Goal: Task Accomplishment & Management: Use online tool/utility

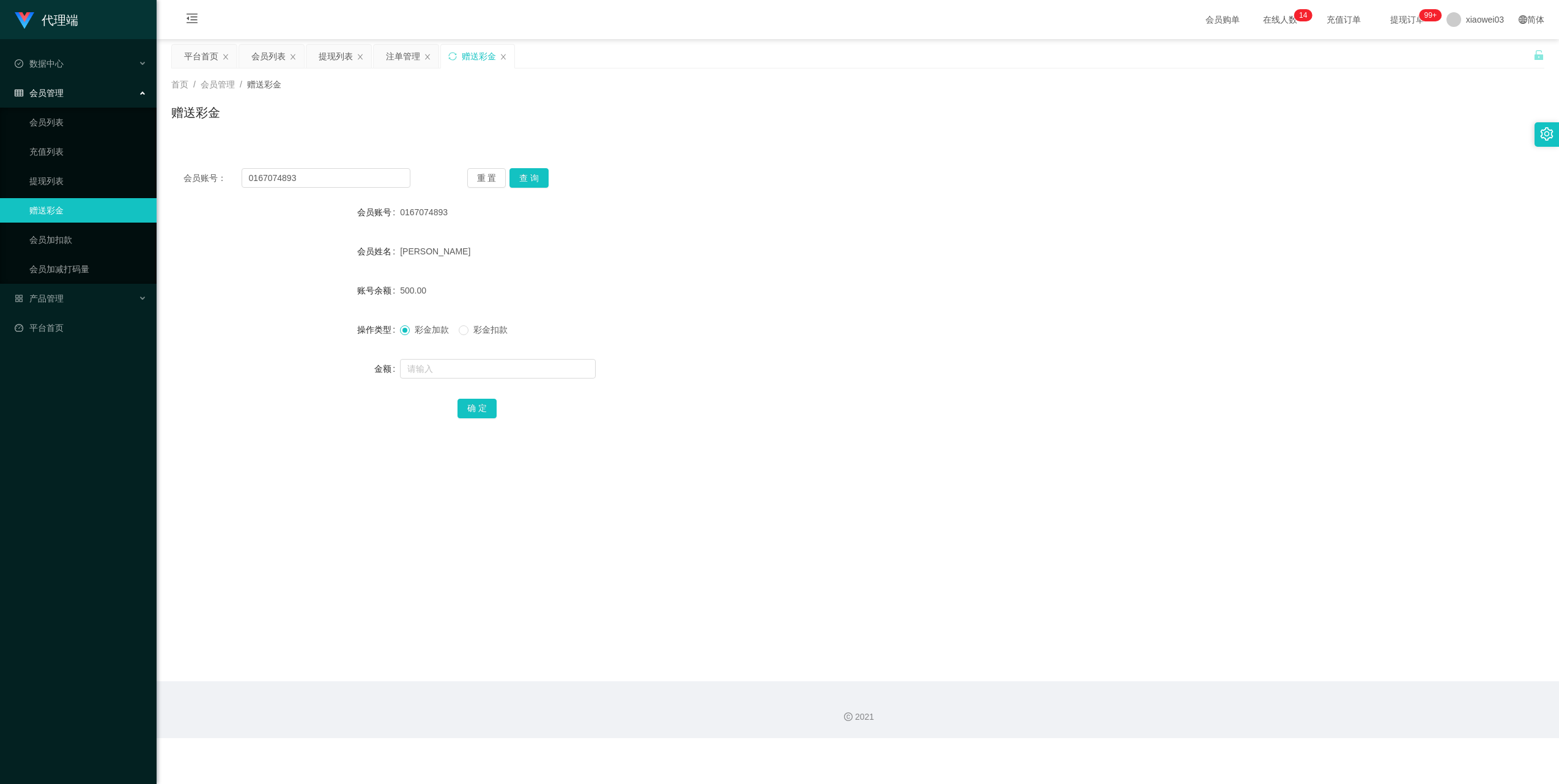
click at [319, 177] on input "0167074893" at bounding box center [326, 178] width 169 height 19
drag, startPoint x: 0, startPoint y: 0, endPoint x: 327, endPoint y: 180, distance: 373.3
click at [321, 178] on input "0167074893" at bounding box center [326, 178] width 169 height 19
click at [521, 184] on button "查 询" at bounding box center [529, 178] width 39 height 19
click at [305, 186] on input "kk1234" at bounding box center [326, 178] width 169 height 19
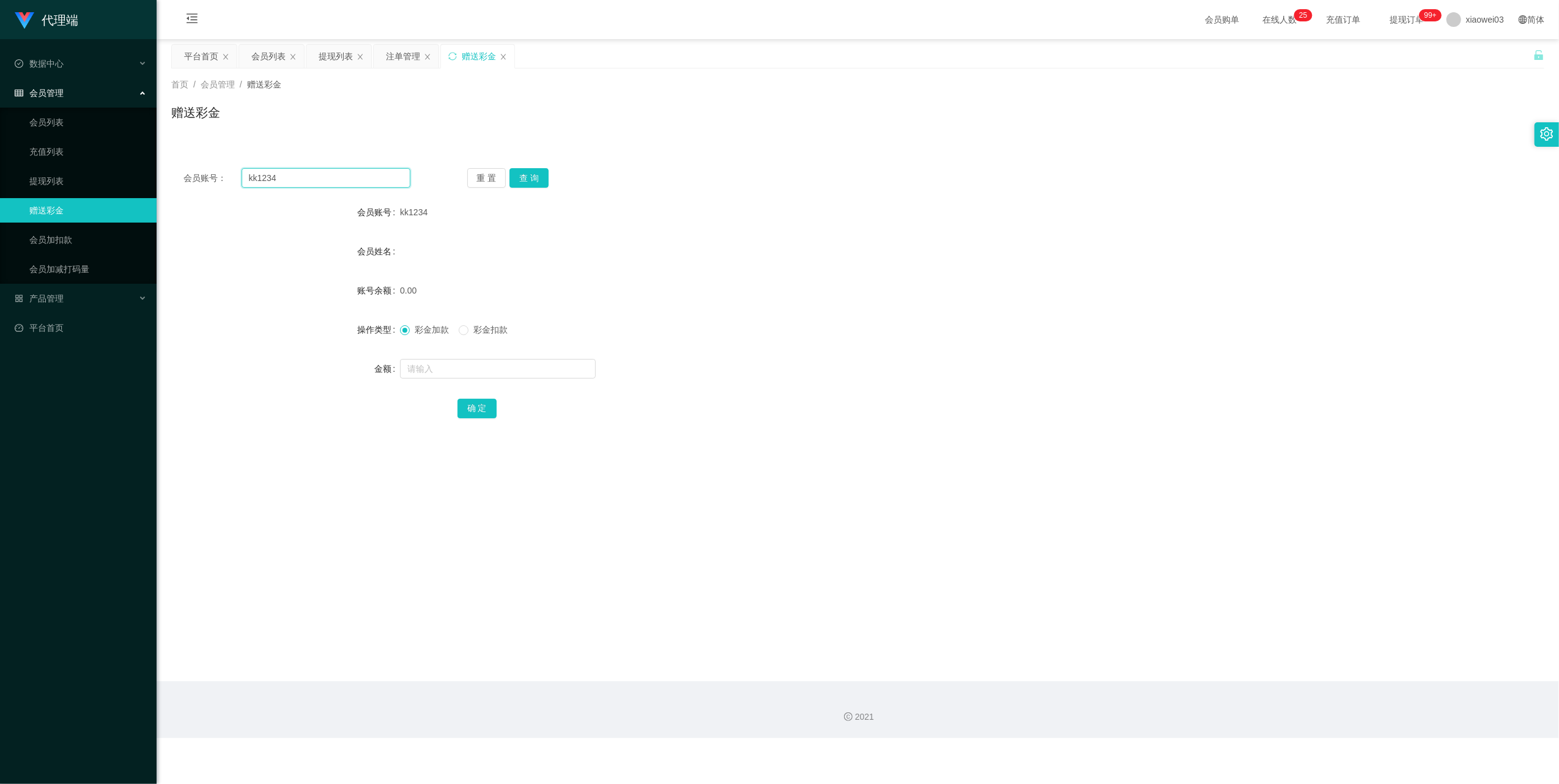
drag, startPoint x: 305, startPoint y: 186, endPoint x: 331, endPoint y: 194, distance: 27.2
click at [305, 187] on input "kk1234" at bounding box center [326, 178] width 169 height 19
paste input "Limchengyee"
type input "Limchengyee"
click at [534, 179] on button "查 询" at bounding box center [529, 178] width 39 height 19
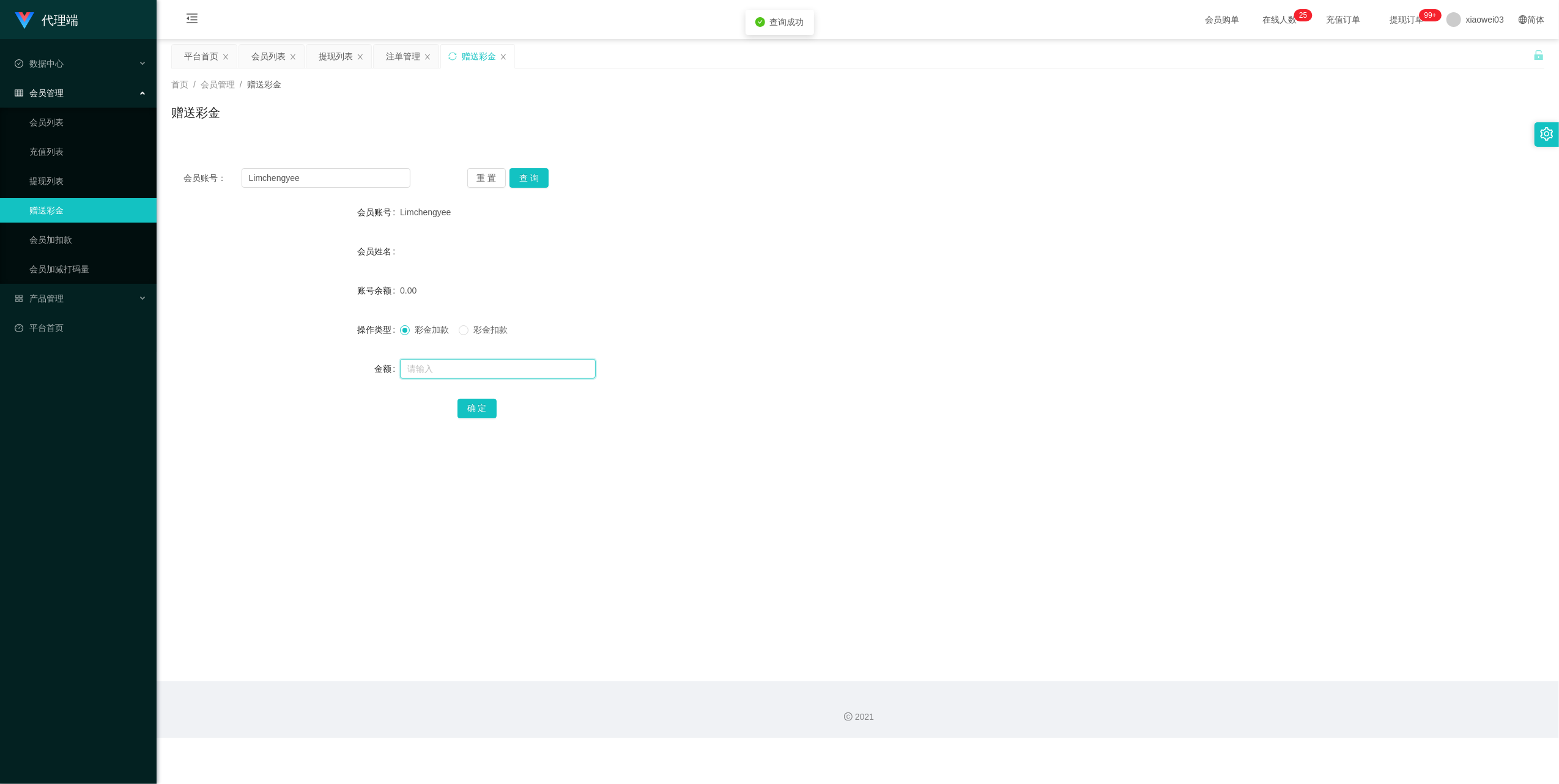
click at [532, 368] on input "text" at bounding box center [497, 368] width 196 height 19
type input "30"
click at [481, 399] on button "确 定" at bounding box center [477, 408] width 39 height 19
click at [360, 179] on input "Limchengyee" at bounding box center [326, 178] width 169 height 19
drag, startPoint x: 360, startPoint y: 179, endPoint x: 373, endPoint y: 187, distance: 15.3
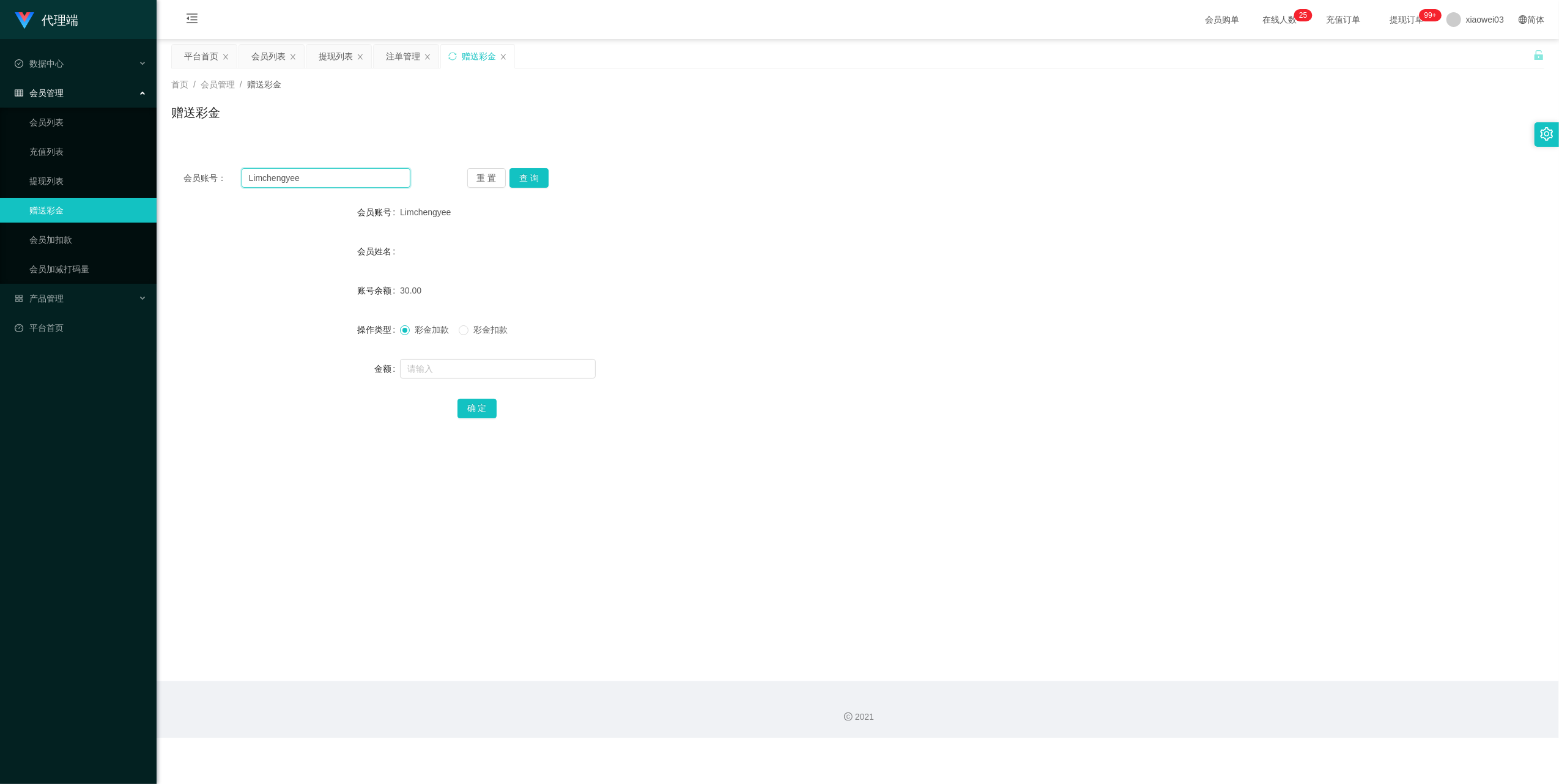
click at [358, 179] on input "Limchengyee" at bounding box center [326, 178] width 169 height 19
paste input "anekoyong0107"
drag, startPoint x: 539, startPoint y: 169, endPoint x: 539, endPoint y: 181, distance: 12.0
click at [539, 169] on button "查 询" at bounding box center [529, 178] width 39 height 19
click at [341, 190] on div "会员账号： anekoyong0107 重 置 查 询 会员账号 Limchengyee 会员姓名 账号余额 30.00 操作类型 彩金加款 彩金扣款 金额 …" at bounding box center [857, 178] width 1373 height 44
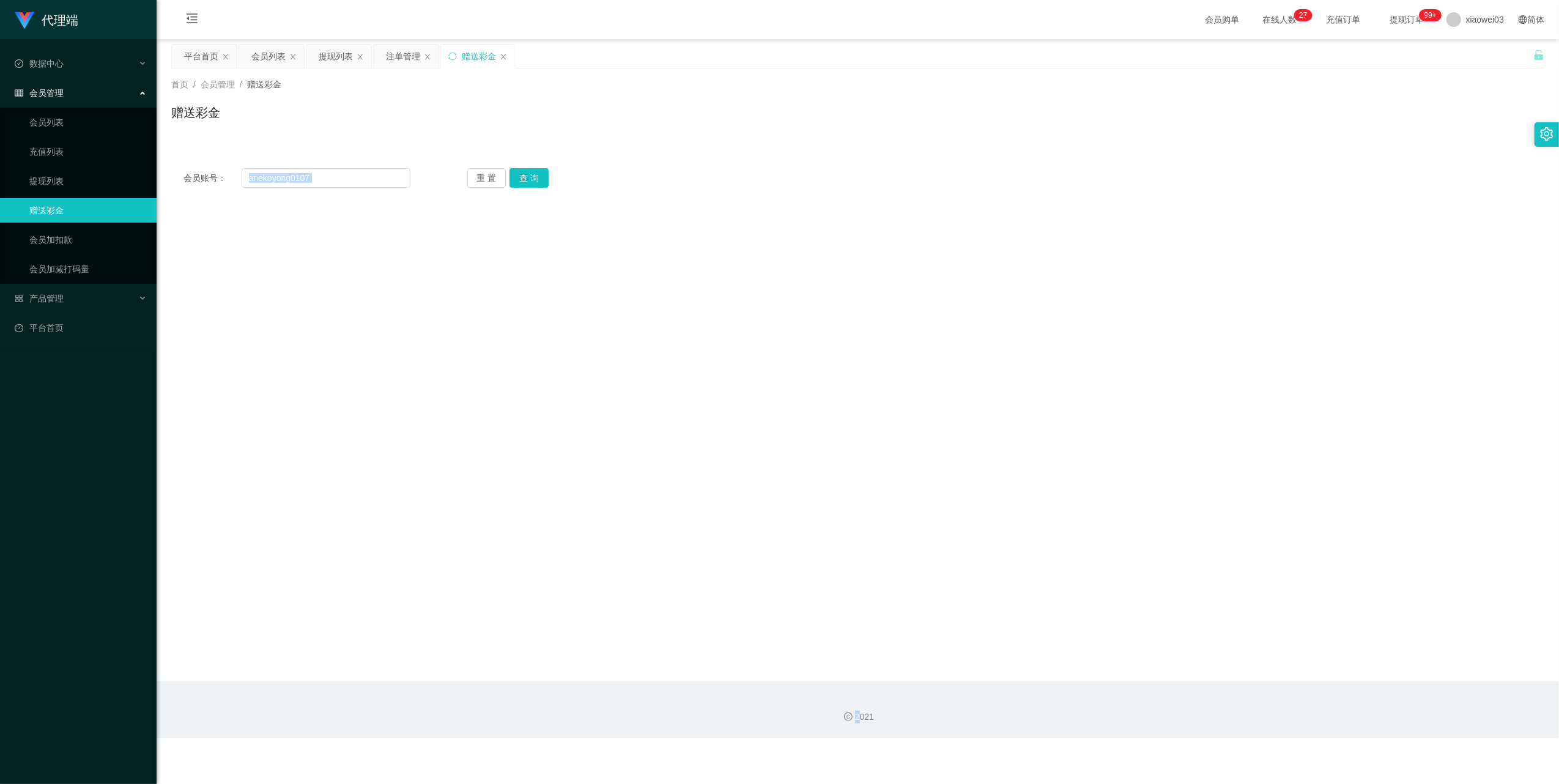
click at [341, 190] on div "会员账号： anekoyong0107 重 置 查 询 会员账号 Limchengyee 会员姓名 账号余额 30.00 操作类型 彩金加款 彩金扣款 金额 …" at bounding box center [857, 178] width 1373 height 44
drag, startPoint x: 341, startPoint y: 190, endPoint x: 339, endPoint y: 178, distance: 12.2
click at [339, 178] on input "anekoyong0107" at bounding box center [326, 178] width 169 height 19
drag, startPoint x: 339, startPoint y: 178, endPoint x: 357, endPoint y: 187, distance: 20.1
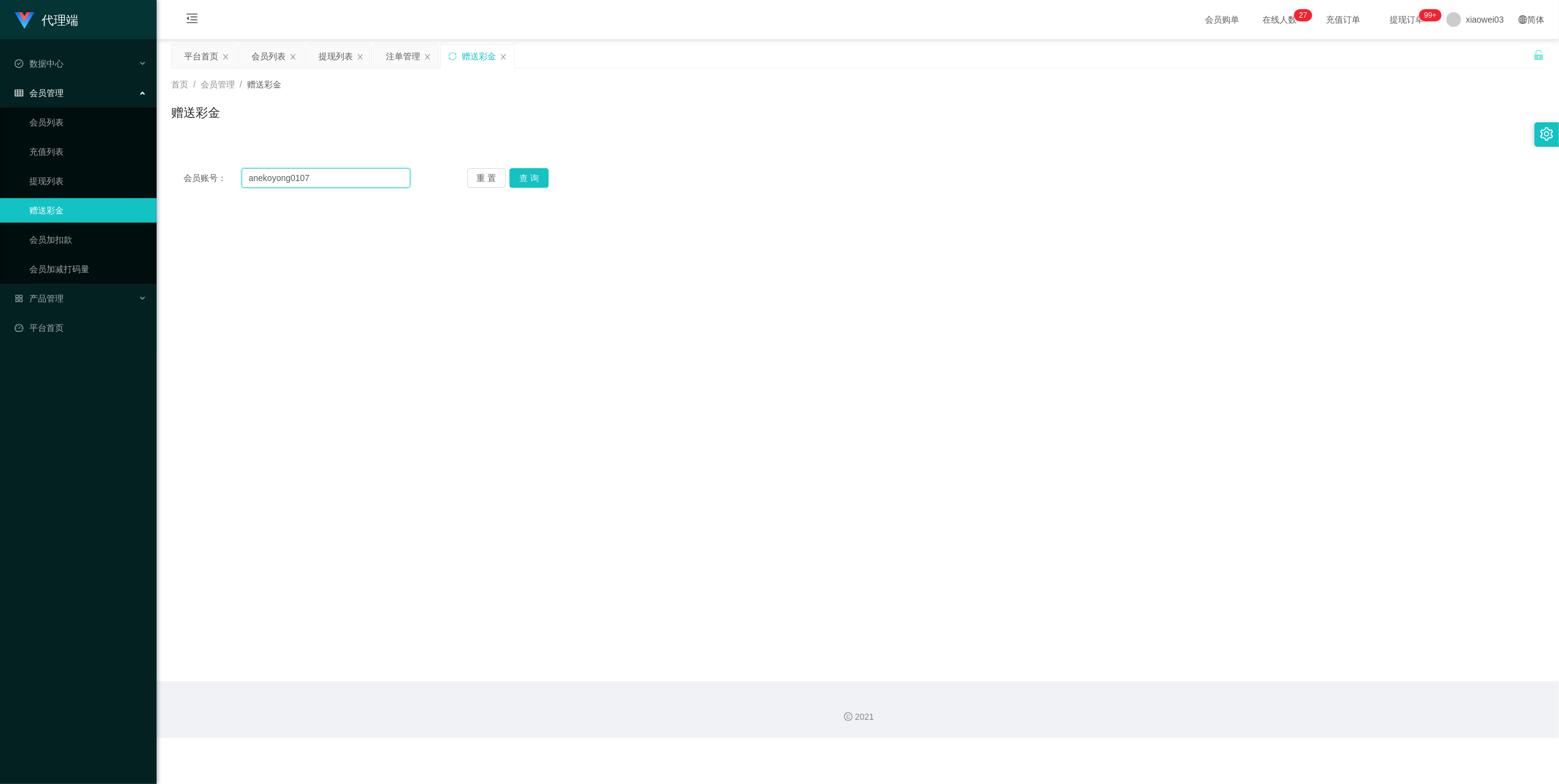
click at [339, 178] on input "anekoyong0107" at bounding box center [326, 178] width 169 height 19
paste input "text"
type input "anekoyong"
click at [521, 172] on button "查 询" at bounding box center [529, 178] width 39 height 19
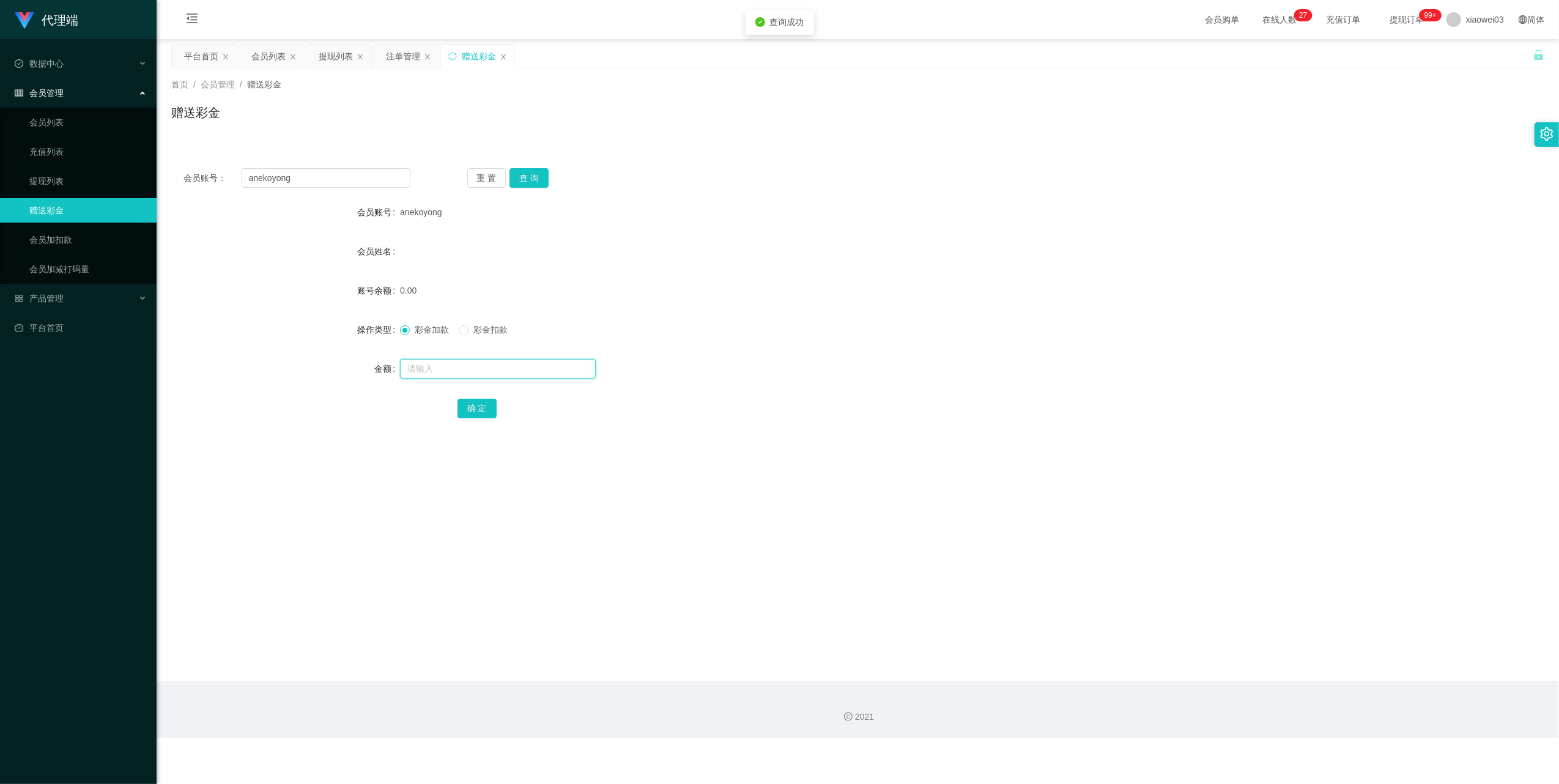
click at [497, 375] on input "text" at bounding box center [497, 368] width 196 height 19
type input "30"
drag, startPoint x: 484, startPoint y: 400, endPoint x: 517, endPoint y: 402, distance: 33.1
click at [484, 400] on button "确 定" at bounding box center [477, 408] width 39 height 19
click at [374, 178] on input "anekoyong" at bounding box center [326, 178] width 169 height 19
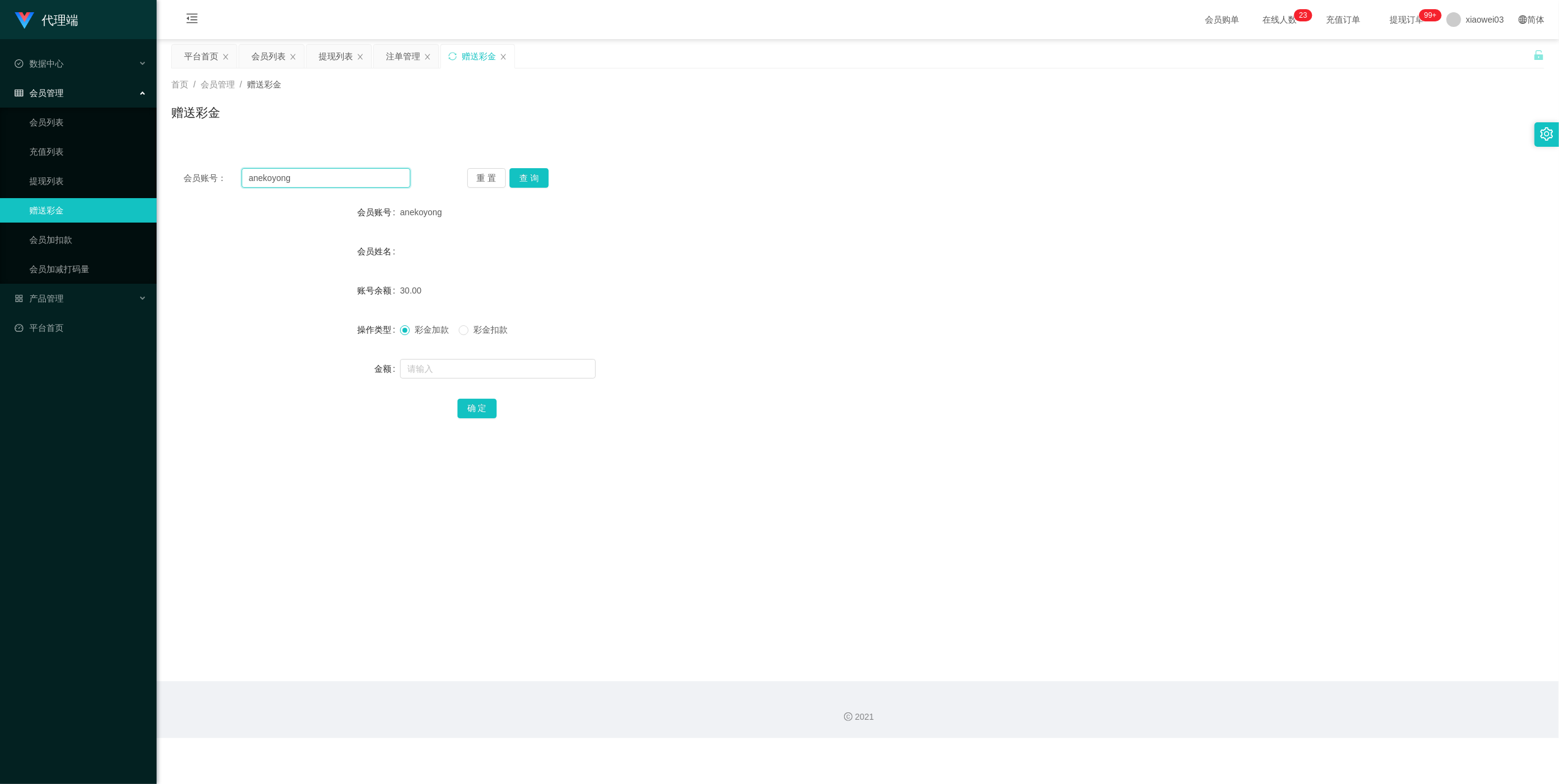
click at [374, 178] on input "anekoyong" at bounding box center [326, 178] width 169 height 19
paste input "limchaihoon123"
type input "limchaihoon123"
click at [538, 180] on button "查 询" at bounding box center [529, 178] width 39 height 19
drag, startPoint x: 517, startPoint y: 367, endPoint x: 519, endPoint y: 374, distance: 7.3
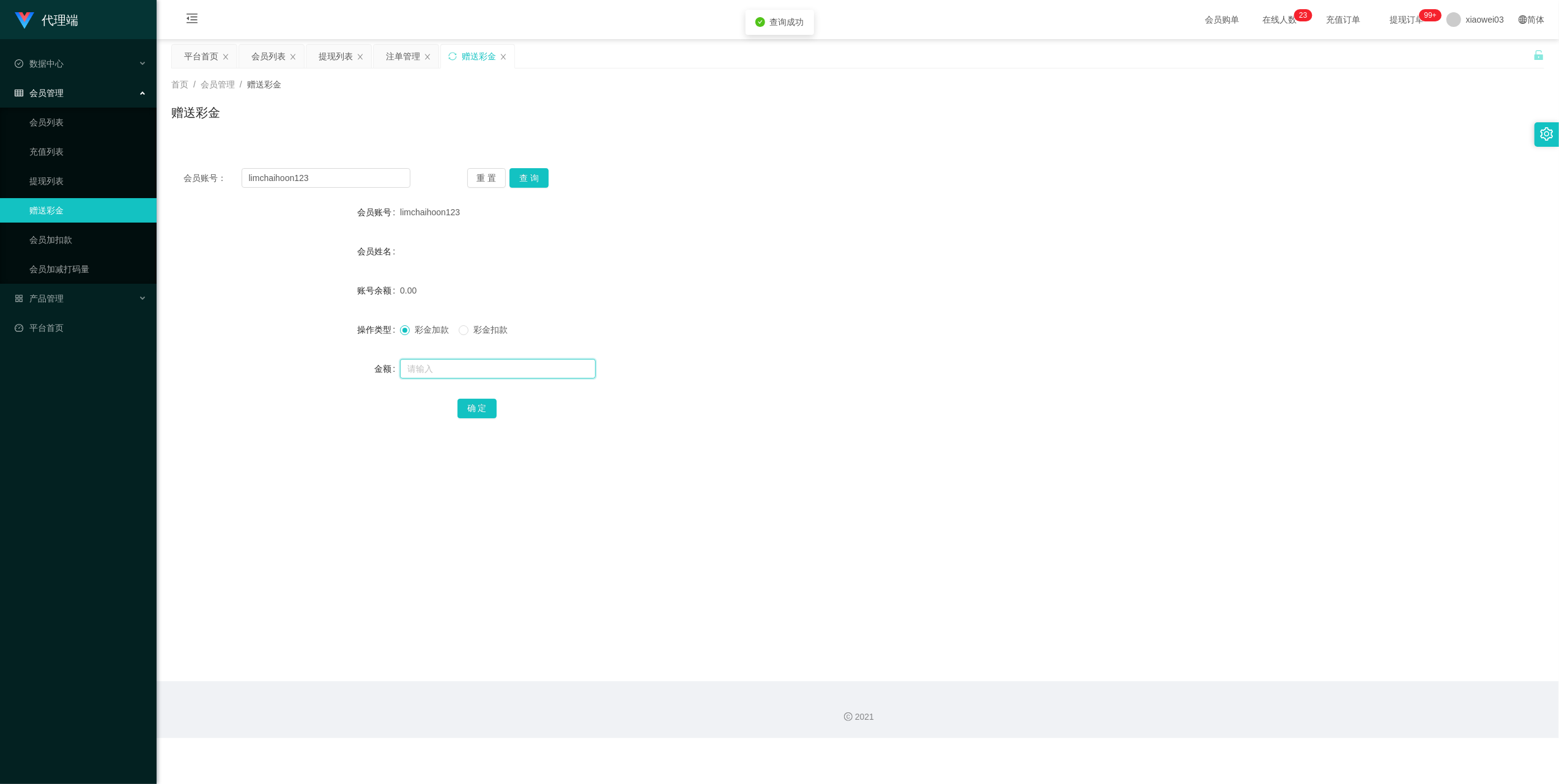
click at [517, 367] on input "text" at bounding box center [497, 368] width 196 height 19
type input "30"
click at [492, 400] on button "确 定" at bounding box center [477, 408] width 39 height 19
click at [365, 178] on input "limchaihoon123" at bounding box center [326, 178] width 169 height 19
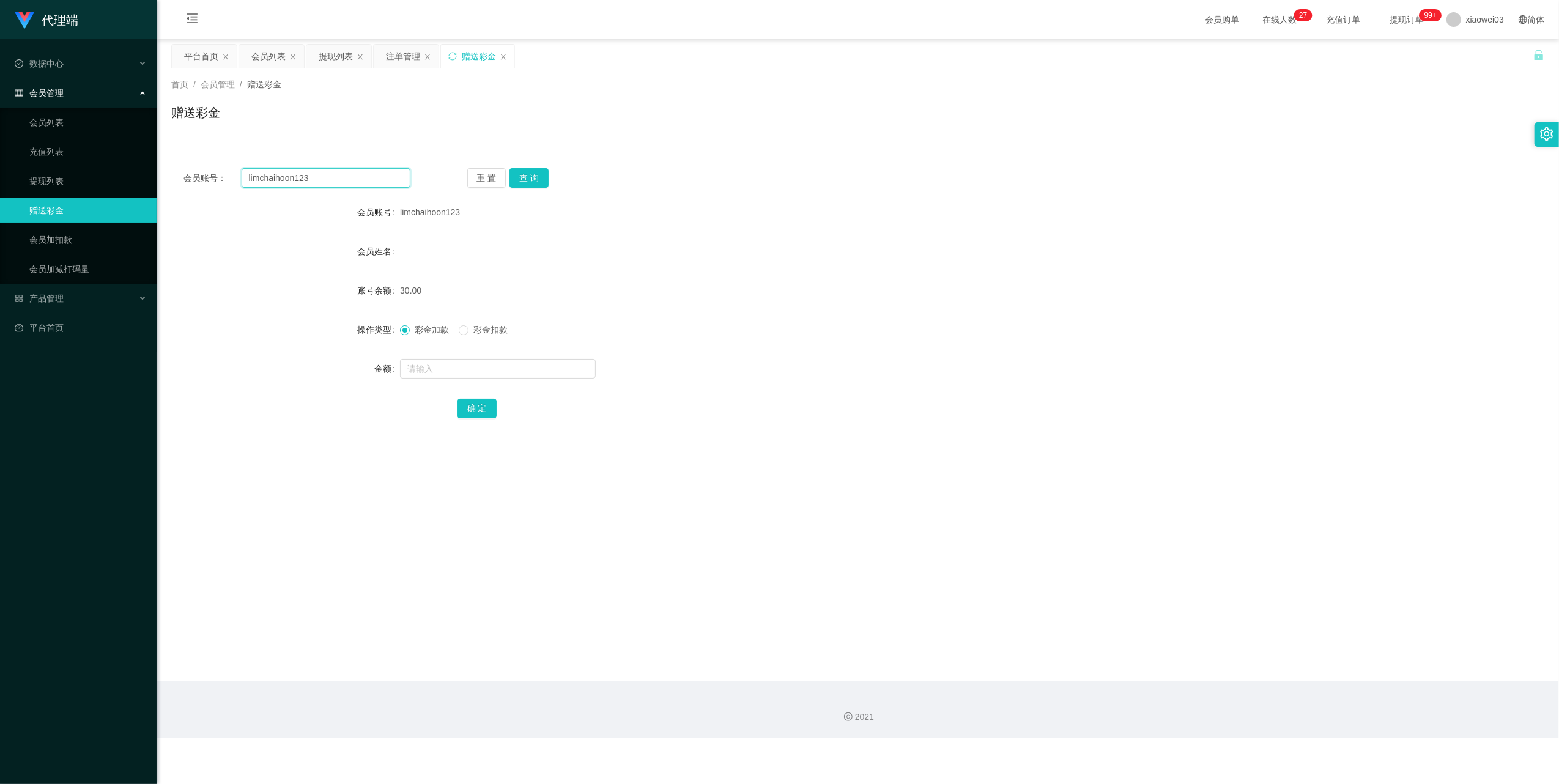
click at [365, 178] on input "limchaihoon123" at bounding box center [326, 178] width 169 height 19
paste input "0178666651"
type input "0178666651"
drag, startPoint x: 537, startPoint y: 179, endPoint x: 538, endPoint y: 221, distance: 42.0
click at [537, 179] on button "查 询" at bounding box center [529, 178] width 39 height 19
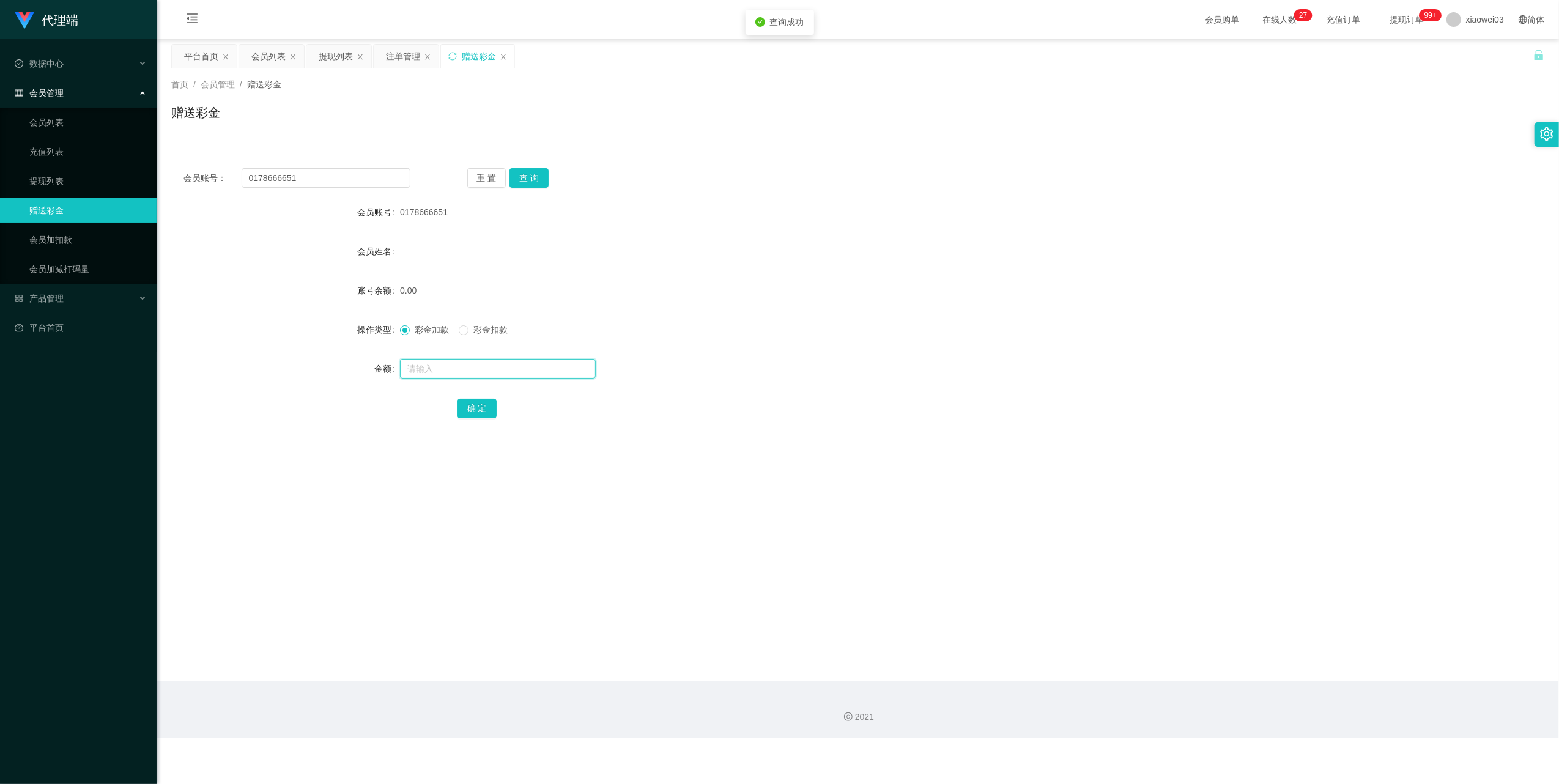
click at [492, 367] on input "text" at bounding box center [497, 368] width 196 height 19
type input "30"
drag, startPoint x: 470, startPoint y: 401, endPoint x: 477, endPoint y: 401, distance: 7.0
click at [470, 401] on button "确 定" at bounding box center [477, 408] width 39 height 19
click at [368, 176] on input "0178666651" at bounding box center [326, 178] width 169 height 19
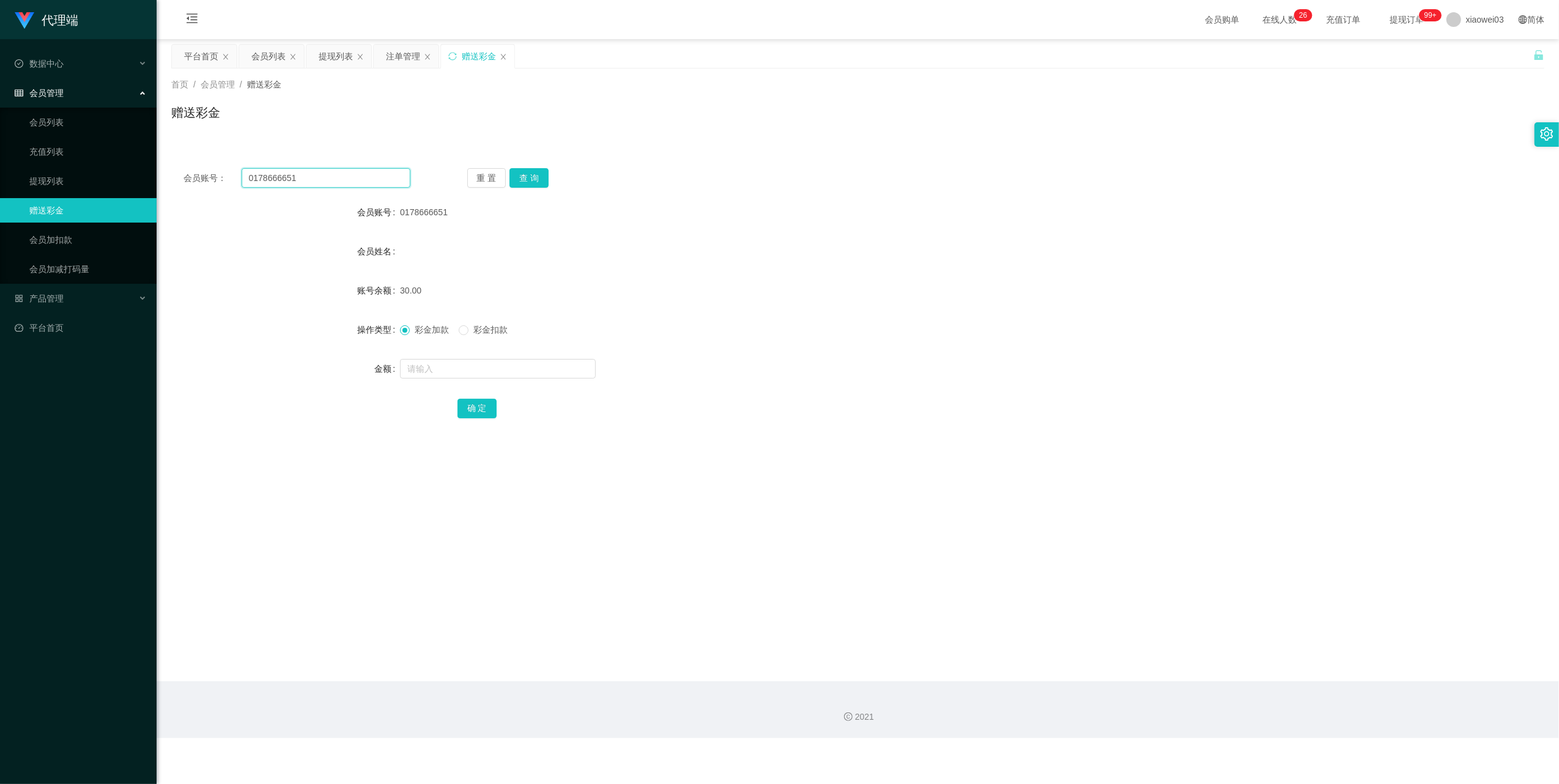
click at [368, 176] on input "0178666651" at bounding box center [326, 178] width 169 height 19
paste input "FionLow"
type input "FionLow"
click at [538, 185] on button "查 询" at bounding box center [529, 178] width 39 height 19
click at [510, 382] on form "会员账号 FionLow 会员姓名 账号余额 0.00 操作类型 彩金加款 彩金扣款 金额 确 定" at bounding box center [857, 310] width 1373 height 220
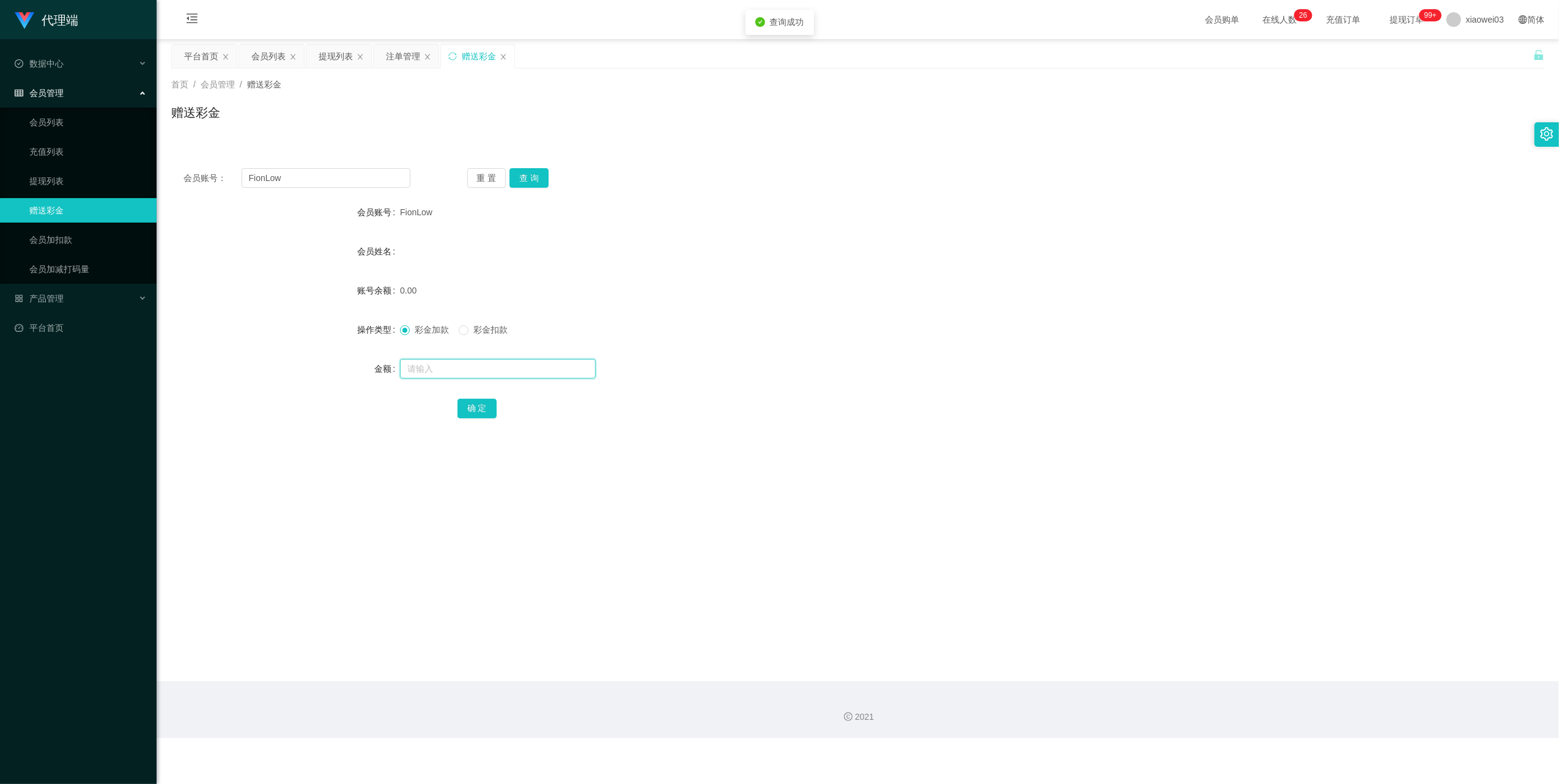
click at [507, 366] on input "text" at bounding box center [497, 368] width 196 height 19
type input "30"
drag, startPoint x: 478, startPoint y: 409, endPoint x: 551, endPoint y: 406, distance: 73.1
click at [478, 409] on button "确 定" at bounding box center [477, 408] width 39 height 19
click at [362, 174] on input "FionLow" at bounding box center [326, 178] width 169 height 19
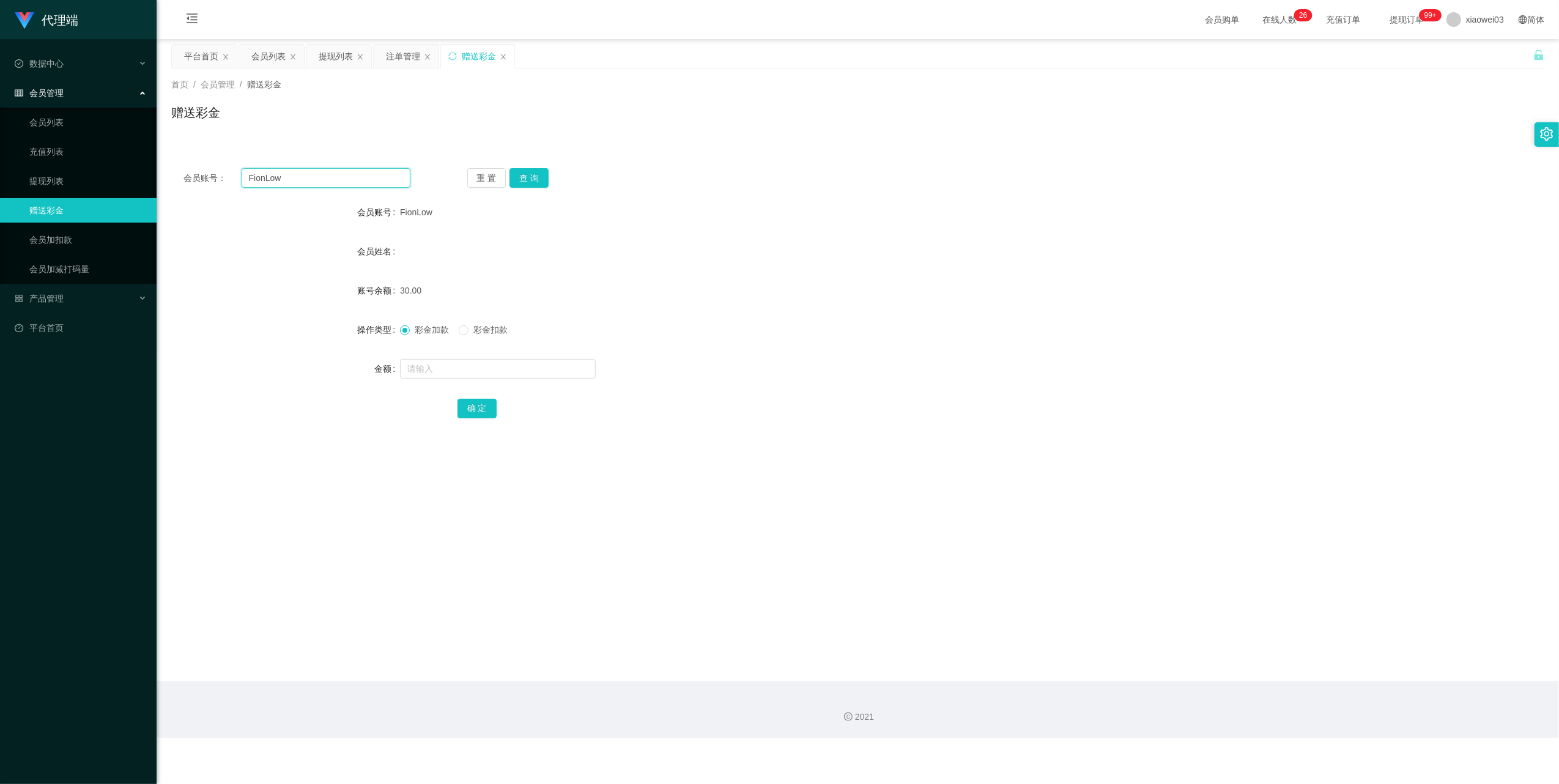
click at [362, 174] on input "FionLow" at bounding box center [326, 178] width 169 height 19
paste input "0167071166"
type input "0167071166"
click at [527, 178] on button "查 询" at bounding box center [529, 178] width 39 height 19
click at [509, 370] on input "text" at bounding box center [497, 368] width 196 height 19
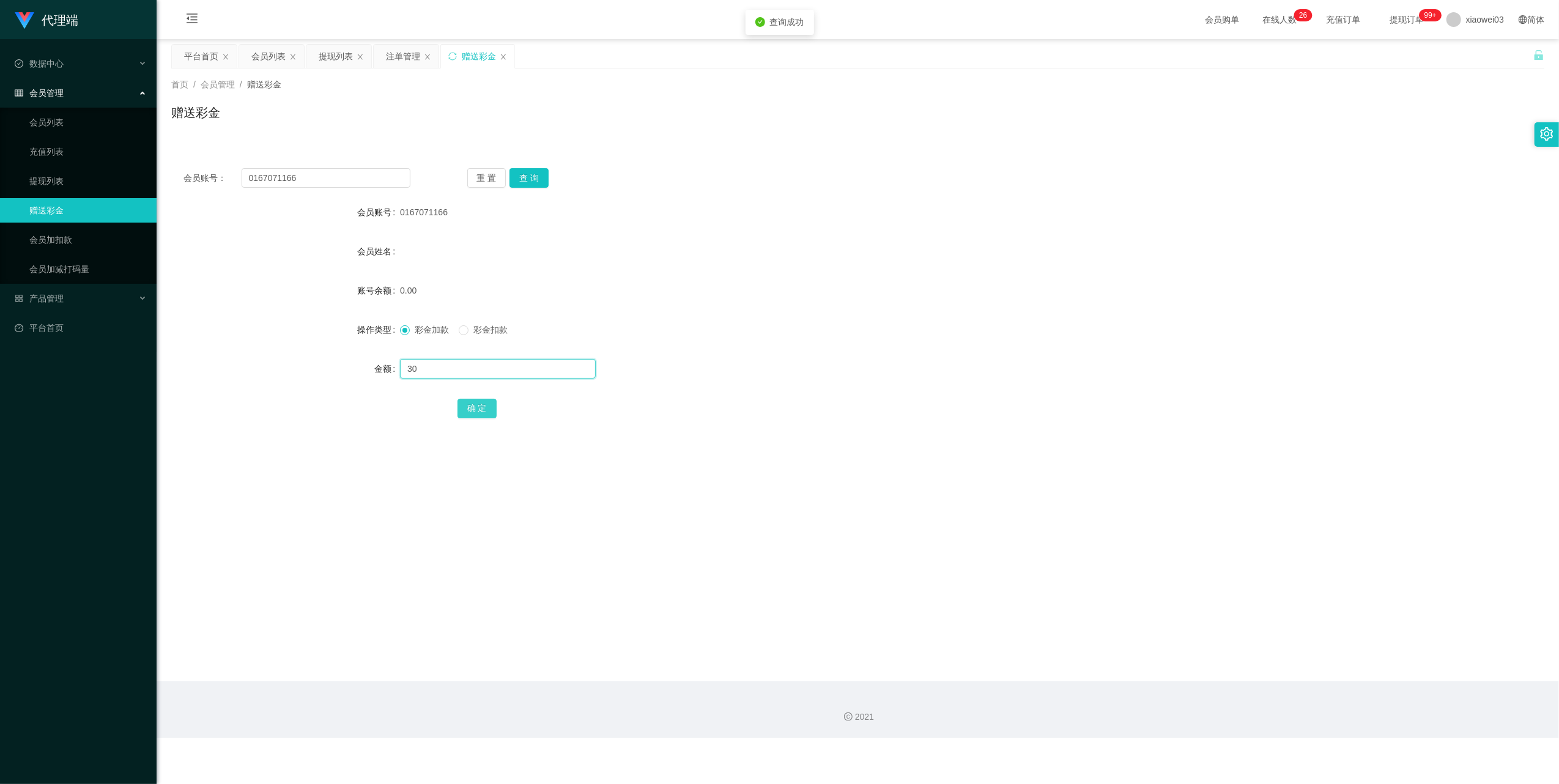
type input "30"
click at [486, 414] on button "确 定" at bounding box center [477, 408] width 39 height 19
click at [389, 175] on input "0167071166" at bounding box center [326, 178] width 169 height 19
drag, startPoint x: 389, startPoint y: 175, endPoint x: 468, endPoint y: 213, distance: 87.7
click at [389, 176] on input "0167071166" at bounding box center [326, 178] width 169 height 19
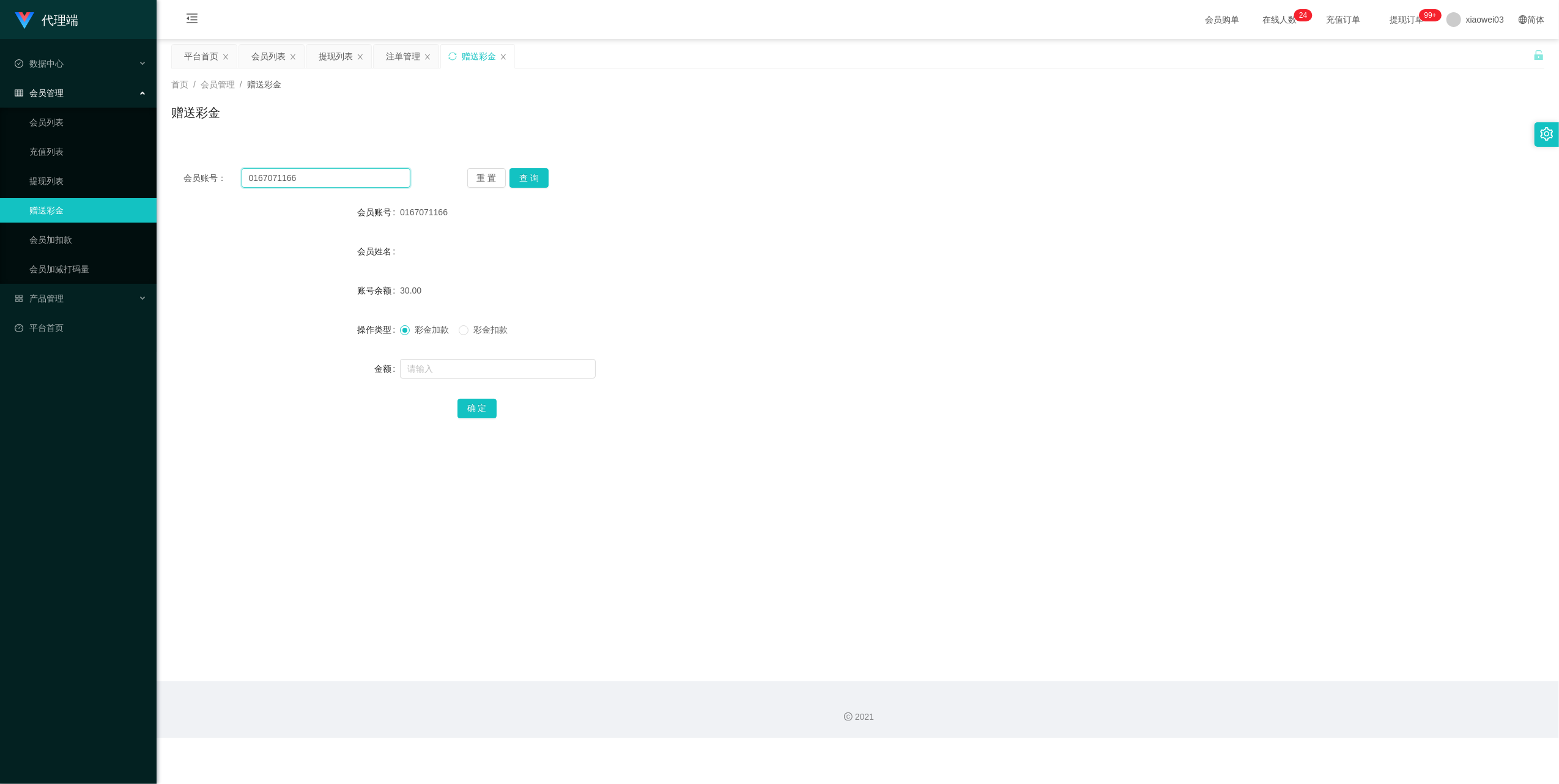
paste input "Gan123"
type input "Gan123"
click at [536, 175] on button "查 询" at bounding box center [529, 178] width 39 height 19
click at [495, 380] on div at bounding box center [800, 368] width 801 height 25
click at [503, 374] on input "text" at bounding box center [497, 368] width 196 height 19
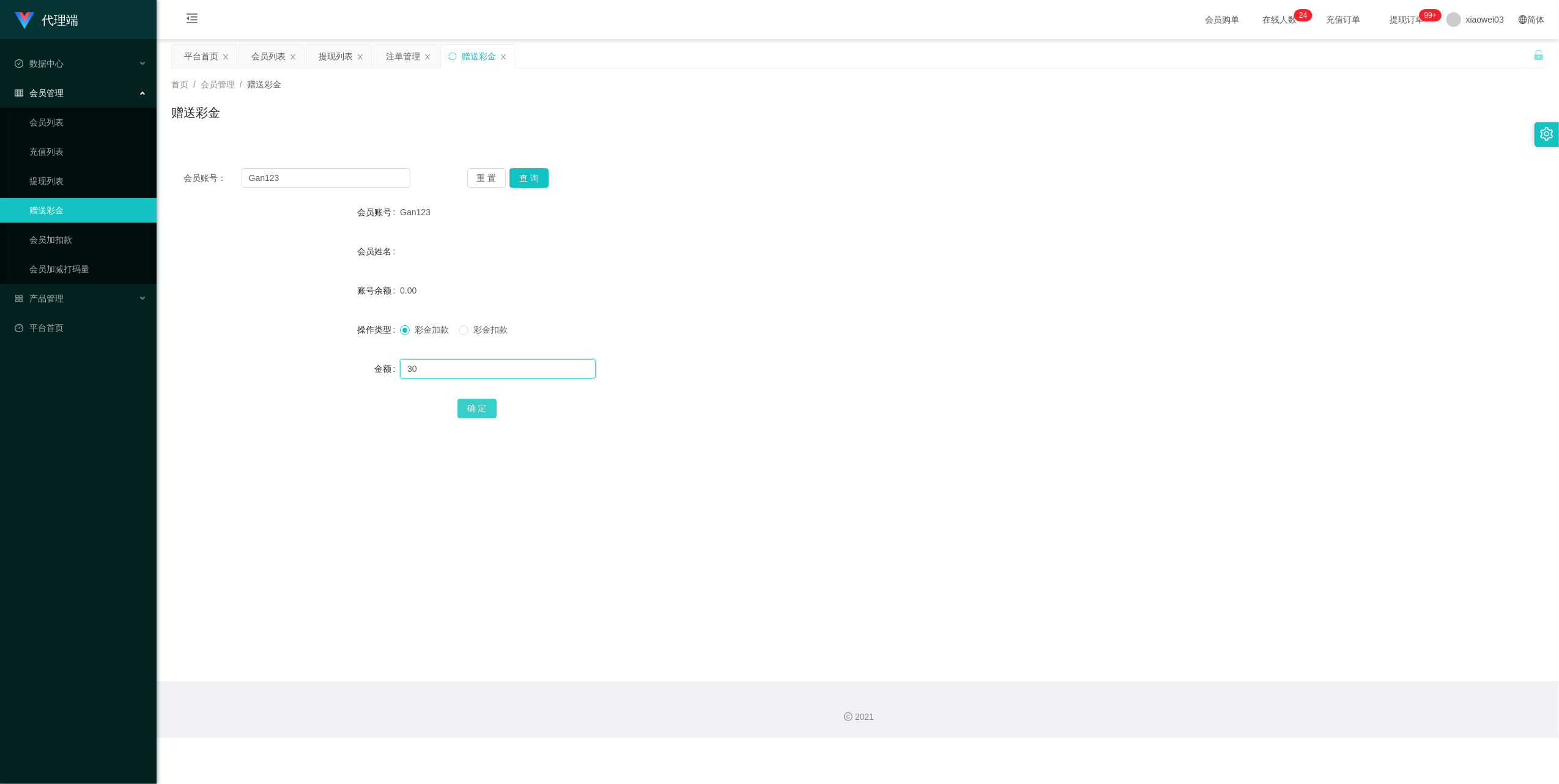
type input "30"
click at [475, 399] on button "确 定" at bounding box center [477, 408] width 39 height 19
click at [357, 177] on input "Gan123" at bounding box center [326, 178] width 169 height 19
click at [355, 177] on input "Gan123" at bounding box center [326, 178] width 169 height 19
paste input "johnsonjohnson"
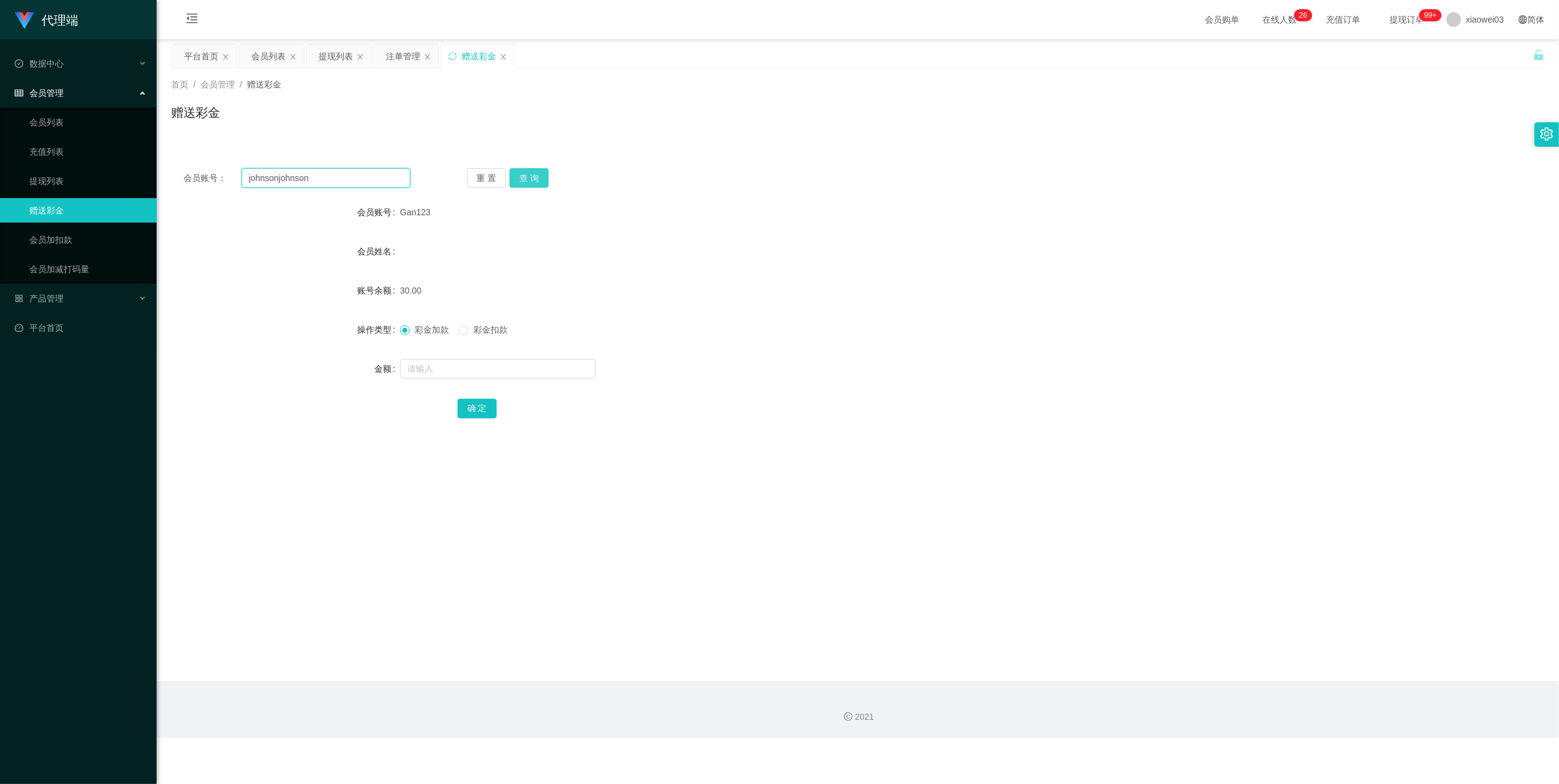
type input "johnsonjohnson"
drag, startPoint x: 535, startPoint y: 172, endPoint x: 536, endPoint y: 220, distance: 48.0
click at [535, 172] on button "查 询" at bounding box center [529, 178] width 39 height 19
click at [515, 376] on input "text" at bounding box center [497, 368] width 196 height 19
type input "30"
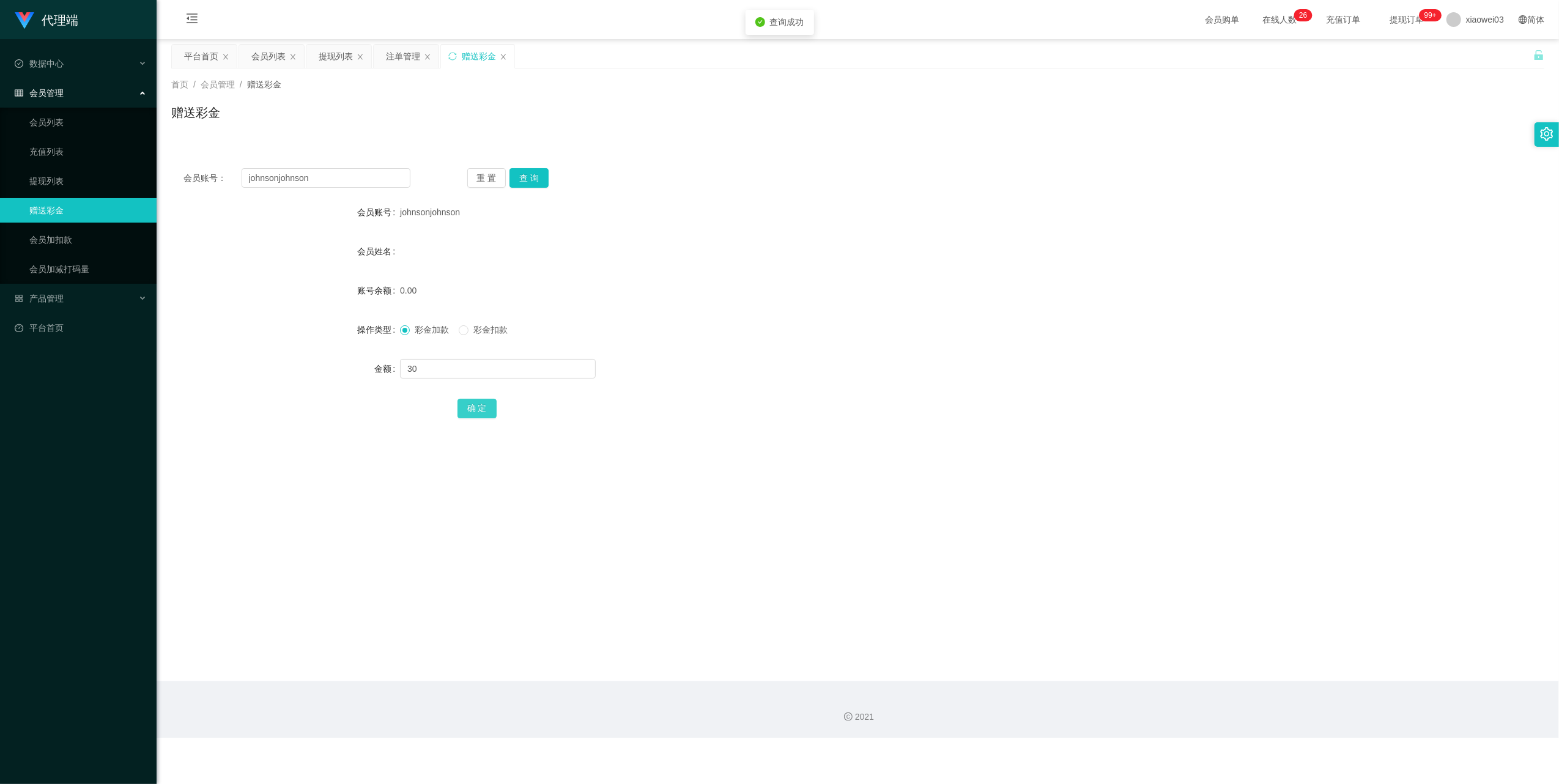
drag, startPoint x: 464, startPoint y: 412, endPoint x: 521, endPoint y: 400, distance: 58.2
click at [464, 412] on button "确 定" at bounding box center [477, 408] width 39 height 19
click at [379, 182] on input "johnsonjohnson" at bounding box center [326, 178] width 169 height 19
drag, startPoint x: 379, startPoint y: 182, endPoint x: 458, endPoint y: 221, distance: 88.1
click at [383, 184] on input "johnsonjohnson" at bounding box center [326, 178] width 169 height 19
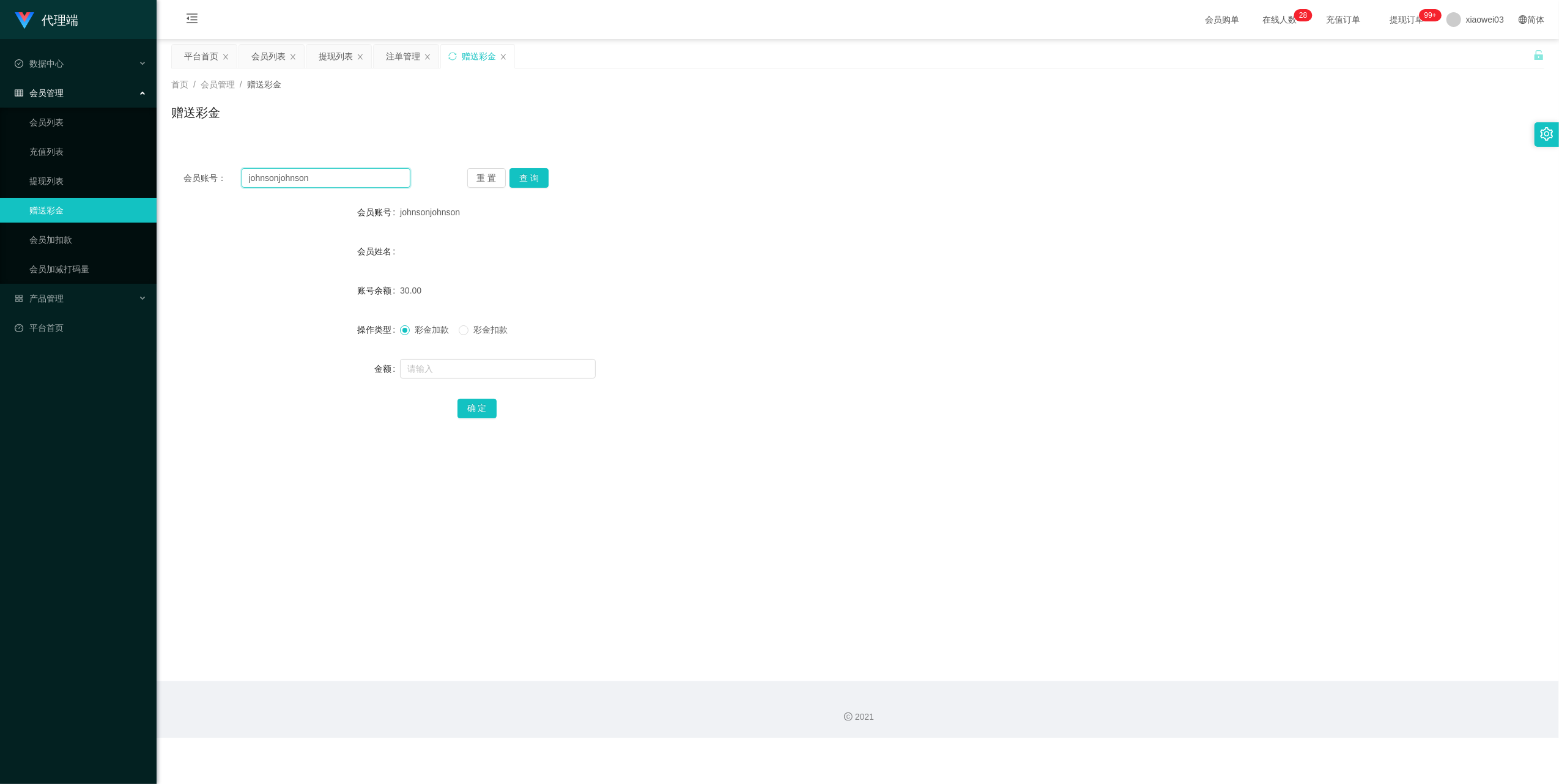
paste input "yxxtube"
type input "yxxtube"
click at [548, 175] on div "重 置 查 询" at bounding box center [581, 178] width 227 height 19
click at [541, 175] on button "查 询" at bounding box center [529, 178] width 39 height 19
drag, startPoint x: 496, startPoint y: 364, endPoint x: 499, endPoint y: 375, distance: 11.4
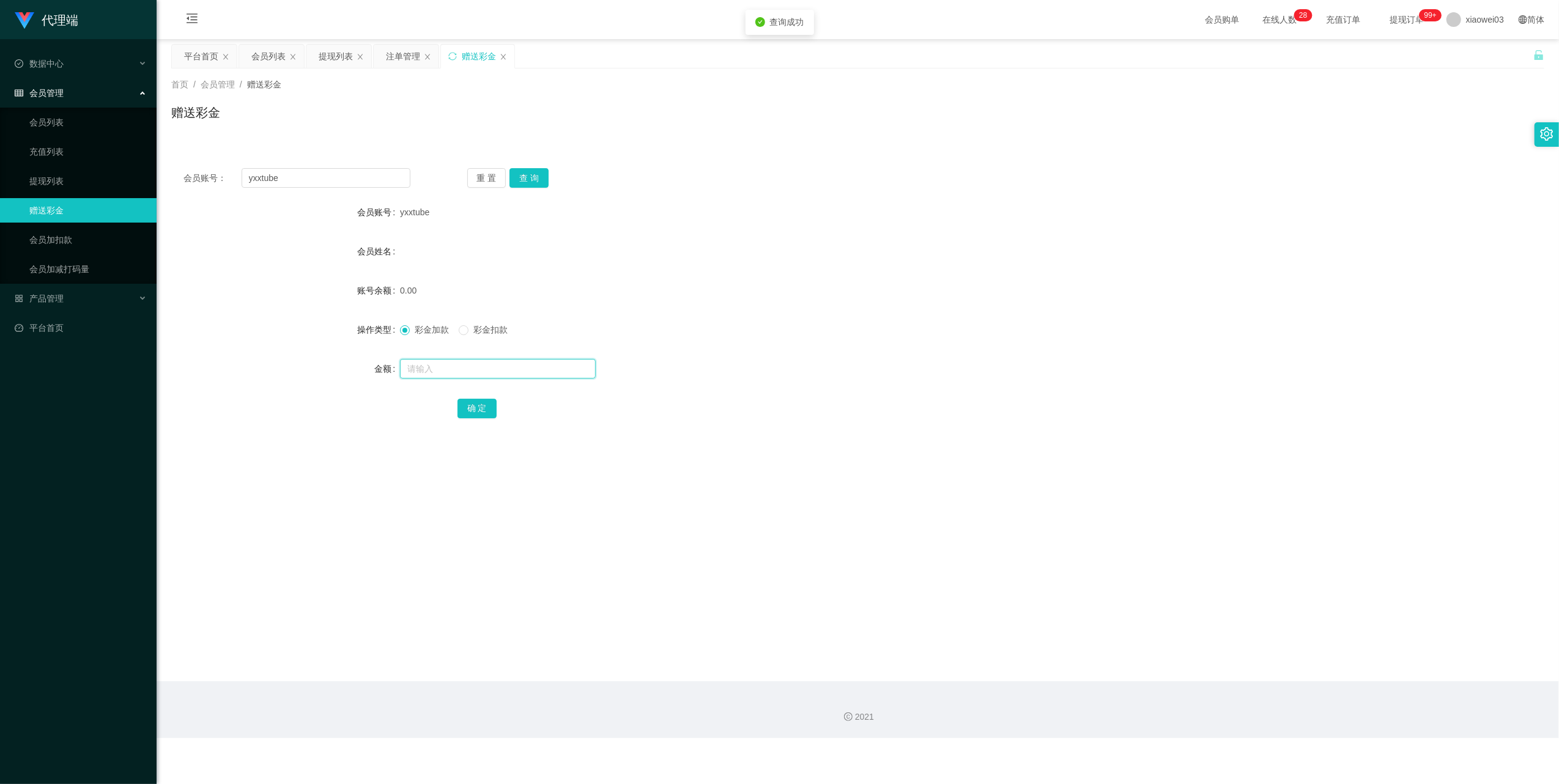
click at [496, 364] on input "text" at bounding box center [497, 368] width 196 height 19
type input "30"
click at [480, 400] on button "确 定" at bounding box center [477, 408] width 39 height 19
click at [370, 175] on input "yxxtube" at bounding box center [326, 178] width 169 height 19
drag, startPoint x: 370, startPoint y: 175, endPoint x: 382, endPoint y: 186, distance: 16.3
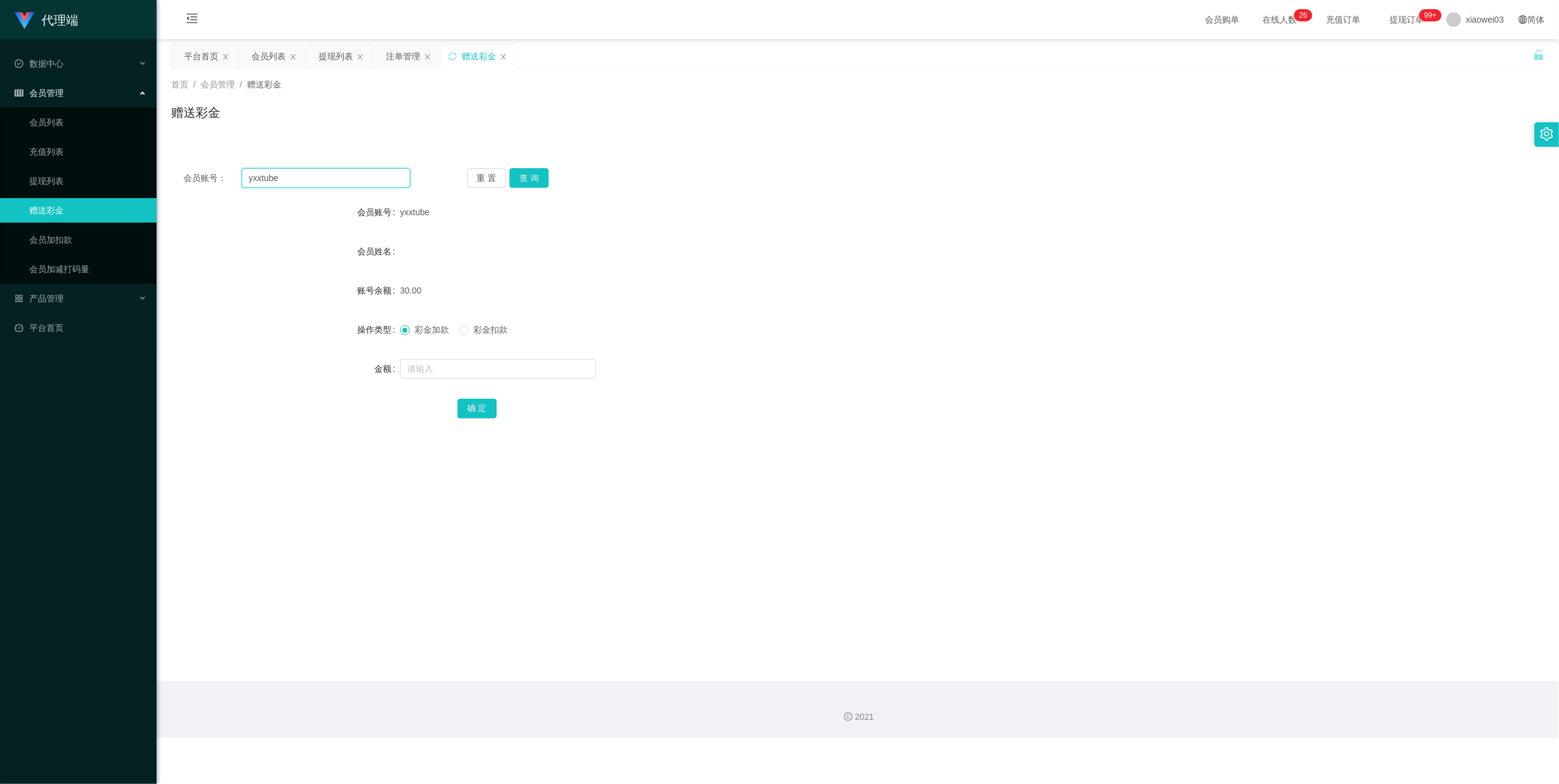
click at [370, 179] on input "yxxtube" at bounding box center [326, 178] width 169 height 19
paste input "kk1234"
type input "kk1234"
click at [531, 169] on button "查 询" at bounding box center [529, 178] width 39 height 19
click at [513, 378] on input "text" at bounding box center [497, 368] width 196 height 19
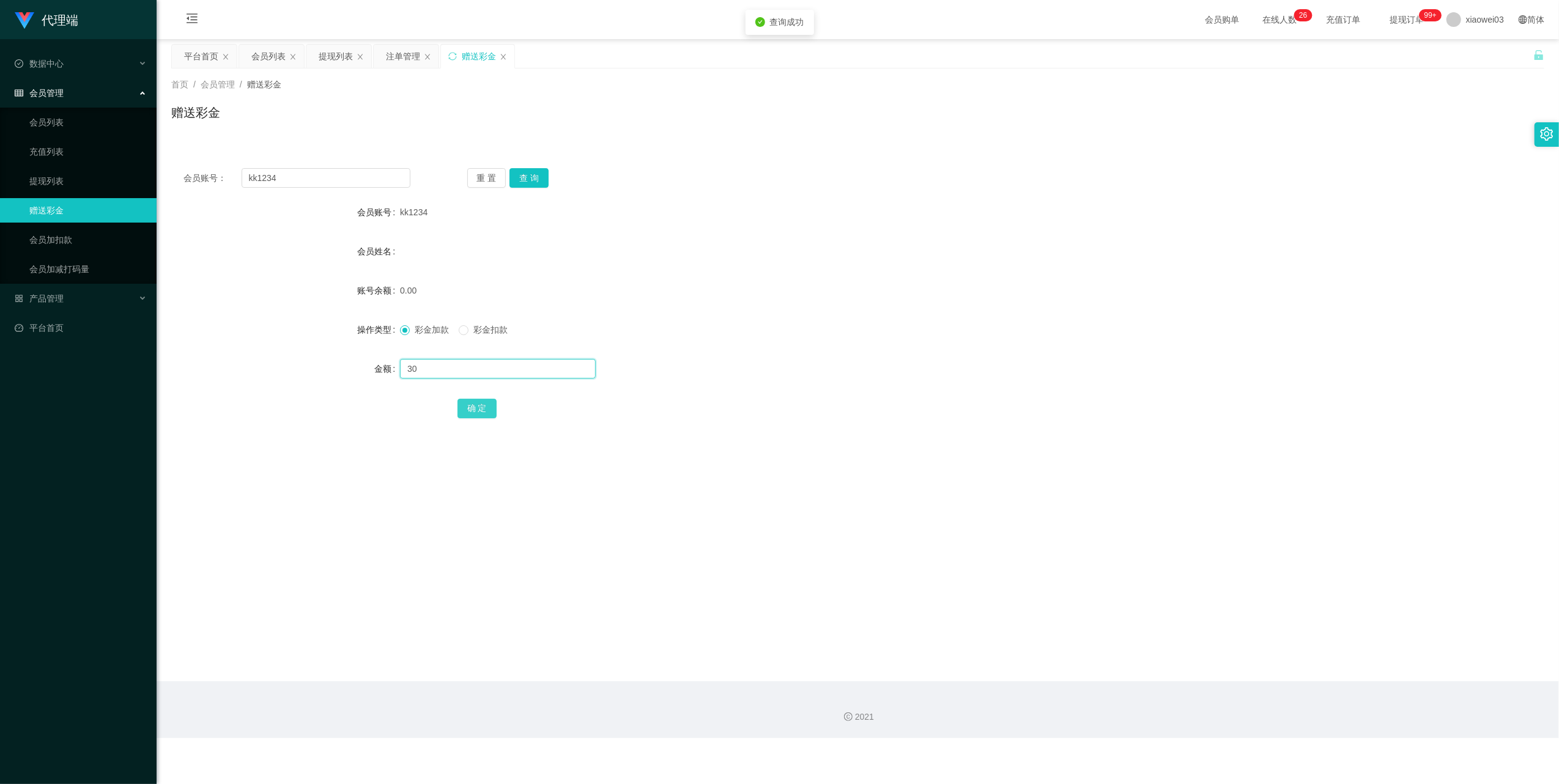
type input "30"
click at [483, 406] on button "确 定" at bounding box center [477, 408] width 39 height 19
click at [354, 191] on div "会员账号： kk1234 重 置 查 询 会员账号 kk1234 会员姓名 账号余额 30.00 操作类型 彩金加款 彩金扣款 金额 确 定" at bounding box center [857, 301] width 1373 height 291
click at [353, 182] on input "kk1234" at bounding box center [326, 178] width 169 height 19
drag, startPoint x: 353, startPoint y: 182, endPoint x: 466, endPoint y: 228, distance: 122.0
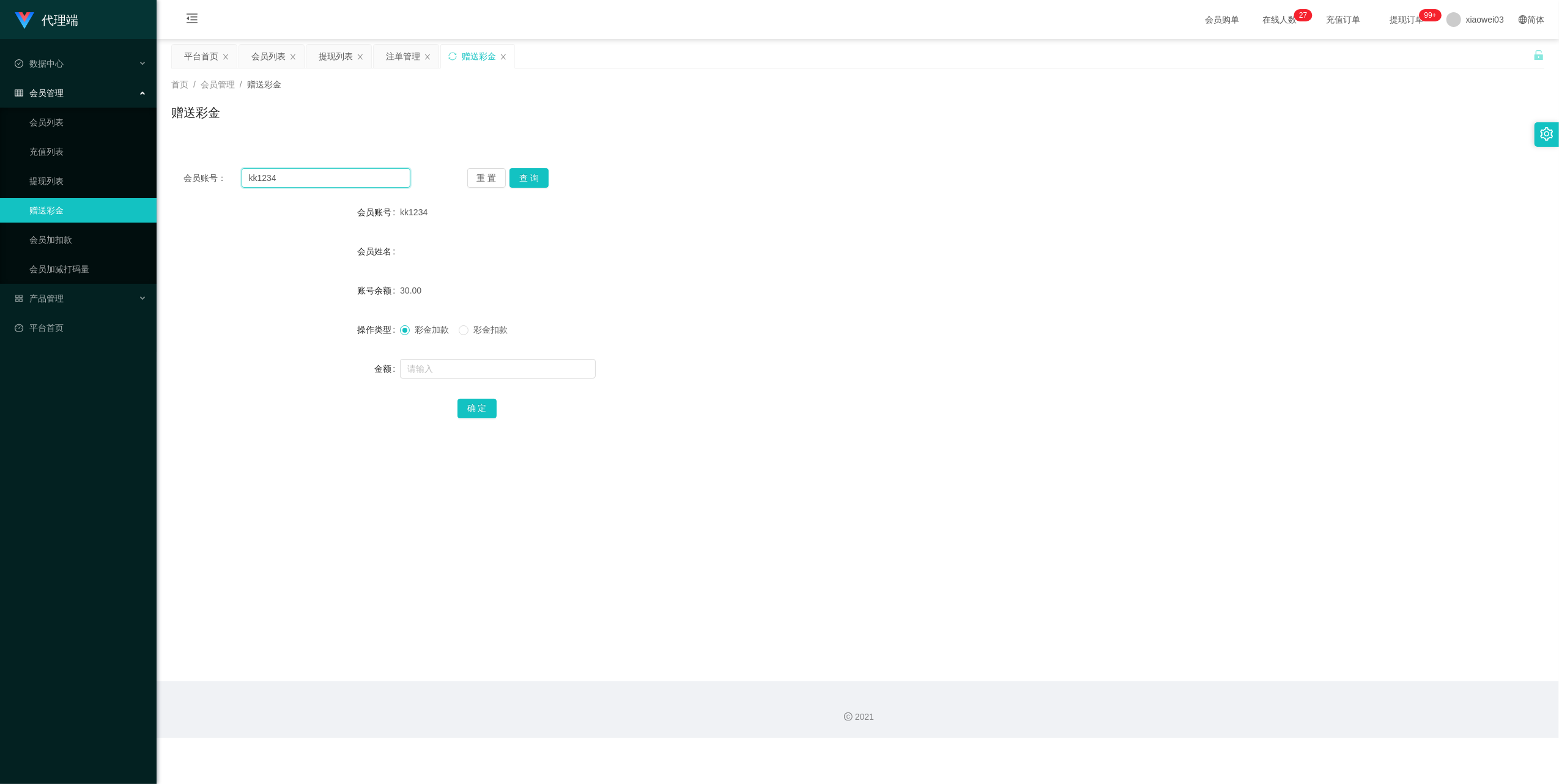
click at [353, 184] on input "kk1234" at bounding box center [326, 178] width 169 height 19
paste input "jurong"
type input "jurong"
click at [535, 176] on button "查 询" at bounding box center [529, 178] width 39 height 19
click at [517, 365] on input "text" at bounding box center [497, 368] width 196 height 19
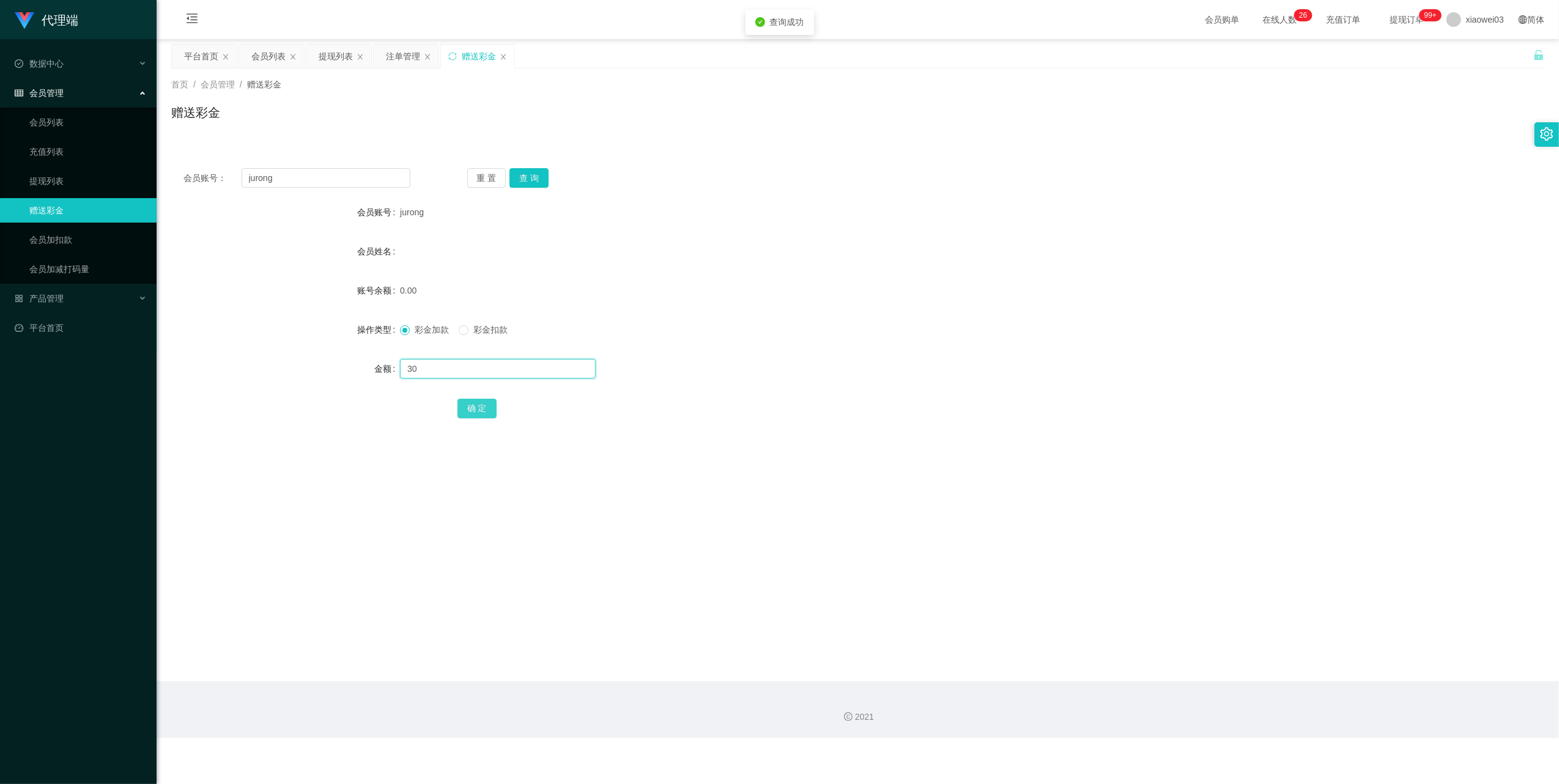
type input "30"
click at [484, 410] on button "确 定" at bounding box center [477, 408] width 39 height 19
click at [346, 190] on div "会员账号： jurong 重 置 查 询 会员账号 jurong 会员姓名 账号余额 30.00 操作类型 彩金加款 彩金扣款 金额 确 定" at bounding box center [857, 301] width 1373 height 291
click at [346, 174] on input "jurong" at bounding box center [326, 178] width 169 height 19
drag, startPoint x: 346, startPoint y: 174, endPoint x: 386, endPoint y: 203, distance: 49.4
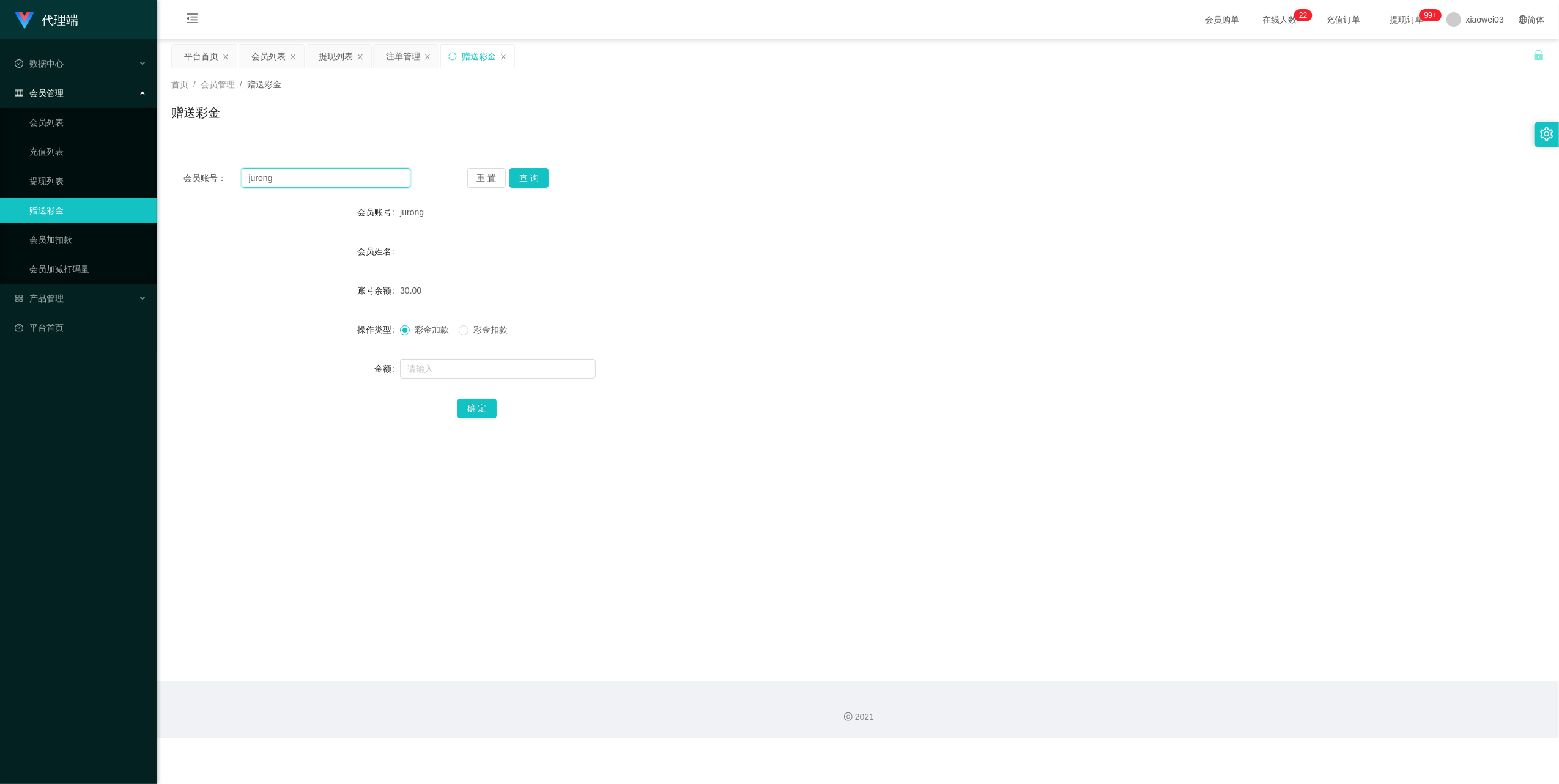
click at [346, 174] on input "jurong" at bounding box center [326, 178] width 169 height 19
paste input "molin589"
type input "molin589"
click at [536, 178] on button "查 询" at bounding box center [529, 178] width 39 height 19
click at [499, 376] on input "text" at bounding box center [497, 368] width 196 height 19
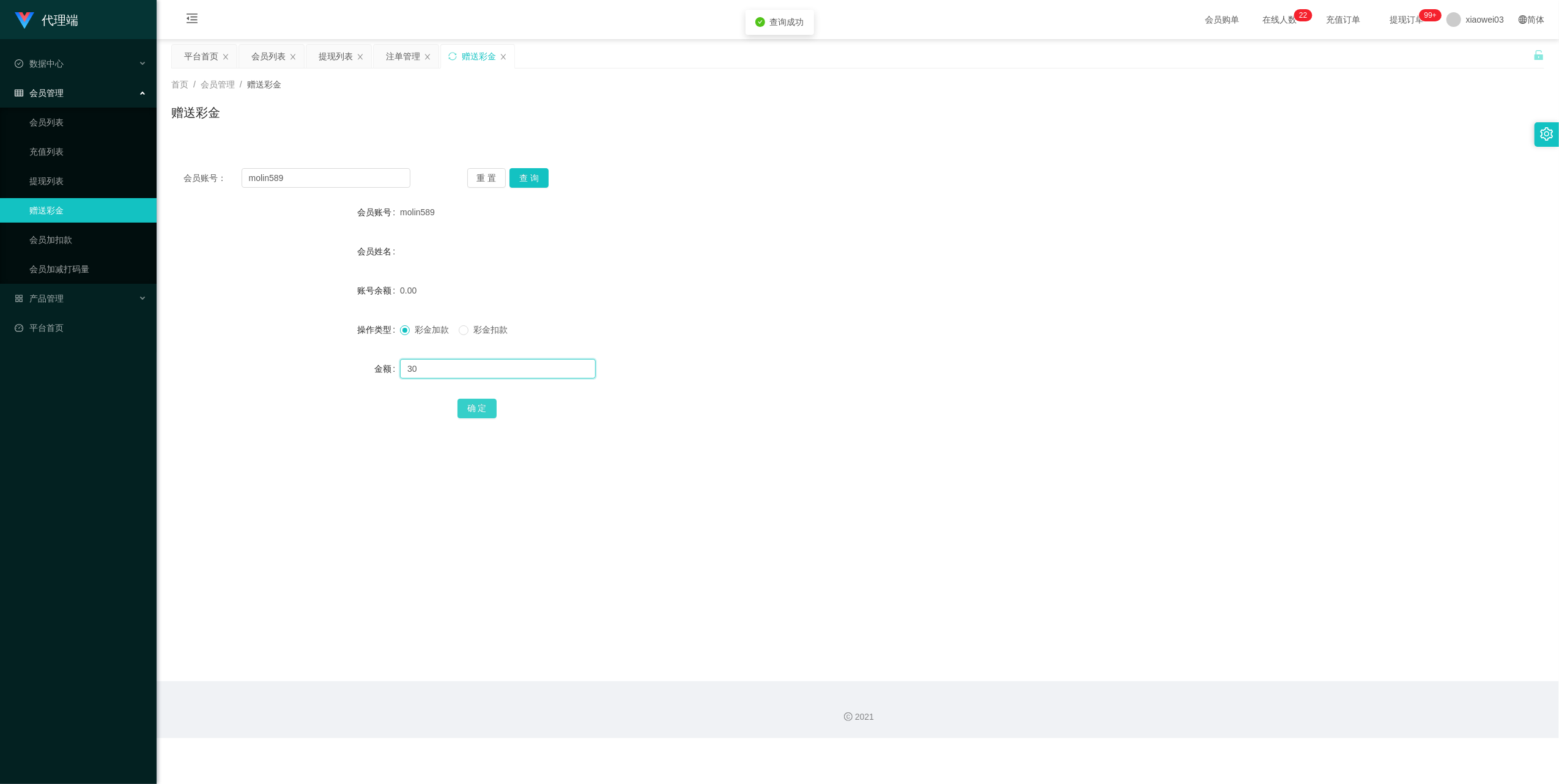
type input "30"
click at [490, 409] on button "确 定" at bounding box center [477, 408] width 39 height 19
click at [362, 186] on input "molin589" at bounding box center [326, 178] width 169 height 19
click at [361, 181] on input "molin589" at bounding box center [326, 178] width 169 height 19
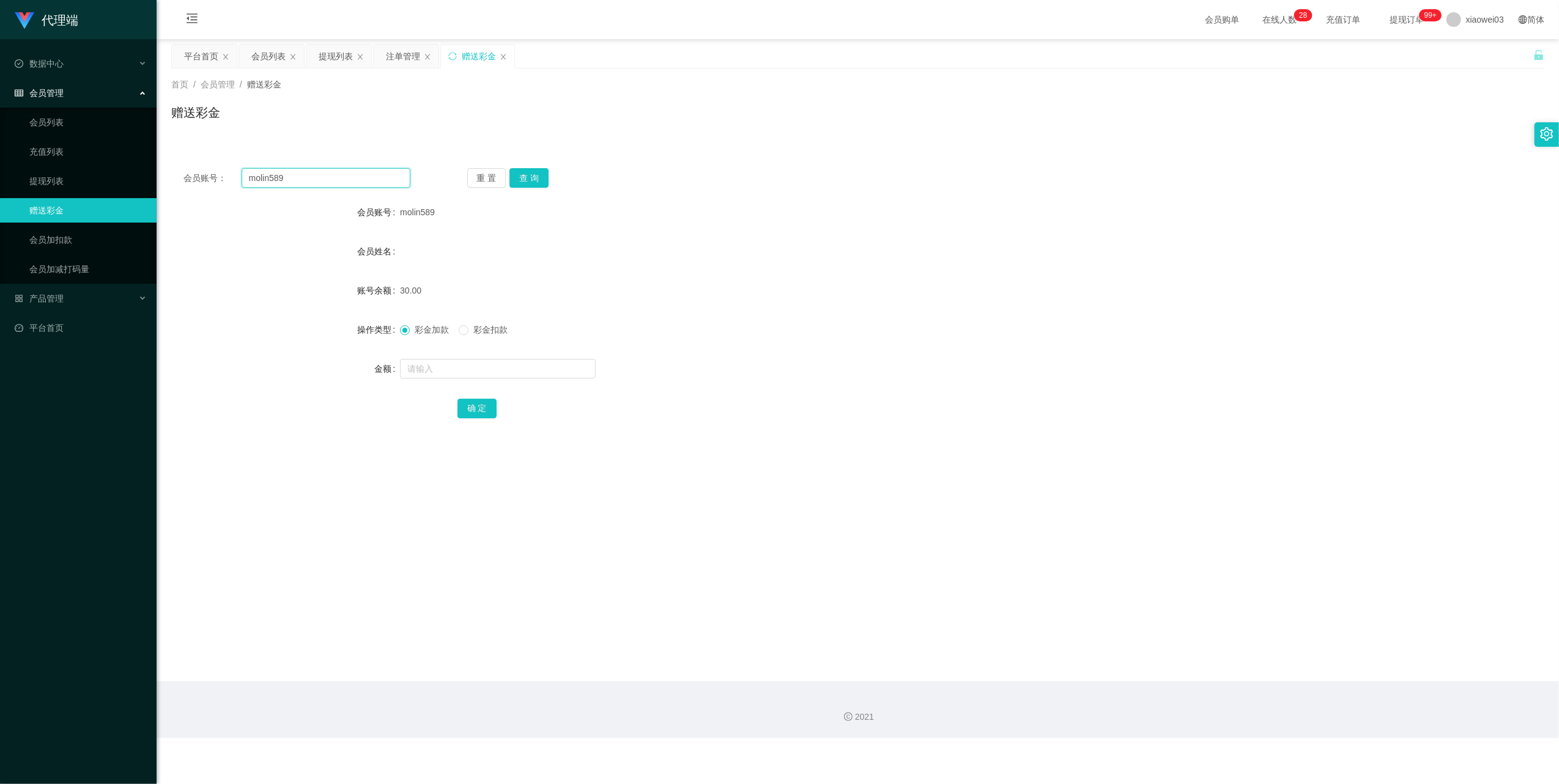
paste input "Khewweihuan"
type input "Khewweihuan"
click at [529, 177] on button "查 询" at bounding box center [529, 178] width 39 height 19
click at [509, 370] on input "text" at bounding box center [497, 368] width 196 height 19
type input "30"
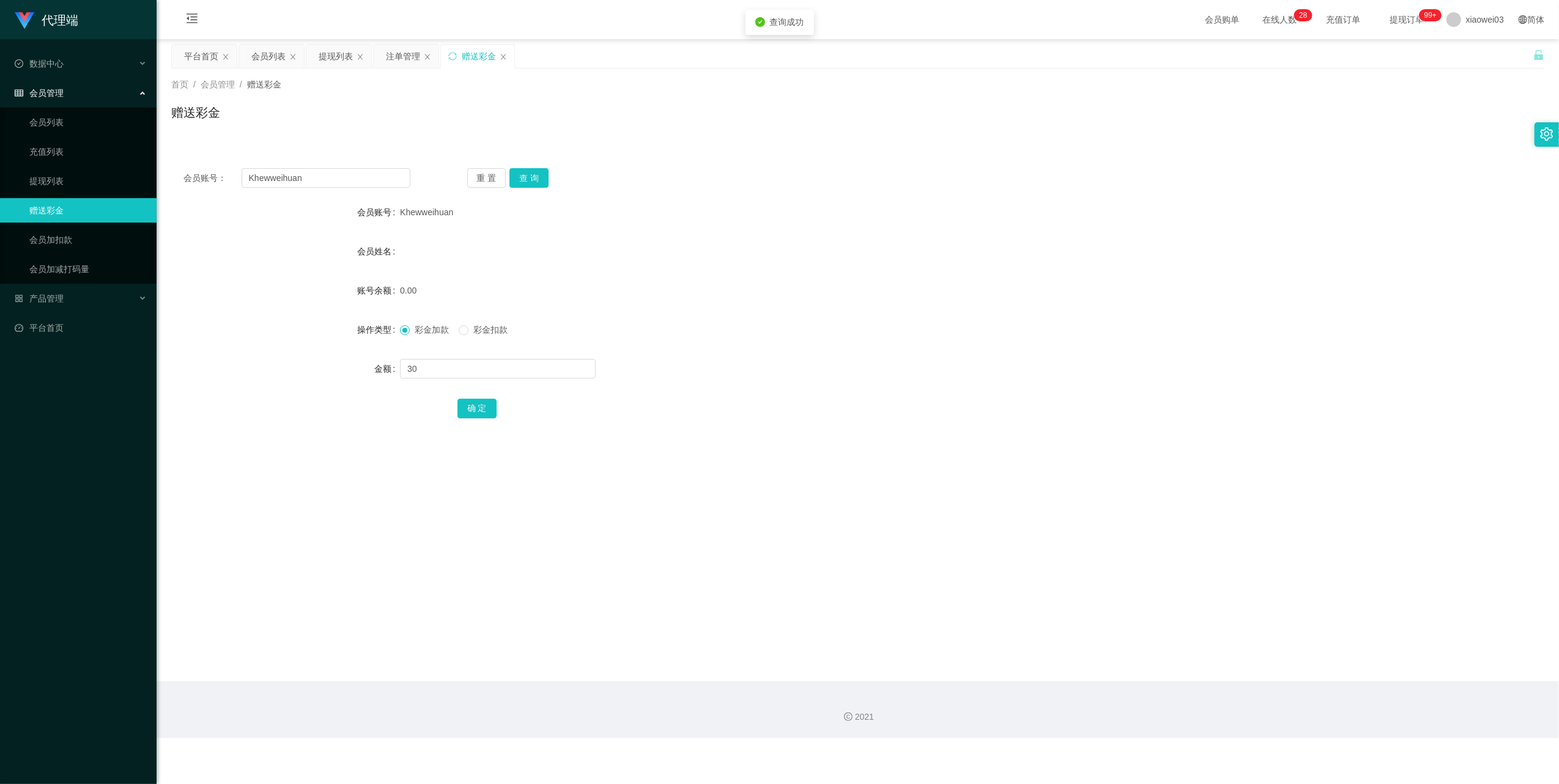
click at [478, 397] on div "确 定" at bounding box center [858, 408] width 801 height 25
click at [482, 407] on button "确 定" at bounding box center [477, 408] width 39 height 19
click at [347, 172] on input "Khewweihuan" at bounding box center [326, 178] width 169 height 19
drag, startPoint x: 347, startPoint y: 172, endPoint x: 456, endPoint y: 220, distance: 119.1
click at [346, 172] on input "Khewweihuan" at bounding box center [326, 178] width 169 height 19
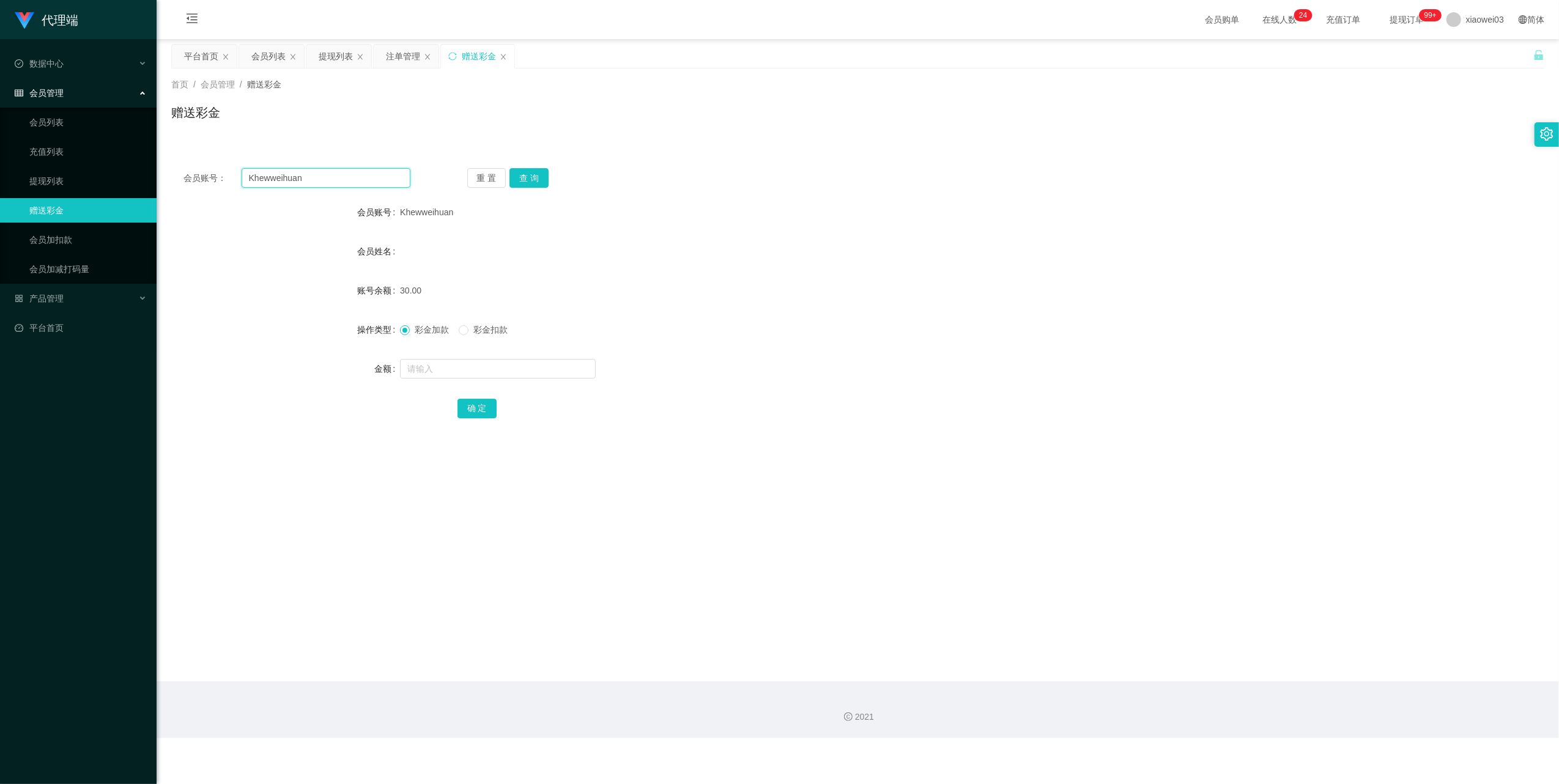
paste input "jurong"
type input "jurong"
click at [538, 170] on button "查 询" at bounding box center [529, 178] width 39 height 19
click at [67, 315] on link "平台首页" at bounding box center [80, 327] width 132 height 25
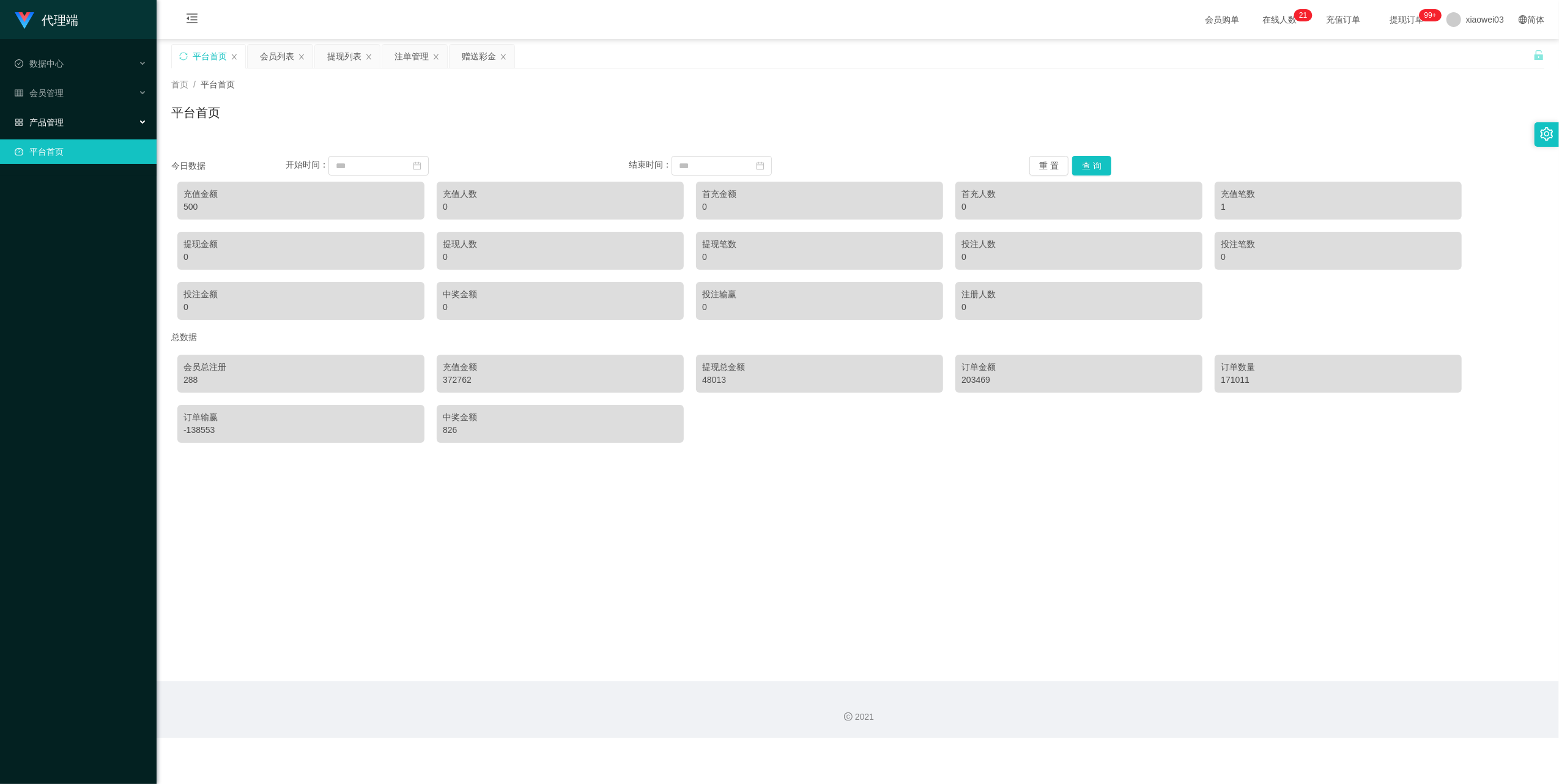
click at [108, 115] on div "产品管理" at bounding box center [78, 122] width 156 height 25
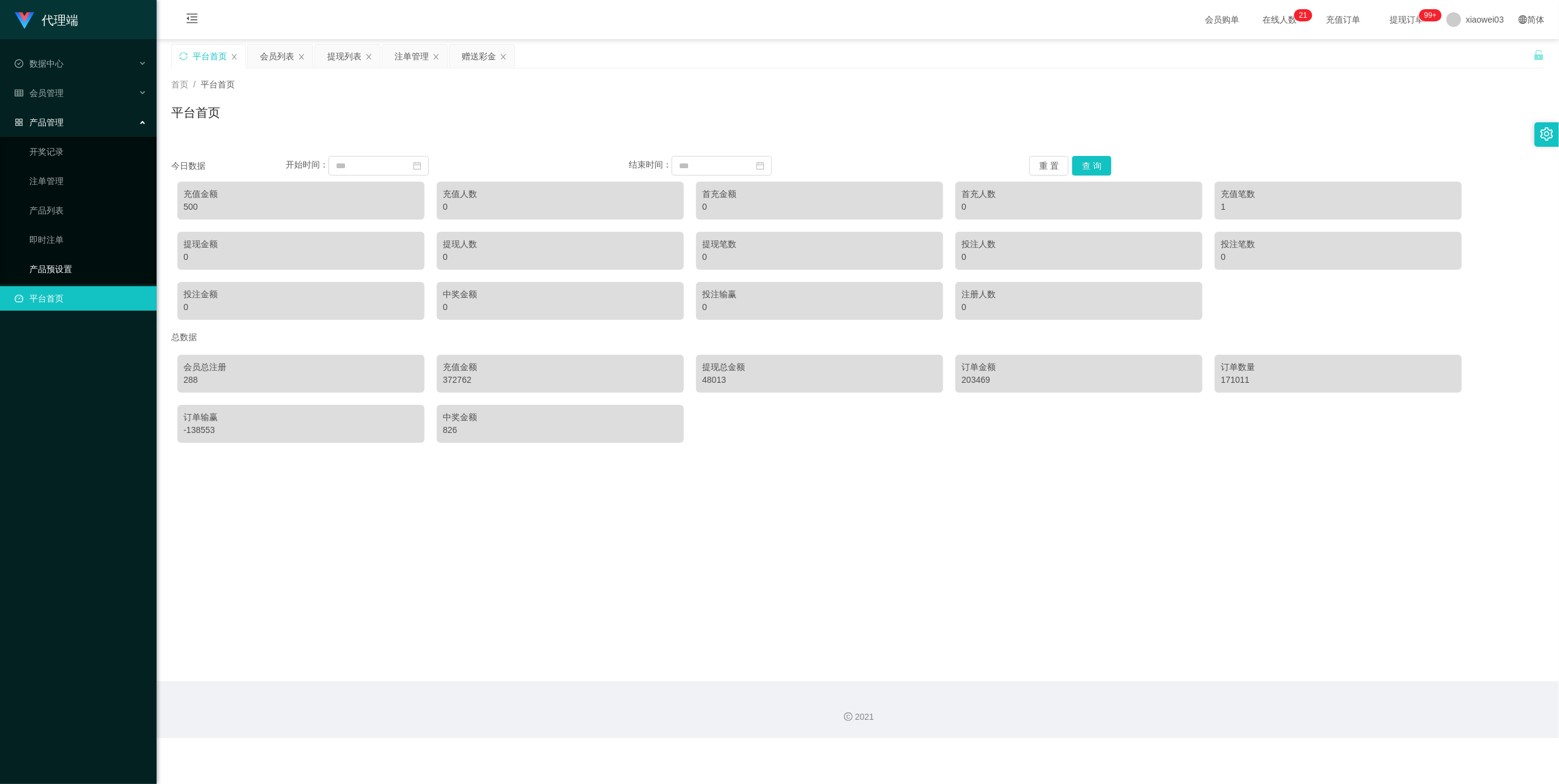
click at [60, 270] on link "产品预设置" at bounding box center [88, 269] width 118 height 25
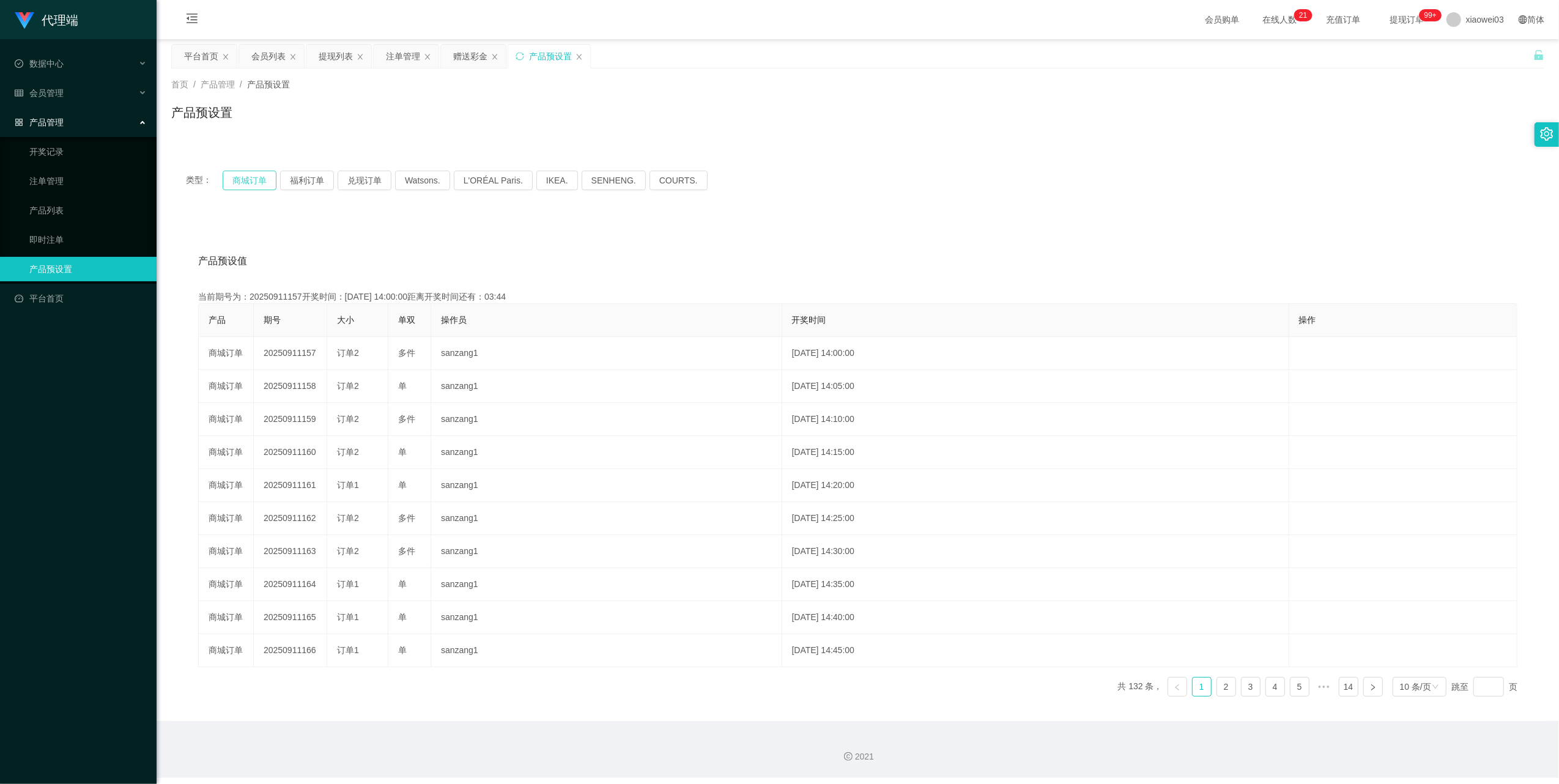
click at [260, 180] on button "商城订单" at bounding box center [249, 180] width 54 height 19
click at [227, 182] on button "商城订单" at bounding box center [249, 180] width 54 height 19
click at [246, 179] on button "商城订单" at bounding box center [249, 180] width 54 height 19
click at [402, 55] on div "注单管理" at bounding box center [402, 56] width 34 height 23
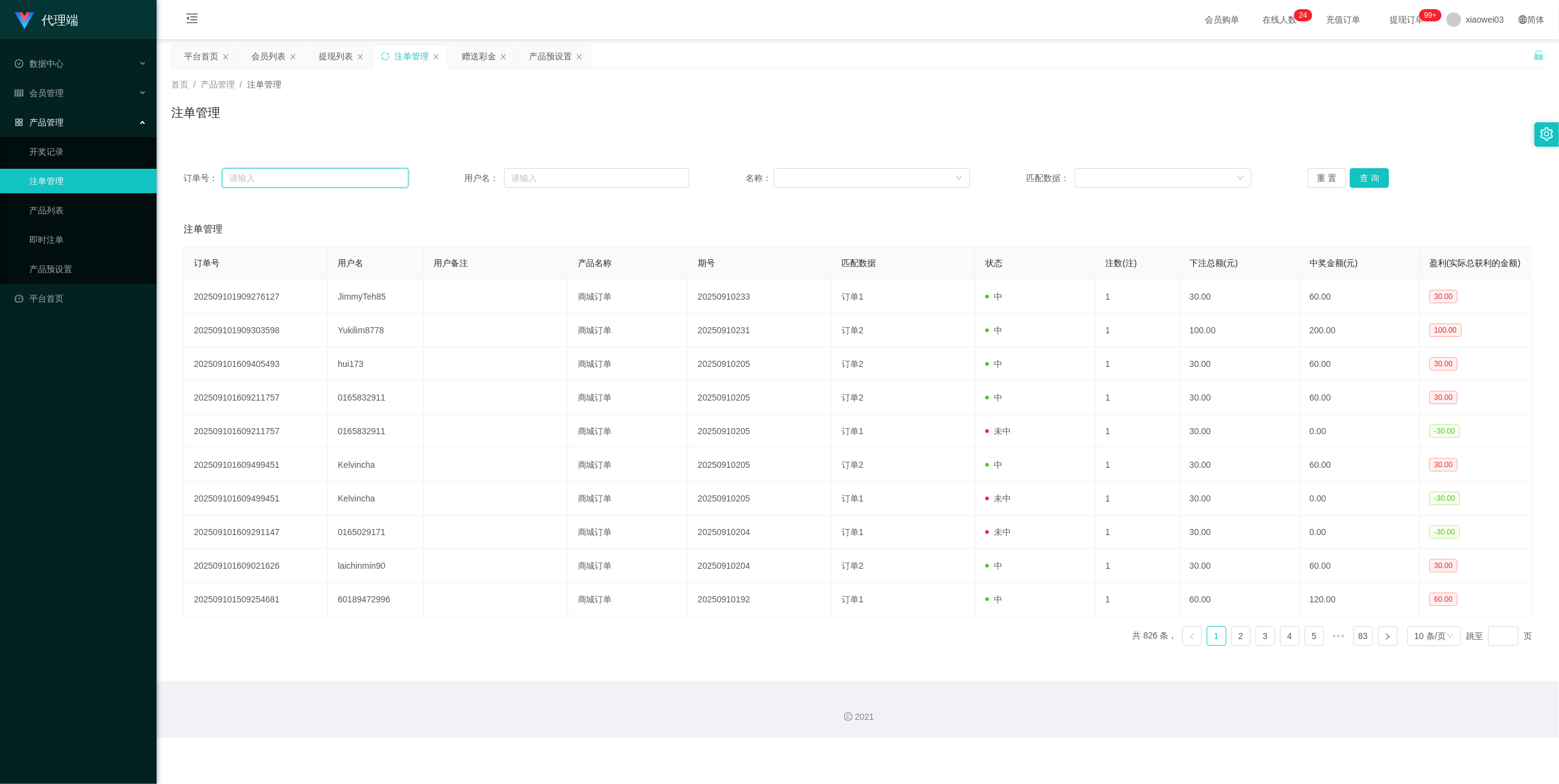
click at [354, 174] on input "text" at bounding box center [315, 178] width 186 height 19
click at [551, 180] on input "text" at bounding box center [597, 178] width 186 height 19
paste input "FionLow"
type input "FionLow"
click at [1357, 184] on button "查 询" at bounding box center [1369, 178] width 39 height 19
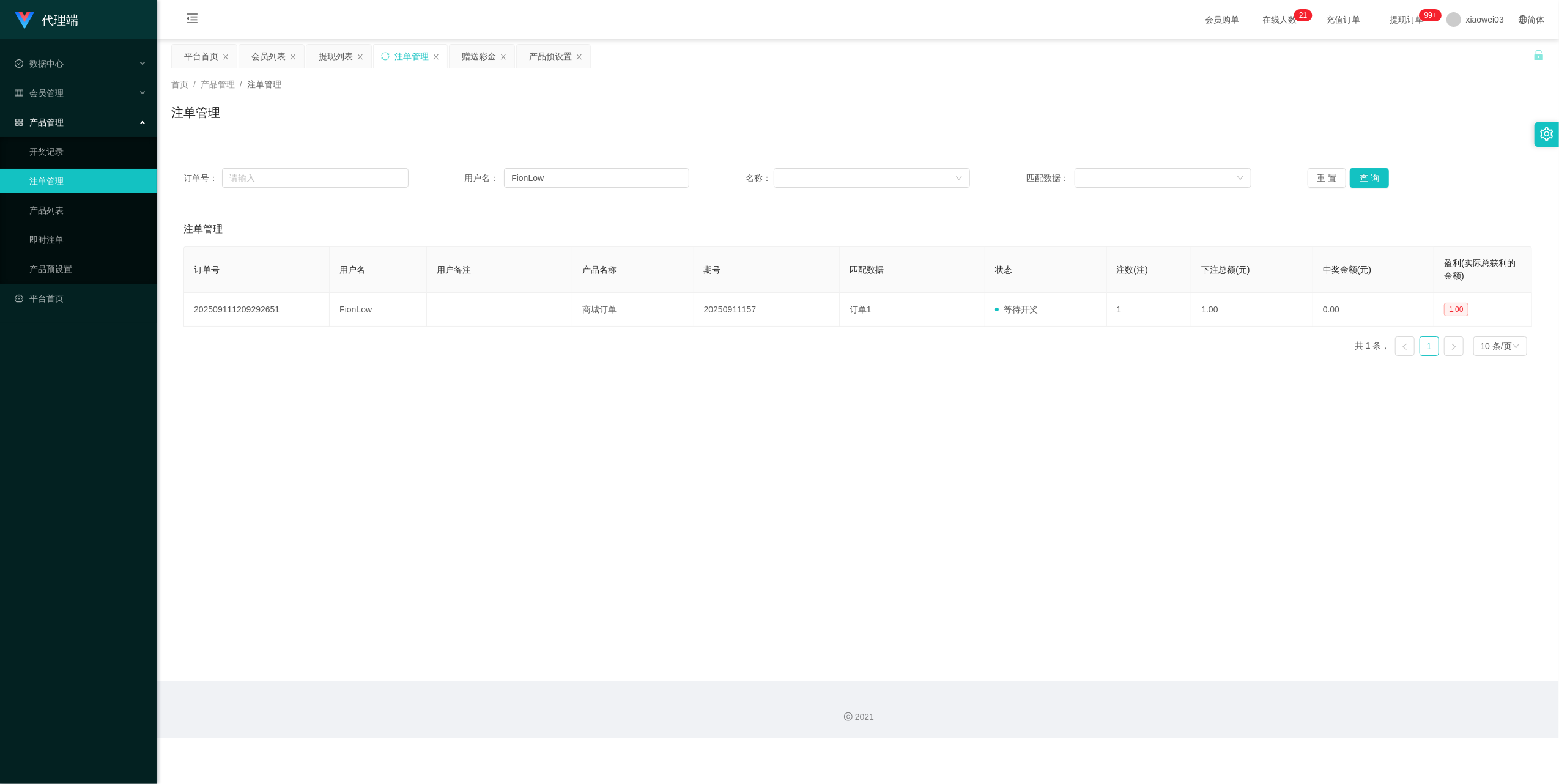
click at [399, 55] on div "注单管理" at bounding box center [411, 56] width 34 height 23
click at [1321, 174] on button "重 置" at bounding box center [1327, 178] width 39 height 19
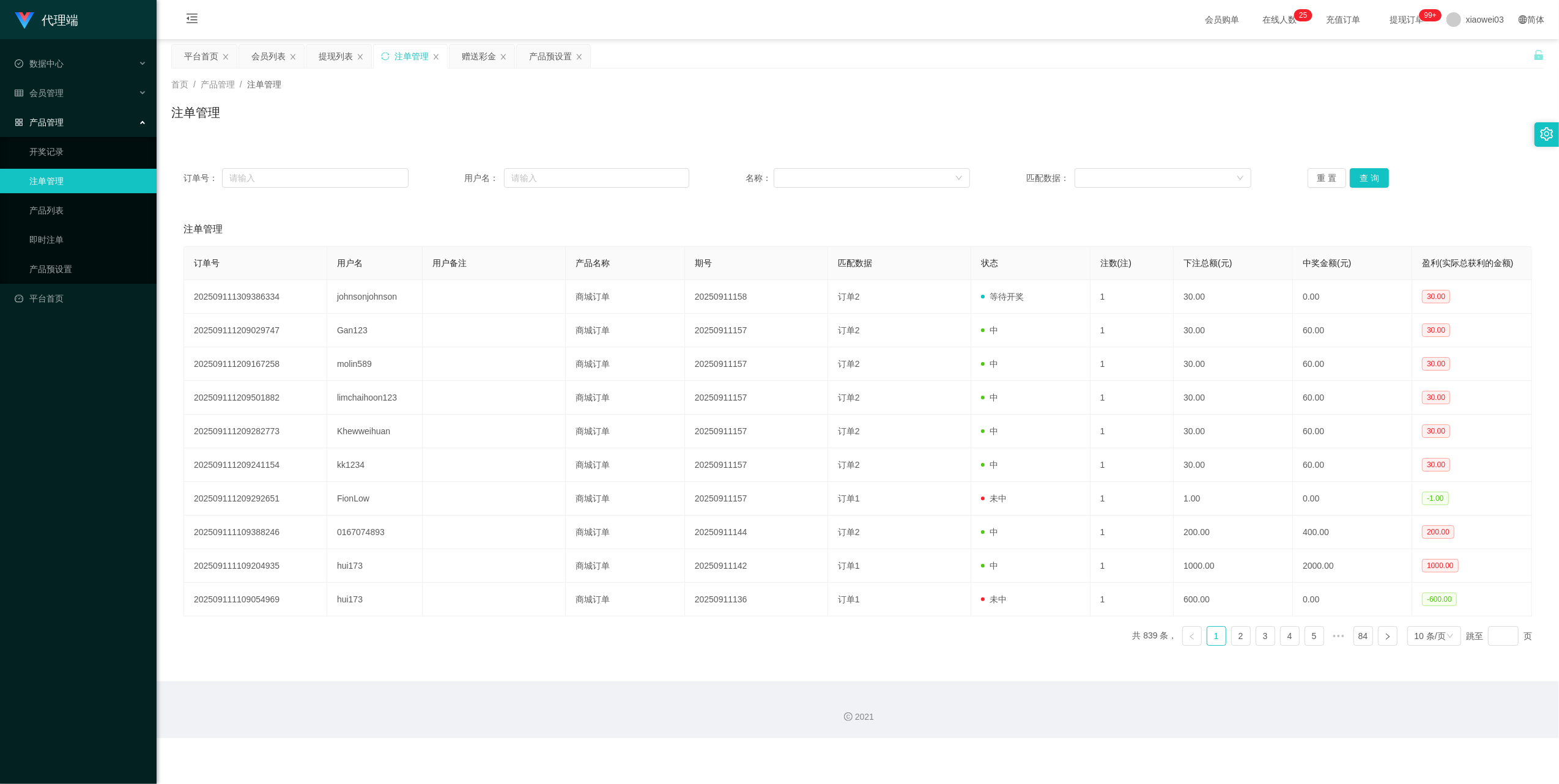
drag, startPoint x: 549, startPoint y: 61, endPoint x: 546, endPoint y: 80, distance: 19.2
click at [549, 61] on div "产品预设置" at bounding box center [550, 56] width 43 height 23
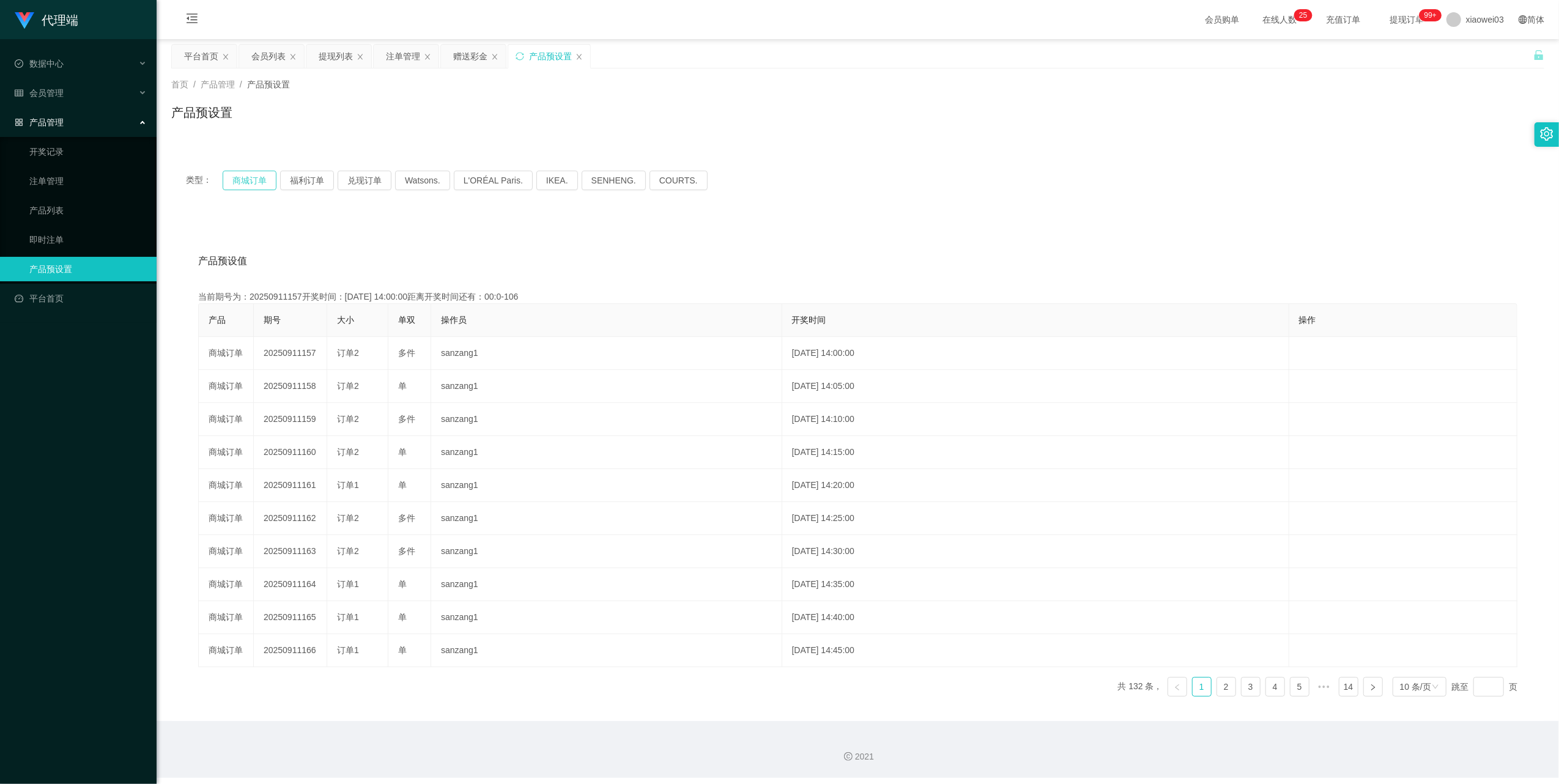
click at [260, 181] on button "商城订单" at bounding box center [249, 180] width 54 height 19
click at [411, 52] on div "注单管理" at bounding box center [402, 56] width 34 height 23
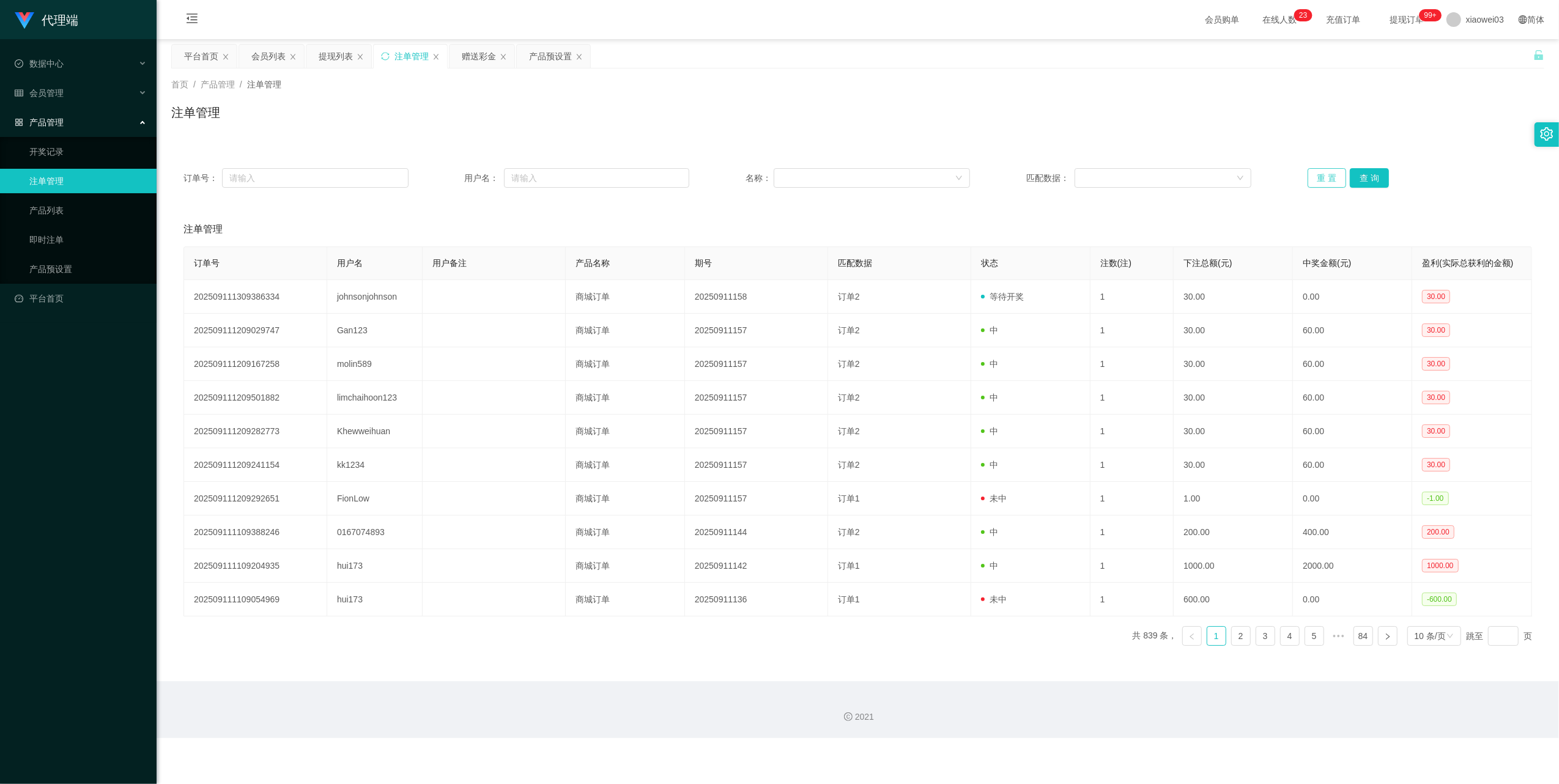
click at [1308, 182] on button "重 置" at bounding box center [1327, 178] width 39 height 19
click at [533, 172] on input "text" at bounding box center [597, 178] width 186 height 19
paste input "limchaihoon123"
type input "limchaihoon123"
click at [1368, 178] on button "查 询" at bounding box center [1369, 178] width 39 height 19
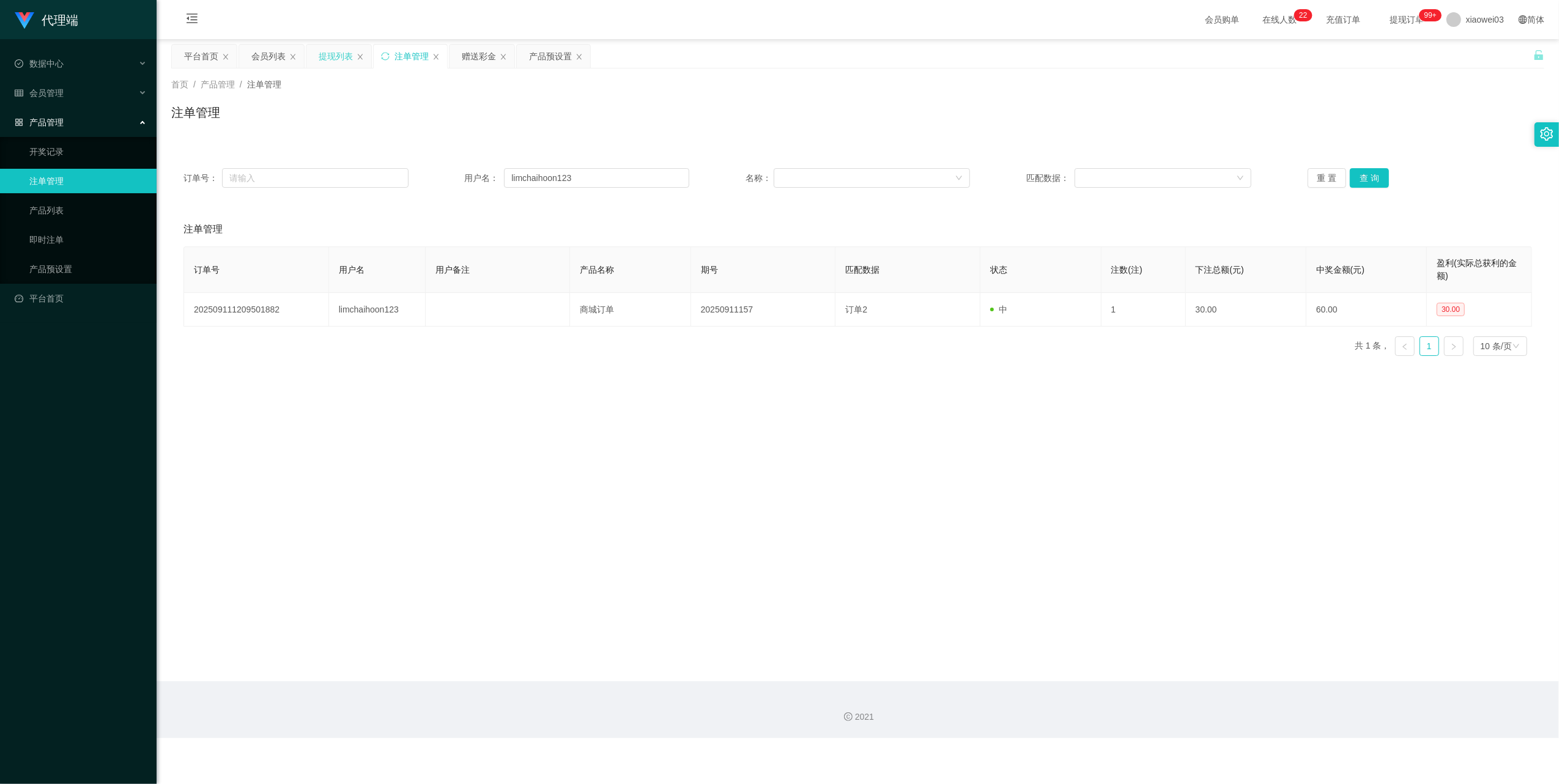
click at [321, 57] on div "提现列表" at bounding box center [335, 56] width 34 height 23
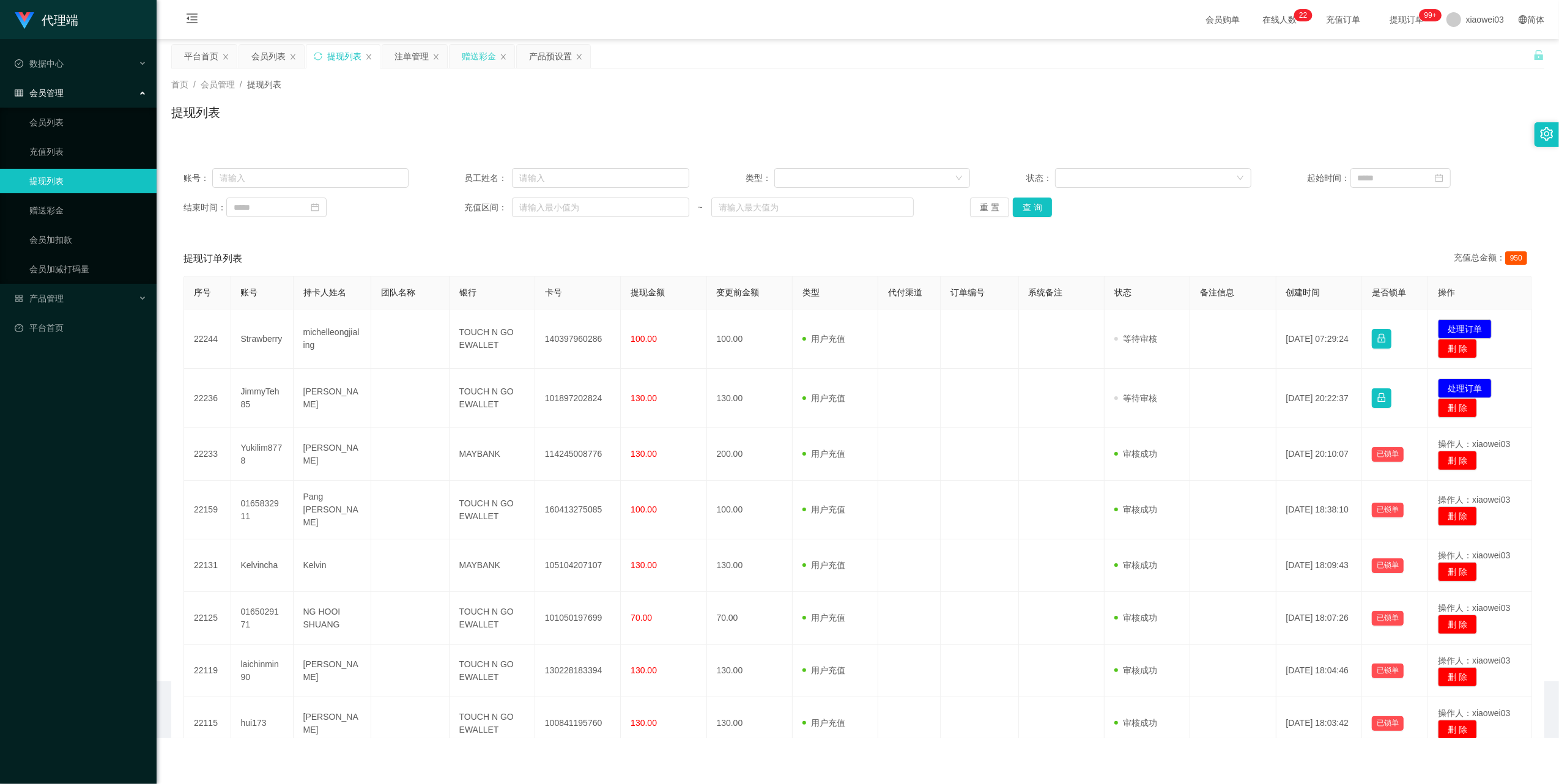
click at [475, 57] on div "赠送彩金" at bounding box center [478, 56] width 34 height 23
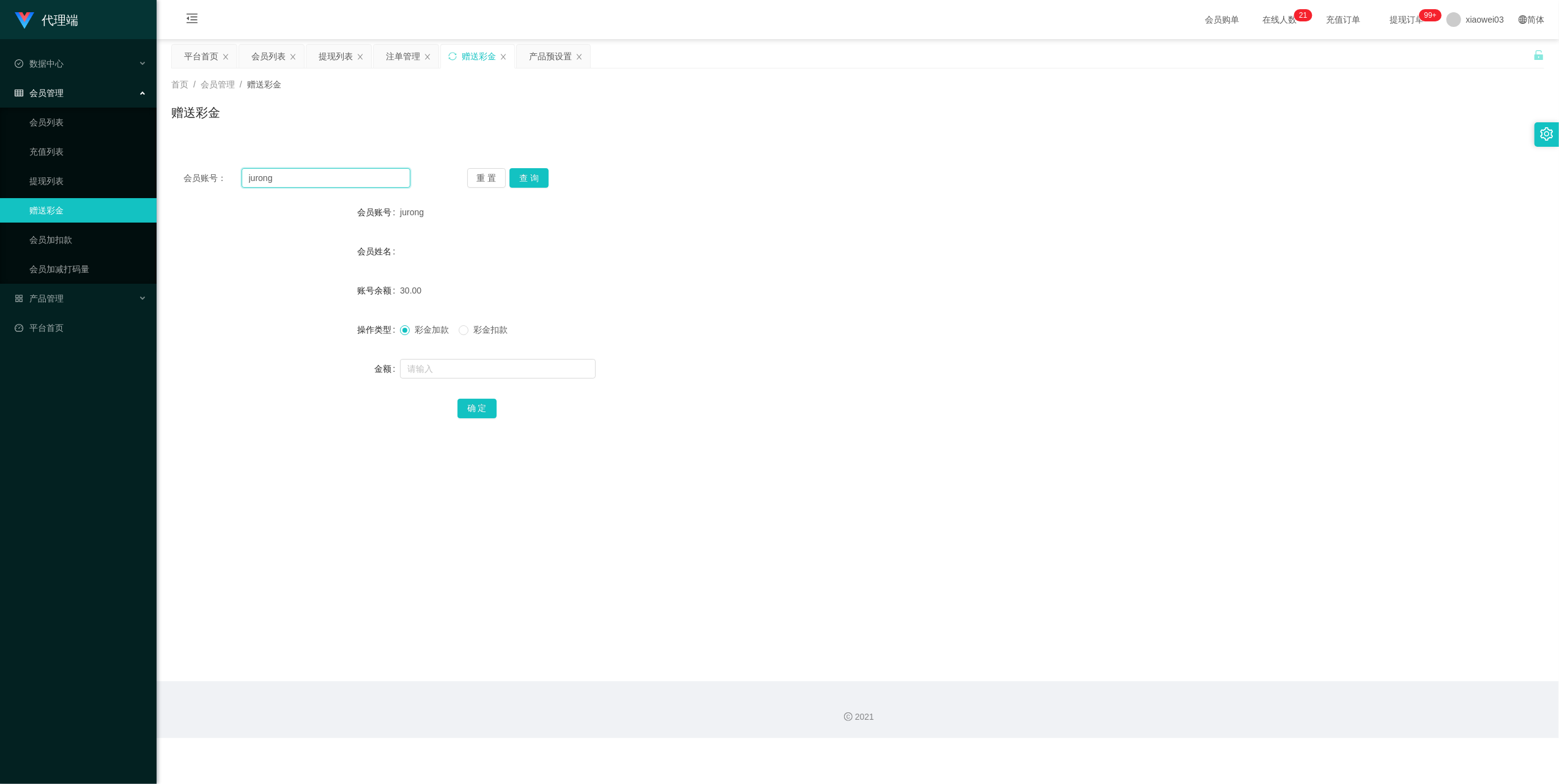
click at [366, 179] on input "jurong" at bounding box center [326, 178] width 169 height 19
paste input "FionLow"
type input "FionLow"
click at [525, 172] on button "查 询" at bounding box center [529, 178] width 39 height 19
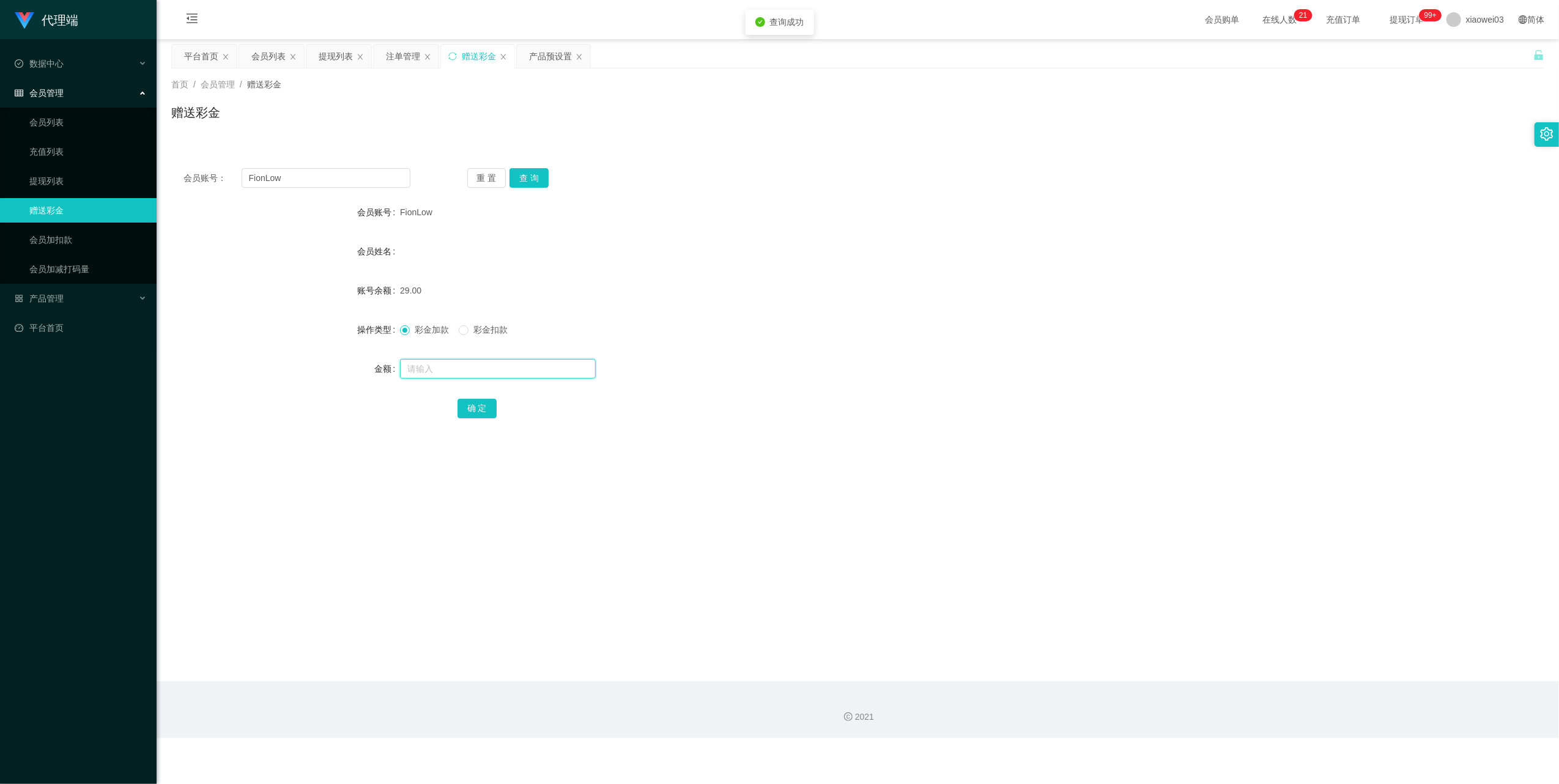
click at [515, 372] on input "text" at bounding box center [497, 368] width 196 height 19
type input "1"
drag, startPoint x: 488, startPoint y: 414, endPoint x: 529, endPoint y: 401, distance: 43.0
click at [488, 414] on button "确 定" at bounding box center [477, 408] width 39 height 19
drag, startPoint x: 622, startPoint y: 292, endPoint x: 758, endPoint y: 277, distance: 136.8
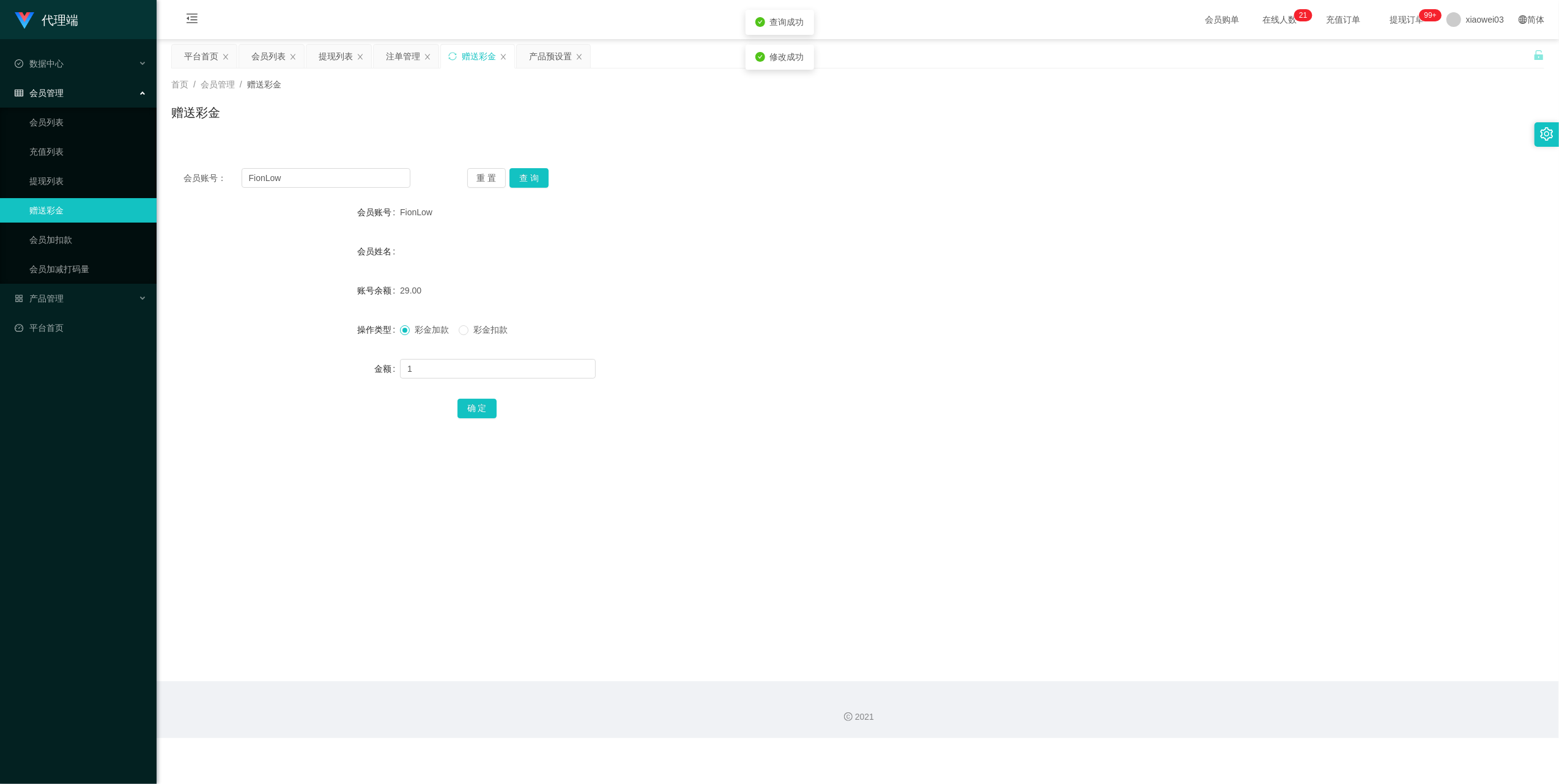
click at [627, 291] on div "29.00" at bounding box center [800, 290] width 801 height 25
click at [531, 57] on div "产品预设置" at bounding box center [550, 56] width 43 height 23
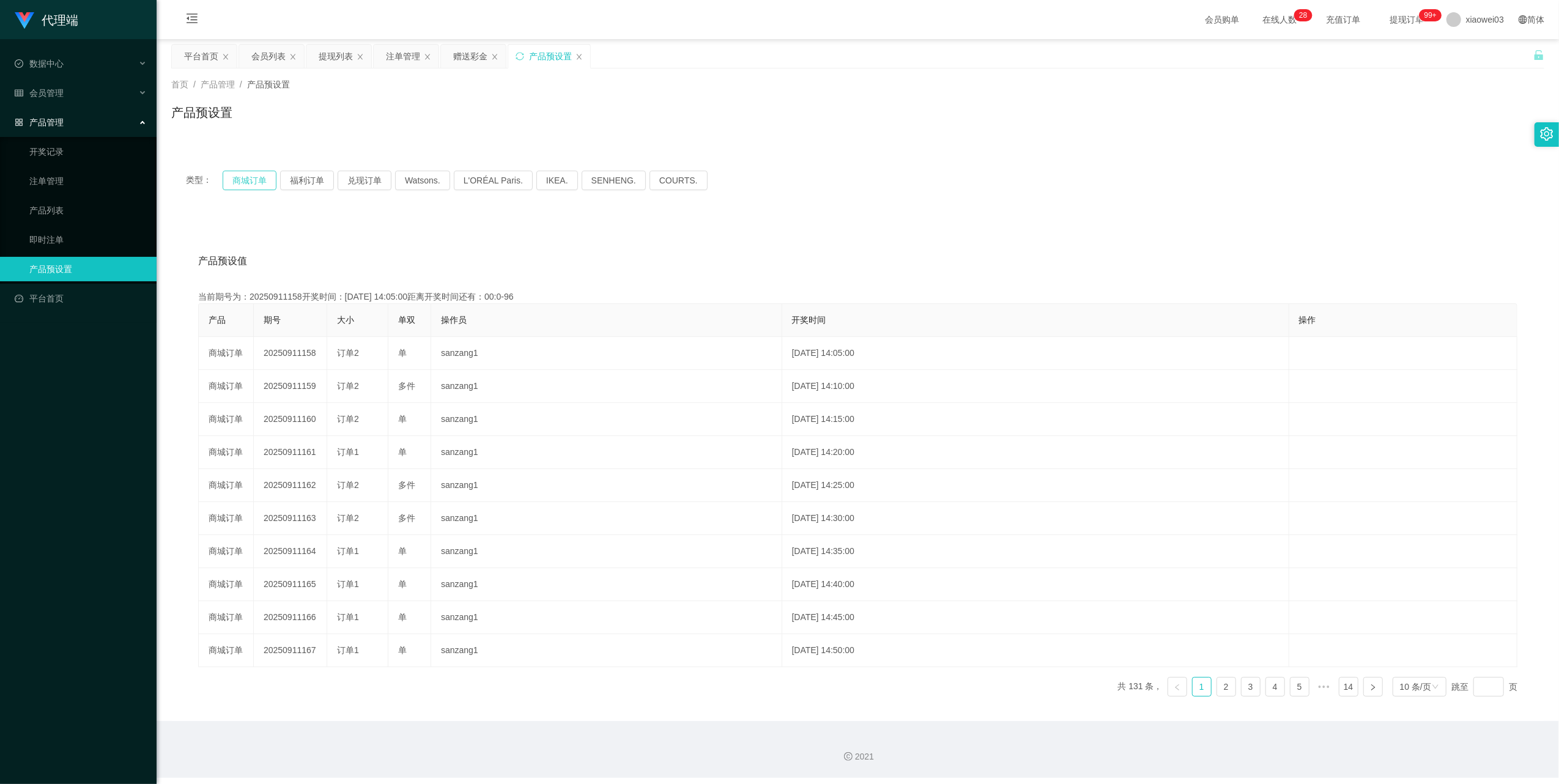
click at [250, 181] on button "商城订单" at bounding box center [249, 180] width 54 height 19
click at [460, 55] on div "赠送彩金" at bounding box center [470, 56] width 34 height 23
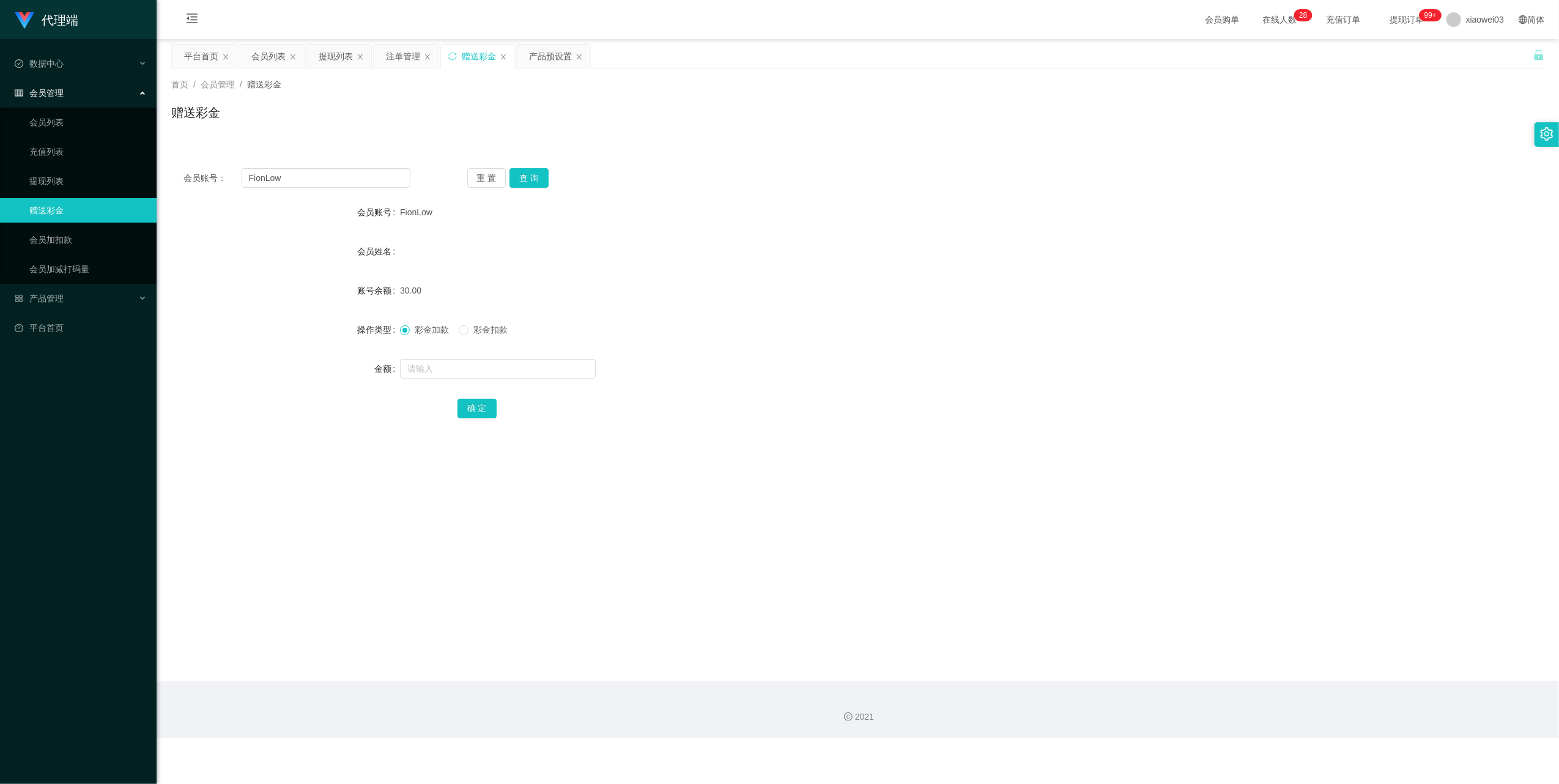
click at [395, 71] on div "首页 / 会员管理 / 赠送彩金 / 赠送彩金" at bounding box center [857, 104] width 1402 height 72
click at [399, 65] on div "注单管理" at bounding box center [402, 56] width 34 height 23
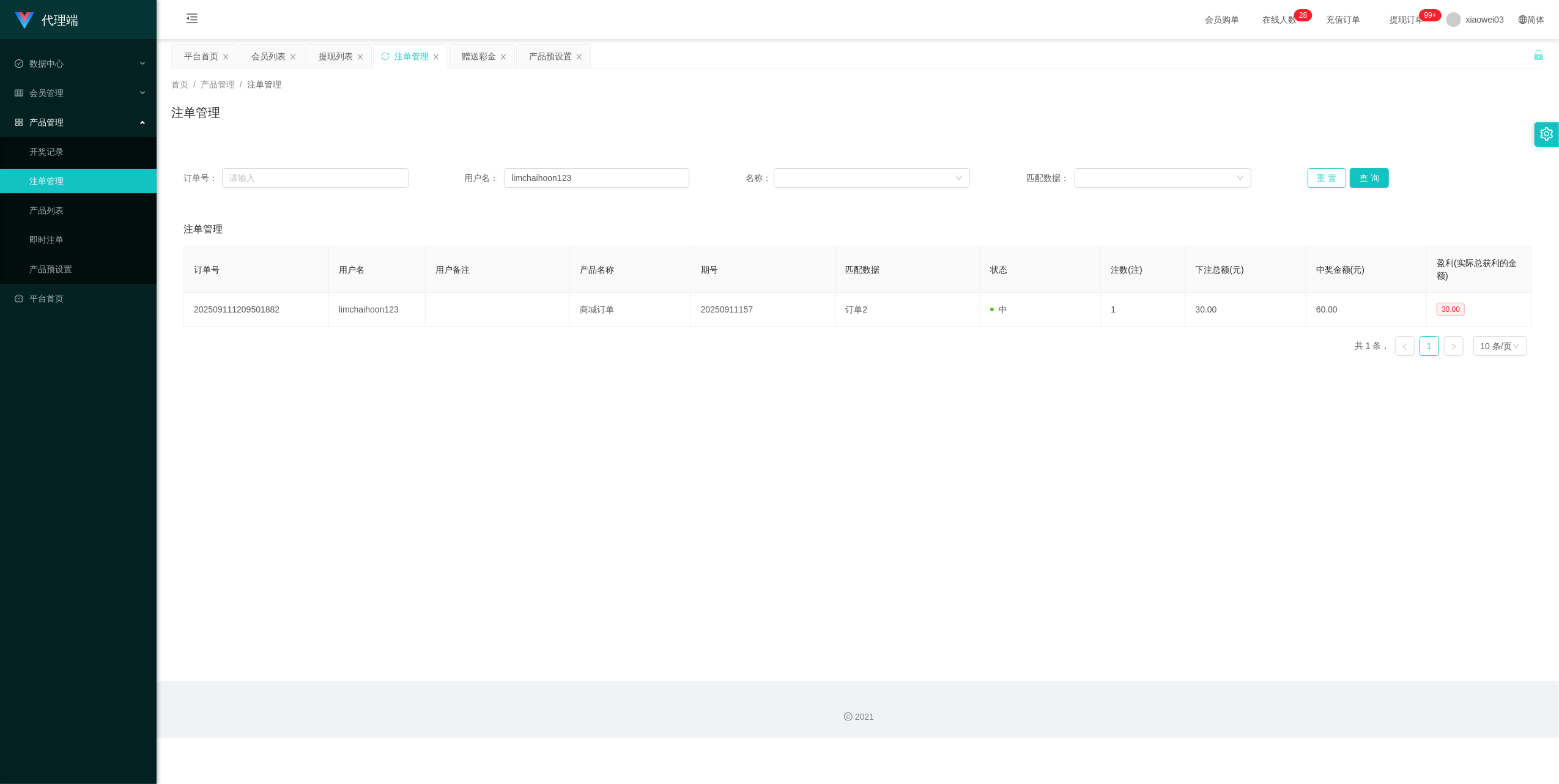
click at [1321, 174] on button "重 置" at bounding box center [1327, 178] width 39 height 19
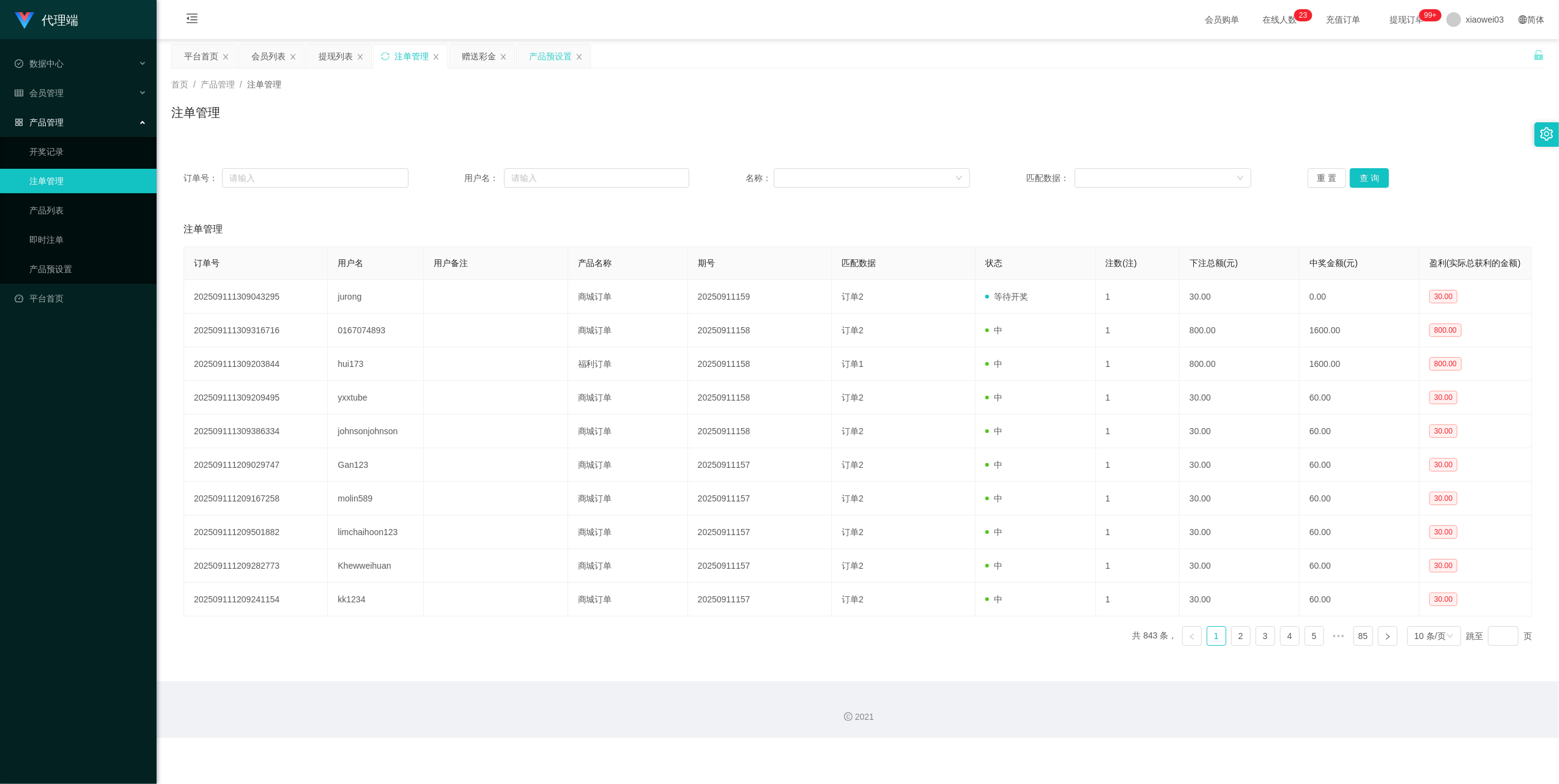
click at [544, 52] on div "产品预设置" at bounding box center [550, 56] width 43 height 23
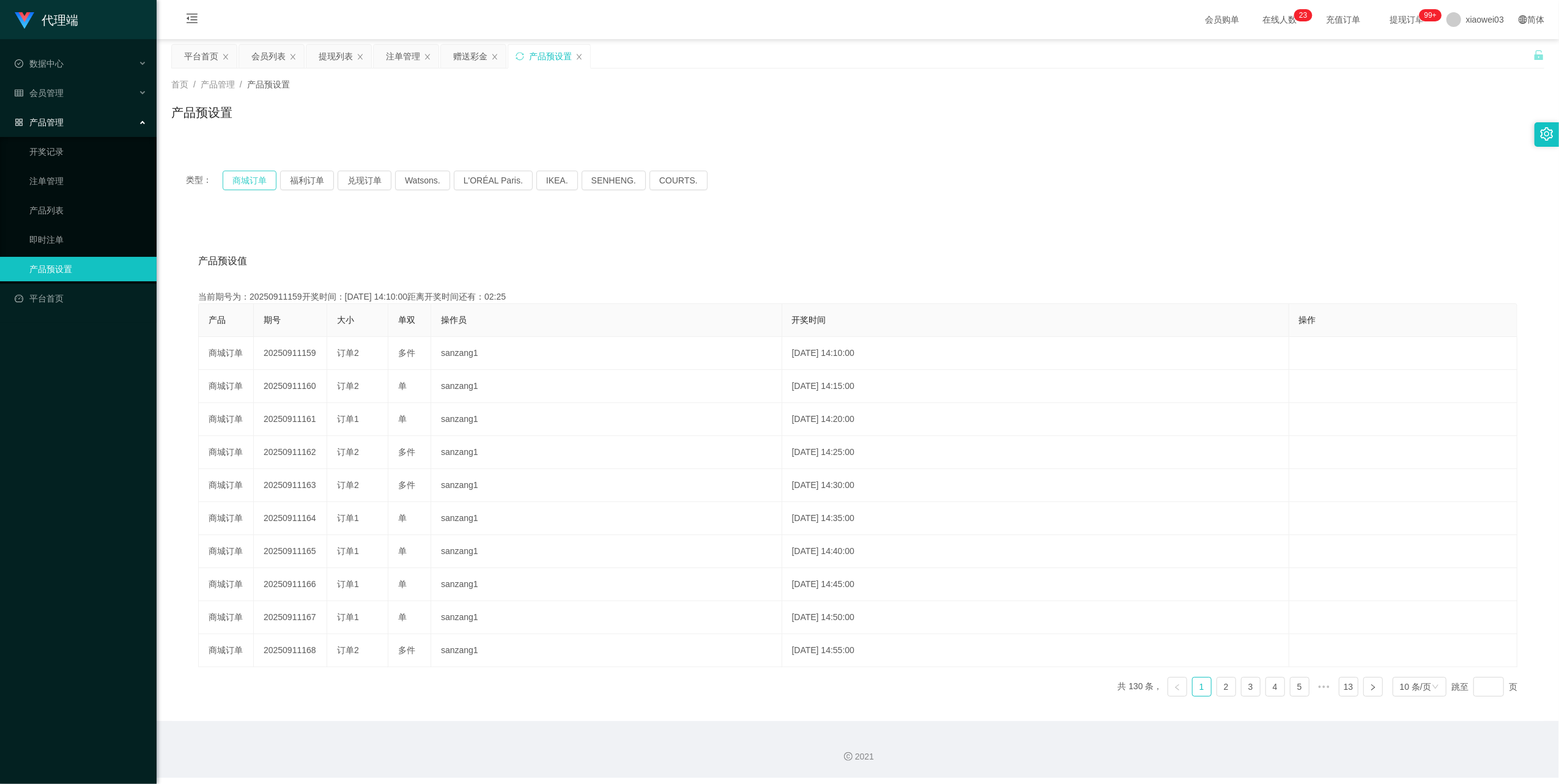
click at [257, 174] on button "商城订单" at bounding box center [249, 180] width 54 height 19
click at [261, 175] on button "商城订单" at bounding box center [249, 180] width 54 height 19
click at [246, 180] on button "商城订单" at bounding box center [249, 180] width 54 height 19
click at [253, 186] on button "商城订单" at bounding box center [249, 180] width 54 height 19
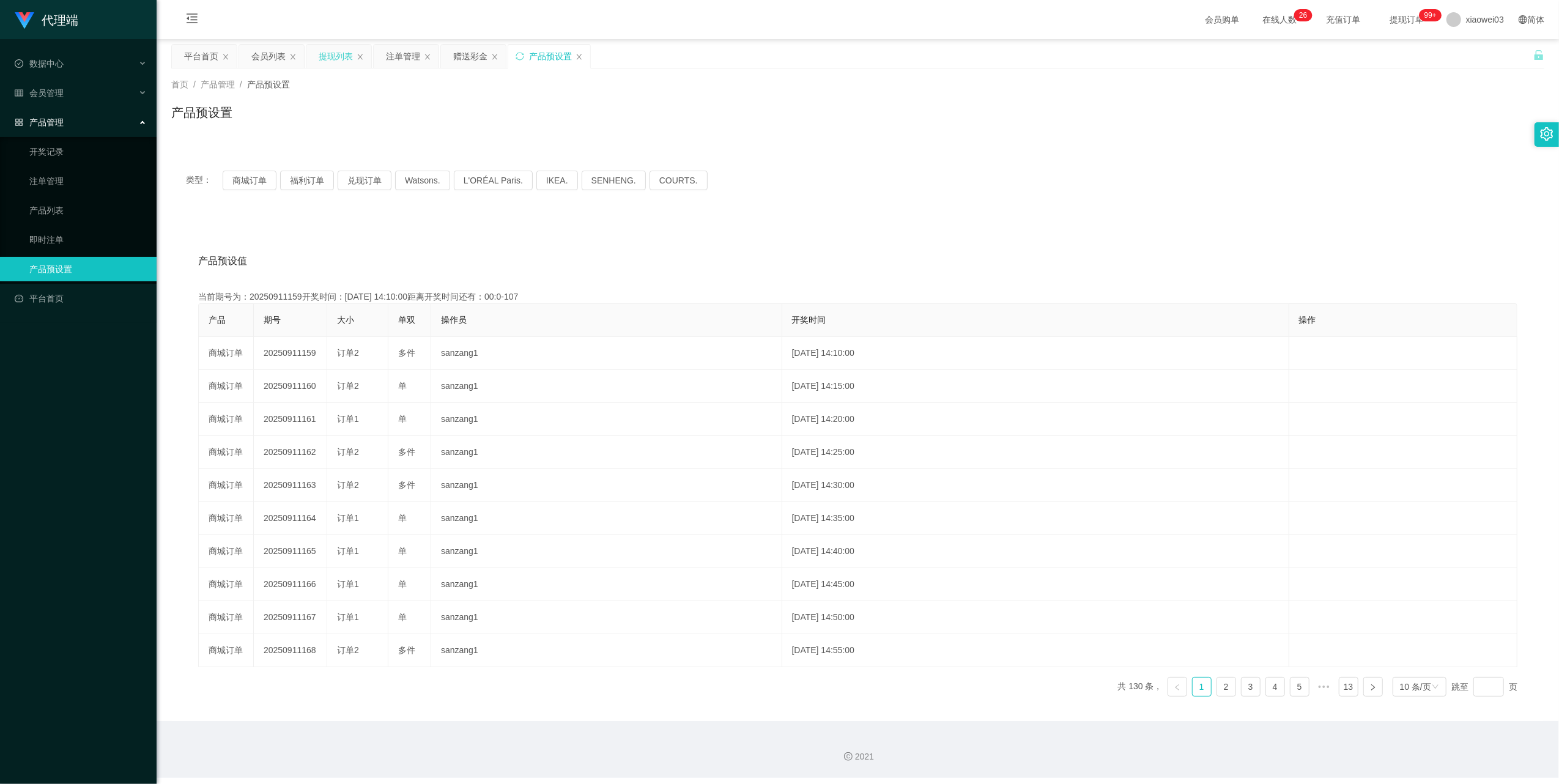
click at [329, 59] on div "提现列表" at bounding box center [335, 56] width 34 height 23
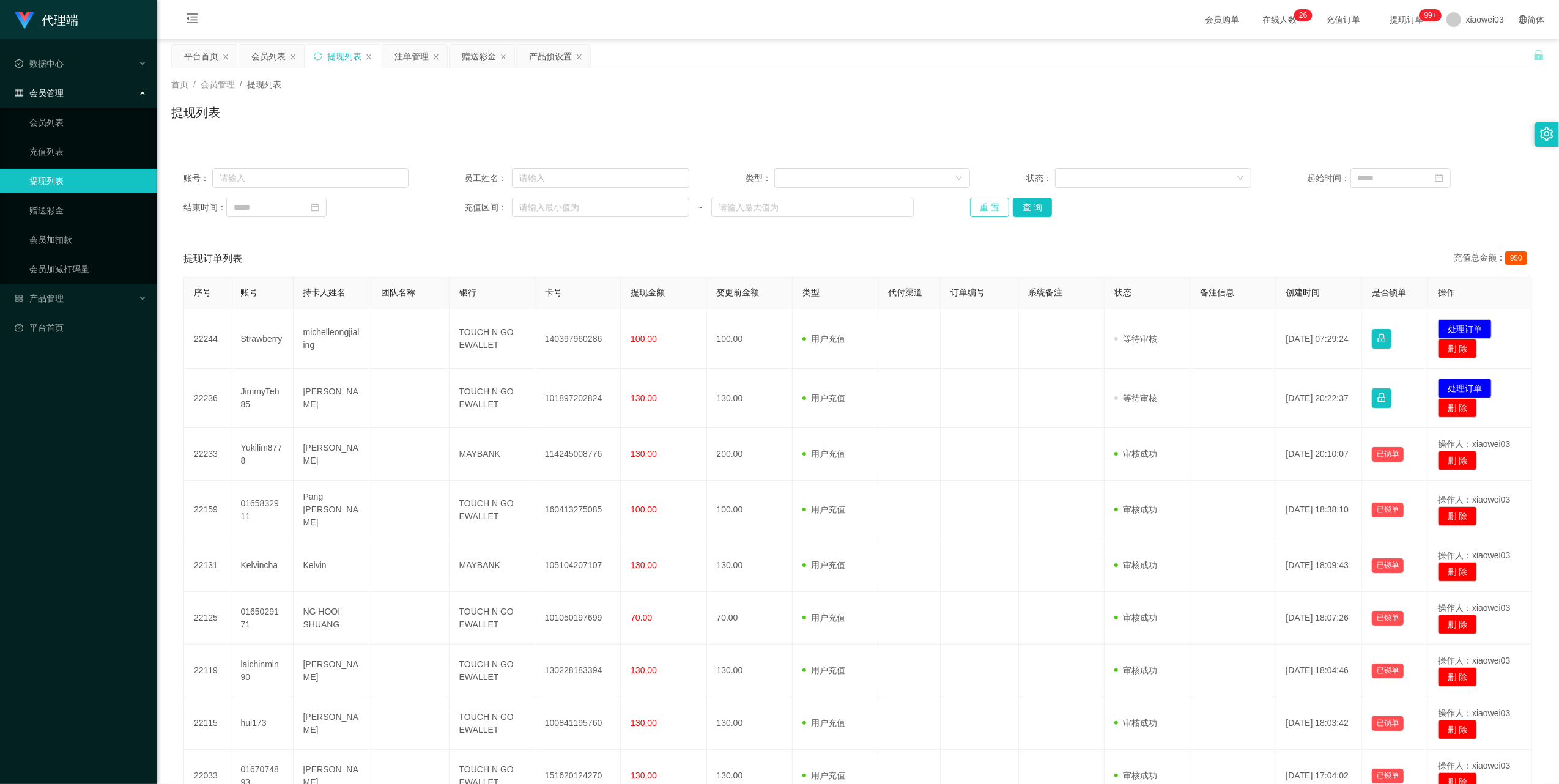
click at [970, 211] on button "重 置" at bounding box center [989, 207] width 39 height 19
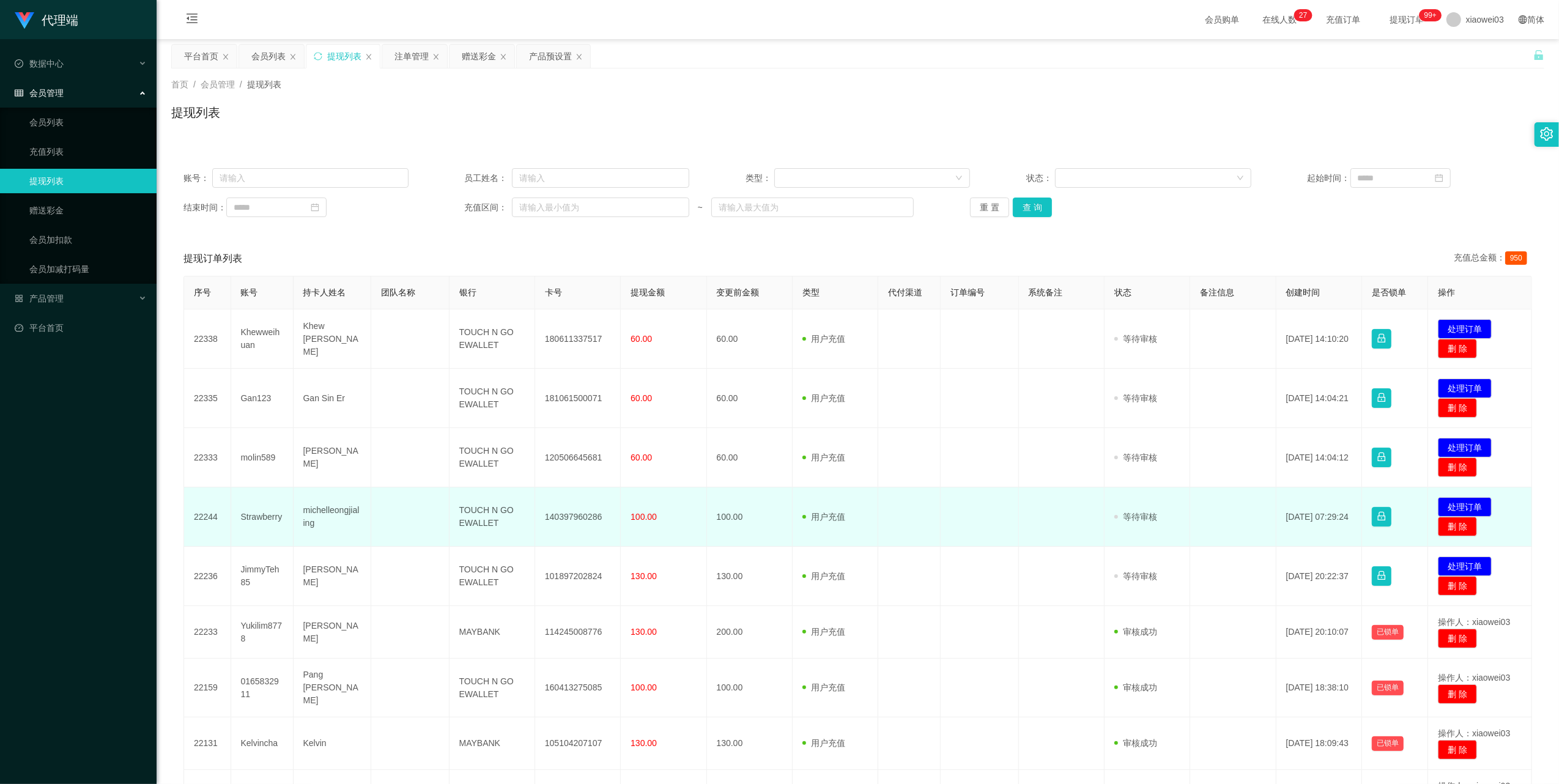
click at [589, 515] on td "140397960286" at bounding box center [578, 517] width 86 height 59
copy td "140397960286"
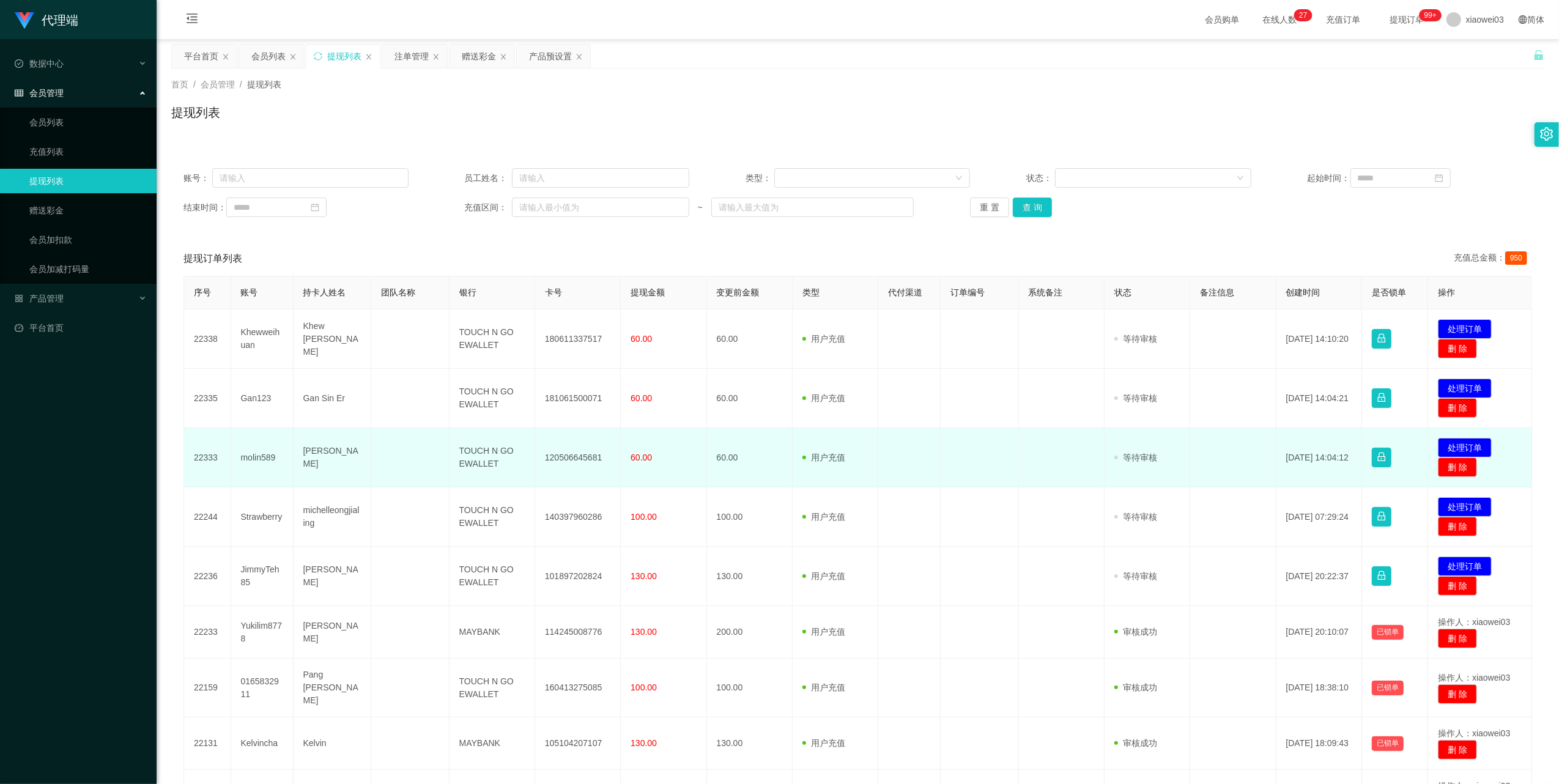
click at [567, 453] on td "120506645681" at bounding box center [578, 457] width 86 height 59
click at [569, 453] on td "120506645681" at bounding box center [578, 457] width 86 height 59
copy td "120506645681"
click at [480, 461] on td "TOUCH N GO EWALLET" at bounding box center [492, 457] width 86 height 59
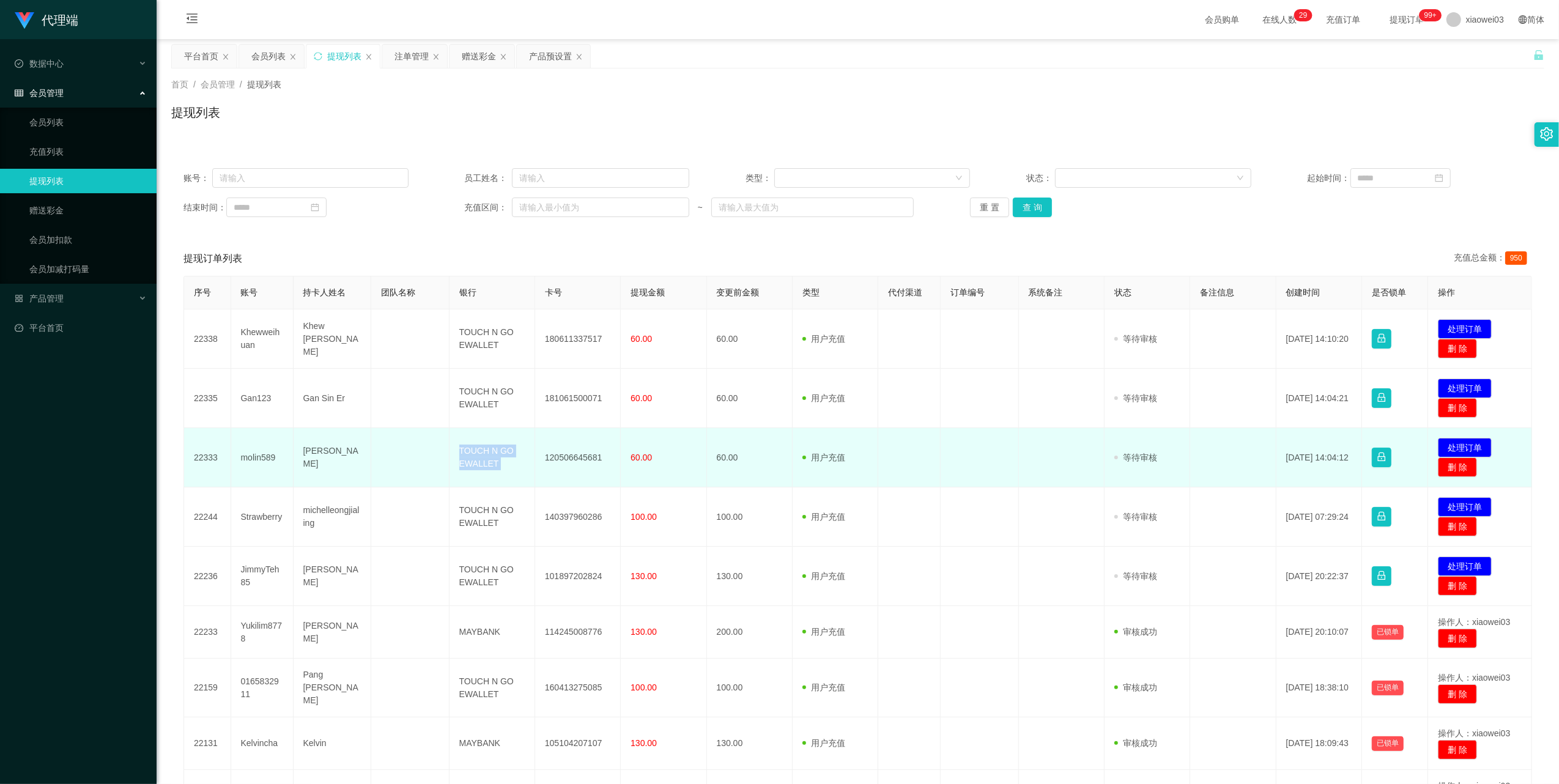
click at [480, 461] on td "TOUCH N GO EWALLET" at bounding box center [492, 457] width 86 height 59
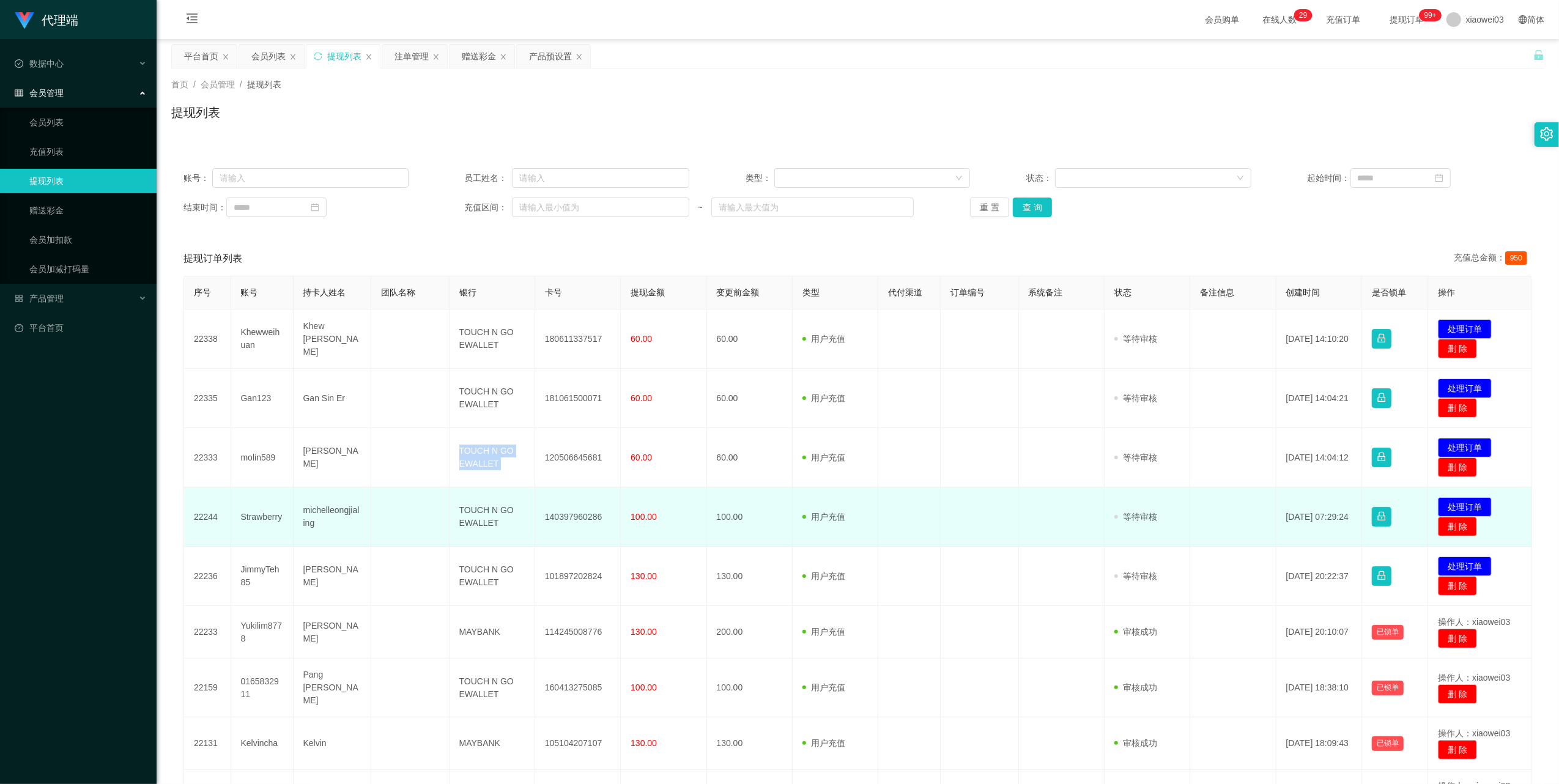
copy td "TOUCH N GO EWALLET"
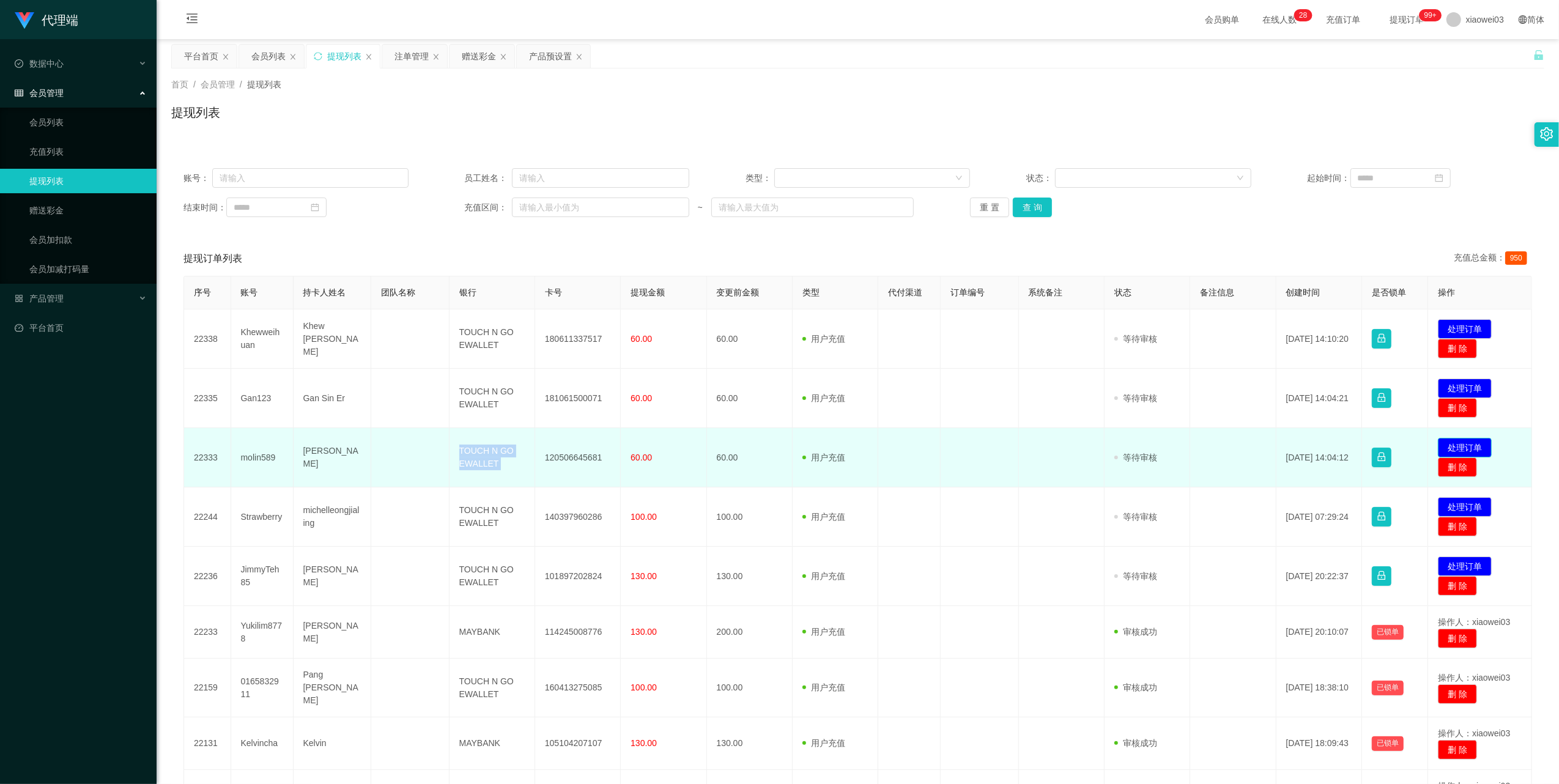
click at [1455, 443] on button "处理订单" at bounding box center [1465, 447] width 54 height 19
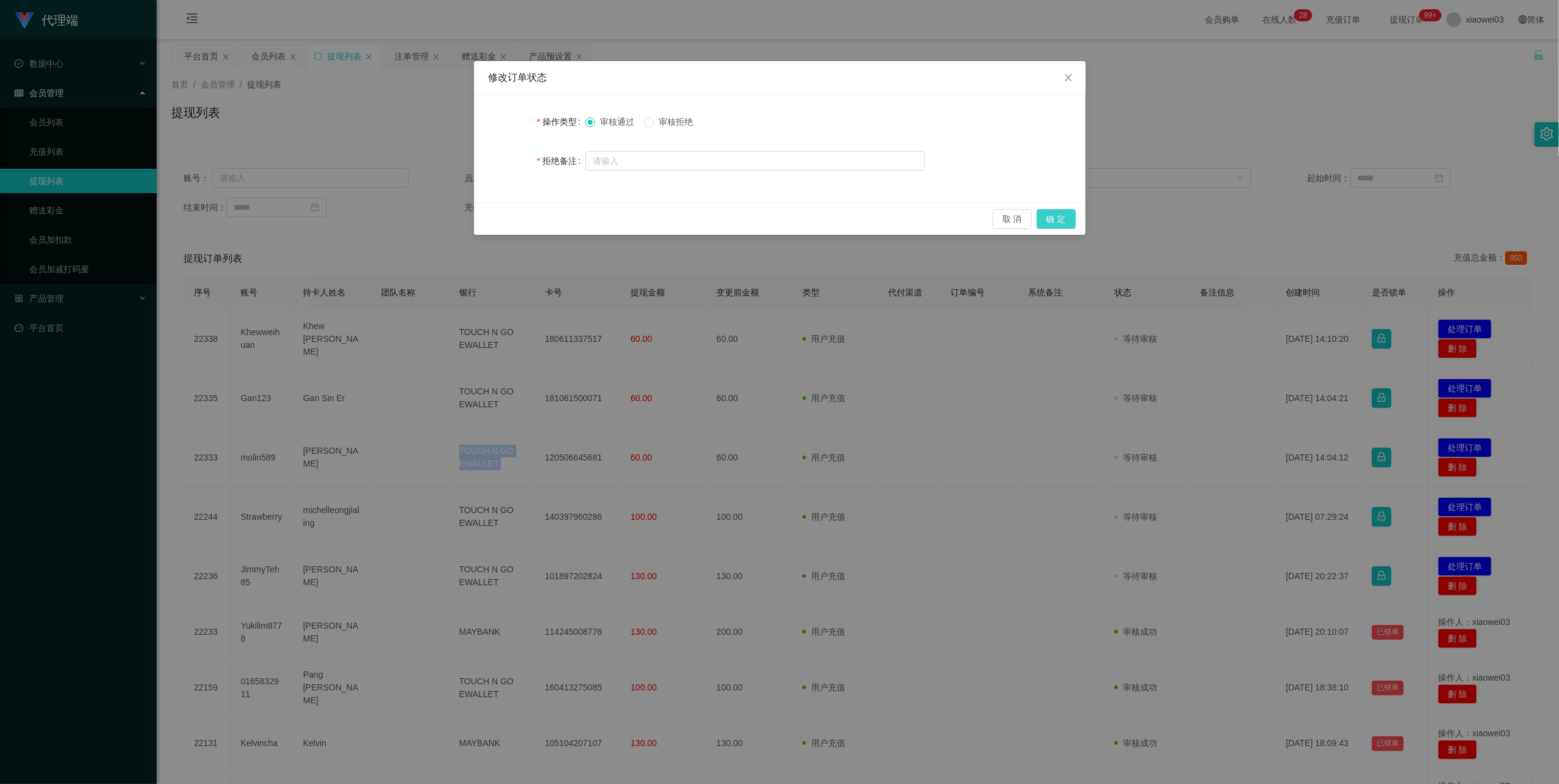
click at [1065, 214] on button "确 定" at bounding box center [1056, 218] width 39 height 19
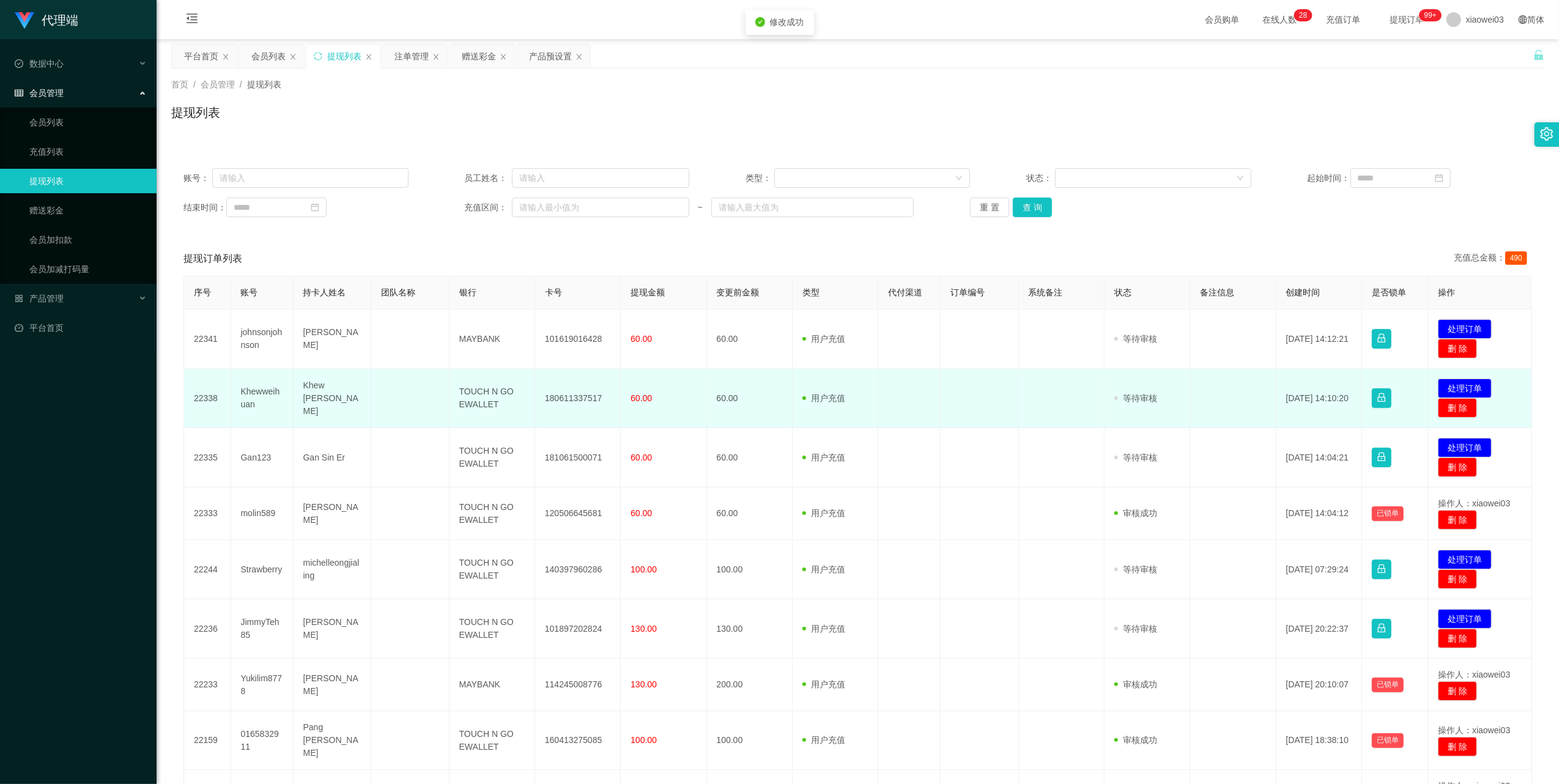
click at [578, 394] on td "180611337517" at bounding box center [578, 398] width 86 height 59
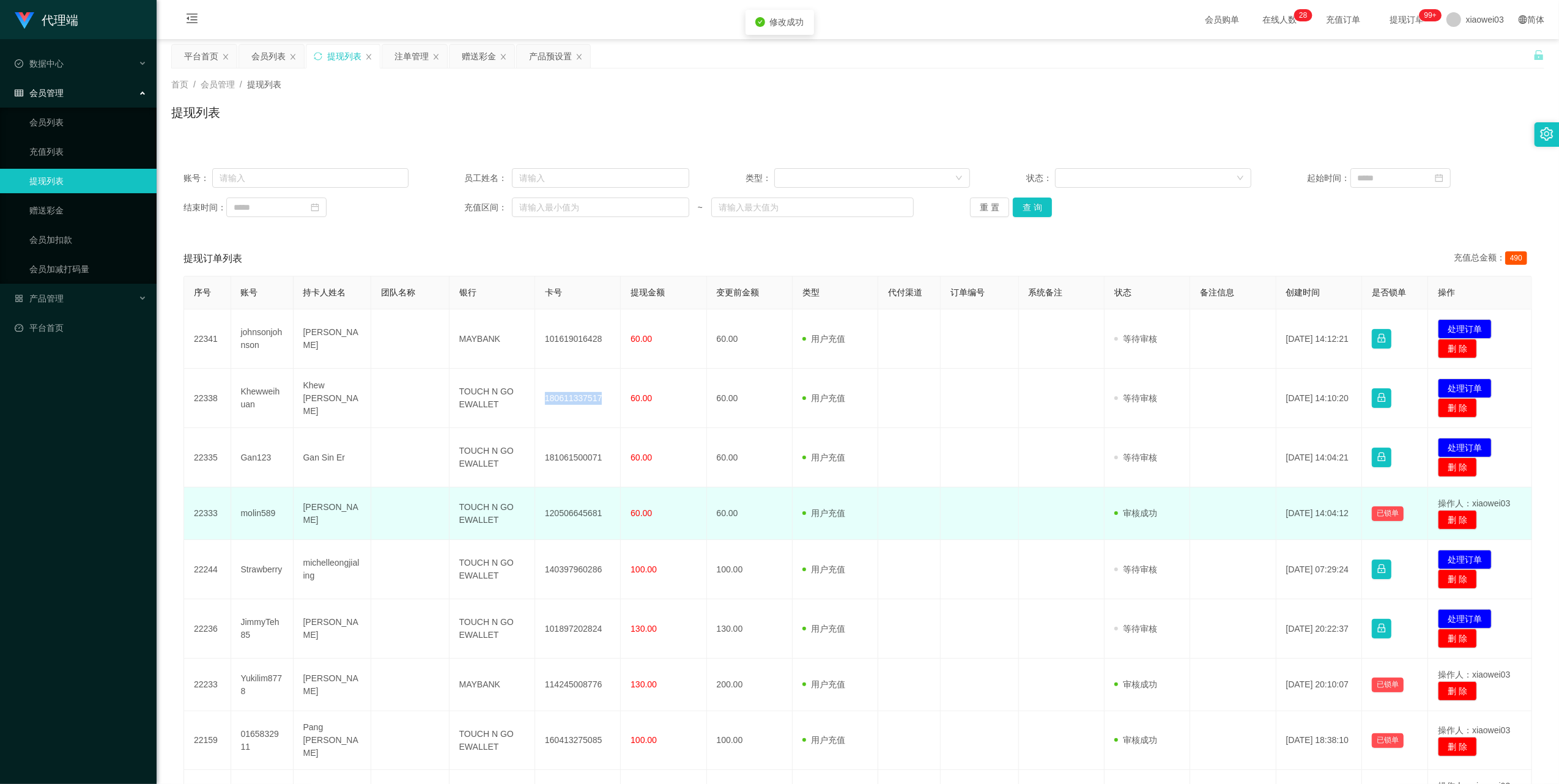
copy td "180611337517"
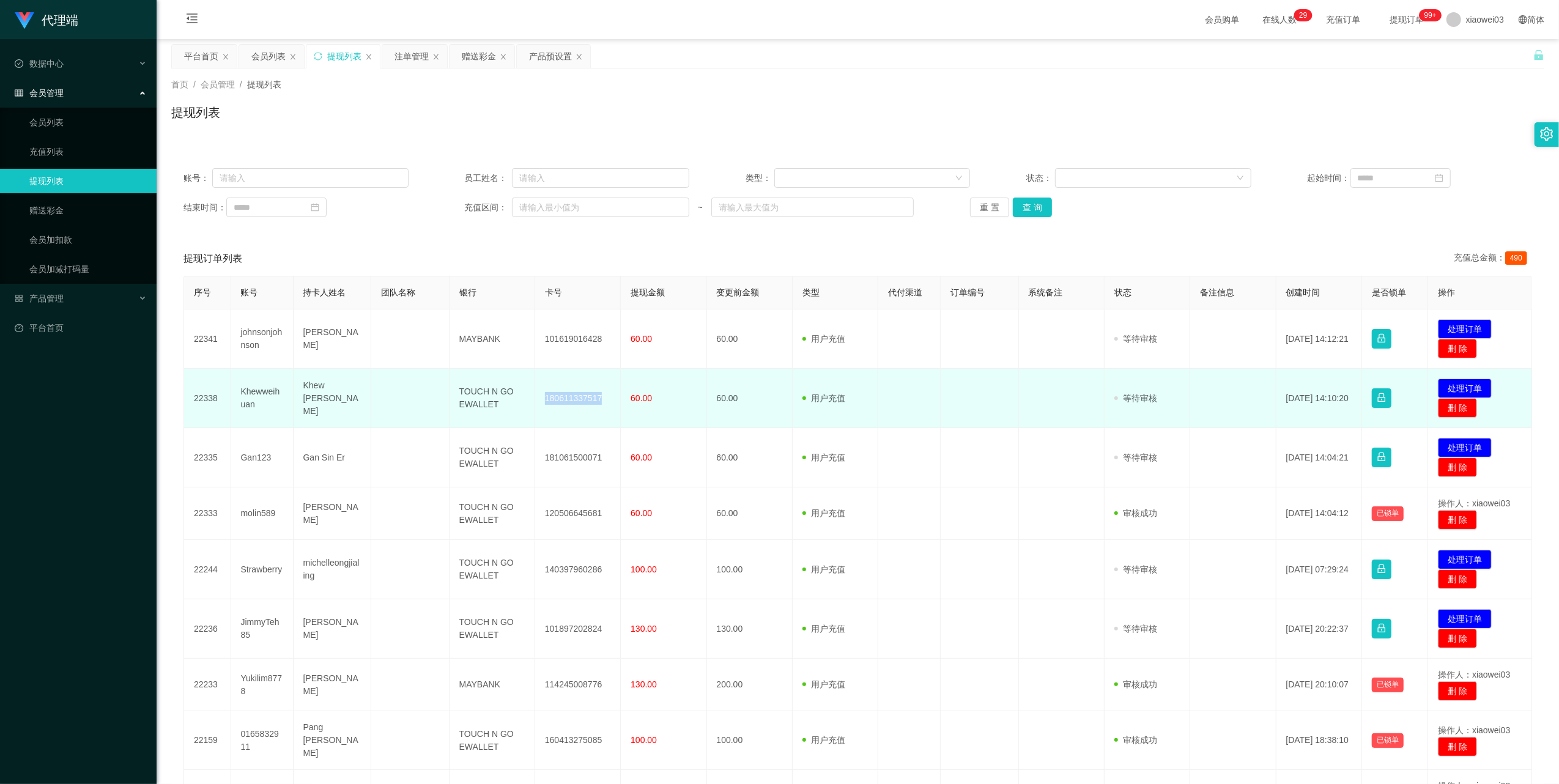
click at [477, 395] on td "TOUCH N GO EWALLET" at bounding box center [492, 398] width 86 height 59
click at [476, 395] on td "TOUCH N GO EWALLET" at bounding box center [492, 398] width 86 height 59
copy td "TOUCH N GO EWALLET"
click at [1455, 386] on button "处理订单" at bounding box center [1465, 388] width 54 height 19
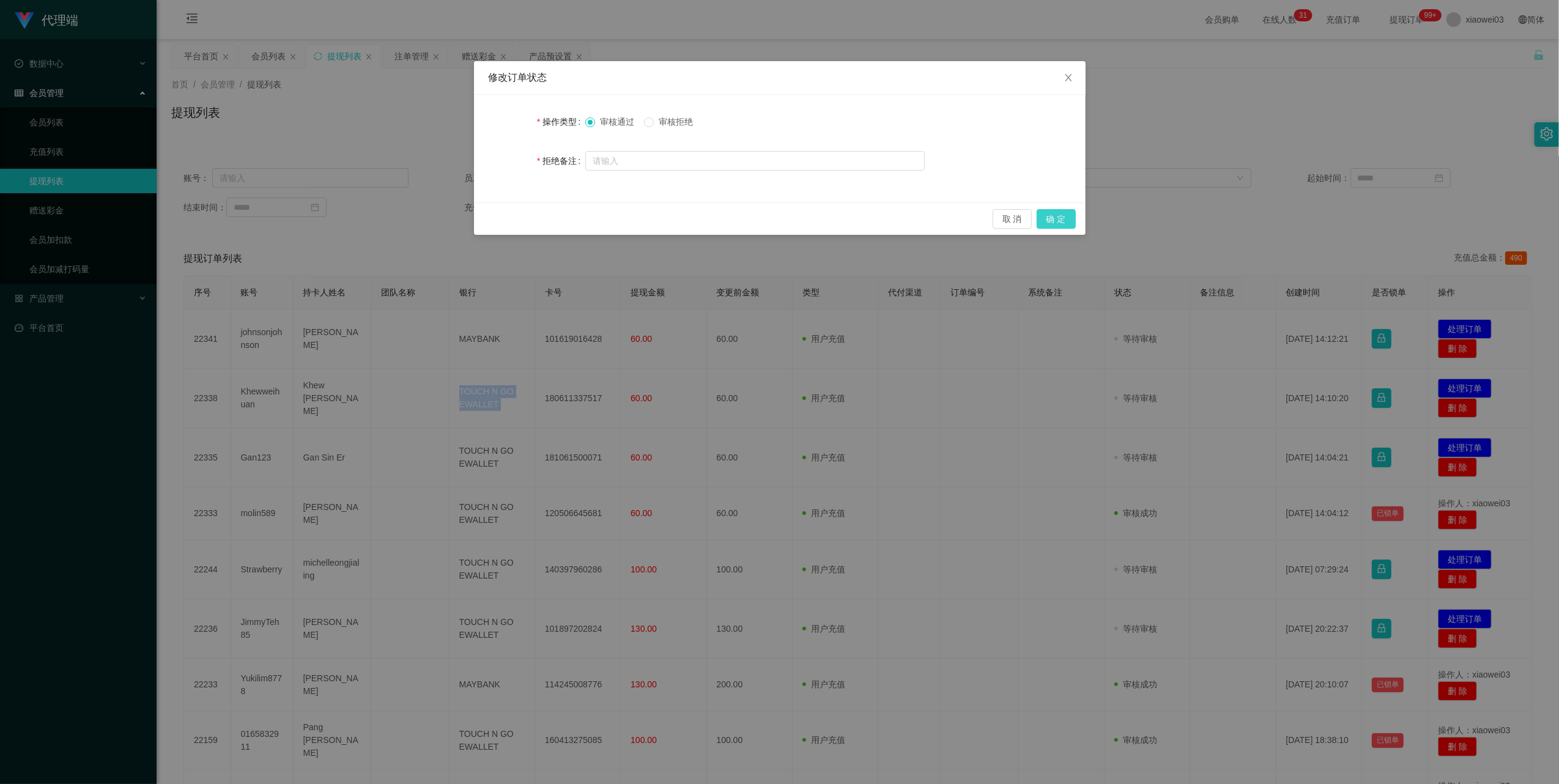
click at [1050, 217] on button "确 定" at bounding box center [1056, 218] width 39 height 19
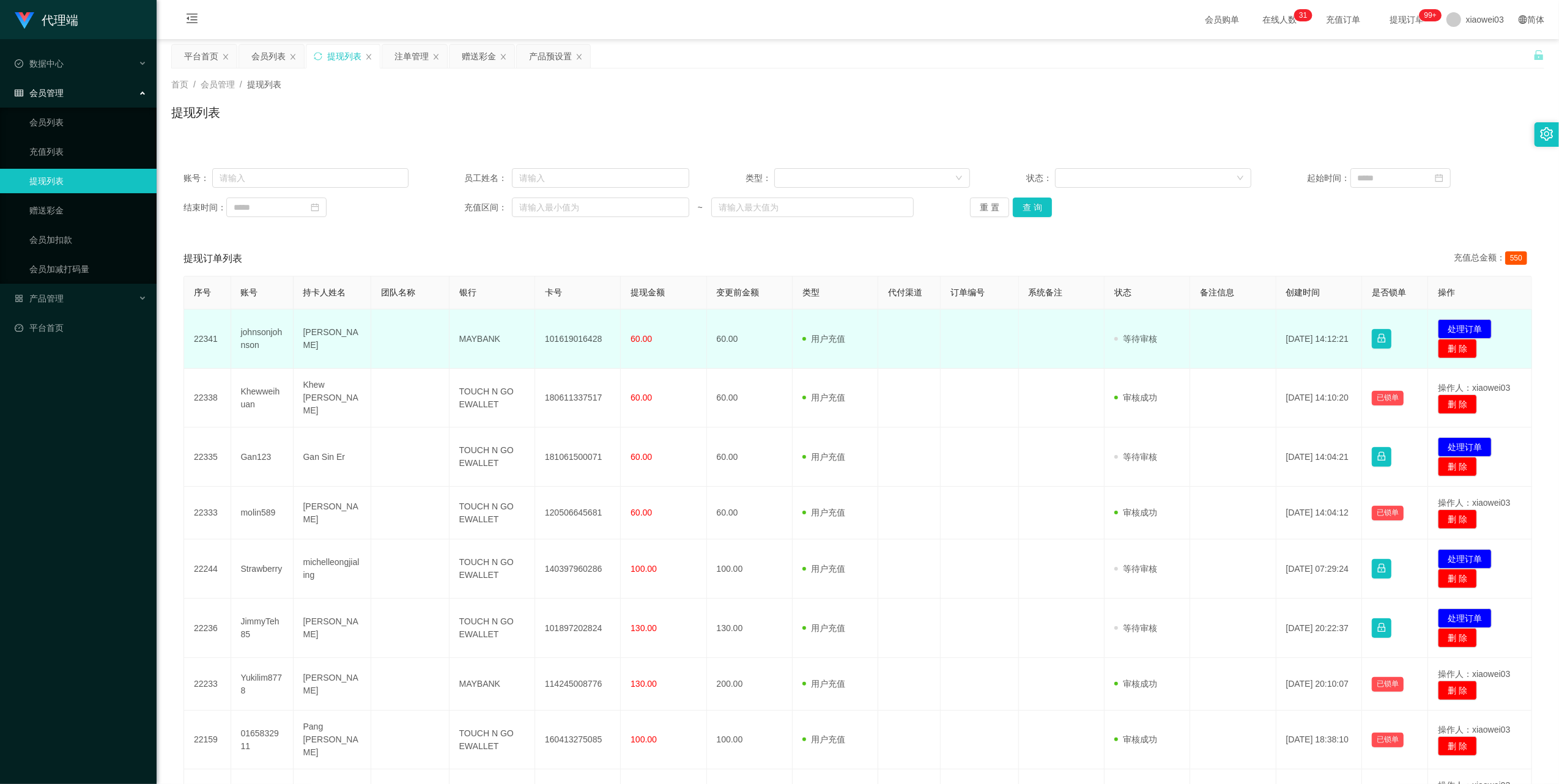
click at [585, 338] on td "101619016428" at bounding box center [578, 338] width 86 height 59
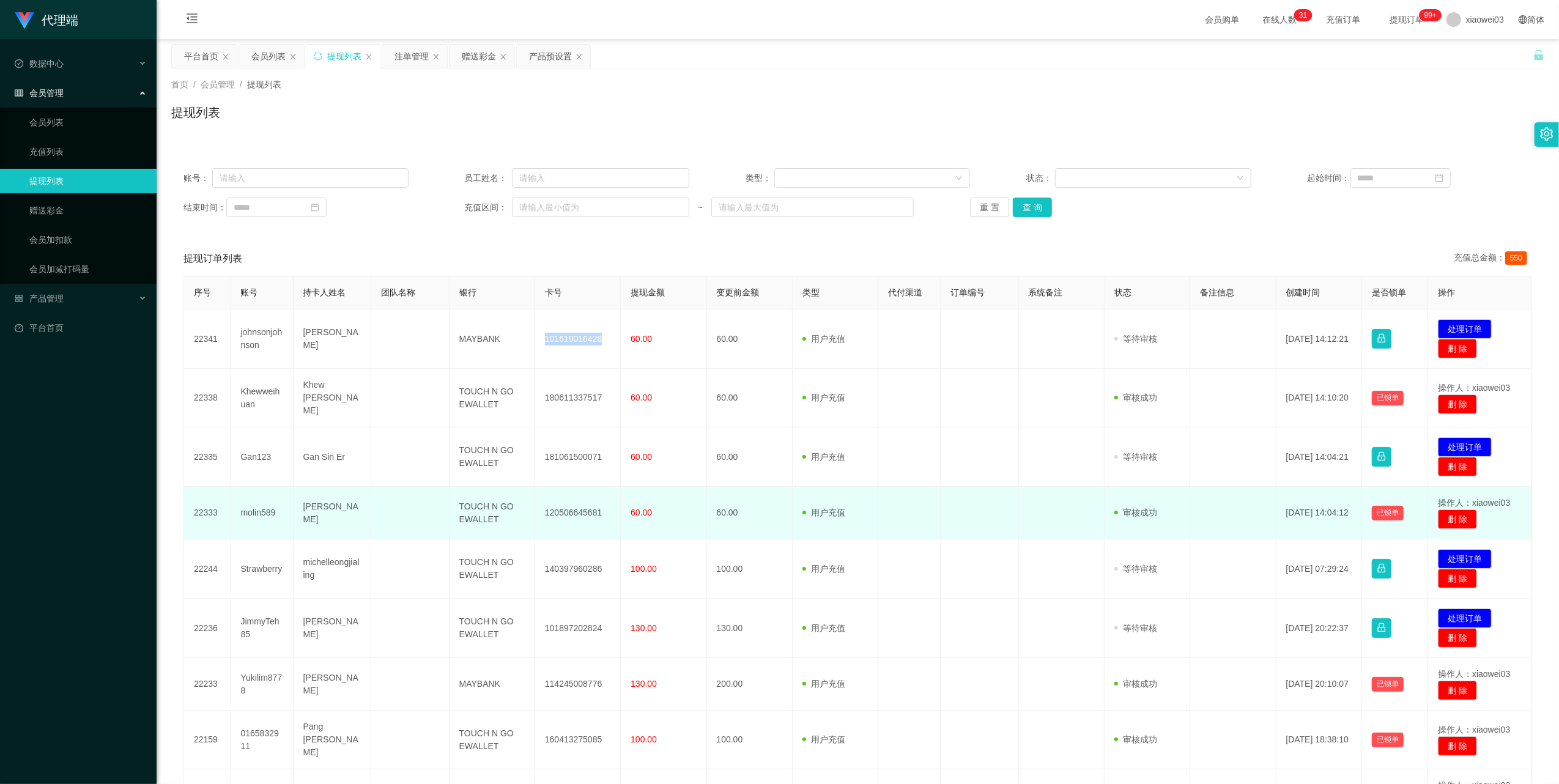
copy td "101619016428"
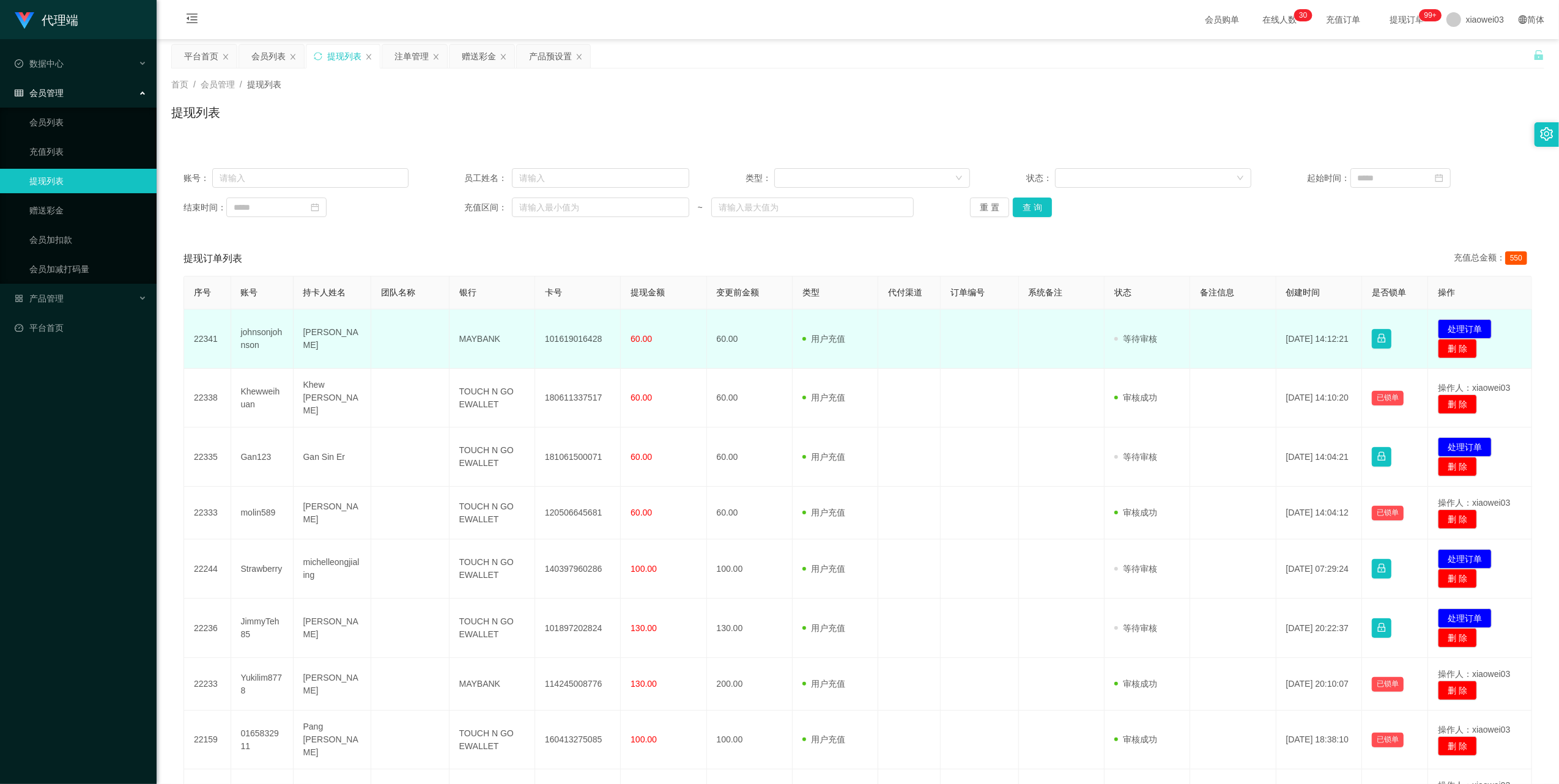
click at [480, 340] on td "MAYBANK" at bounding box center [492, 338] width 86 height 59
copy td "MAYBANK"
click at [1449, 327] on button "处理订单" at bounding box center [1465, 328] width 54 height 19
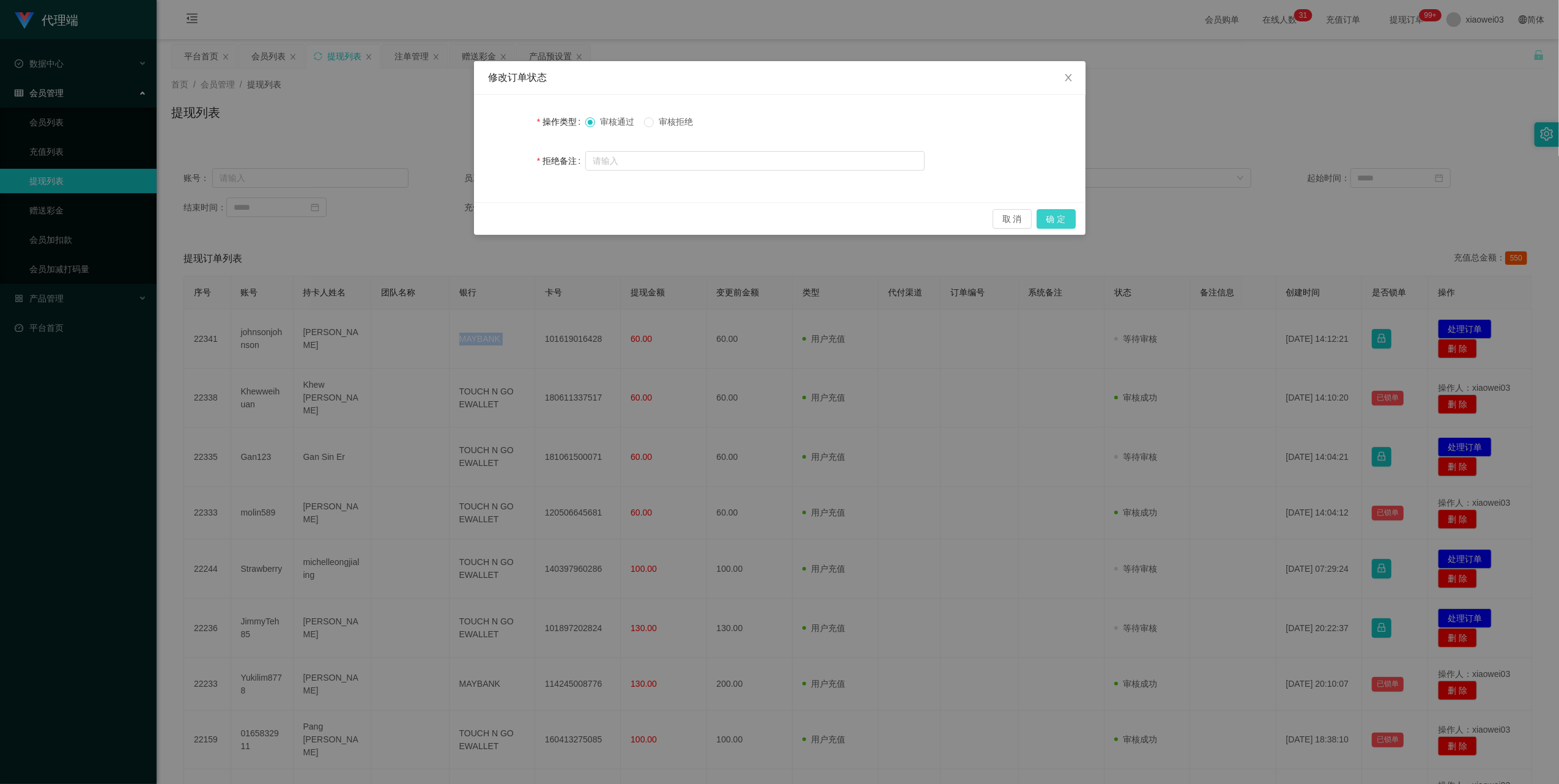
click at [1057, 223] on button "确 定" at bounding box center [1056, 218] width 39 height 19
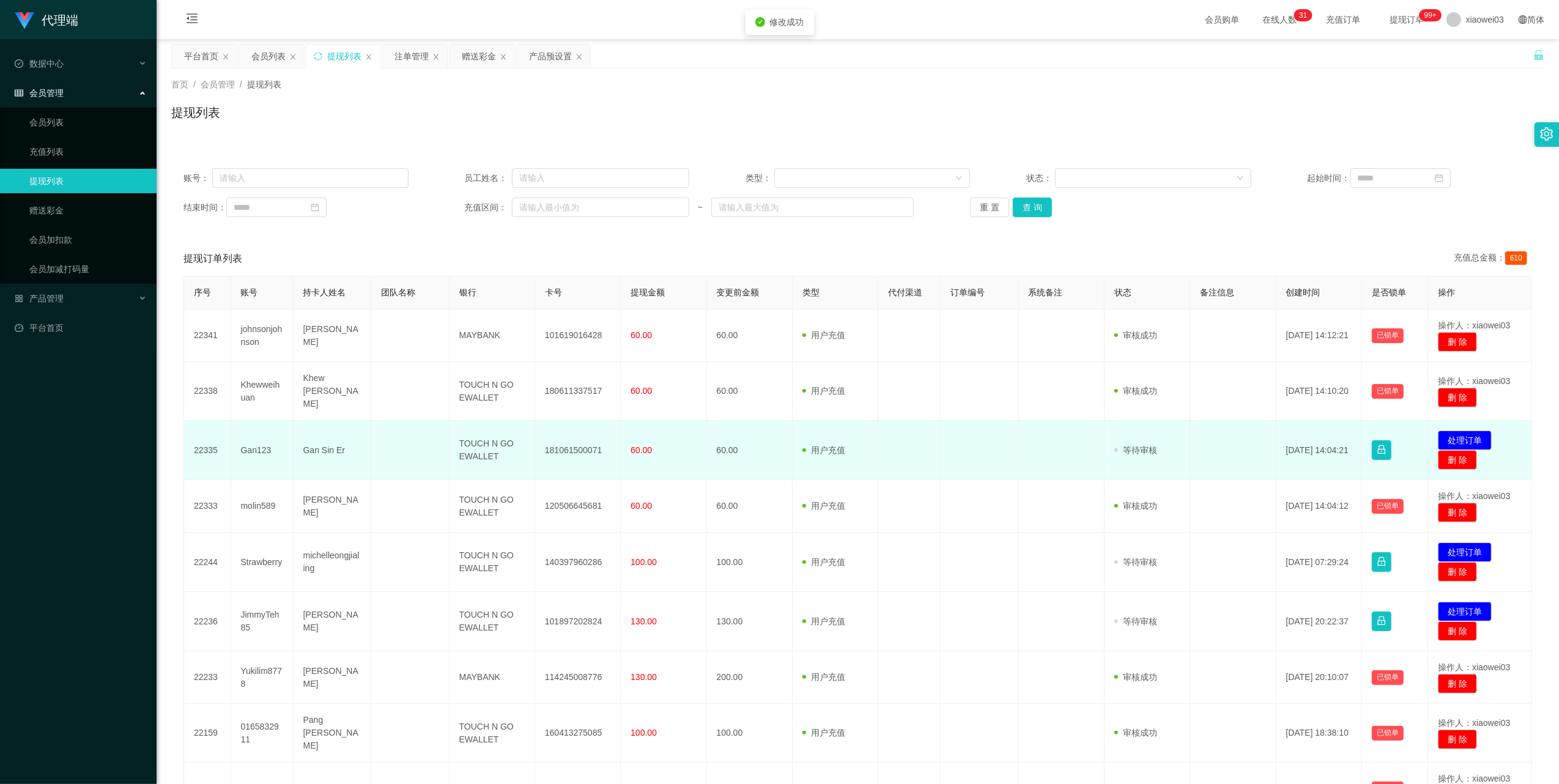
click at [574, 446] on td "181061500071" at bounding box center [578, 450] width 86 height 59
copy td "181061500071"
click at [488, 441] on td "TOUCH N GO EWALLET" at bounding box center [492, 450] width 86 height 59
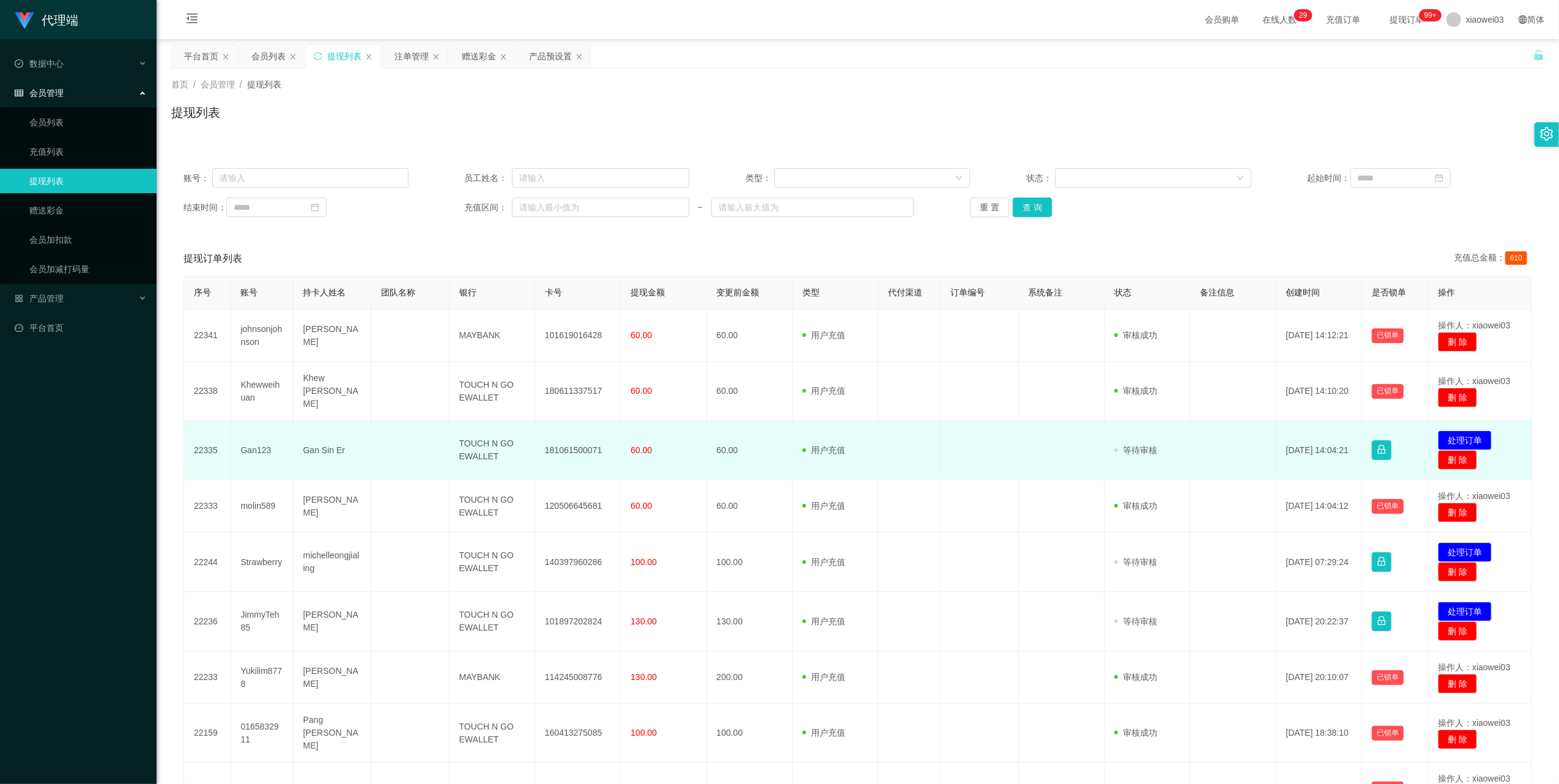
click at [472, 444] on td "TOUCH N GO EWALLET" at bounding box center [492, 450] width 86 height 59
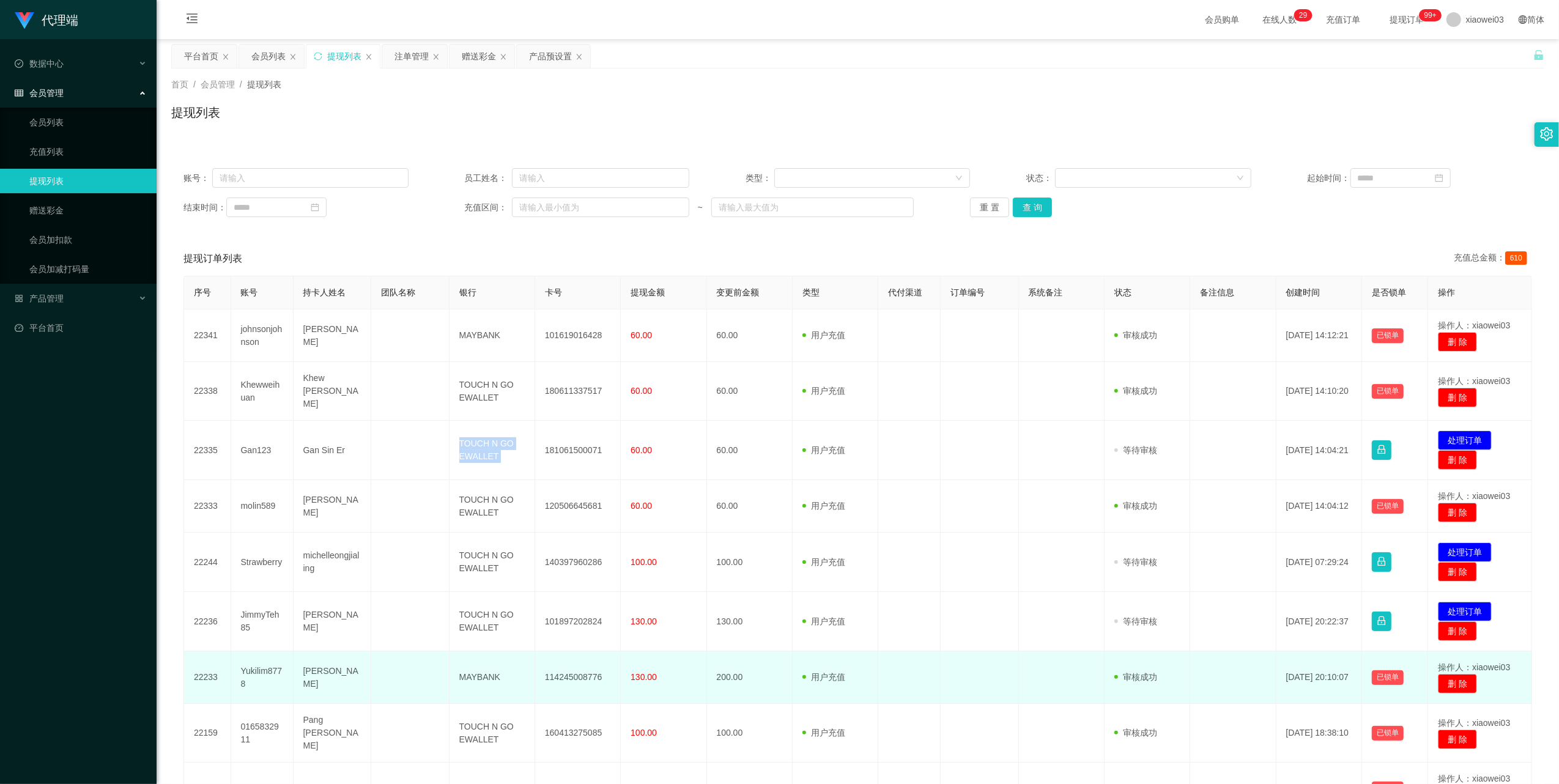
copy td "TOUCH N GO EWALLET"
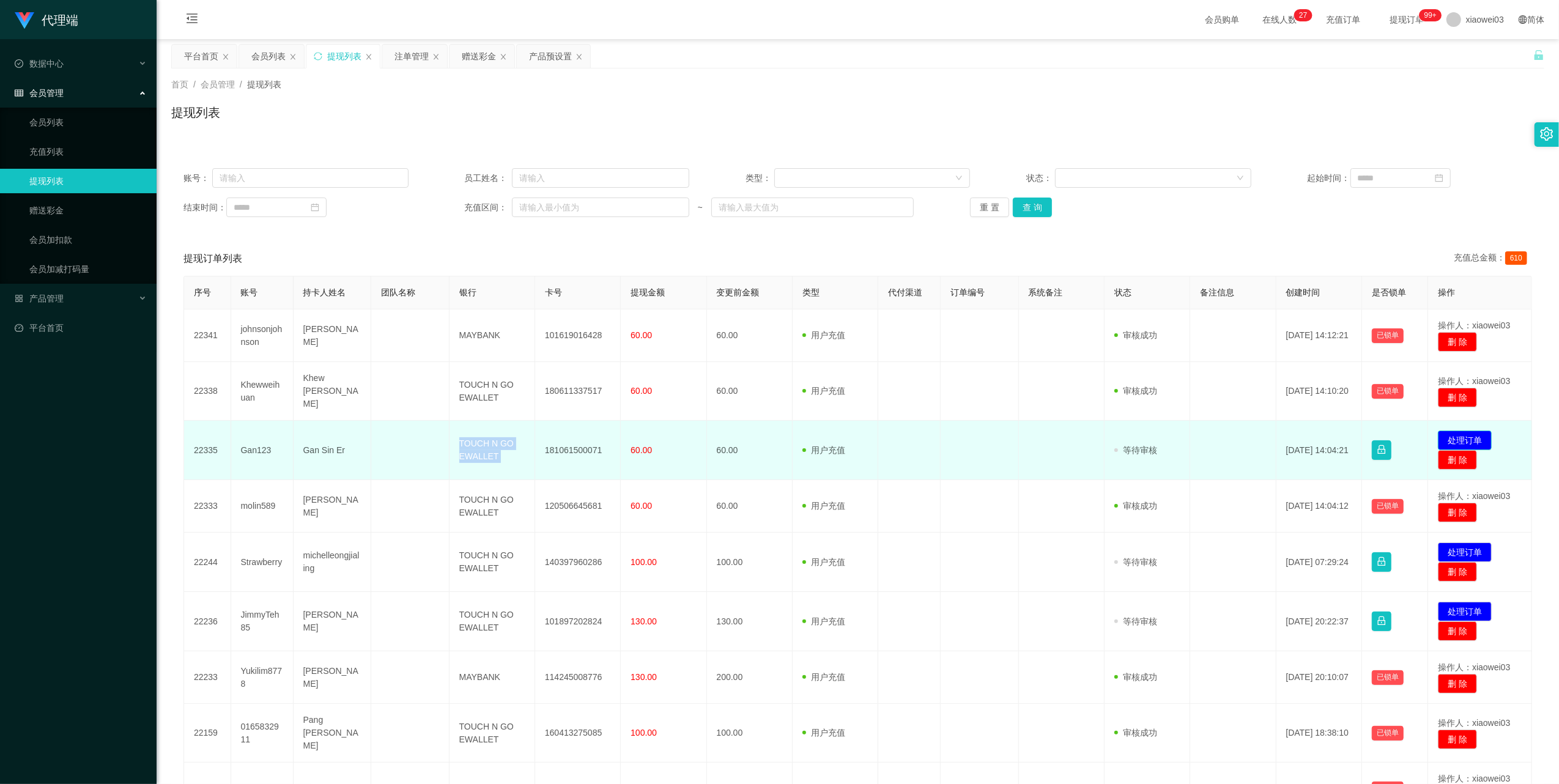
click at [1449, 430] on button "处理订单" at bounding box center [1465, 440] width 54 height 19
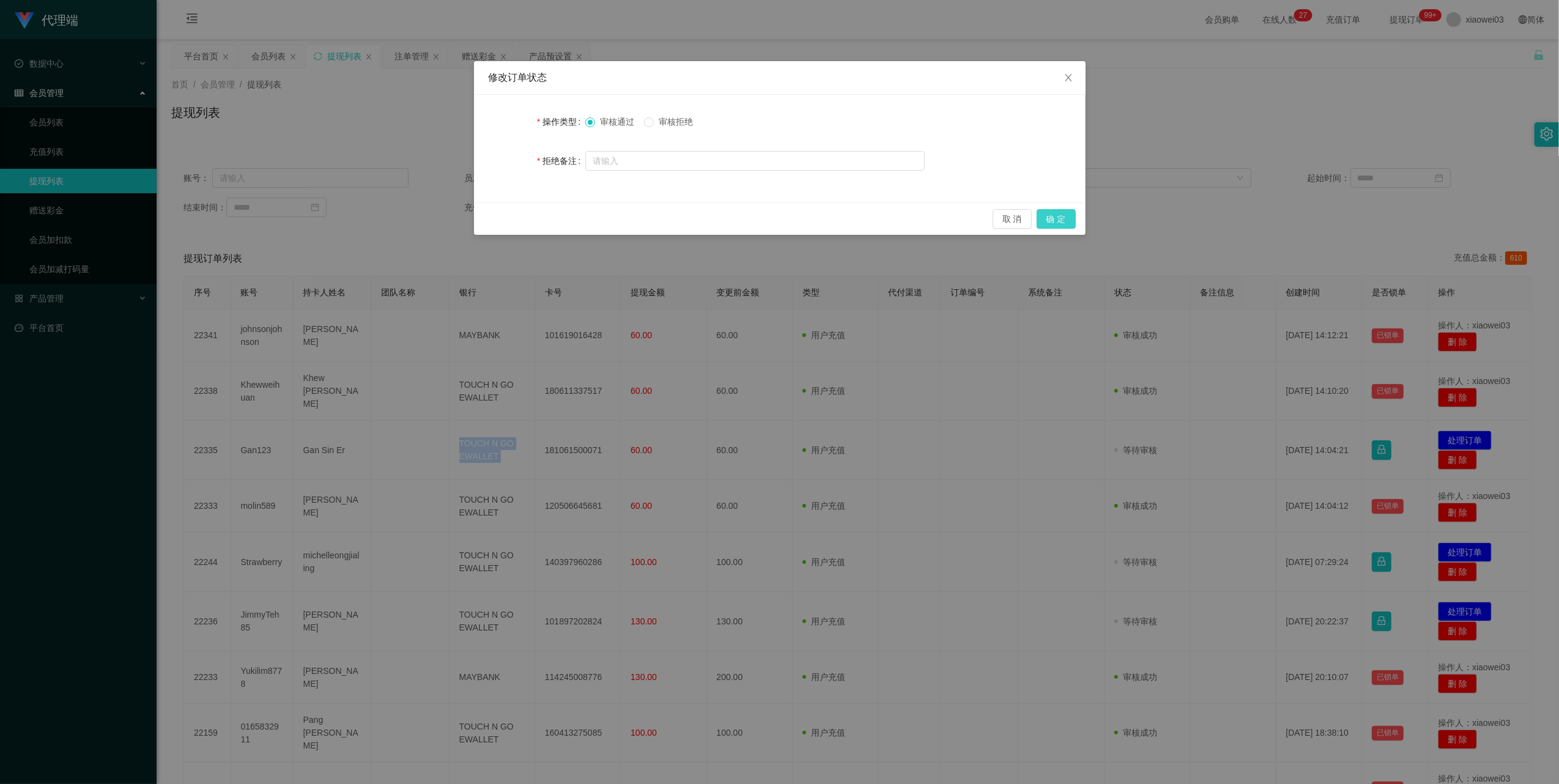
click at [1053, 221] on button "确 定" at bounding box center [1056, 218] width 39 height 19
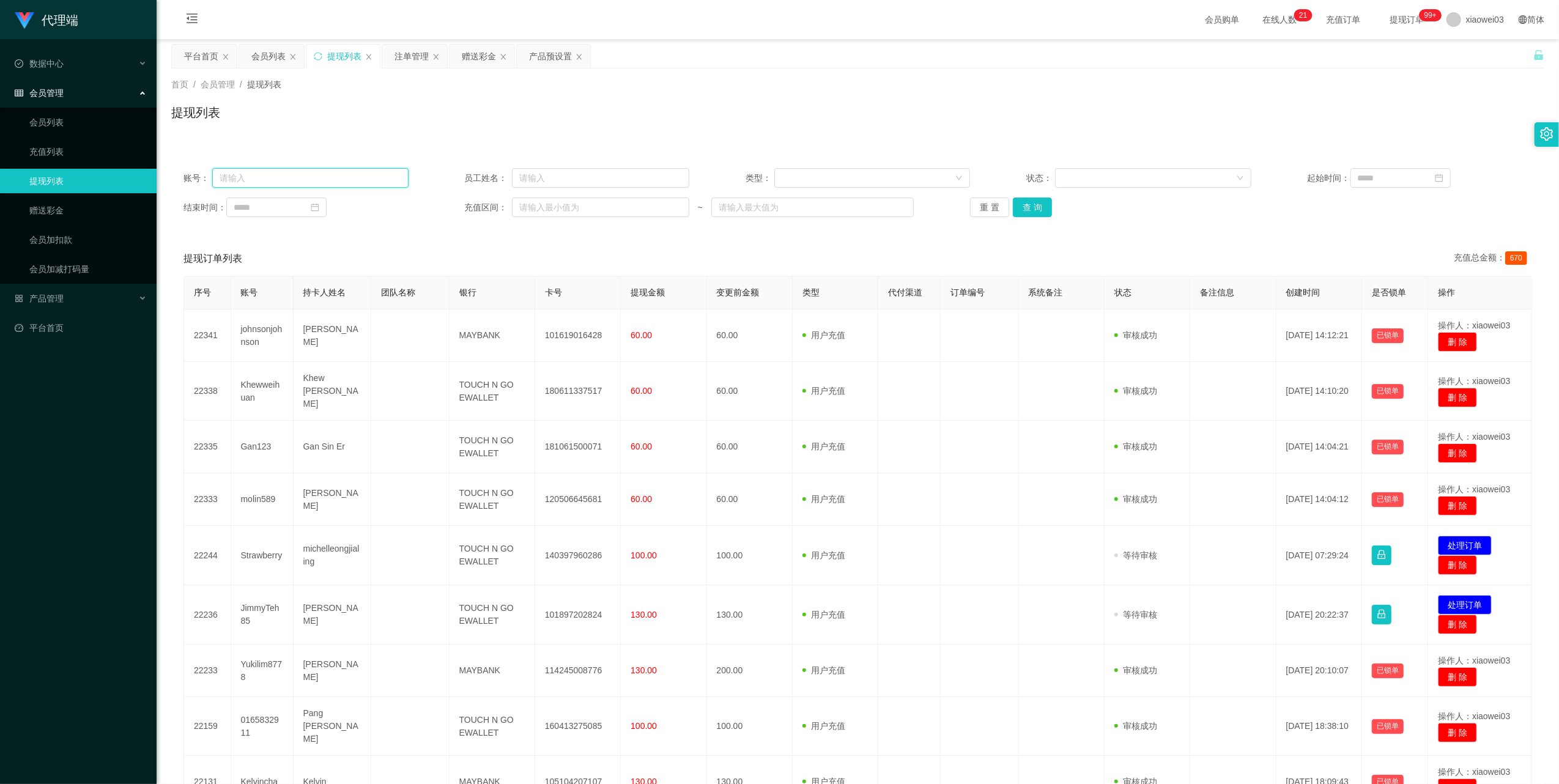
click at [360, 179] on input "text" at bounding box center [310, 178] width 196 height 19
paste input "johnsonjohnson"
type input "johnsonjohnson"
click at [1023, 208] on button "查 询" at bounding box center [1032, 207] width 39 height 19
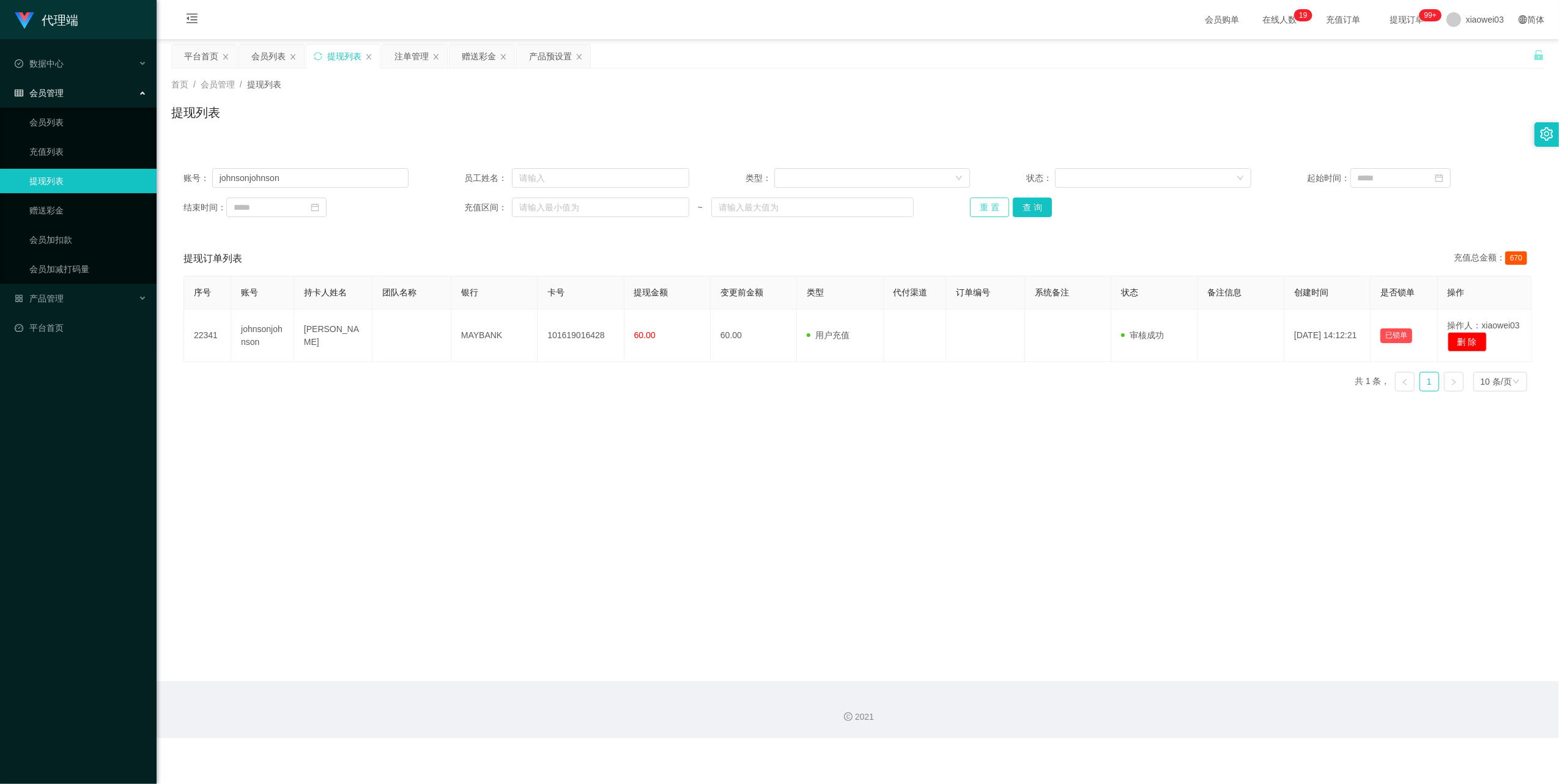
click at [1000, 206] on button "重 置" at bounding box center [989, 207] width 39 height 19
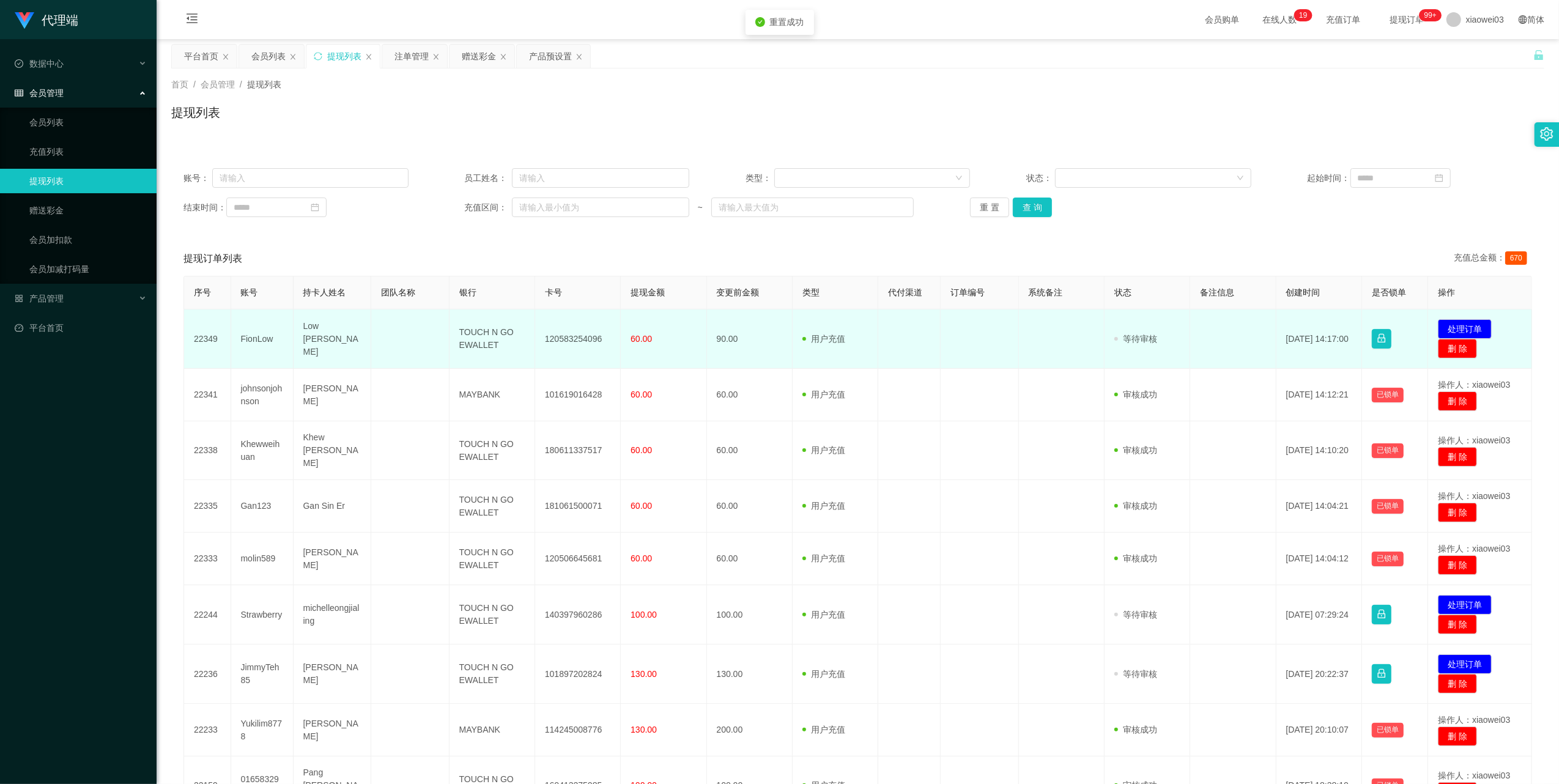
click at [581, 334] on td "120583254096" at bounding box center [578, 338] width 86 height 59
copy td "120583254096"
click at [468, 336] on td "TOUCH N GO EWALLET" at bounding box center [492, 338] width 86 height 59
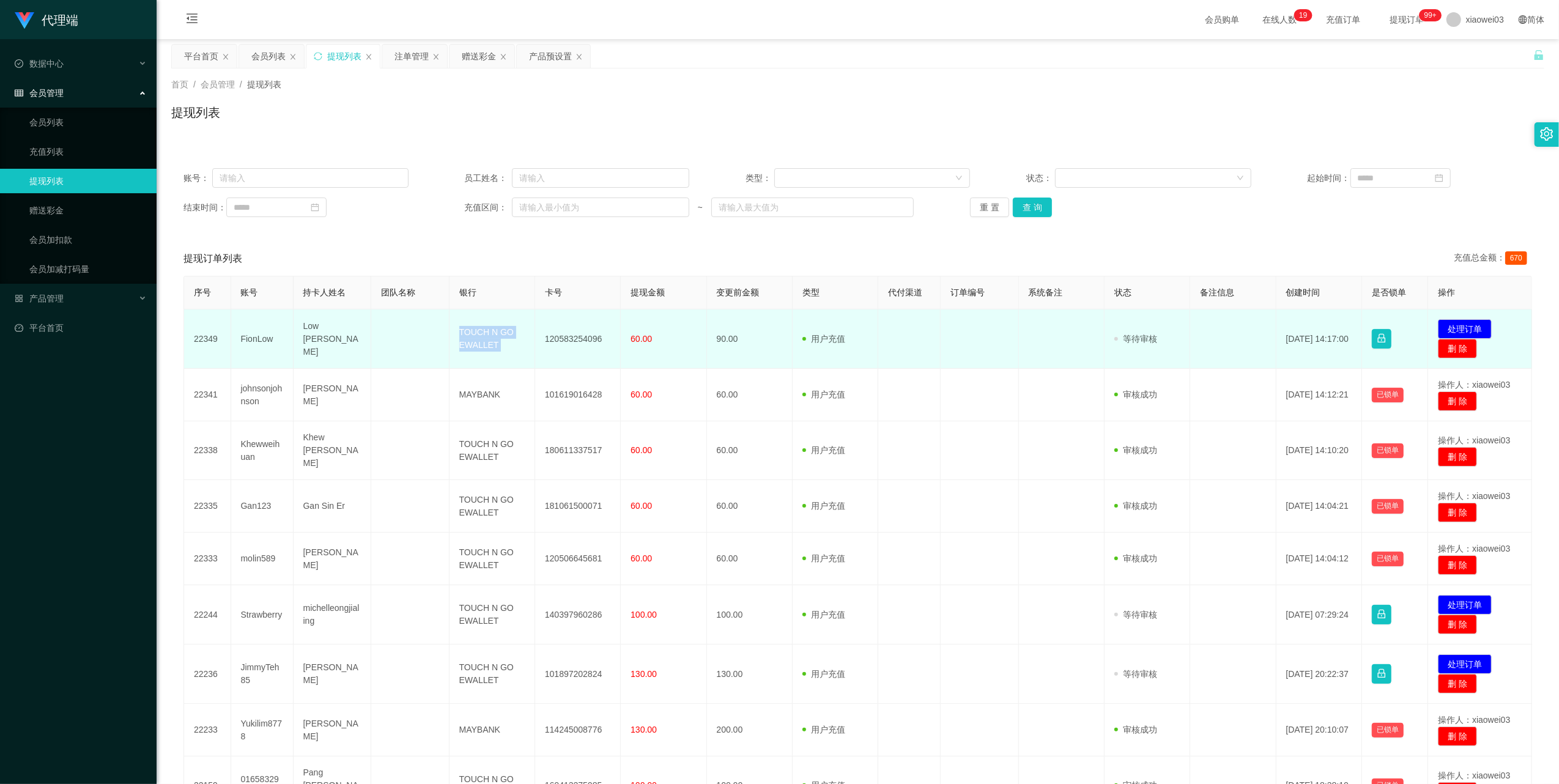
click at [468, 336] on td "TOUCH N GO EWALLET" at bounding box center [492, 338] width 86 height 59
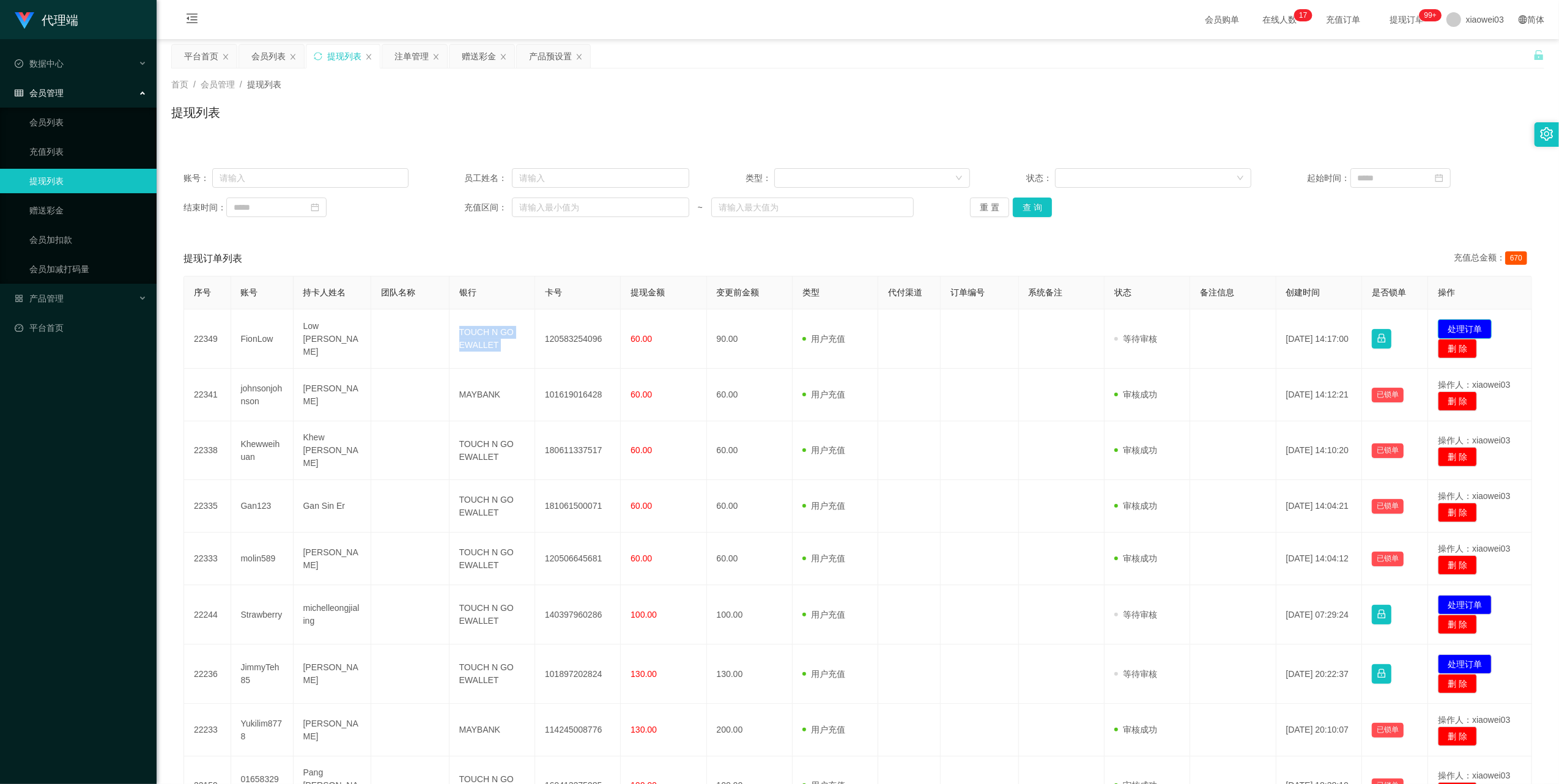
click at [1467, 325] on button "处理订单" at bounding box center [1465, 328] width 54 height 19
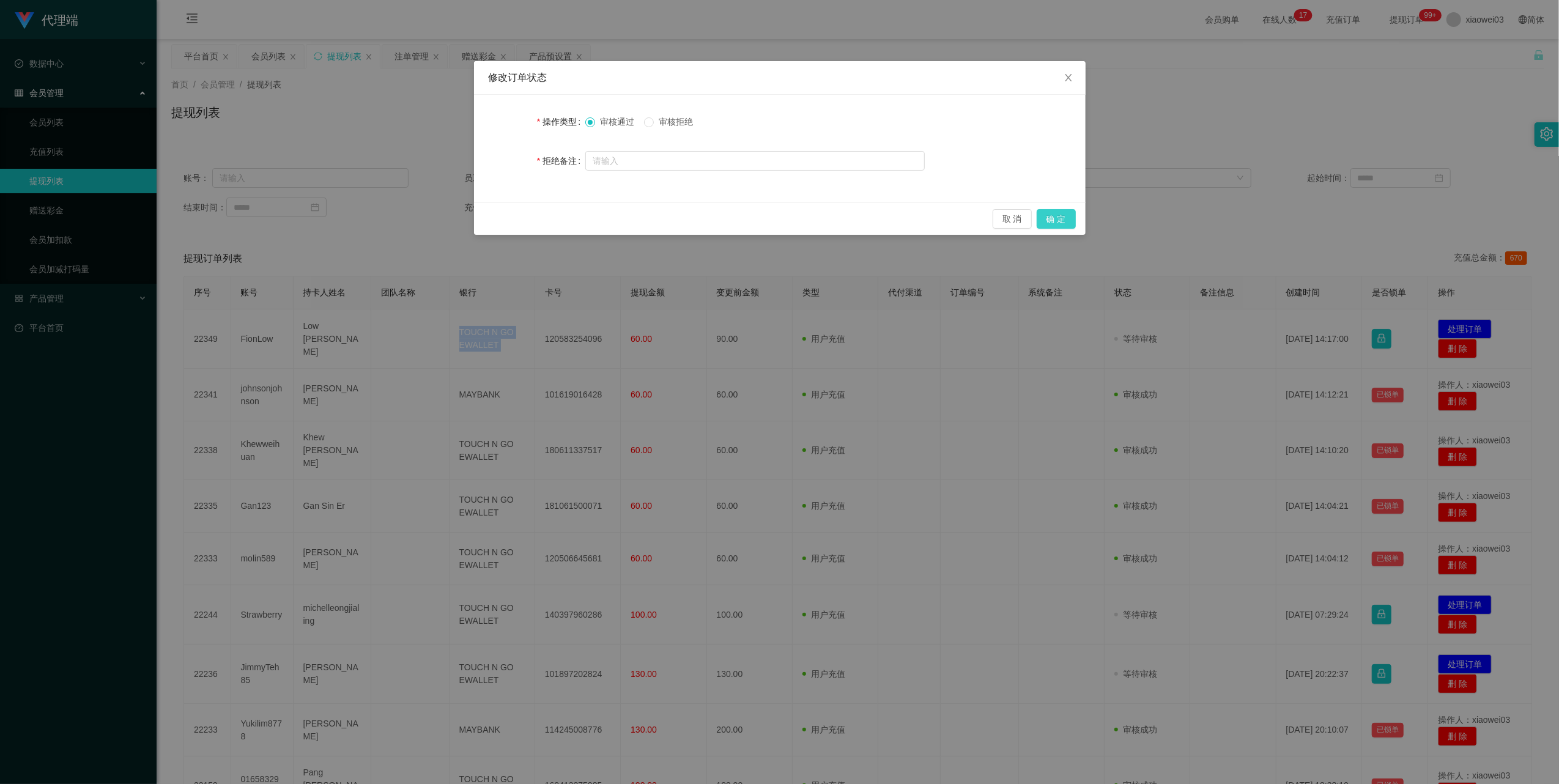
drag, startPoint x: 1053, startPoint y: 215, endPoint x: 1152, endPoint y: 180, distance: 105.0
click at [1053, 215] on button "确 定" at bounding box center [1056, 218] width 39 height 19
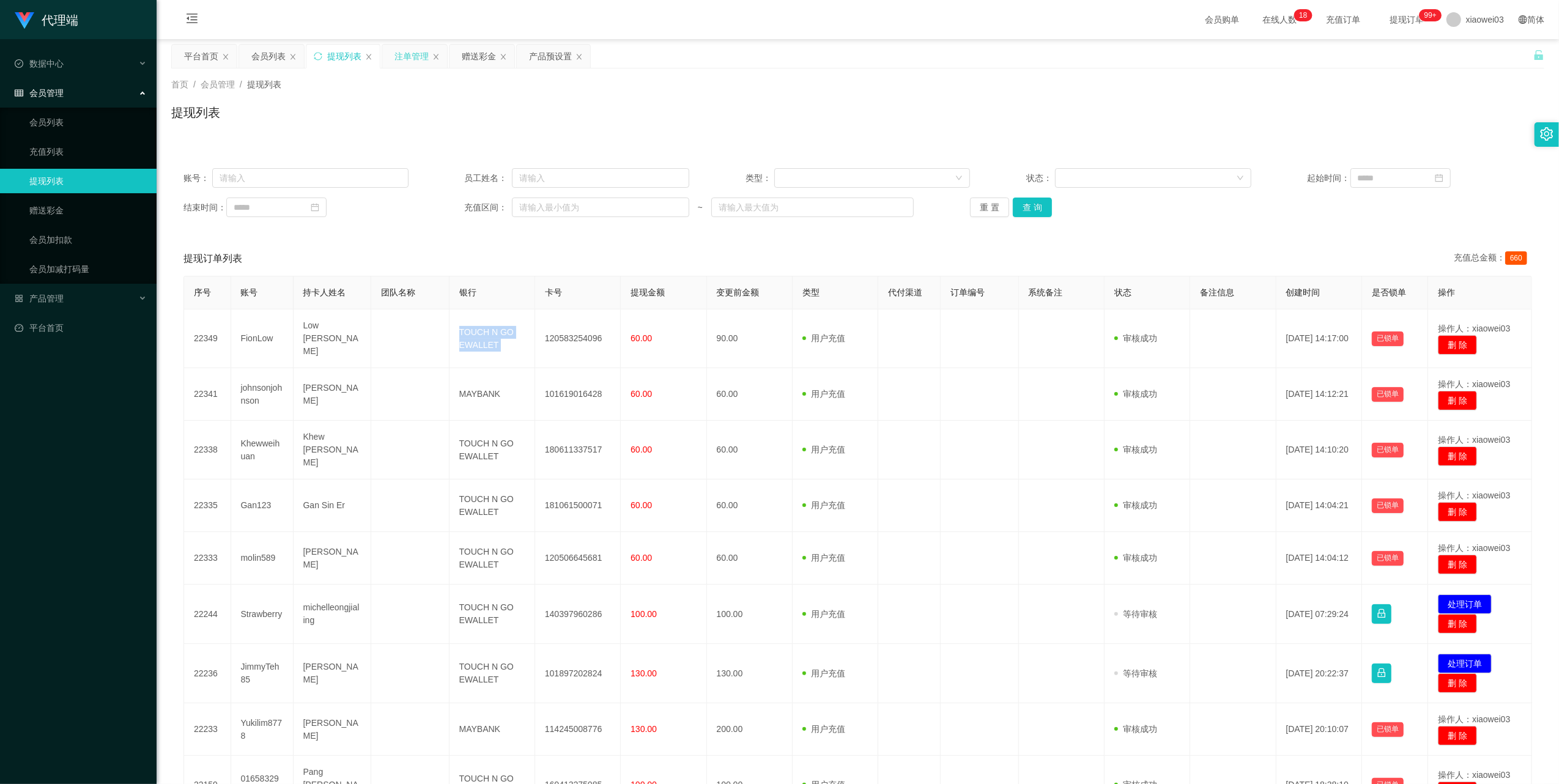
click at [404, 63] on div "注单管理" at bounding box center [411, 56] width 34 height 23
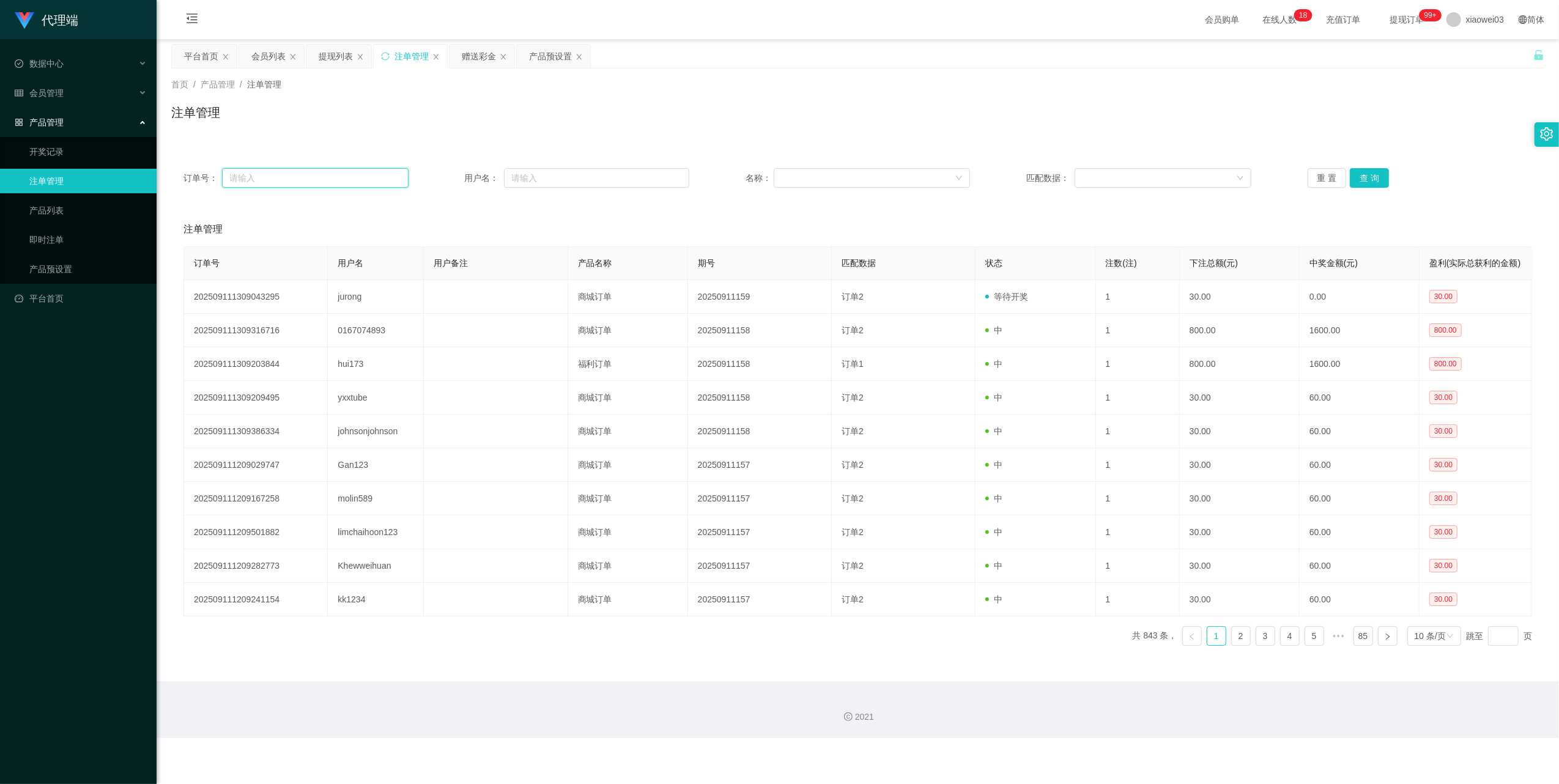
click at [336, 178] on input "text" at bounding box center [315, 178] width 186 height 19
click at [643, 174] on input "text" at bounding box center [597, 178] width 186 height 19
paste input "yxxtube"
type input "yxxtube"
click at [1365, 182] on button "查 询" at bounding box center [1369, 178] width 39 height 19
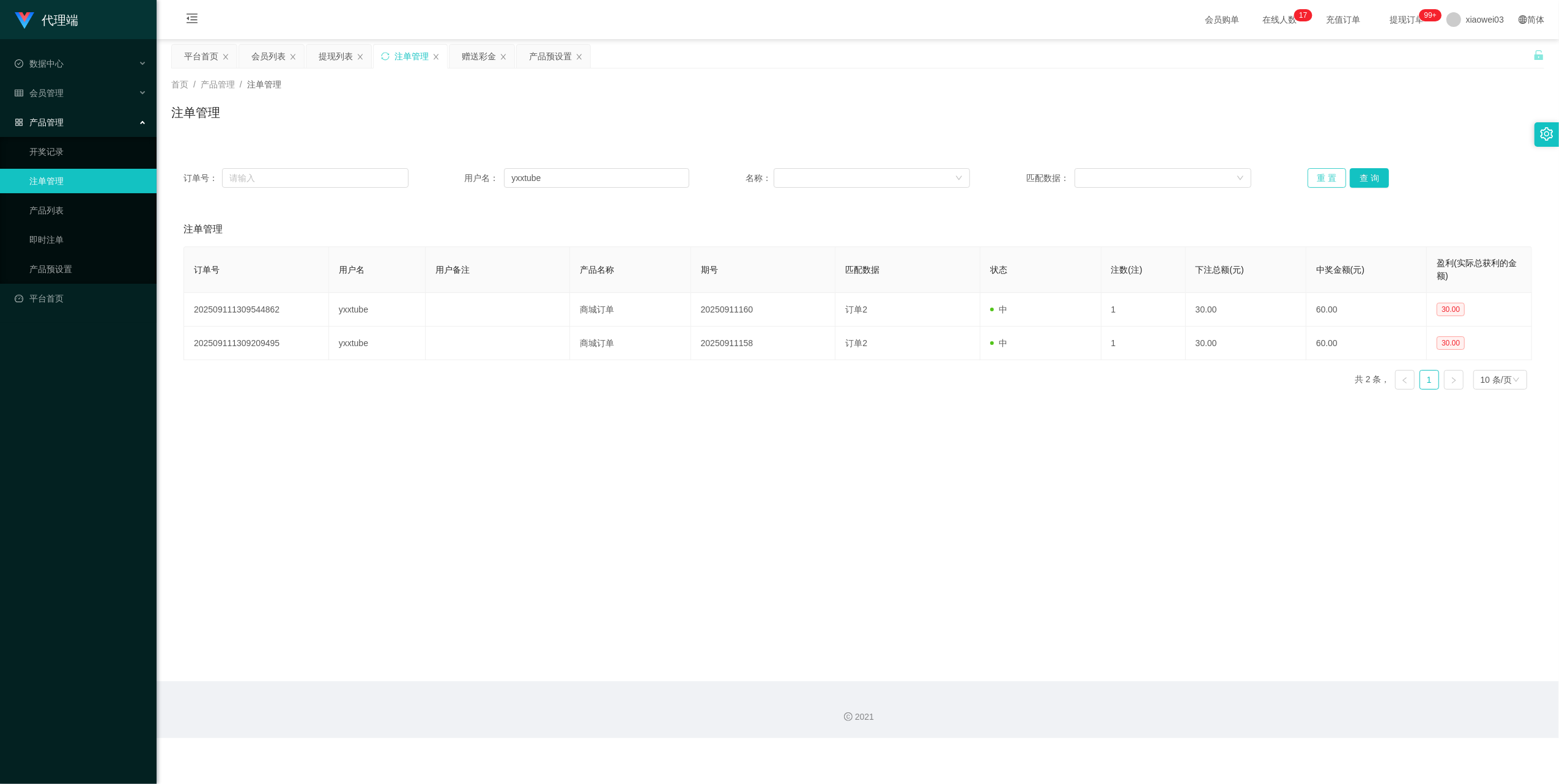
click at [1311, 175] on button "重 置" at bounding box center [1327, 178] width 39 height 19
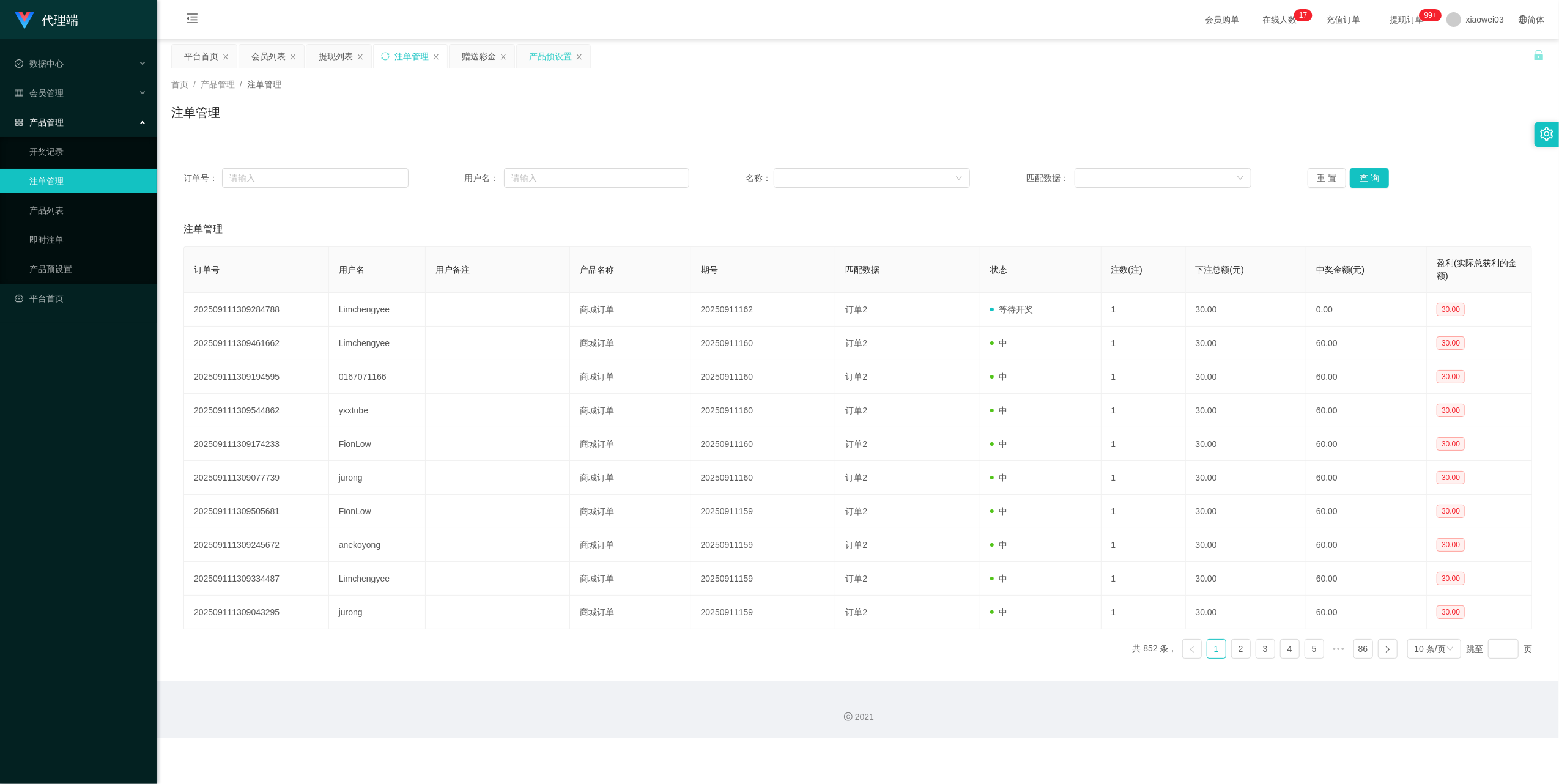
click at [545, 57] on div "产品预设置" at bounding box center [550, 56] width 43 height 23
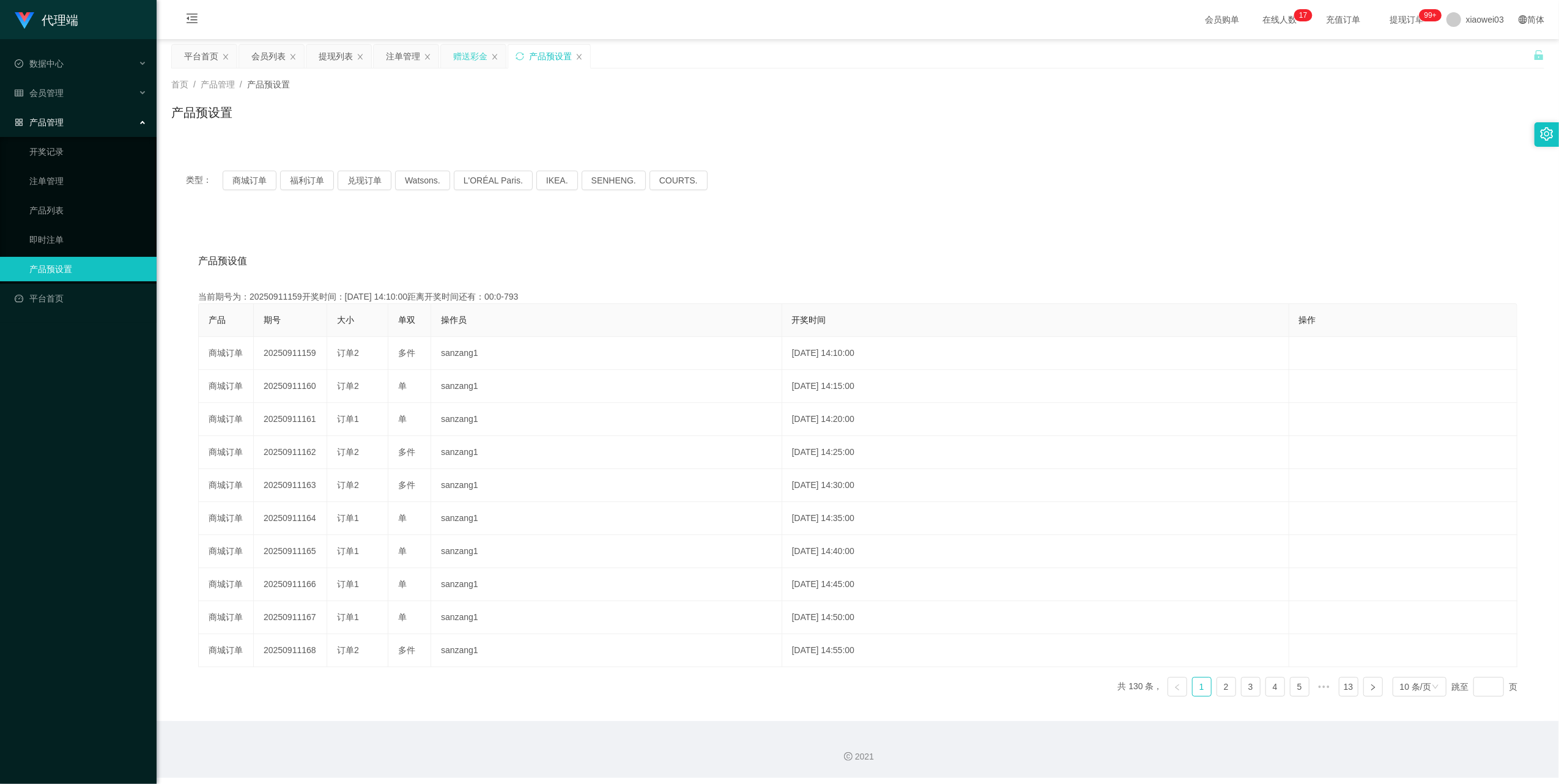
click at [488, 57] on div "赠送彩金" at bounding box center [470, 56] width 34 height 23
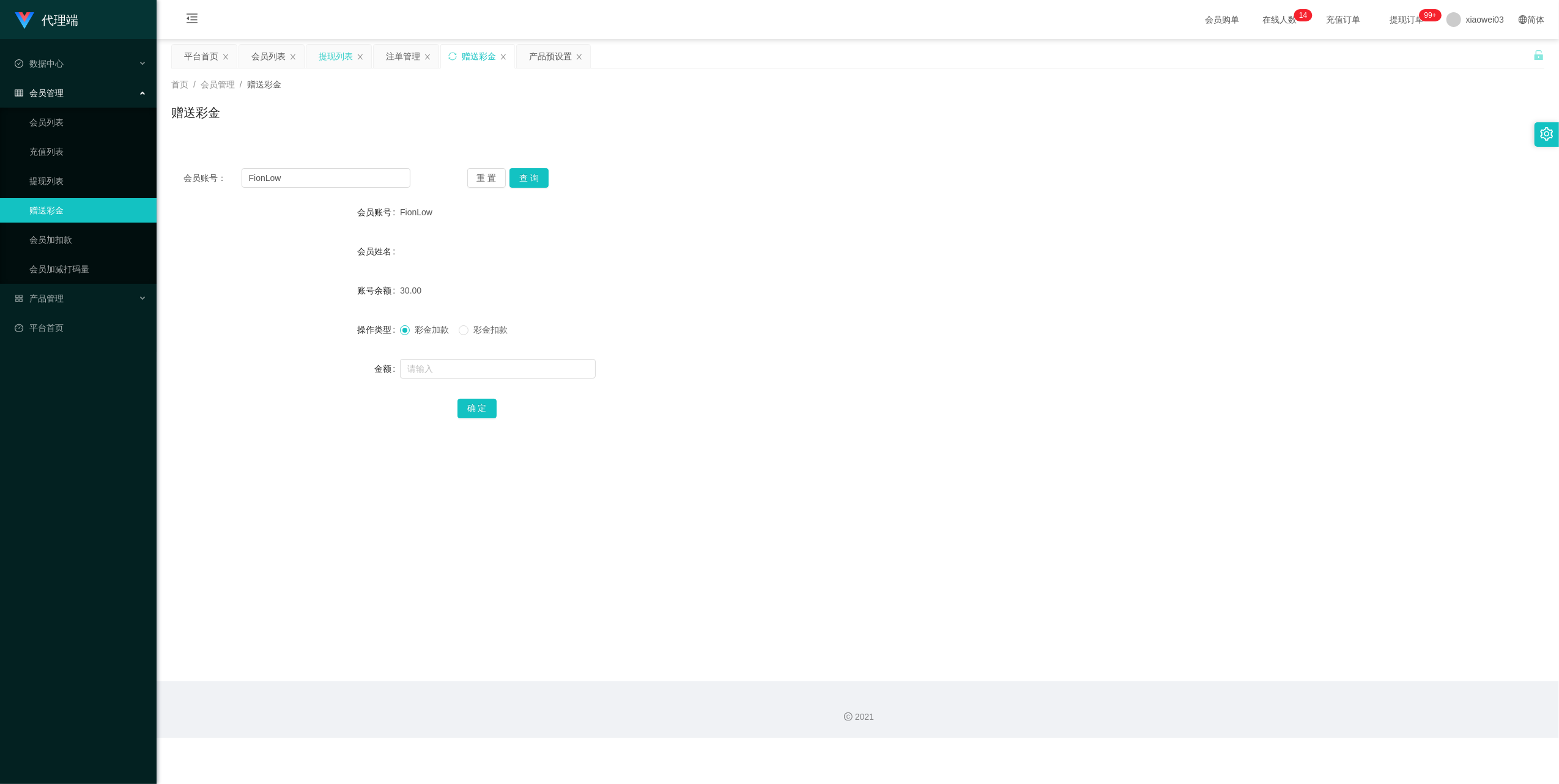
click at [333, 54] on div "提现列表" at bounding box center [335, 56] width 34 height 23
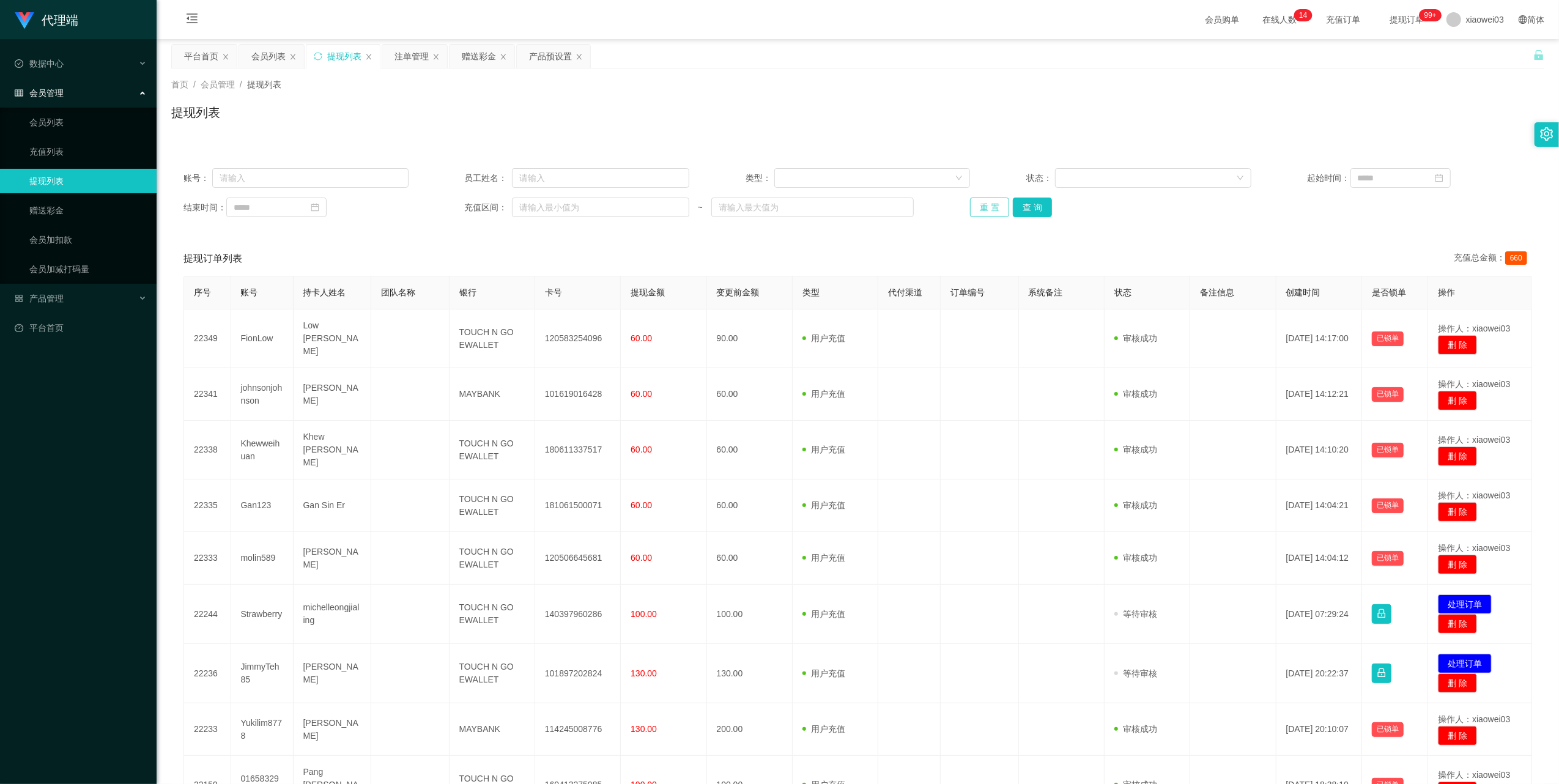
click at [977, 209] on button "重 置" at bounding box center [989, 207] width 39 height 19
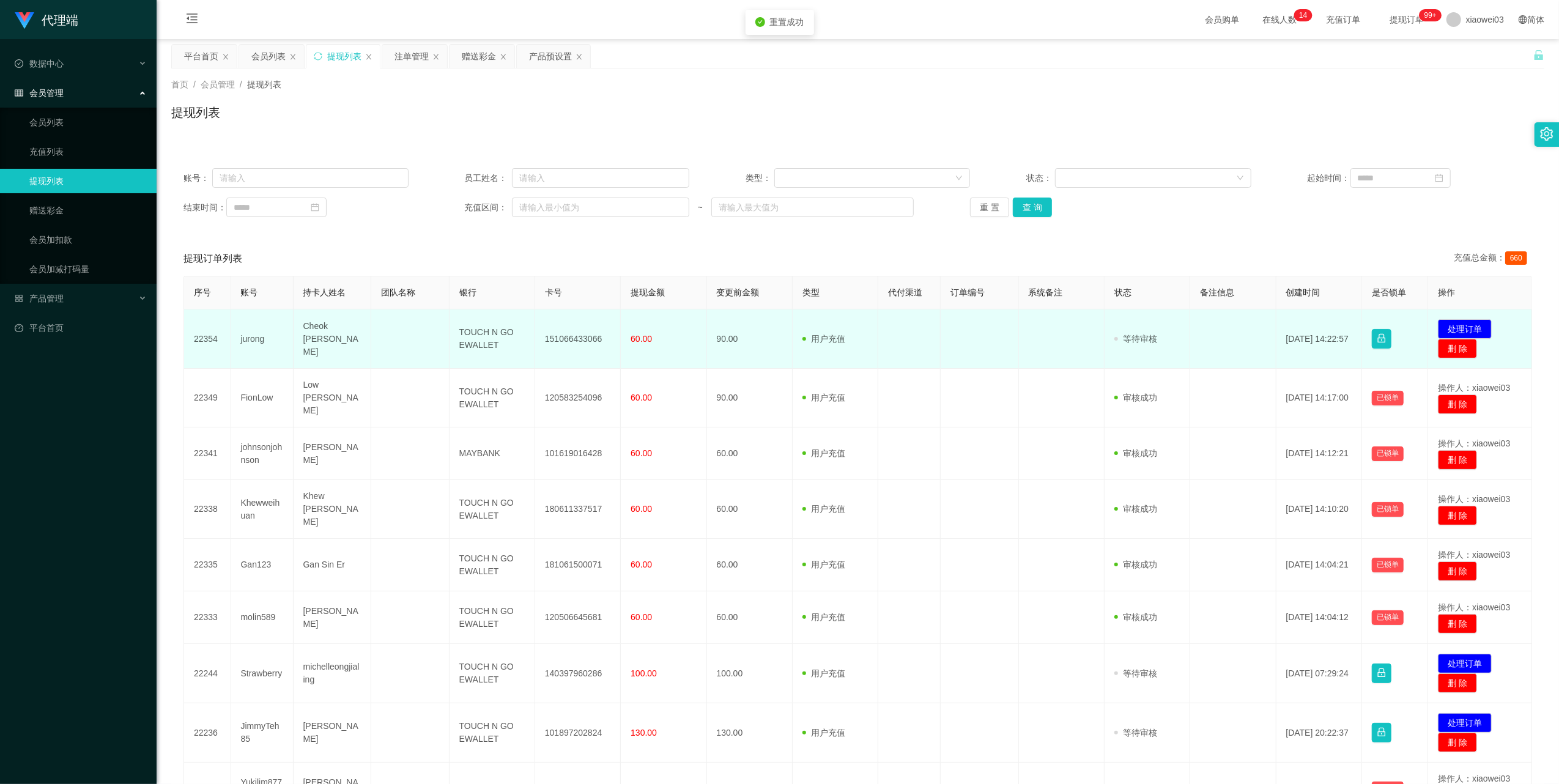
click at [573, 340] on td "151066433066" at bounding box center [578, 338] width 86 height 59
click at [482, 342] on td "TOUCH N GO EWALLET" at bounding box center [492, 338] width 86 height 59
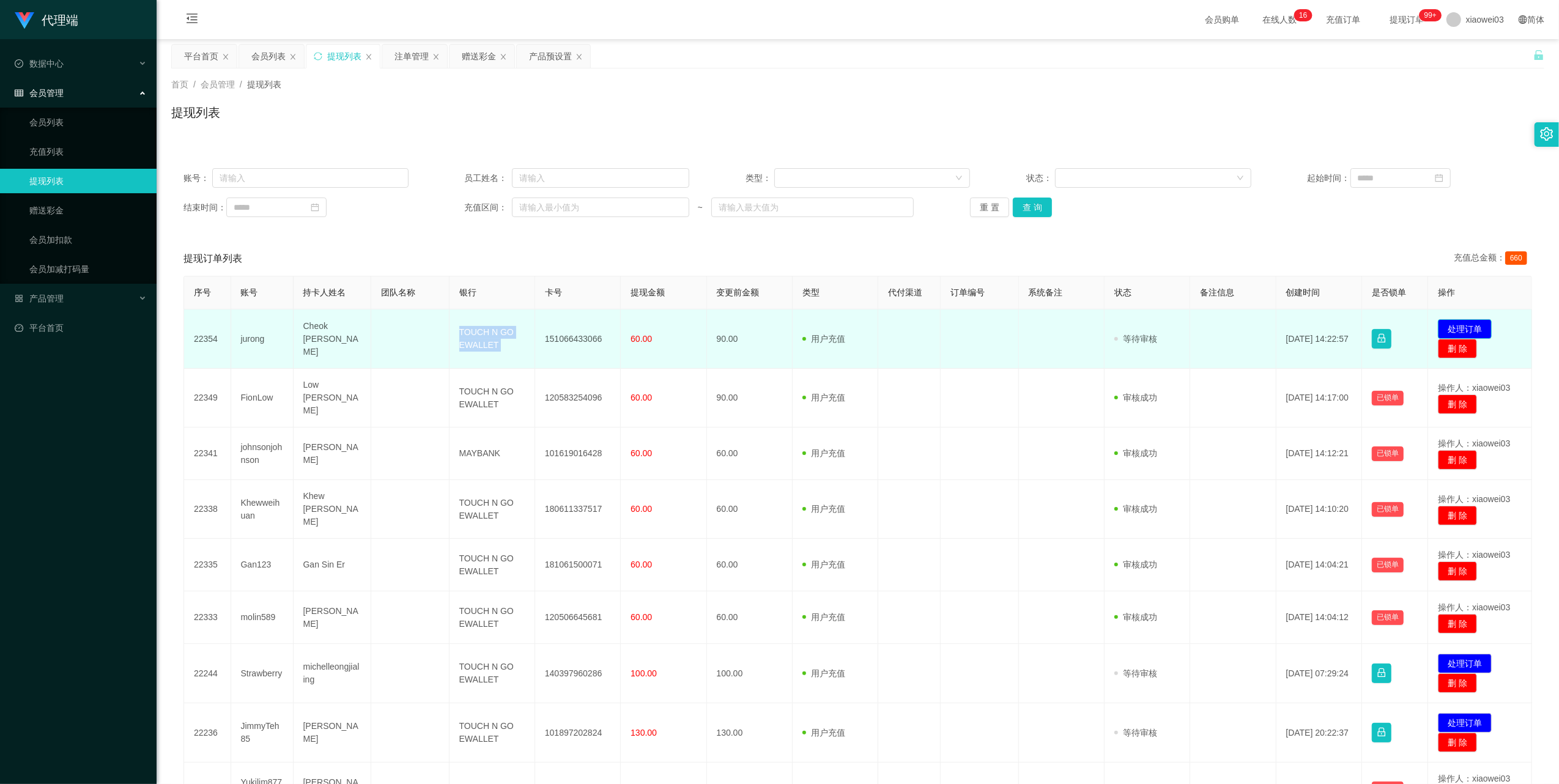
click at [1446, 327] on button "处理订单" at bounding box center [1465, 328] width 54 height 19
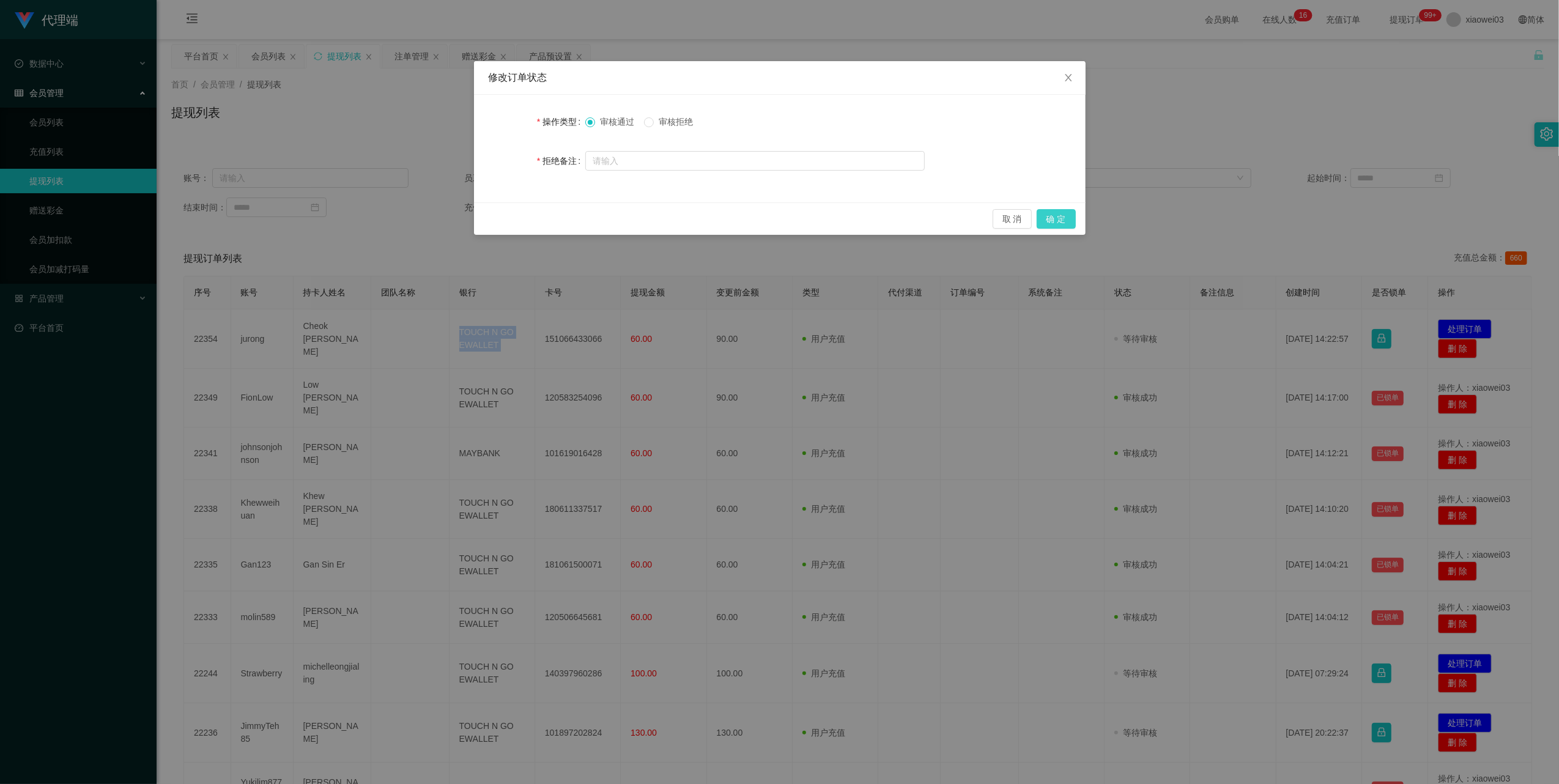
click at [1069, 216] on button "确 定" at bounding box center [1056, 218] width 39 height 19
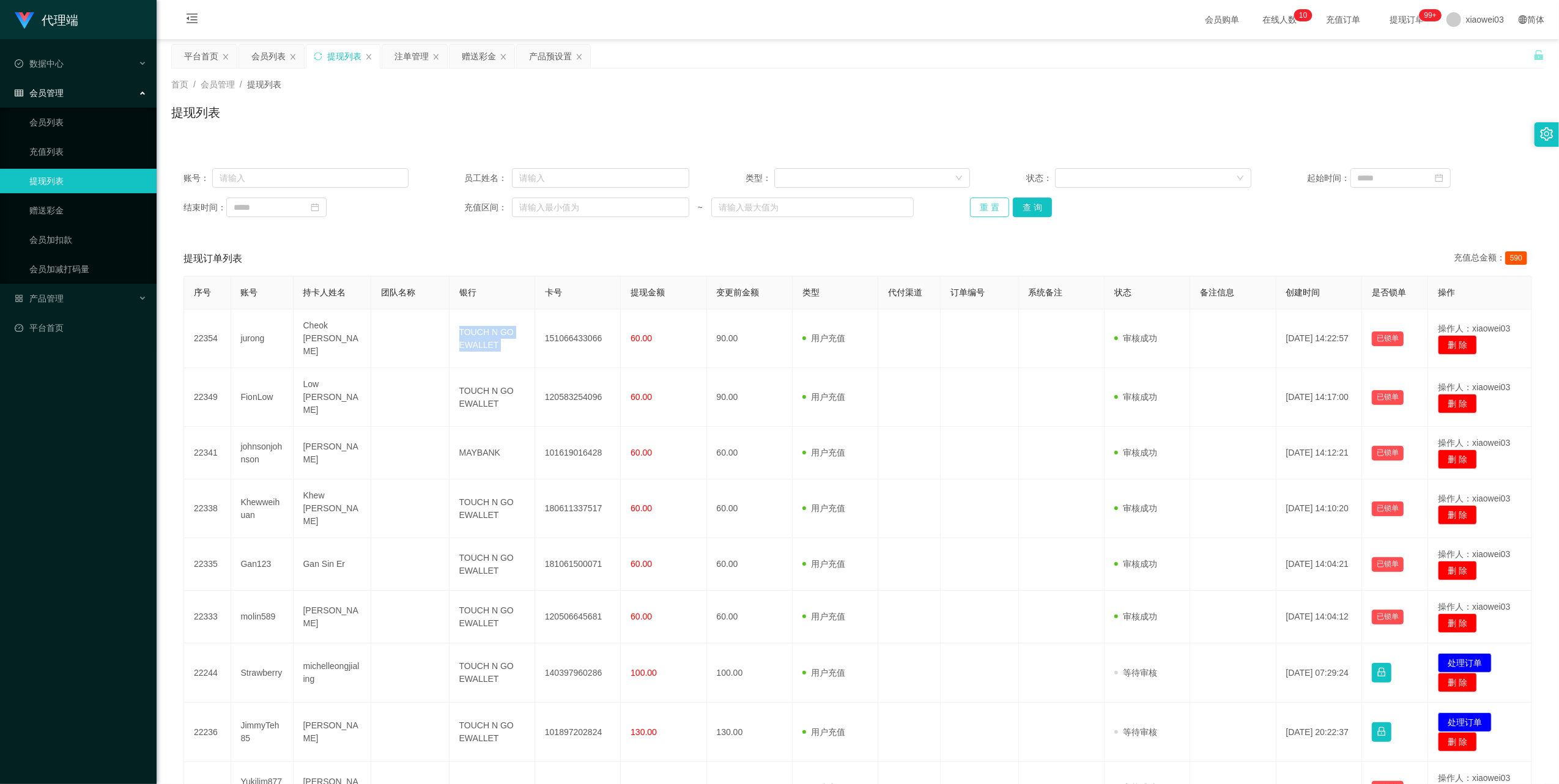
click at [970, 209] on button "重 置" at bounding box center [989, 207] width 39 height 19
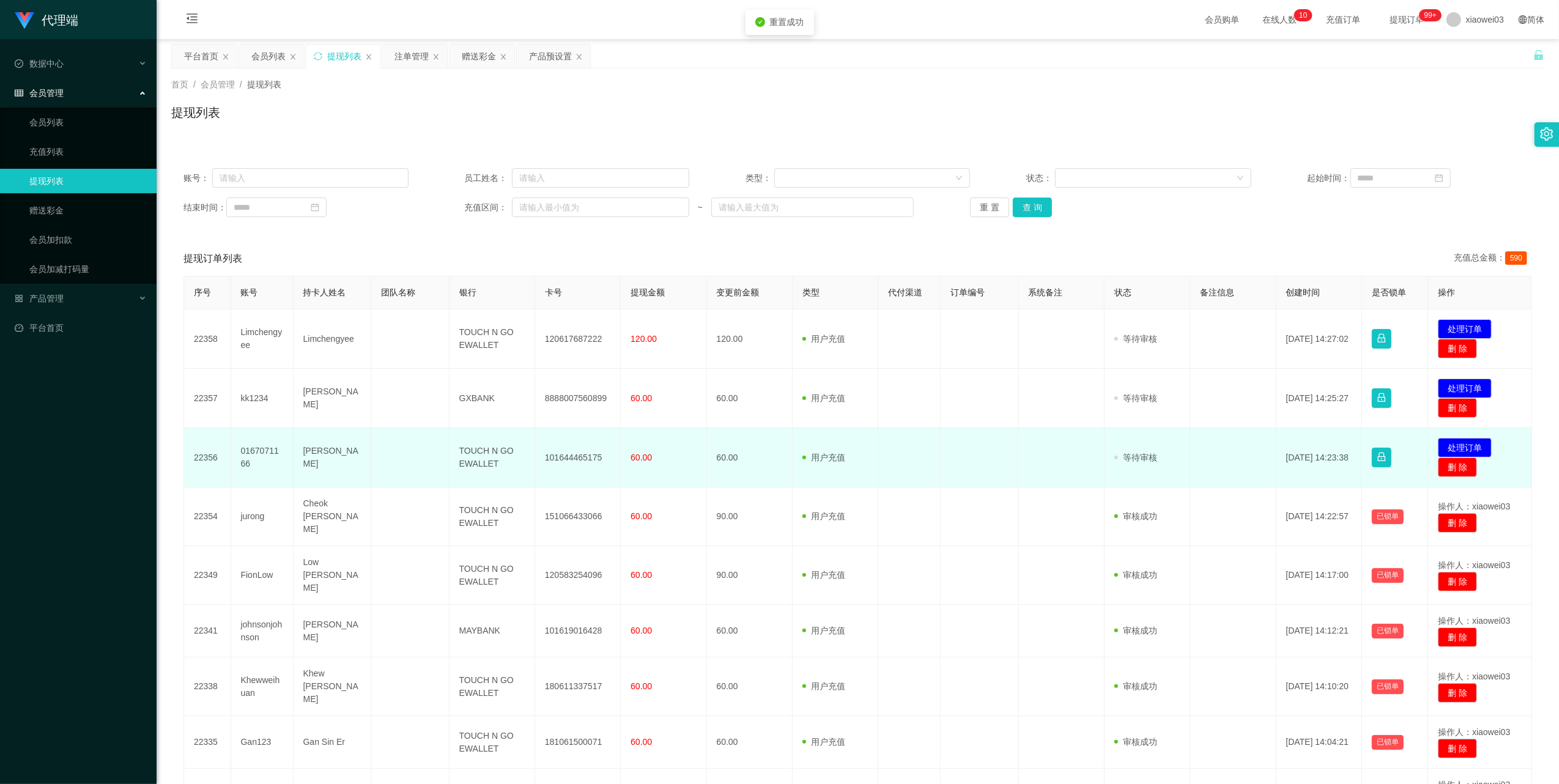
click at [578, 456] on td "101644465175" at bounding box center [578, 457] width 86 height 59
click at [480, 456] on td "TOUCH N GO EWALLET" at bounding box center [492, 457] width 86 height 59
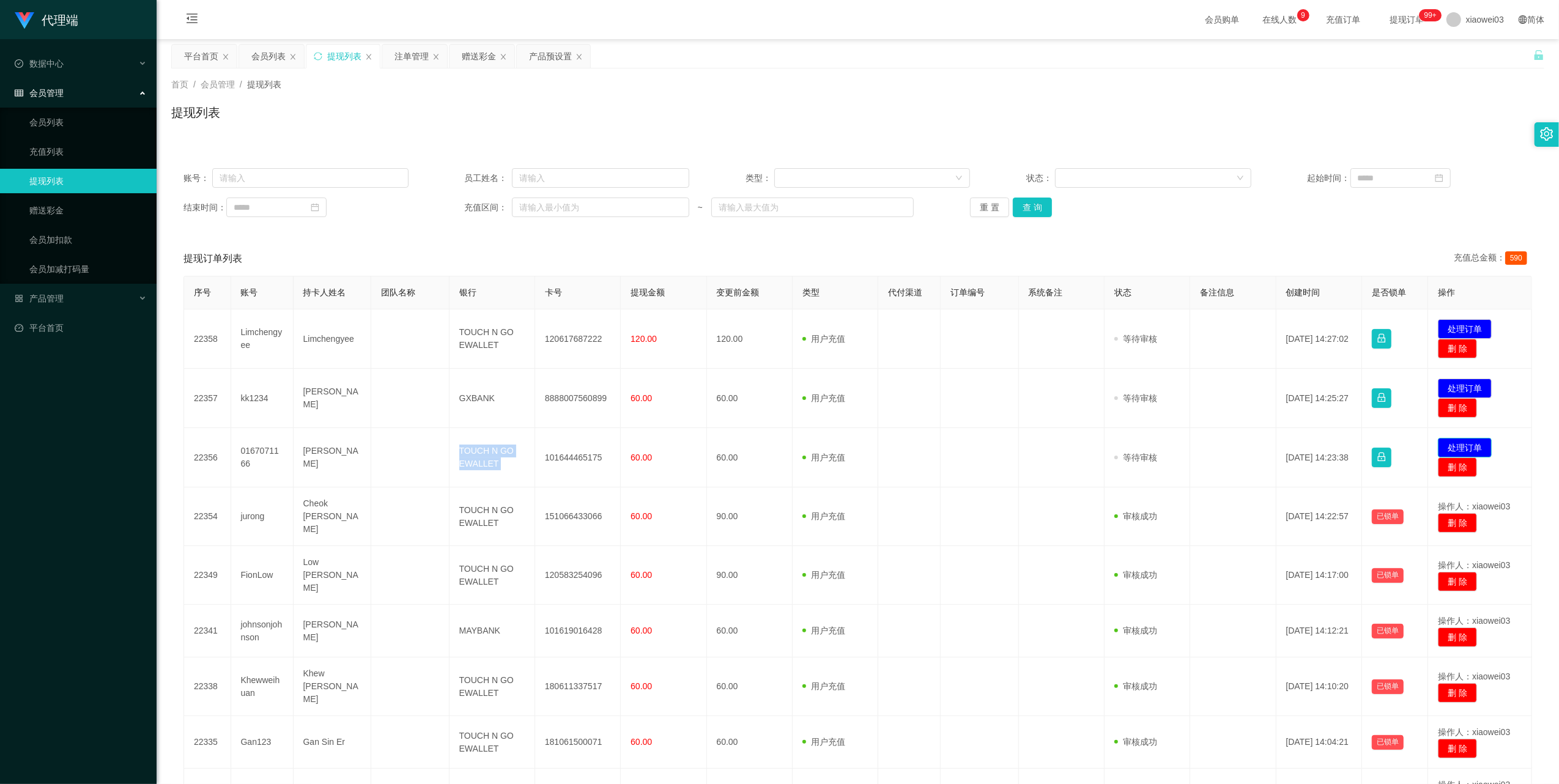
click at [1452, 444] on button "处理订单" at bounding box center [1465, 447] width 54 height 19
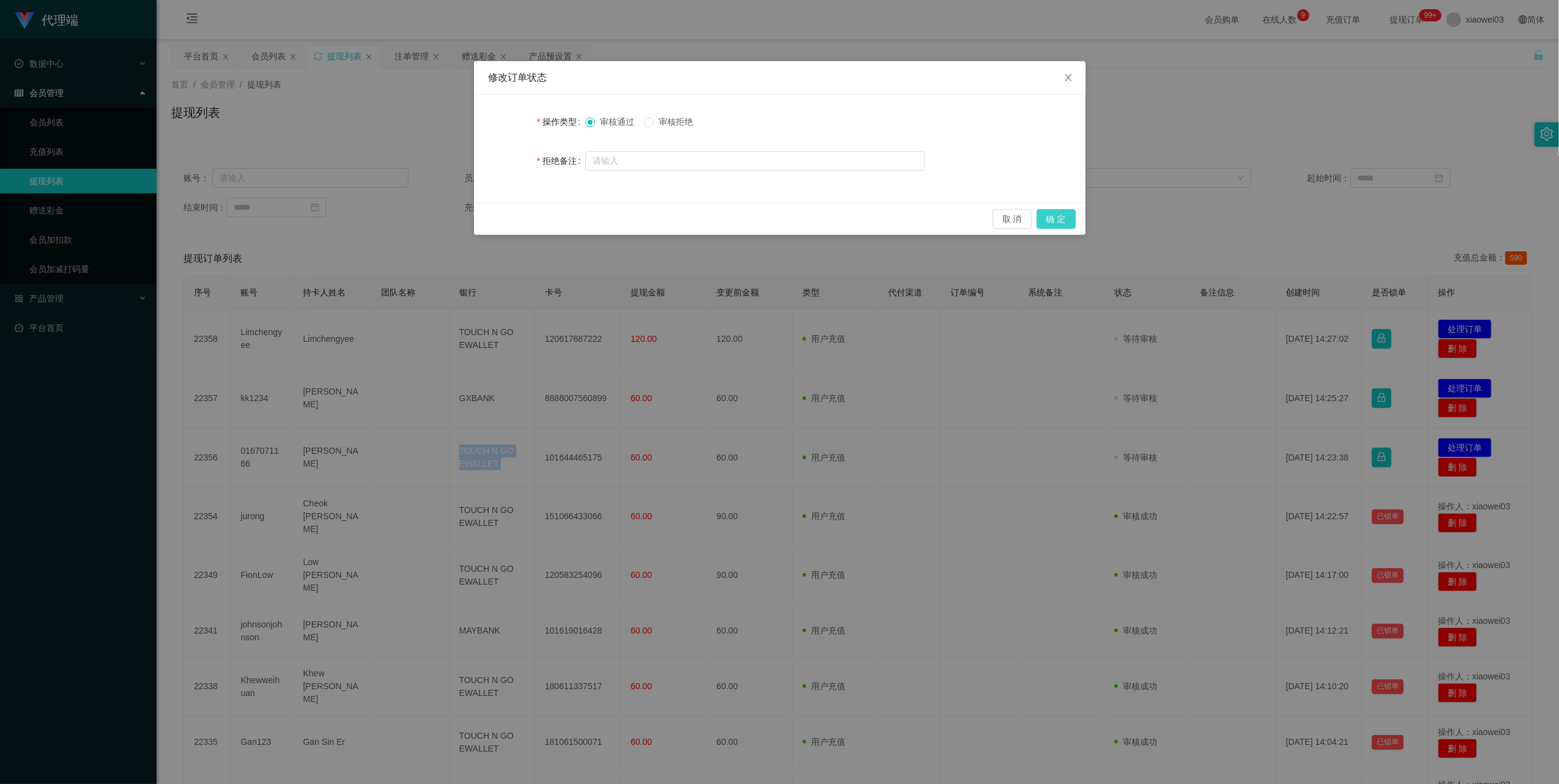
click at [1050, 209] on button "确 定" at bounding box center [1056, 218] width 39 height 19
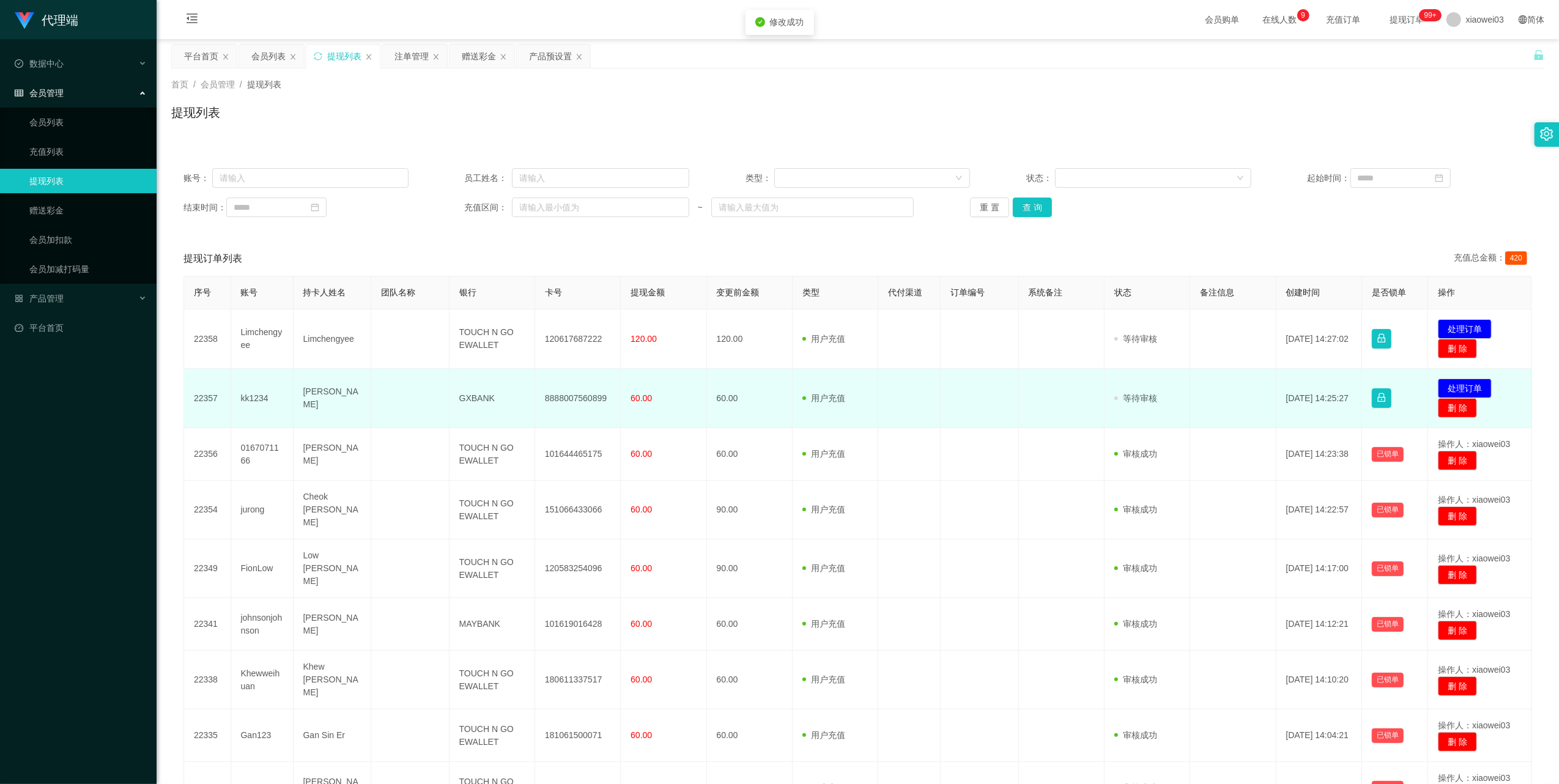
click at [591, 397] on td "8888007560899" at bounding box center [578, 398] width 86 height 59
click at [468, 394] on td "GXBANK" at bounding box center [492, 398] width 86 height 59
click at [468, 394] on td "GXBANK" at bounding box center [492, 398] width 86 height 59
click at [1447, 383] on button "处理订单" at bounding box center [1465, 388] width 54 height 19
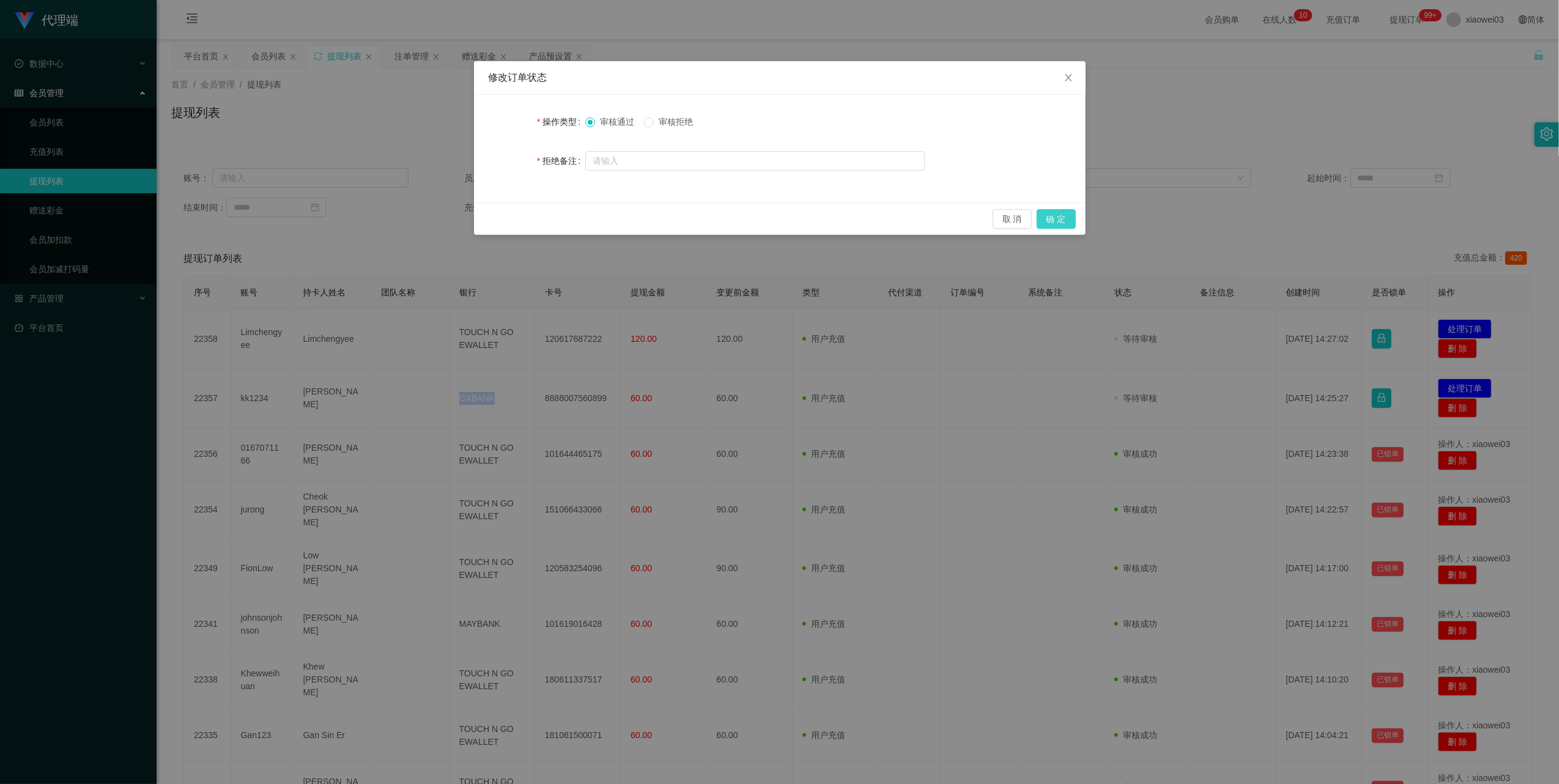
click at [1067, 217] on button "确 定" at bounding box center [1056, 218] width 39 height 19
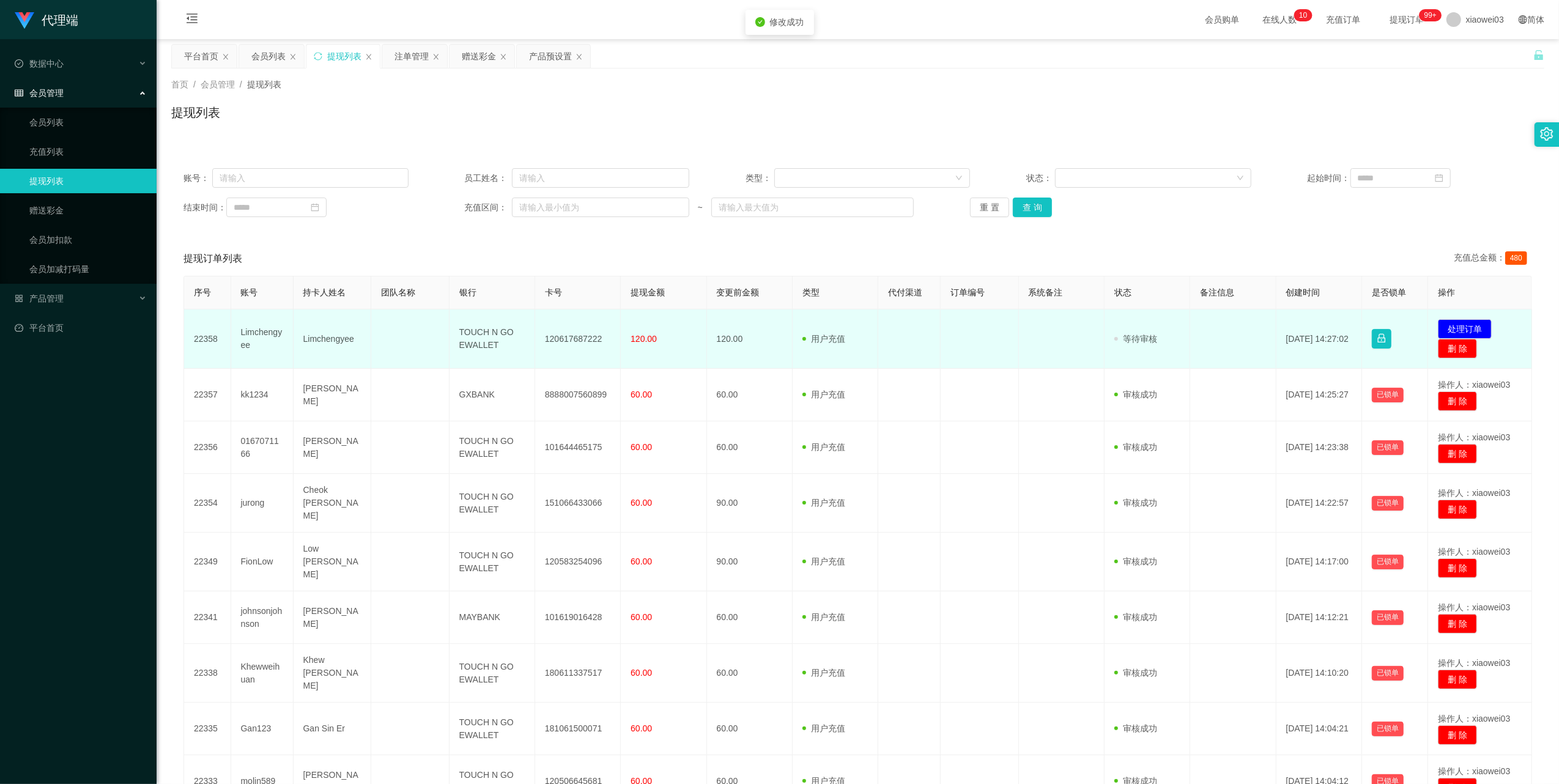
click at [583, 338] on td "120617687222" at bounding box center [578, 338] width 86 height 59
click at [486, 336] on td "TOUCH N GO EWALLET" at bounding box center [492, 338] width 86 height 59
drag, startPoint x: 486, startPoint y: 336, endPoint x: 490, endPoint y: 340, distance: 5.7
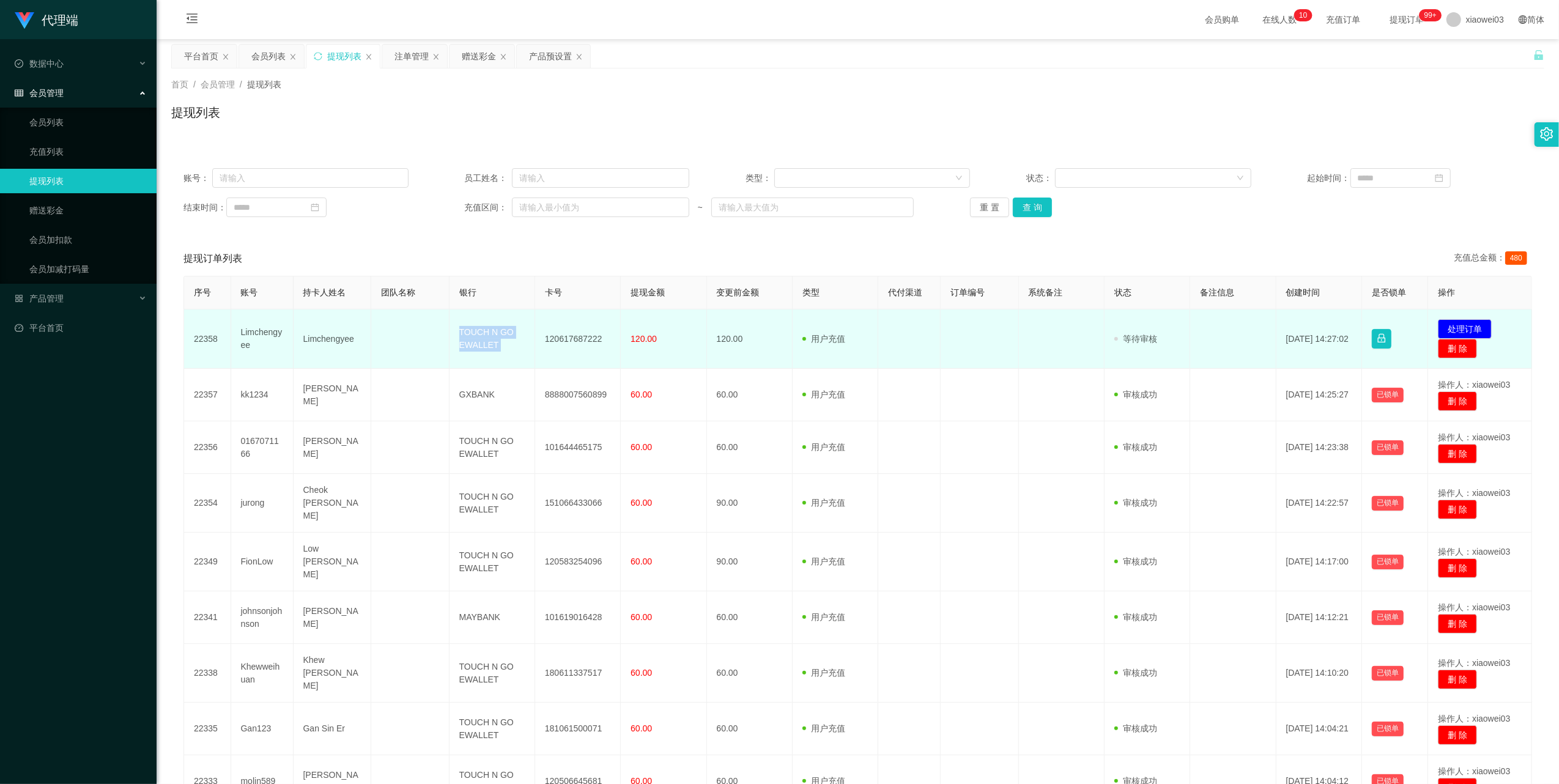
click at [490, 340] on td "TOUCH N GO EWALLET" at bounding box center [492, 338] width 86 height 59
click at [1449, 328] on button "处理订单" at bounding box center [1465, 328] width 54 height 19
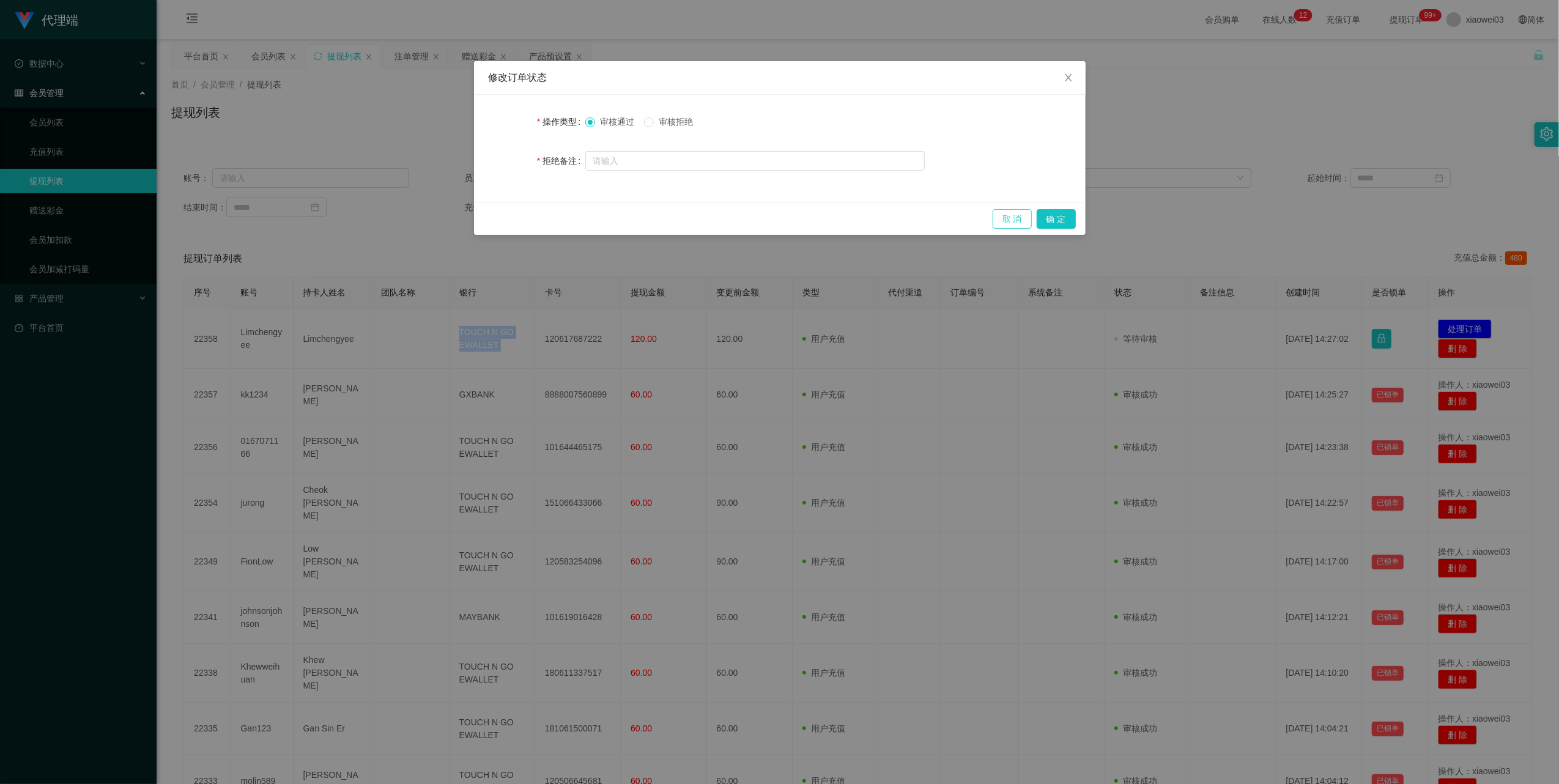
click at [1001, 219] on button "取 消" at bounding box center [1012, 218] width 39 height 19
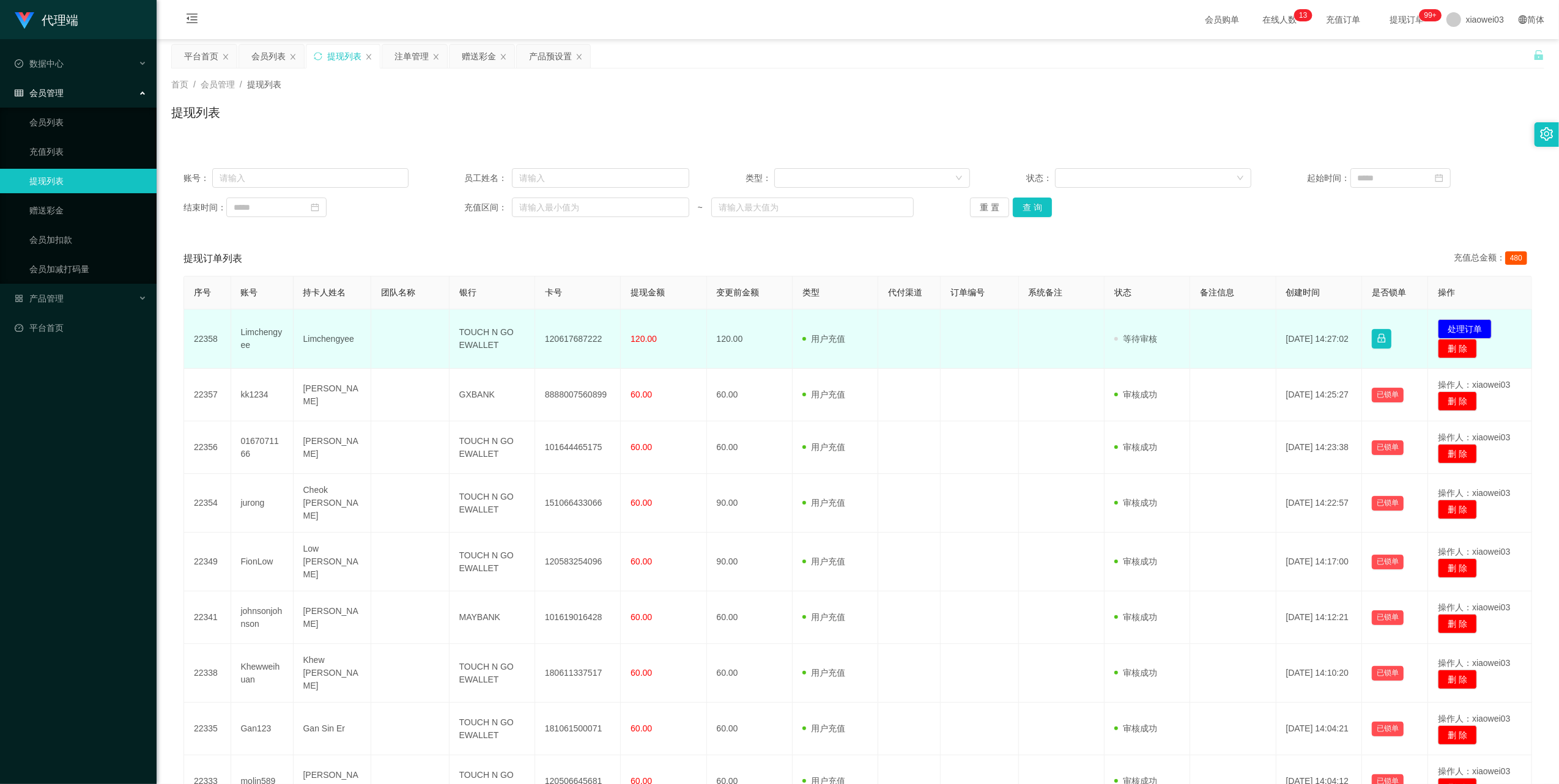
click at [261, 336] on td "Limchengyee" at bounding box center [263, 338] width 63 height 59
click at [270, 335] on td "Limchengyee" at bounding box center [263, 338] width 63 height 59
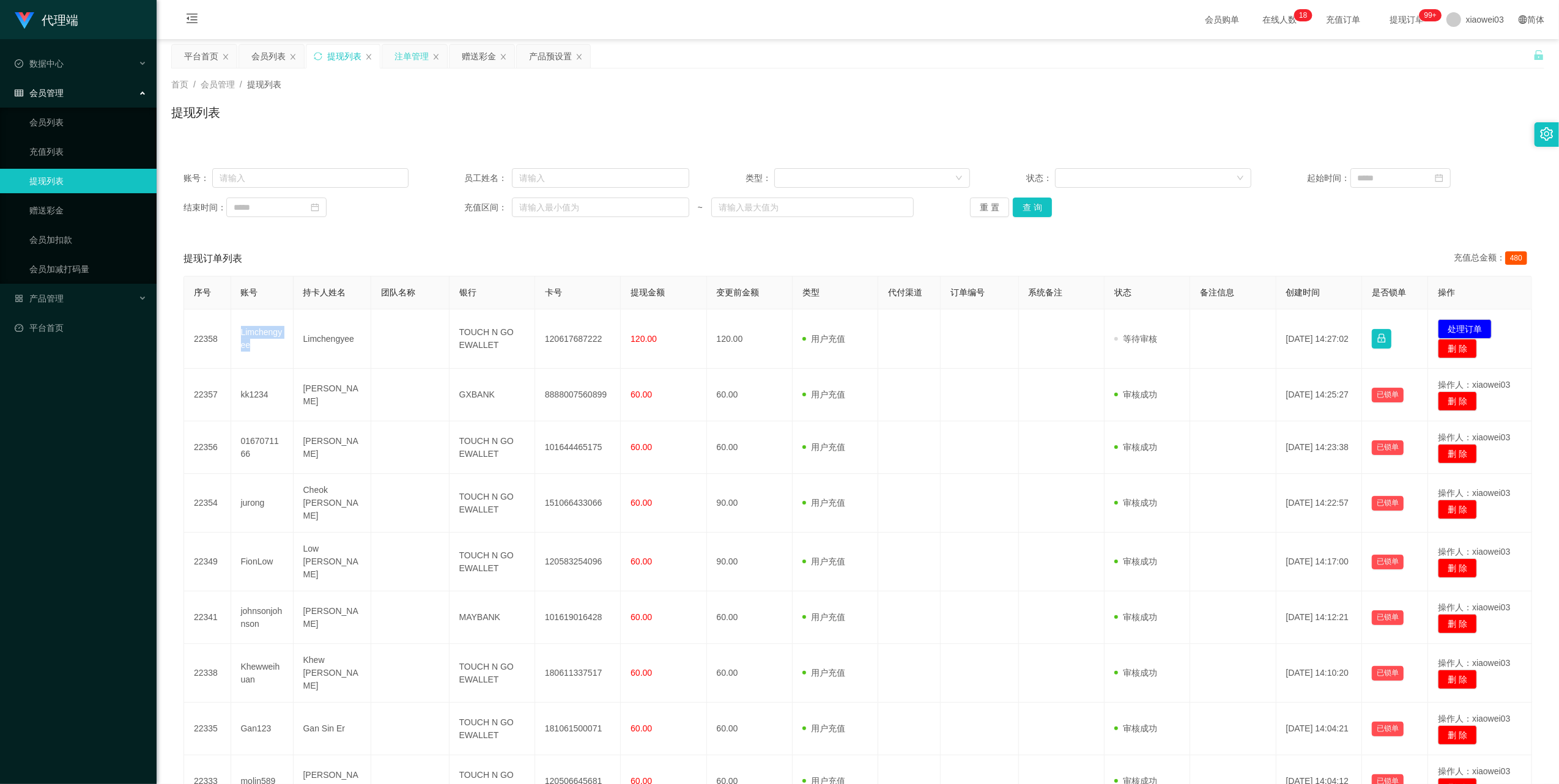
click at [420, 61] on div "注单管理" at bounding box center [411, 56] width 34 height 23
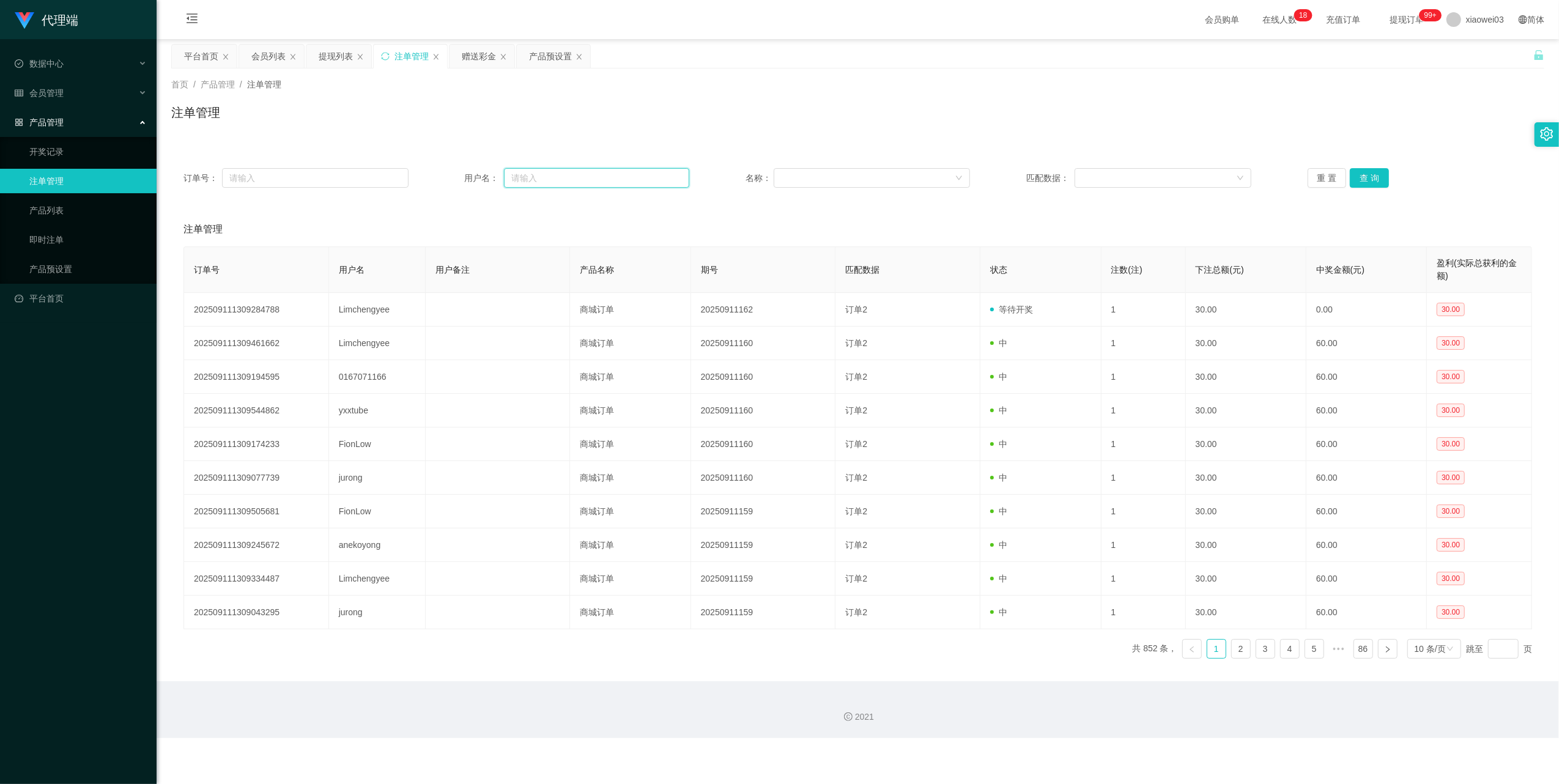
click at [527, 181] on input "text" at bounding box center [597, 178] width 186 height 19
paste input "Limchengyee"
type input "Limchengyee"
click at [1370, 182] on button "查 询" at bounding box center [1369, 178] width 39 height 19
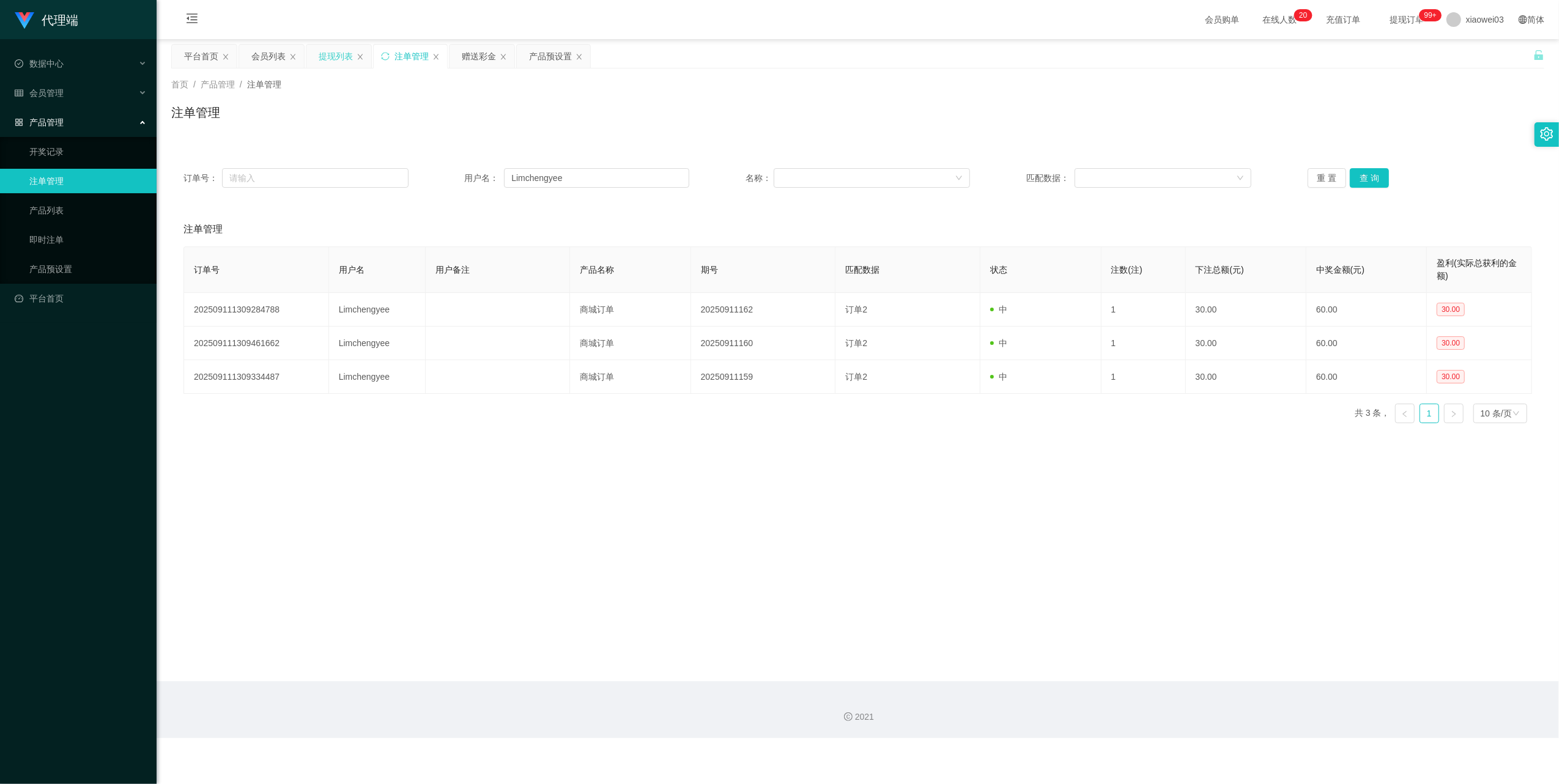
click at [323, 60] on div "提现列表" at bounding box center [335, 56] width 34 height 23
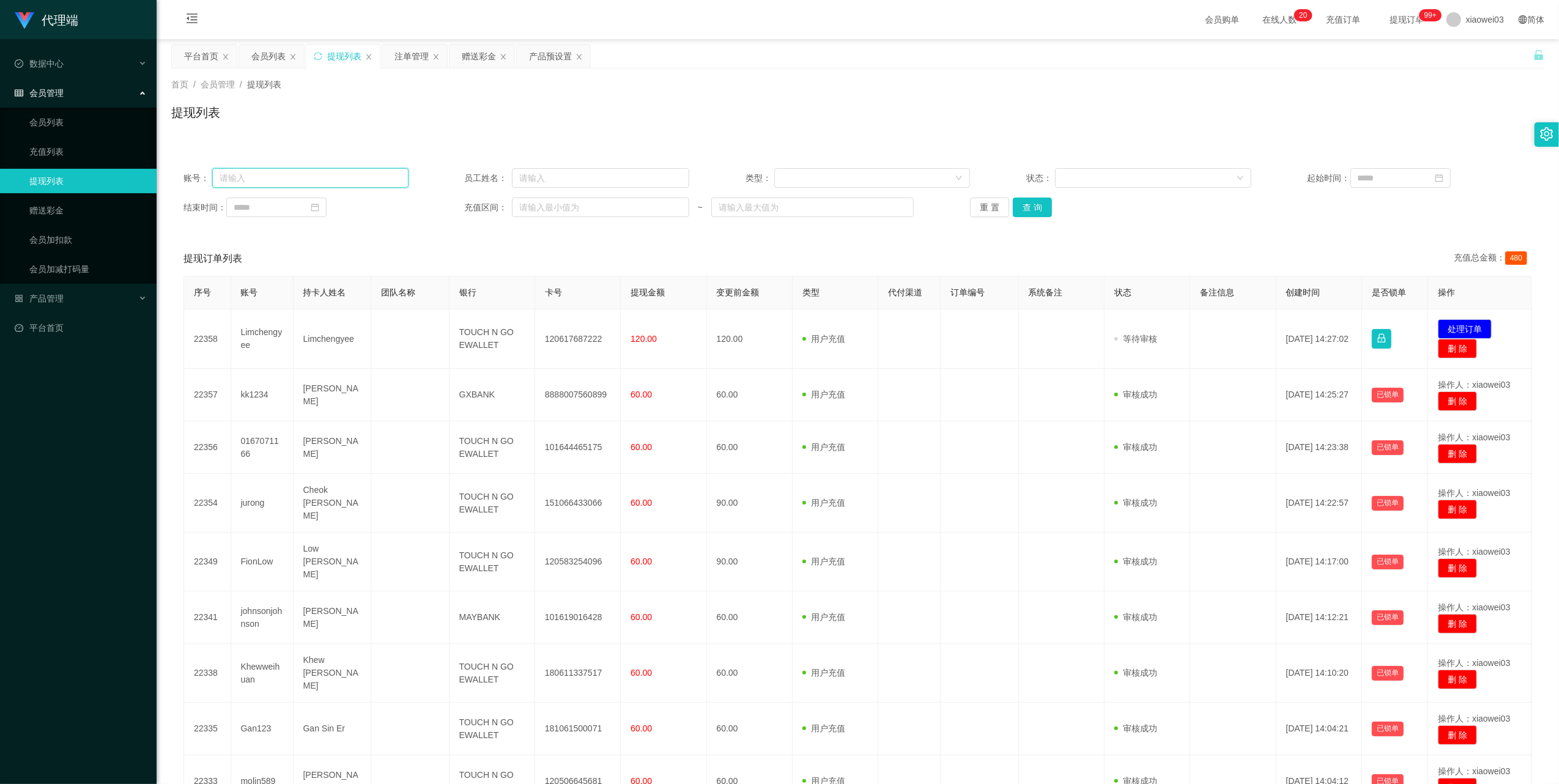
click at [357, 179] on input "text" at bounding box center [310, 178] width 196 height 19
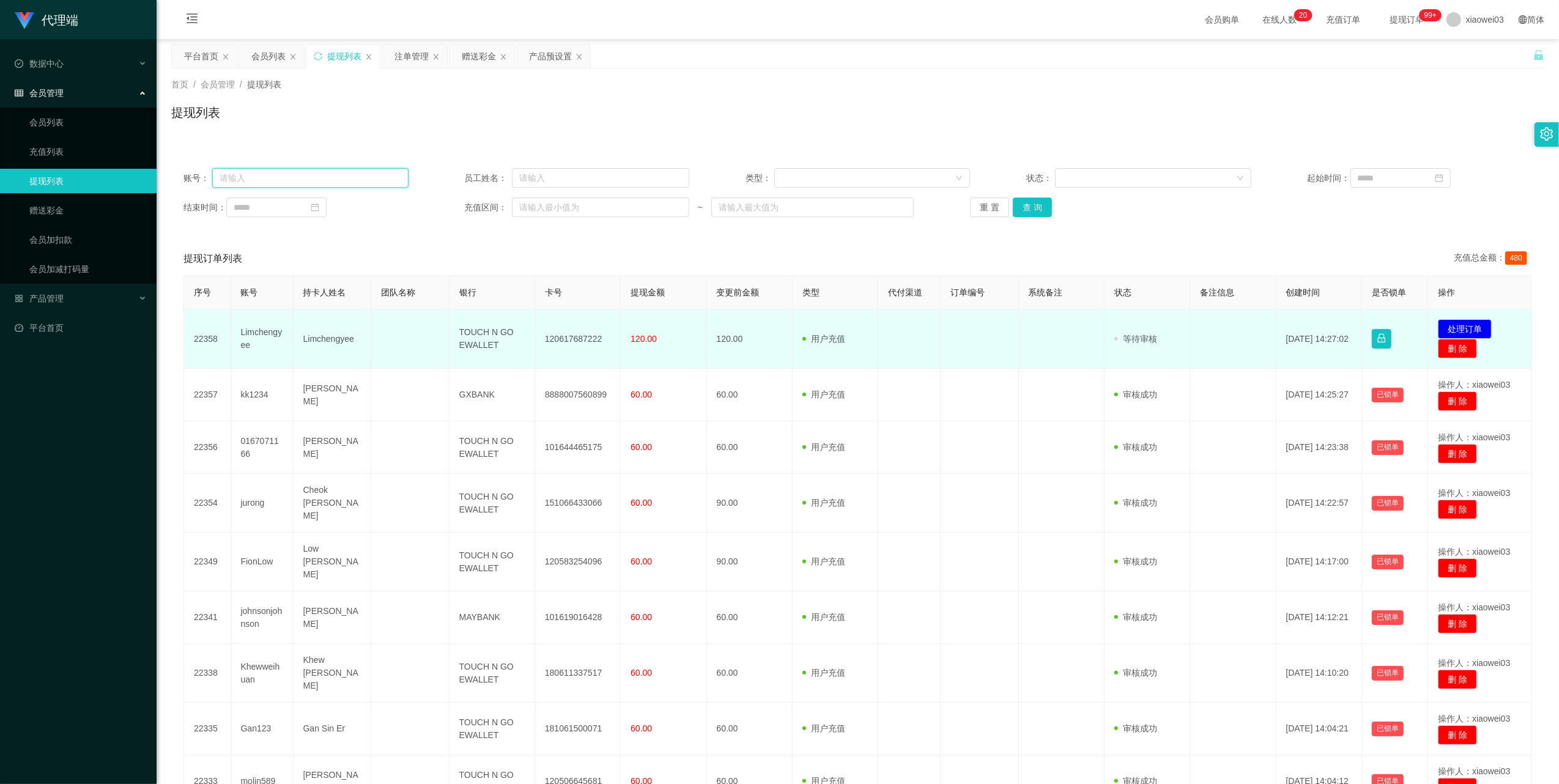
paste input "Limchengyee"
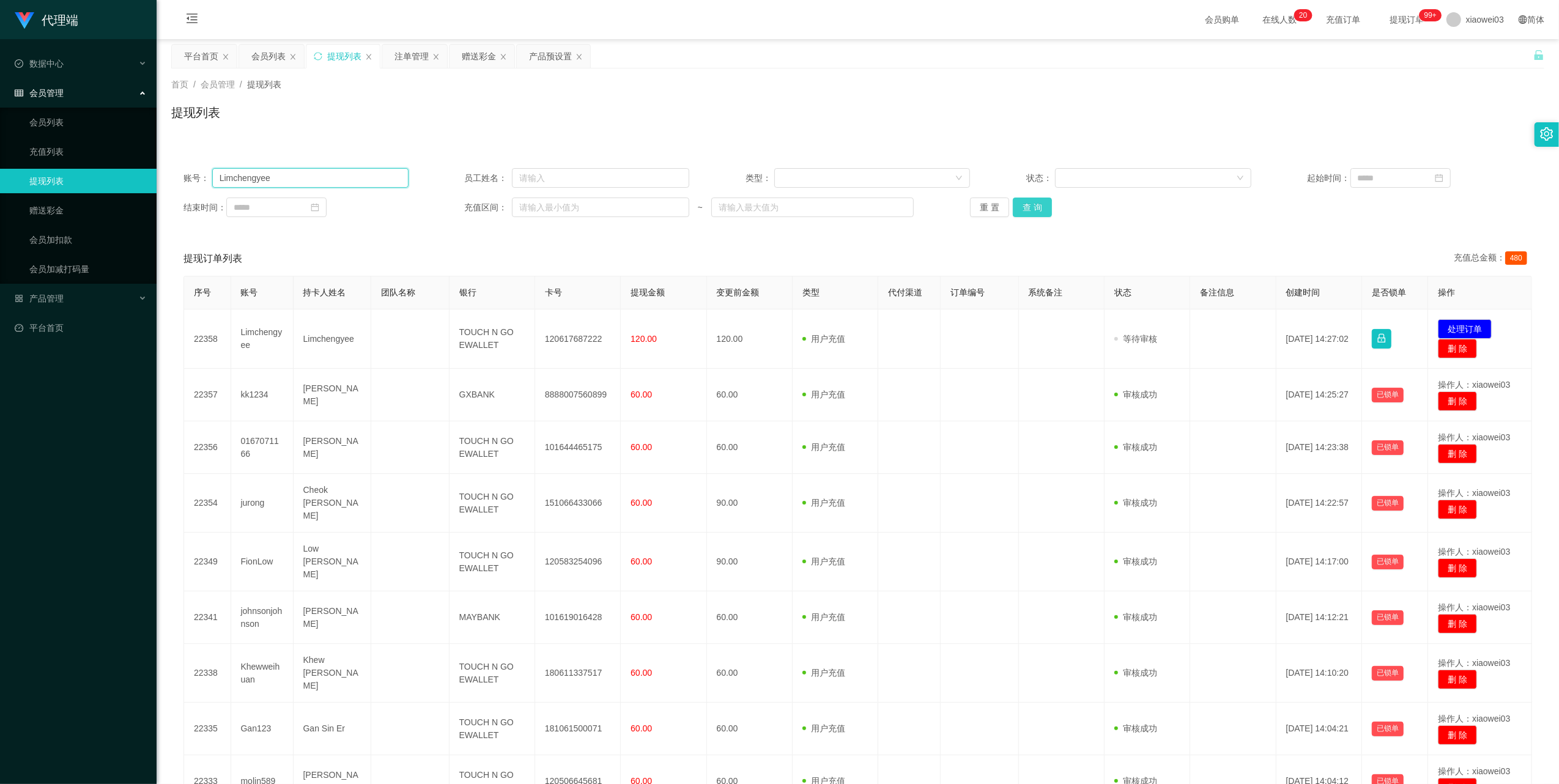
type input "Limchengyee"
click at [1036, 205] on button "查 询" at bounding box center [1032, 207] width 39 height 19
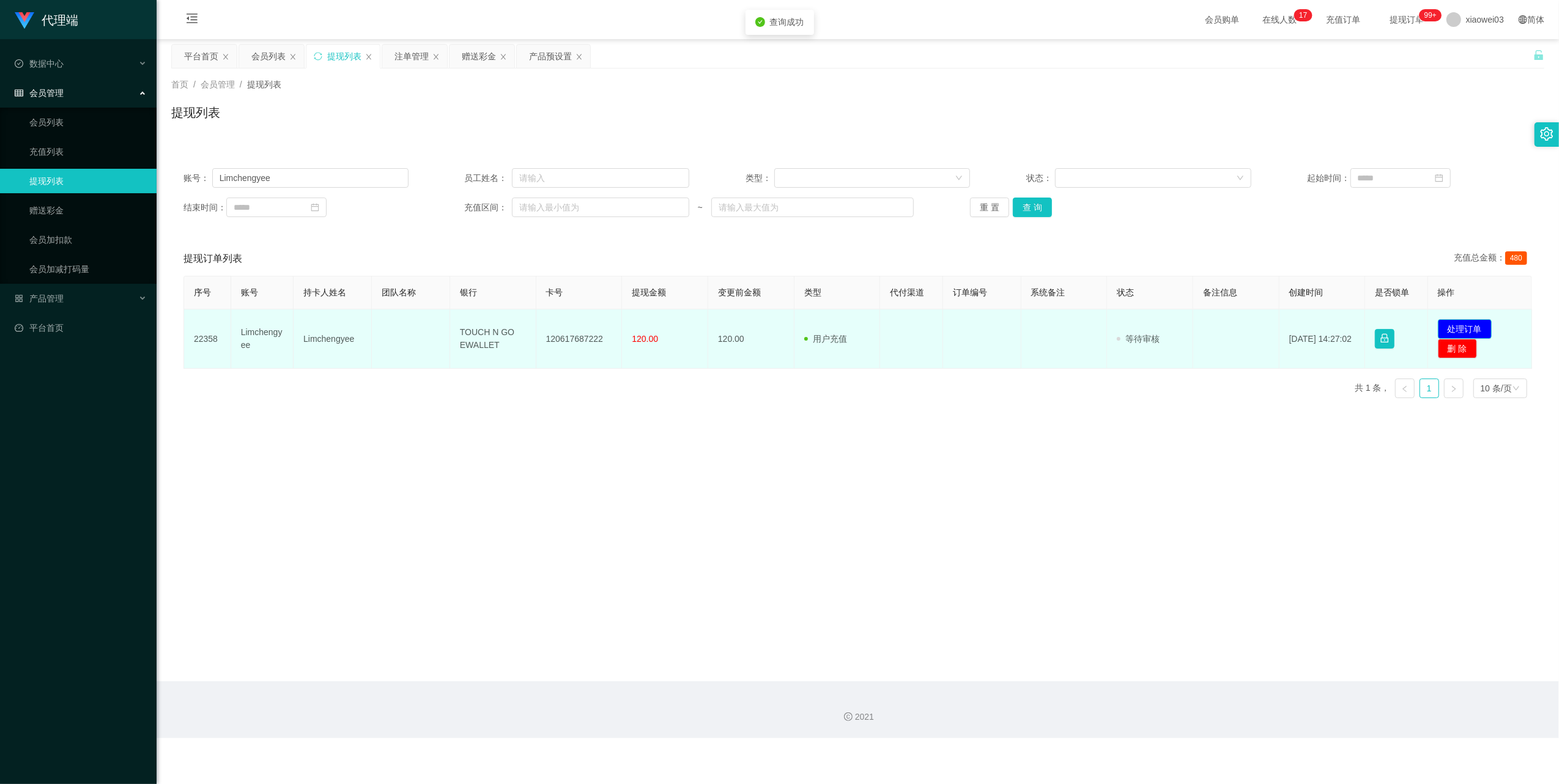
click at [1438, 323] on button "处理订单" at bounding box center [1465, 328] width 54 height 19
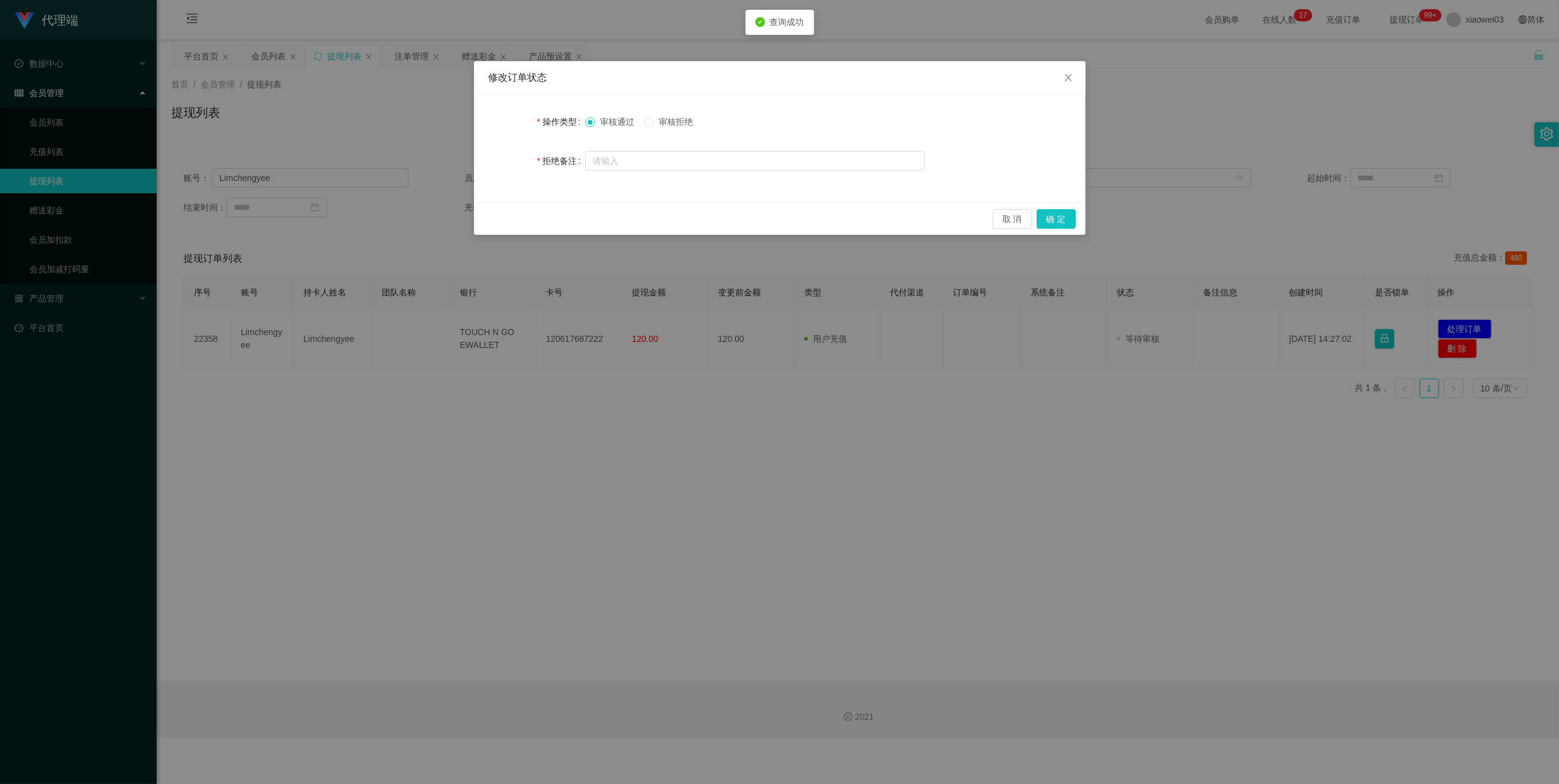
click at [673, 126] on span "审核拒绝" at bounding box center [676, 122] width 44 height 10
click at [1063, 216] on button "确 定" at bounding box center [1056, 218] width 39 height 19
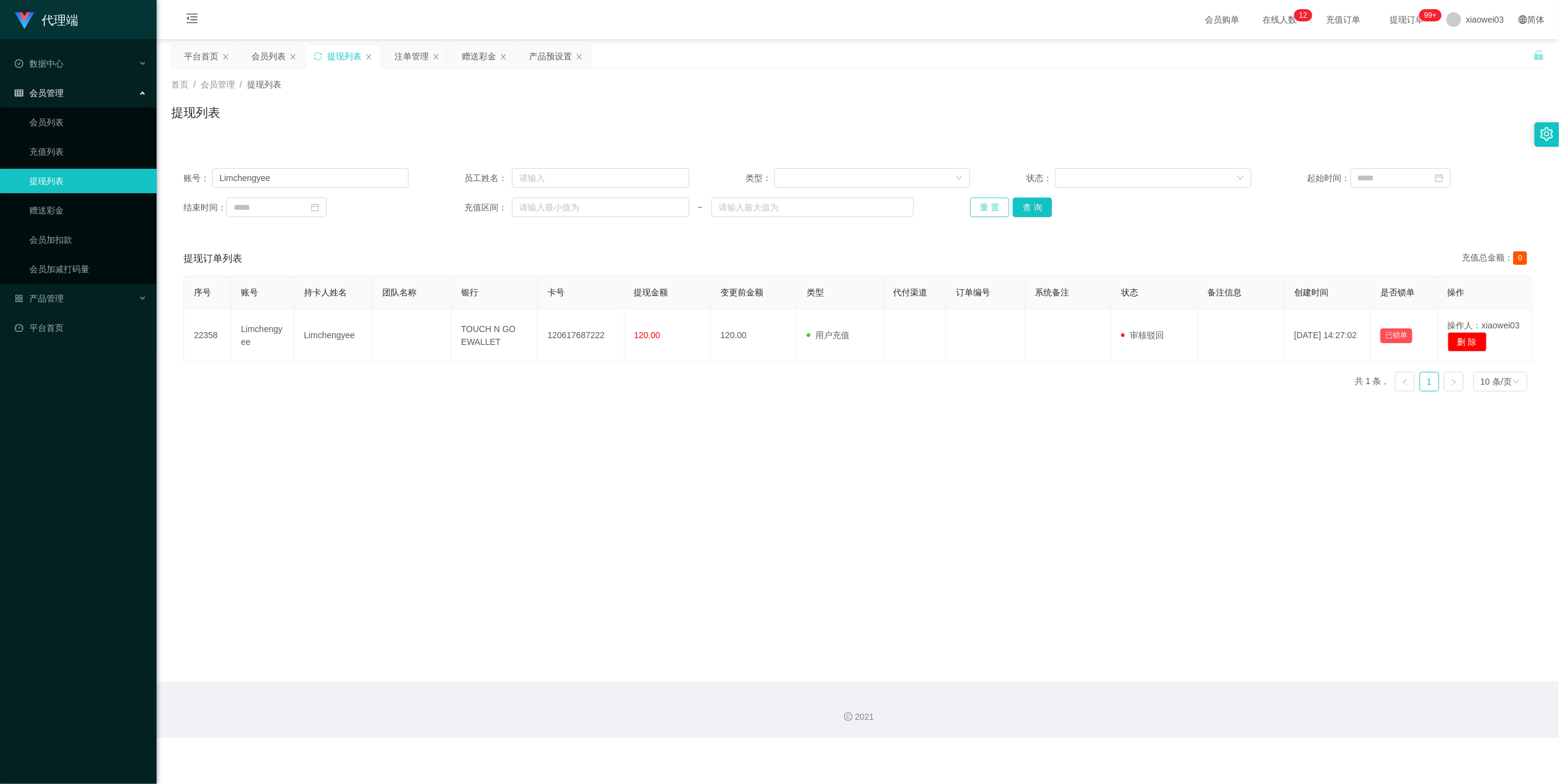
click at [976, 206] on button "重 置" at bounding box center [989, 207] width 39 height 19
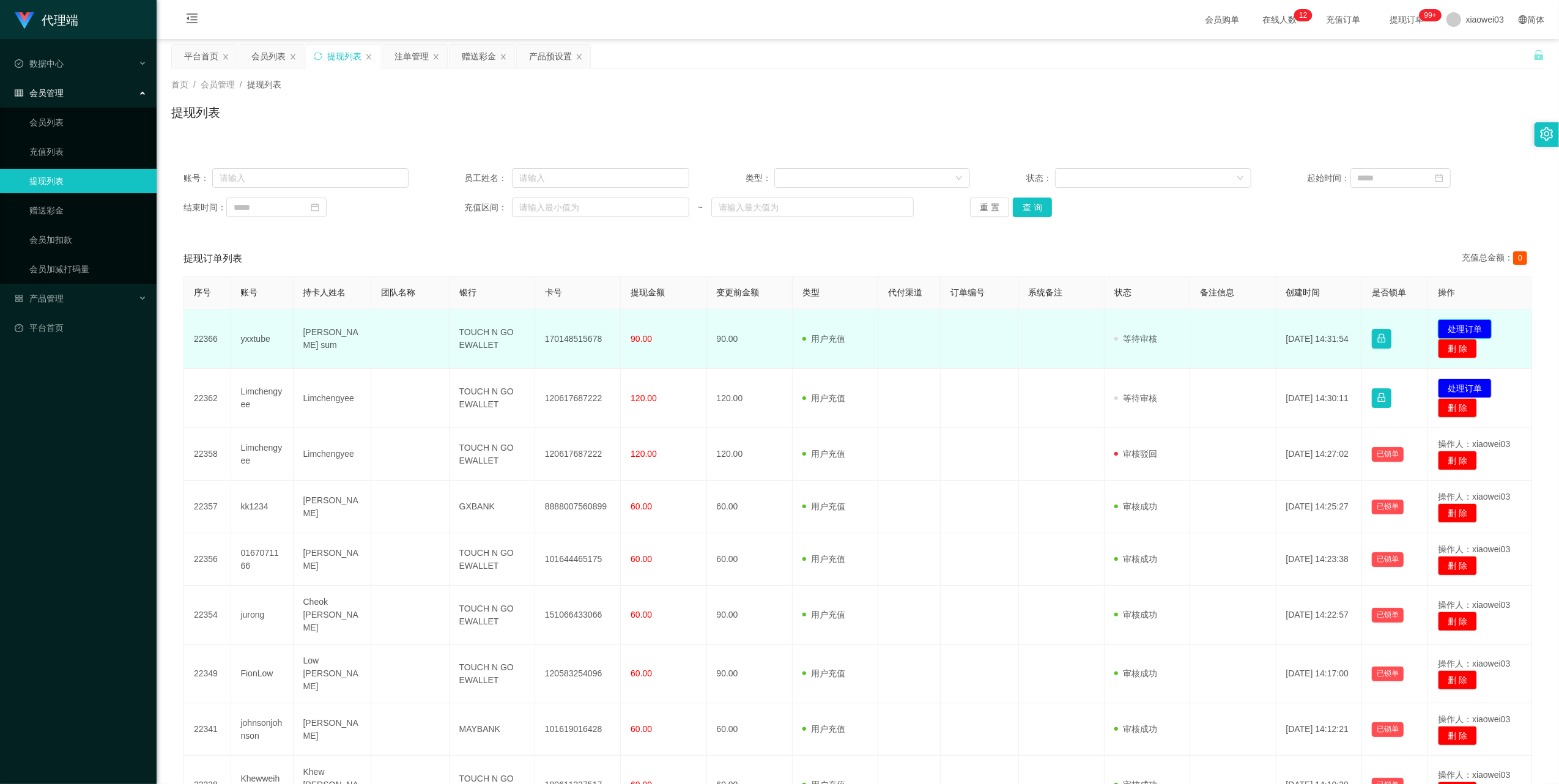
click at [1459, 324] on button "处理订单" at bounding box center [1465, 328] width 54 height 19
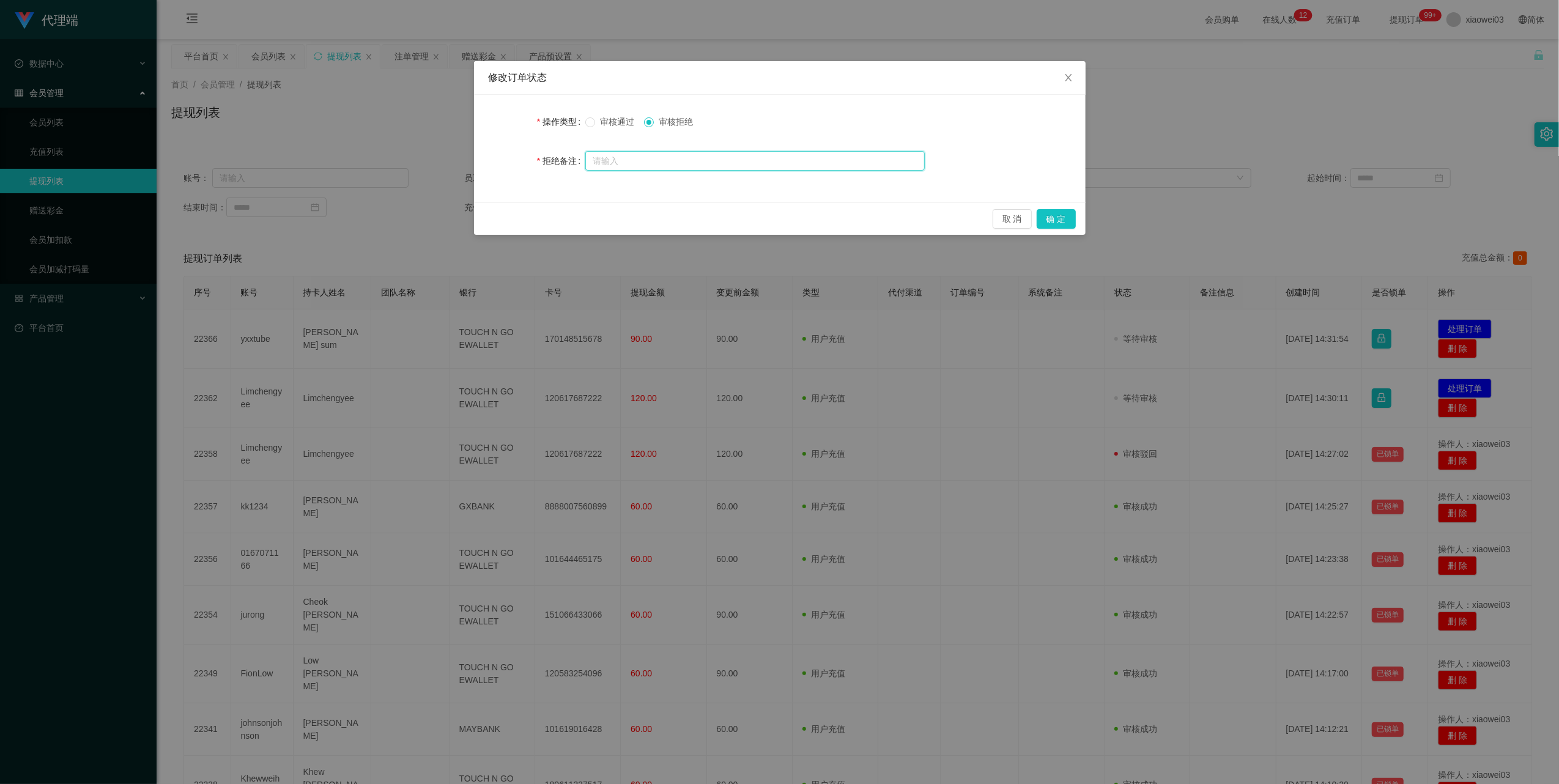
click at [729, 160] on input "text" at bounding box center [755, 160] width 339 height 19
click at [772, 162] on input "提现积分收益不付" at bounding box center [755, 161] width 339 height 19
type input "提现积分收益"
click at [1060, 217] on button "确 定" at bounding box center [1056, 218] width 39 height 19
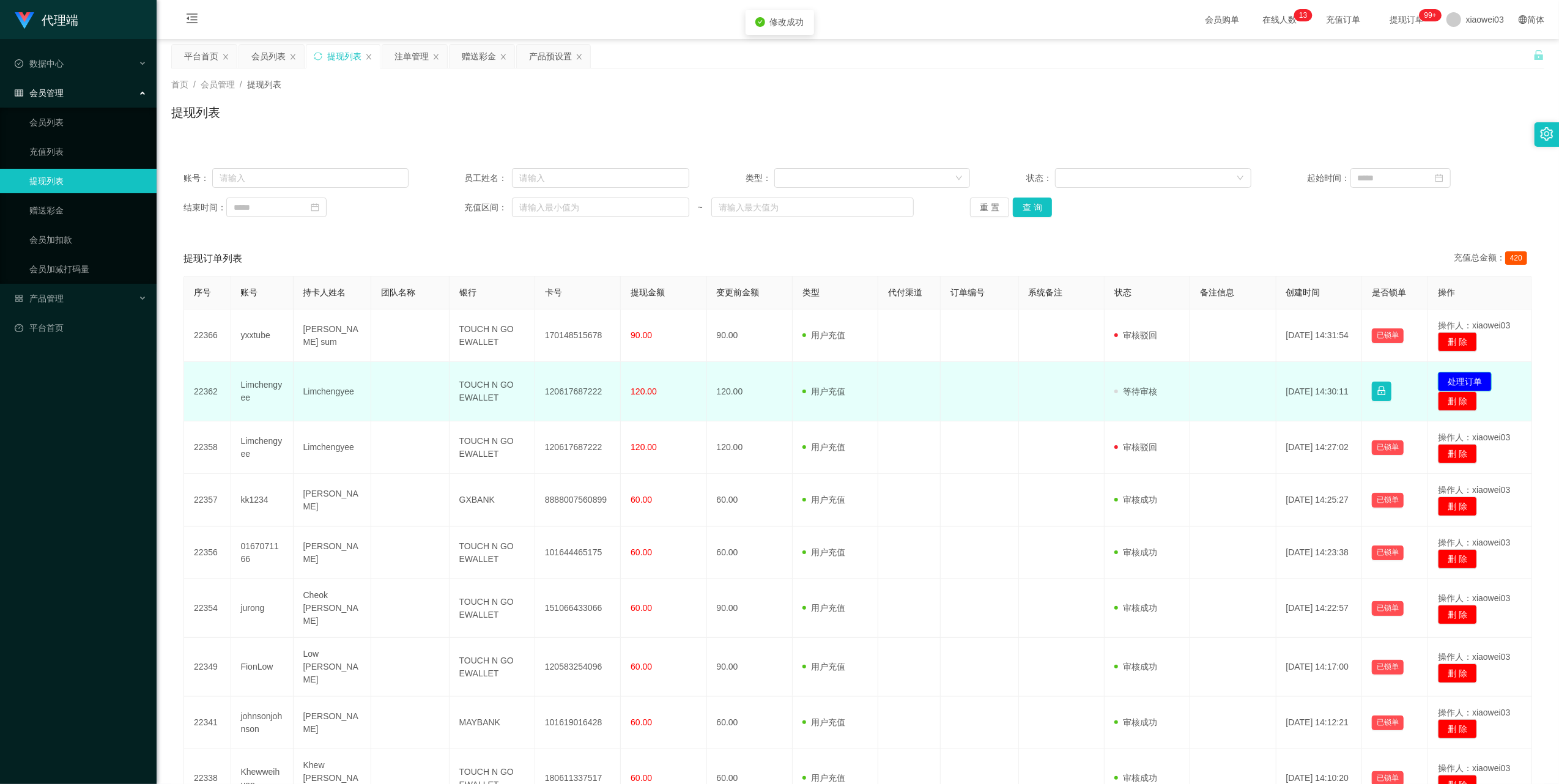
click at [1445, 378] on button "处理订单" at bounding box center [1465, 381] width 54 height 19
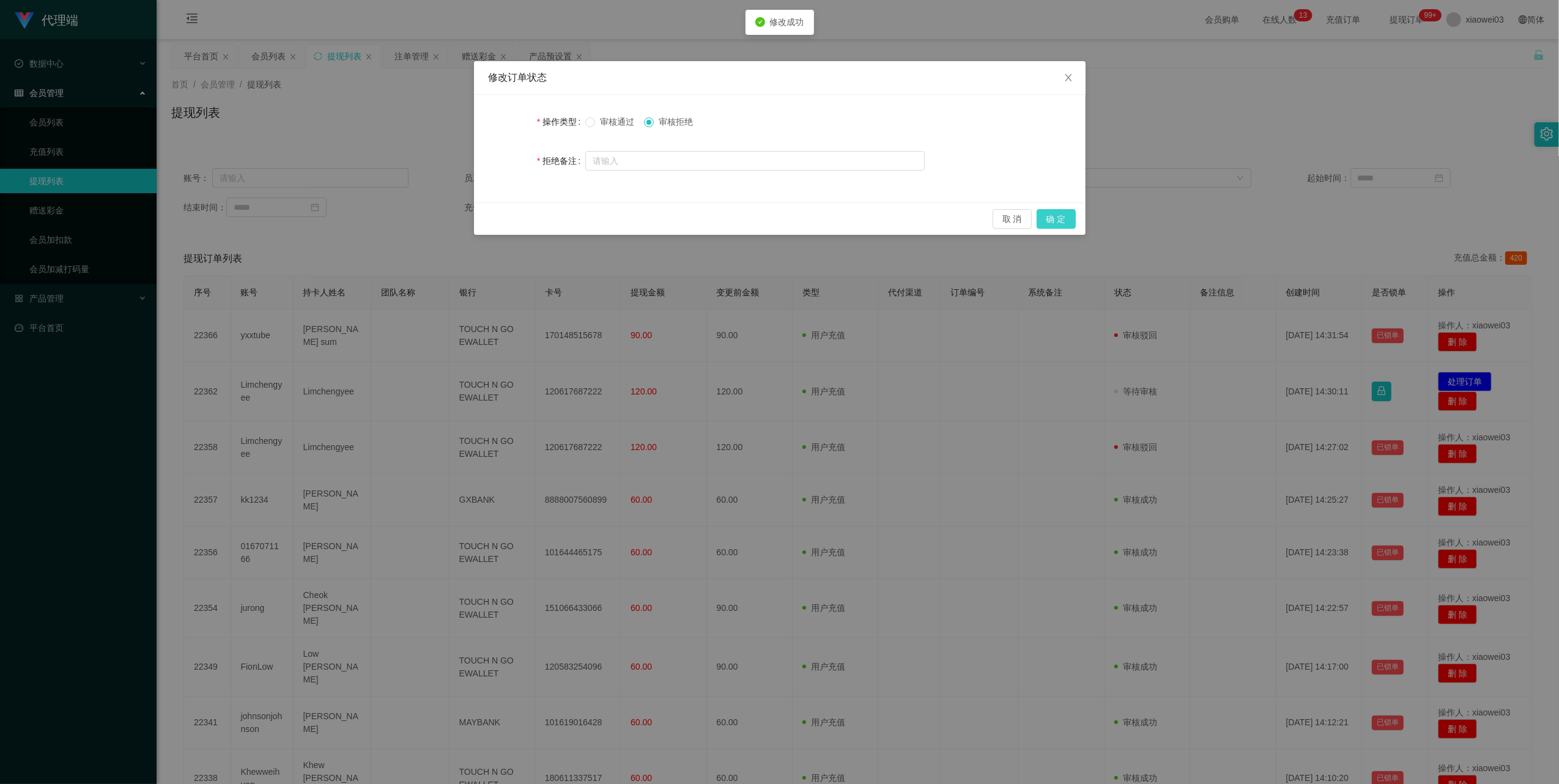
click at [1051, 218] on button "确 定" at bounding box center [1056, 218] width 39 height 19
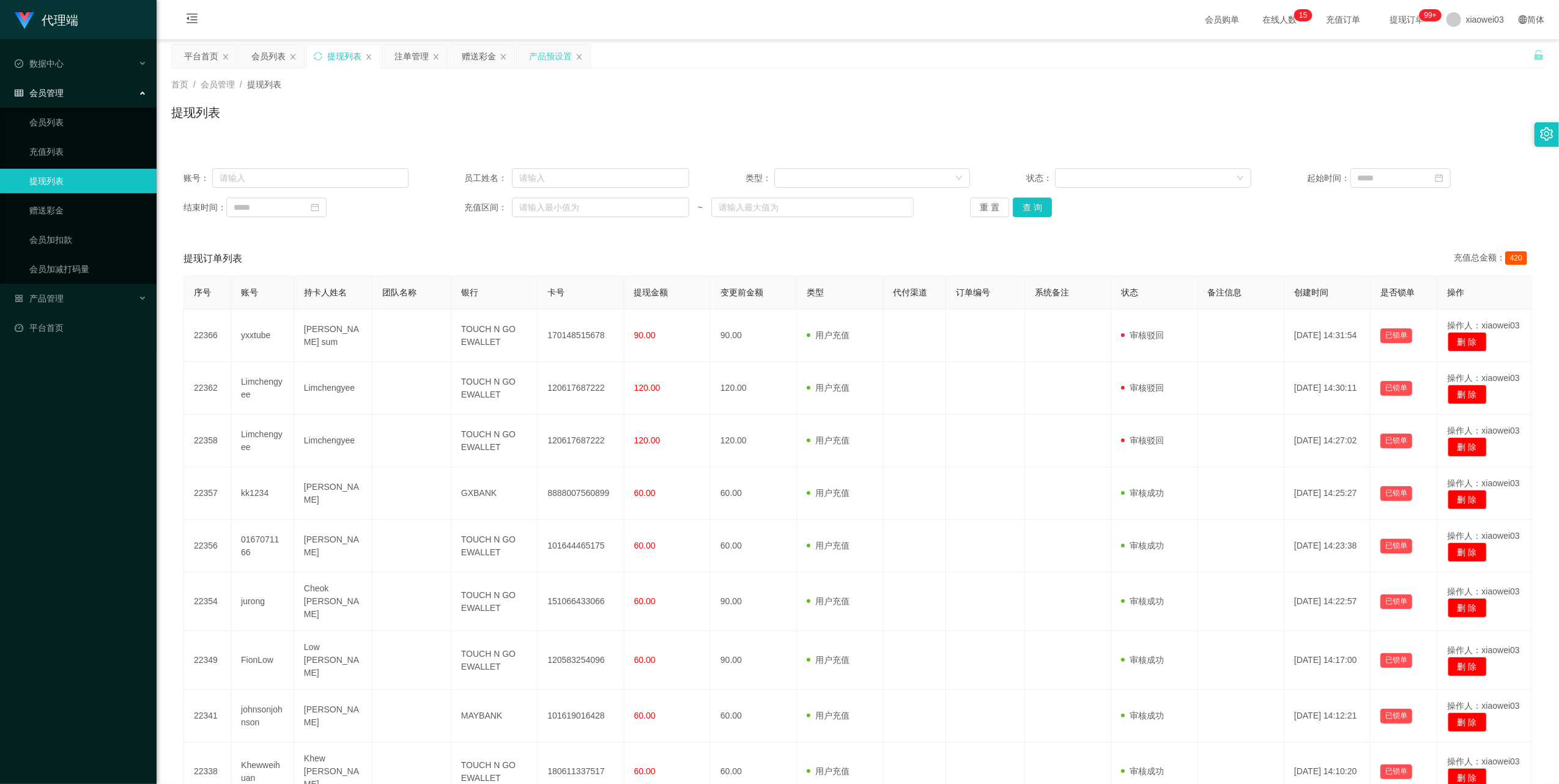
click at [551, 61] on div "产品预设置" at bounding box center [550, 56] width 43 height 23
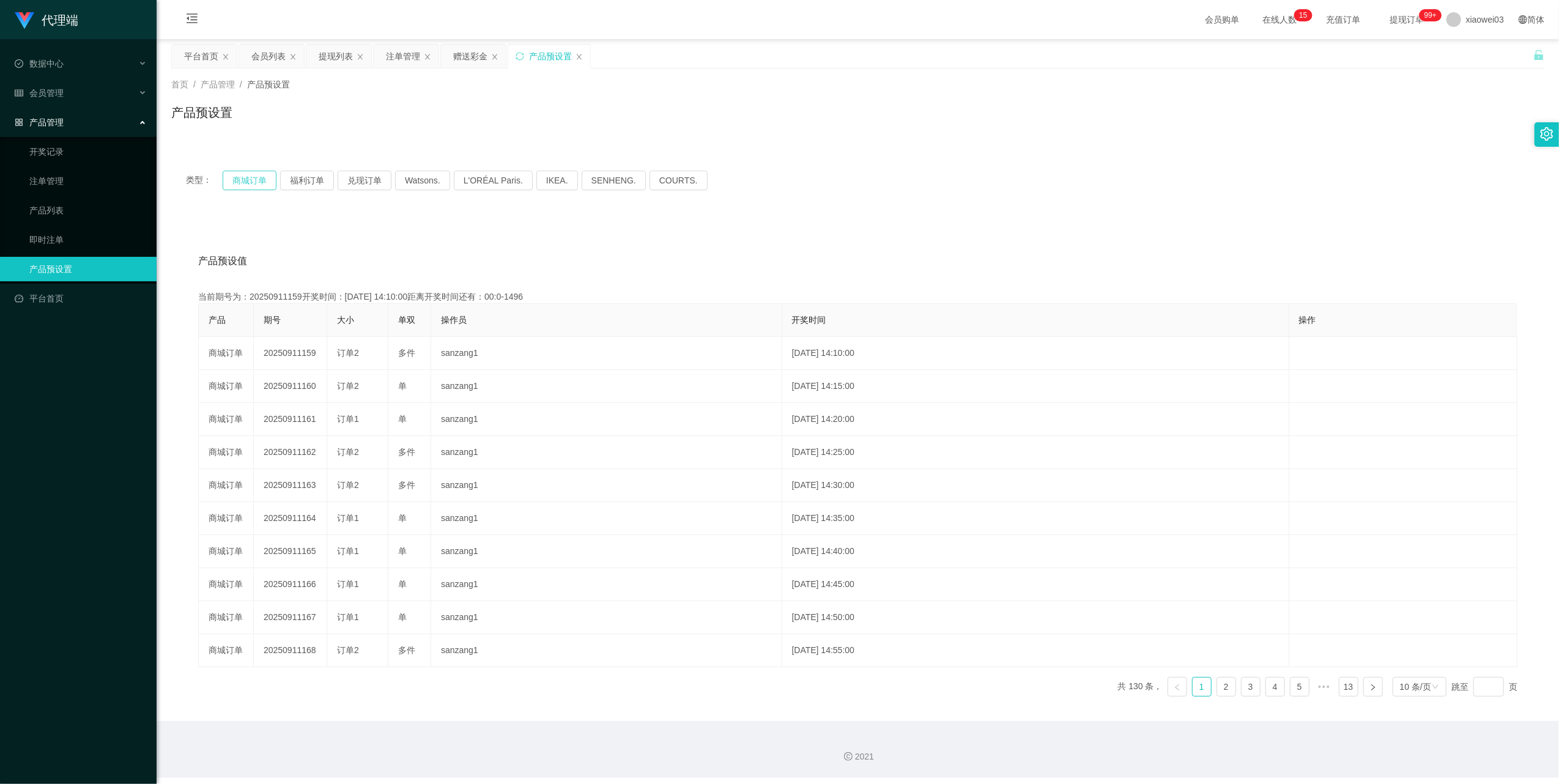
click at [253, 182] on button "商城订单" at bounding box center [249, 180] width 54 height 19
click at [394, 51] on div "注单管理" at bounding box center [402, 56] width 34 height 23
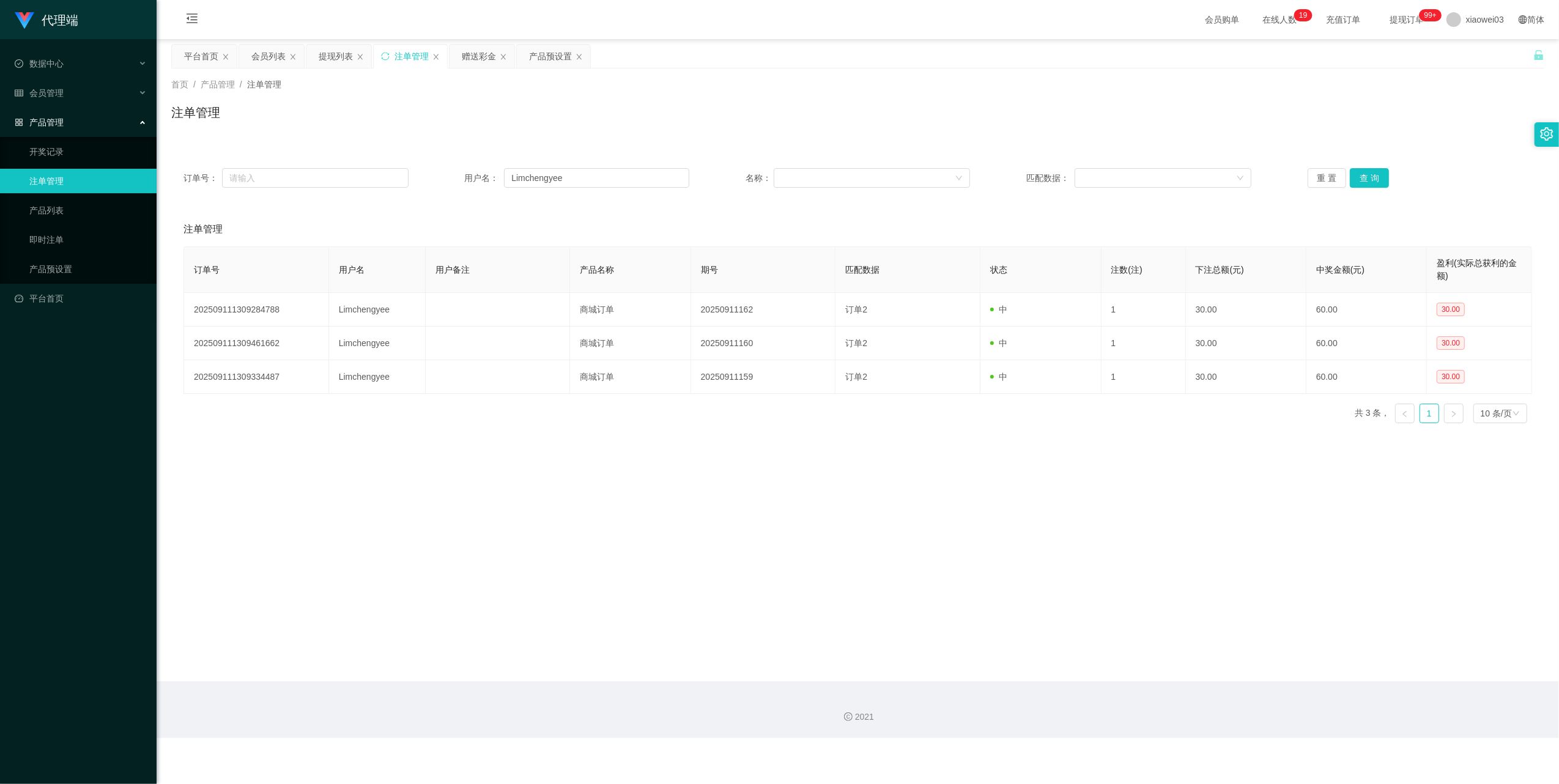
drag, startPoint x: 343, startPoint y: 51, endPoint x: 414, endPoint y: 96, distance: 84.1
click at [343, 51] on div "提现列表" at bounding box center [335, 56] width 34 height 23
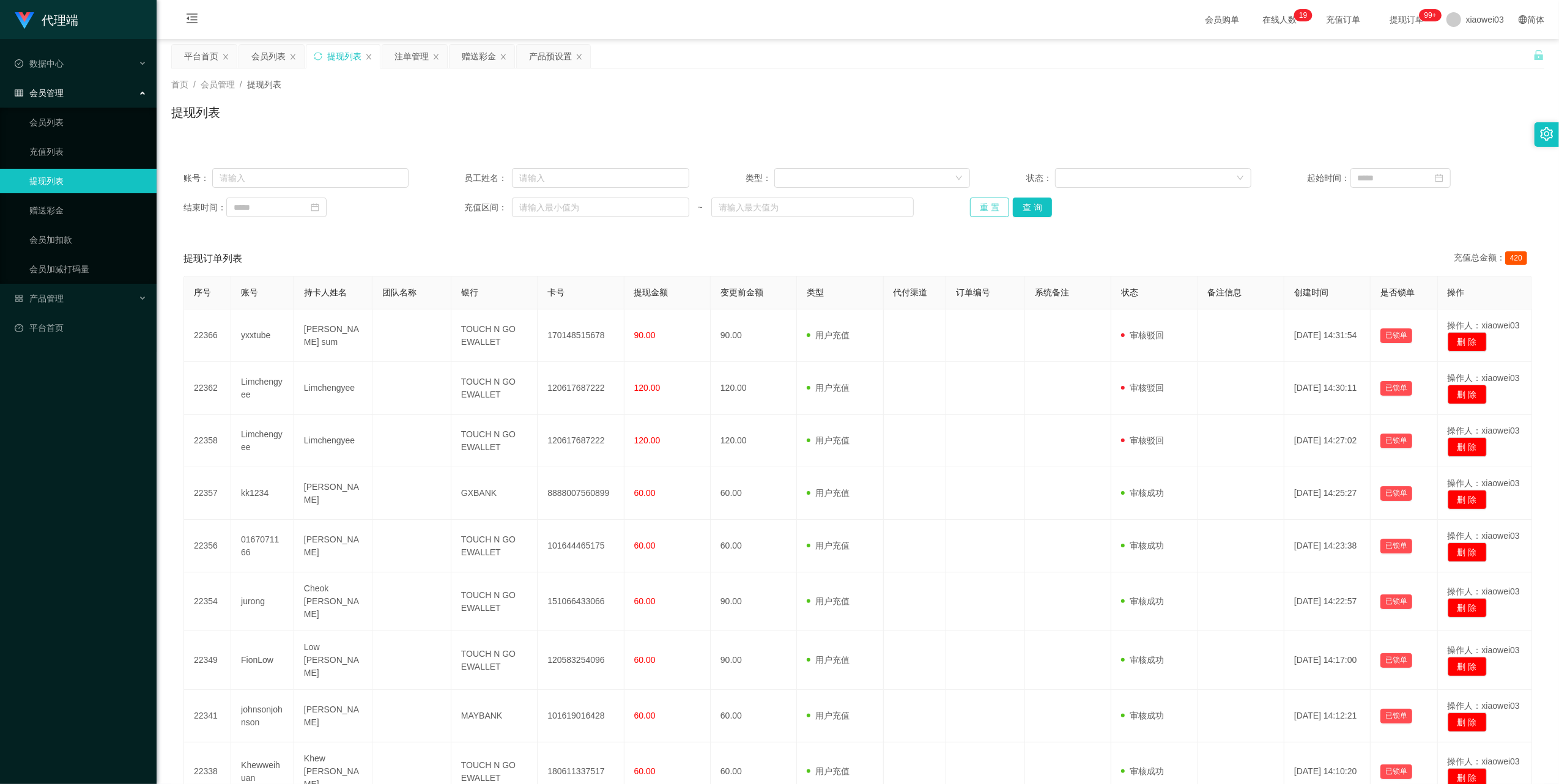
click at [976, 211] on button "重 置" at bounding box center [989, 207] width 39 height 19
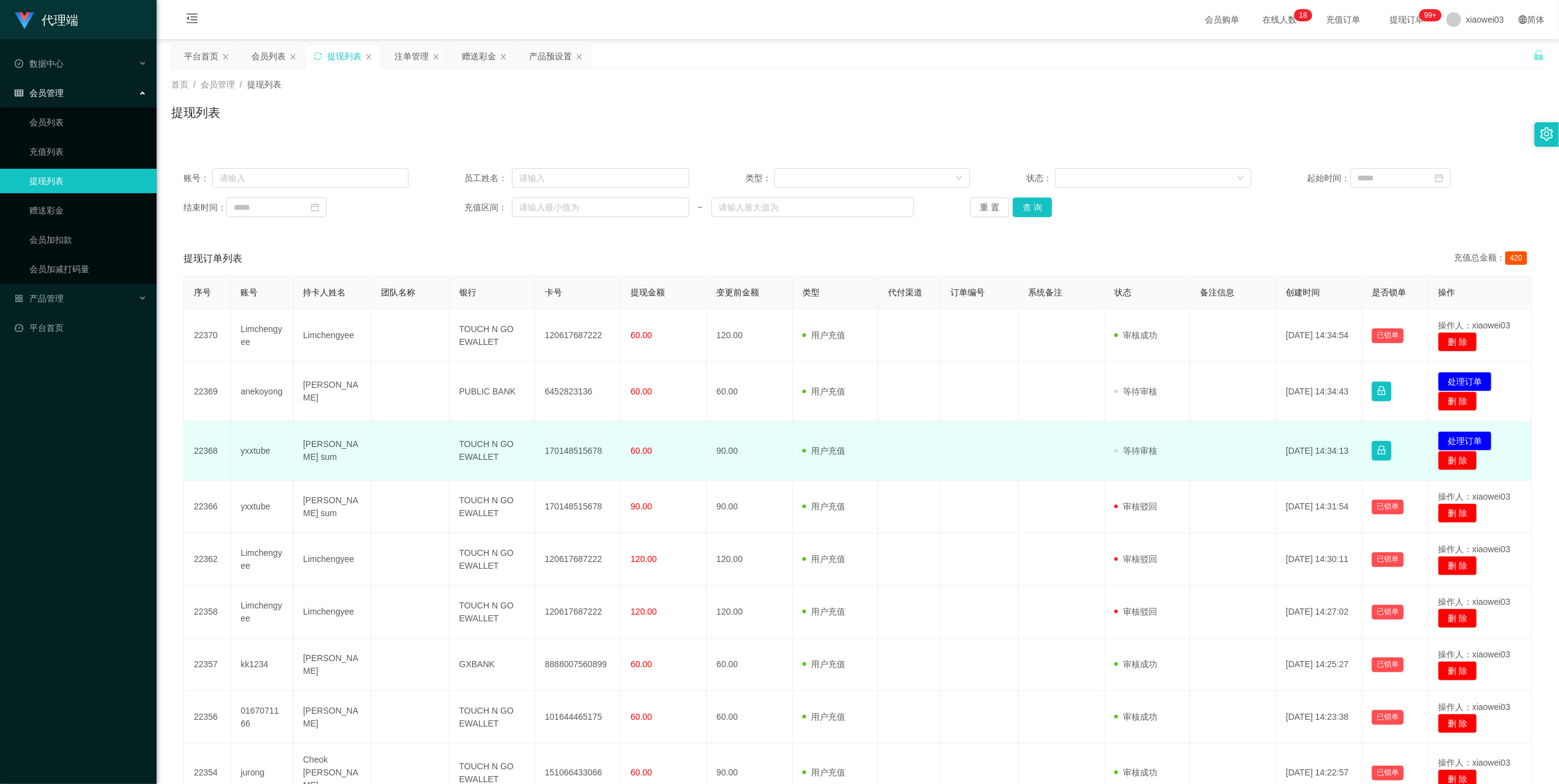
click at [569, 452] on td "170148515678" at bounding box center [578, 451] width 86 height 59
click at [262, 448] on td "yxxtube" at bounding box center [263, 451] width 63 height 59
click at [557, 450] on td "170148515678" at bounding box center [578, 451] width 86 height 59
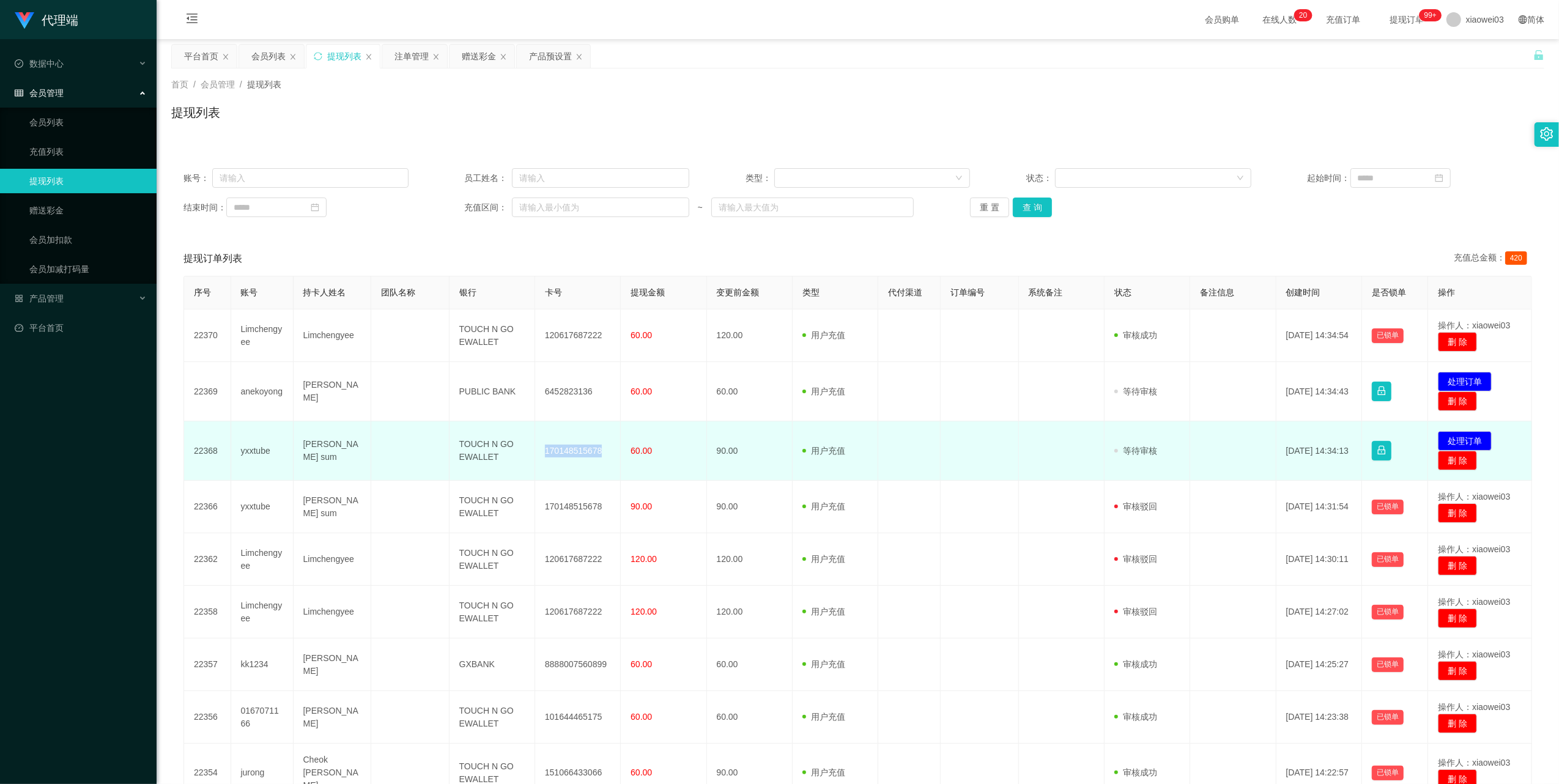
click at [557, 450] on td "170148515678" at bounding box center [578, 451] width 86 height 59
click at [480, 452] on td "TOUCH N GO EWALLET" at bounding box center [492, 451] width 86 height 59
click at [475, 451] on td "TOUCH N GO EWALLET" at bounding box center [492, 451] width 86 height 59
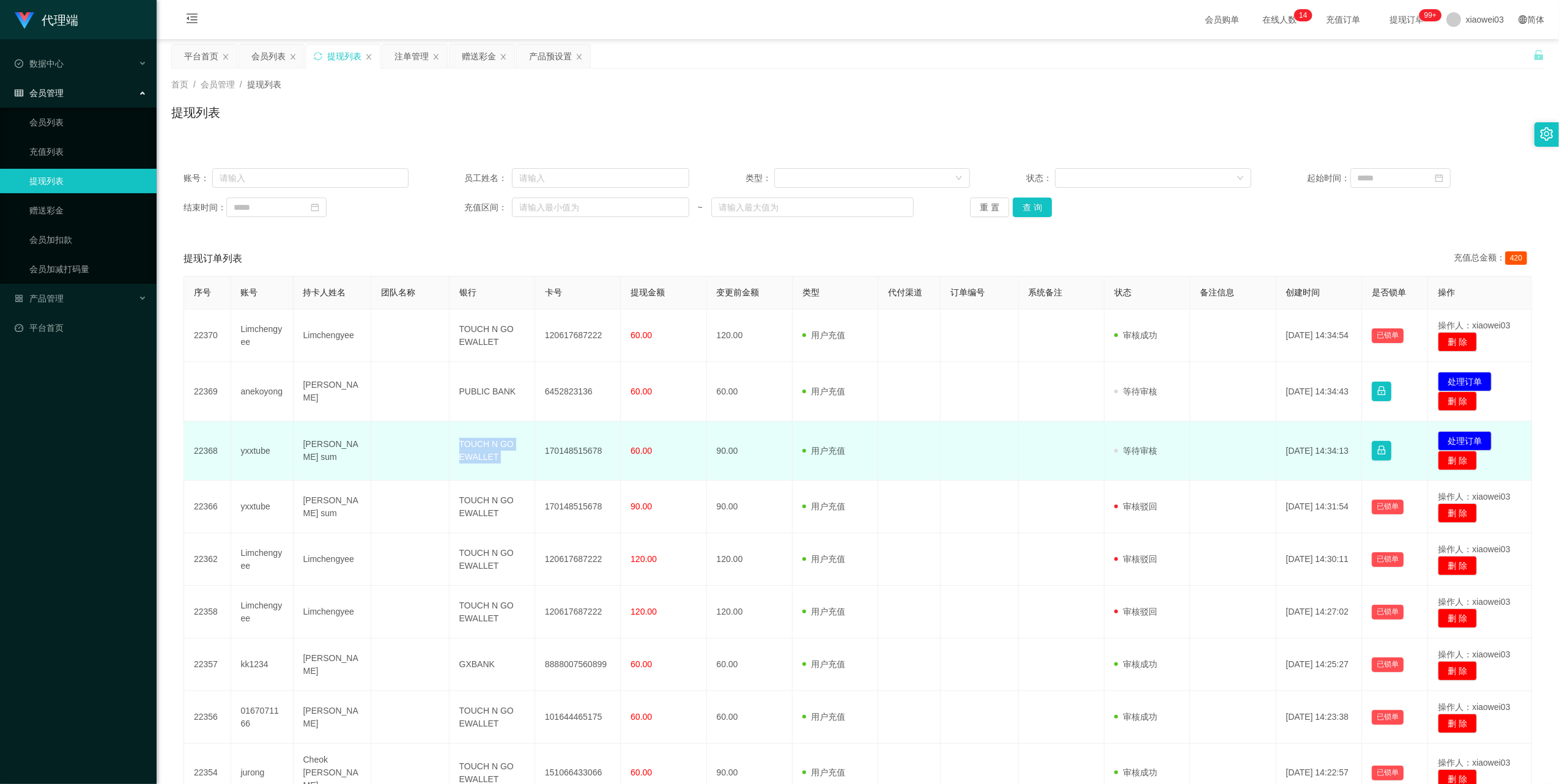
click at [475, 451] on td "TOUCH N GO EWALLET" at bounding box center [492, 451] width 86 height 59
click at [1459, 437] on button "处理订单" at bounding box center [1465, 440] width 54 height 19
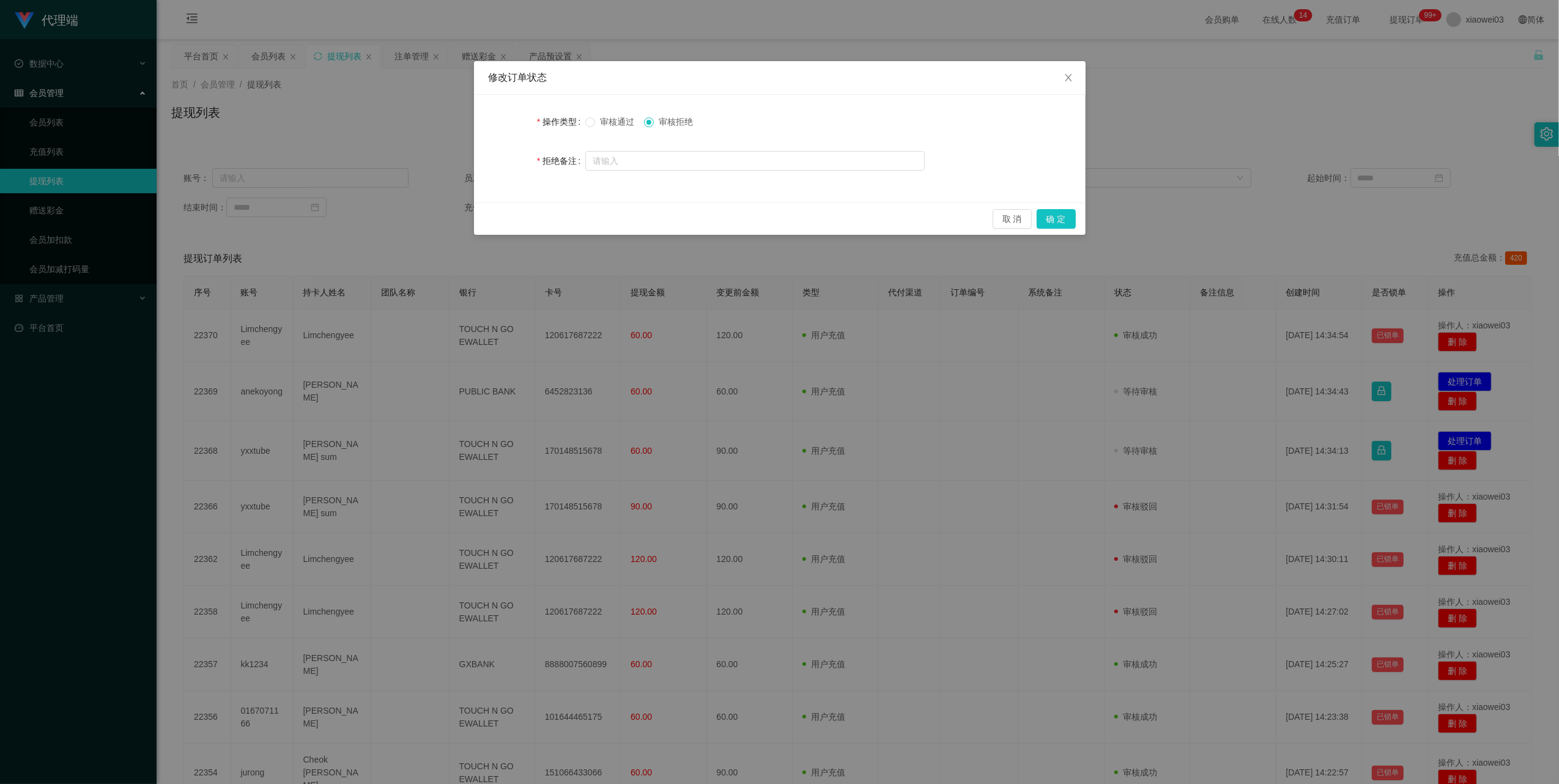
click at [604, 121] on span "审核通过" at bounding box center [617, 122] width 44 height 10
click at [1058, 211] on button "确 定" at bounding box center [1056, 218] width 39 height 19
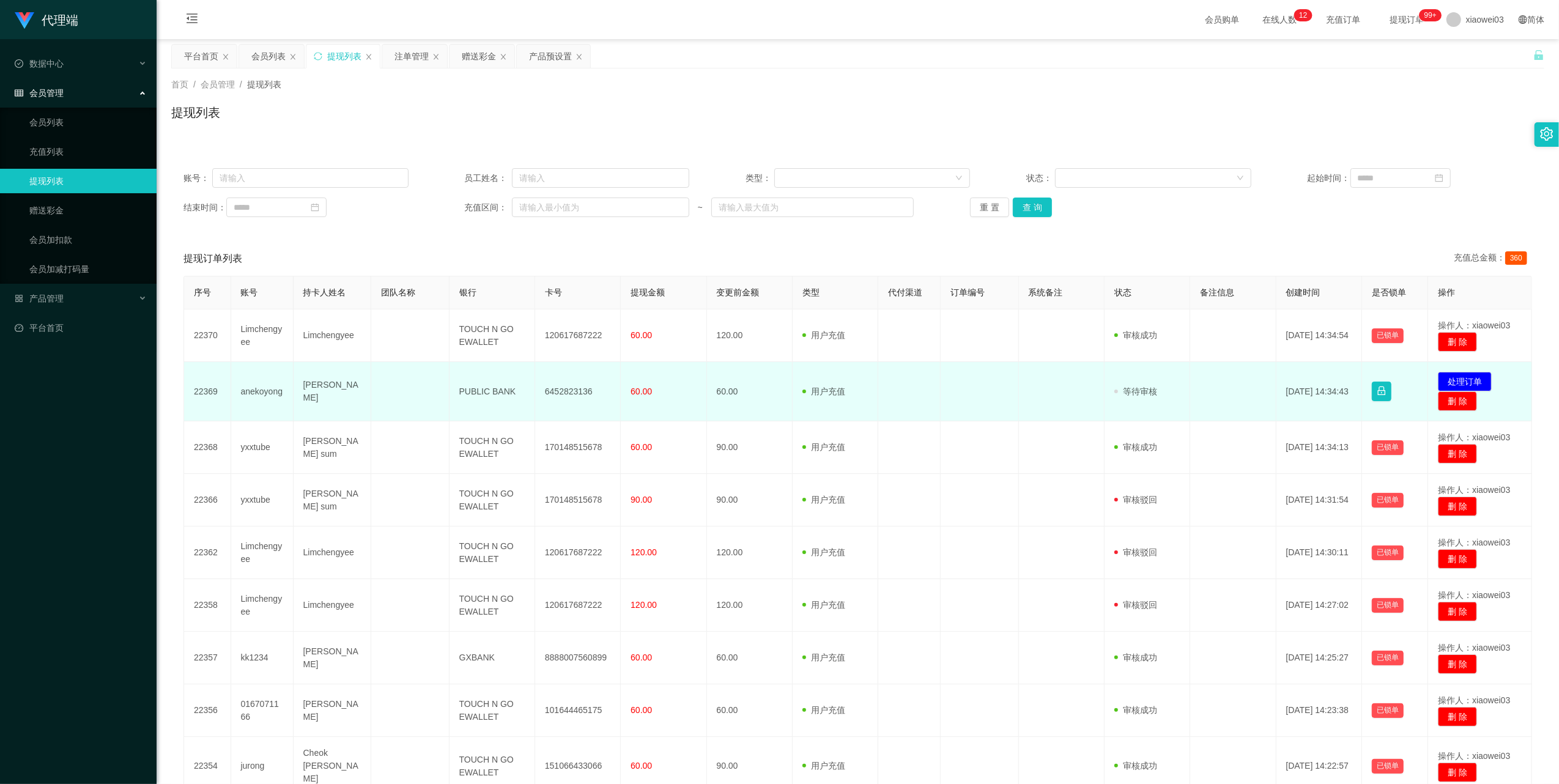
click at [258, 382] on td "anekoyong" at bounding box center [263, 391] width 63 height 59
click at [259, 382] on td "anekoyong" at bounding box center [263, 391] width 63 height 59
click at [575, 389] on td "6452823136" at bounding box center [578, 391] width 86 height 59
click at [480, 394] on td "PUBLIC BANK" at bounding box center [492, 391] width 86 height 59
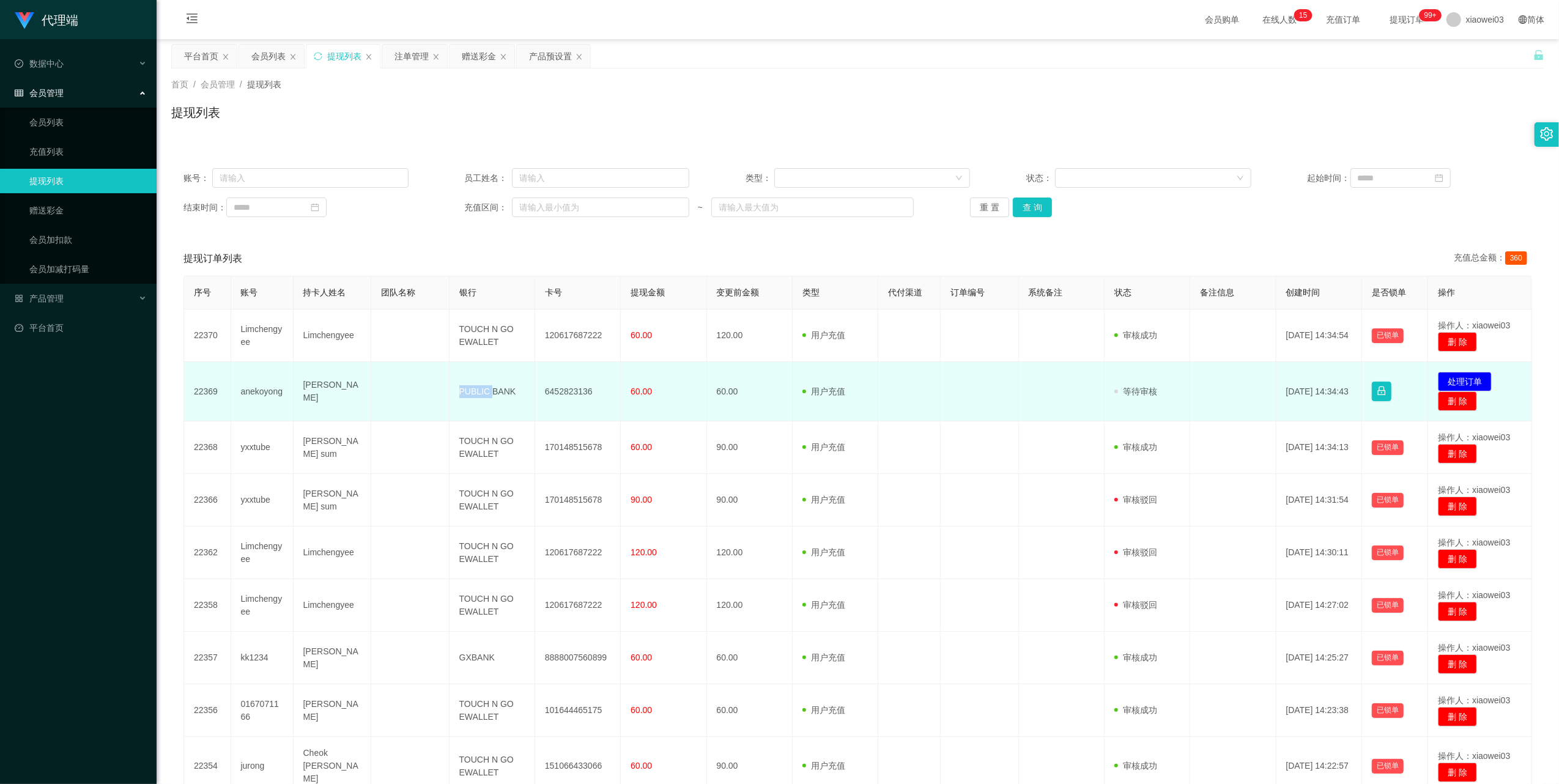
click at [480, 394] on td "PUBLIC BANK" at bounding box center [492, 391] width 86 height 59
click at [477, 392] on td "PUBLIC BANK" at bounding box center [492, 391] width 86 height 59
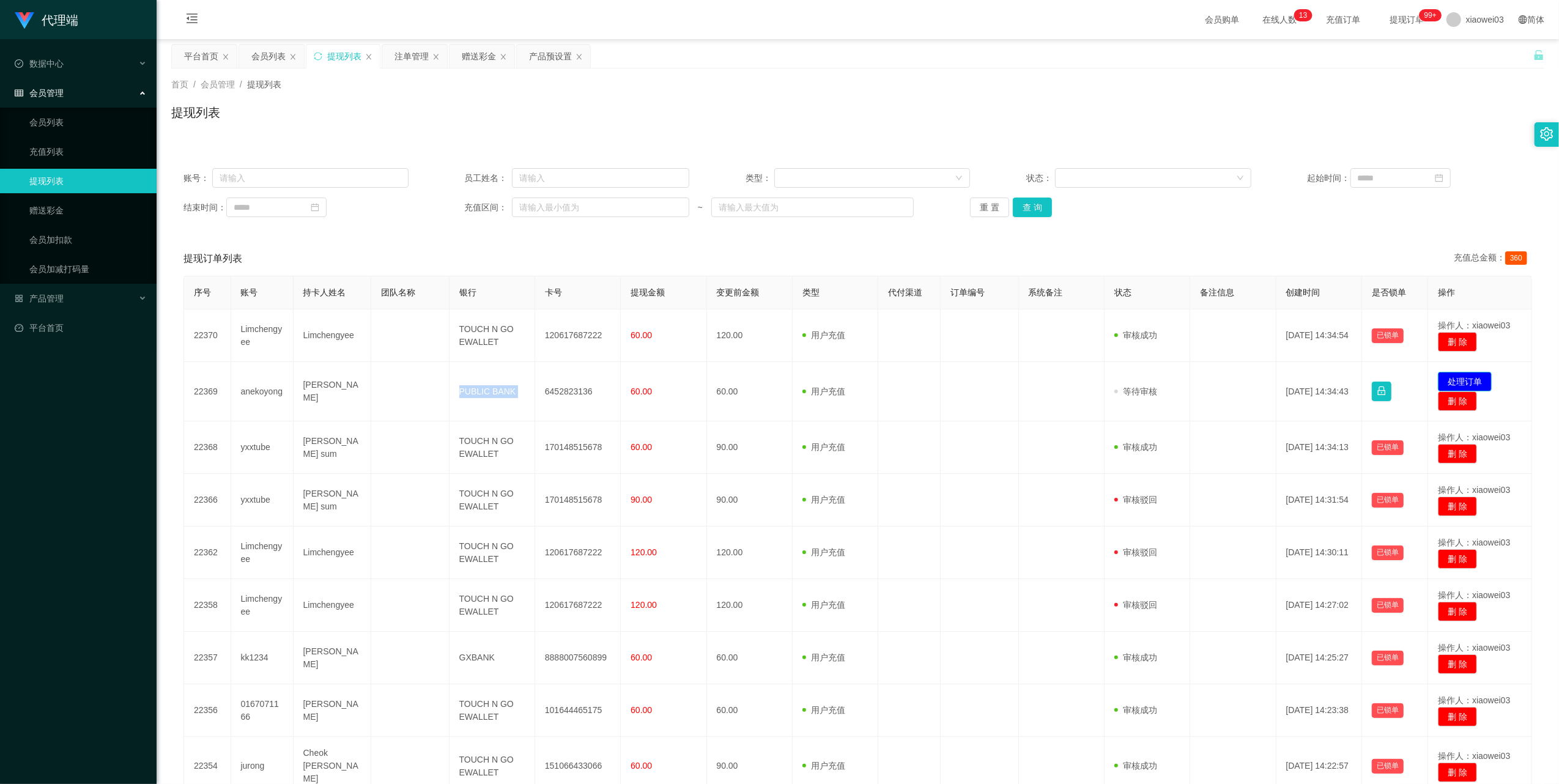
drag, startPoint x: 1449, startPoint y: 376, endPoint x: 1382, endPoint y: 350, distance: 71.9
click at [1449, 376] on button "处理订单" at bounding box center [1465, 381] width 54 height 19
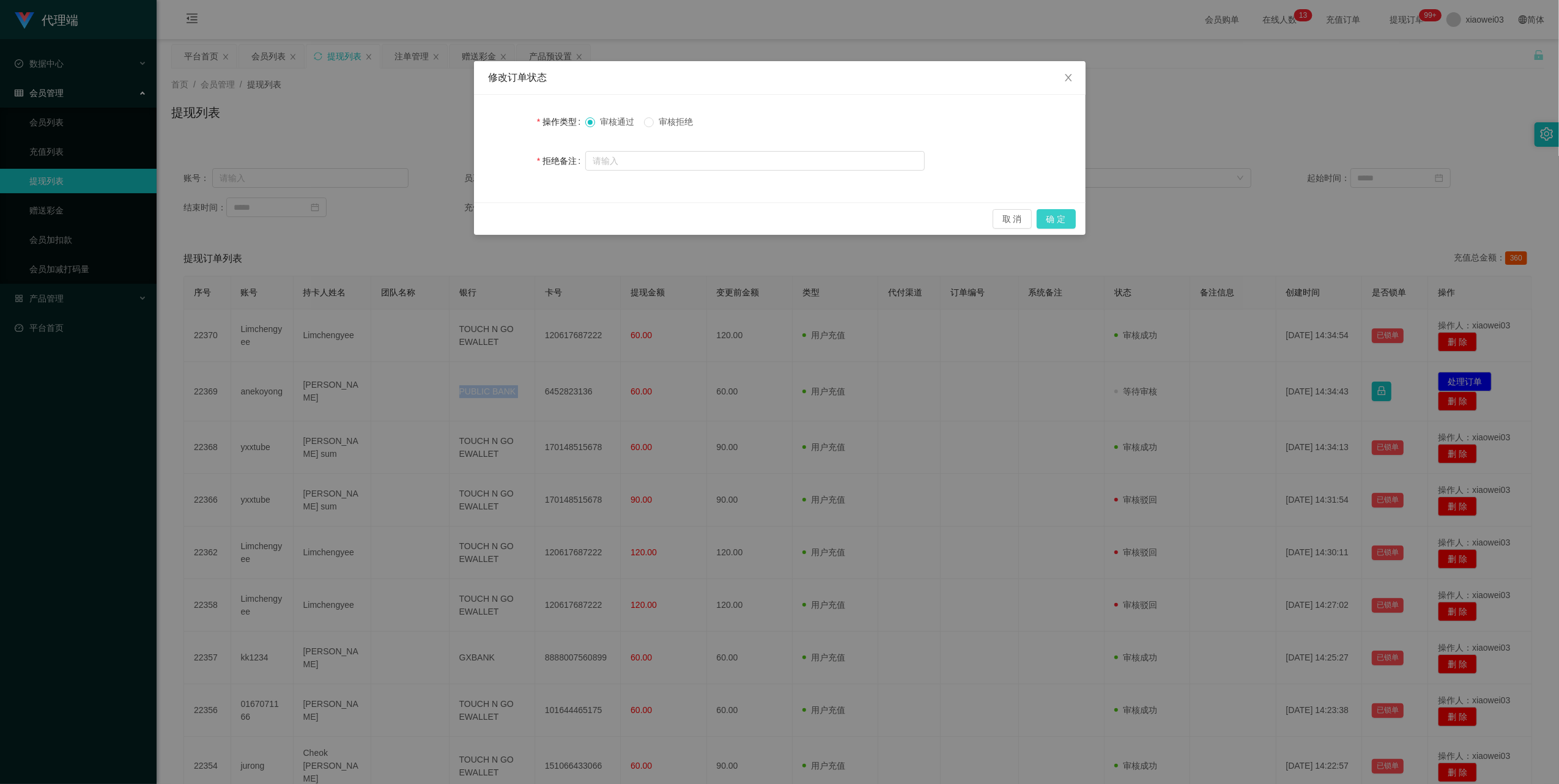
click at [1052, 221] on button "确 定" at bounding box center [1056, 218] width 39 height 19
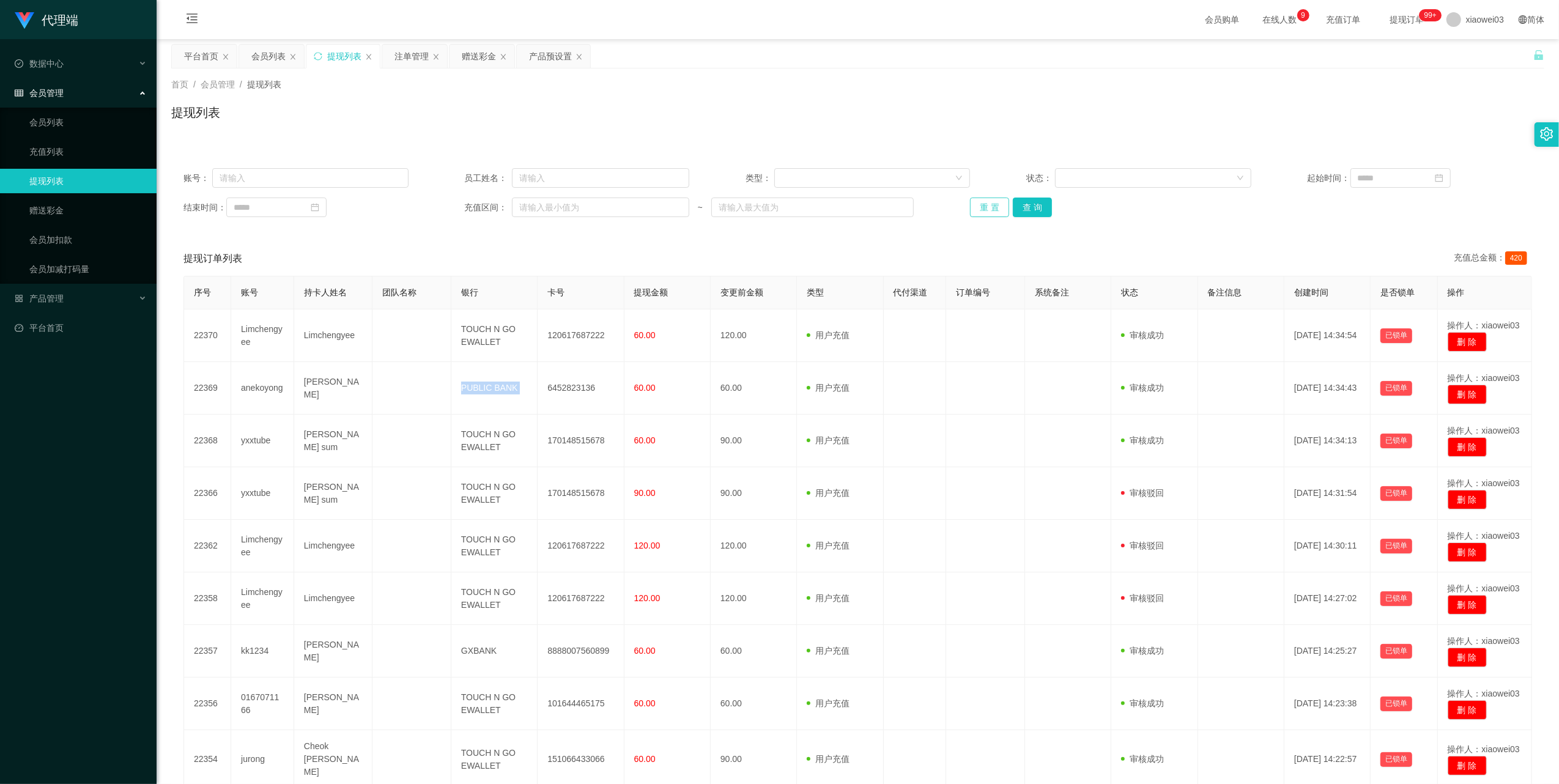
click at [986, 201] on button "重 置" at bounding box center [989, 207] width 39 height 19
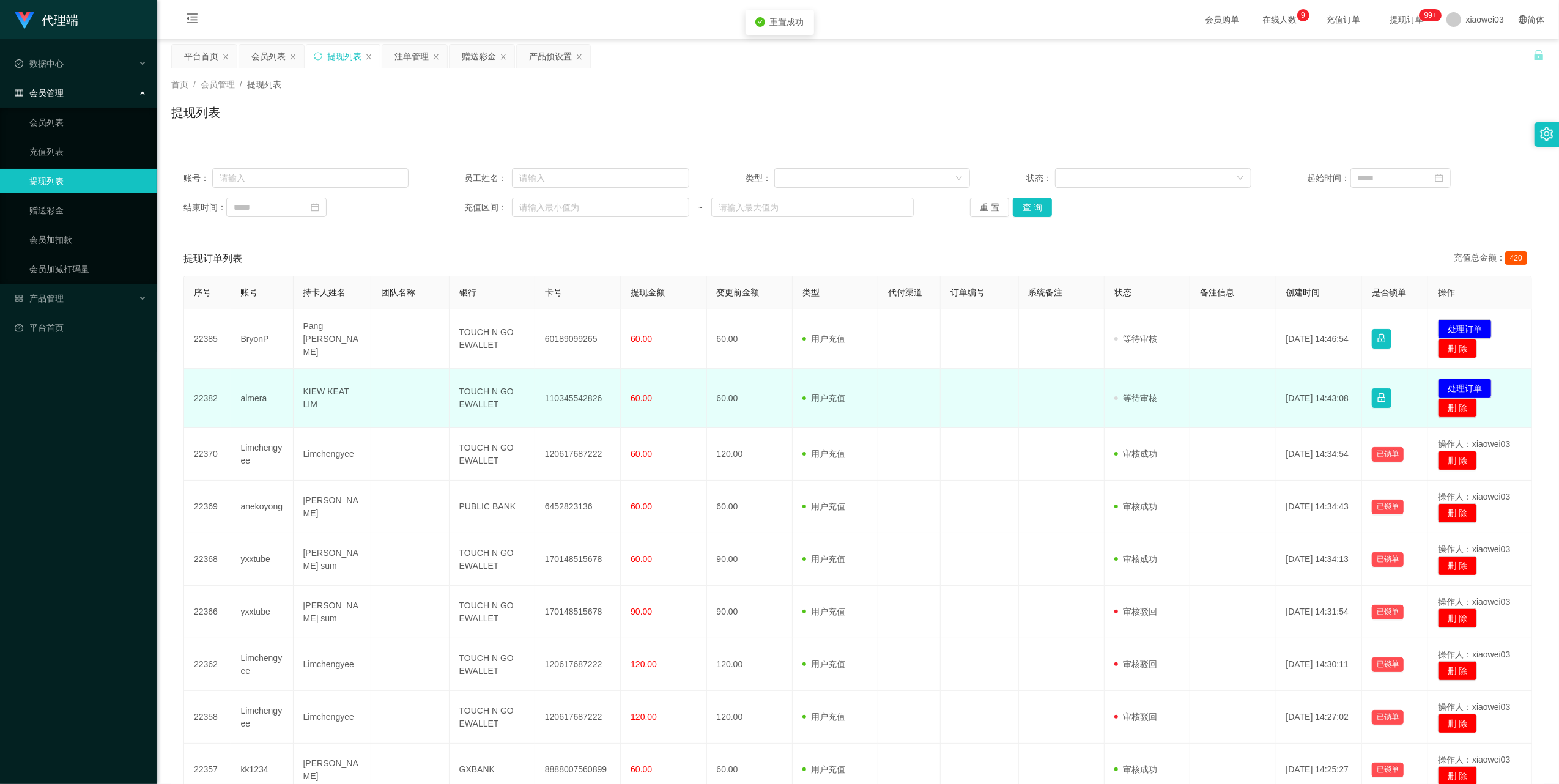
click at [571, 394] on td "110345542826" at bounding box center [578, 398] width 86 height 59
click at [461, 398] on td "TOUCH N GO EWALLET" at bounding box center [492, 398] width 86 height 59
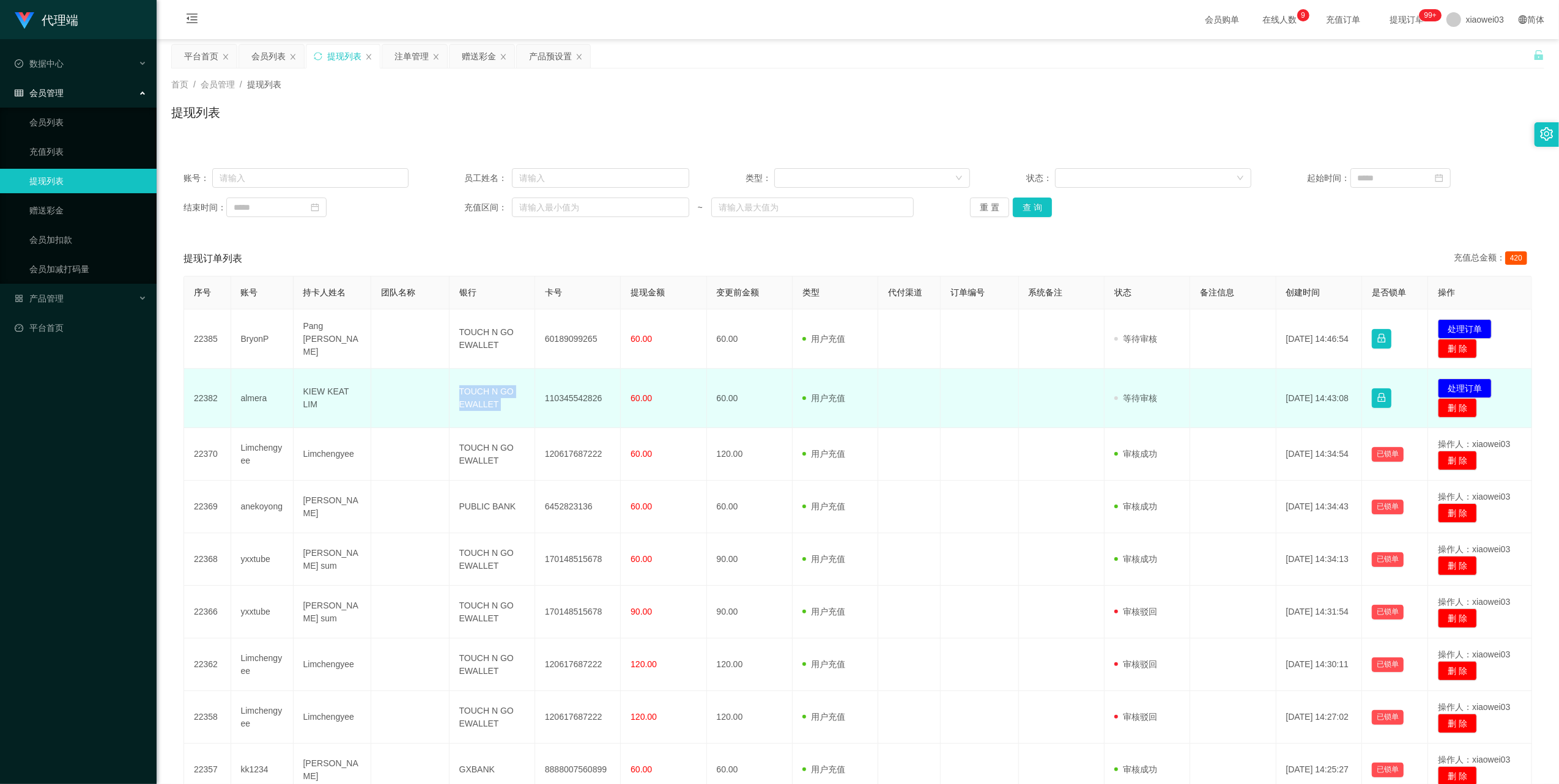
click at [461, 398] on td "TOUCH N GO EWALLET" at bounding box center [492, 398] width 86 height 59
click at [343, 402] on td "KIEW KEAT LIM" at bounding box center [333, 398] width 78 height 59
click at [258, 394] on td "almera" at bounding box center [263, 398] width 63 height 59
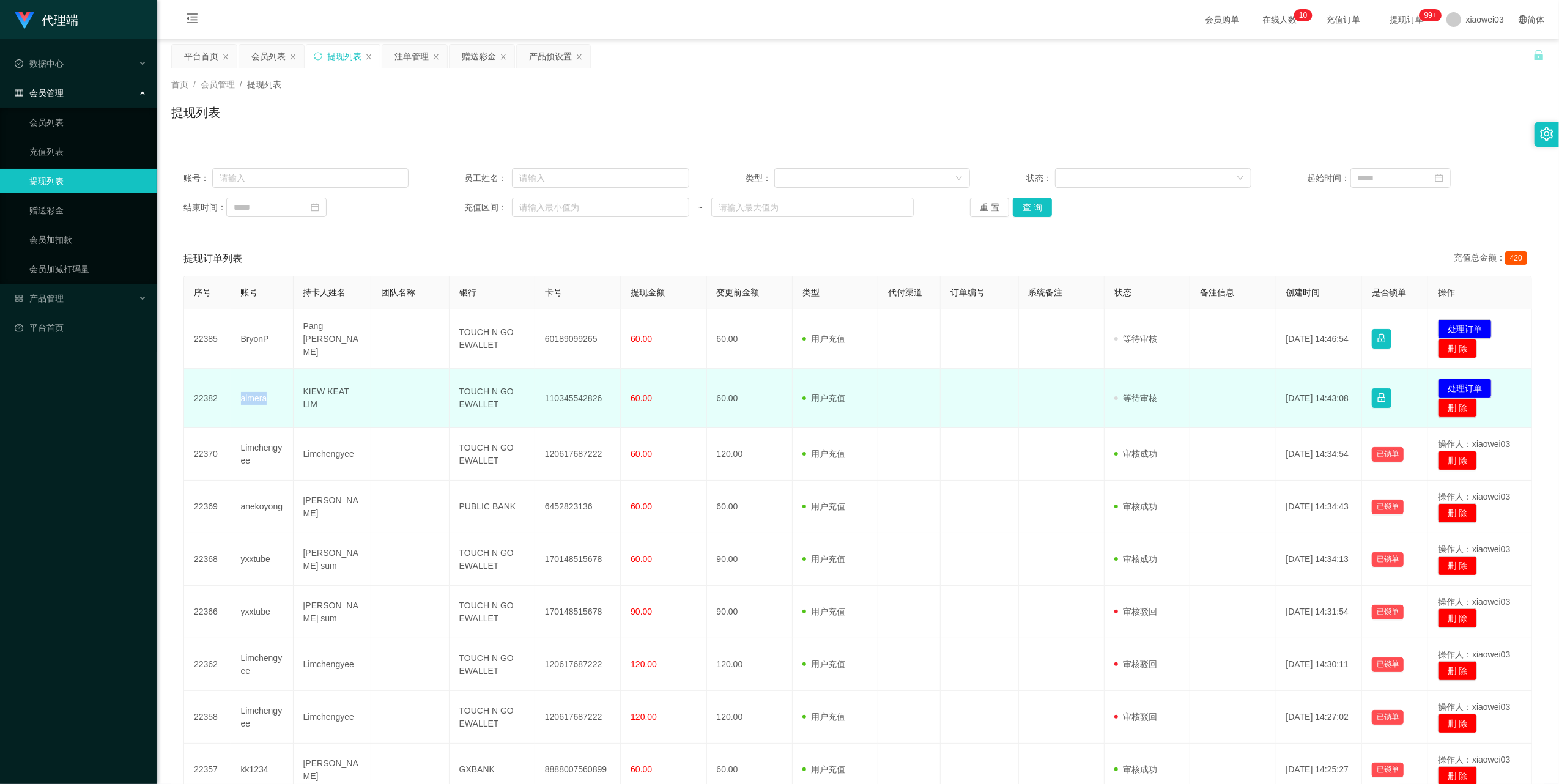
click at [258, 394] on td "almera" at bounding box center [263, 398] width 63 height 59
click at [258, 394] on td "almera" at bounding box center [263, 398] width 63 height 59
click at [1458, 388] on button "处理订单" at bounding box center [1465, 388] width 54 height 19
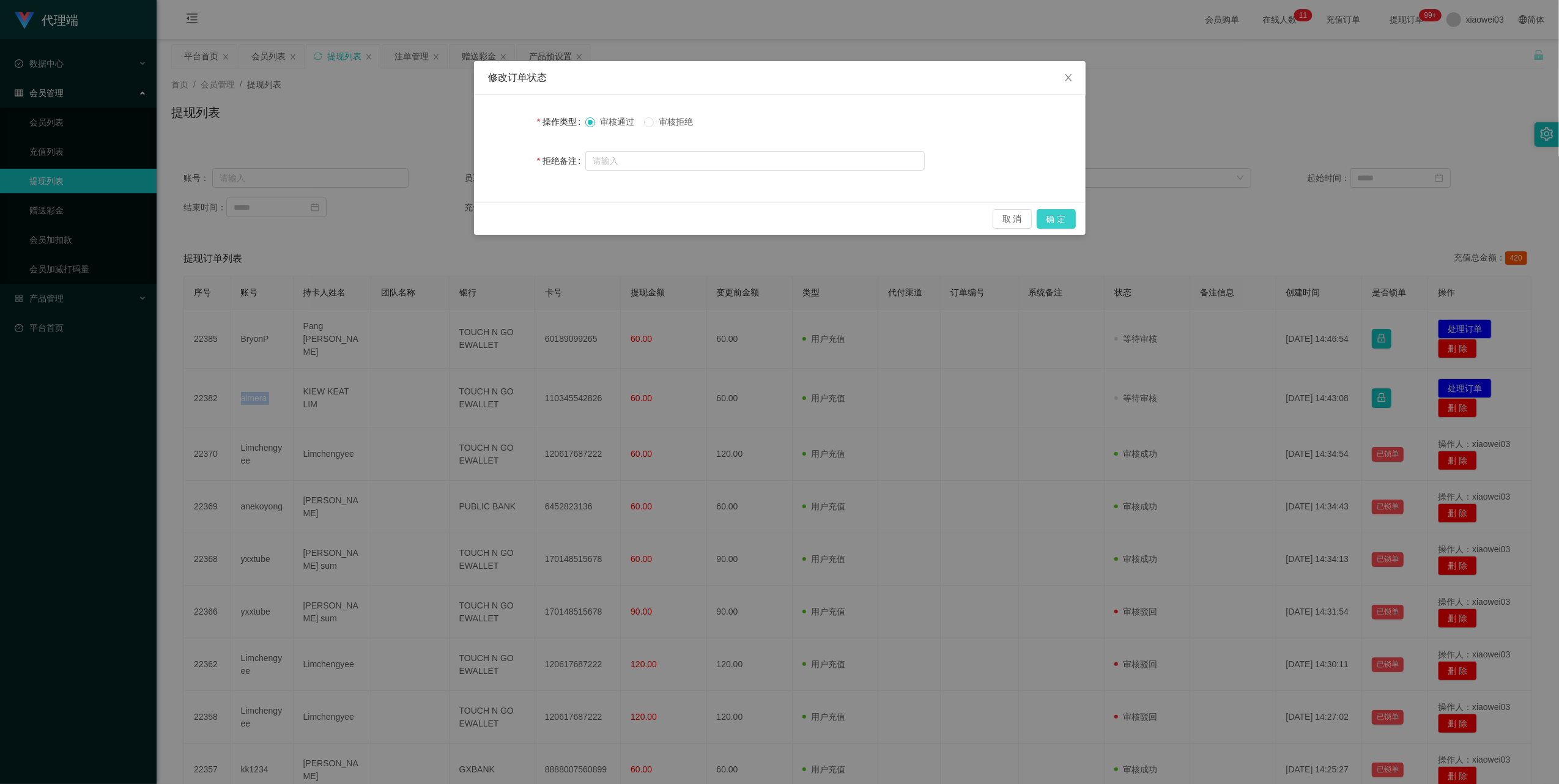
click at [1067, 221] on button "确 定" at bounding box center [1056, 218] width 39 height 19
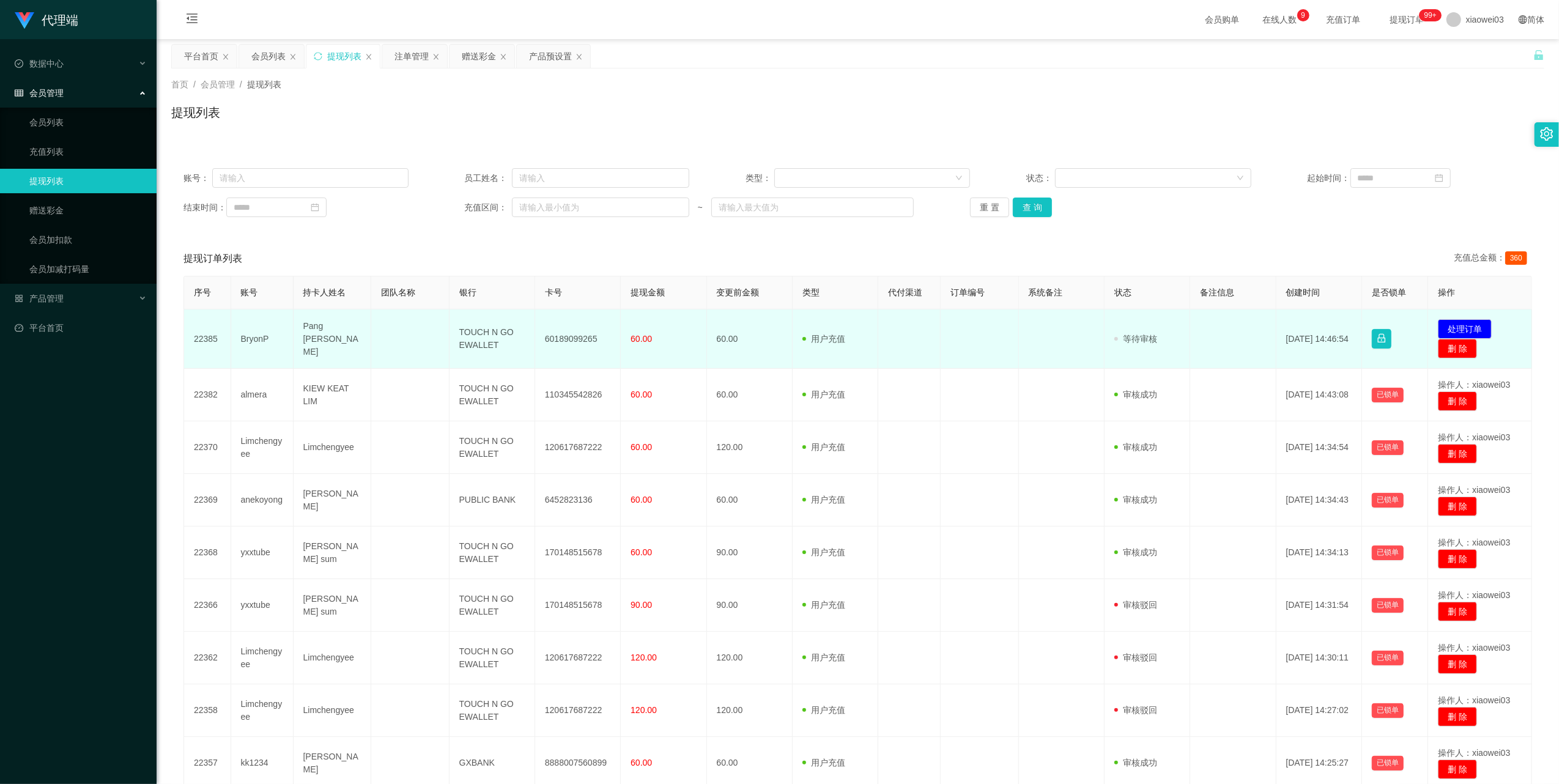
click at [559, 338] on td "60189099265" at bounding box center [578, 338] width 86 height 59
click at [478, 338] on td "TOUCH N GO EWALLET" at bounding box center [492, 338] width 86 height 59
click at [478, 340] on td "TOUCH N GO EWALLET" at bounding box center [492, 338] width 86 height 59
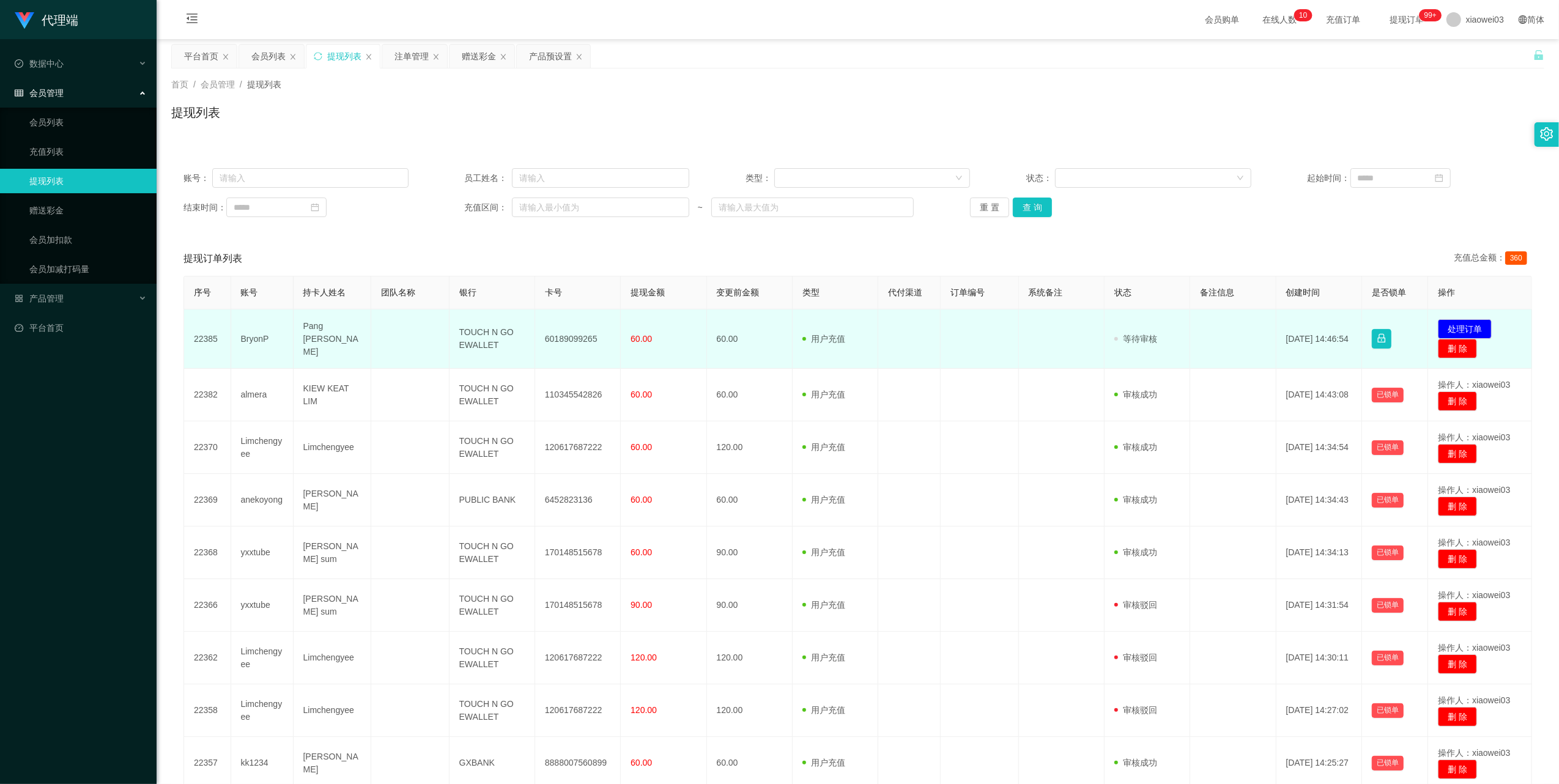
click at [255, 335] on td "BryonP" at bounding box center [263, 338] width 63 height 59
click at [1459, 323] on button "处理订单" at bounding box center [1465, 328] width 54 height 19
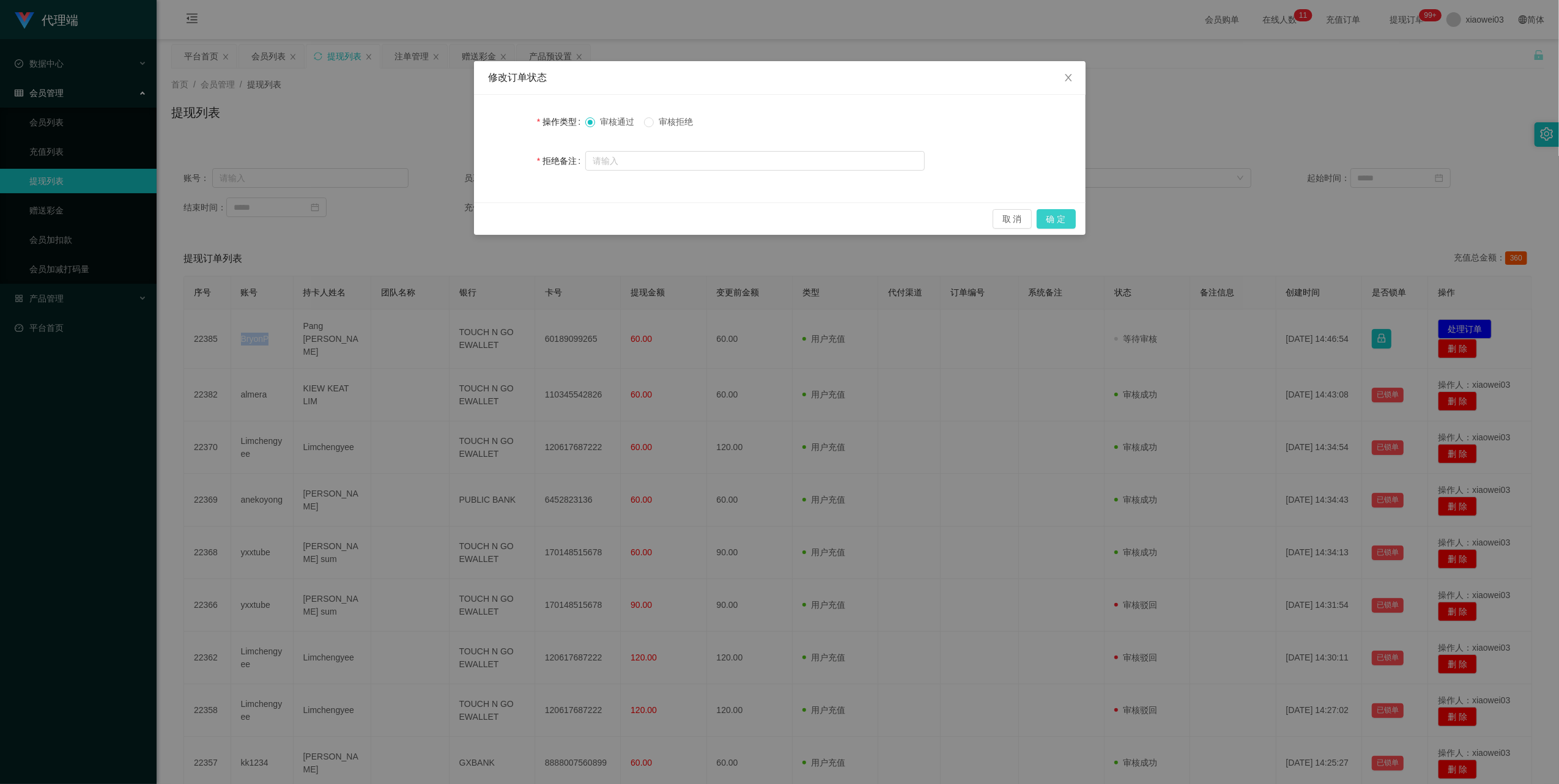
click at [1062, 216] on button "确 定" at bounding box center [1056, 218] width 39 height 19
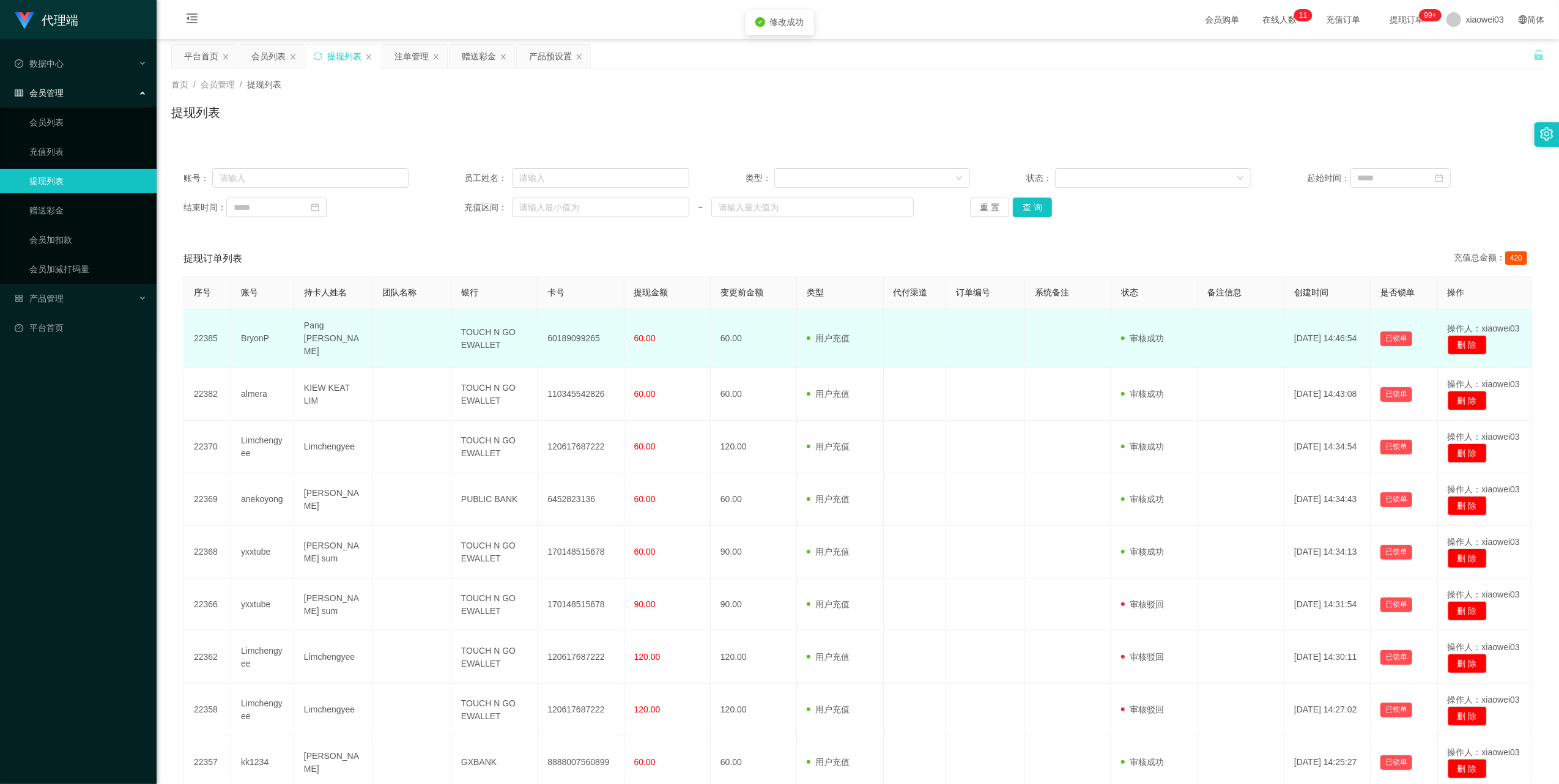
click at [582, 330] on td "60189099265" at bounding box center [581, 338] width 86 height 59
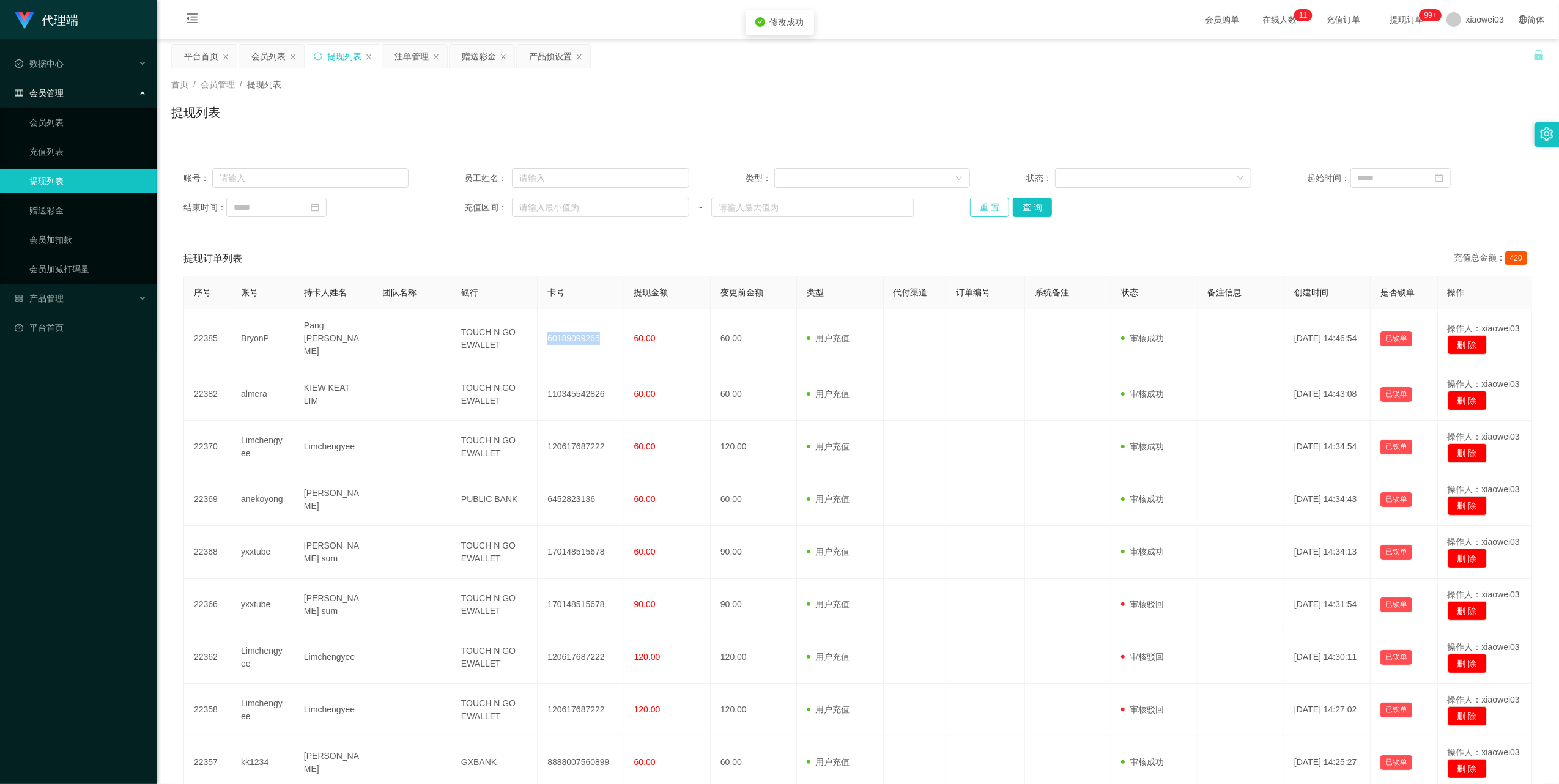
click at [977, 210] on button "重 置" at bounding box center [989, 207] width 39 height 19
click at [541, 59] on div "产品预设置" at bounding box center [550, 56] width 43 height 23
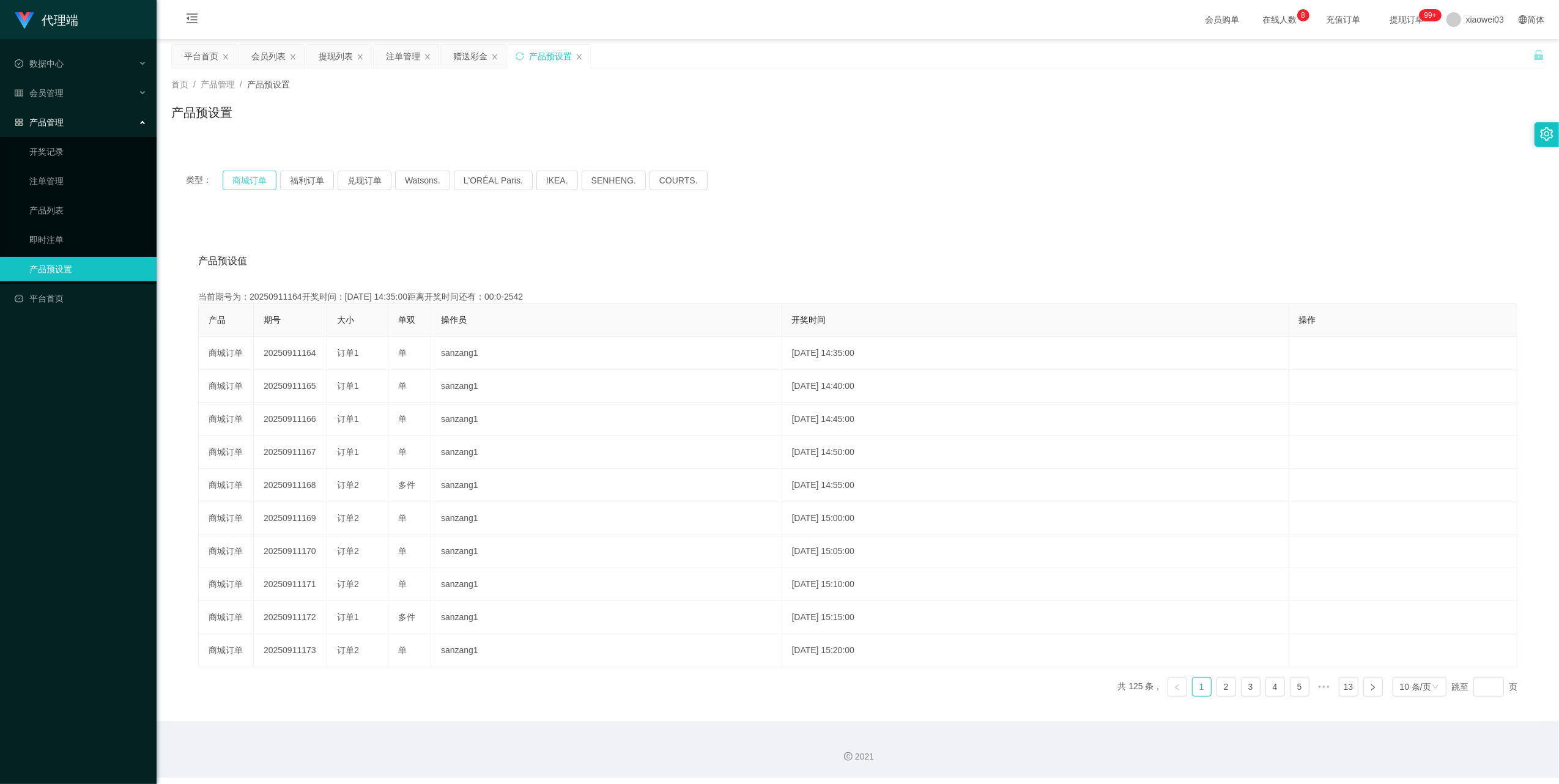
click at [250, 182] on button "商城订单" at bounding box center [249, 180] width 54 height 19
click at [257, 182] on button "商城订单" at bounding box center [249, 180] width 54 height 19
drag, startPoint x: 385, startPoint y: 47, endPoint x: 453, endPoint y: 81, distance: 76.0
click at [385, 47] on div "注单管理" at bounding box center [406, 56] width 65 height 23
click at [392, 45] on div "注单管理" at bounding box center [402, 56] width 34 height 23
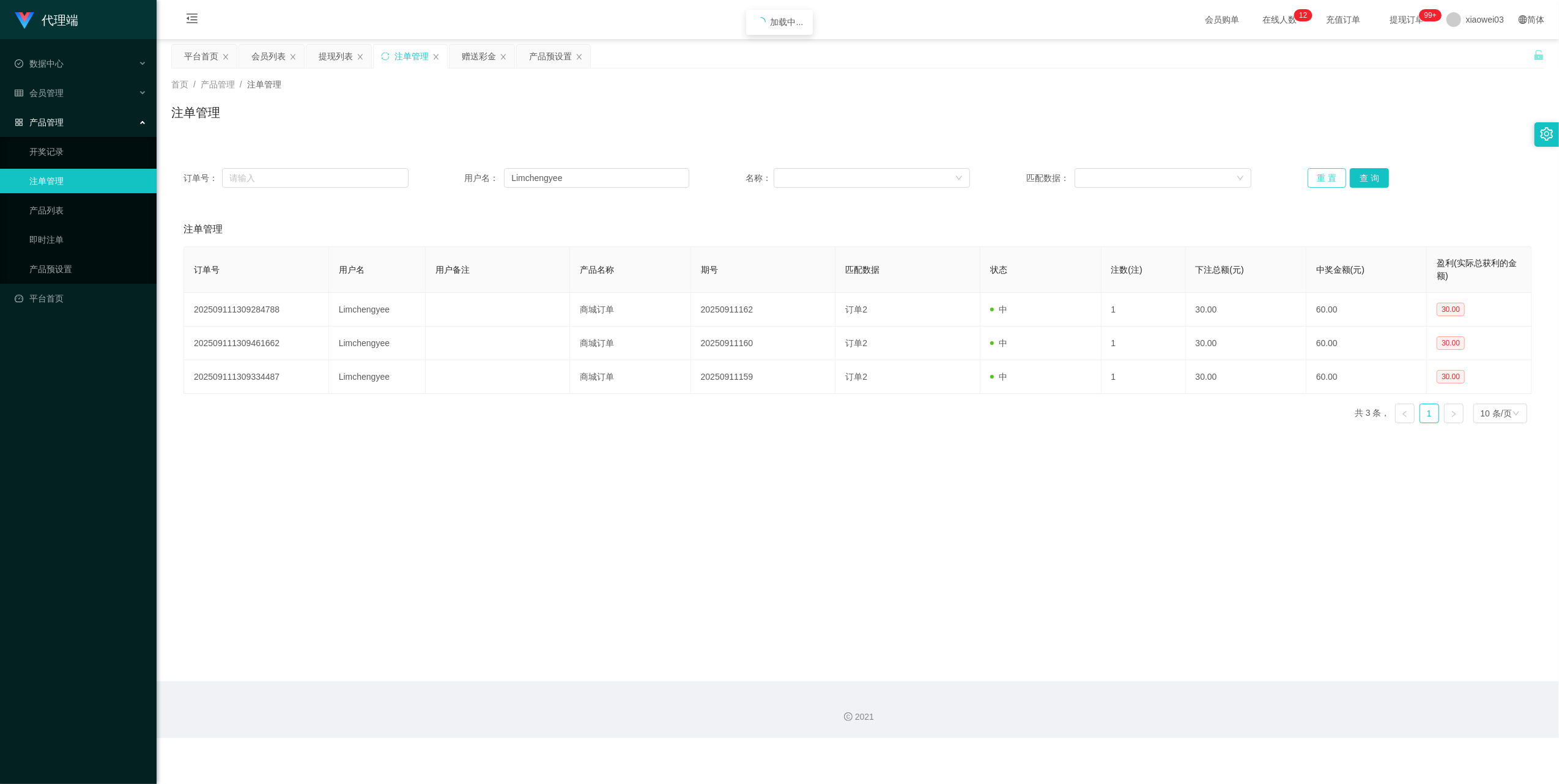
click at [1324, 172] on button "重 置" at bounding box center [1327, 178] width 39 height 19
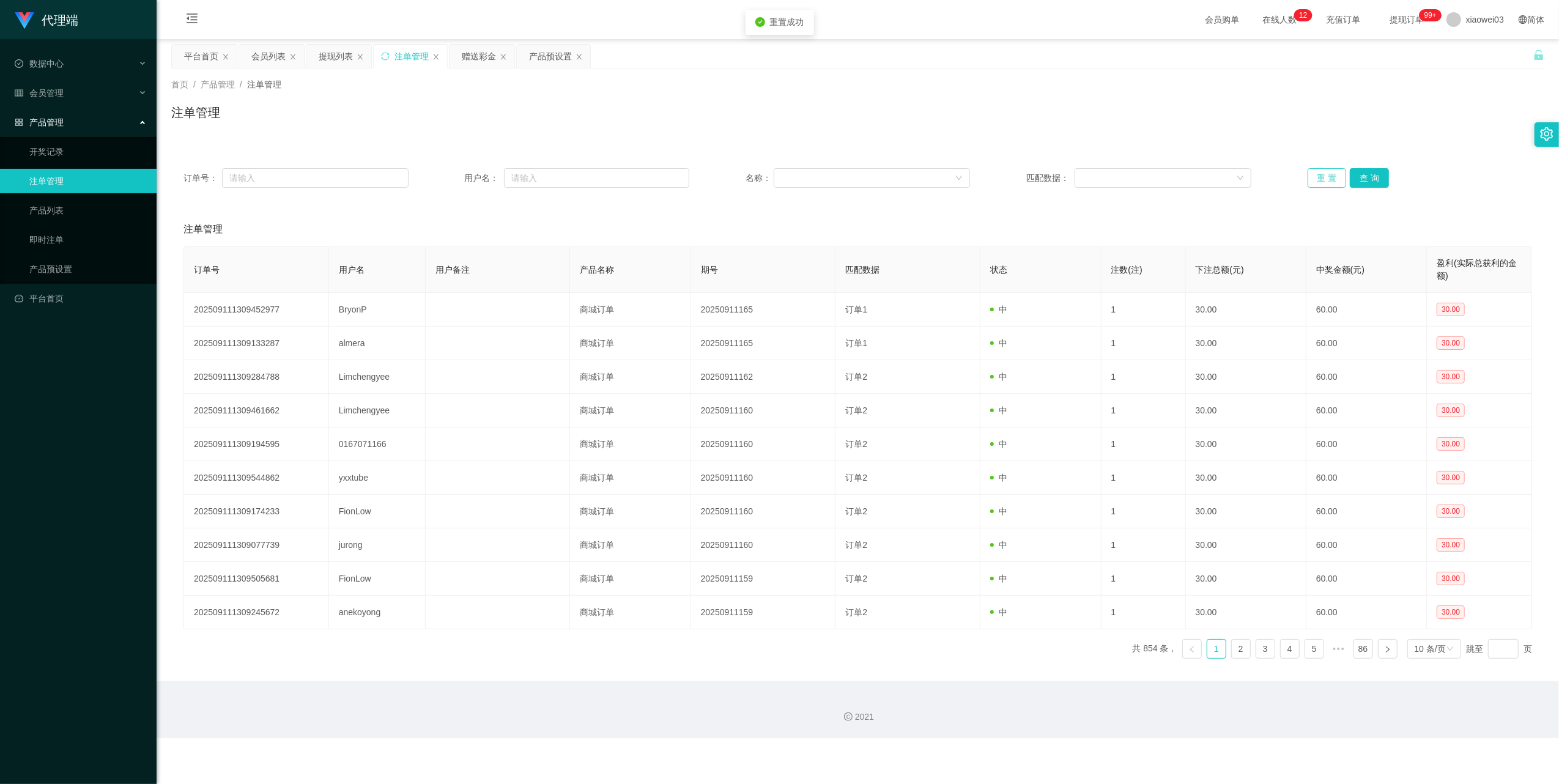
click at [1324, 172] on button "重 置" at bounding box center [1327, 178] width 39 height 19
click at [536, 60] on div "产品预设置" at bounding box center [550, 56] width 43 height 23
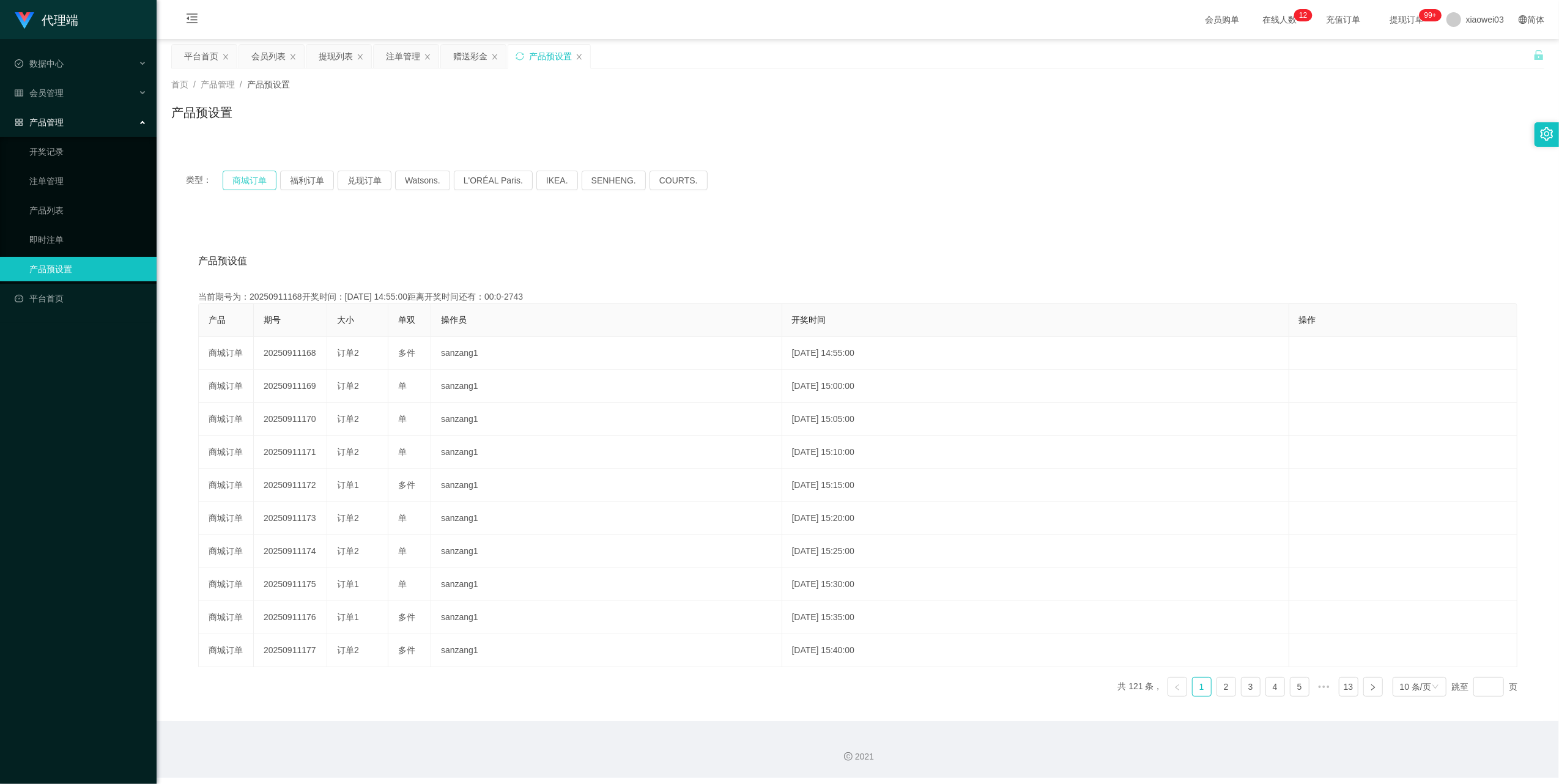
click at [260, 179] on button "商城订单" at bounding box center [249, 180] width 54 height 19
click at [404, 51] on div "注单管理" at bounding box center [402, 56] width 34 height 23
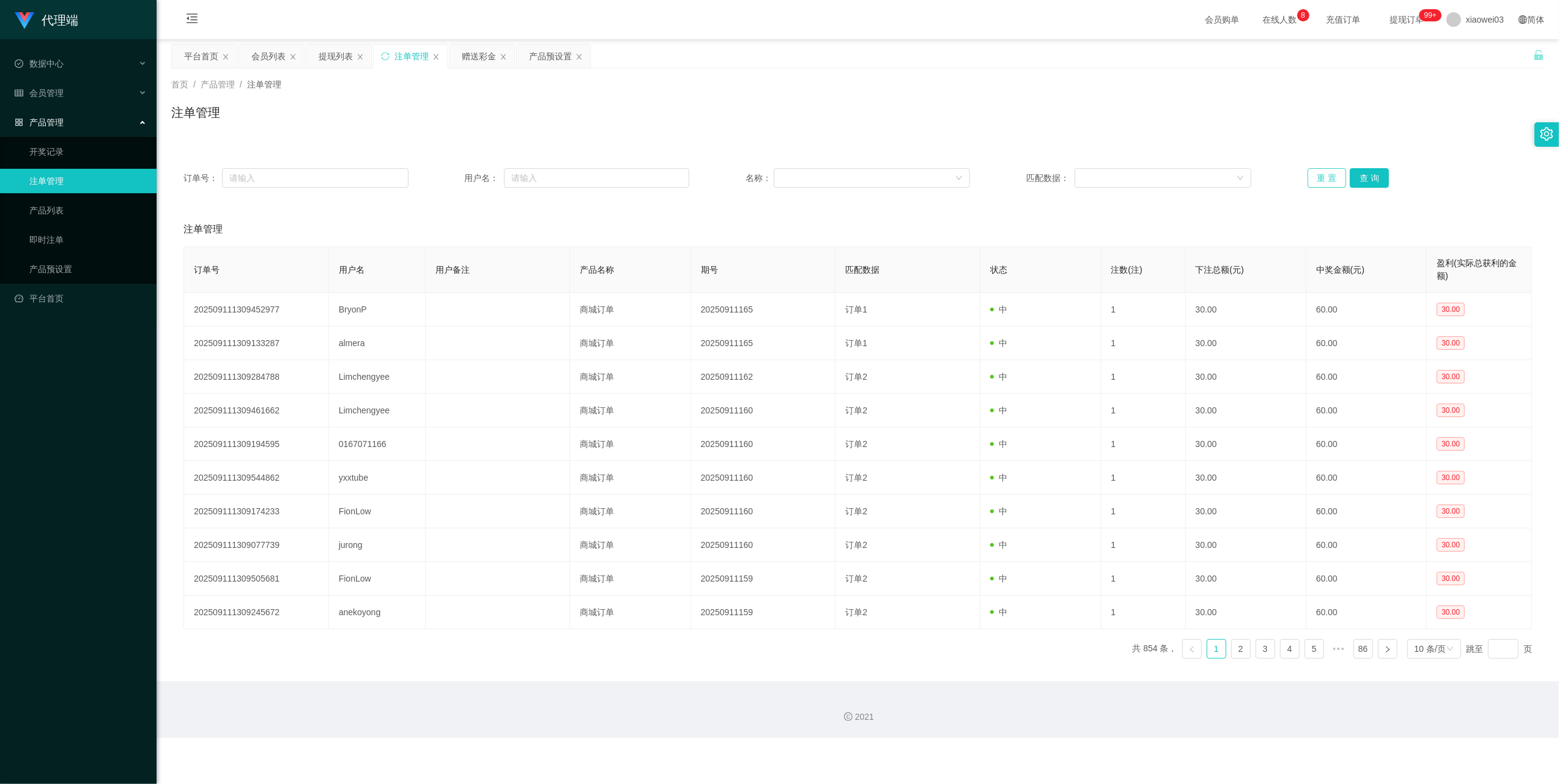
click at [1316, 175] on button "重 置" at bounding box center [1327, 178] width 39 height 19
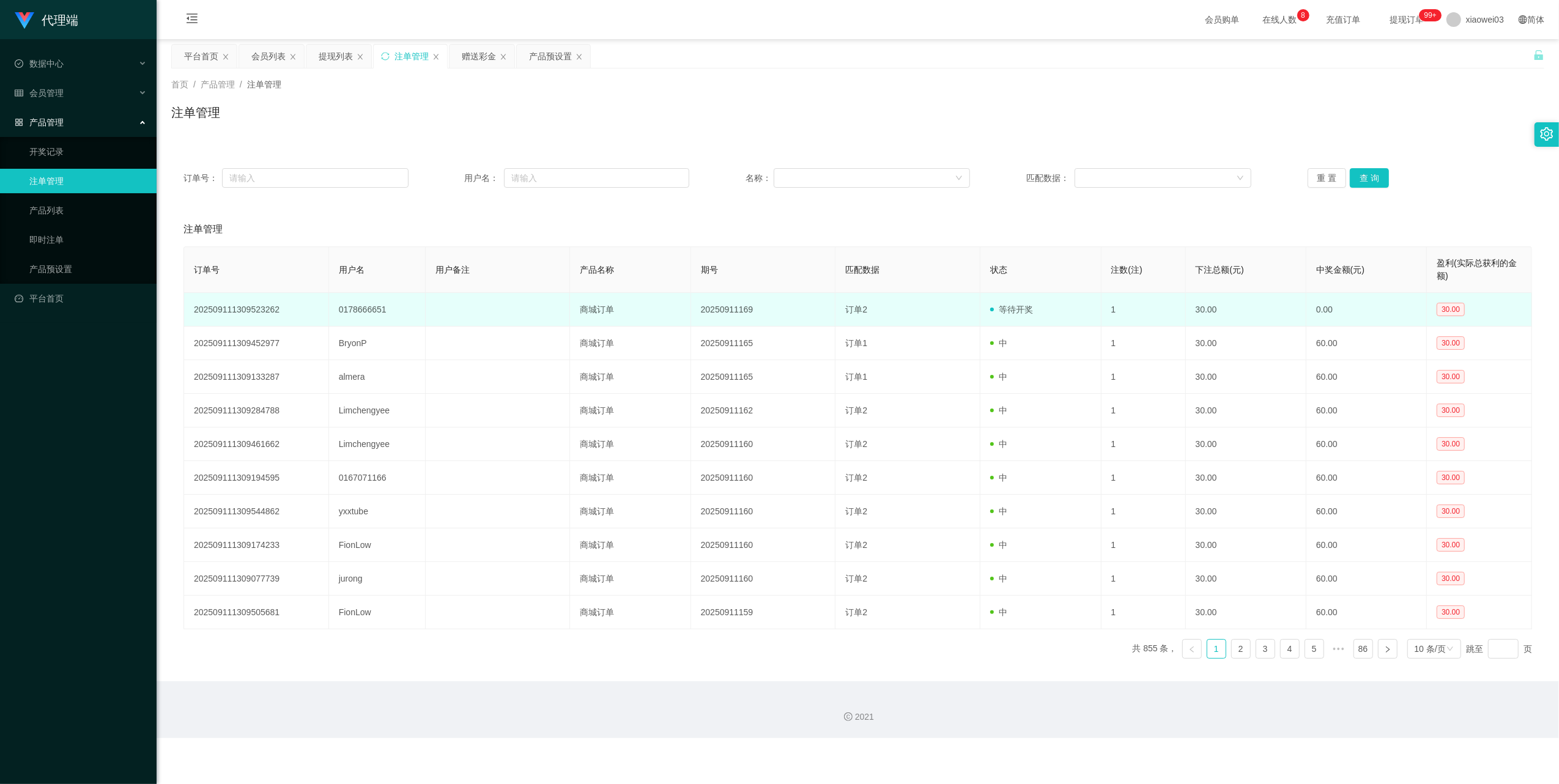
click at [370, 308] on td "0178666651" at bounding box center [377, 309] width 96 height 34
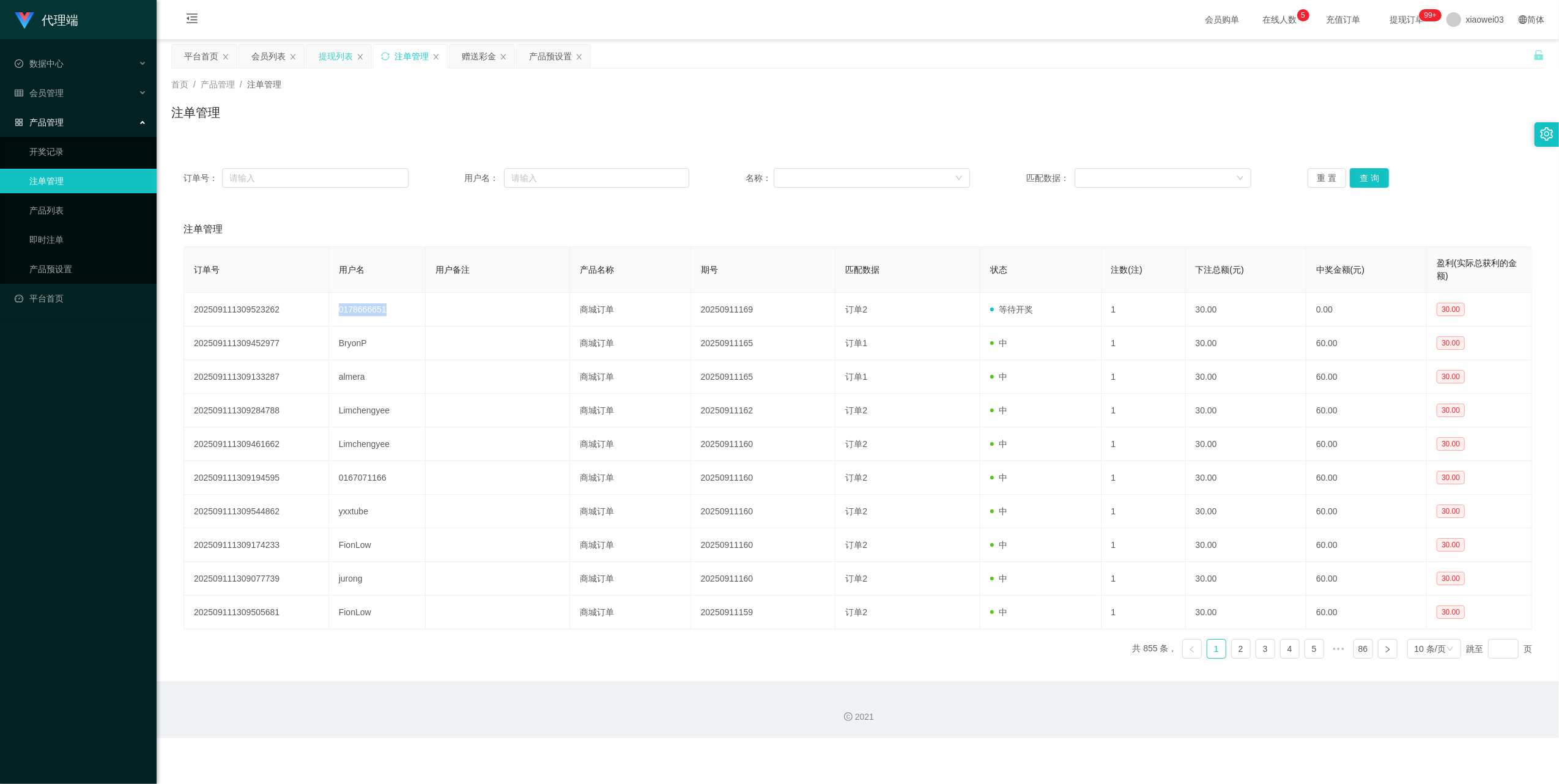
click at [327, 60] on div "提现列表" at bounding box center [335, 56] width 34 height 23
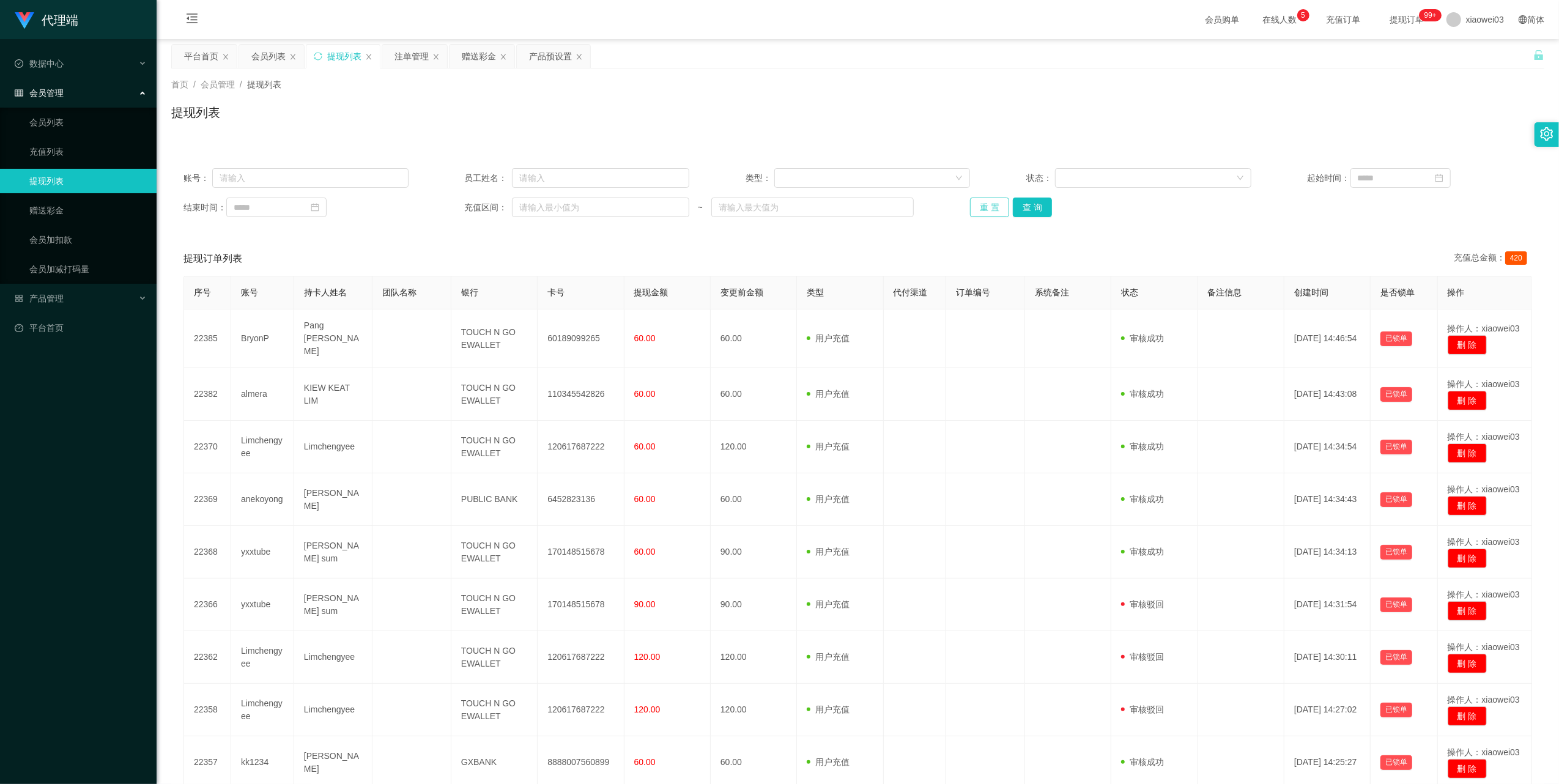
click at [970, 211] on button "重 置" at bounding box center [989, 207] width 39 height 19
click at [421, 57] on div "注单管理" at bounding box center [411, 56] width 34 height 23
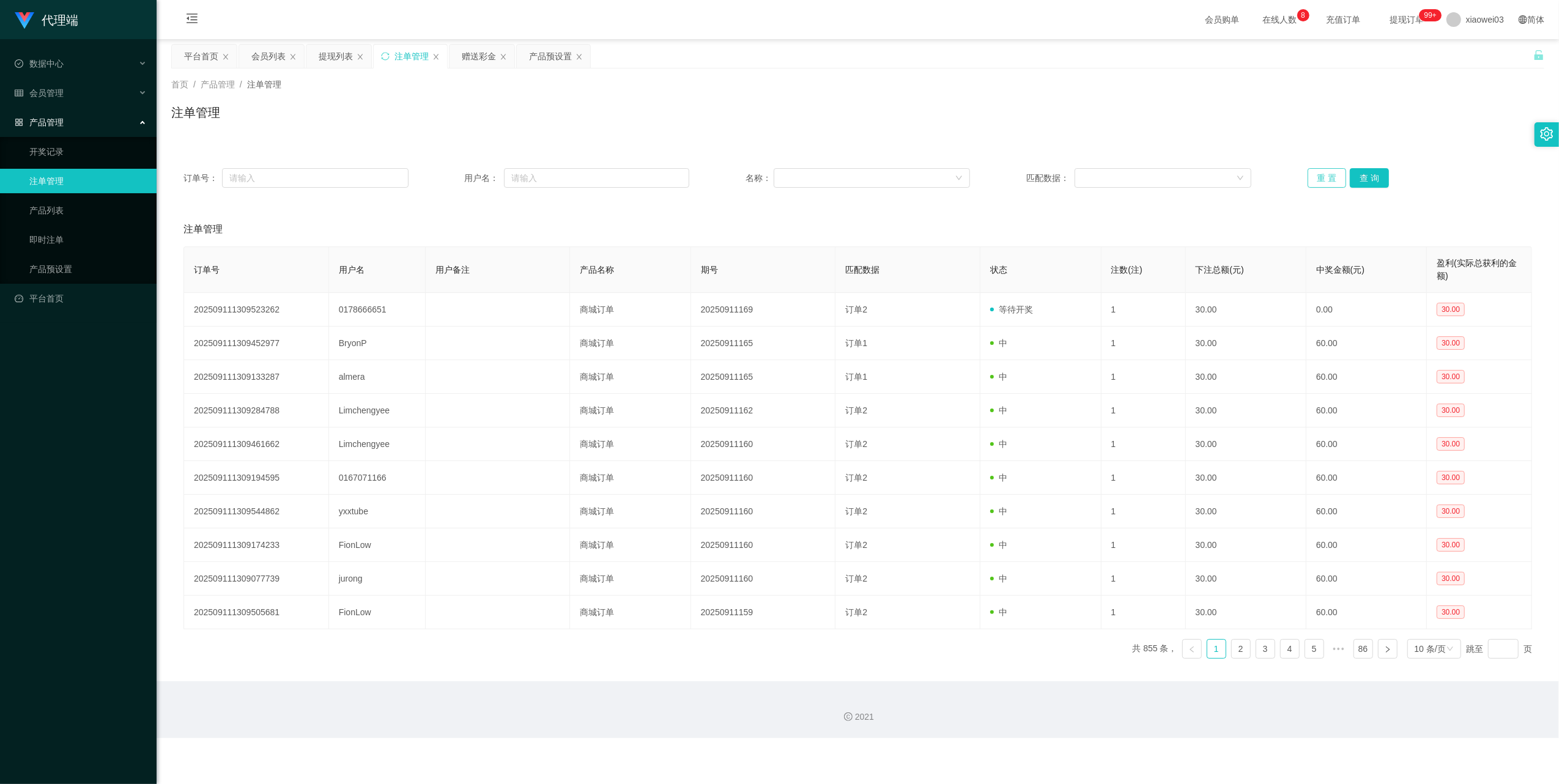
click at [1310, 177] on button "重 置" at bounding box center [1327, 178] width 39 height 19
click at [270, 62] on div "会员列表" at bounding box center [268, 56] width 34 height 23
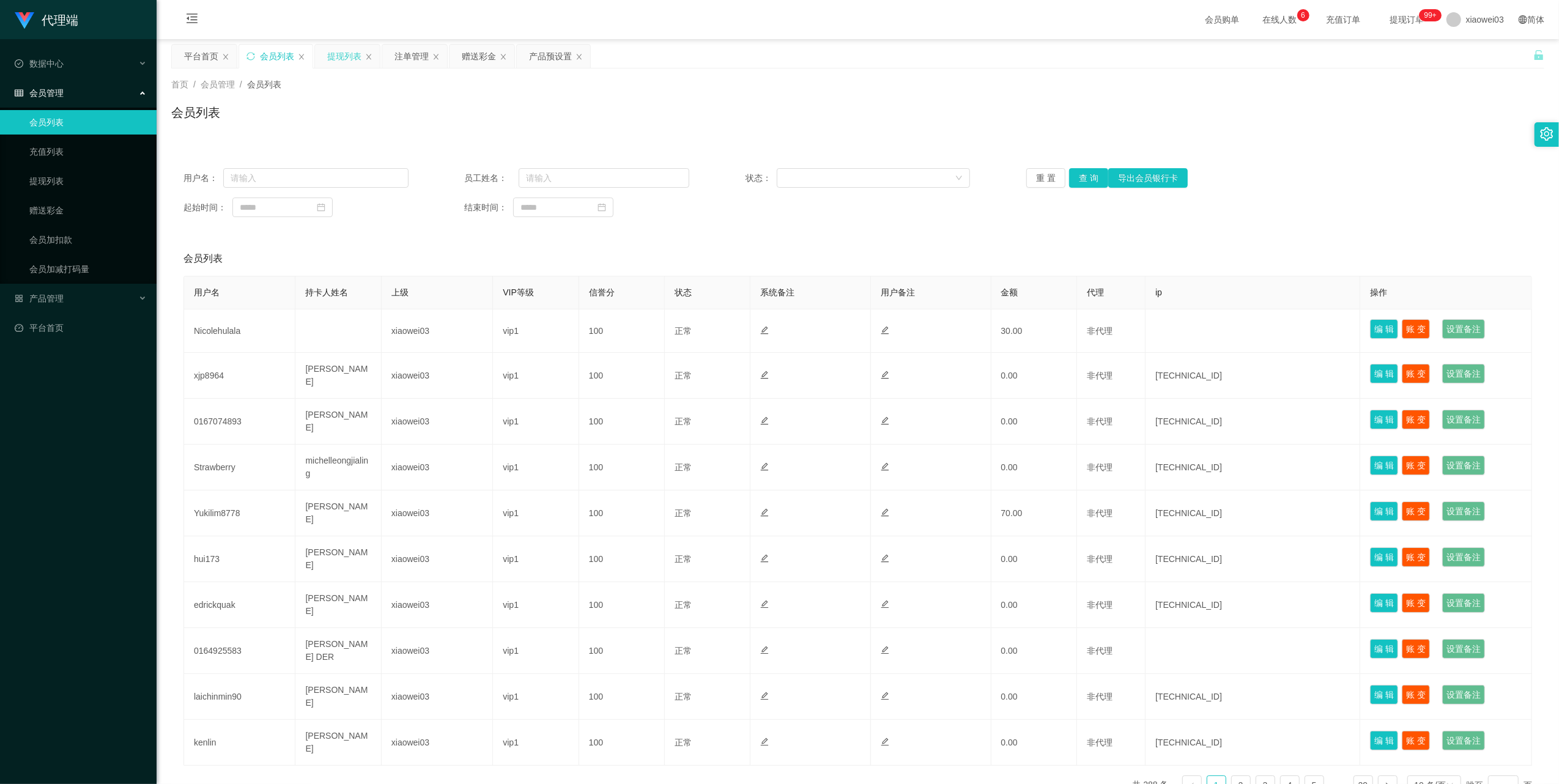
click at [333, 50] on div "提现列表" at bounding box center [344, 56] width 34 height 23
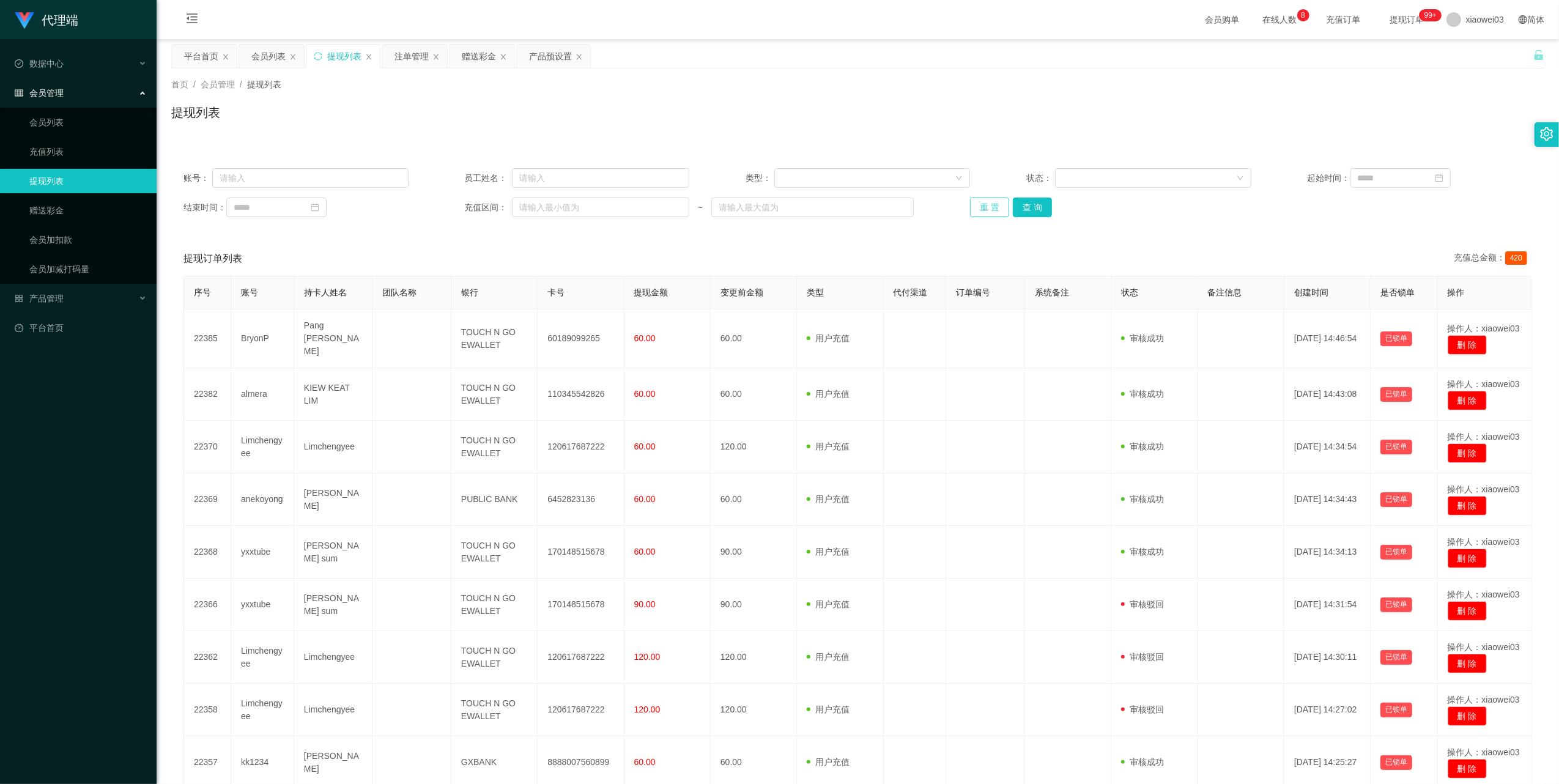
click at [982, 209] on button "重 置" at bounding box center [989, 207] width 39 height 19
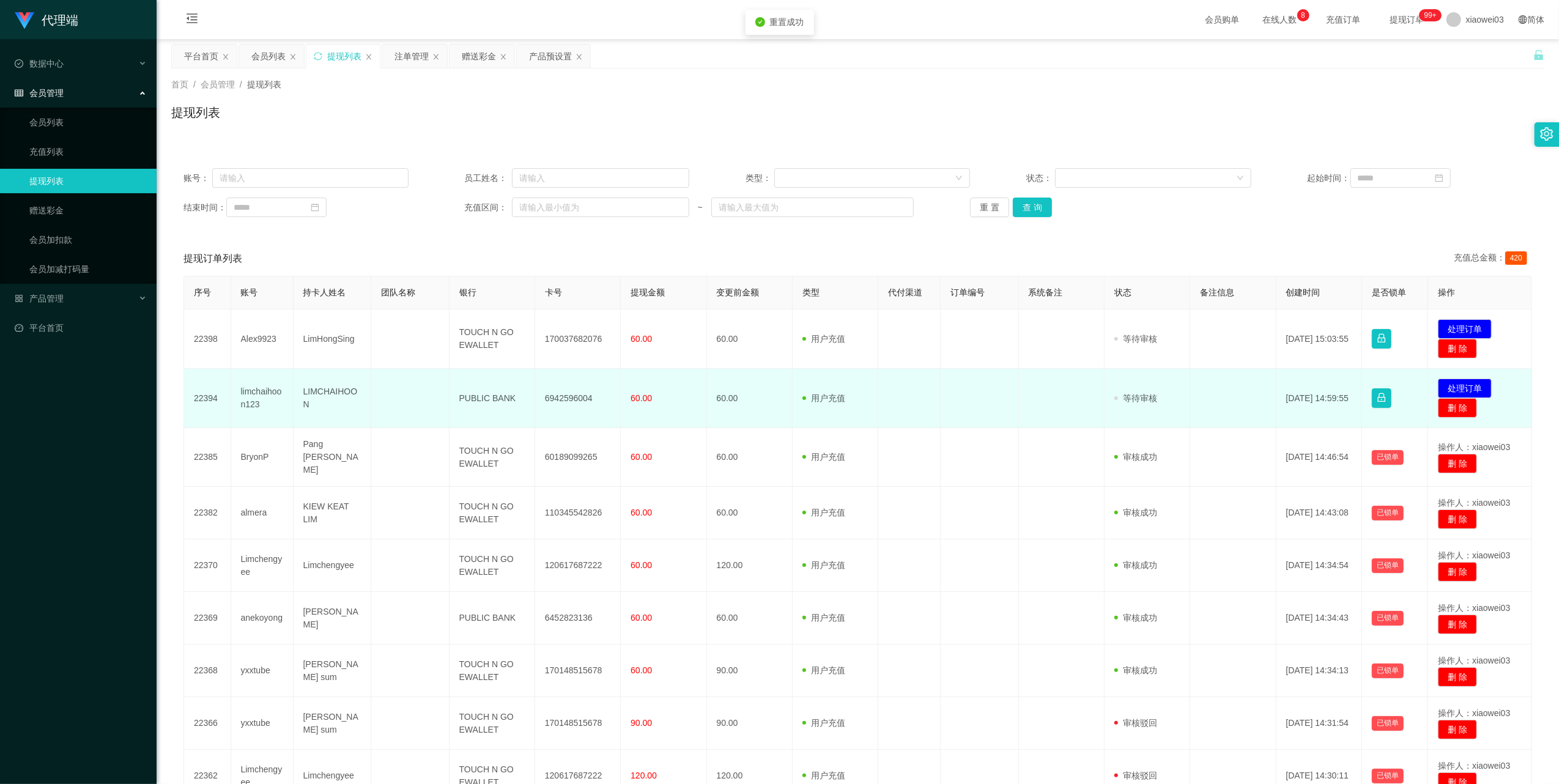
click at [573, 399] on td "6942596004" at bounding box center [578, 398] width 86 height 59
click at [490, 402] on td "PUBLIC BANK" at bounding box center [492, 398] width 86 height 59
click at [490, 399] on td "PUBLIC BANK" at bounding box center [492, 398] width 86 height 59
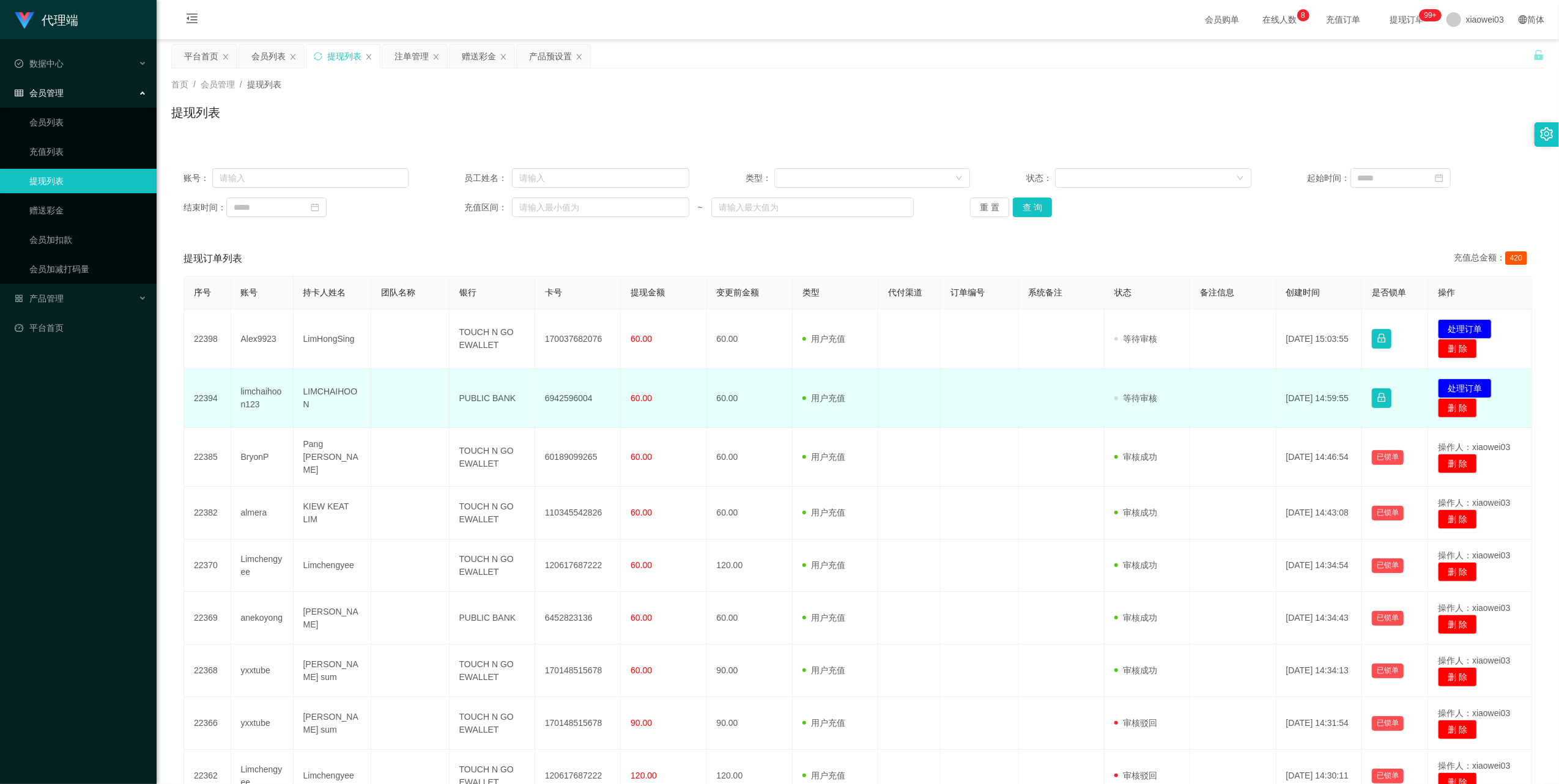
click at [490, 399] on td "PUBLIC BANK" at bounding box center [492, 398] width 86 height 59
drag, startPoint x: 490, startPoint y: 399, endPoint x: 517, endPoint y: 414, distance: 30.9
click at [490, 399] on td "PUBLIC BANK" at bounding box center [492, 398] width 86 height 59
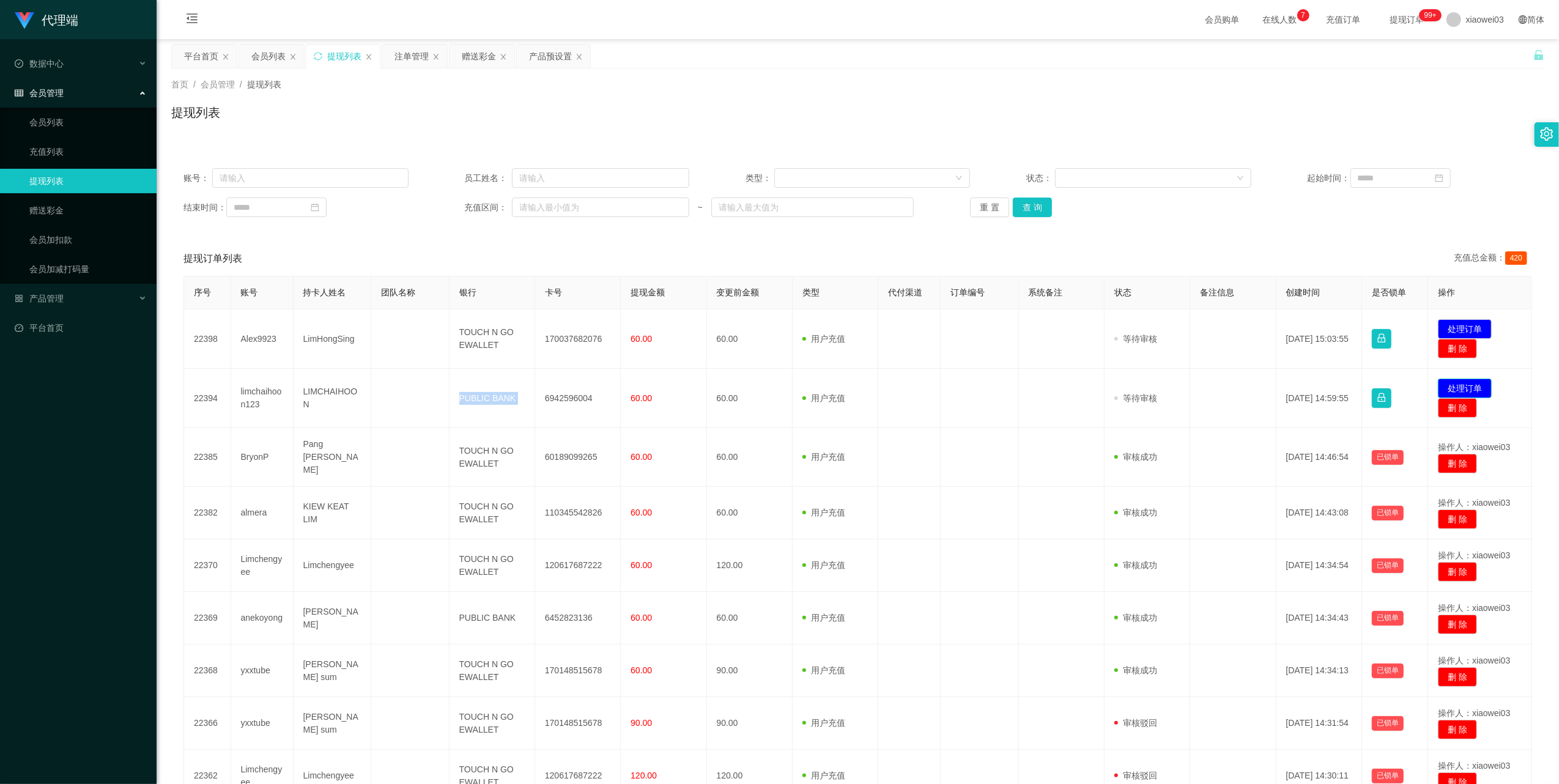
drag, startPoint x: 1461, startPoint y: 390, endPoint x: 1410, endPoint y: 388, distance: 51.0
click at [1461, 390] on button "处理订单" at bounding box center [1465, 388] width 54 height 19
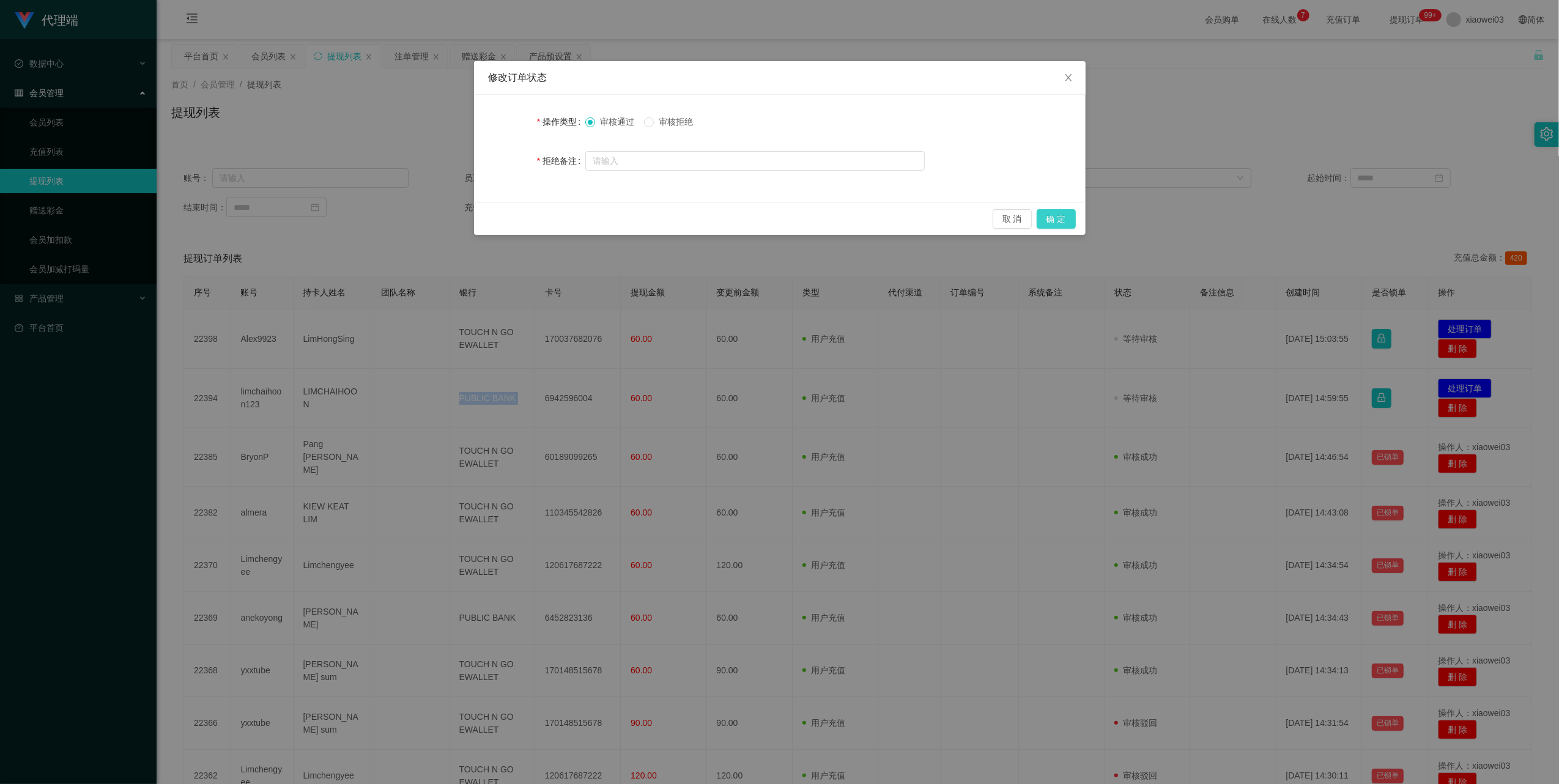
click at [1058, 217] on button "确 定" at bounding box center [1056, 218] width 39 height 19
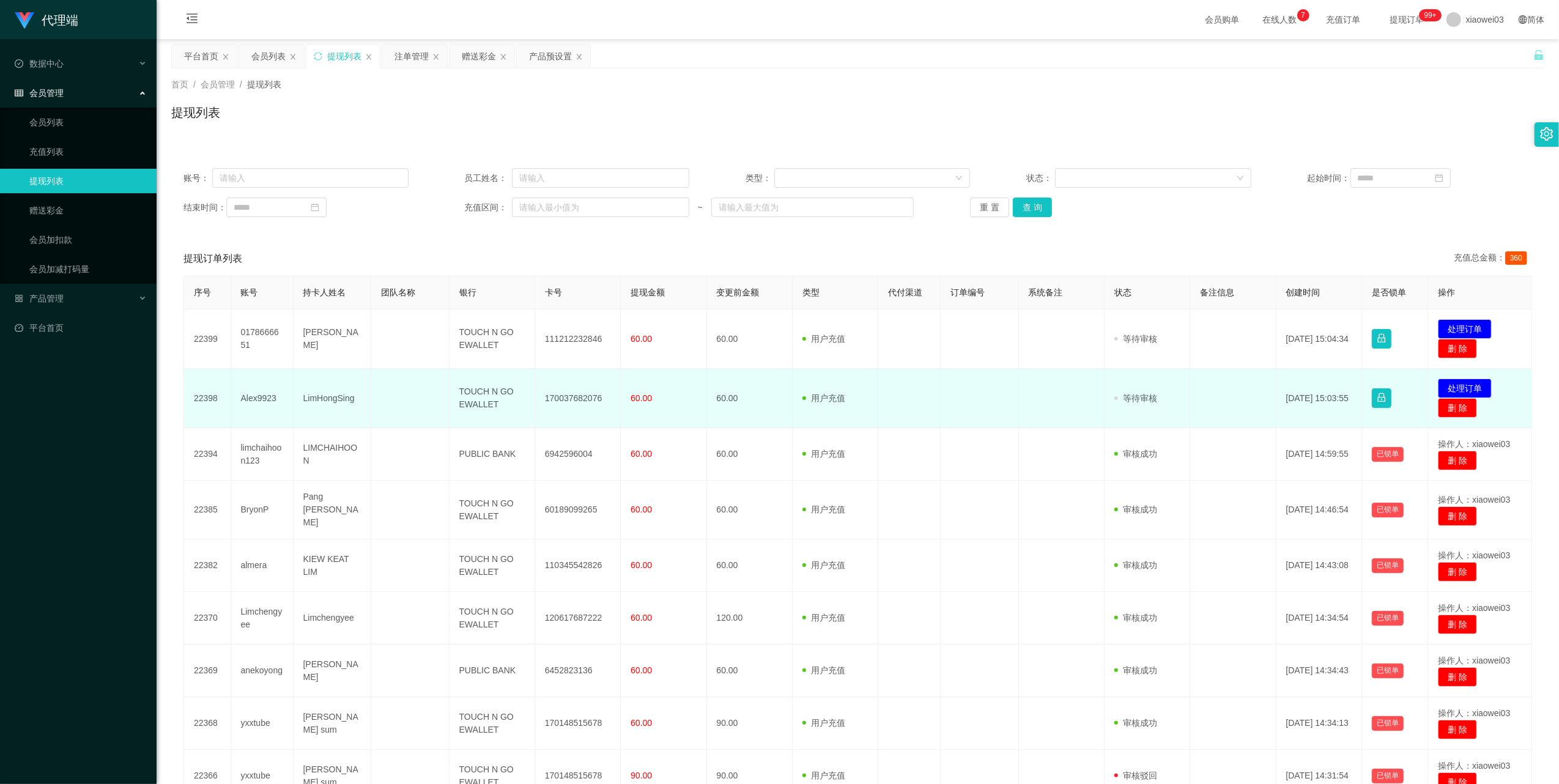
click at [577, 399] on td "170037682076" at bounding box center [578, 398] width 86 height 59
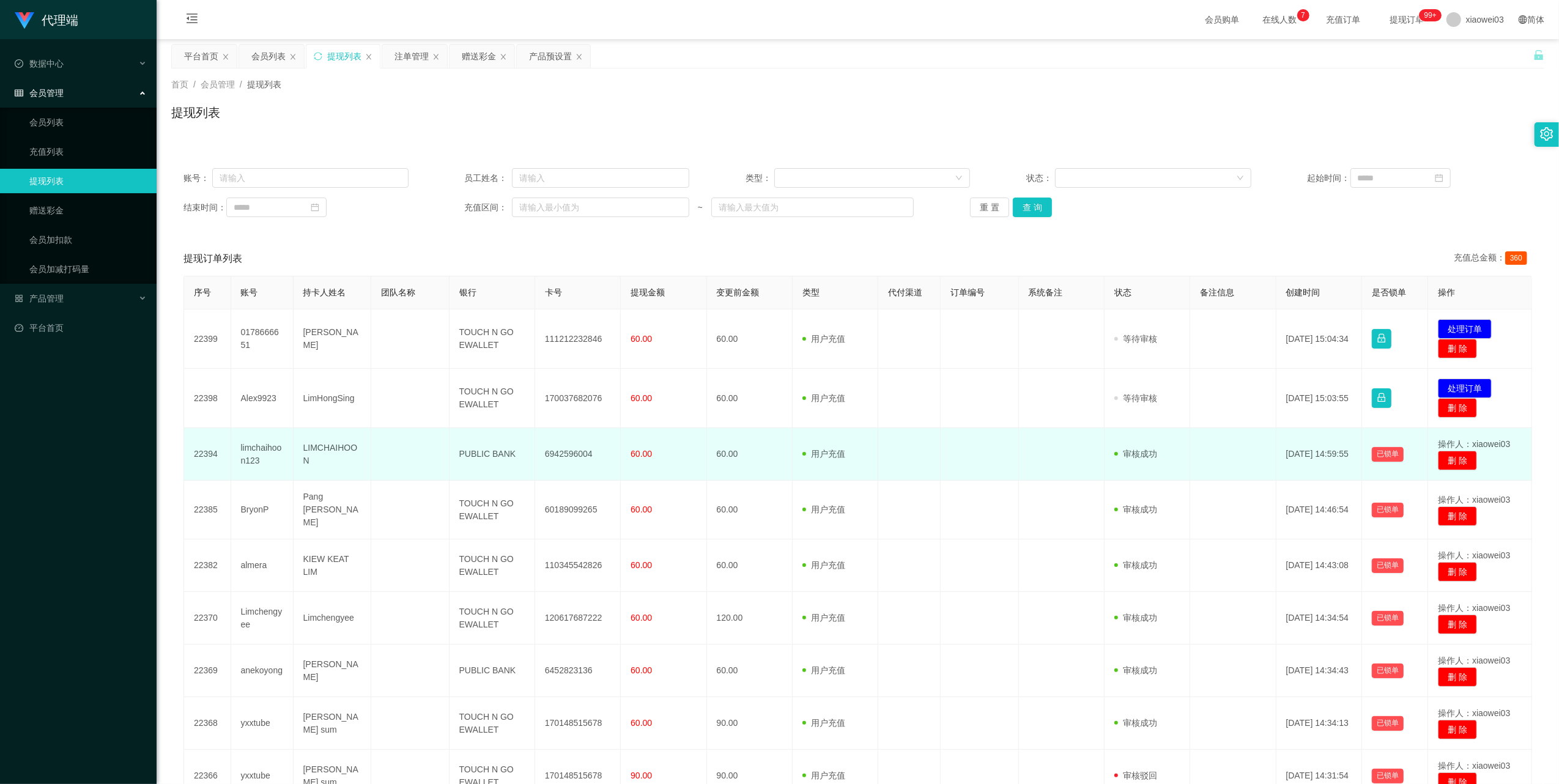
drag, startPoint x: 577, startPoint y: 399, endPoint x: 718, endPoint y: 446, distance: 148.6
click at [718, 446] on td "60.00" at bounding box center [750, 454] width 86 height 53
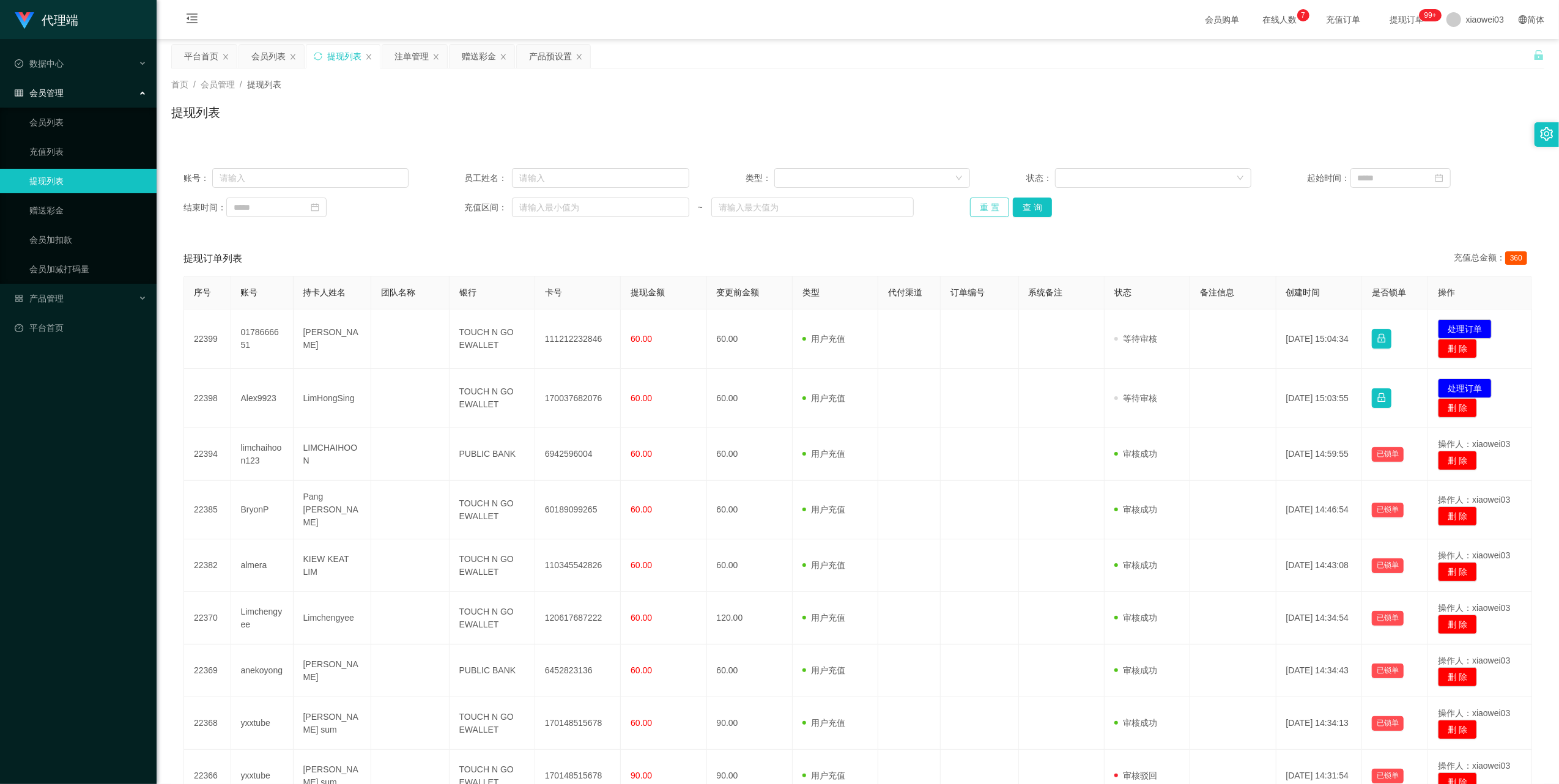
click at [996, 205] on button "重 置" at bounding box center [989, 207] width 39 height 19
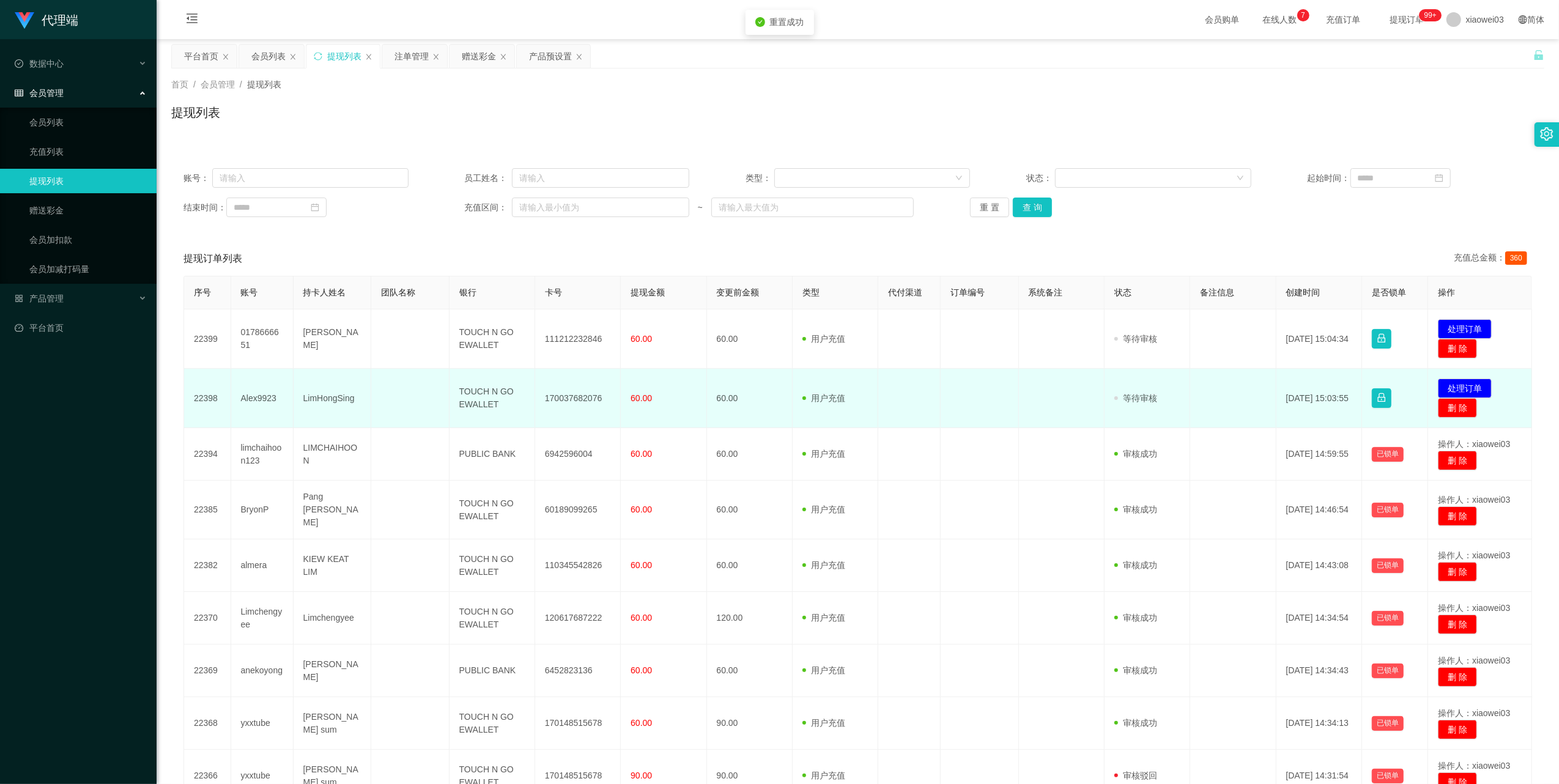
click at [574, 394] on td "170037682076" at bounding box center [578, 398] width 86 height 59
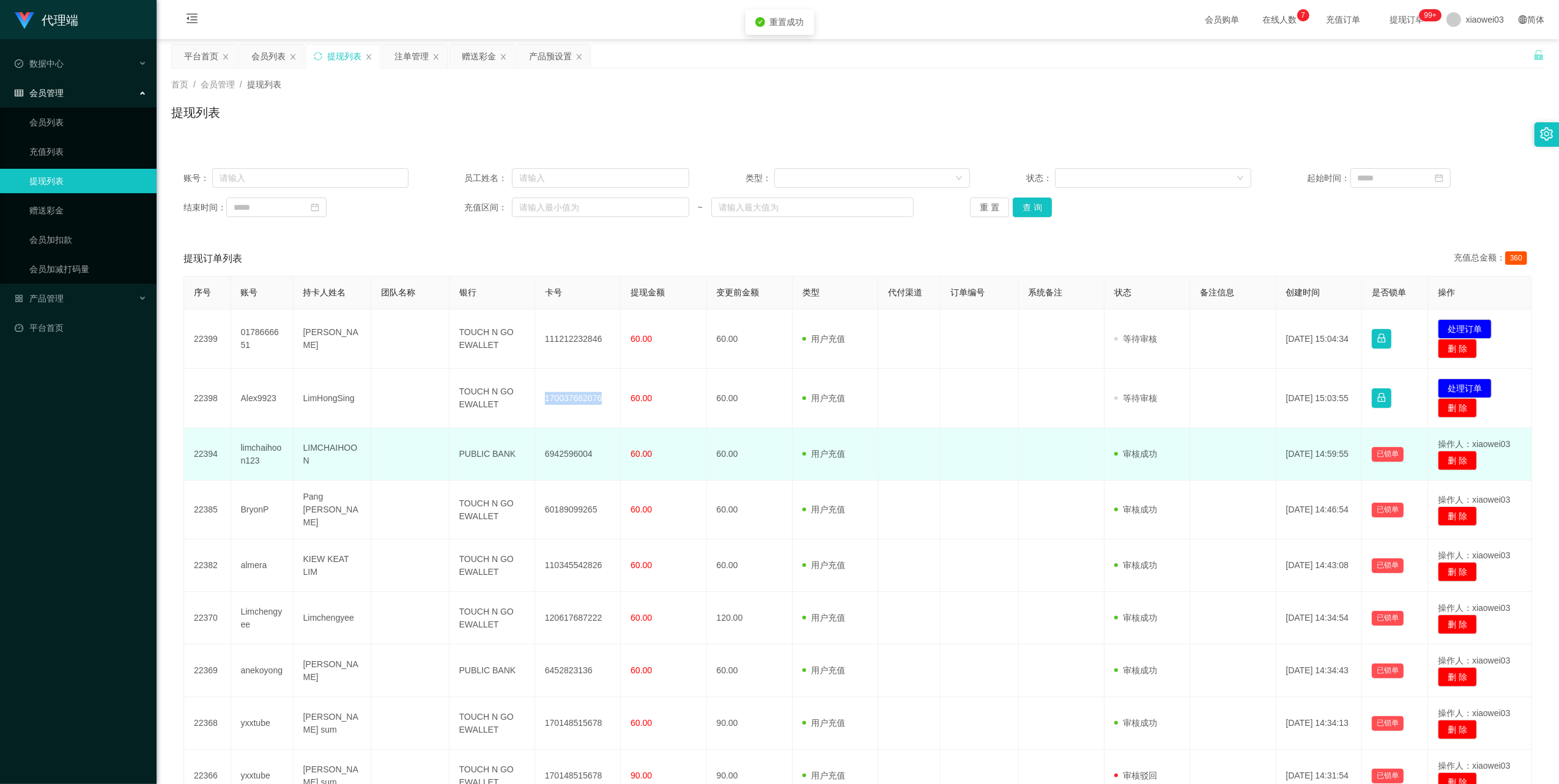
drag, startPoint x: 574, startPoint y: 394, endPoint x: 649, endPoint y: 453, distance: 95.4
click at [575, 396] on td "170037682076" at bounding box center [578, 398] width 86 height 59
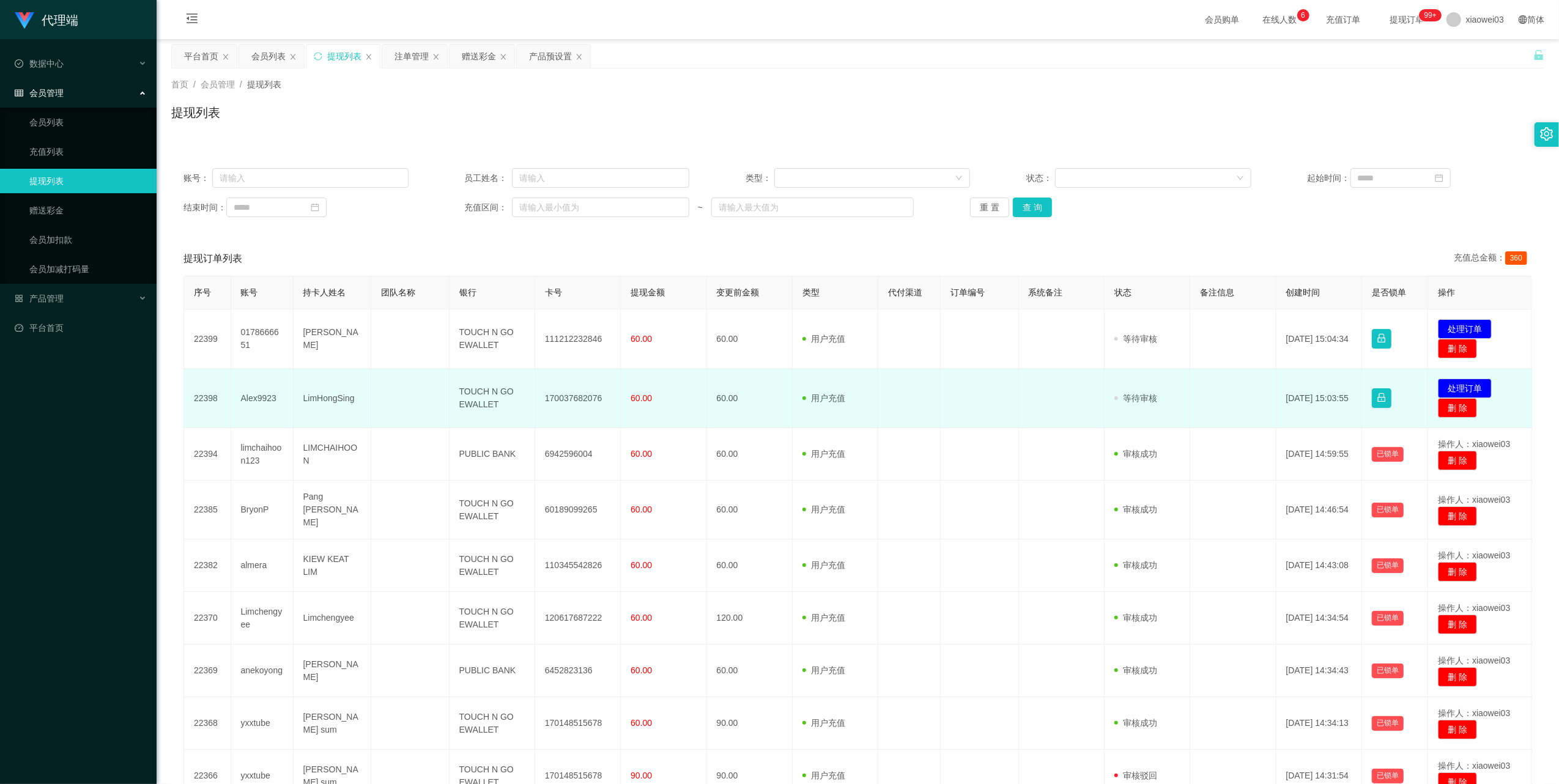
click at [478, 401] on td "TOUCH N GO EWALLET" at bounding box center [492, 398] width 86 height 59
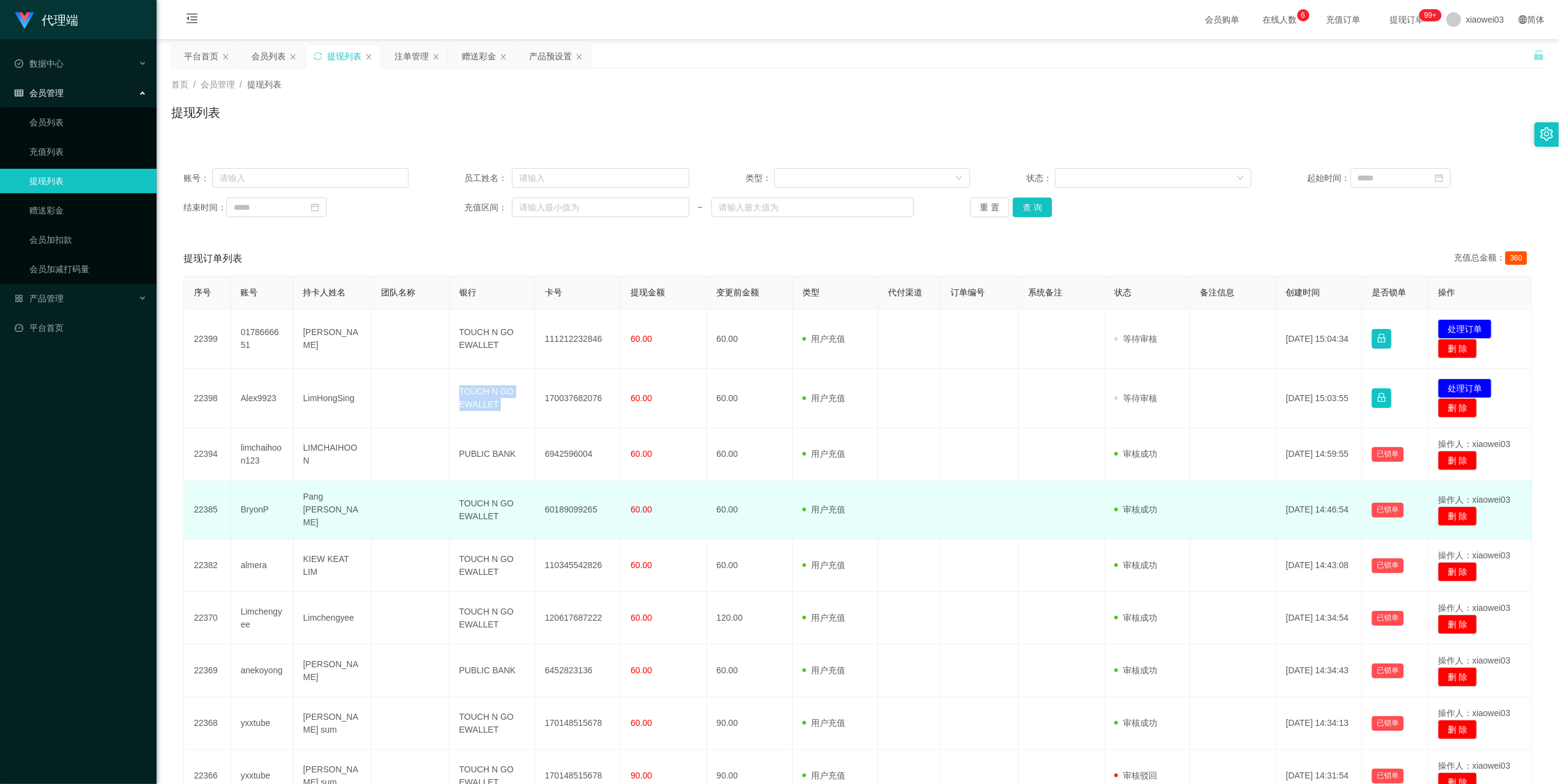
drag, startPoint x: 478, startPoint y: 401, endPoint x: 587, endPoint y: 523, distance: 163.6
click at [478, 404] on td "TOUCH N GO EWALLET" at bounding box center [492, 398] width 86 height 59
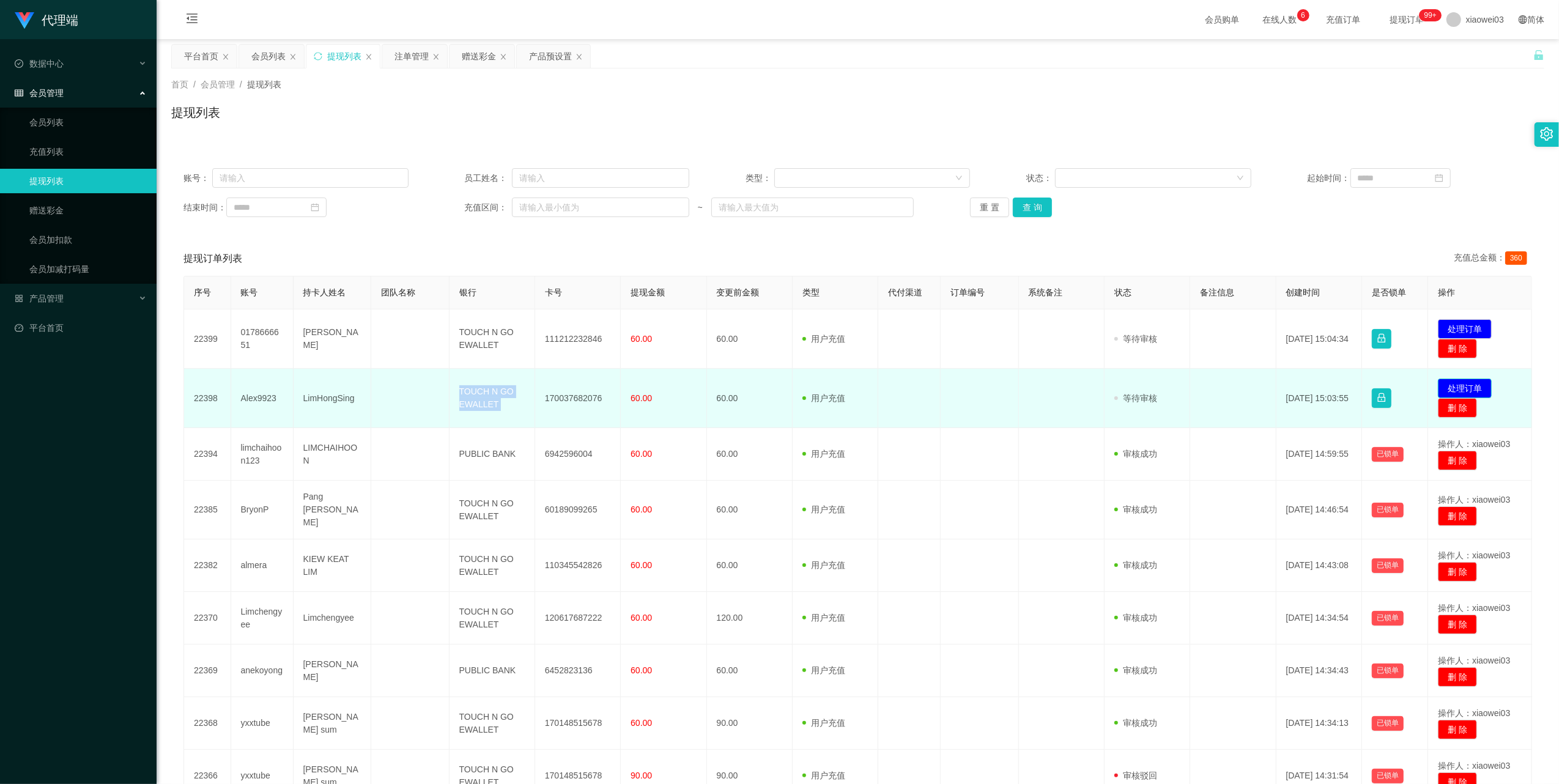
click at [1440, 385] on button "处理订单" at bounding box center [1465, 388] width 54 height 19
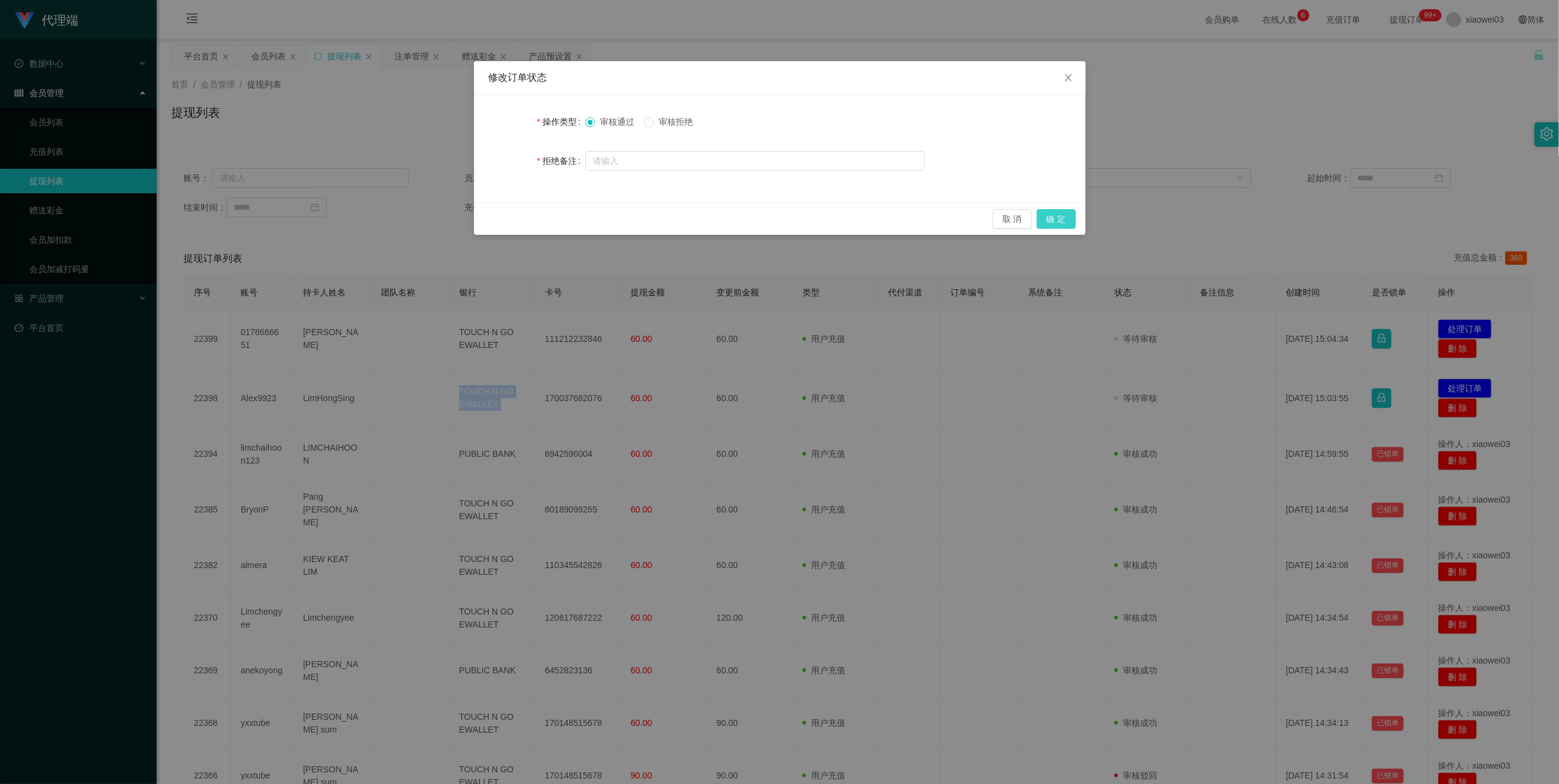
drag, startPoint x: 1060, startPoint y: 220, endPoint x: 938, endPoint y: 262, distance: 129.0
click at [1060, 221] on button "确 定" at bounding box center [1056, 218] width 39 height 19
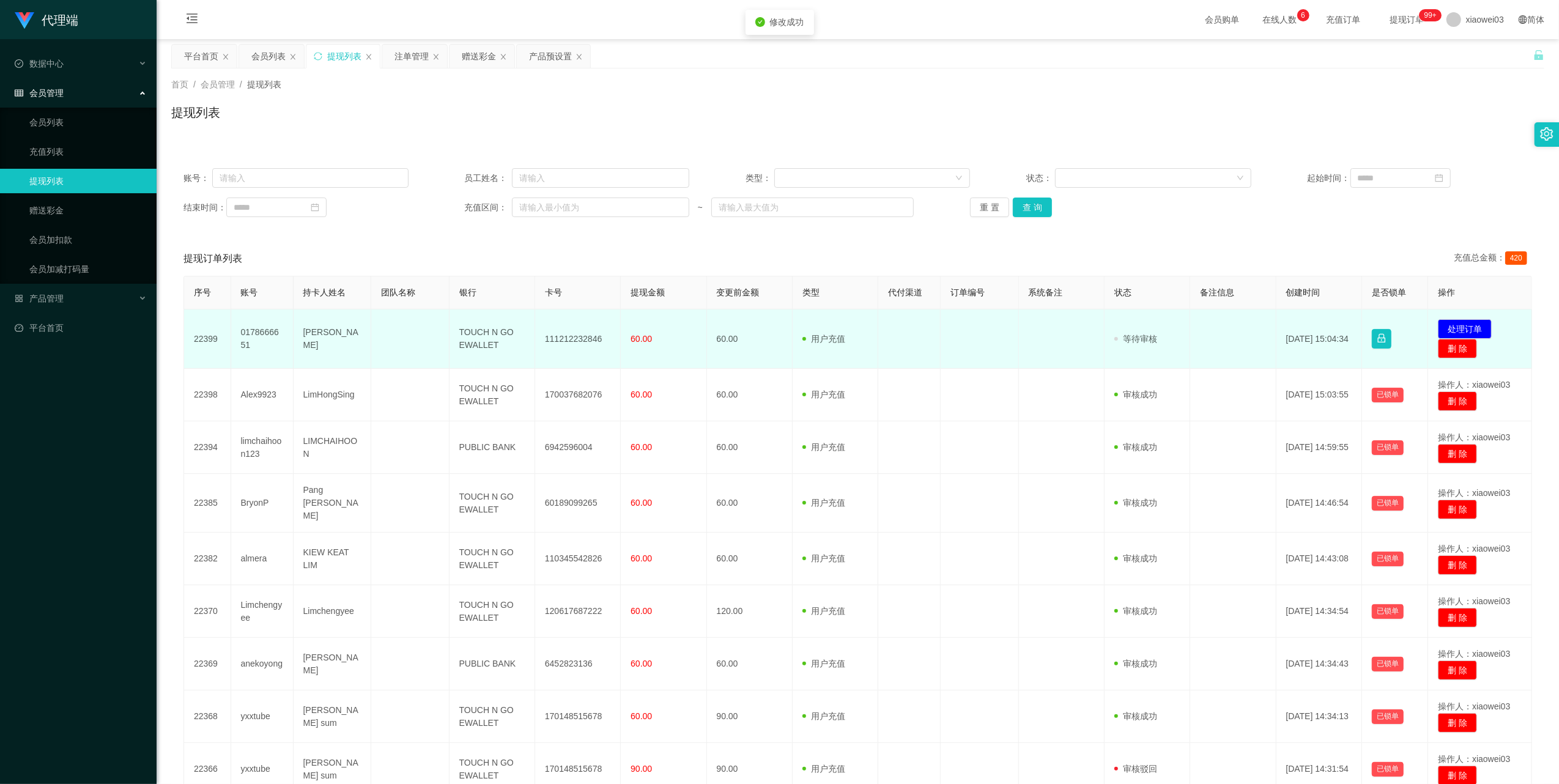
click at [575, 336] on td "111212232846" at bounding box center [578, 338] width 86 height 59
drag, startPoint x: 575, startPoint y: 336, endPoint x: 617, endPoint y: 367, distance: 52.2
click at [575, 336] on td "111212232846" at bounding box center [578, 338] width 86 height 59
click at [483, 331] on td "TOUCH N GO EWALLET" at bounding box center [492, 338] width 86 height 59
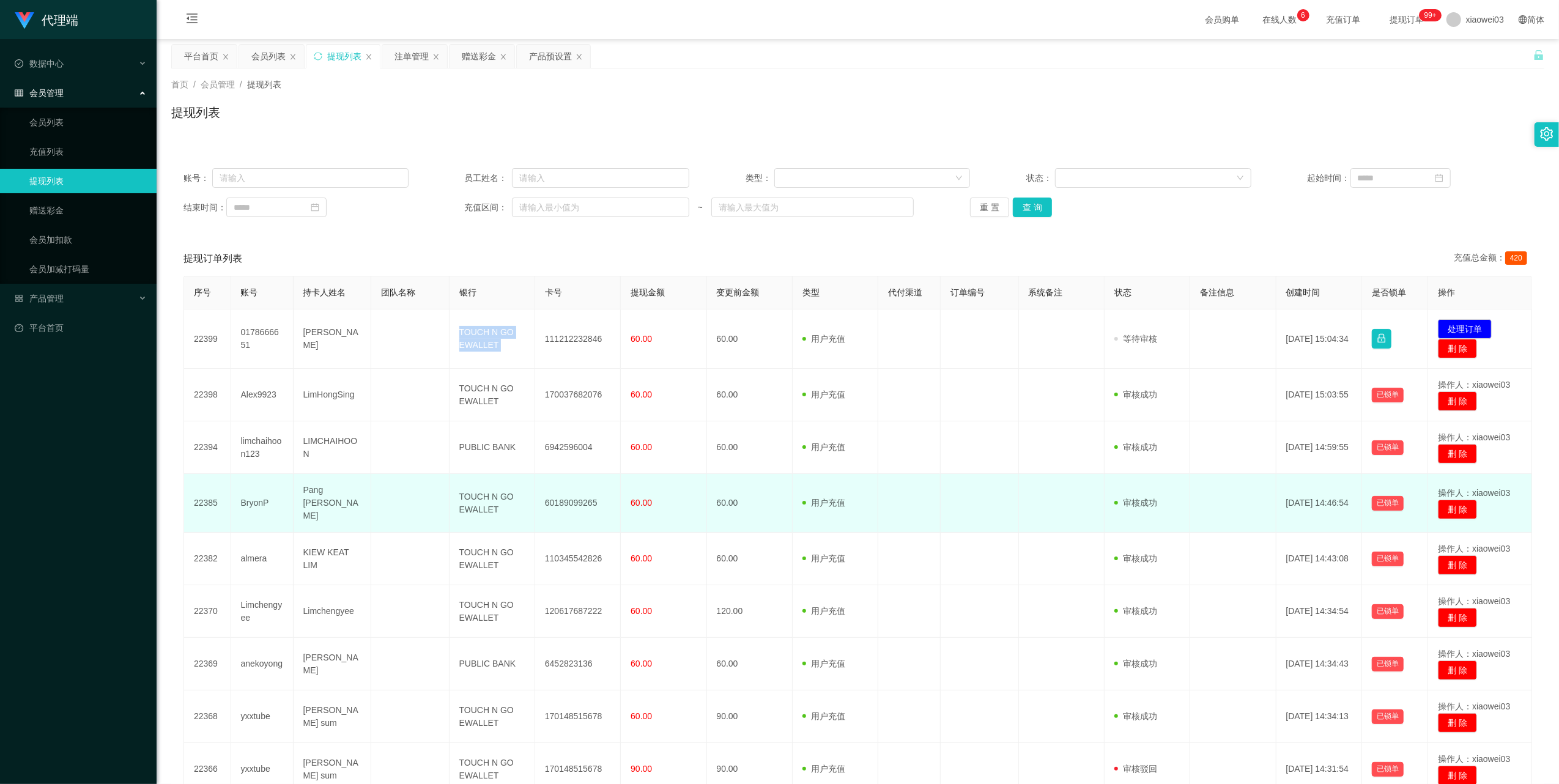
drag, startPoint x: 483, startPoint y: 331, endPoint x: 620, endPoint y: 500, distance: 217.6
click at [488, 343] on td "TOUCH N GO EWALLET" at bounding box center [492, 338] width 86 height 59
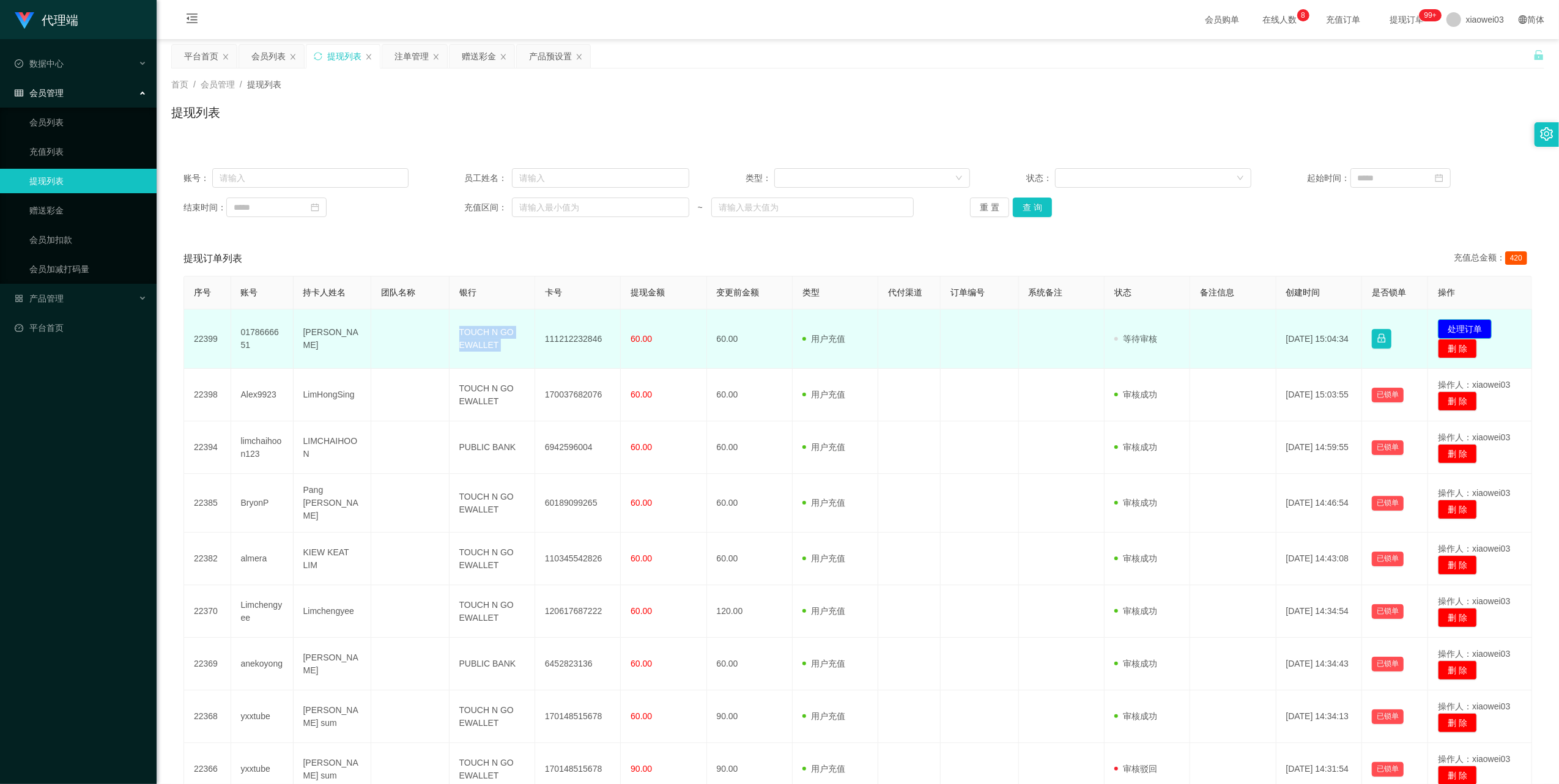
click at [1451, 322] on button "处理订单" at bounding box center [1465, 328] width 54 height 19
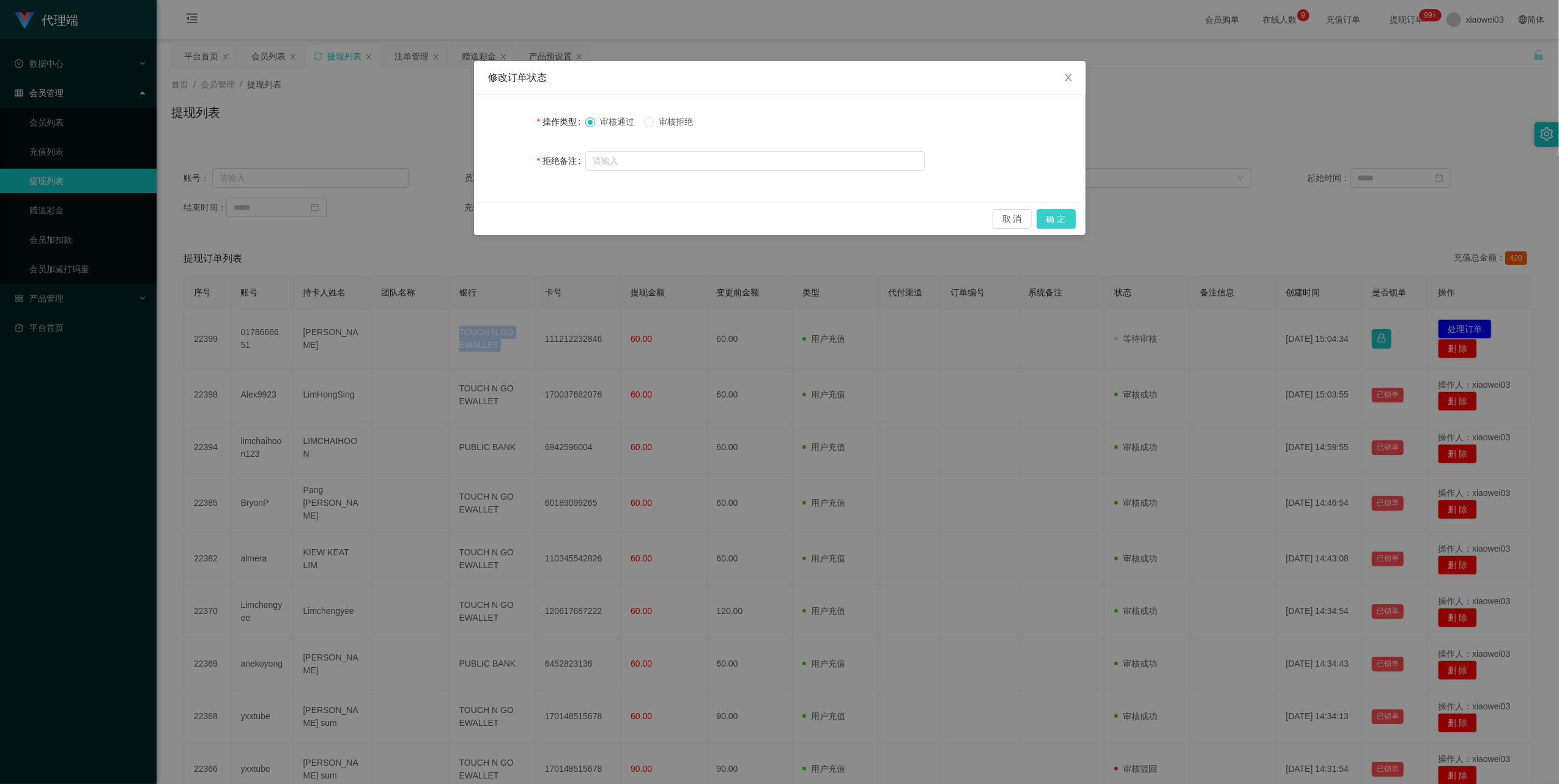
click at [1056, 223] on button "确 定" at bounding box center [1056, 218] width 39 height 19
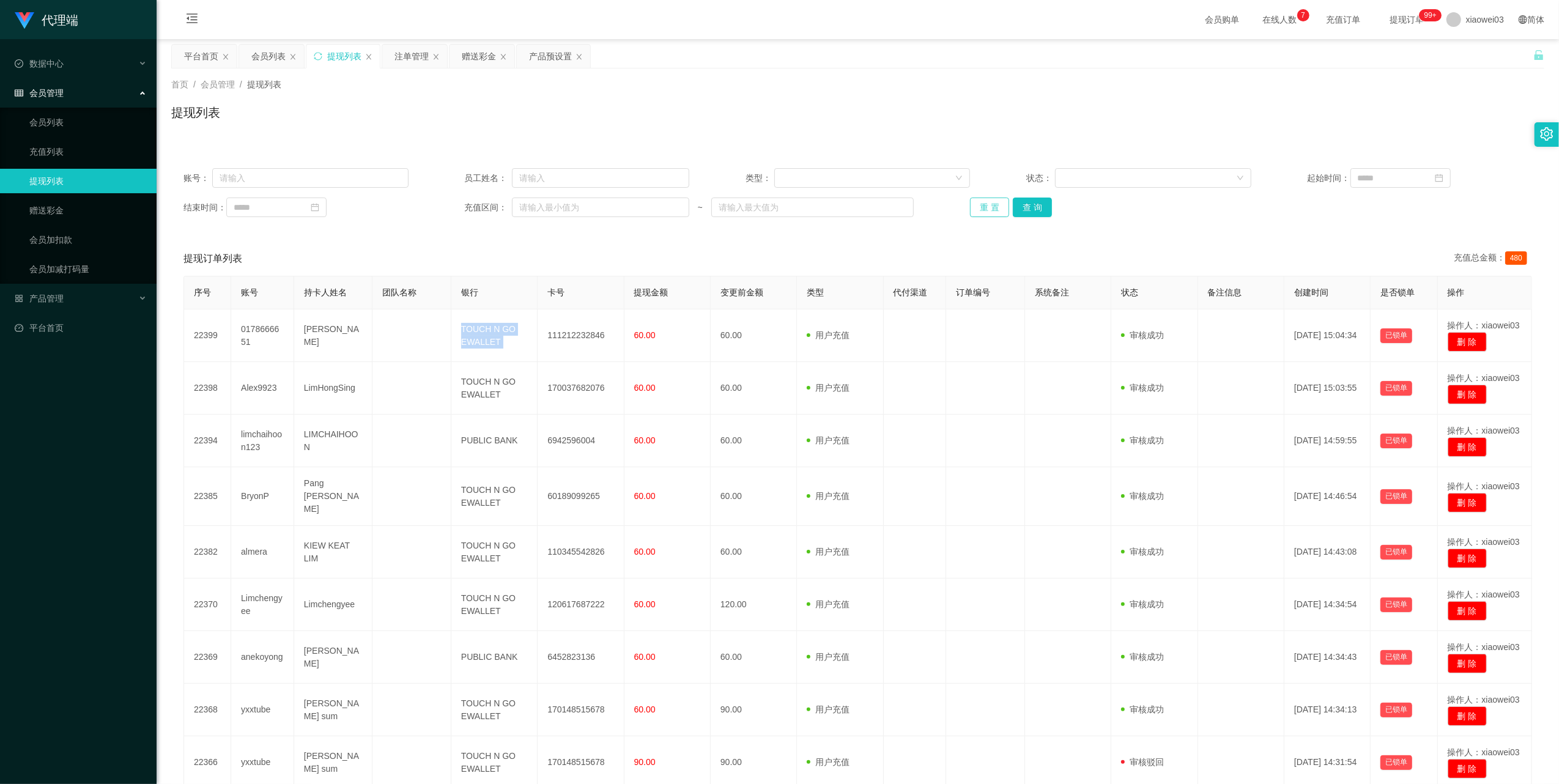
click at [992, 205] on button "重 置" at bounding box center [989, 207] width 39 height 19
click at [315, 182] on input "text" at bounding box center [310, 178] width 196 height 19
paste input "Alex9923"
type input "Alex9923"
click at [1033, 208] on button "查 询" at bounding box center [1032, 207] width 39 height 19
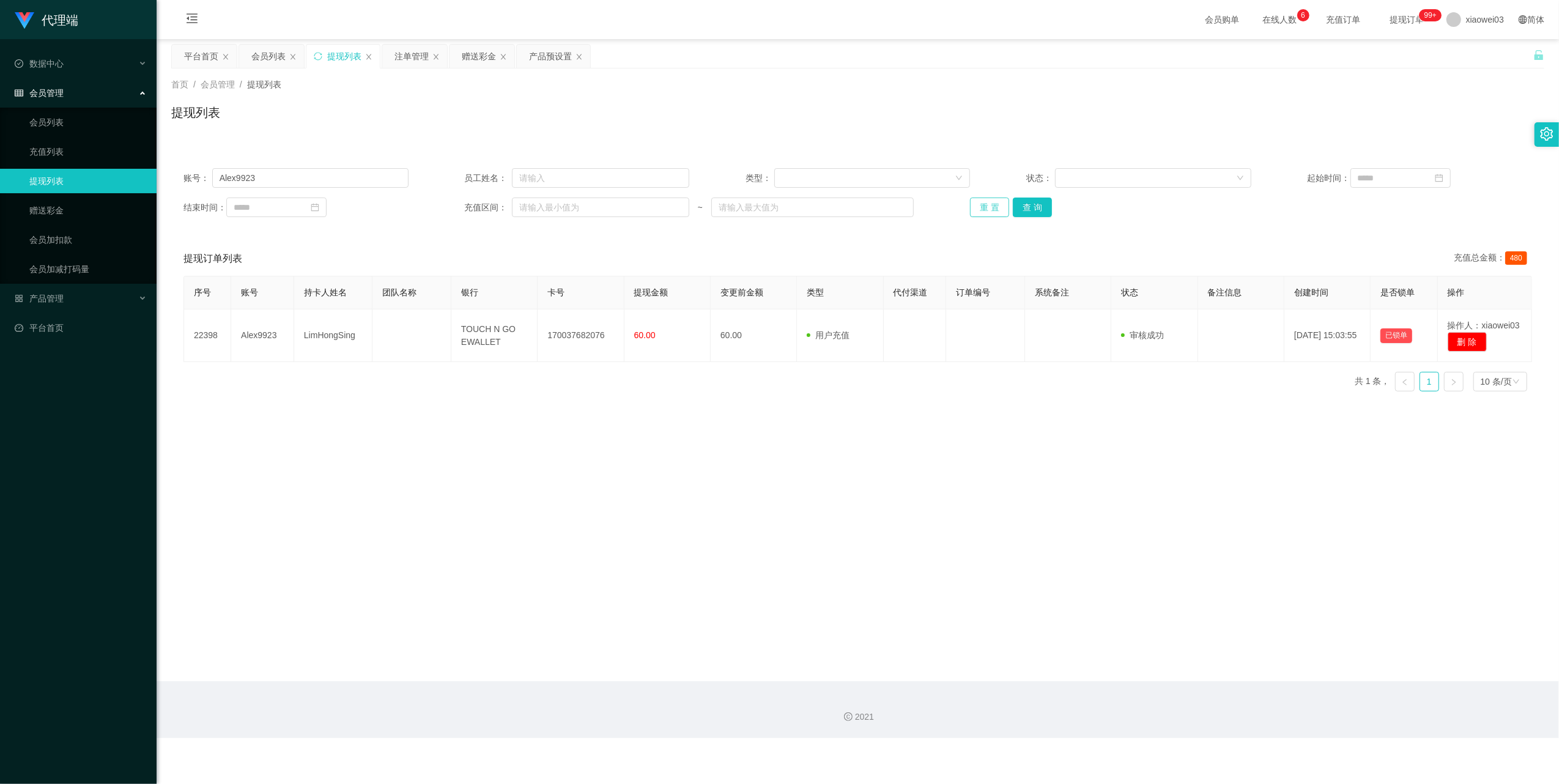
click at [974, 209] on button "重 置" at bounding box center [989, 207] width 39 height 19
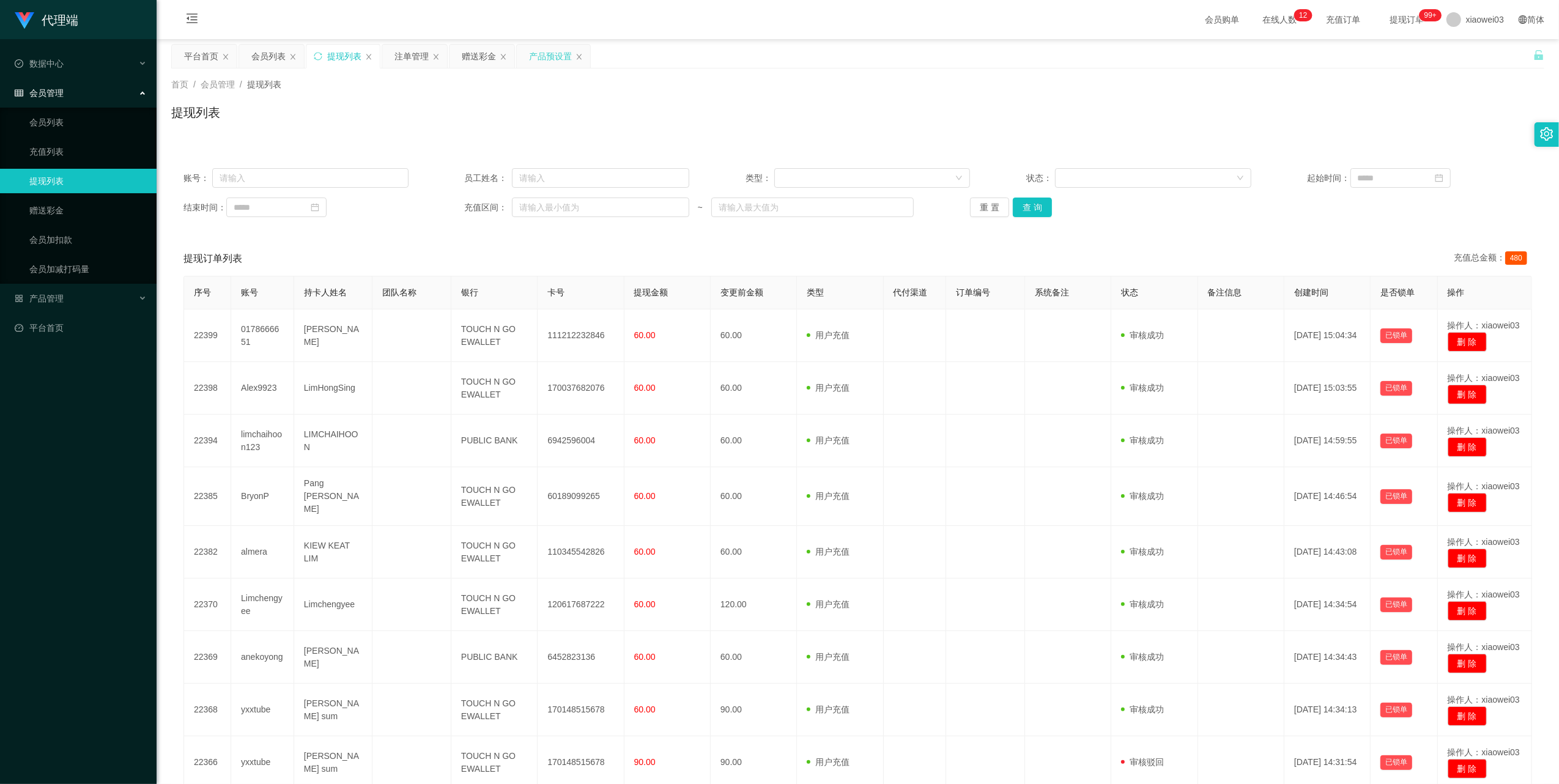
click at [523, 45] on div "产品预设置" at bounding box center [553, 56] width 73 height 23
click at [549, 57] on div "产品预设置" at bounding box center [550, 56] width 43 height 23
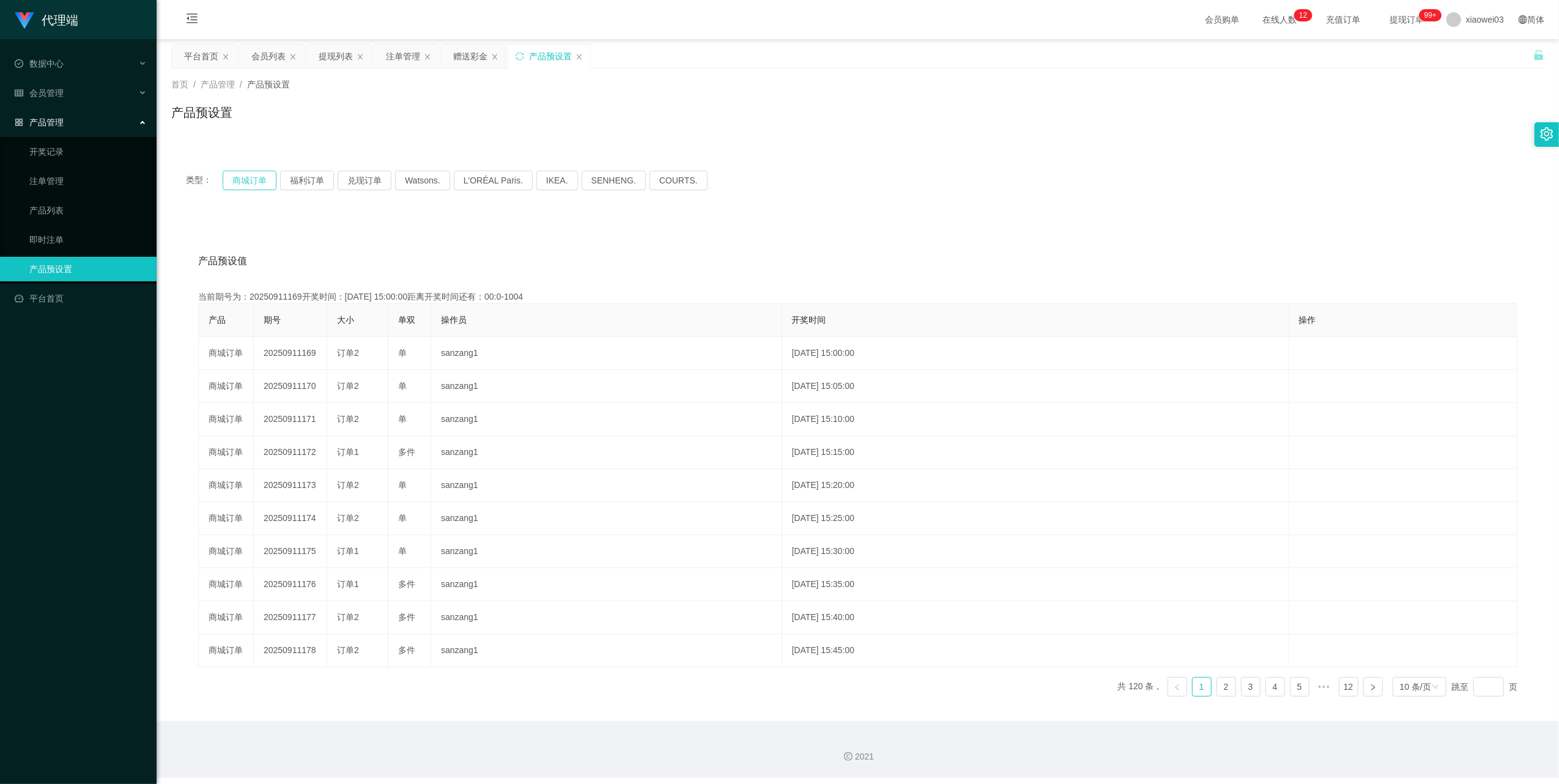
click at [229, 186] on button "商城订单" at bounding box center [249, 180] width 54 height 19
click at [235, 184] on button "商城订单" at bounding box center [249, 180] width 54 height 19
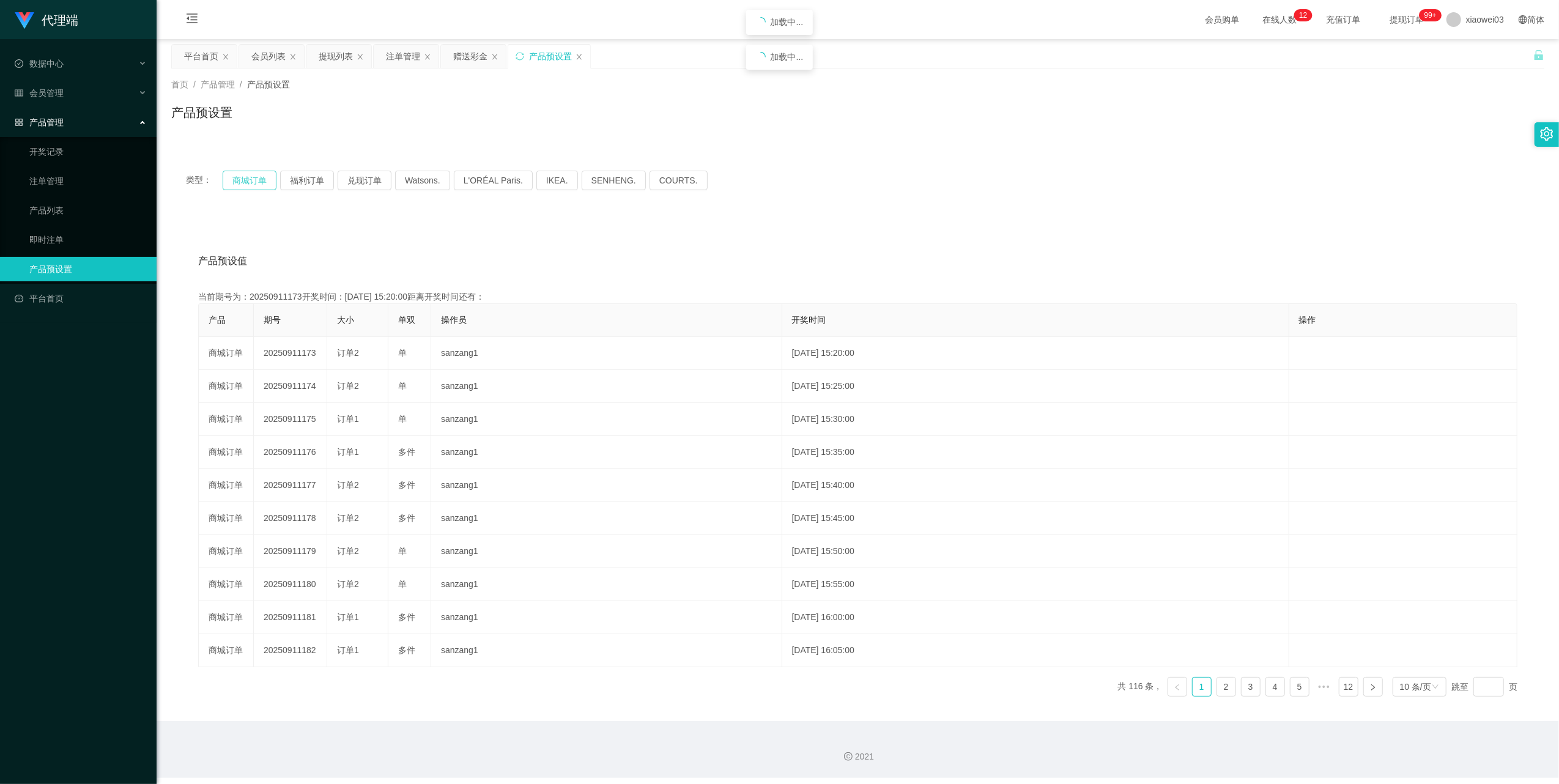
click at [235, 184] on button "商城订单" at bounding box center [249, 180] width 54 height 19
drag, startPoint x: 235, startPoint y: 184, endPoint x: 595, endPoint y: 243, distance: 364.8
click at [235, 184] on button "商城订单" at bounding box center [249, 180] width 54 height 19
click at [265, 184] on button "商城订单" at bounding box center [249, 180] width 54 height 19
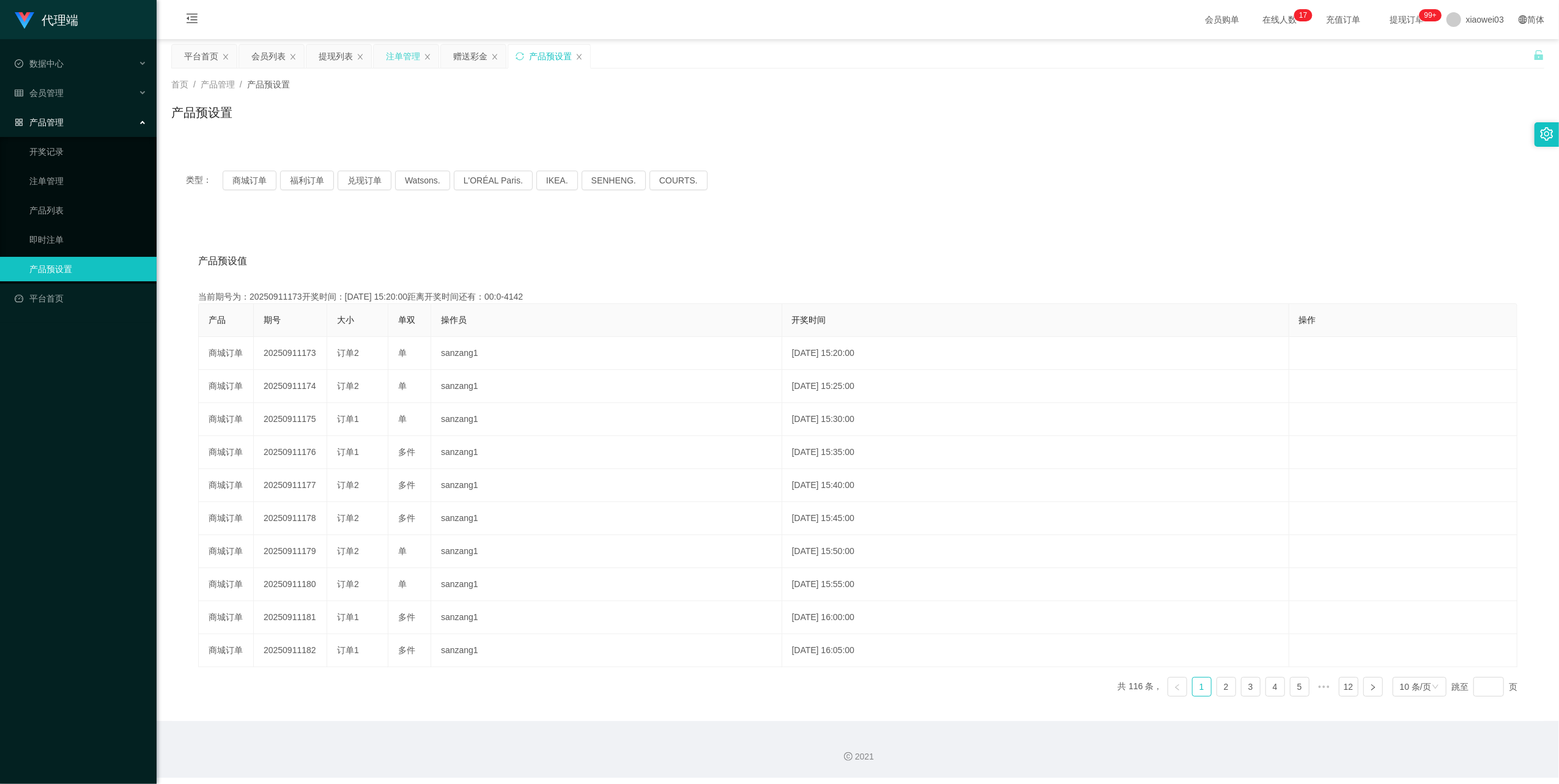
click at [406, 59] on div "注单管理" at bounding box center [402, 56] width 34 height 23
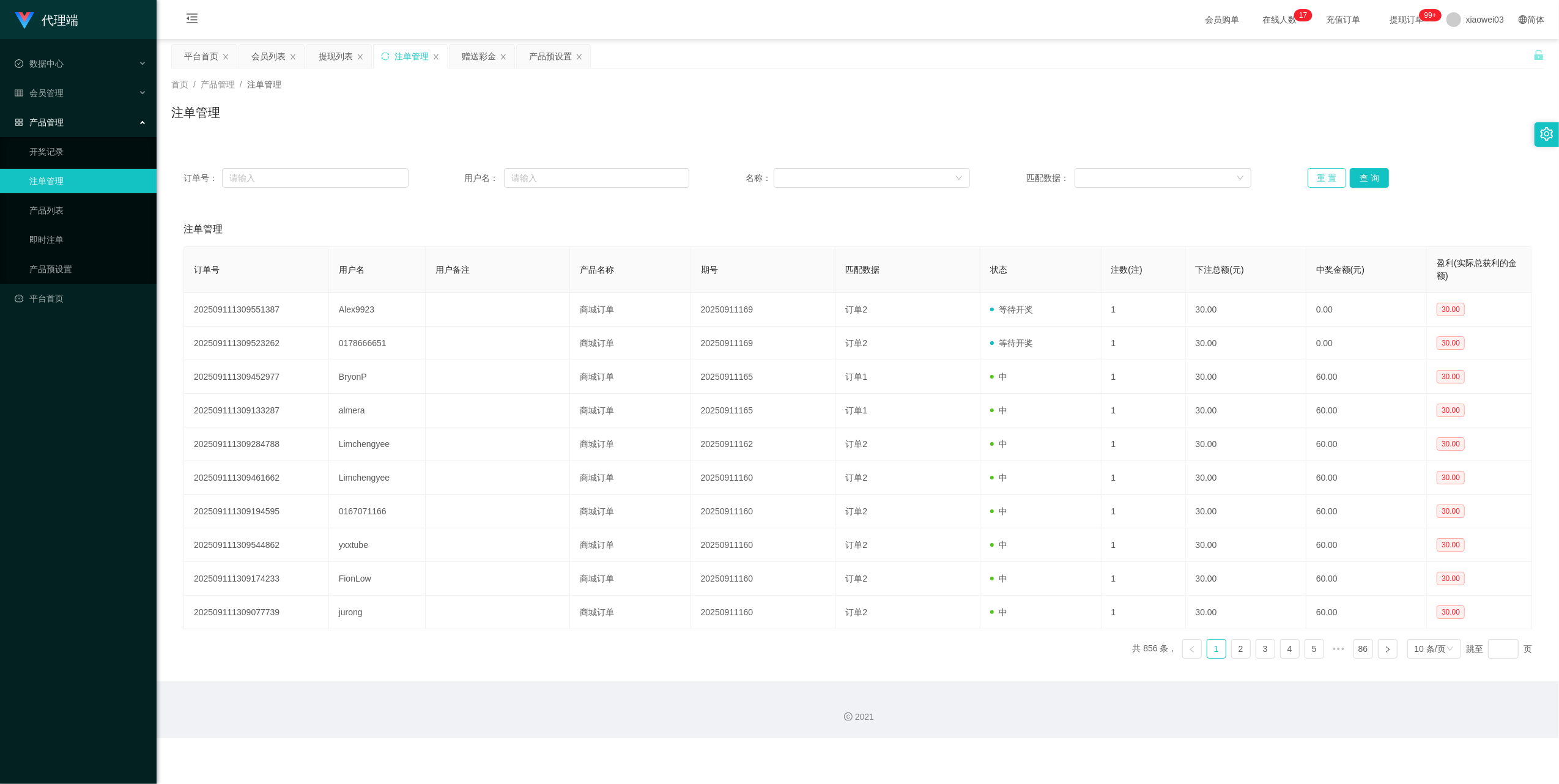
click at [1297, 184] on div "订单号： 用户名： 名称： 匹配数据： 重 置 查 询" at bounding box center [858, 178] width 1349 height 19
click at [1308, 182] on button "重 置" at bounding box center [1327, 178] width 39 height 19
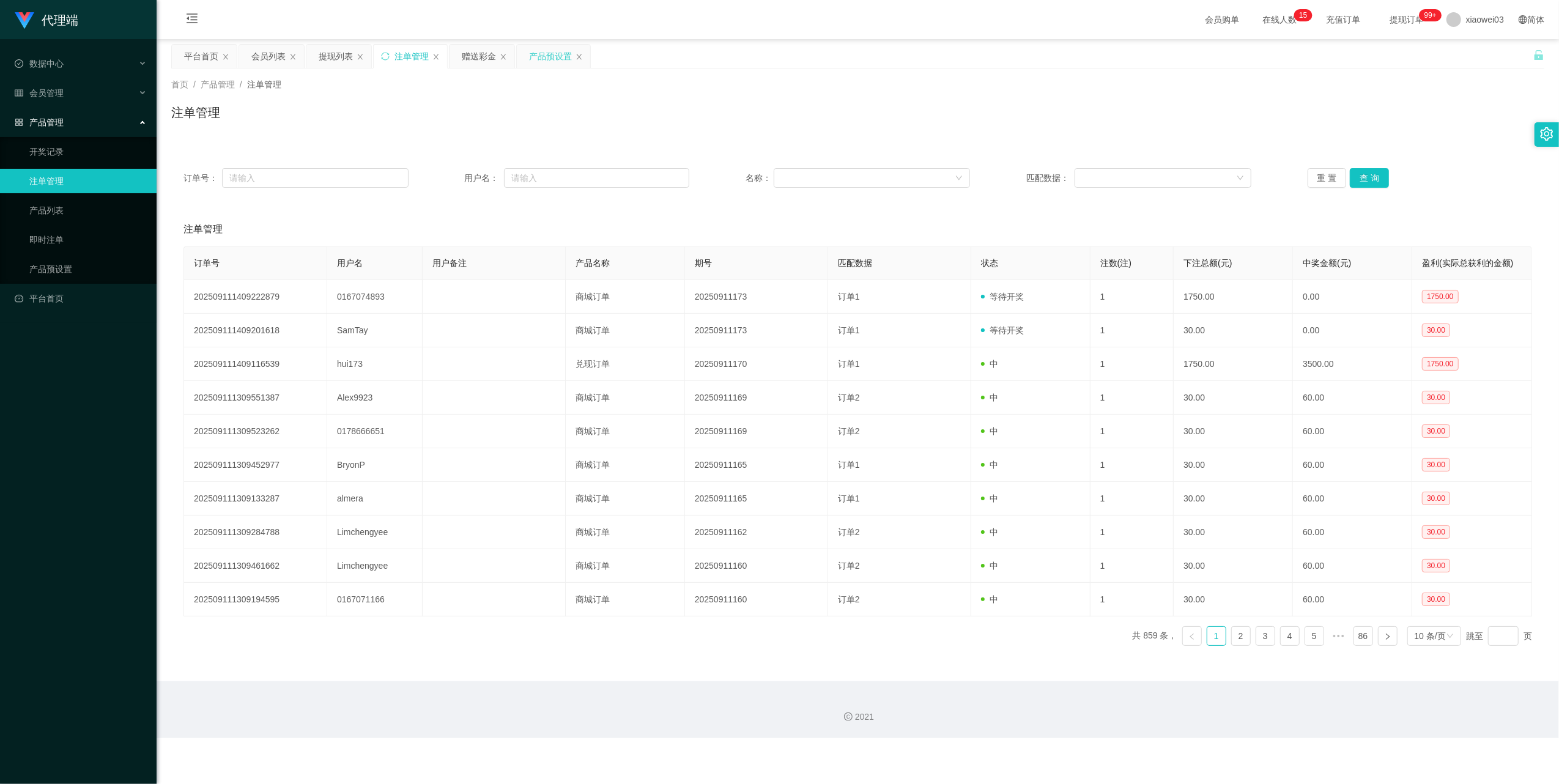
click at [543, 67] on div "产品预设置" at bounding box center [550, 56] width 43 height 23
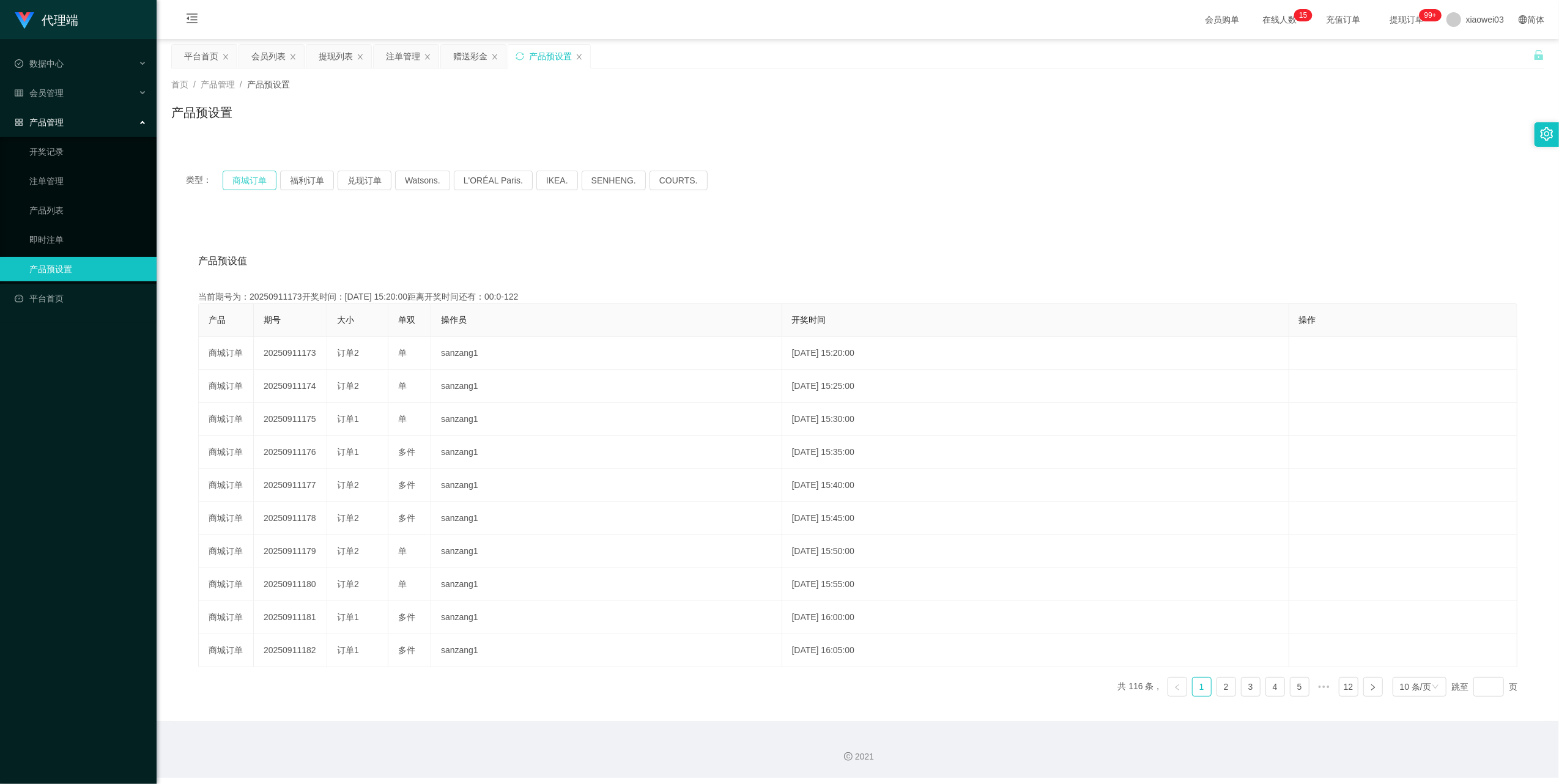
click at [262, 178] on button "商城订单" at bounding box center [249, 180] width 54 height 19
click at [468, 59] on div "赠送彩金" at bounding box center [470, 56] width 34 height 23
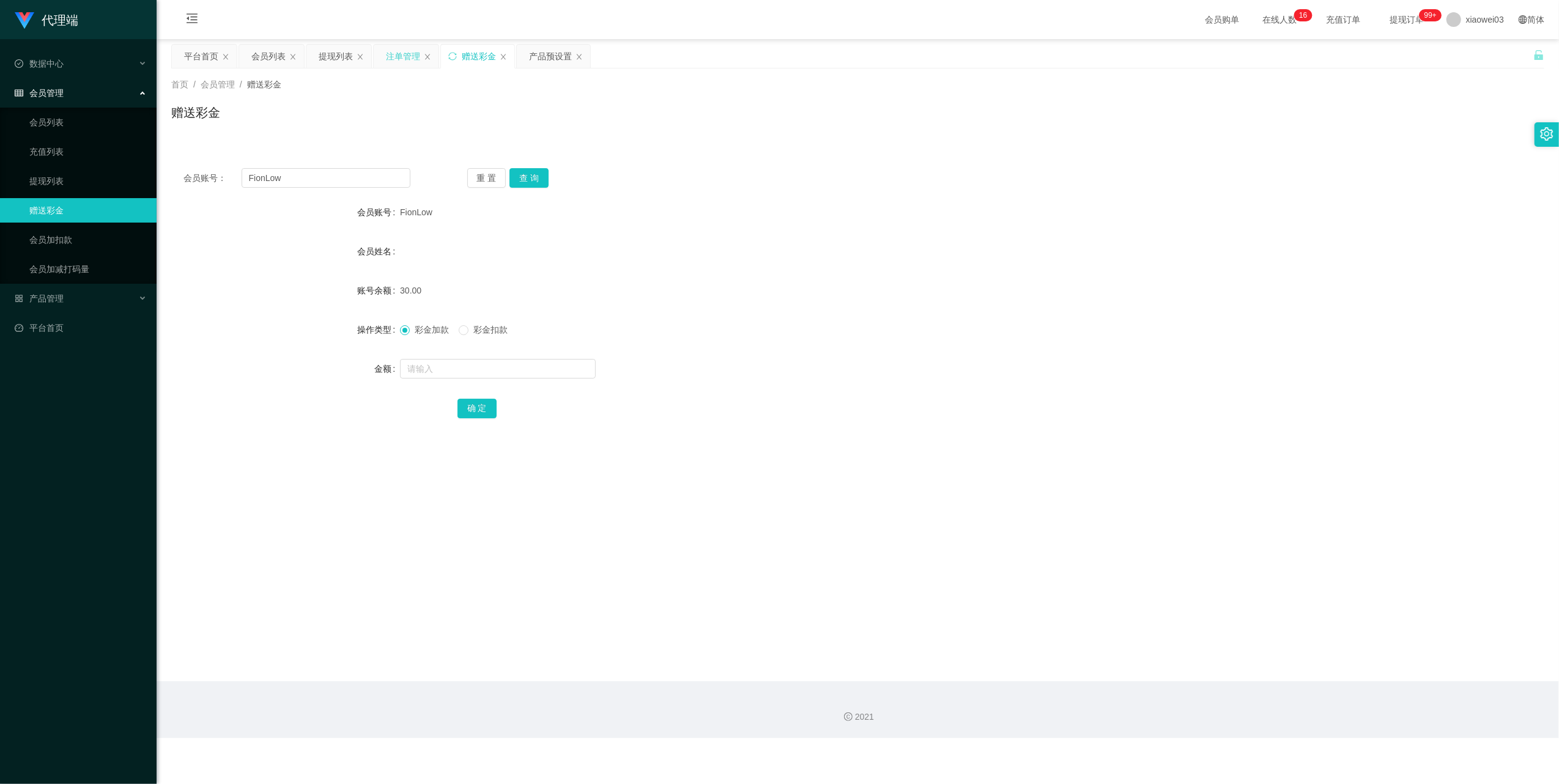
drag, startPoint x: 390, startPoint y: 55, endPoint x: 453, endPoint y: 96, distance: 75.2
click at [390, 55] on div "注单管理" at bounding box center [402, 56] width 34 height 23
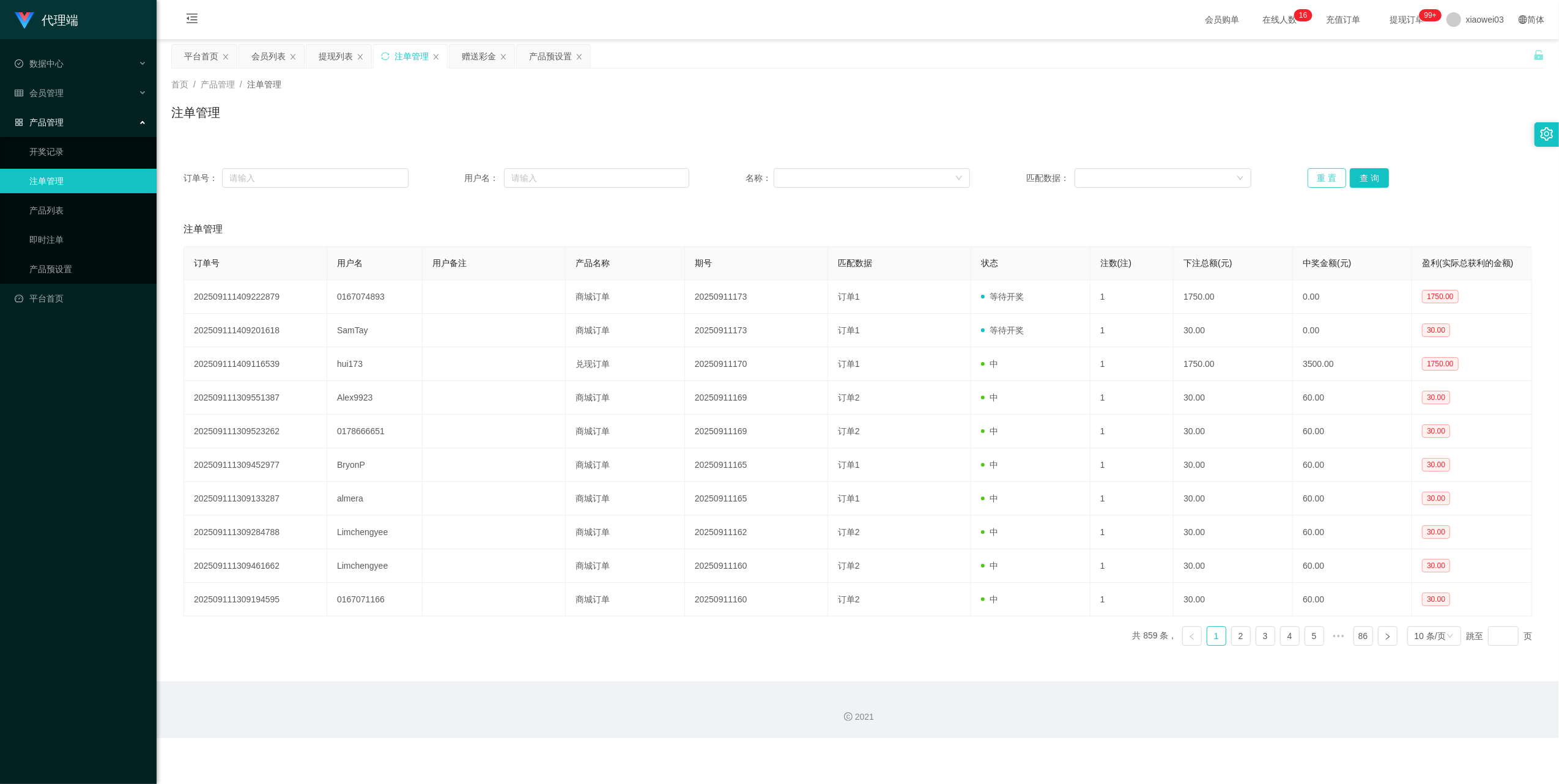
click at [1322, 179] on button "重 置" at bounding box center [1327, 178] width 39 height 19
drag, startPoint x: 1310, startPoint y: 175, endPoint x: 1276, endPoint y: 177, distance: 34.1
click at [1310, 175] on button "重 置" at bounding box center [1327, 178] width 39 height 19
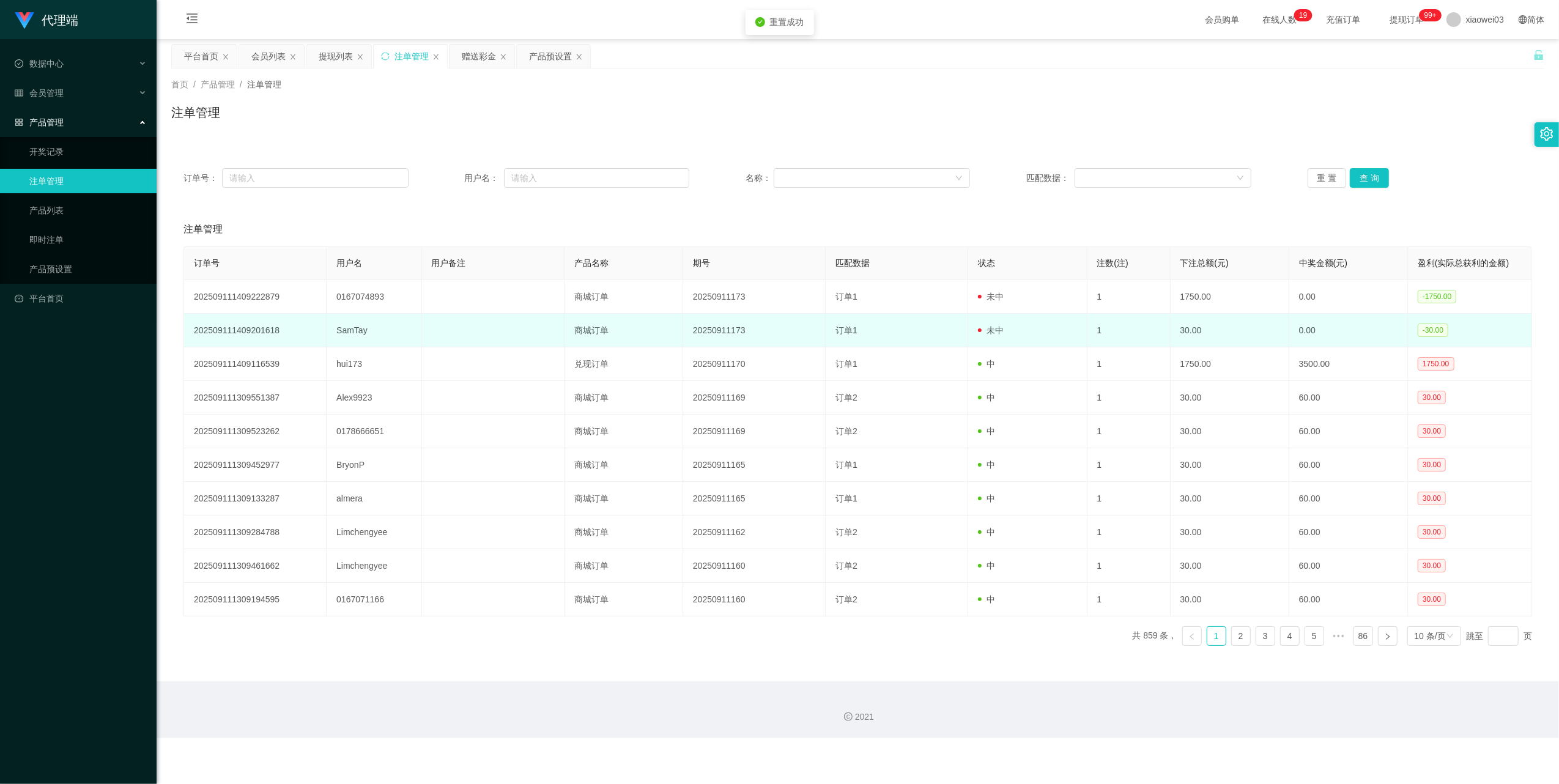
click at [345, 330] on td "SamTay" at bounding box center [374, 330] width 95 height 34
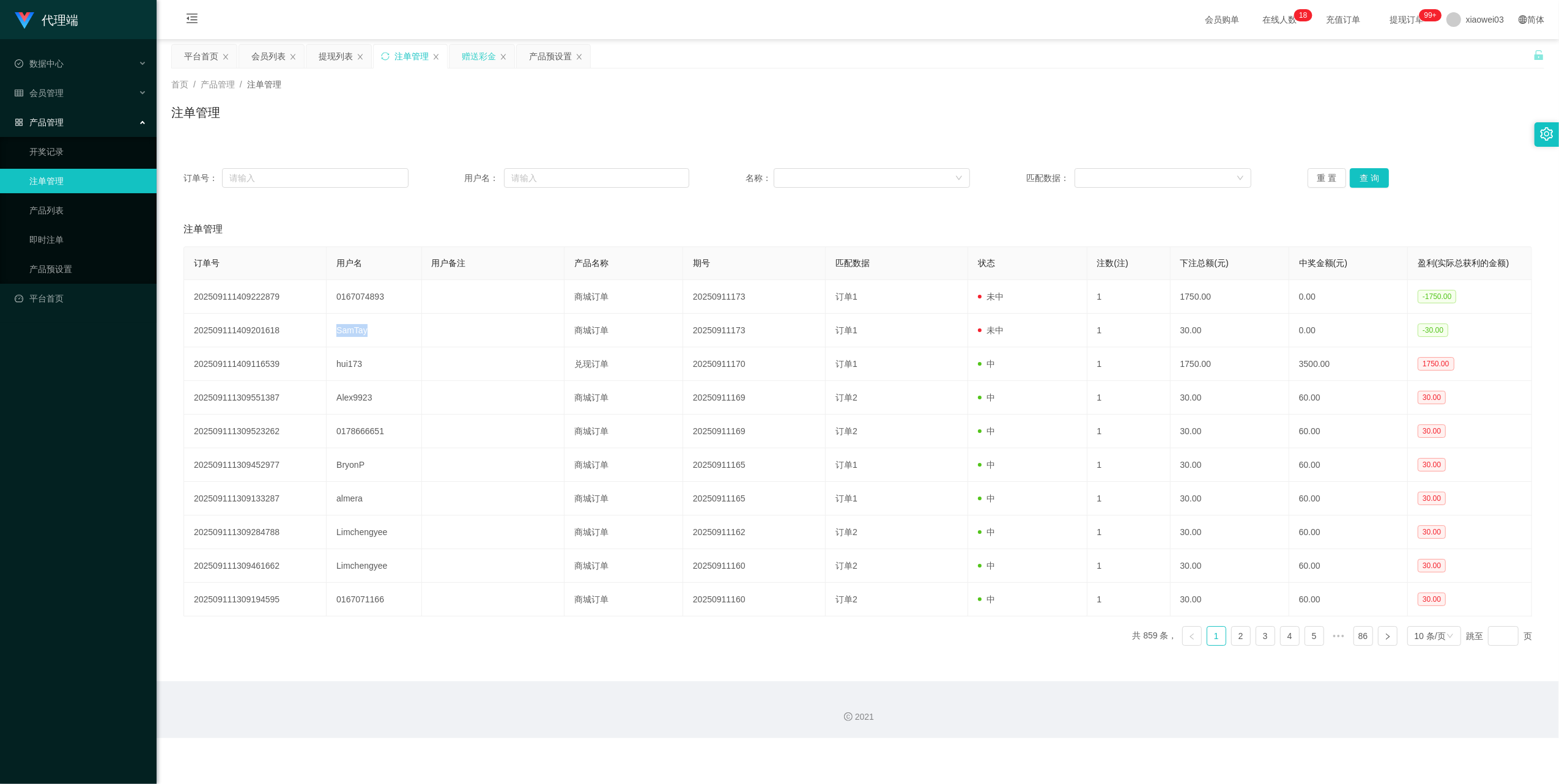
click at [465, 64] on div "赠送彩金" at bounding box center [478, 56] width 34 height 23
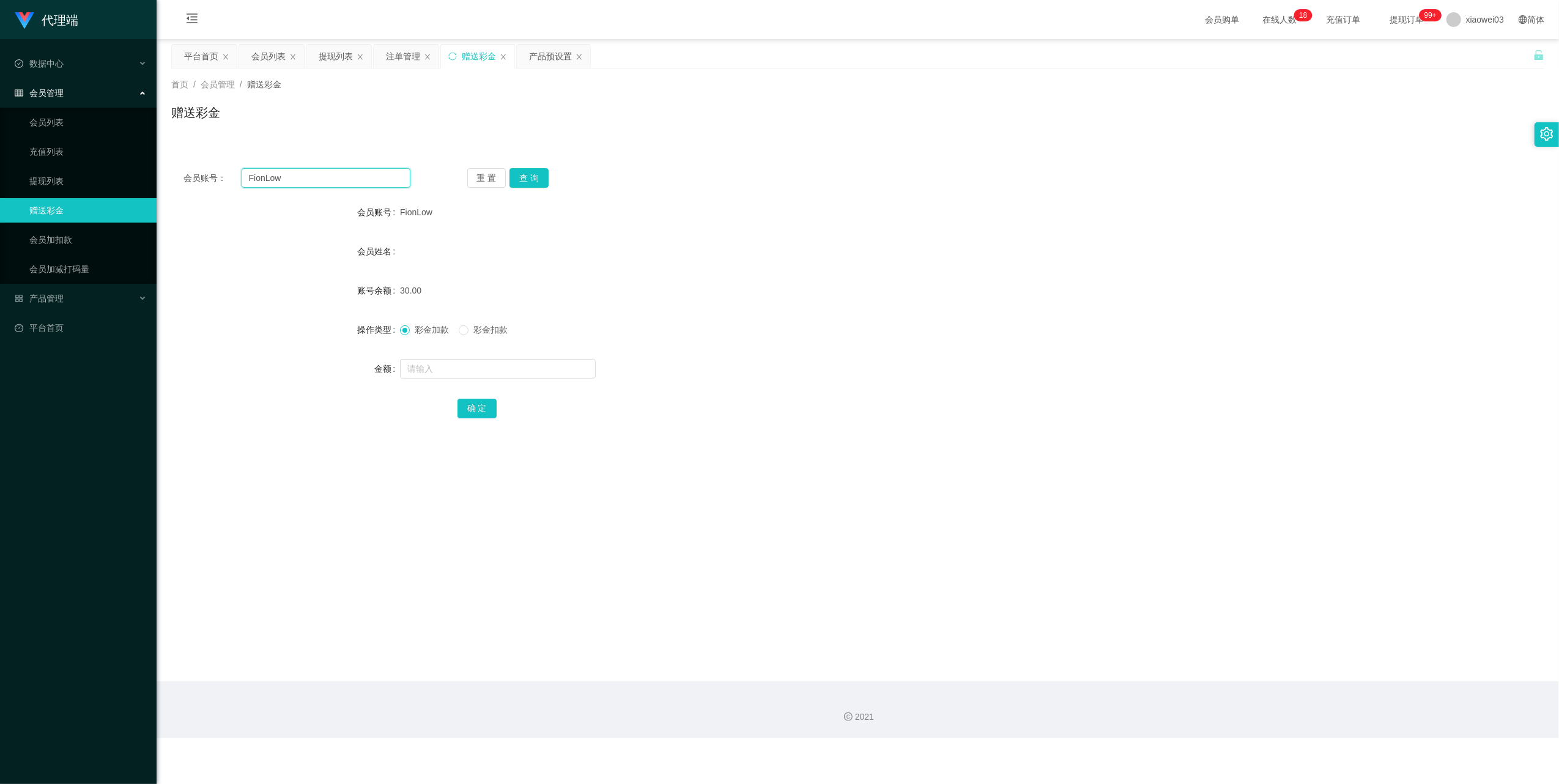
click at [343, 184] on input "FionLow" at bounding box center [326, 178] width 169 height 19
drag, startPoint x: 343, startPoint y: 184, endPoint x: 488, endPoint y: 257, distance: 162.3
click at [345, 186] on input "FionLow" at bounding box center [326, 178] width 169 height 19
paste input "SamTay"
click at [535, 179] on button "查 询" at bounding box center [529, 178] width 39 height 19
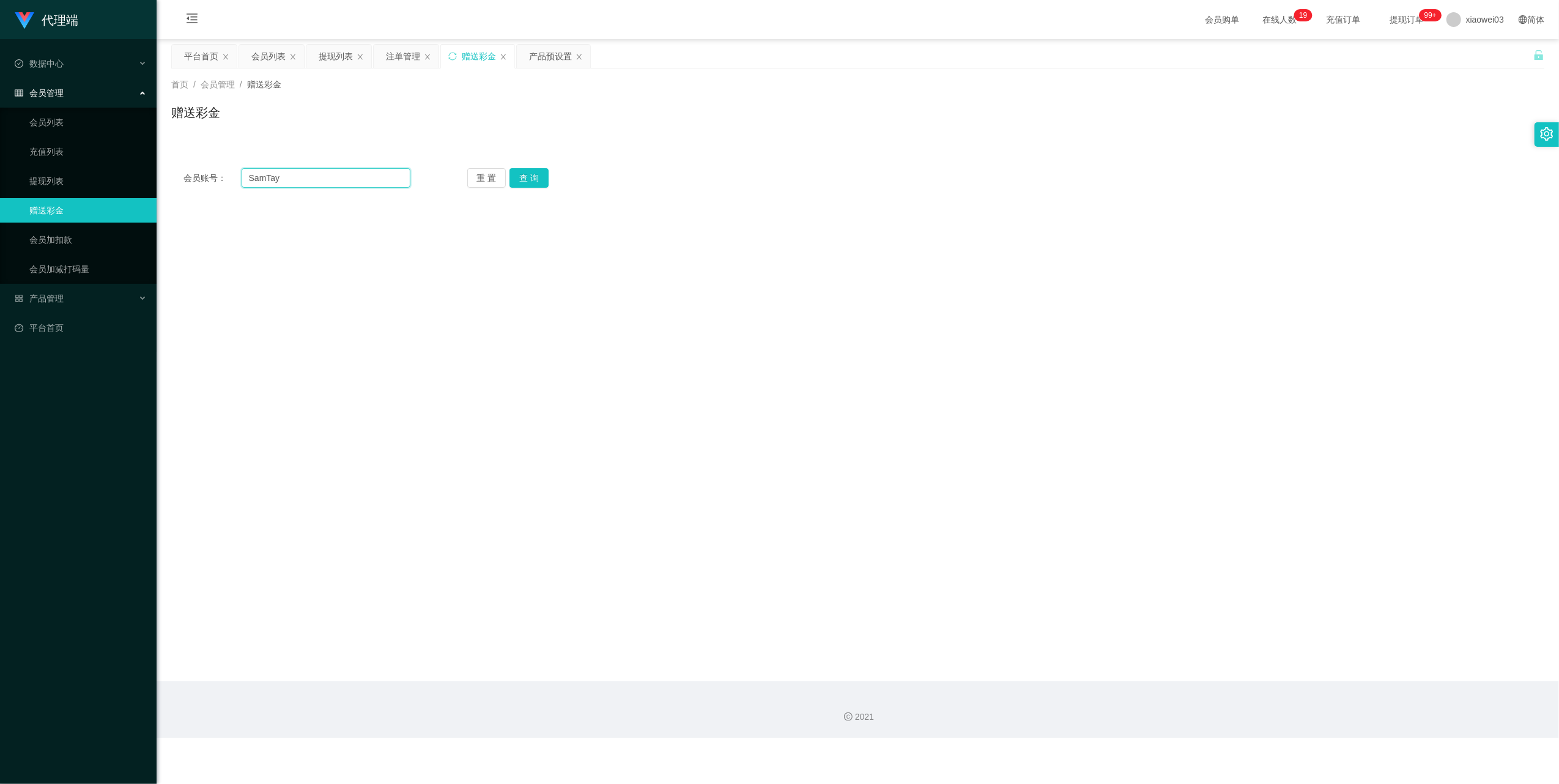
click at [311, 184] on input "SamTay" at bounding box center [326, 178] width 169 height 19
paste input "SamTay"
click at [353, 176] on input "SamTaySamTay" at bounding box center [326, 178] width 169 height 19
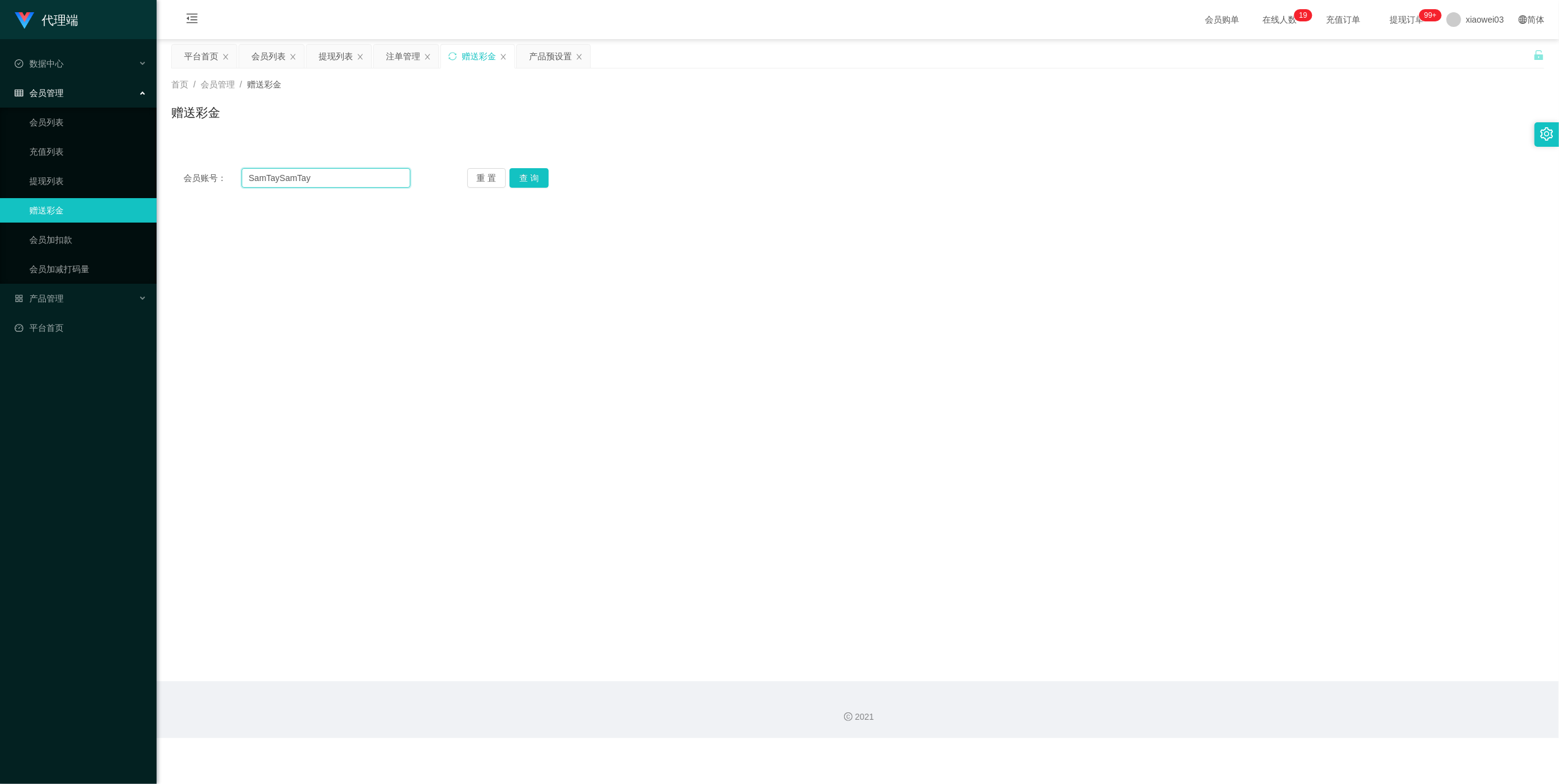
drag, startPoint x: 353, startPoint y: 176, endPoint x: 380, endPoint y: 214, distance: 46.6
click at [353, 178] on input "SamTaySamTay" at bounding box center [326, 178] width 169 height 19
paste input "text"
type input "SamTay"
click at [533, 167] on div "会员账号： SamTay 重 置 查 询 会员账号 FionLow 会员姓名 账号余额 30.00 操作类型 彩金加款 彩金扣款 金额 确 定" at bounding box center [857, 178] width 1373 height 44
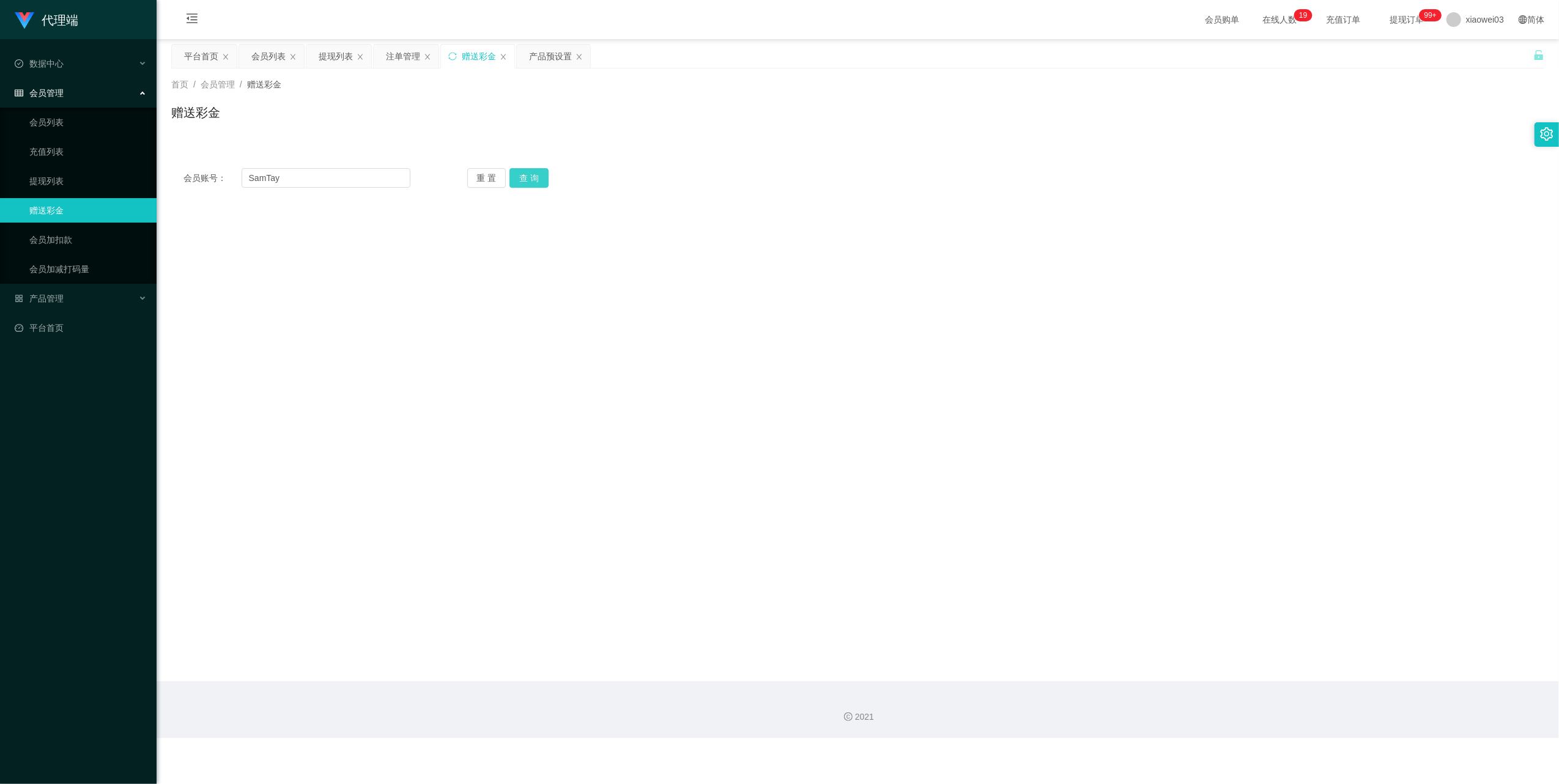
click at [532, 184] on button "查 询" at bounding box center [529, 178] width 39 height 19
click at [492, 363] on input "text" at bounding box center [497, 368] width 196 height 19
type input "3"
type input "60"
click at [478, 407] on button "确 定" at bounding box center [477, 408] width 39 height 19
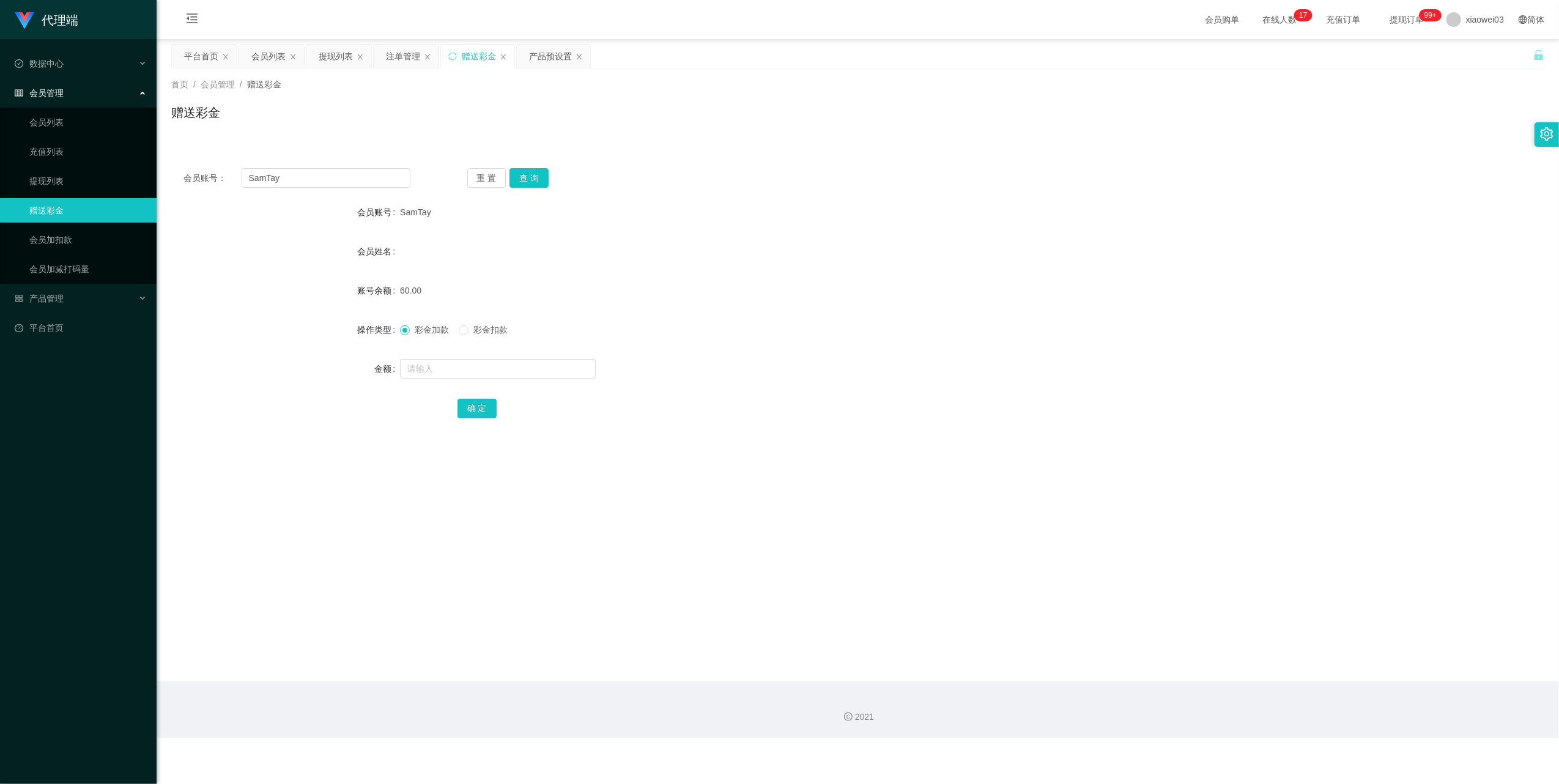
click at [404, 57] on div "注单管理" at bounding box center [402, 56] width 34 height 23
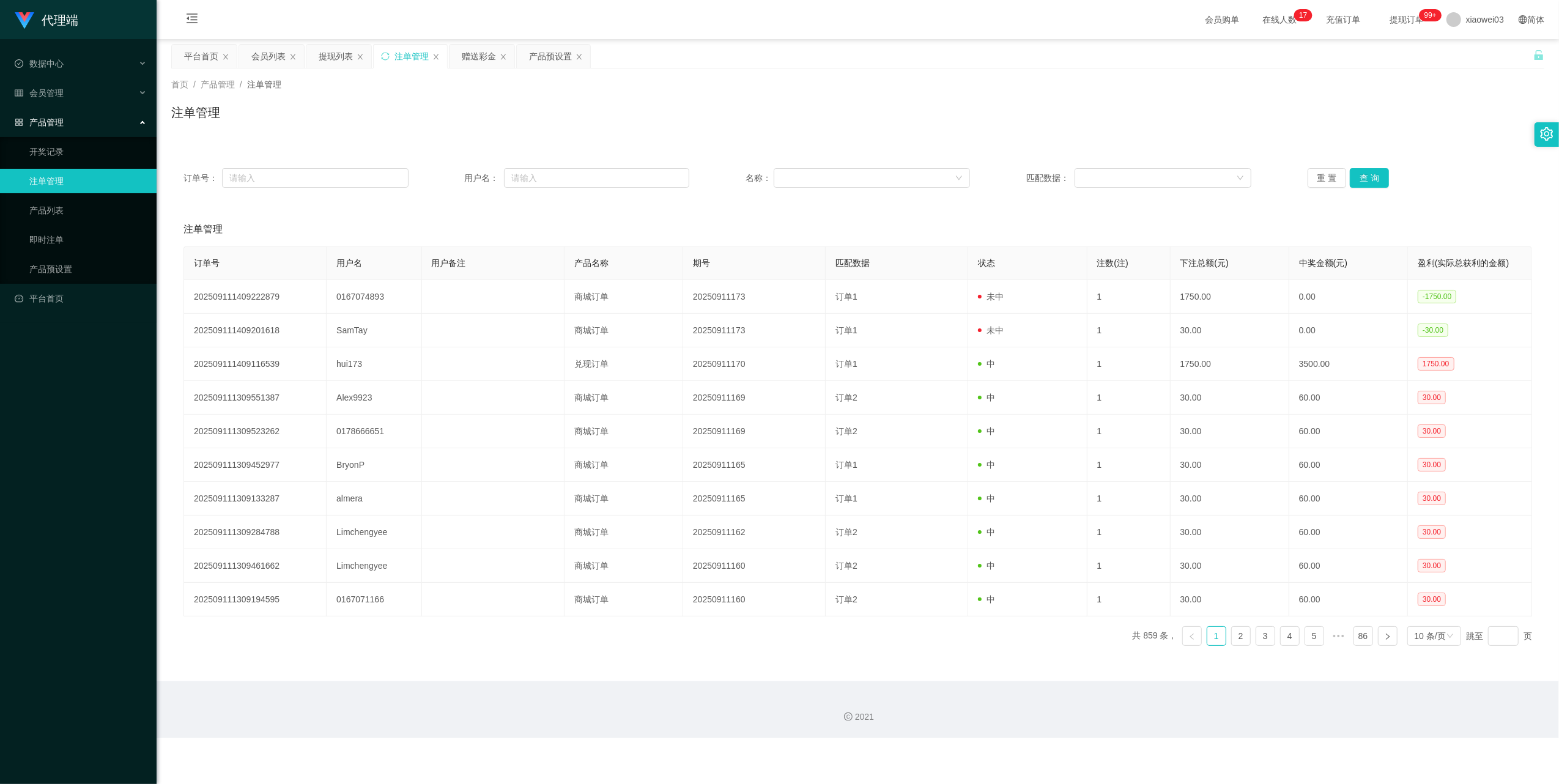
click at [1321, 190] on div "订单号： 用户名： 名称： 匹配数据： 重 置 查 询" at bounding box center [857, 178] width 1373 height 44
click at [1321, 184] on button "重 置" at bounding box center [1327, 178] width 39 height 19
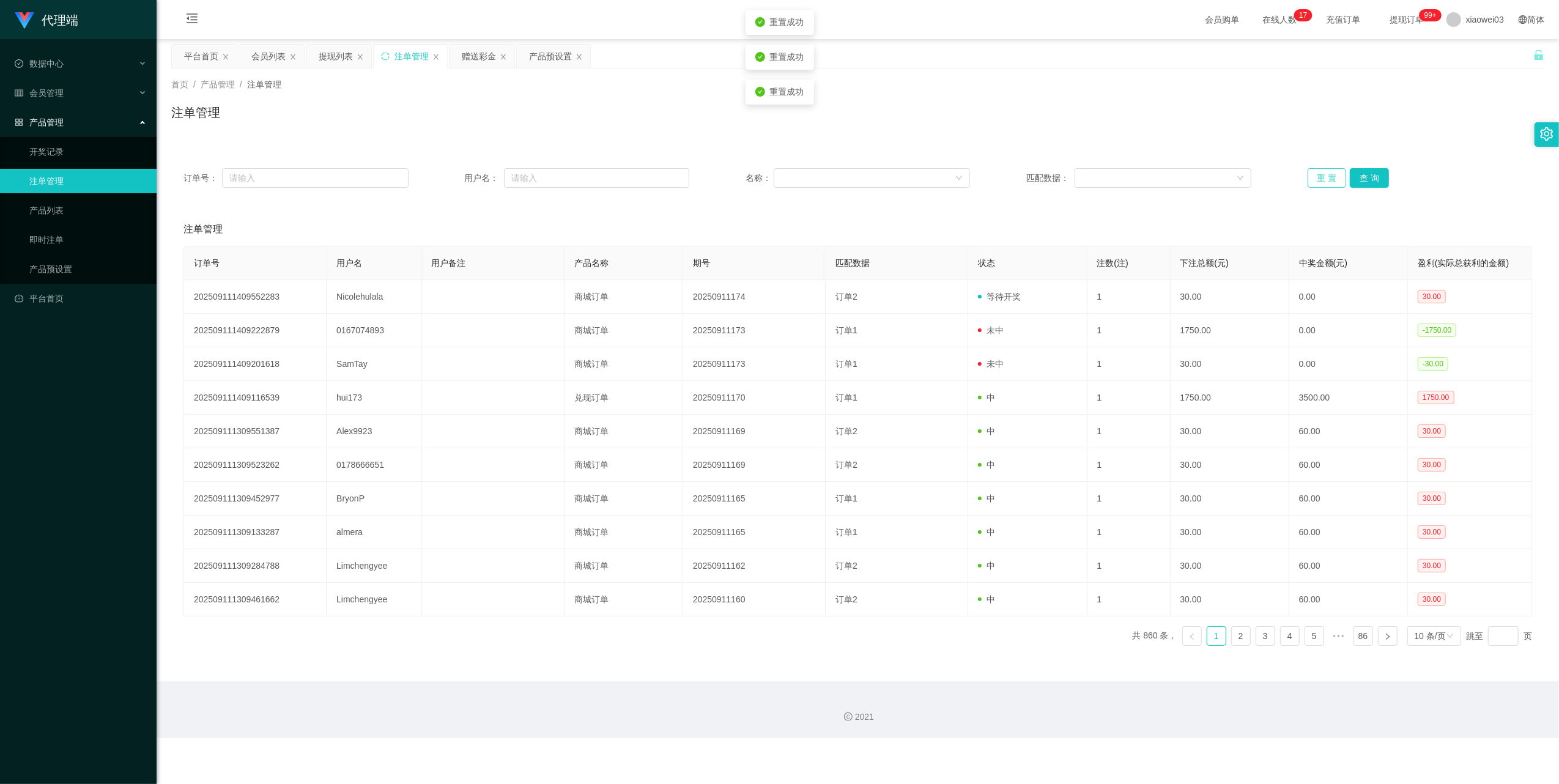
click at [1321, 184] on button "重 置" at bounding box center [1327, 178] width 39 height 19
drag, startPoint x: 475, startPoint y: 54, endPoint x: 685, endPoint y: 165, distance: 237.5
click at [474, 54] on div "赠送彩金" at bounding box center [478, 56] width 34 height 23
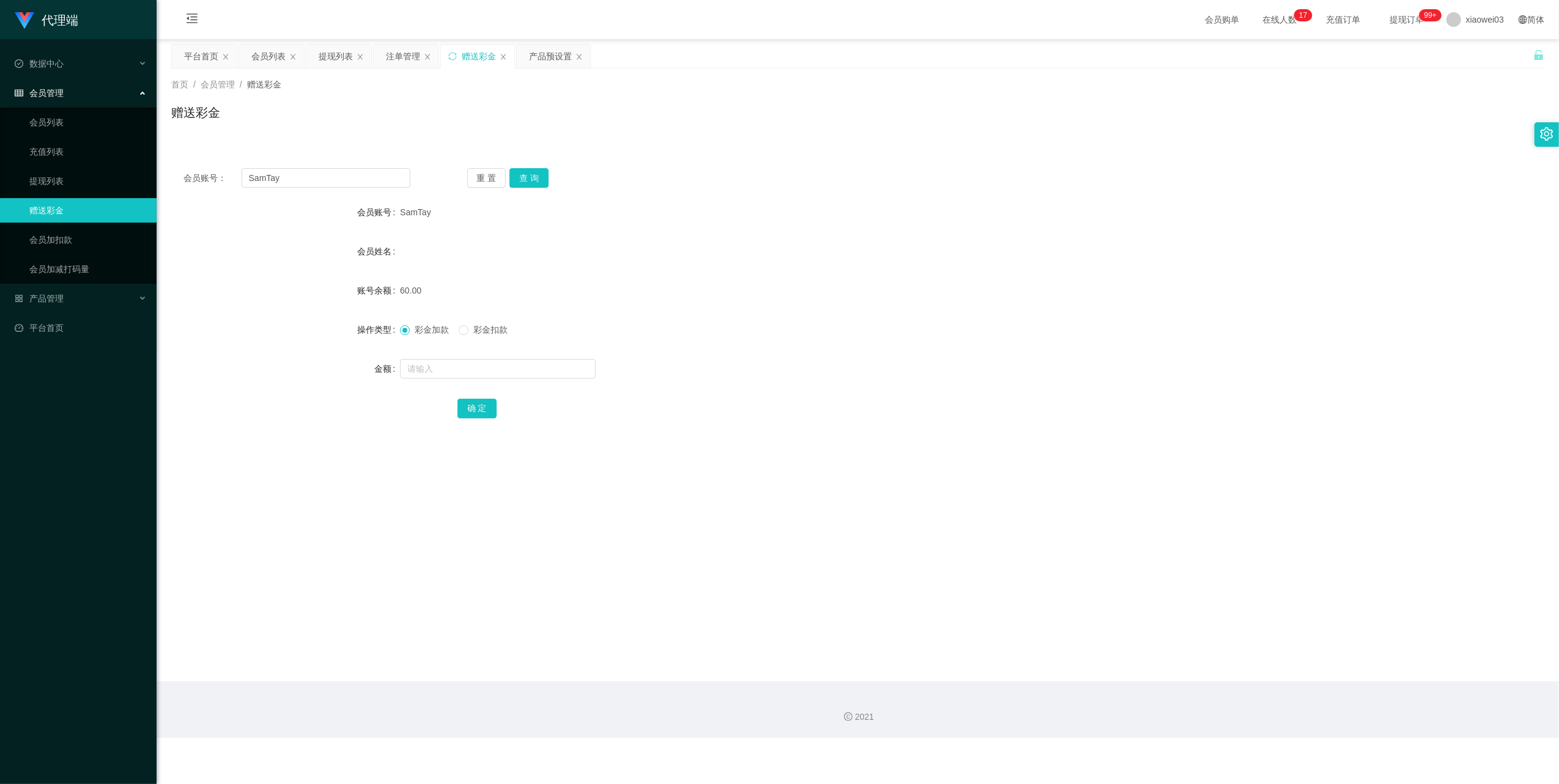
click at [536, 59] on div "产品预设置" at bounding box center [550, 56] width 43 height 23
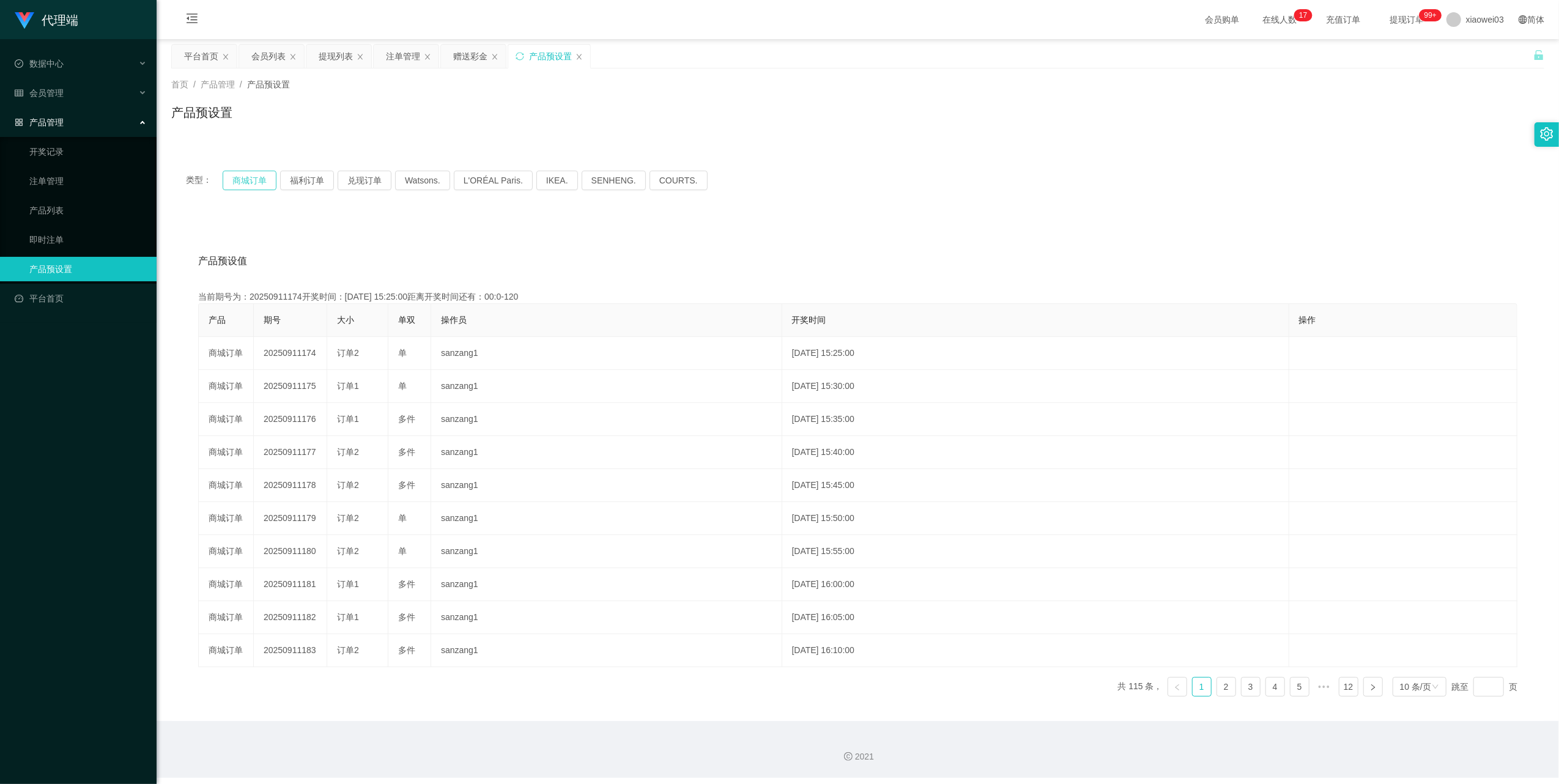
click at [257, 184] on button "商城订单" at bounding box center [249, 180] width 54 height 19
click at [397, 52] on div "注单管理" at bounding box center [402, 56] width 34 height 23
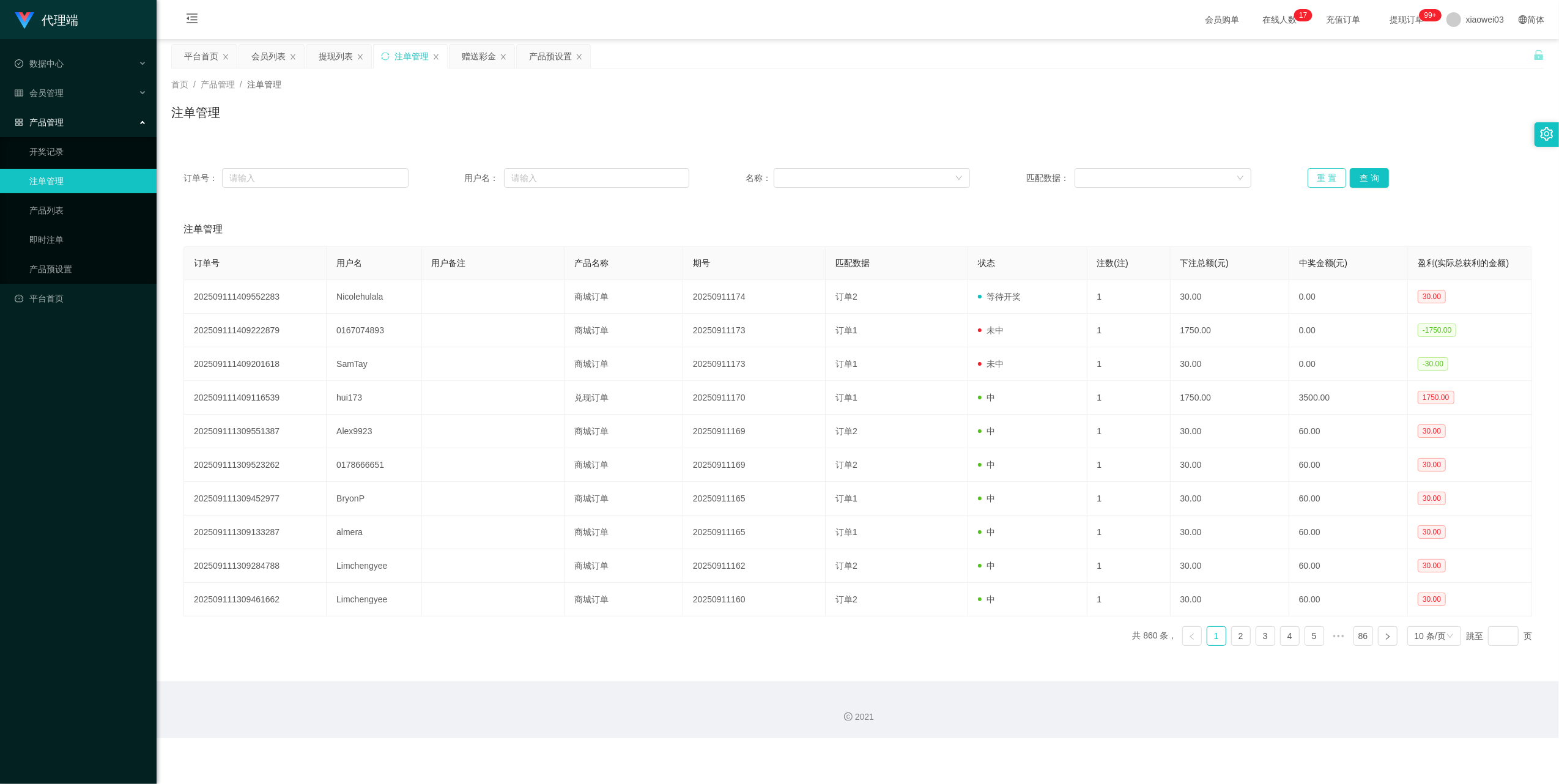
click at [1320, 184] on button "重 置" at bounding box center [1327, 178] width 39 height 19
click at [1314, 176] on button "重 置" at bounding box center [1327, 178] width 39 height 19
click at [316, 62] on div "提现列表" at bounding box center [339, 56] width 65 height 23
click at [331, 60] on div "提现列表" at bounding box center [335, 56] width 34 height 23
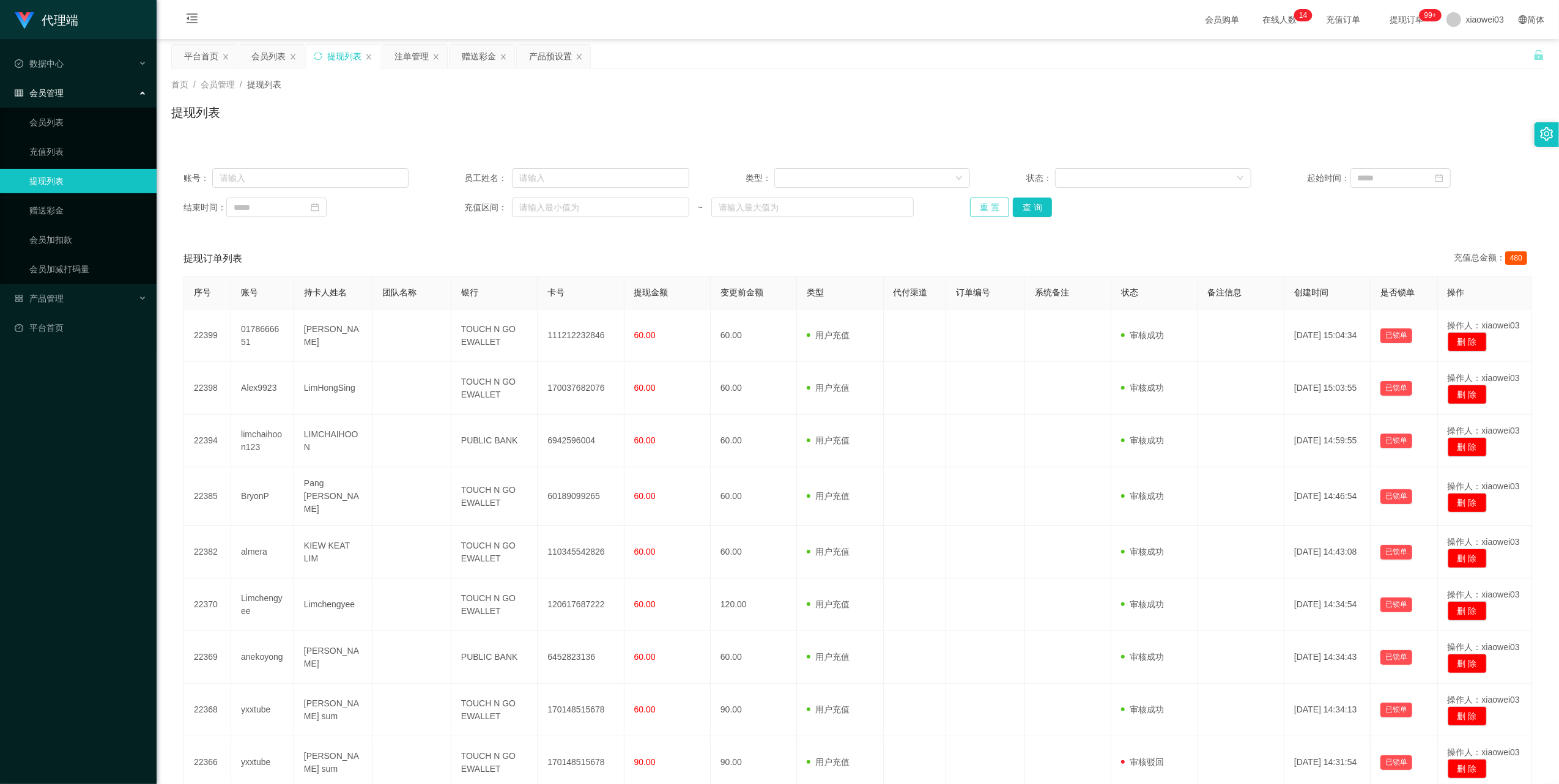
click at [972, 198] on button "重 置" at bounding box center [989, 207] width 39 height 19
click at [972, 199] on button "重 置" at bounding box center [989, 207] width 39 height 19
click at [991, 209] on button "重 置" at bounding box center [989, 207] width 39 height 19
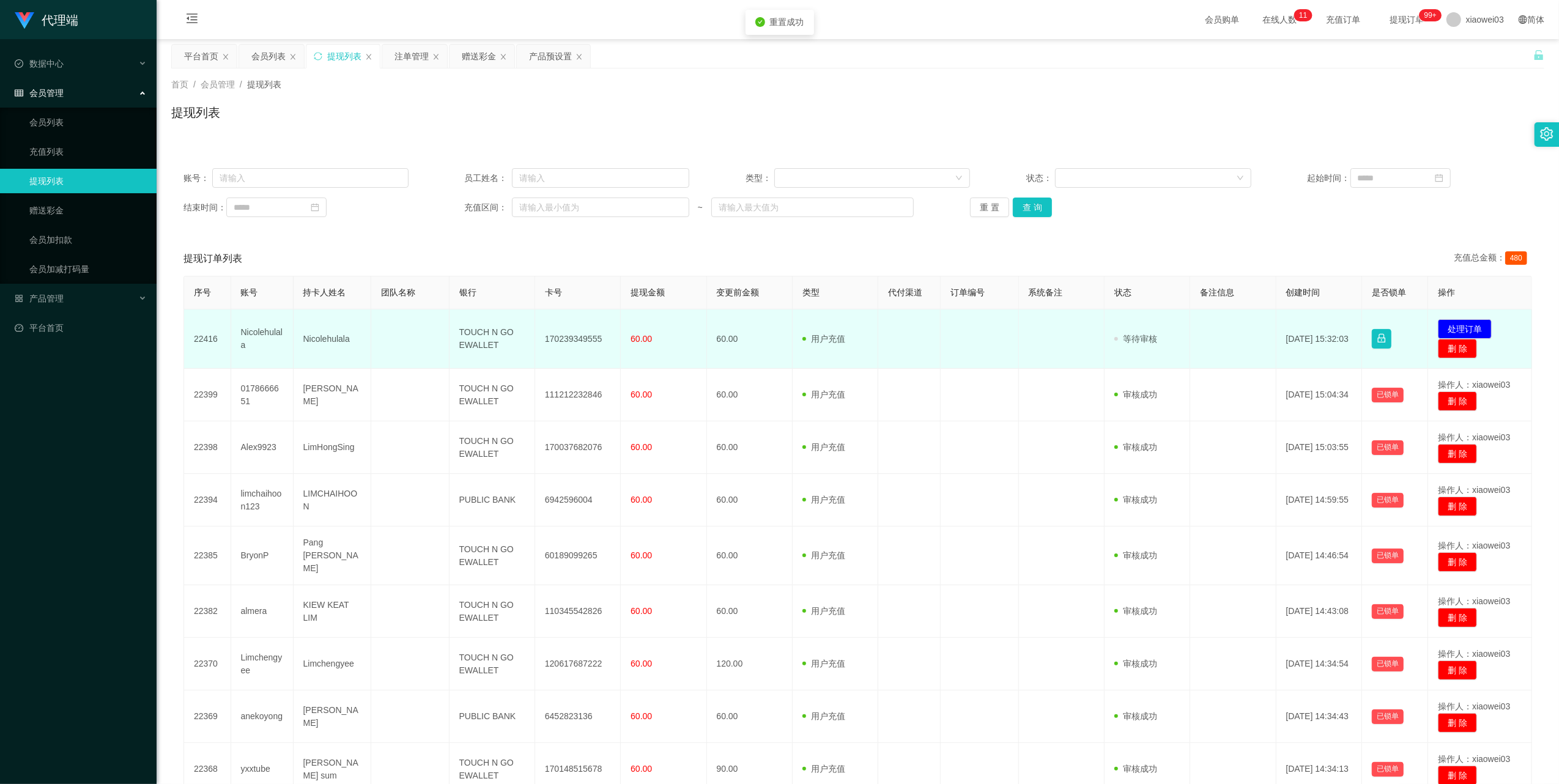
click at [585, 333] on td "170239349555" at bounding box center [578, 338] width 86 height 59
click at [465, 334] on td "TOUCH N GO EWALLET" at bounding box center [492, 338] width 86 height 59
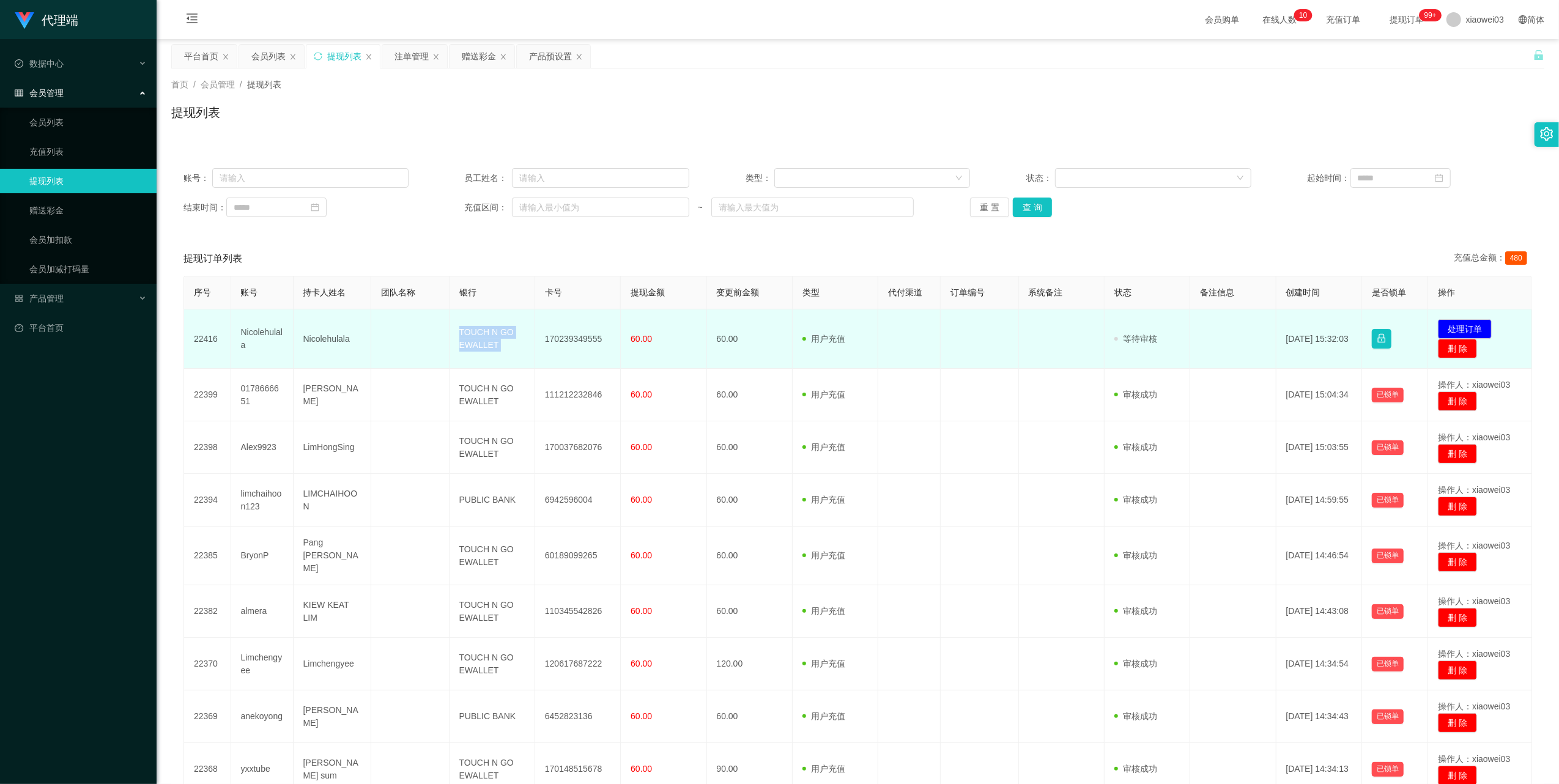
click at [465, 334] on td "TOUCH N GO EWALLET" at bounding box center [492, 338] width 86 height 59
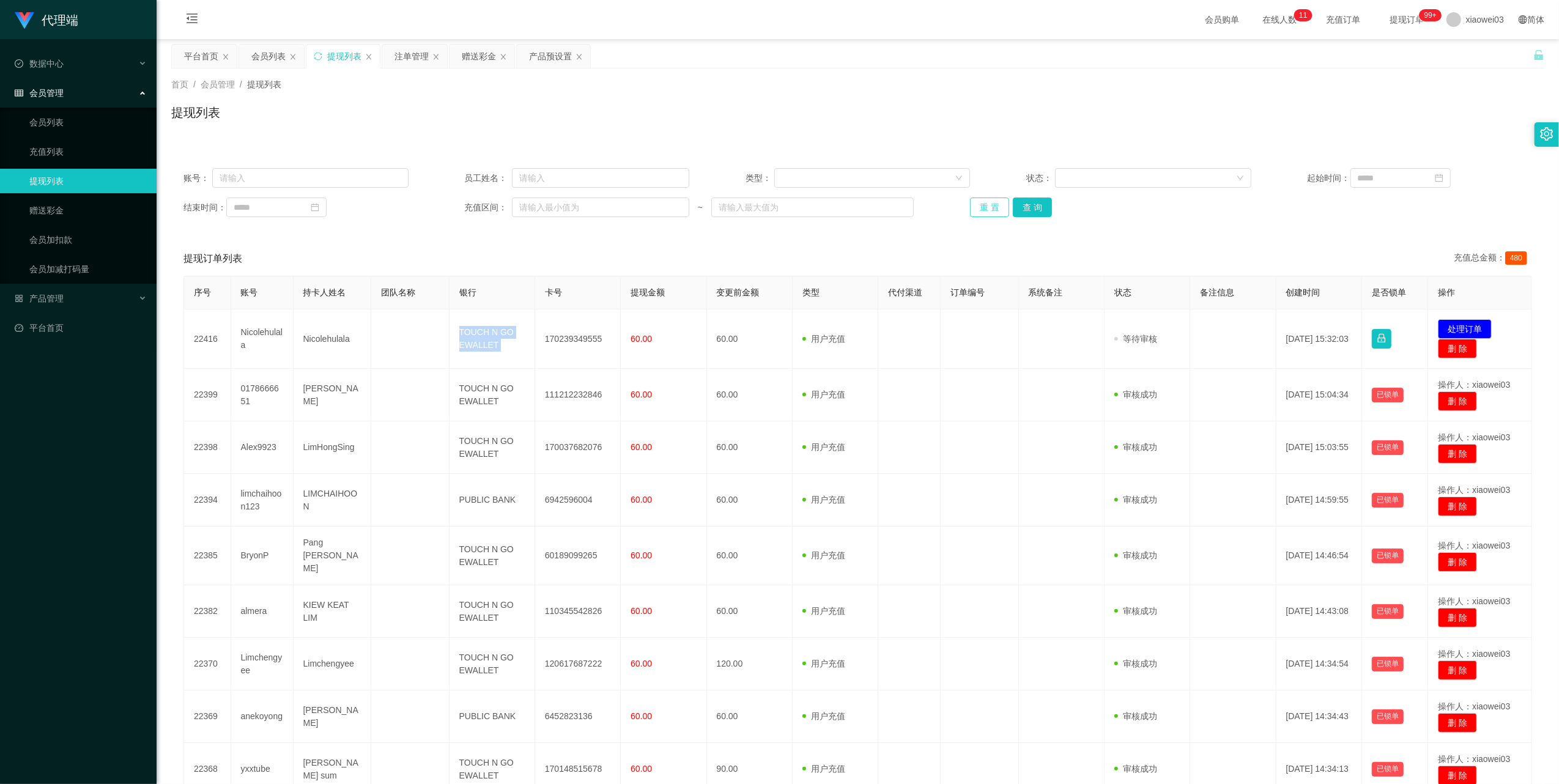
click at [991, 205] on button "重 置" at bounding box center [989, 207] width 39 height 19
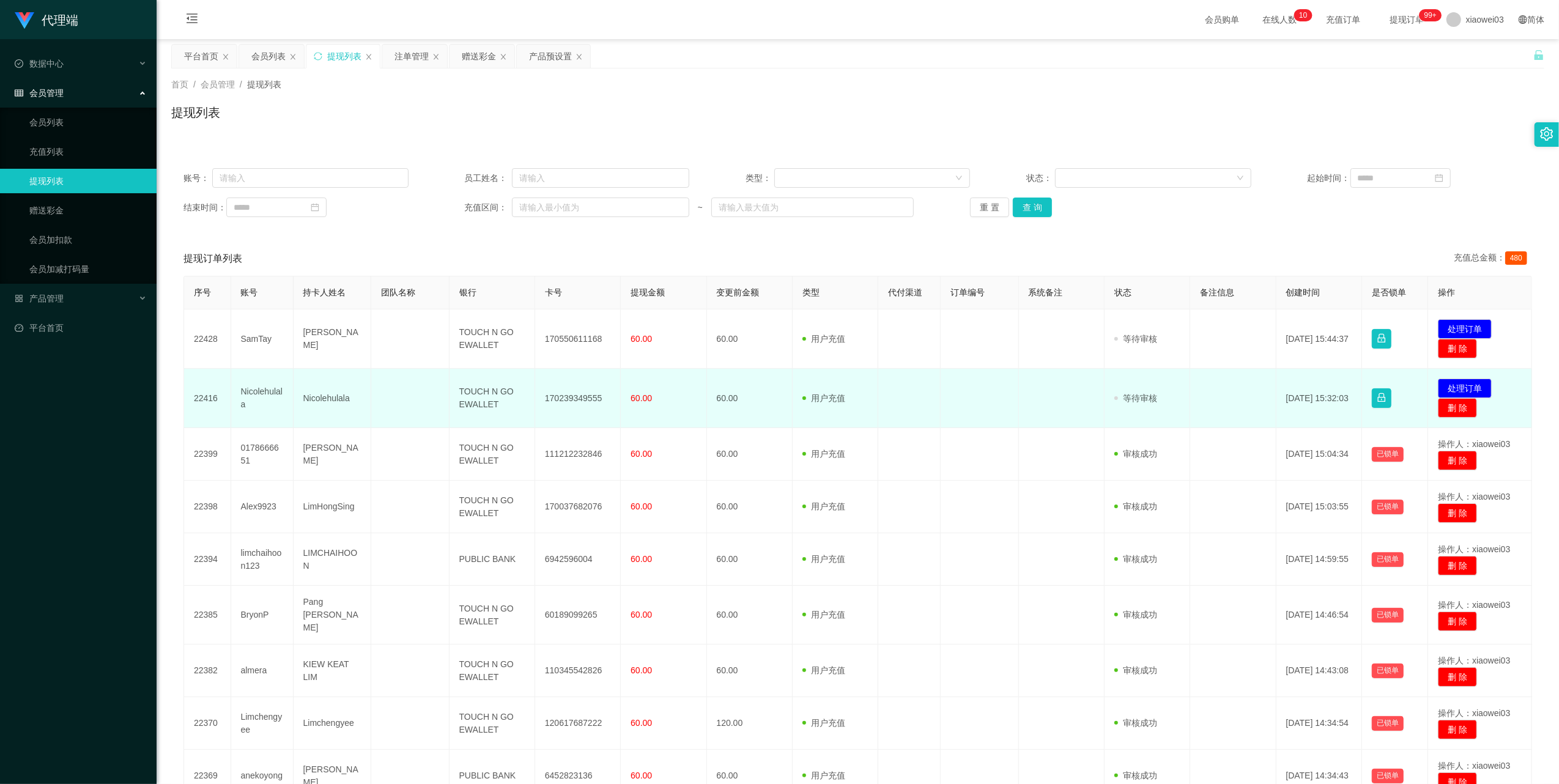
click at [578, 396] on td "170239349555" at bounding box center [578, 398] width 86 height 59
click at [470, 397] on td "TOUCH N GO EWALLET" at bounding box center [492, 398] width 86 height 59
click at [466, 411] on td "TOUCH N GO EWALLET" at bounding box center [492, 398] width 86 height 59
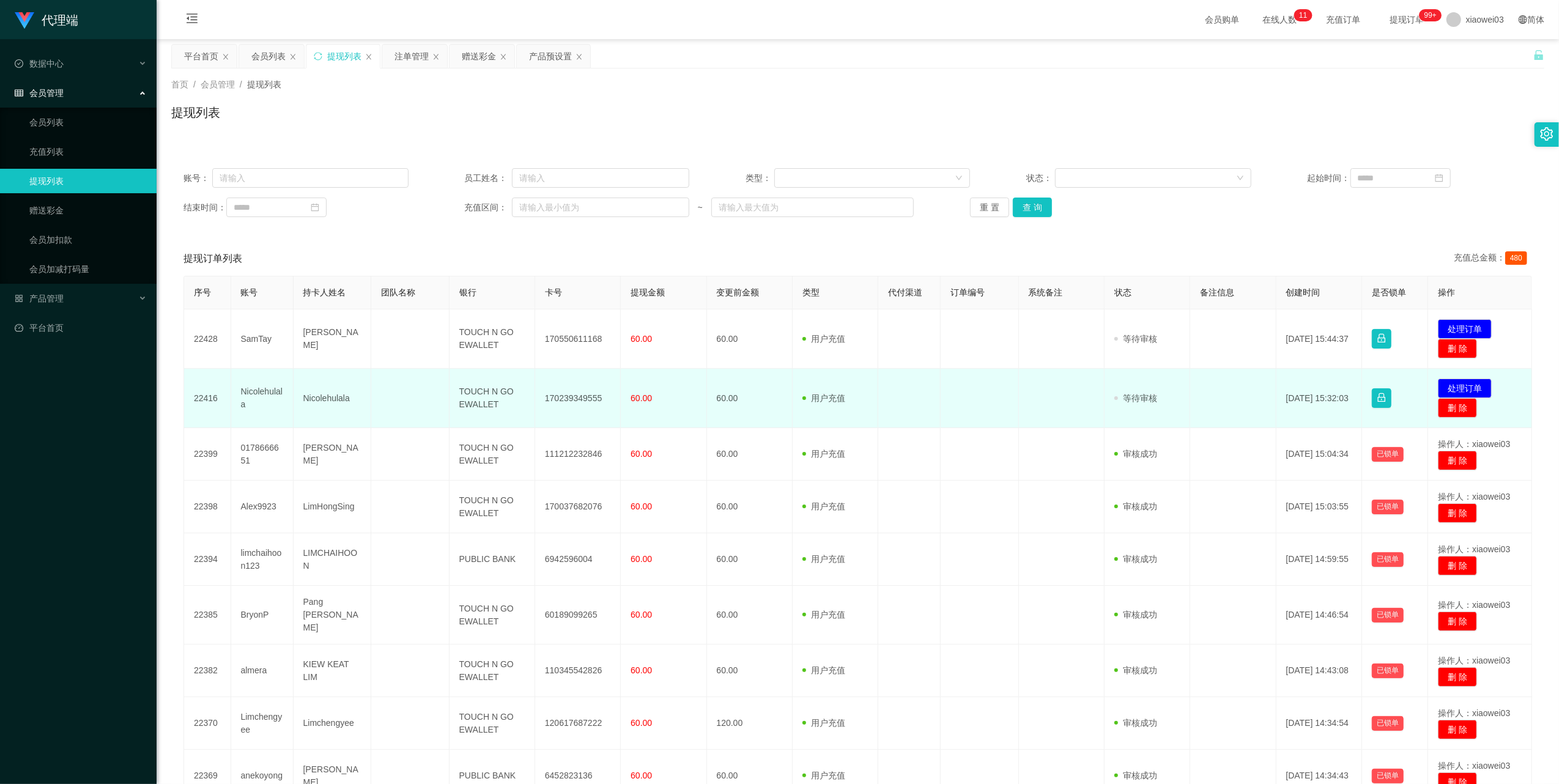
click at [470, 396] on td "TOUCH N GO EWALLET" at bounding box center [492, 398] width 86 height 59
drag, startPoint x: 470, startPoint y: 396, endPoint x: 477, endPoint y: 398, distance: 7.3
click at [477, 398] on td "TOUCH N GO EWALLET" at bounding box center [492, 398] width 86 height 59
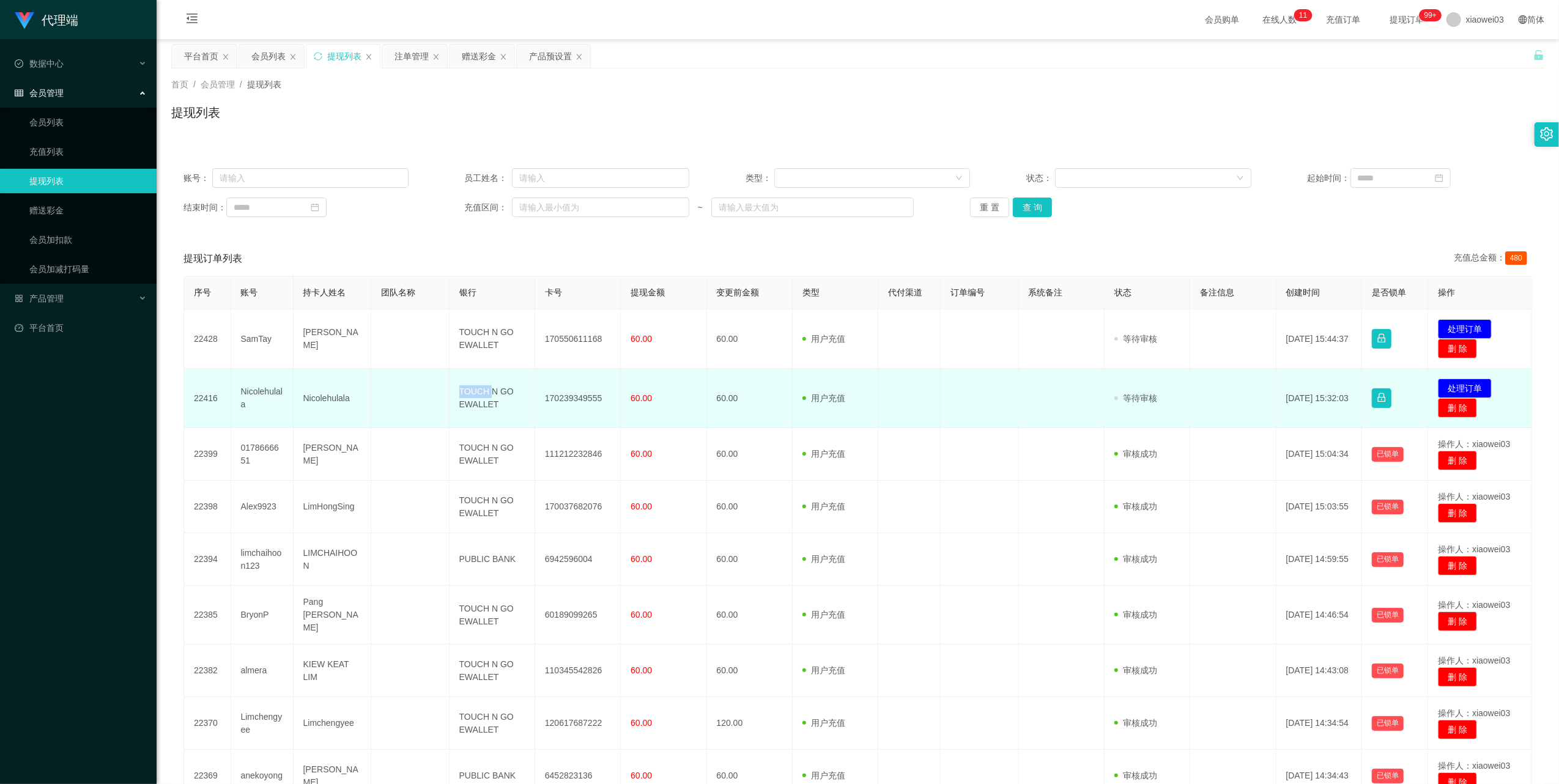
click at [477, 398] on td "TOUCH N GO EWALLET" at bounding box center [492, 398] width 86 height 59
click at [257, 385] on td "Nicolehulala" at bounding box center [263, 398] width 63 height 59
click at [257, 391] on td "Nicolehulala" at bounding box center [263, 398] width 63 height 59
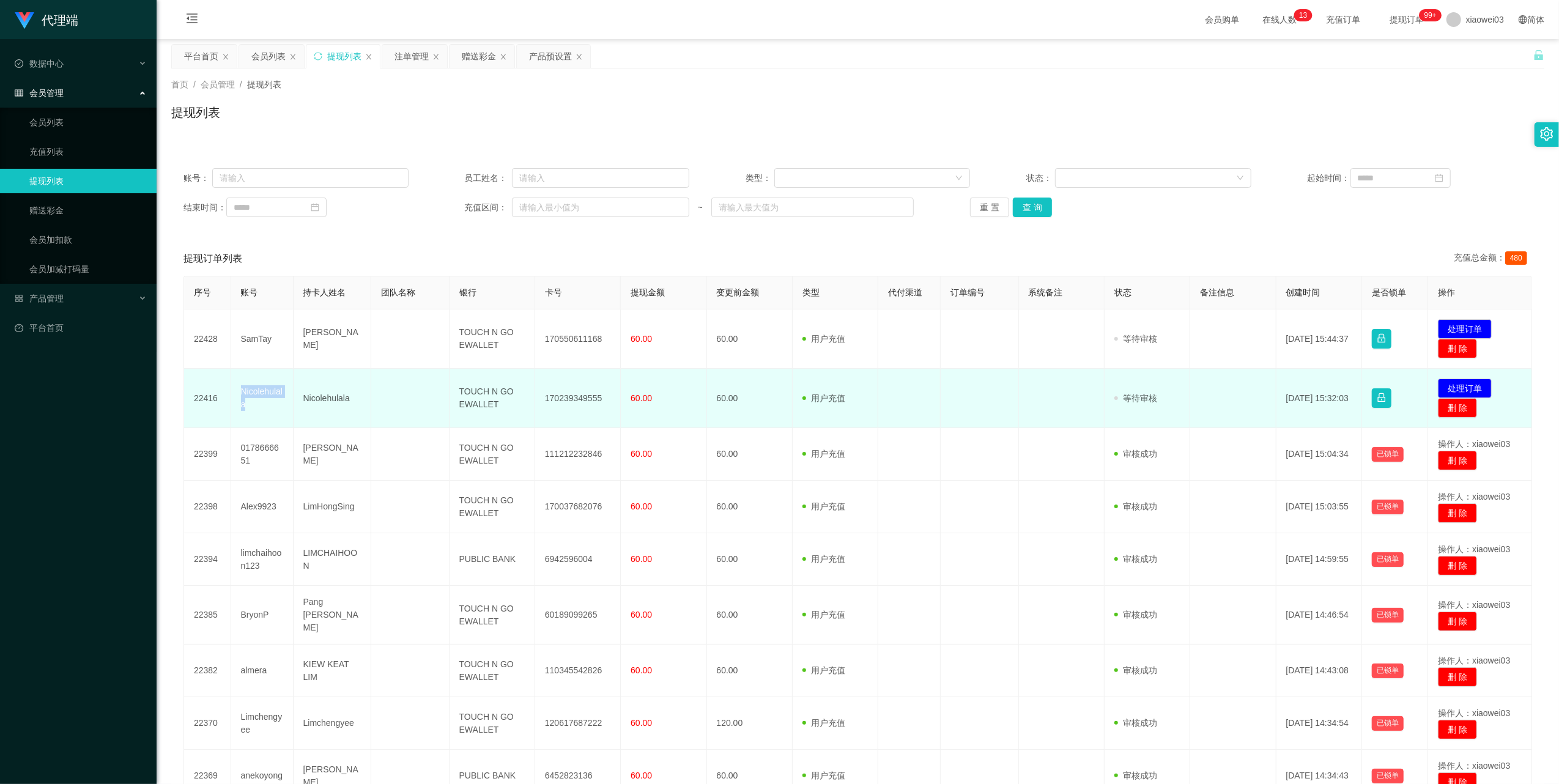
click at [257, 391] on td "Nicolehulala" at bounding box center [263, 398] width 63 height 59
click at [1451, 390] on button "处理订单" at bounding box center [1465, 388] width 54 height 19
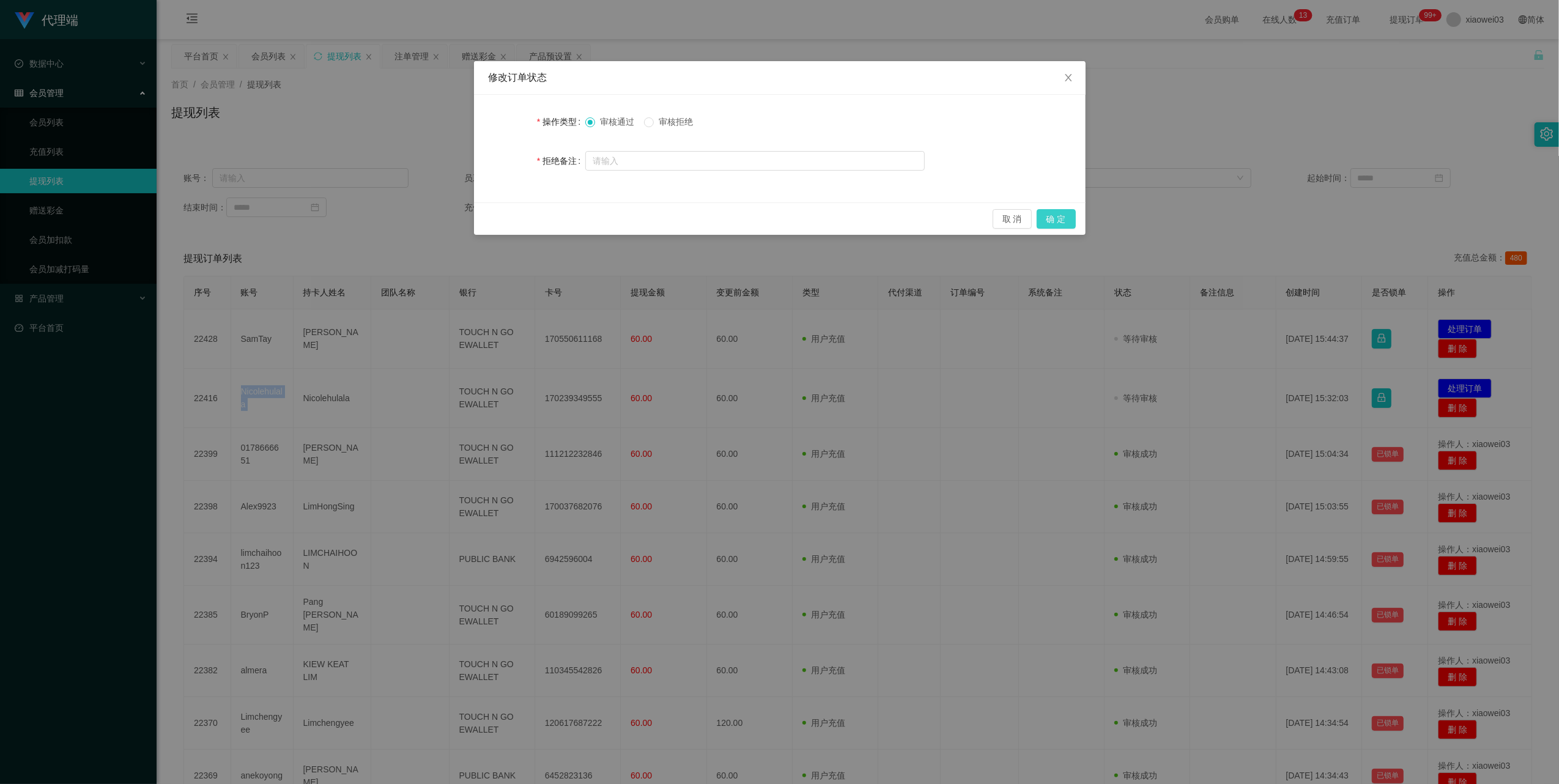
click at [1040, 221] on button "确 定" at bounding box center [1056, 218] width 39 height 19
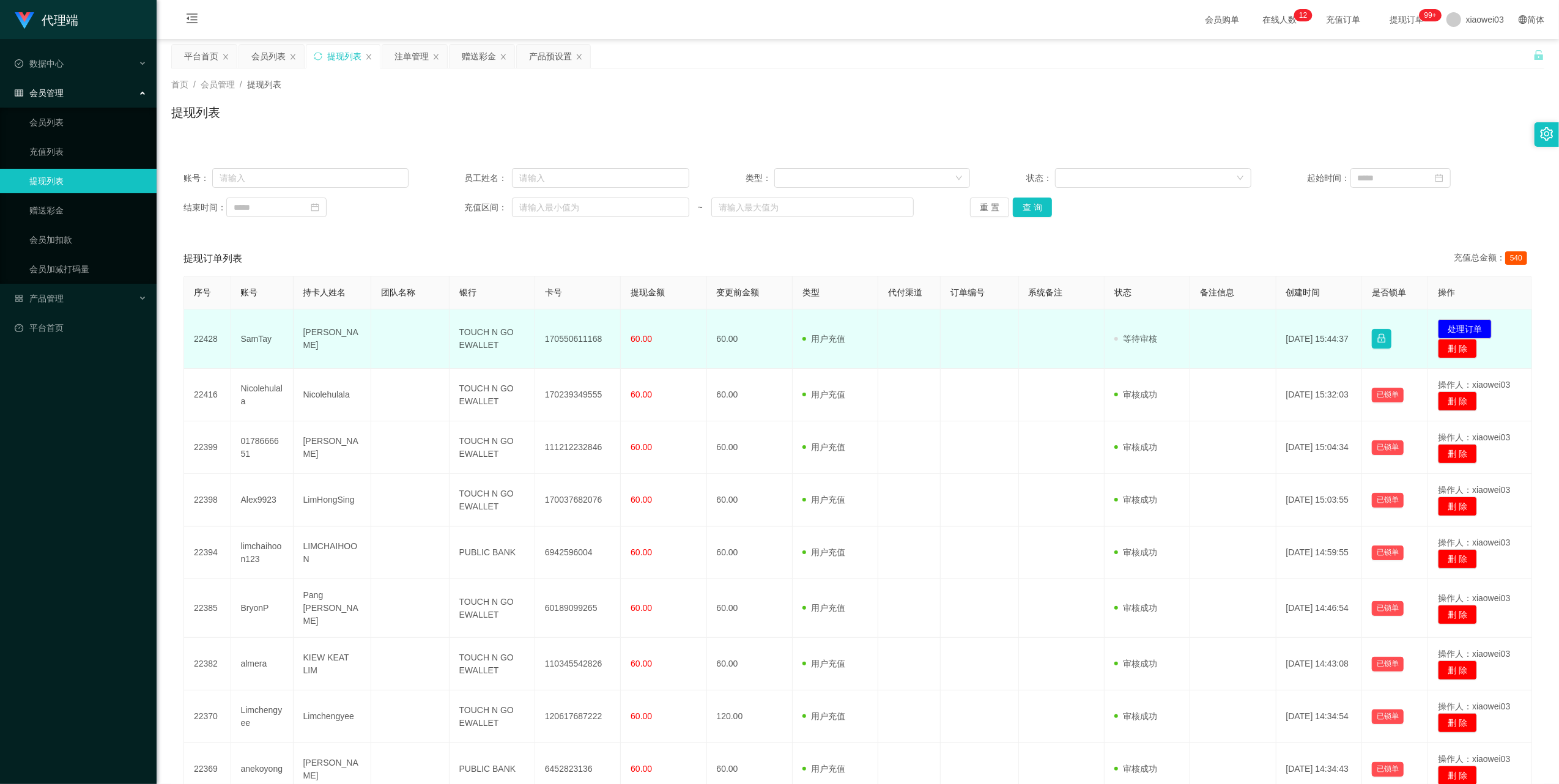
click at [311, 338] on td "[PERSON_NAME]" at bounding box center [333, 338] width 78 height 59
click at [574, 338] on td "170550611168" at bounding box center [578, 338] width 86 height 59
click at [480, 336] on td "TOUCH N GO EWALLET" at bounding box center [492, 338] width 86 height 59
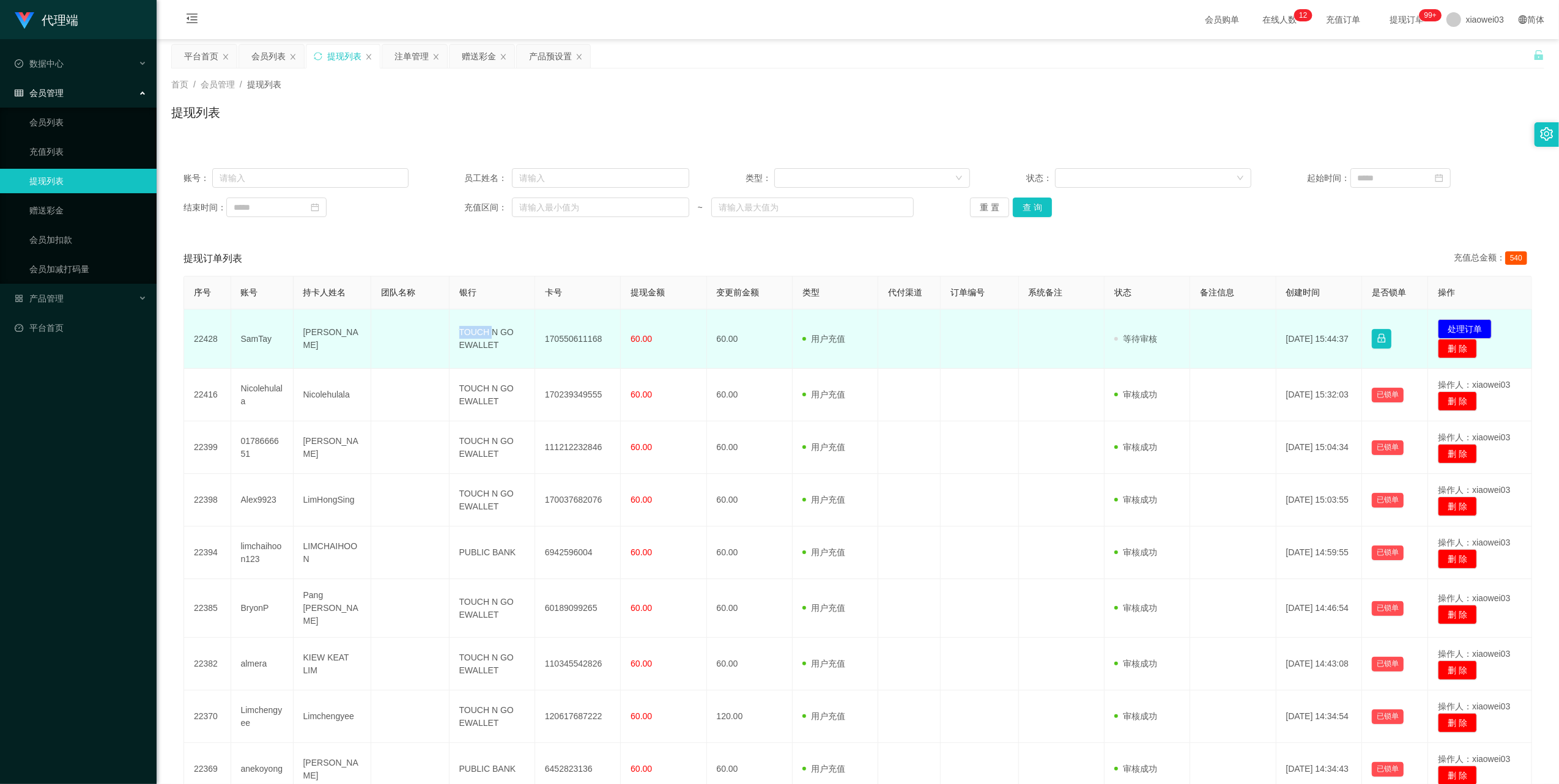
click at [480, 336] on td "TOUCH N GO EWALLET" at bounding box center [492, 338] width 86 height 59
drag, startPoint x: 480, startPoint y: 336, endPoint x: 493, endPoint y: 341, distance: 13.9
click at [480, 336] on td "TOUCH N GO EWALLET" at bounding box center [492, 338] width 86 height 59
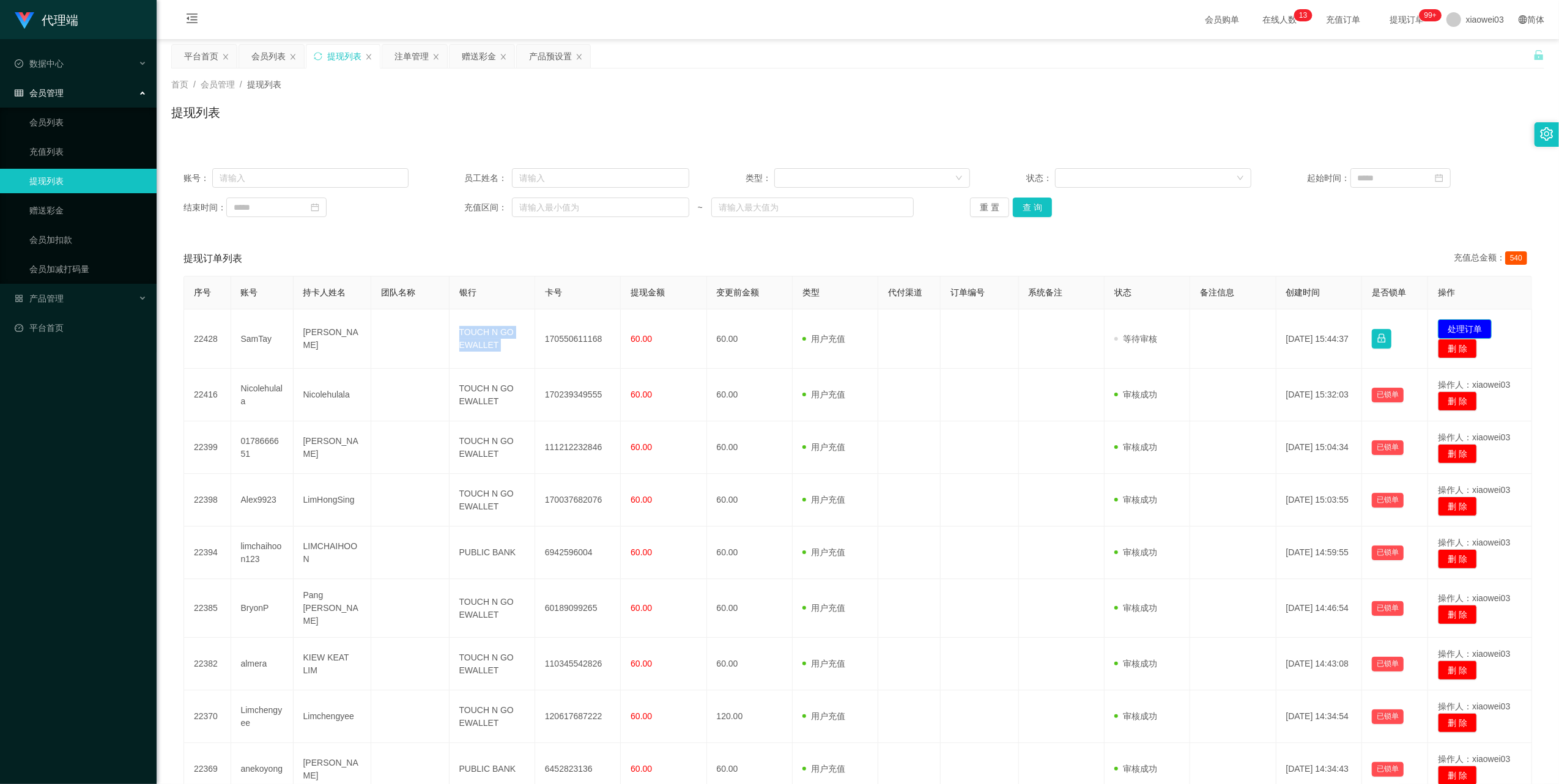
click at [1461, 325] on button "处理订单" at bounding box center [1465, 328] width 54 height 19
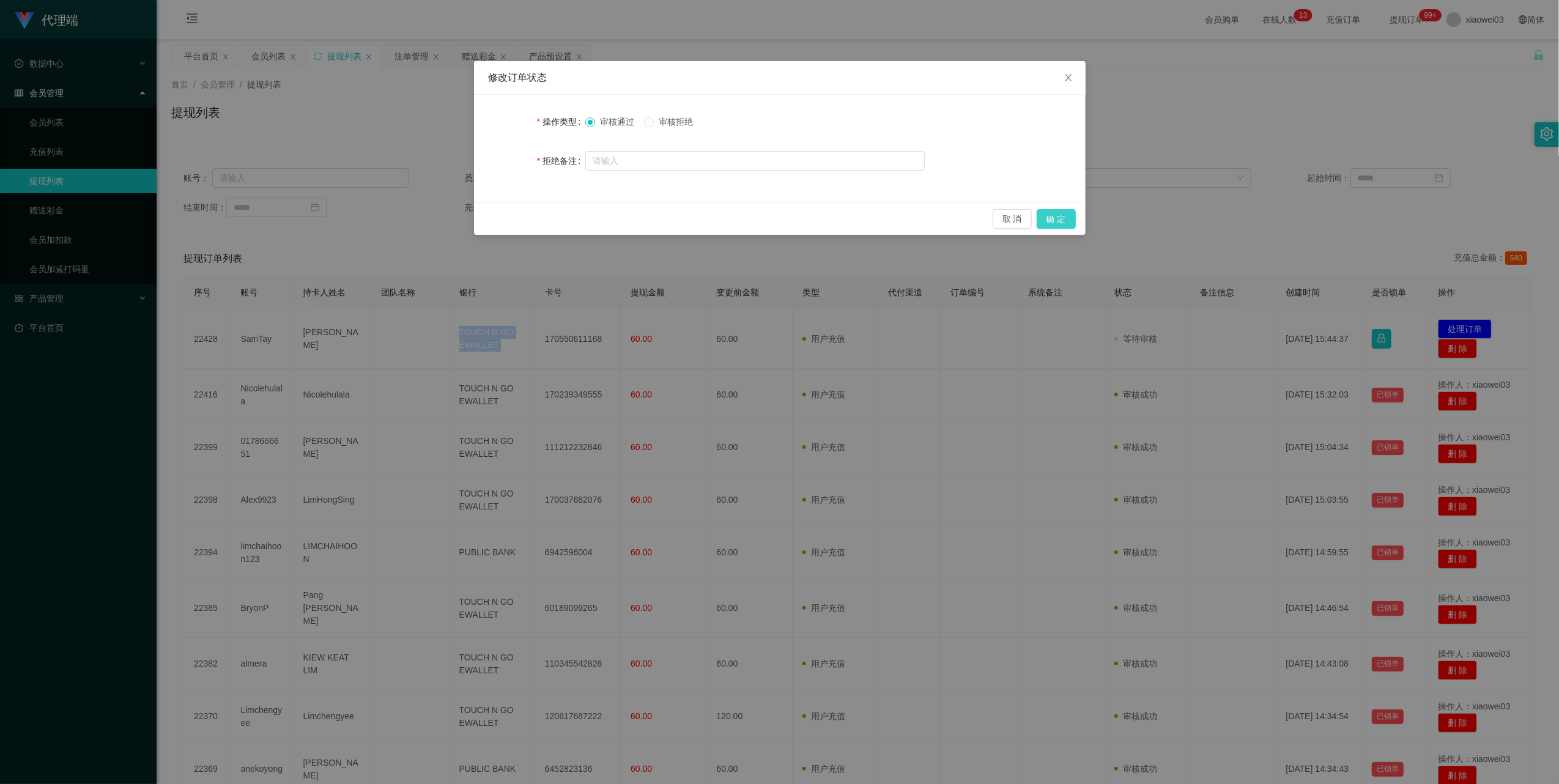
click at [1053, 218] on button "确 定" at bounding box center [1056, 218] width 39 height 19
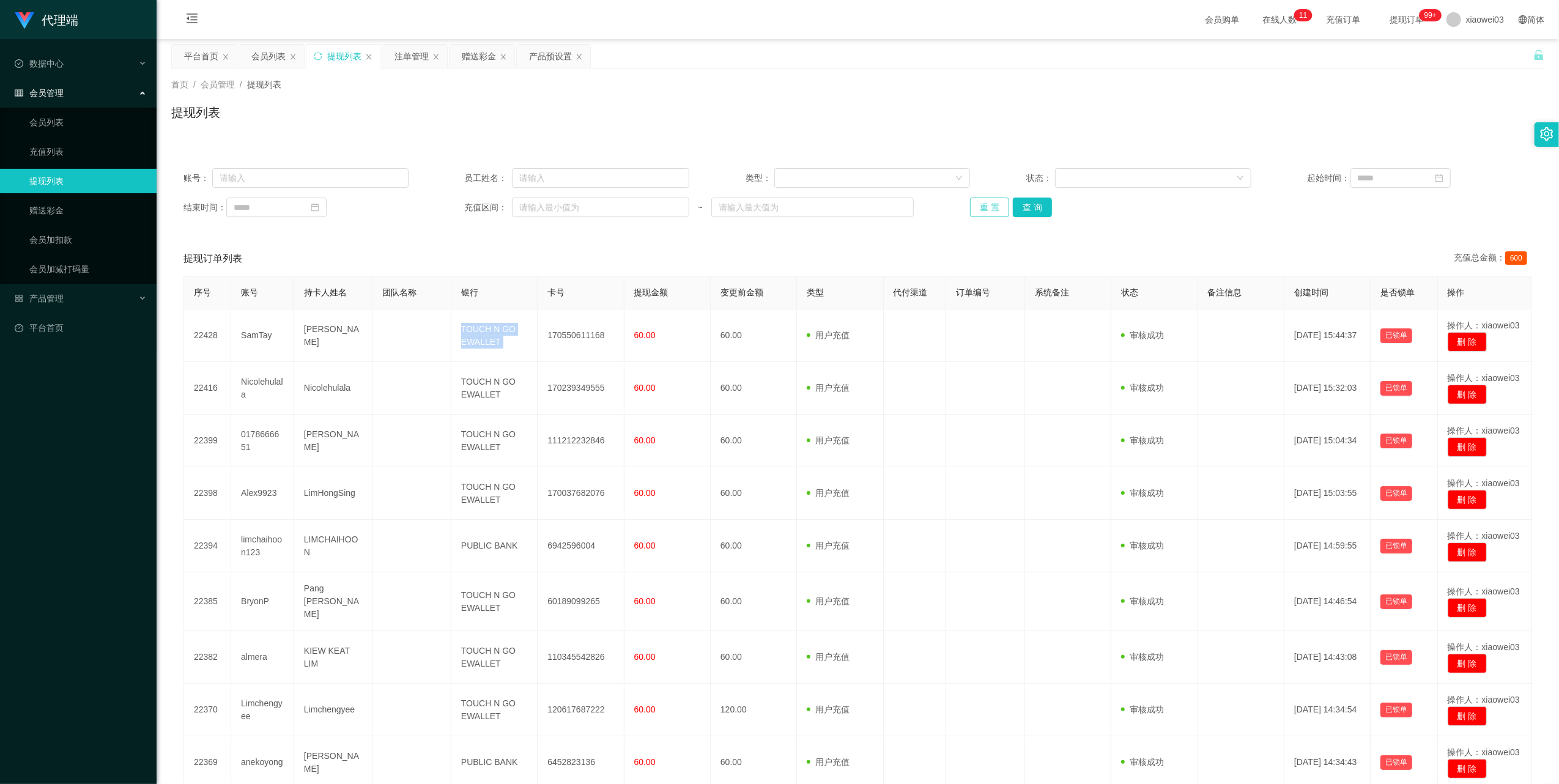
click at [971, 201] on button "重 置" at bounding box center [989, 207] width 39 height 19
click at [539, 60] on div "产品预设置" at bounding box center [550, 56] width 43 height 23
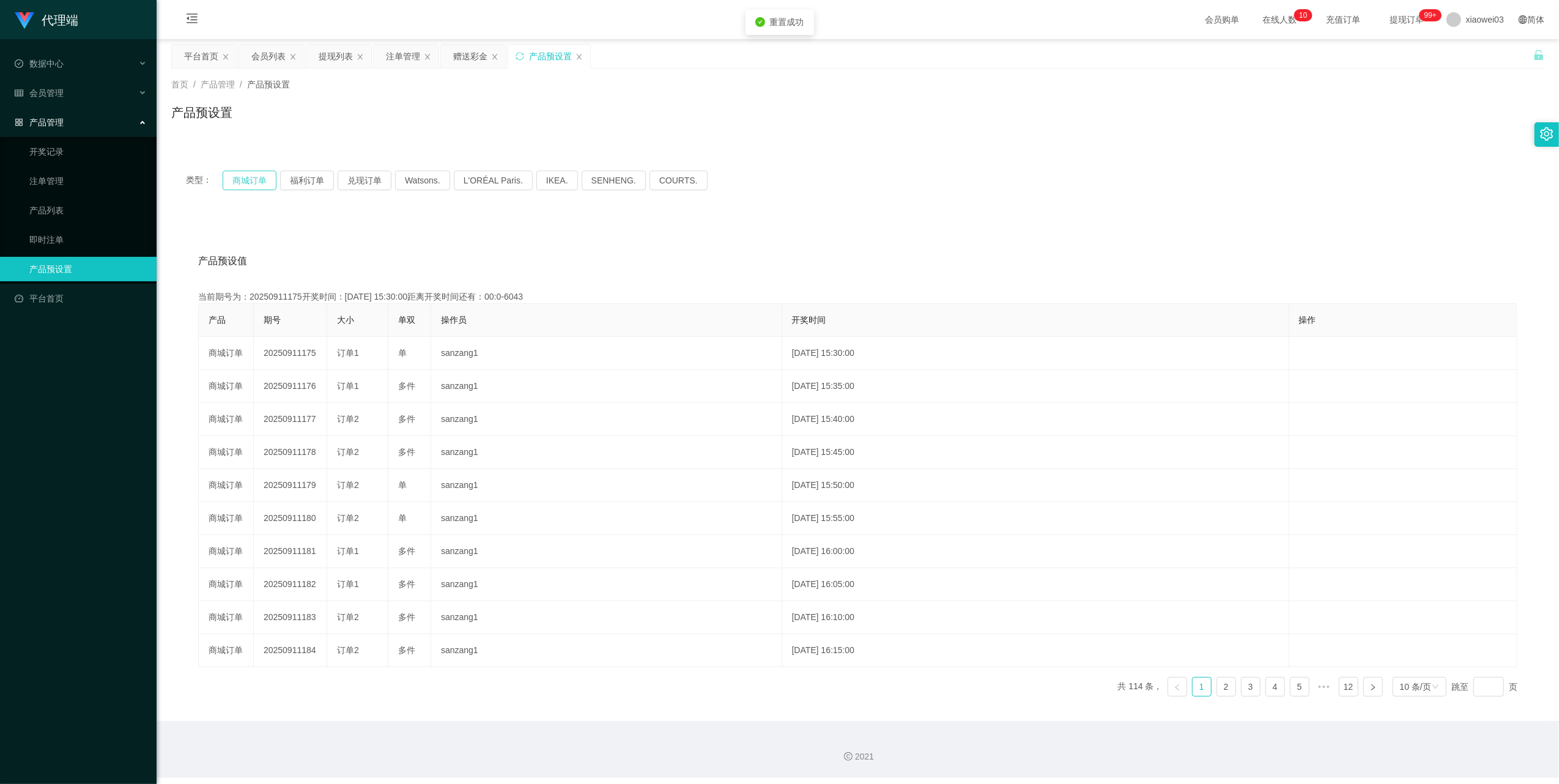
click at [258, 180] on button "商城订单" at bounding box center [249, 180] width 54 height 19
click at [394, 66] on div "注单管理" at bounding box center [402, 56] width 34 height 23
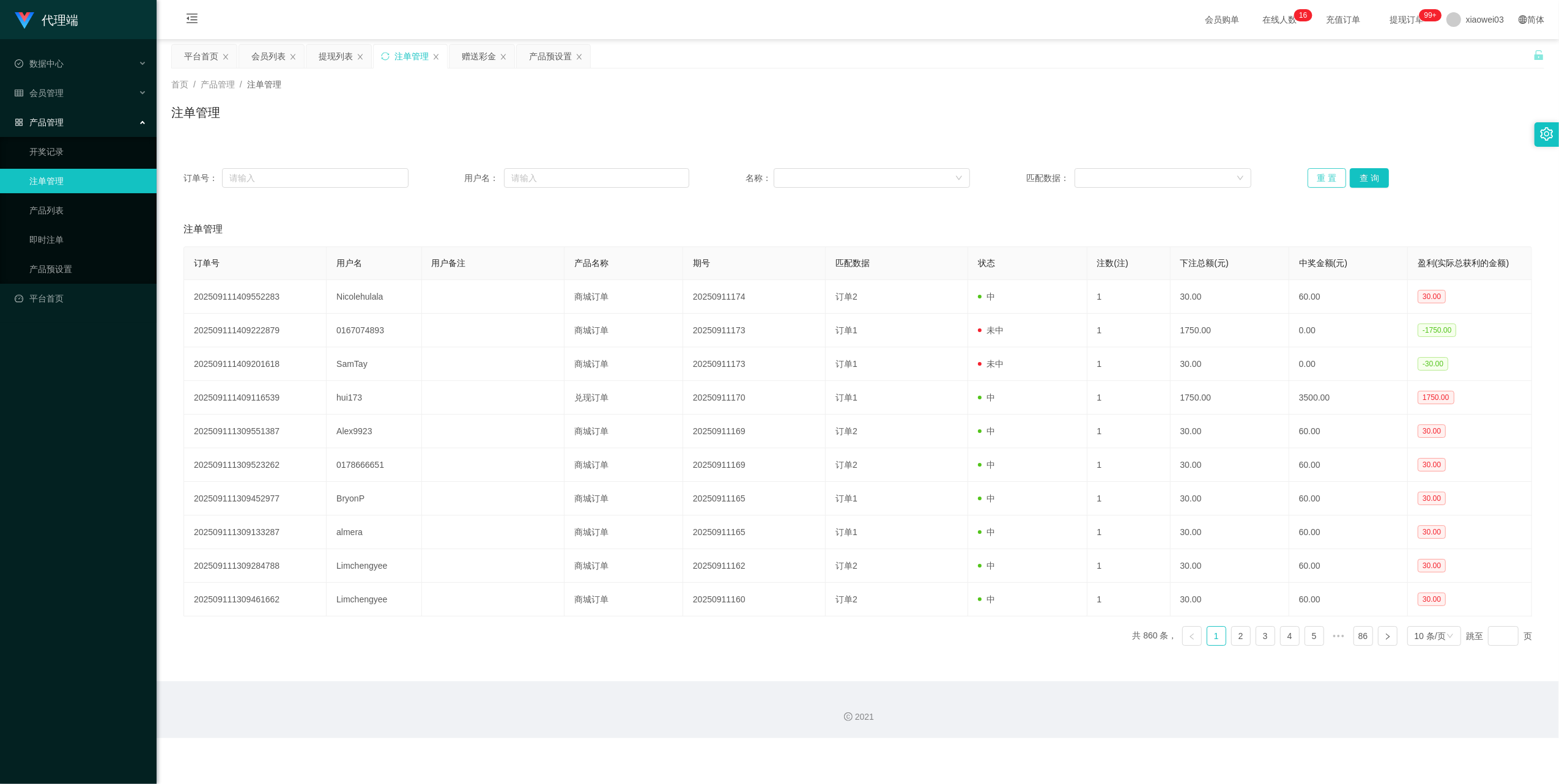
click at [1310, 179] on button "重 置" at bounding box center [1327, 178] width 39 height 19
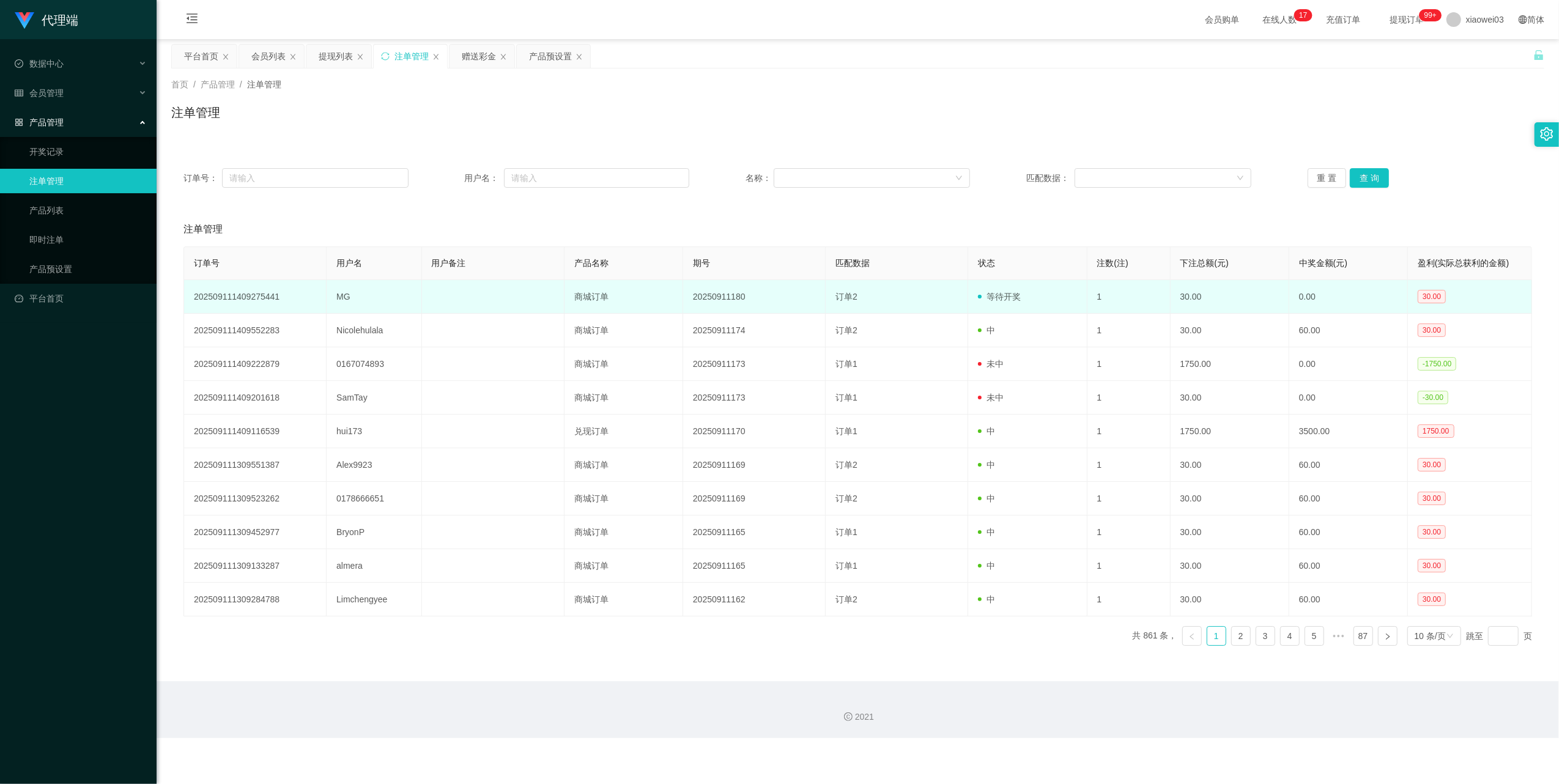
click at [338, 301] on td "MG" at bounding box center [374, 297] width 95 height 34
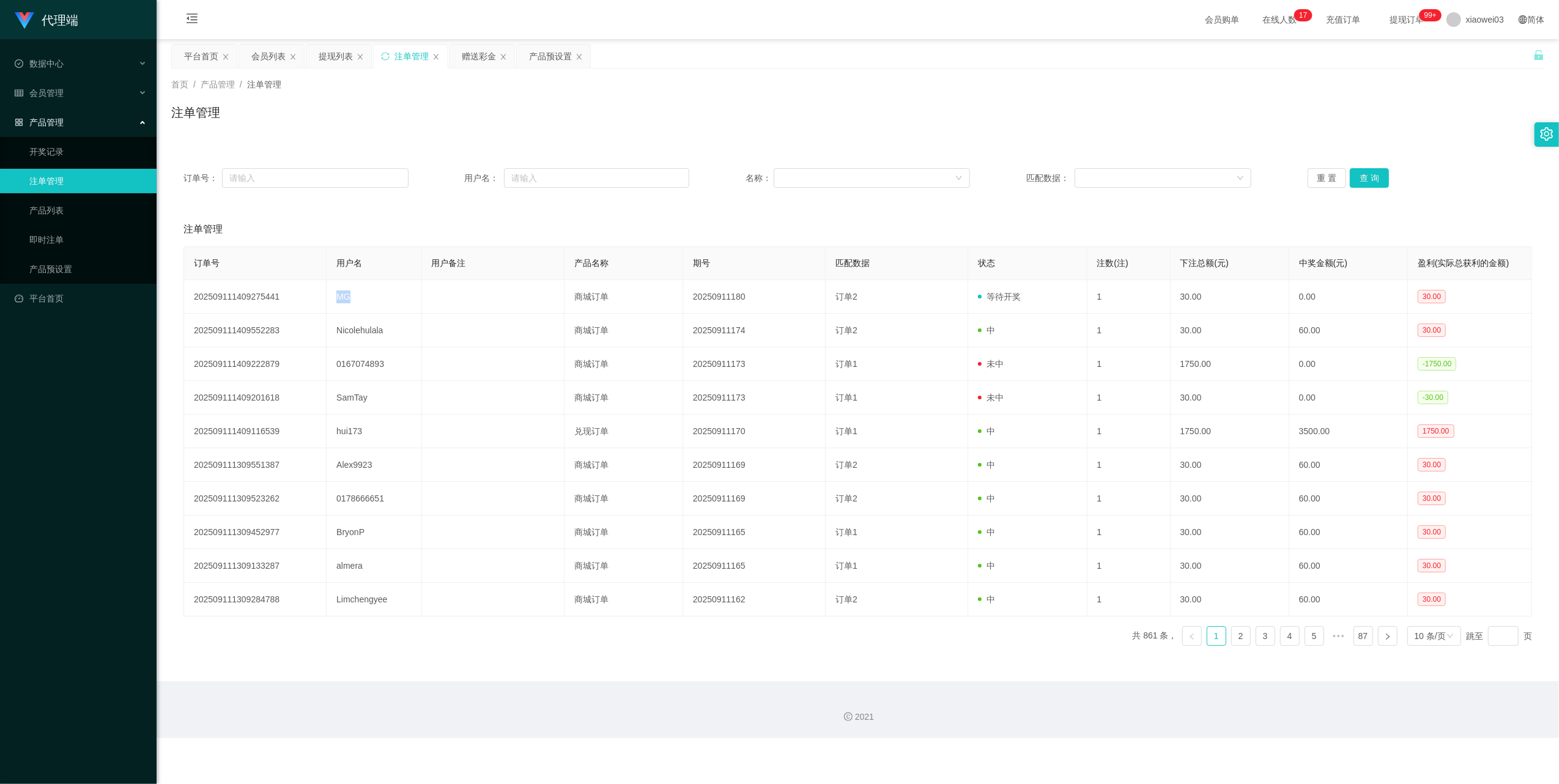
drag, startPoint x: 338, startPoint y: 301, endPoint x: 772, endPoint y: 249, distance: 437.1
click at [338, 301] on td "MG" at bounding box center [374, 297] width 95 height 34
drag, startPoint x: 477, startPoint y: 57, endPoint x: 523, endPoint y: 102, distance: 64.4
click at [476, 57] on div "赠送彩金" at bounding box center [478, 56] width 34 height 23
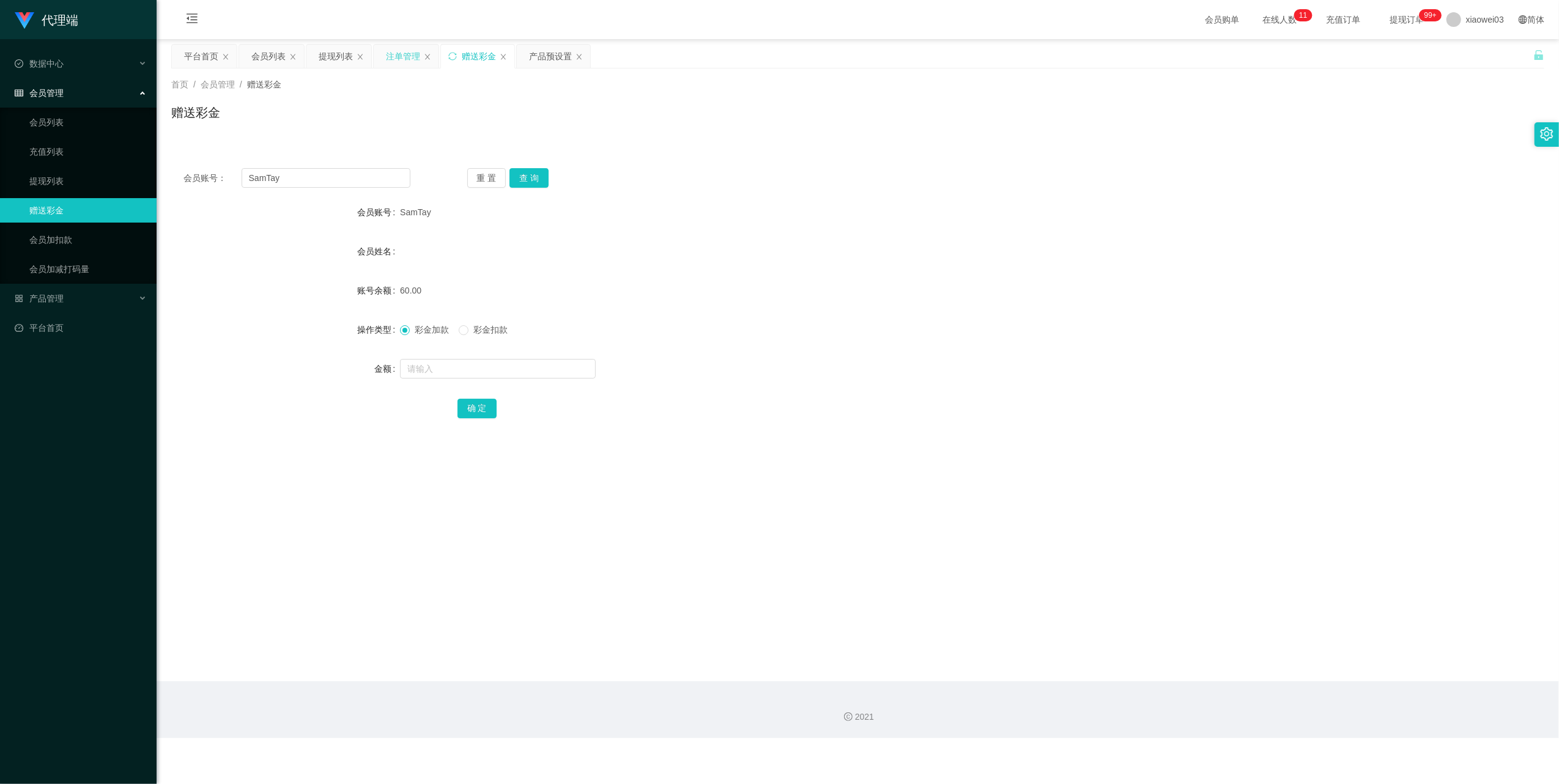
click at [416, 61] on div "注单管理" at bounding box center [402, 56] width 34 height 23
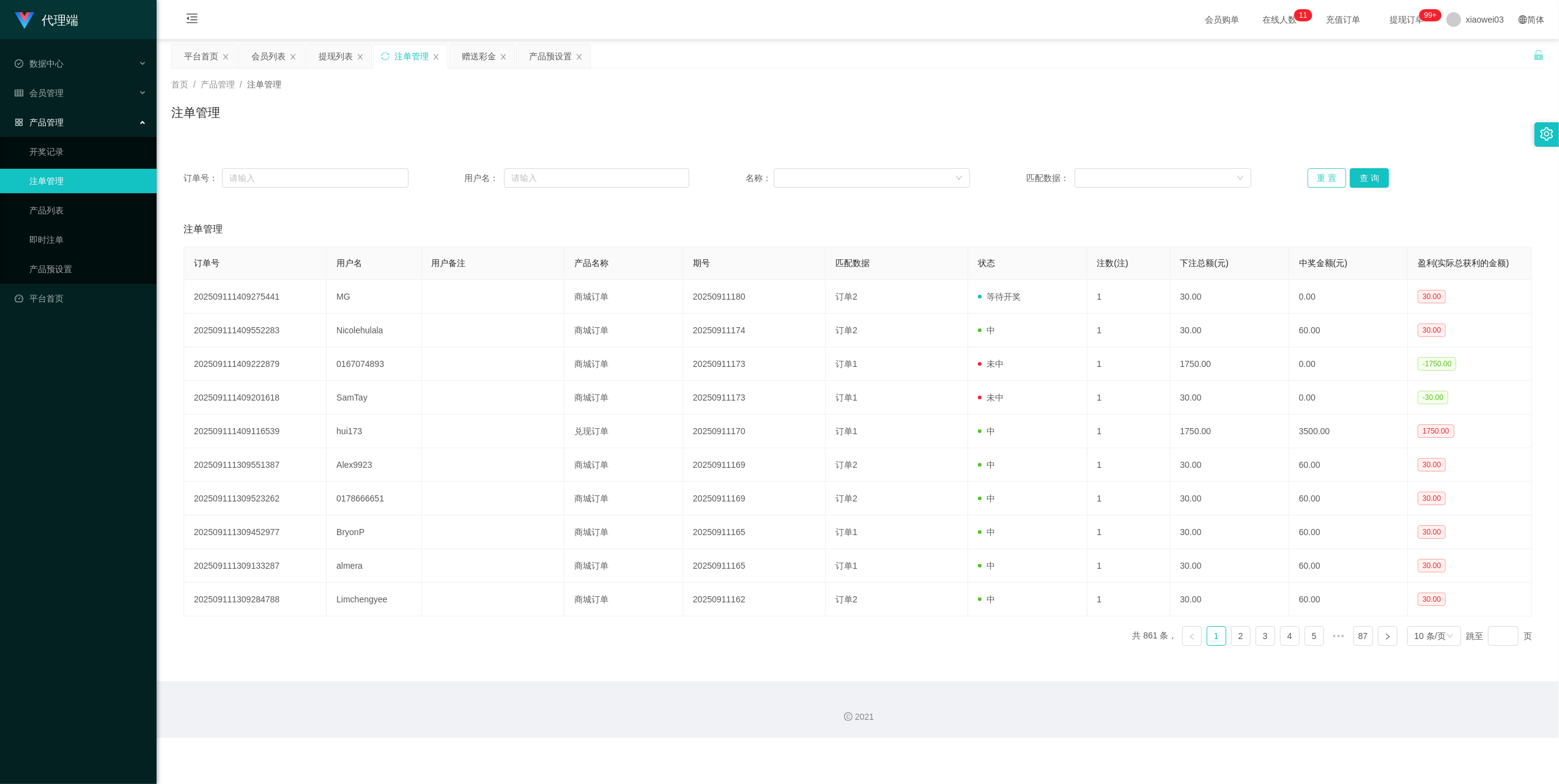
click at [1310, 181] on button "重 置" at bounding box center [1327, 178] width 39 height 19
click at [1314, 179] on button "重 置" at bounding box center [1327, 178] width 39 height 19
click at [543, 57] on div "产品预设置" at bounding box center [550, 56] width 43 height 23
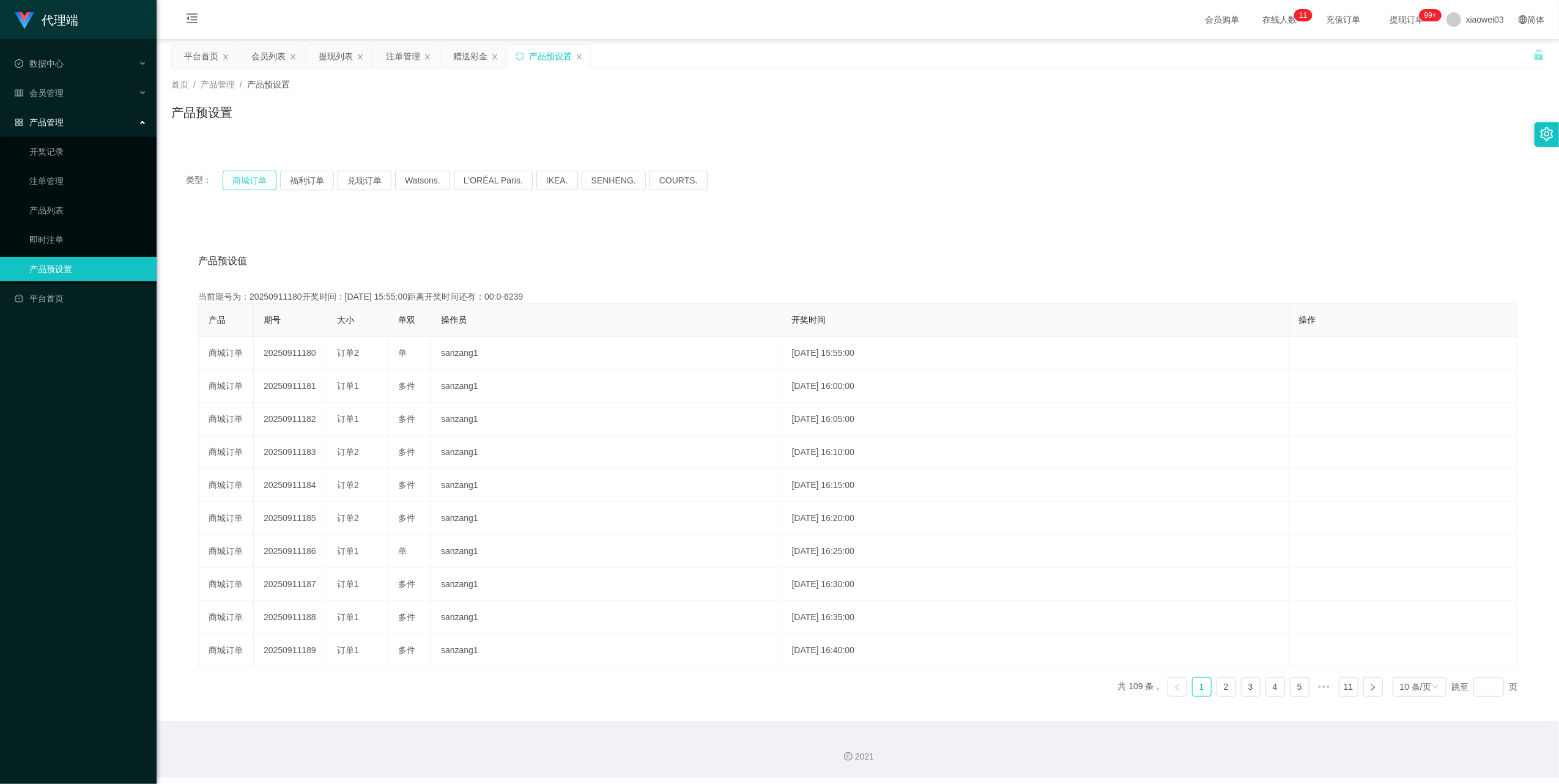
click at [257, 176] on button "商城订单" at bounding box center [249, 180] width 54 height 19
click at [247, 174] on button "商城订单" at bounding box center [249, 180] width 54 height 19
click at [402, 53] on div "注单管理" at bounding box center [402, 56] width 34 height 23
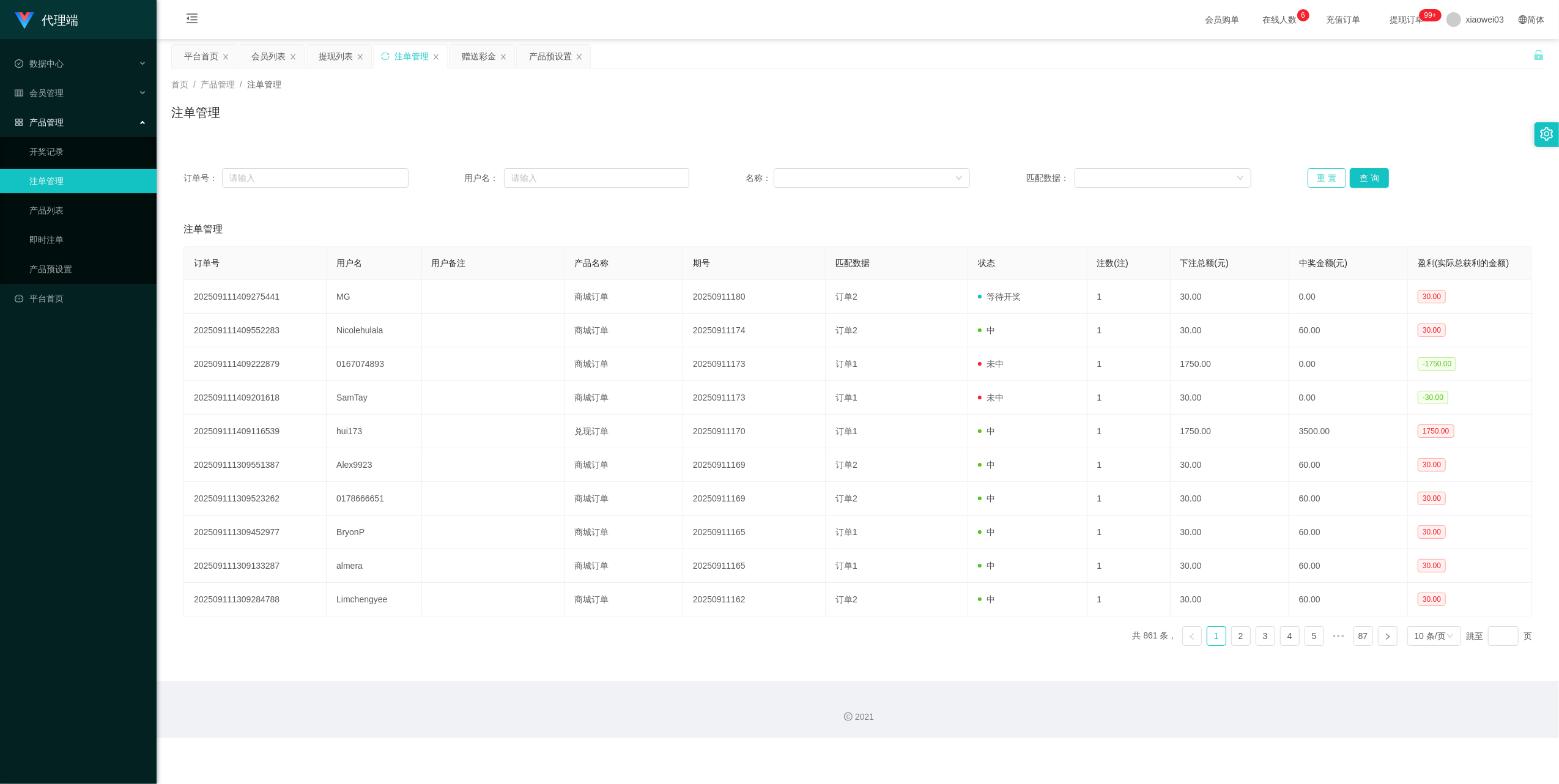
click at [1308, 172] on button "重 置" at bounding box center [1327, 178] width 39 height 19
click at [317, 57] on div "提现列表" at bounding box center [339, 56] width 65 height 23
click at [340, 42] on main "关闭左侧 关闭右侧 关闭其它 刷新页面 平台首页 会员列表 提现列表 注单管理 赠送彩金 产品预设置 首页 / 产品管理 / 注单管理 / 注单管理 订单号：…" at bounding box center [857, 360] width 1402 height 642
drag, startPoint x: 336, startPoint y: 59, endPoint x: 424, endPoint y: 94, distance: 94.7
click at [335, 59] on div "提现列表" at bounding box center [335, 56] width 34 height 23
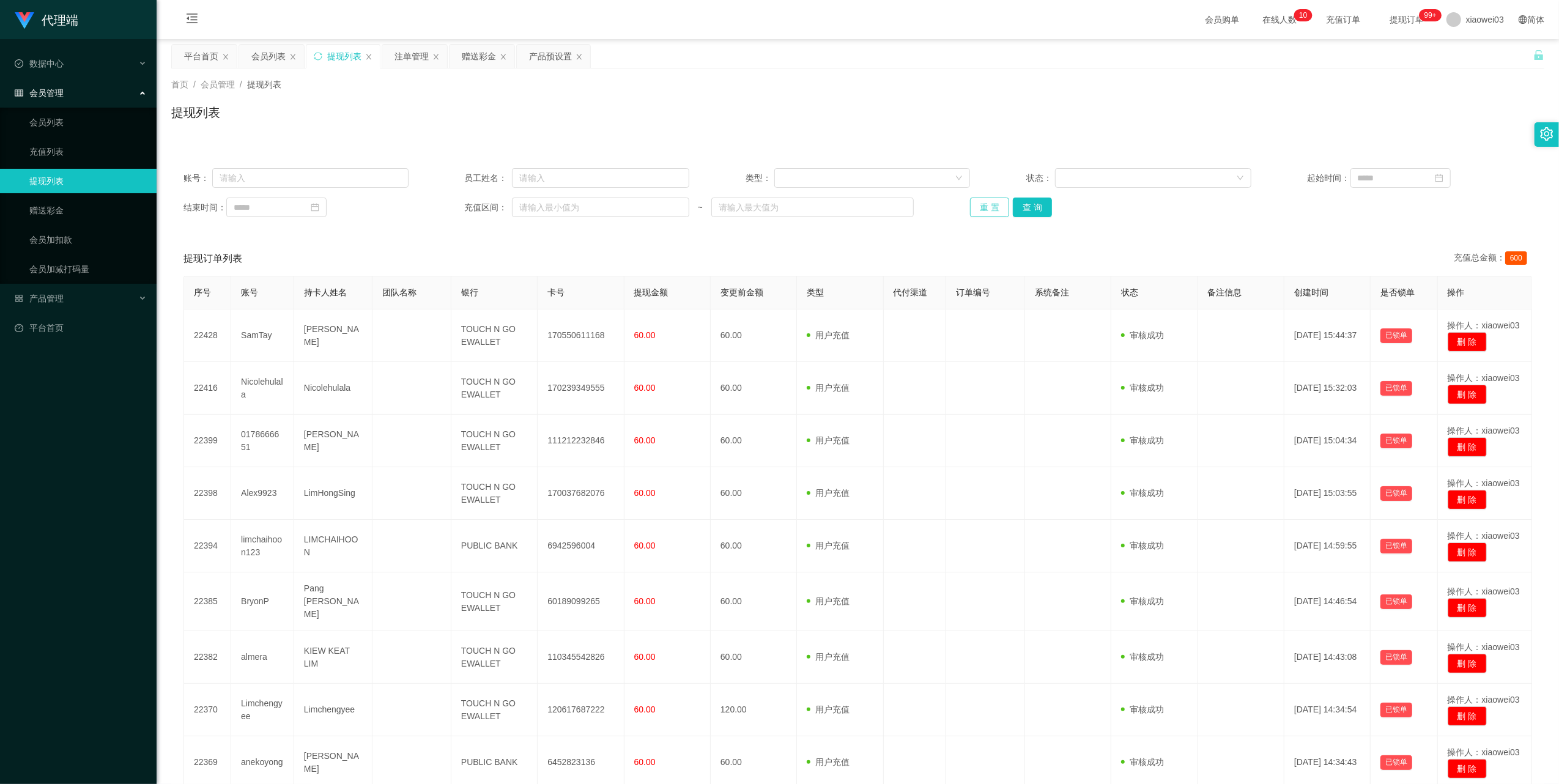
click at [990, 209] on button "重 置" at bounding box center [989, 207] width 39 height 19
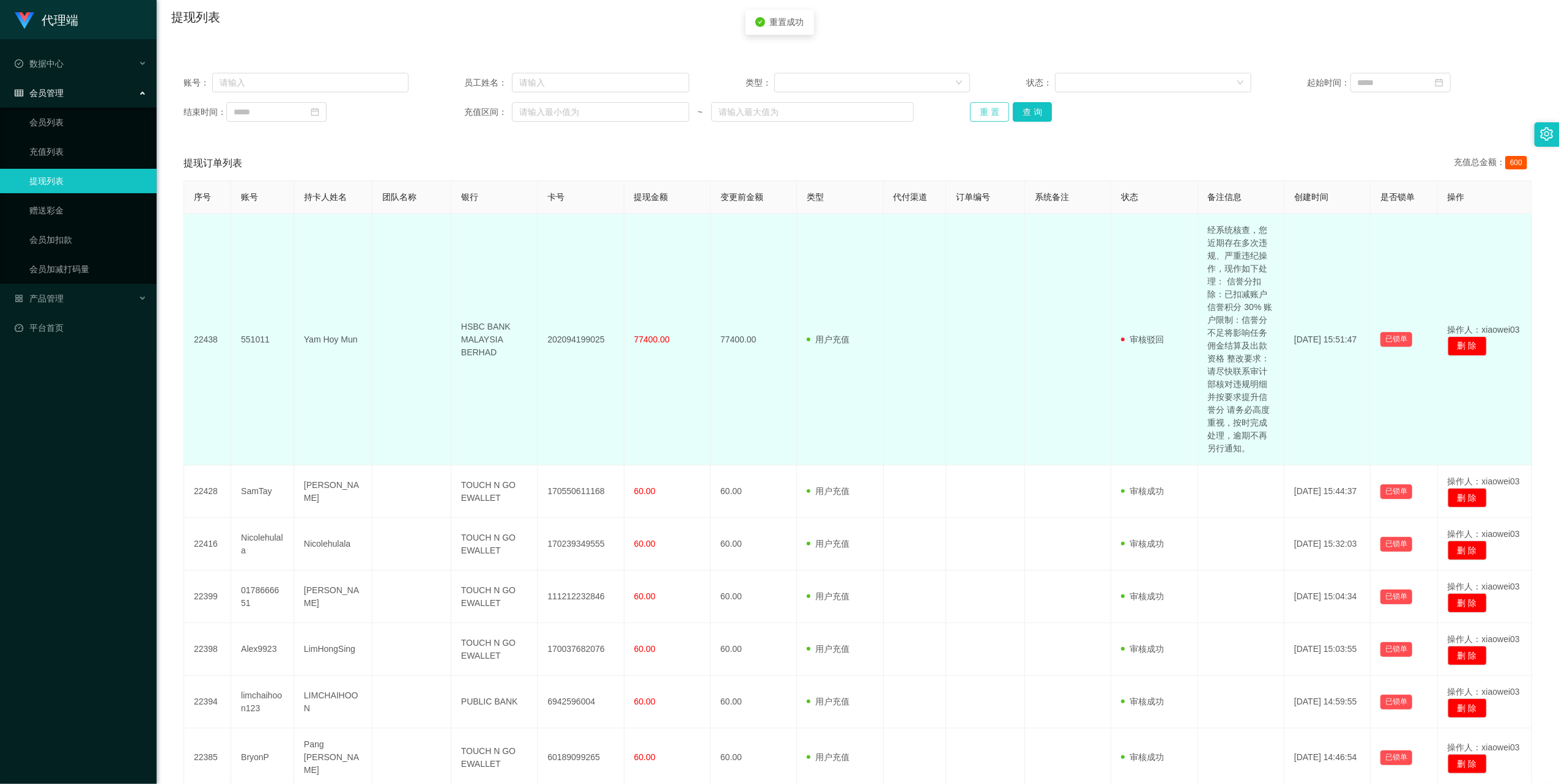
scroll to position [245, 0]
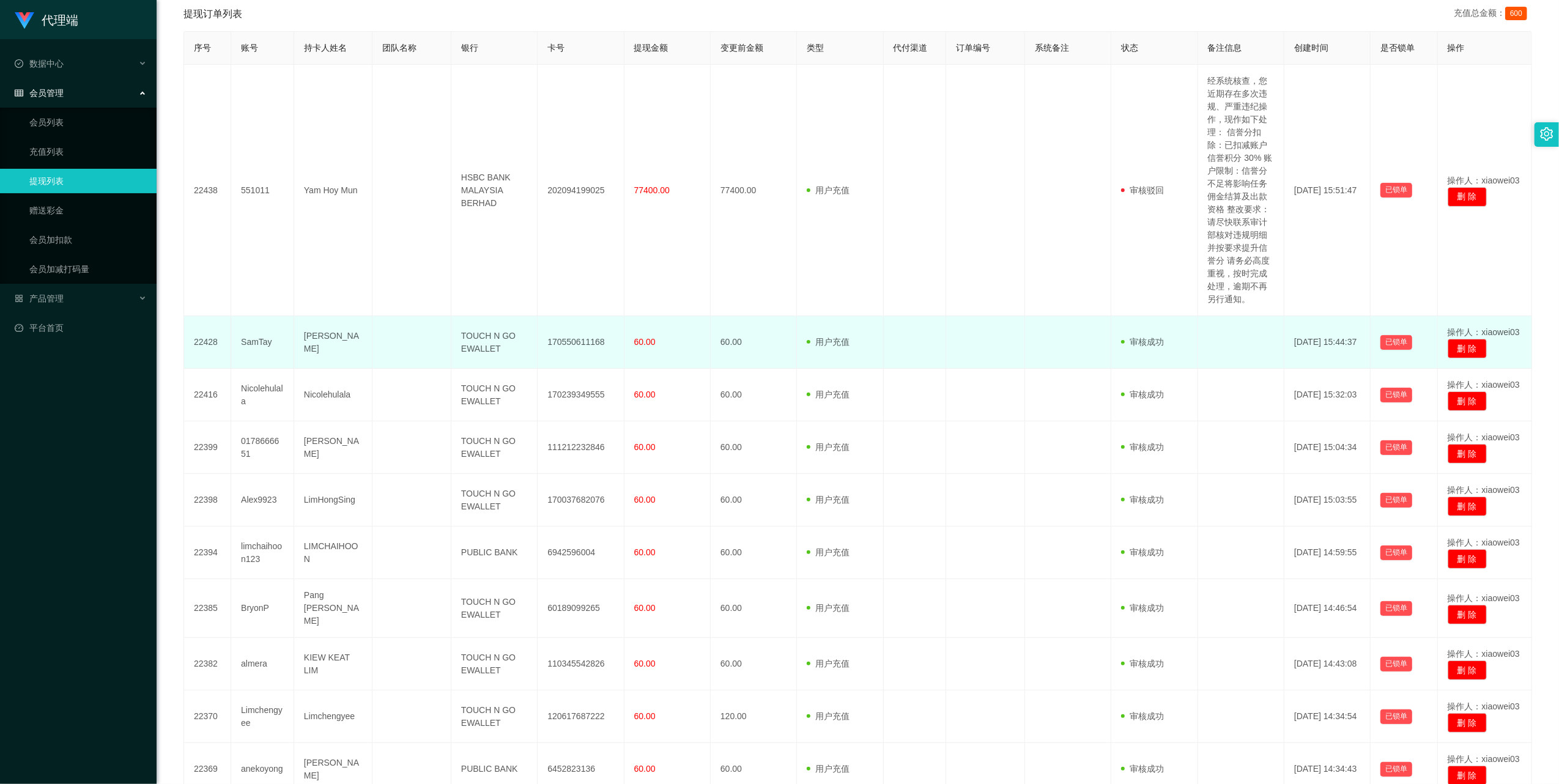
click at [569, 340] on td "170550611168" at bounding box center [581, 342] width 86 height 53
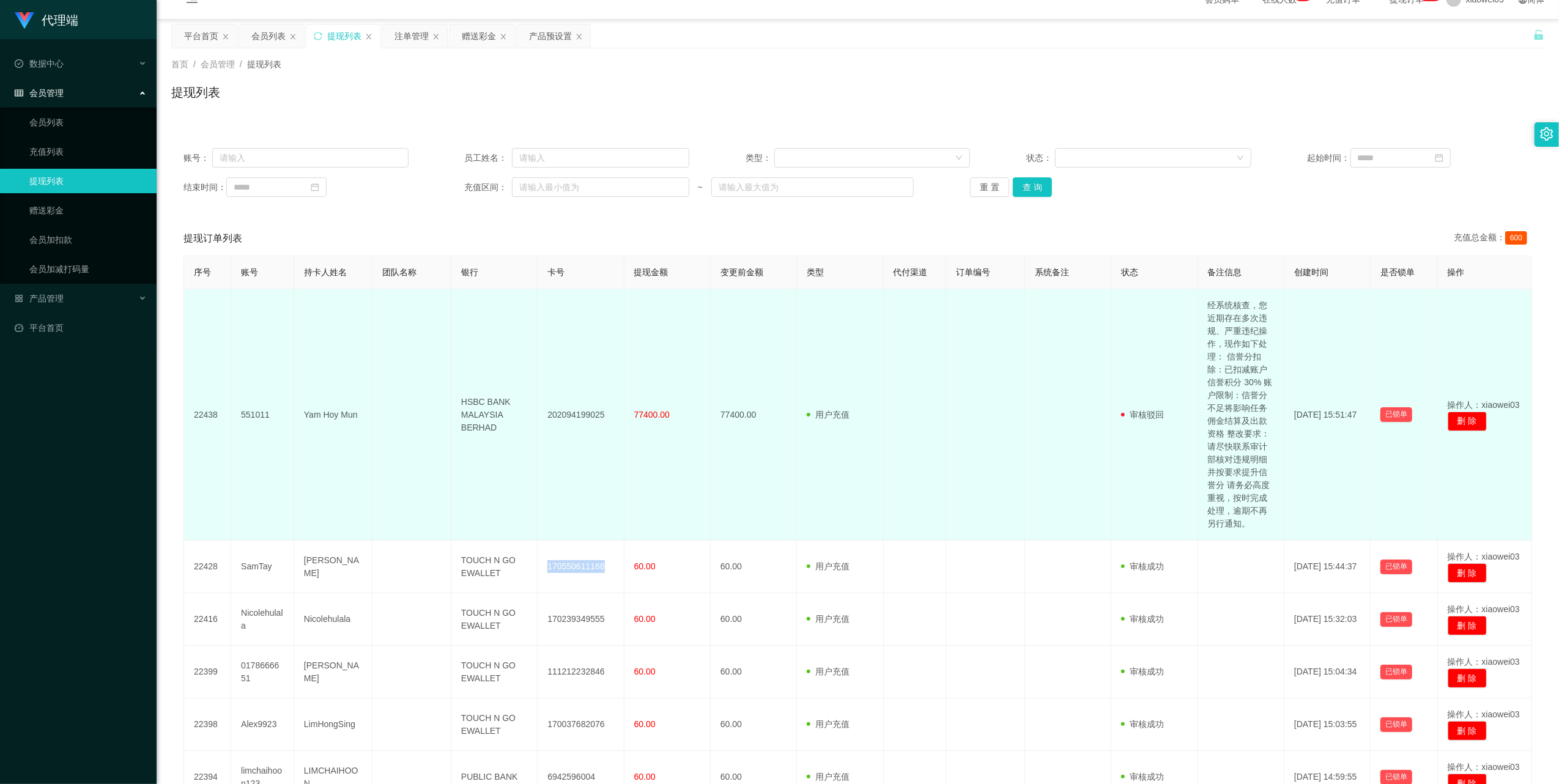
scroll to position [0, 0]
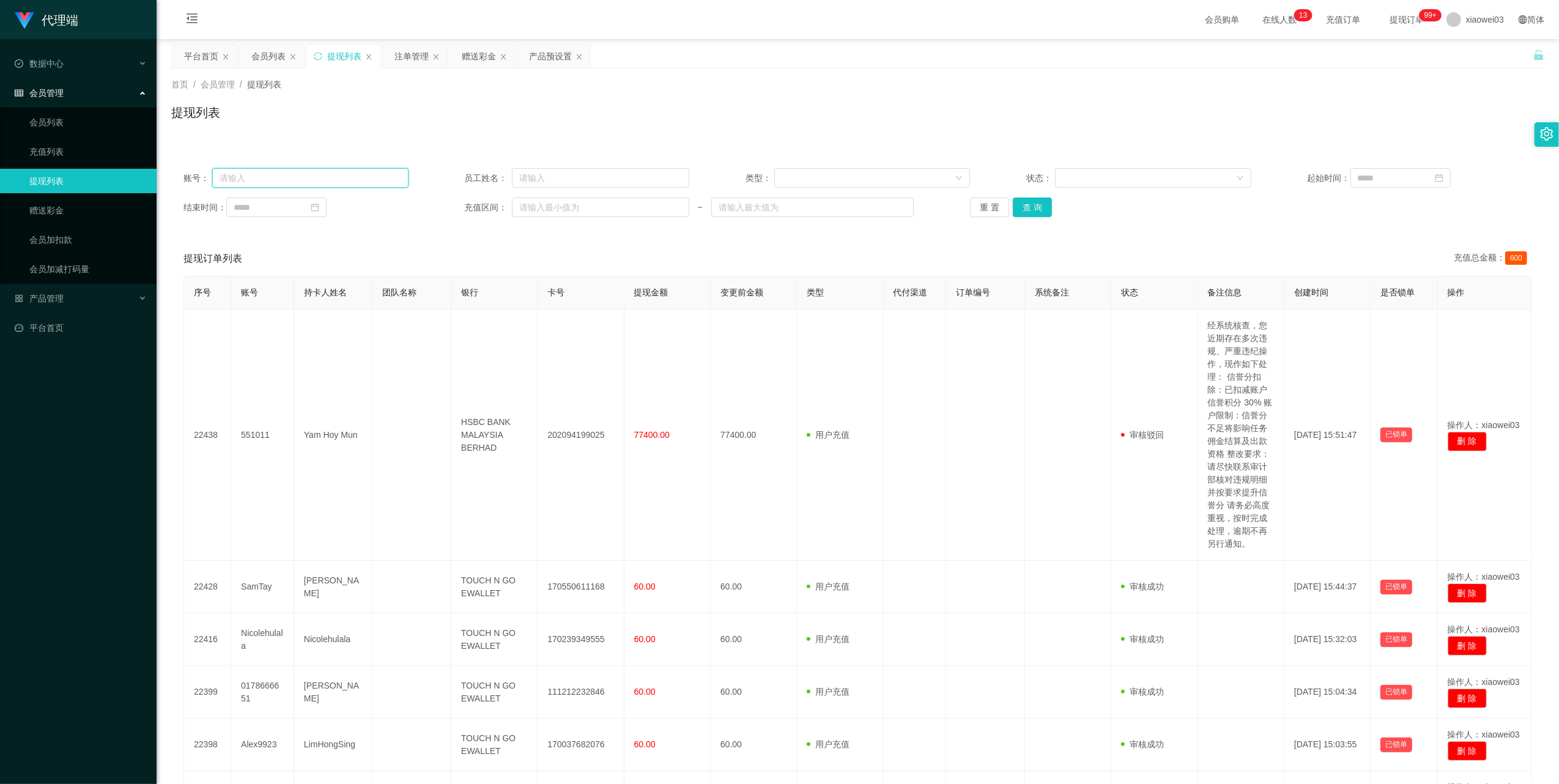
click at [315, 181] on input "text" at bounding box center [310, 178] width 196 height 19
paste input "MG"
type input "MG"
click at [1028, 203] on button "查 询" at bounding box center [1032, 207] width 39 height 19
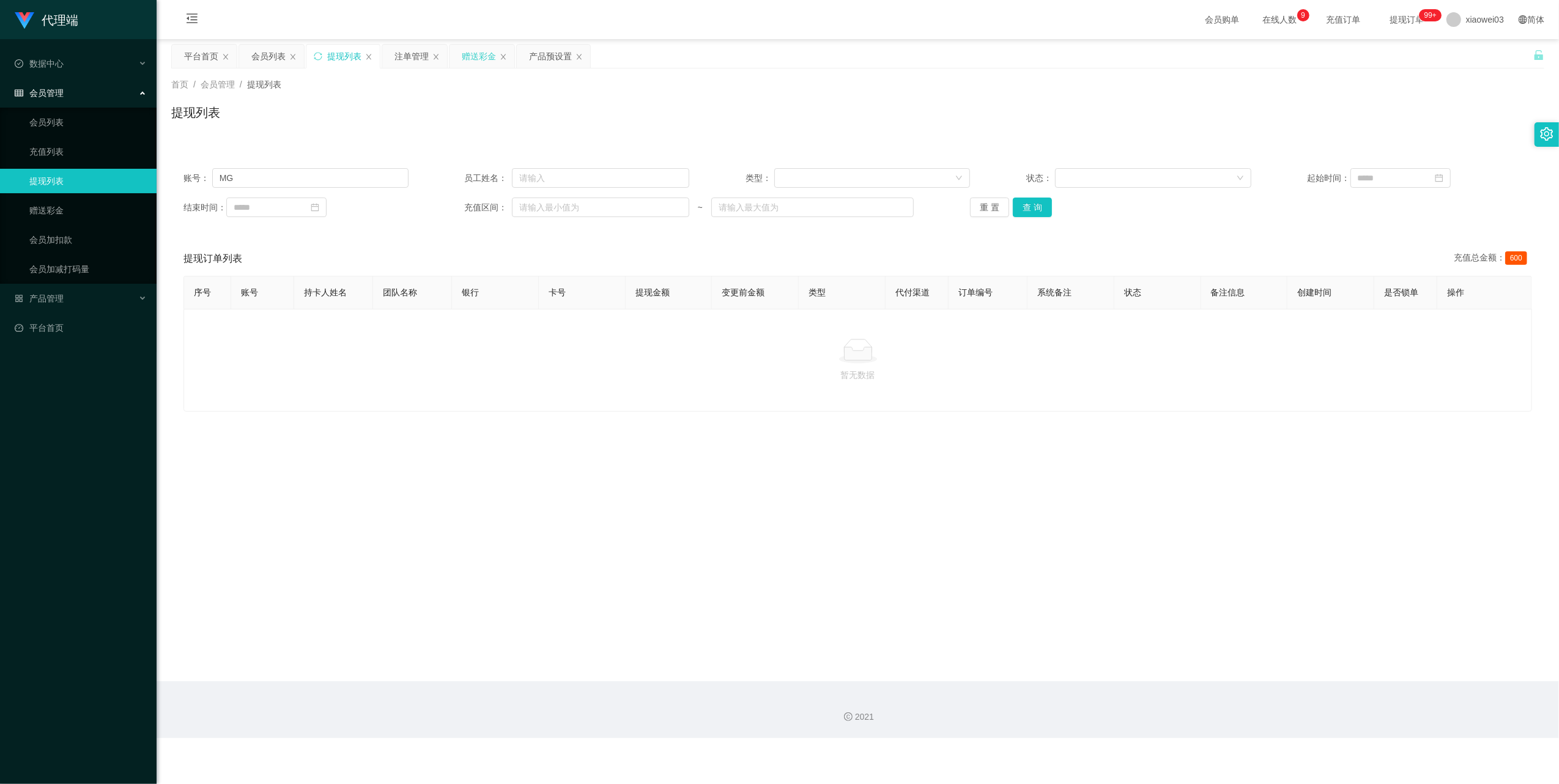
click at [472, 61] on div "赠送彩金" at bounding box center [478, 56] width 34 height 23
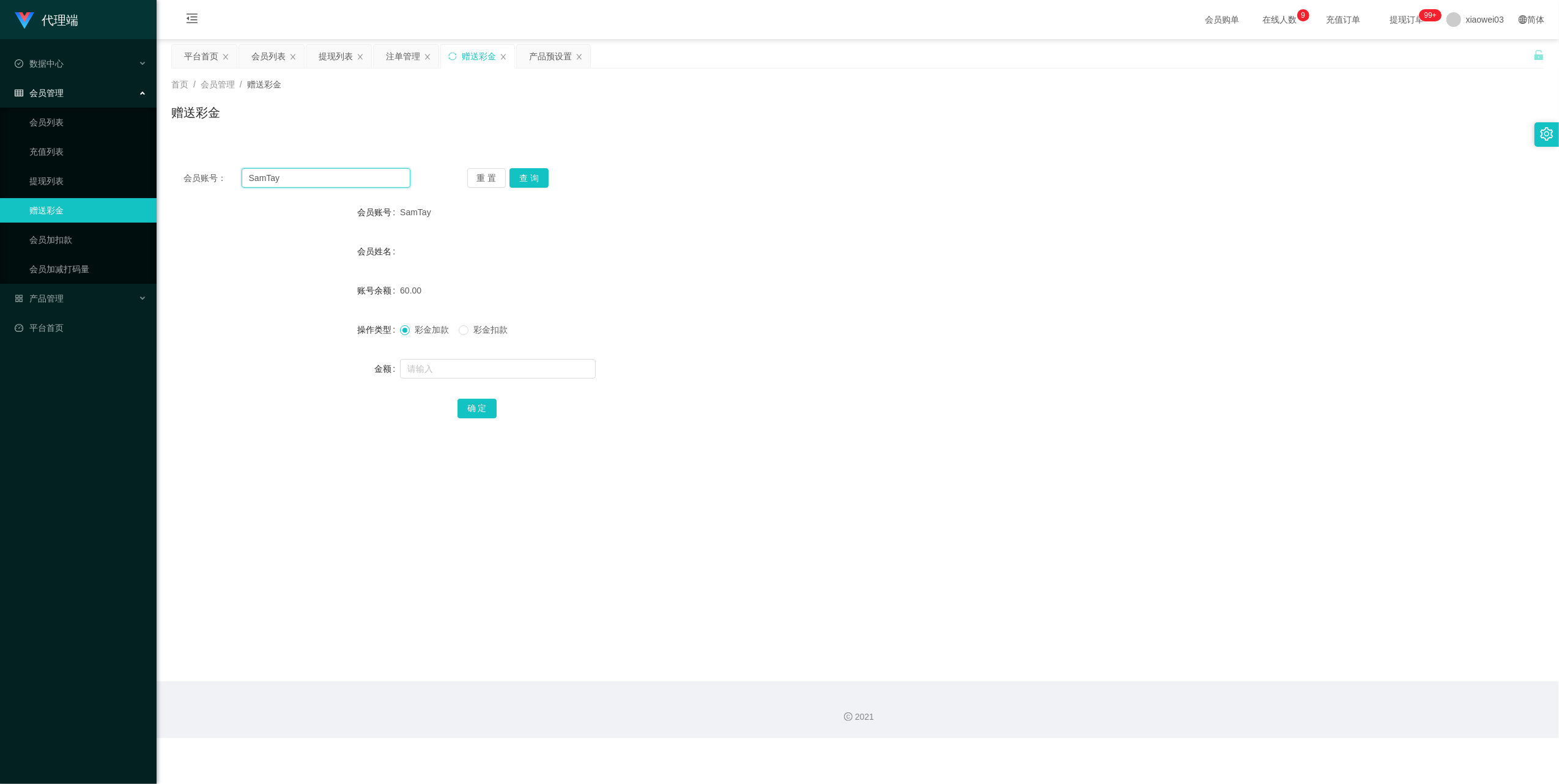
click at [351, 179] on input "SamTay" at bounding box center [326, 178] width 169 height 19
paste input "FionLow"
type input "FionLow"
click at [527, 185] on button "查 询" at bounding box center [529, 178] width 39 height 19
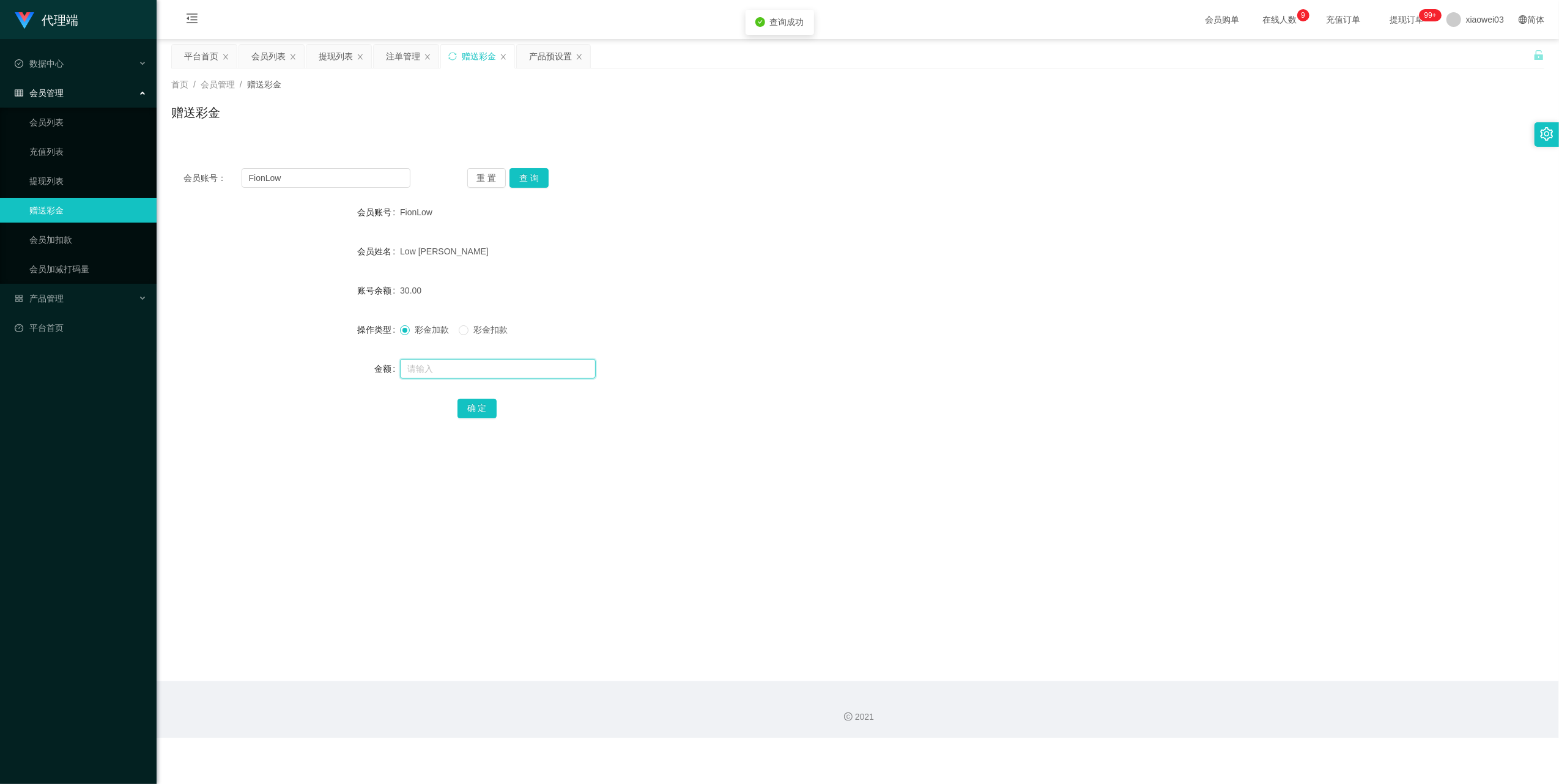
click at [488, 373] on input "text" at bounding box center [497, 368] width 196 height 19
type input "470"
click at [478, 406] on button "确 定" at bounding box center [477, 408] width 39 height 19
drag, startPoint x: 476, startPoint y: 330, endPoint x: 478, endPoint y: 356, distance: 26.1
click at [476, 329] on span "彩金扣款" at bounding box center [490, 329] width 44 height 10
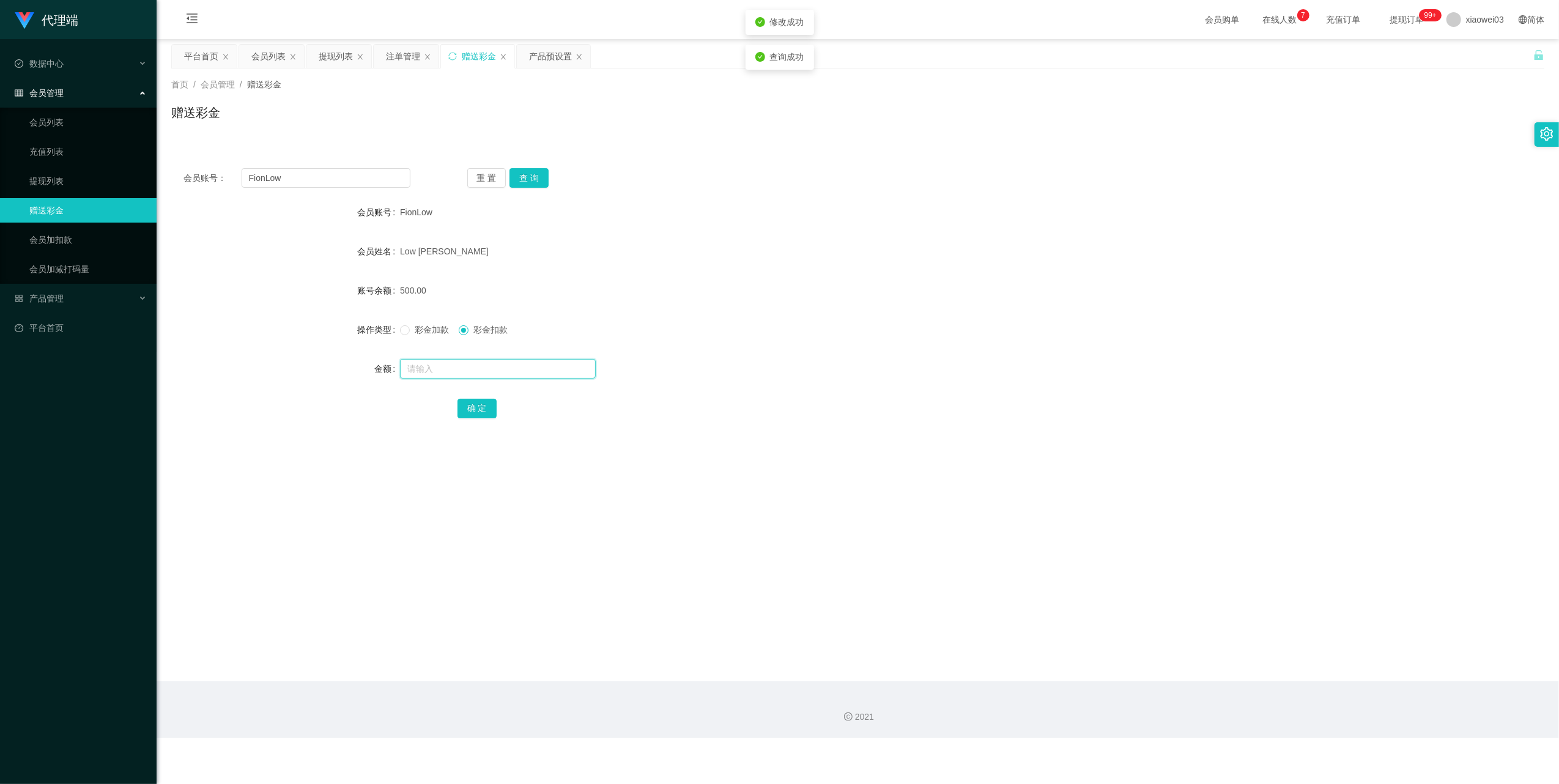
click at [478, 360] on input "text" at bounding box center [497, 368] width 196 height 19
type input "400"
click at [475, 411] on button "确 定" at bounding box center [477, 408] width 39 height 19
click at [370, 179] on input "FionLow" at bounding box center [326, 178] width 169 height 19
drag, startPoint x: 370, startPoint y: 179, endPoint x: 372, endPoint y: 186, distance: 7.3
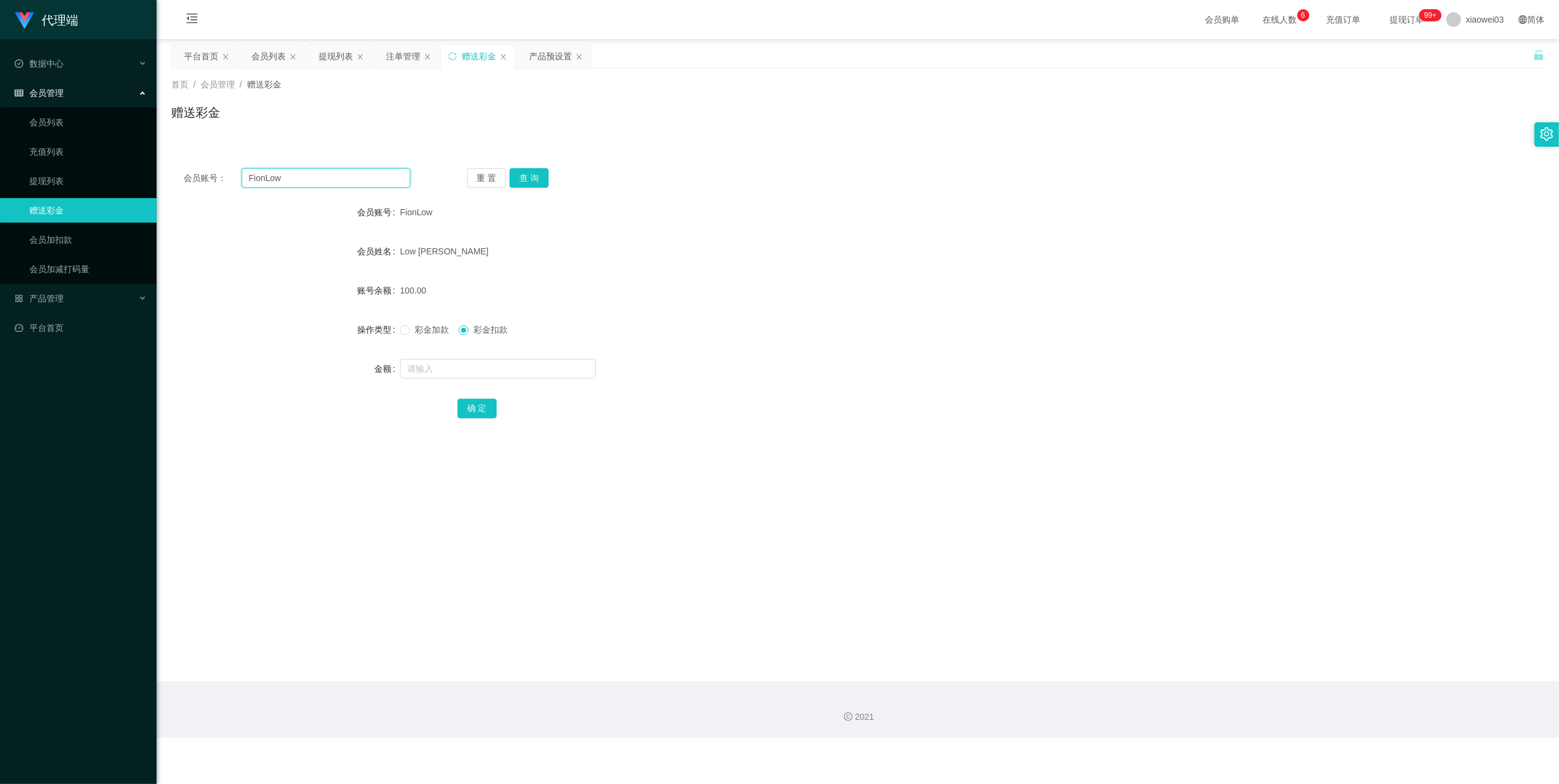
click at [369, 179] on input "FionLow" at bounding box center [326, 178] width 169 height 19
paste input "Limchengyee"
type input "Limchengyee"
click at [543, 176] on button "查 询" at bounding box center [529, 178] width 39 height 19
click at [410, 328] on span "彩金加款" at bounding box center [432, 329] width 44 height 10
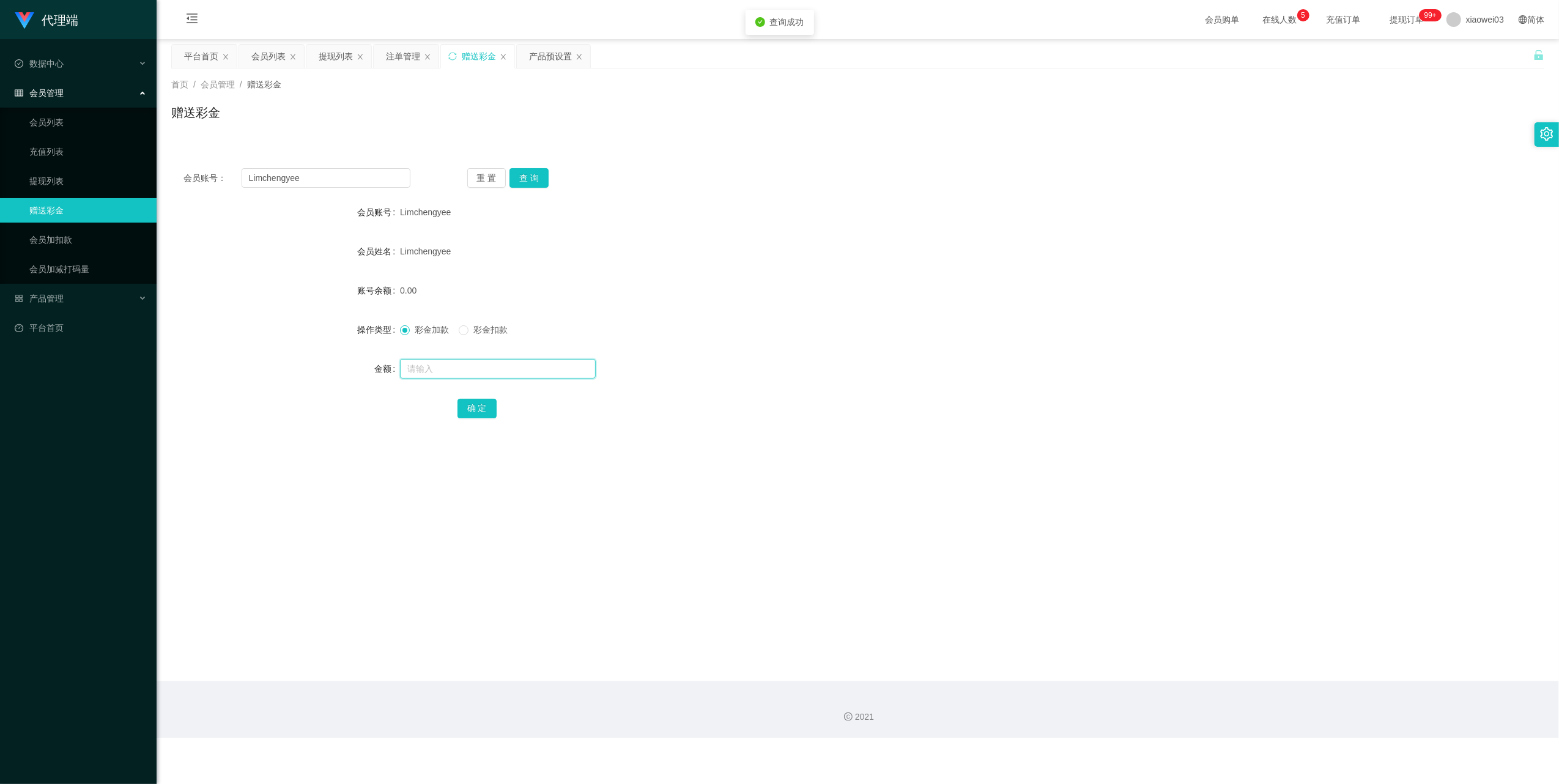
click at [488, 368] on input "text" at bounding box center [497, 368] width 196 height 19
type input "300"
click at [487, 405] on button "确 定" at bounding box center [477, 408] width 39 height 19
drag, startPoint x: 351, startPoint y: 166, endPoint x: 334, endPoint y: 182, distance: 23.3
click at [349, 166] on div "会员账号： Limchengyee 重 置 查 询 会员账号 Limchengyee 会员姓名 Limchengyee 账号余额 300.00 操作类型 彩金…" at bounding box center [857, 301] width 1373 height 291
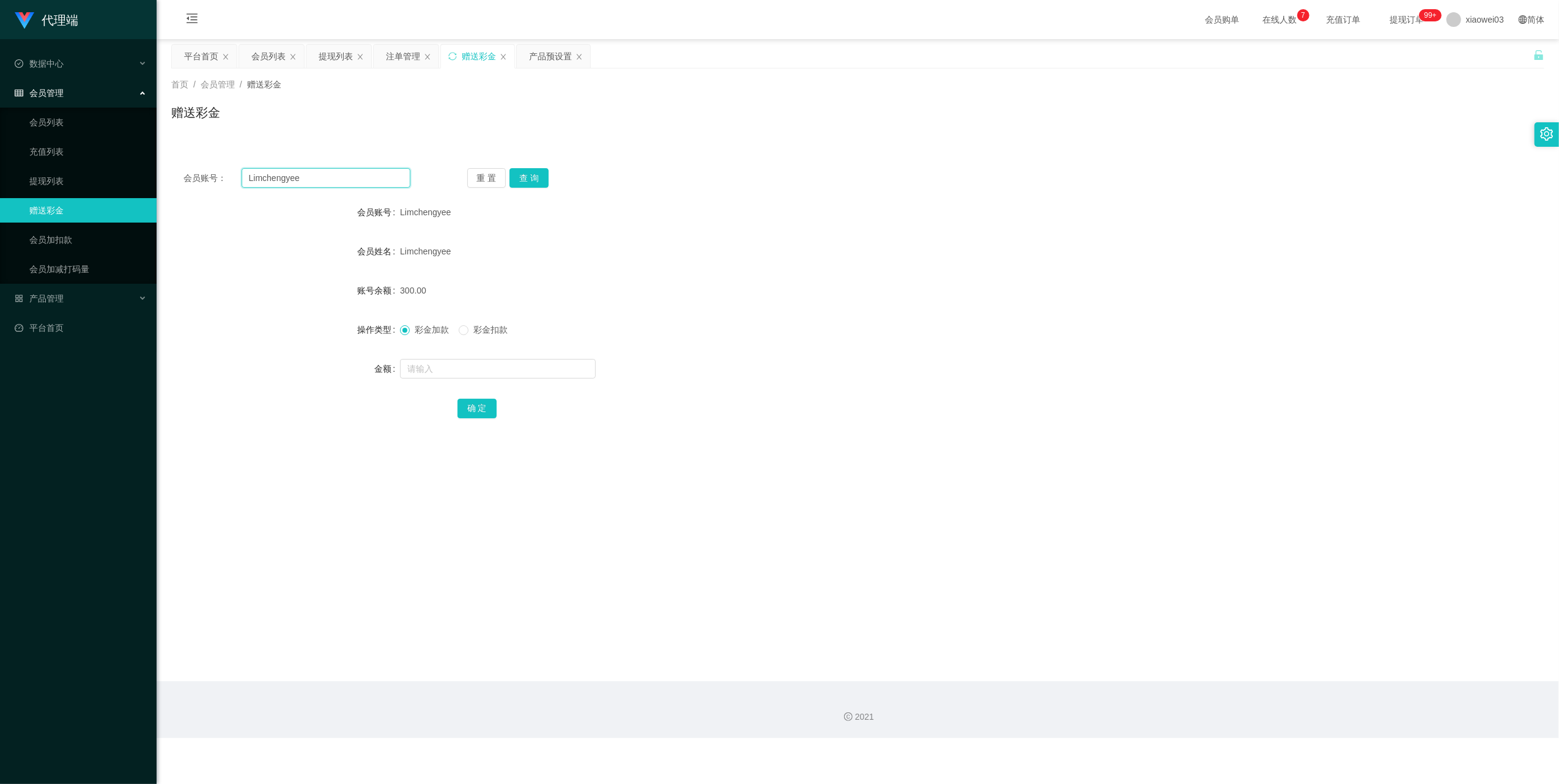
click at [338, 178] on input "Limchengyee" at bounding box center [326, 178] width 169 height 19
drag, startPoint x: 338, startPoint y: 178, endPoint x: 509, endPoint y: 246, distance: 184.0
click at [339, 178] on input "Limchengyee" at bounding box center [326, 178] width 169 height 19
paste input "molin589"
type input "molin589"
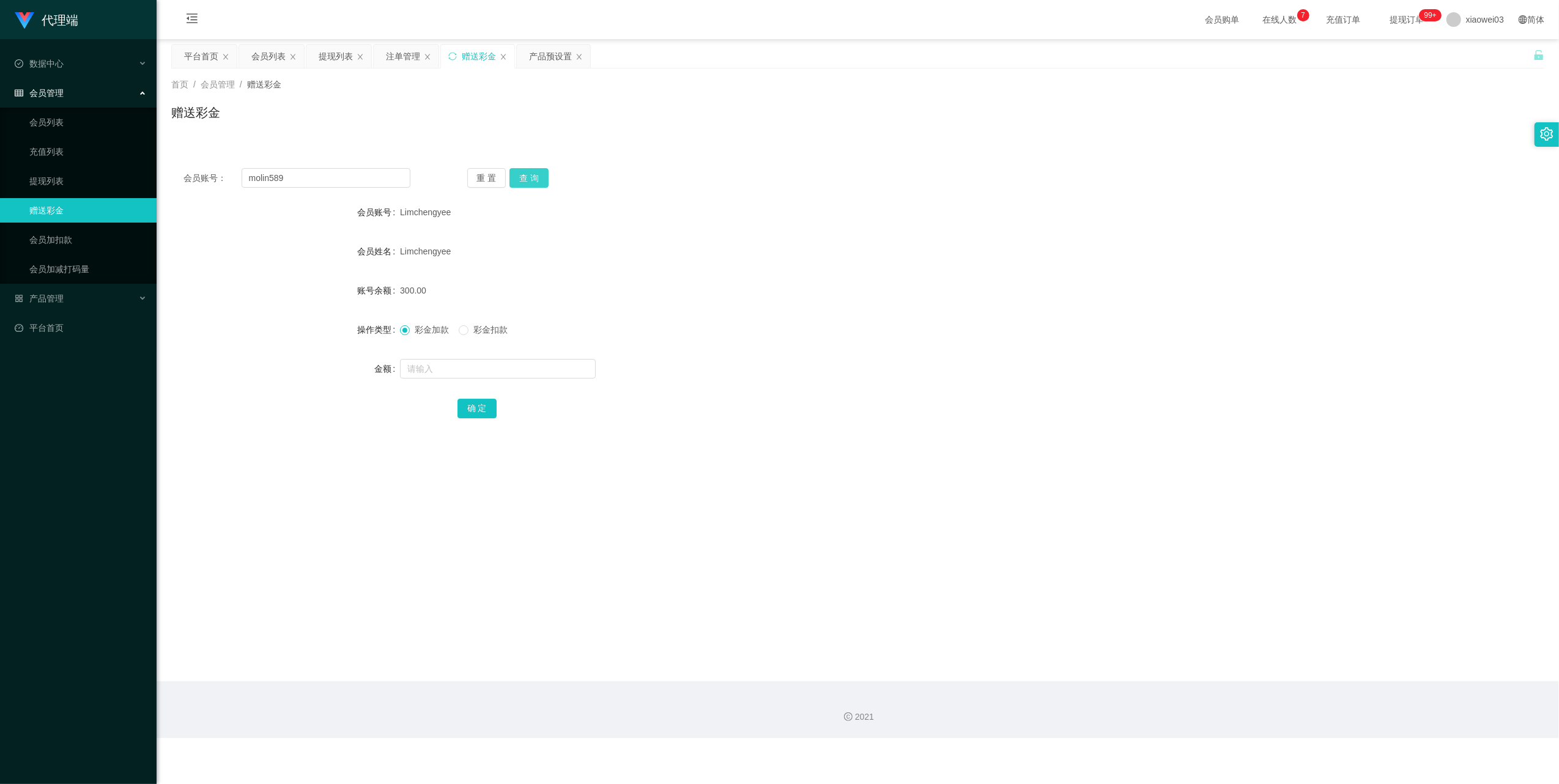
click at [529, 179] on button "查 询" at bounding box center [529, 178] width 39 height 19
click at [470, 372] on input "text" at bounding box center [497, 368] width 196 height 19
type input "100"
click at [478, 407] on button "确 定" at bounding box center [477, 408] width 39 height 19
click at [377, 181] on input "molin589" at bounding box center [326, 178] width 169 height 19
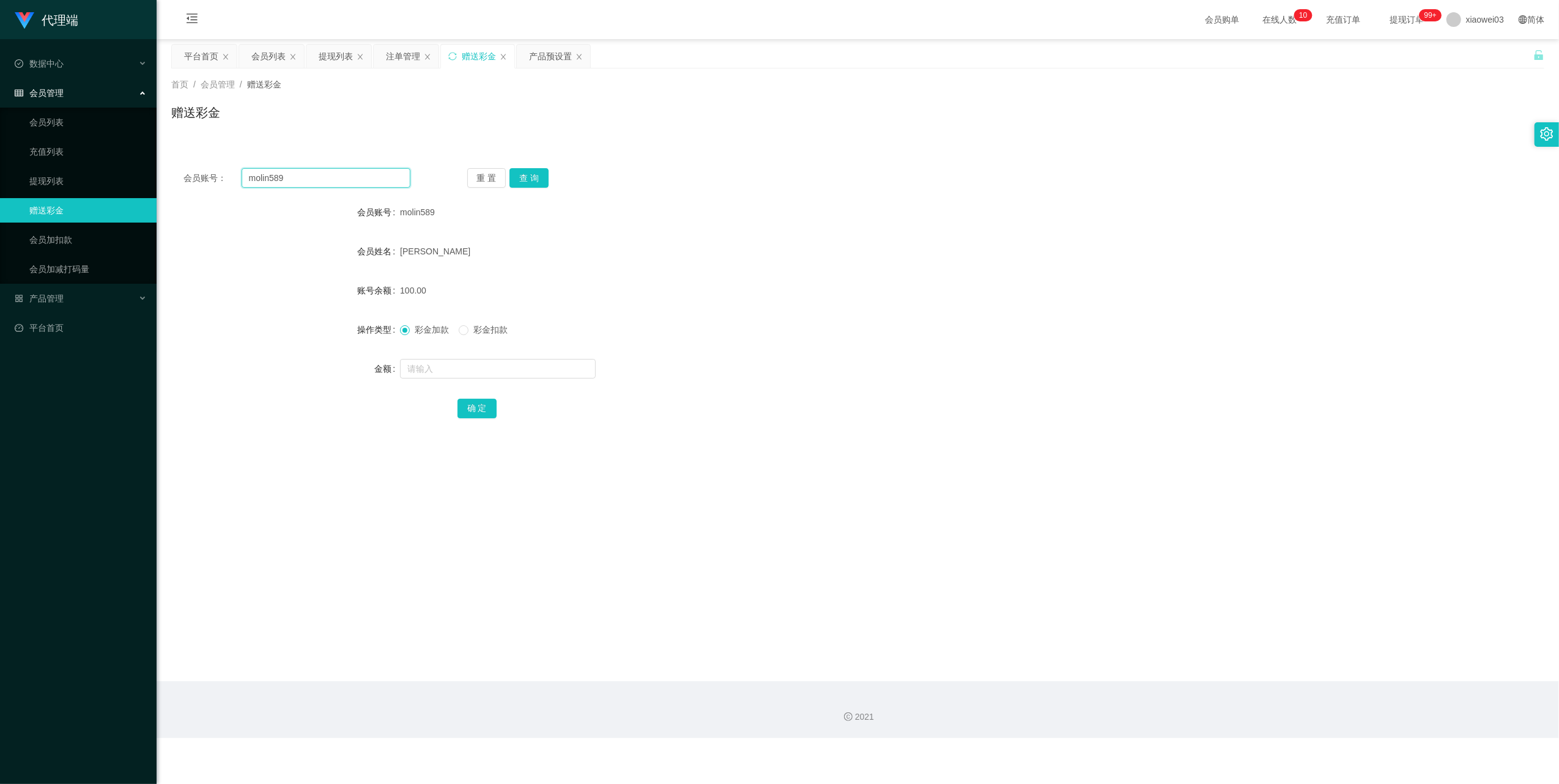
click at [377, 181] on input "molin589" at bounding box center [326, 178] width 169 height 19
paste input "yxxtube"
type input "yxxtube"
click at [529, 172] on button "查 询" at bounding box center [529, 178] width 39 height 19
click at [451, 365] on input "text" at bounding box center [497, 368] width 196 height 19
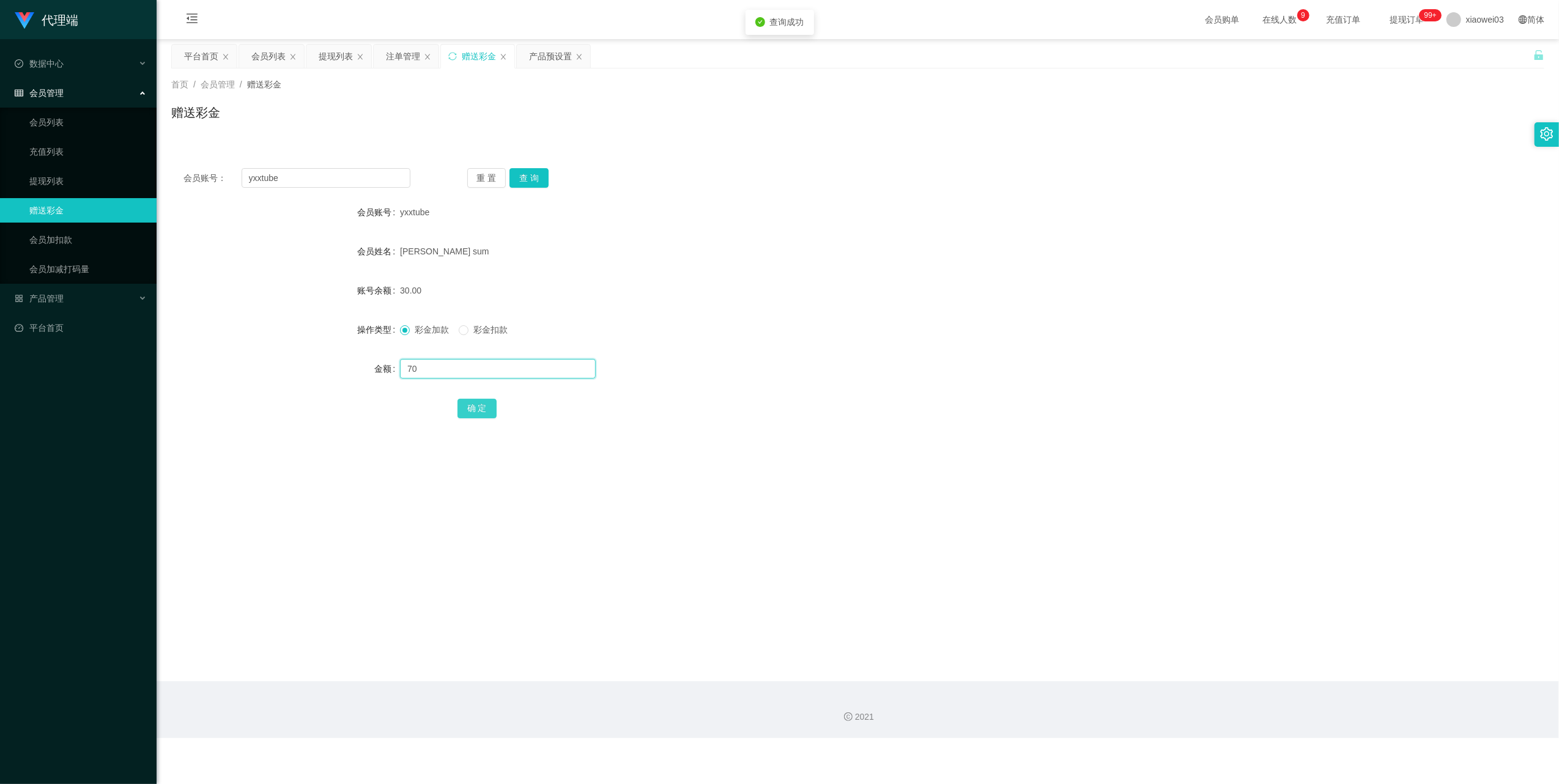
type input "70"
drag, startPoint x: 468, startPoint y: 407, endPoint x: 509, endPoint y: 398, distance: 42.0
click at [468, 407] on button "确 定" at bounding box center [477, 408] width 39 height 19
click at [383, 172] on input "yxxtube" at bounding box center [326, 178] width 169 height 19
drag, startPoint x: 383, startPoint y: 172, endPoint x: 418, endPoint y: 209, distance: 50.9
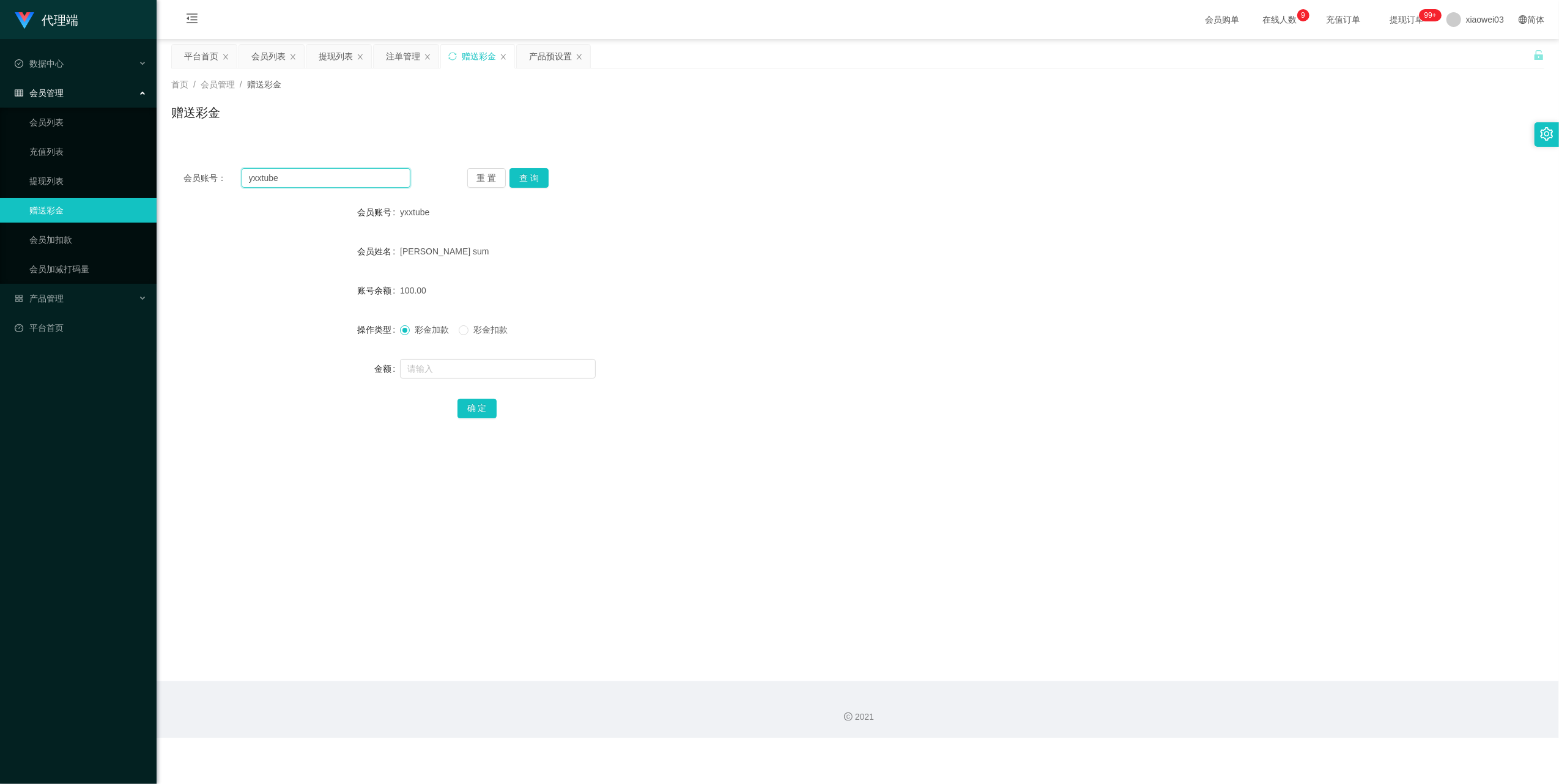
click at [383, 172] on input "yxxtube" at bounding box center [326, 178] width 169 height 19
paste input "anekoyong"
type input "anekoyong"
click at [528, 177] on button "查 询" at bounding box center [529, 178] width 39 height 19
click at [470, 367] on input "text" at bounding box center [497, 368] width 196 height 19
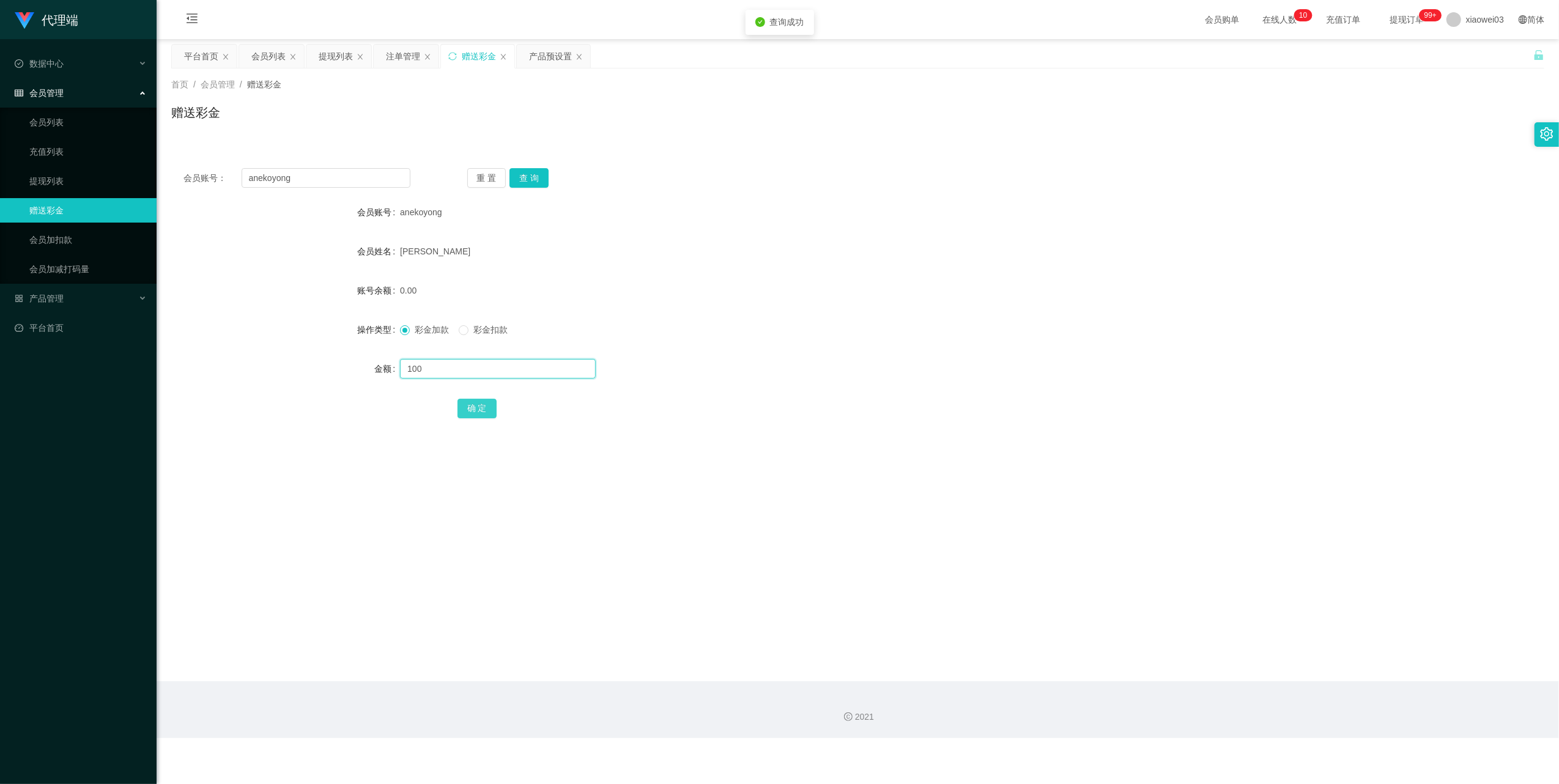
type input "100"
drag, startPoint x: 468, startPoint y: 414, endPoint x: 501, endPoint y: 410, distance: 33.2
click at [468, 414] on button "确 定" at bounding box center [477, 408] width 39 height 19
click at [367, 177] on input "anekoyong" at bounding box center [326, 178] width 169 height 19
click at [366, 176] on input "anekoyong" at bounding box center [326, 178] width 169 height 19
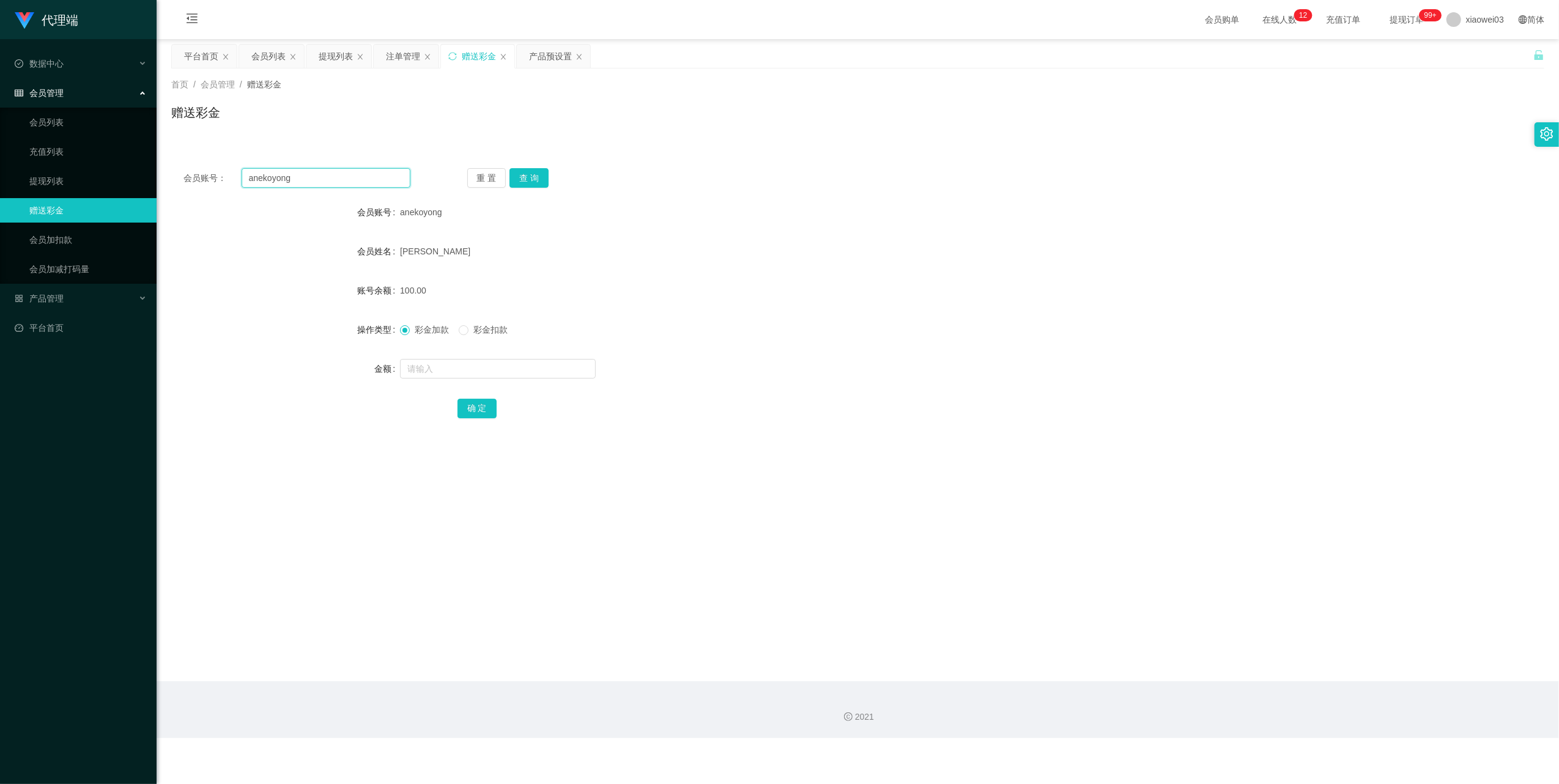
paste input "kk1234"
type input "kk1234"
drag, startPoint x: 524, startPoint y: 177, endPoint x: 520, endPoint y: 197, distance: 20.4
click at [524, 177] on button "查 询" at bounding box center [529, 178] width 39 height 19
click at [459, 377] on input "text" at bounding box center [497, 368] width 196 height 19
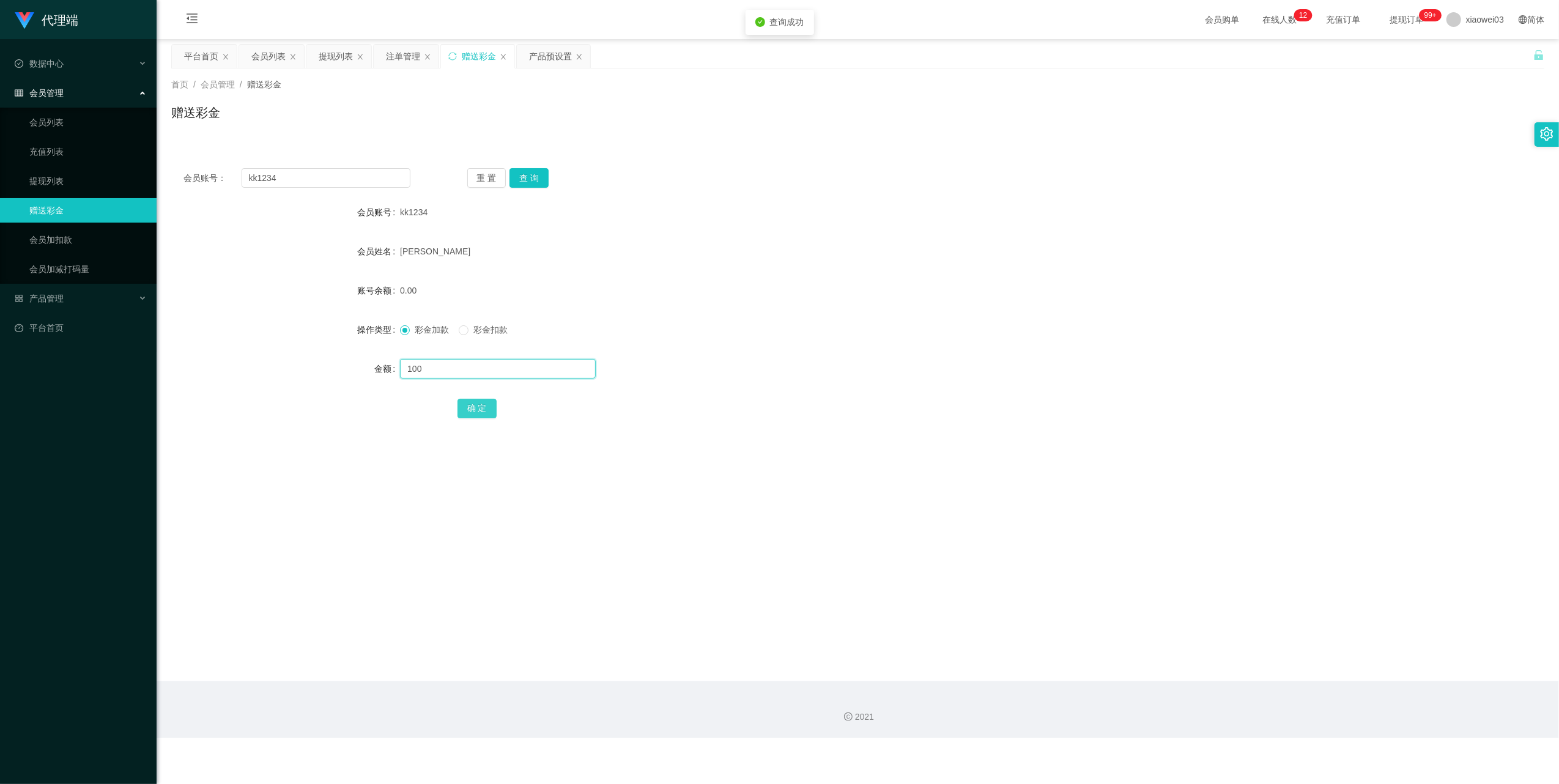
type input "100"
click at [470, 405] on button "确 定" at bounding box center [477, 408] width 39 height 19
click at [404, 57] on div "注单管理" at bounding box center [402, 56] width 34 height 23
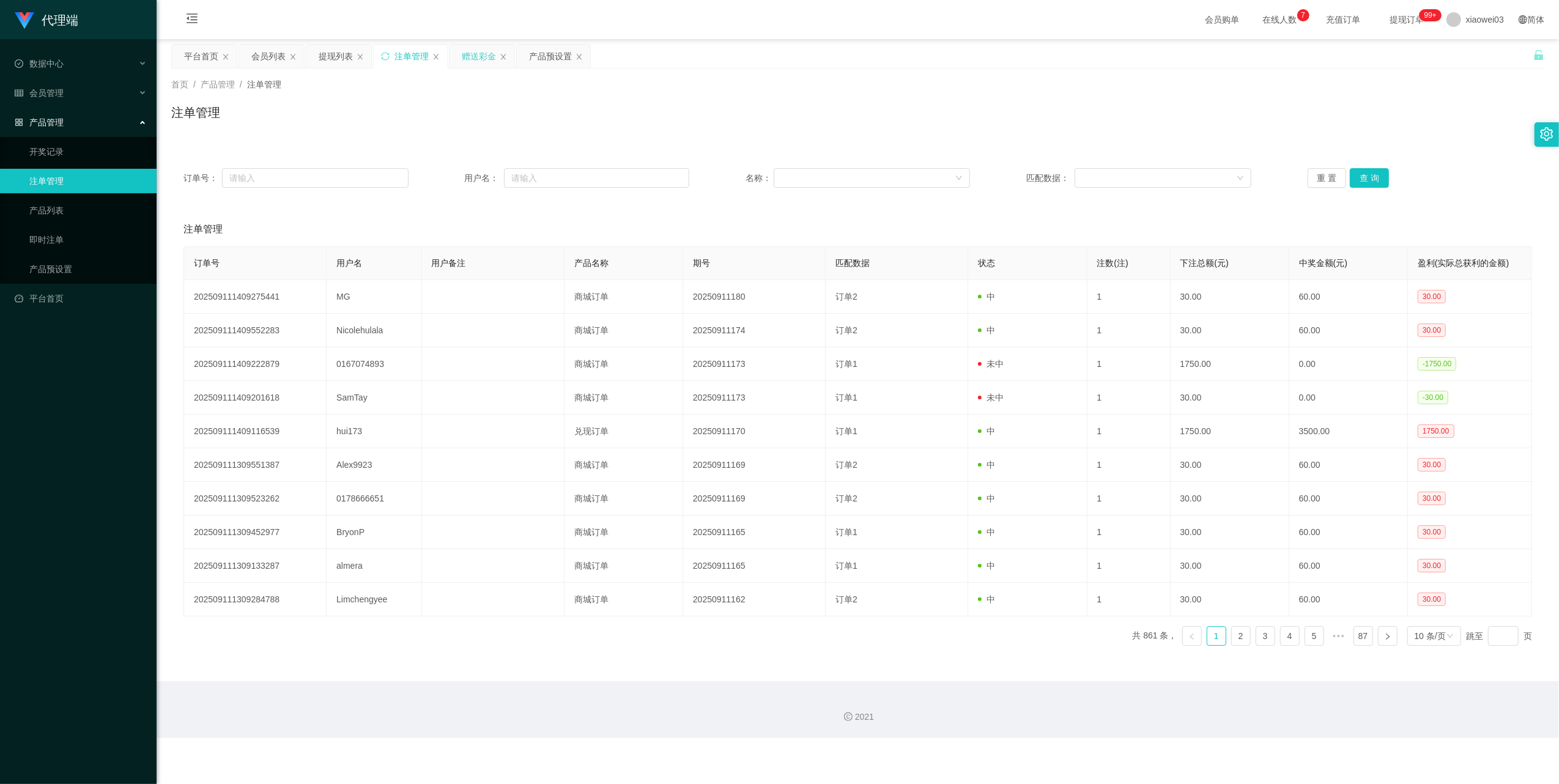
click at [466, 57] on div "赠送彩金" at bounding box center [478, 56] width 34 height 23
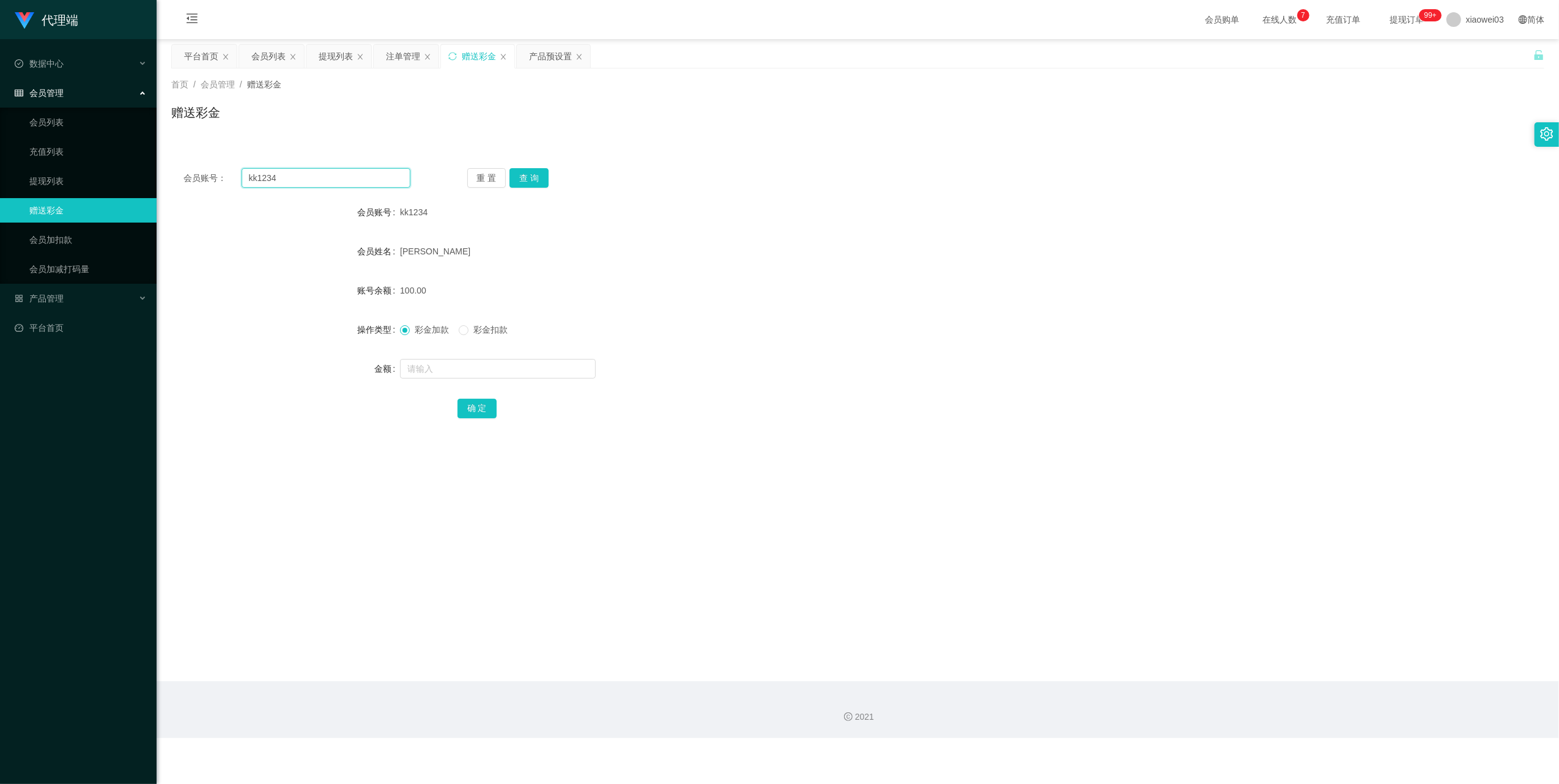
click at [351, 180] on input "kk1234" at bounding box center [326, 178] width 169 height 19
drag, startPoint x: 351, startPoint y: 179, endPoint x: 384, endPoint y: 191, distance: 35.1
click at [355, 182] on input "kk1234" at bounding box center [326, 178] width 169 height 19
paste input "anekoyong"
type input "anekoyong"
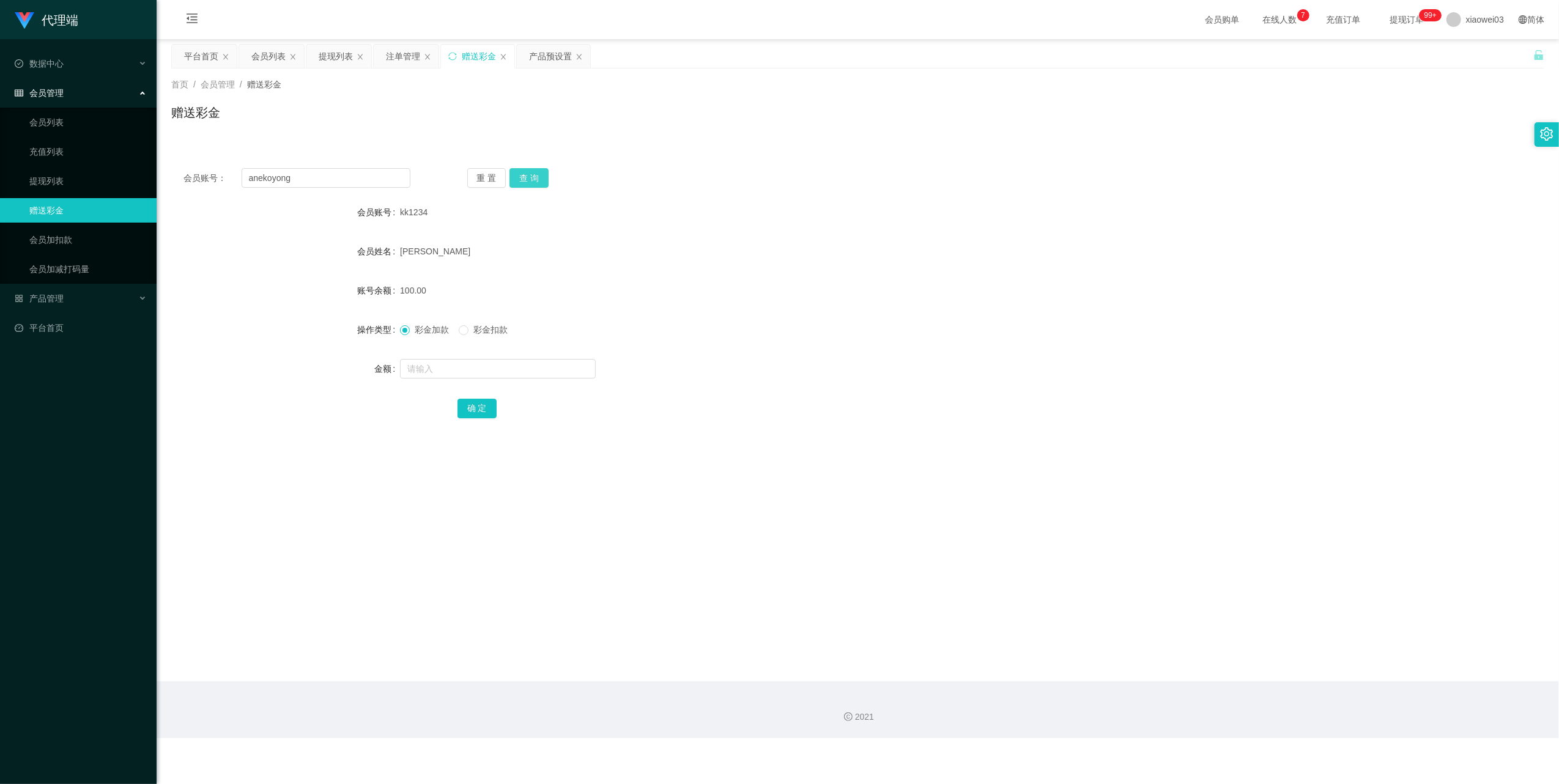
click at [533, 177] on button "查 询" at bounding box center [529, 178] width 39 height 19
click at [323, 62] on div "提现列表" at bounding box center [335, 56] width 34 height 23
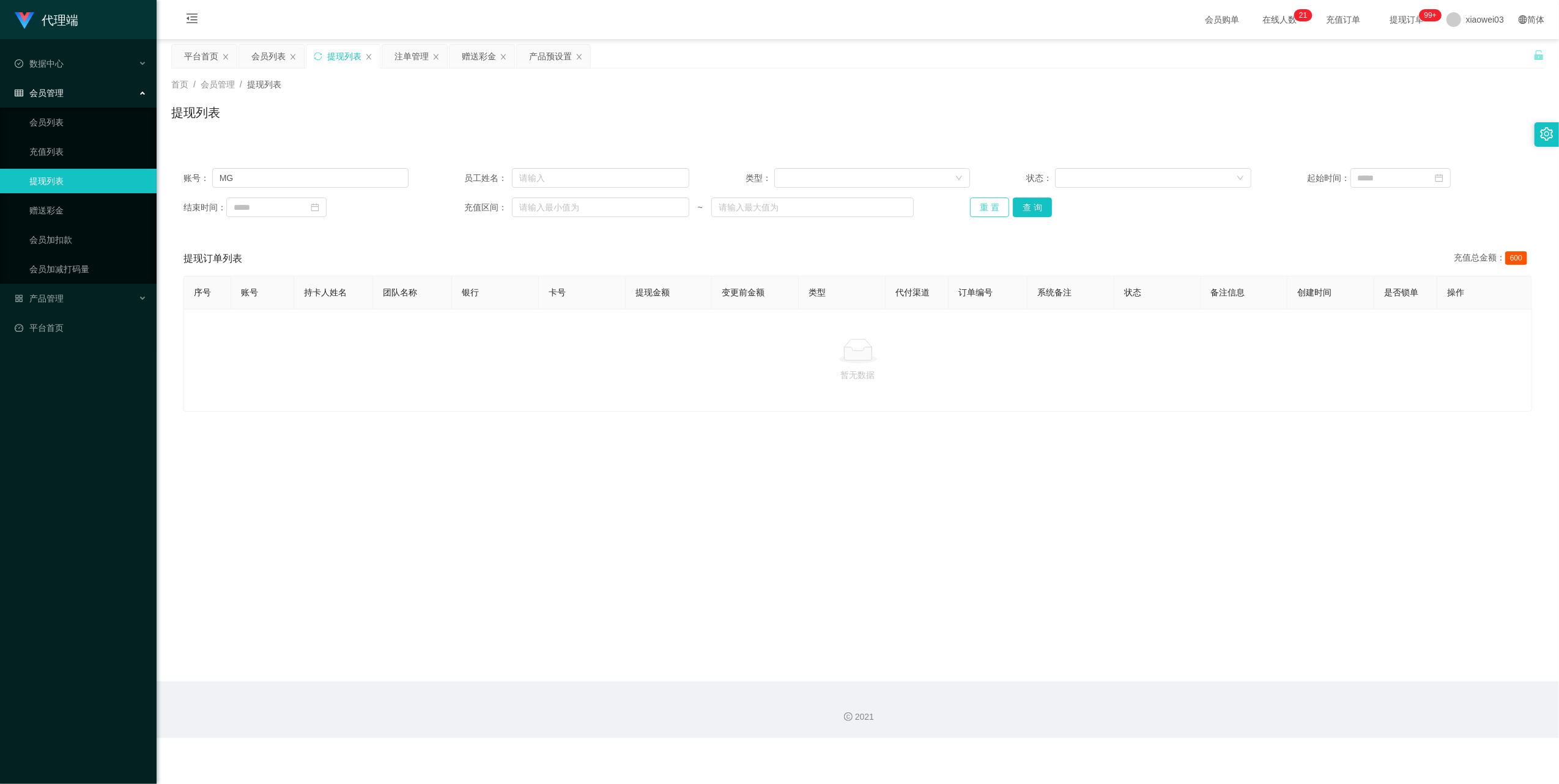
click at [977, 203] on button "重 置" at bounding box center [989, 207] width 39 height 19
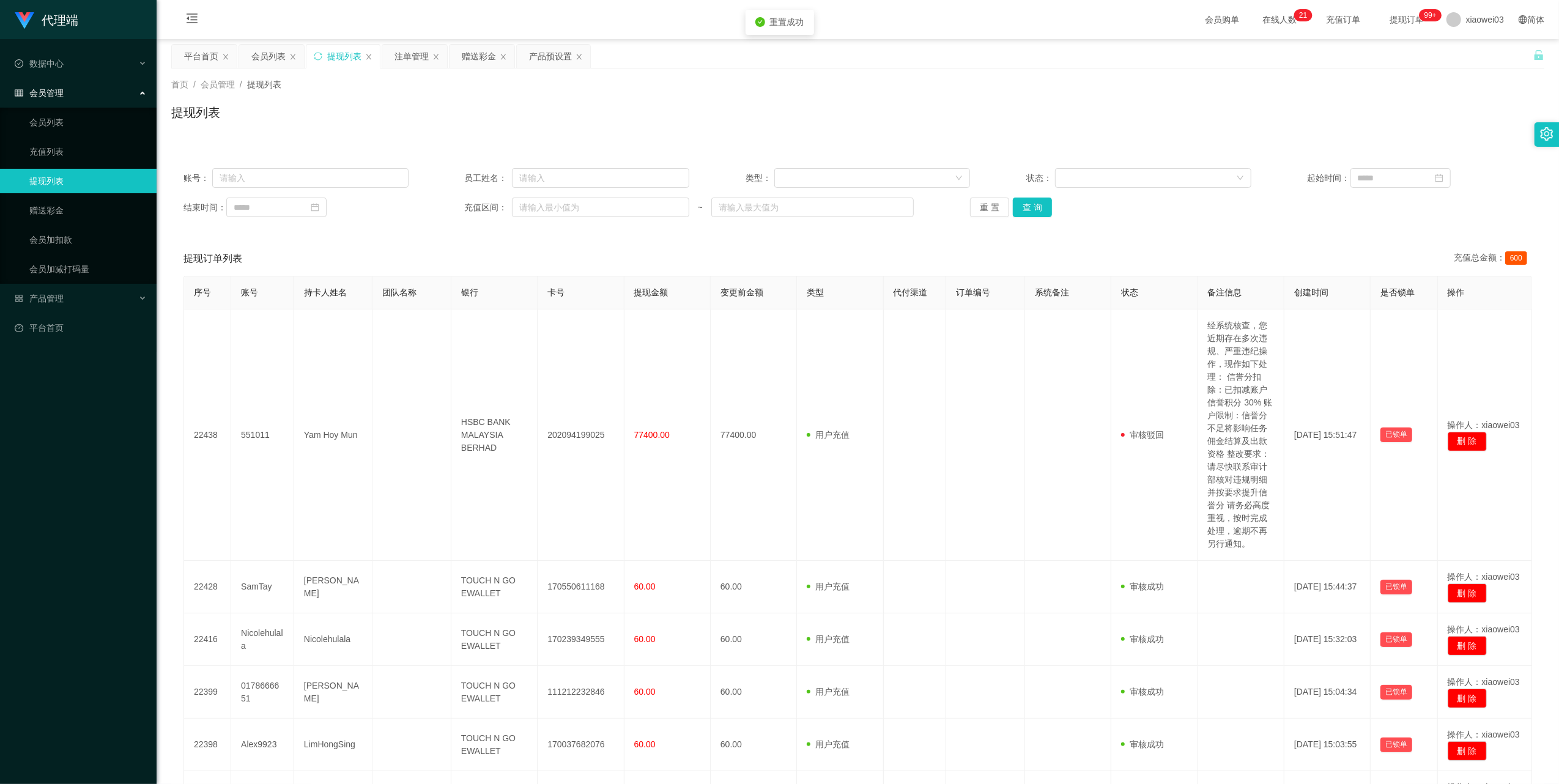
click at [414, 64] on div "注单管理" at bounding box center [411, 56] width 34 height 23
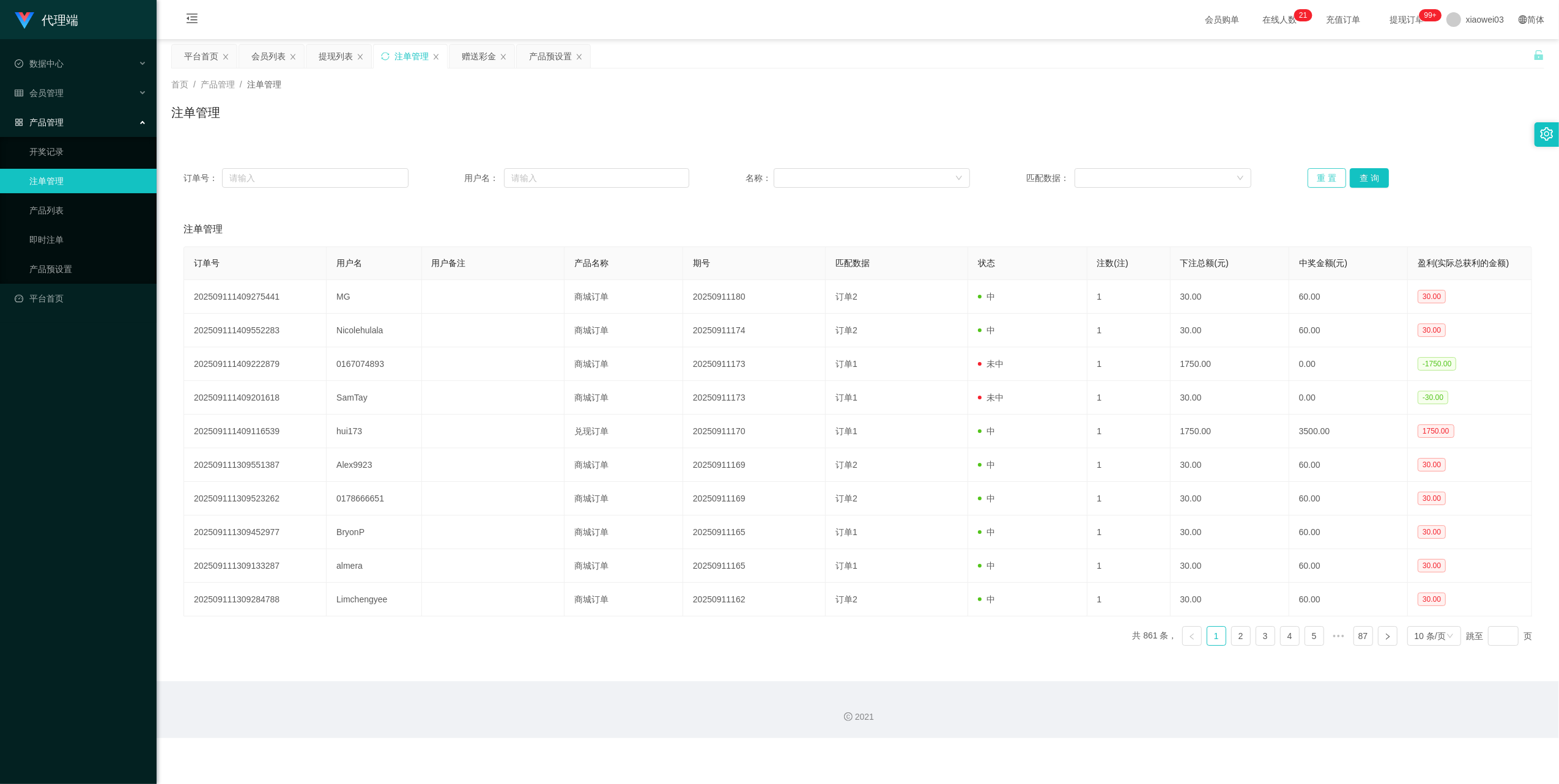
click at [1320, 182] on button "重 置" at bounding box center [1327, 178] width 39 height 19
click at [337, 60] on div "提现列表" at bounding box center [335, 56] width 34 height 23
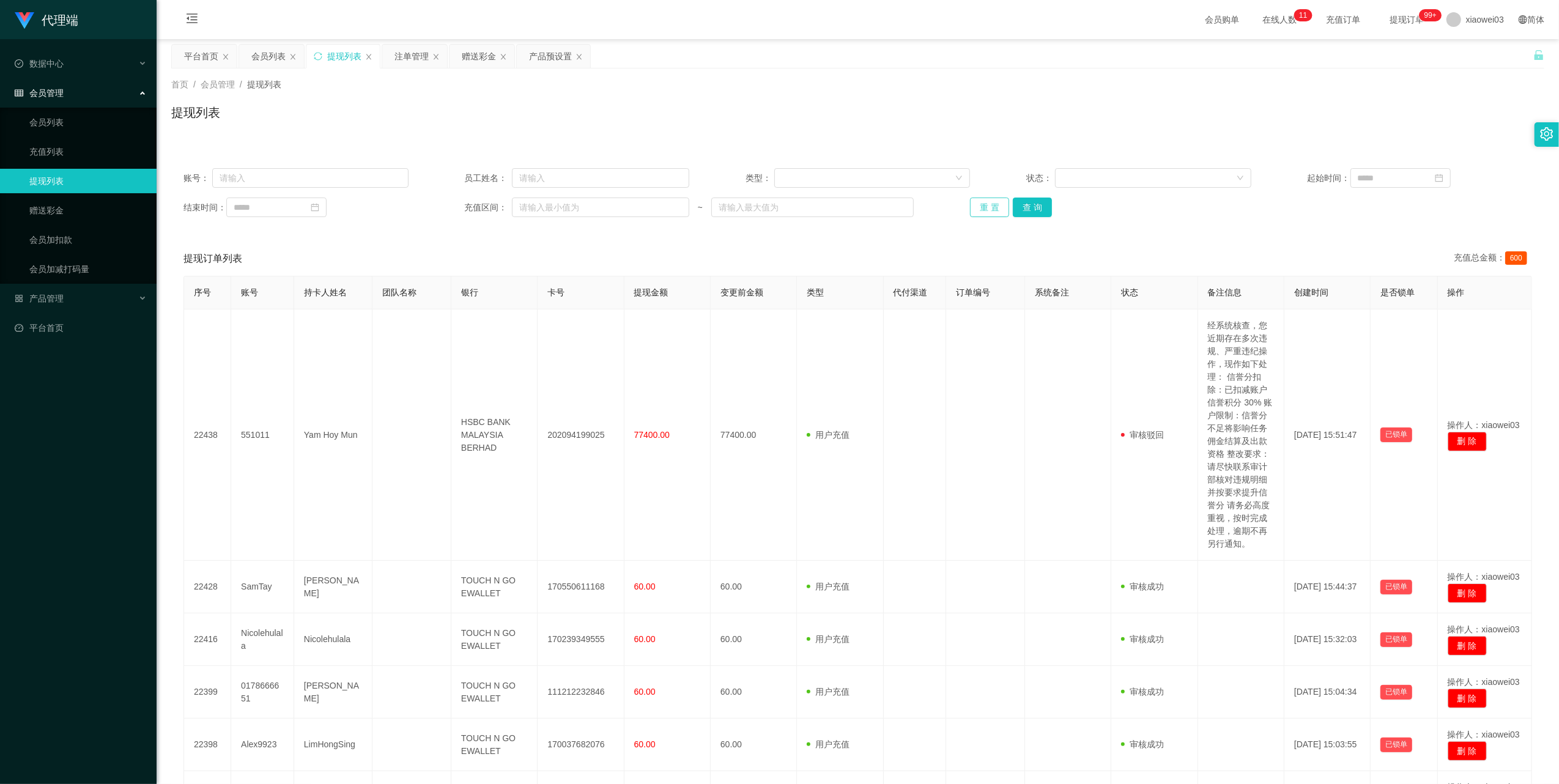
click at [988, 206] on button "重 置" at bounding box center [989, 207] width 39 height 19
drag, startPoint x: 988, startPoint y: 206, endPoint x: 1008, endPoint y: 201, distance: 20.6
click at [988, 206] on button "重 置" at bounding box center [989, 207] width 39 height 19
click at [981, 205] on button "重 置" at bounding box center [989, 207] width 39 height 19
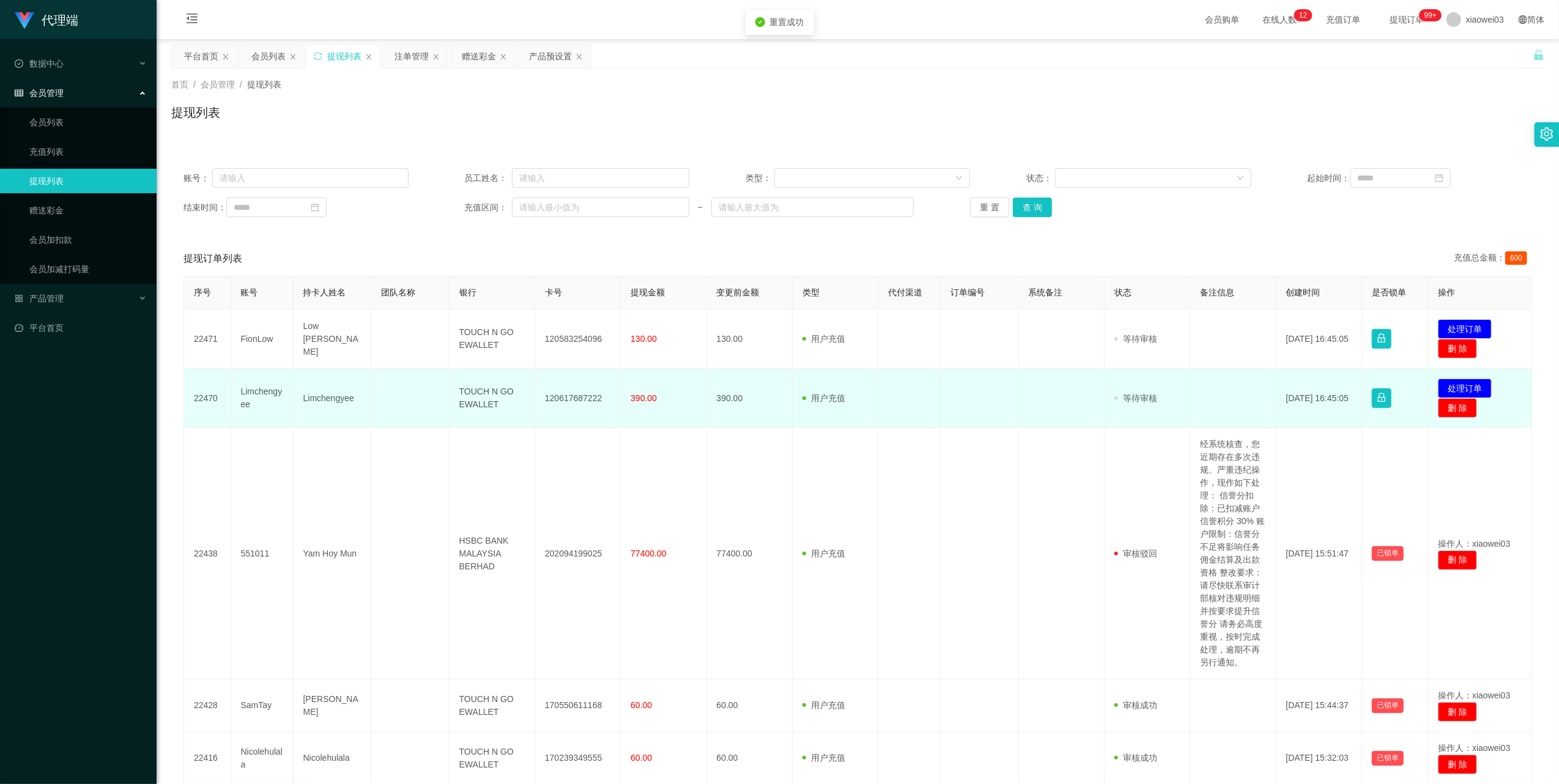
click at [585, 401] on td "120617687222" at bounding box center [578, 398] width 86 height 59
click at [475, 395] on td "TOUCH N GO EWALLET" at bounding box center [492, 398] width 86 height 59
click at [475, 396] on td "TOUCH N GO EWALLET" at bounding box center [492, 398] width 86 height 59
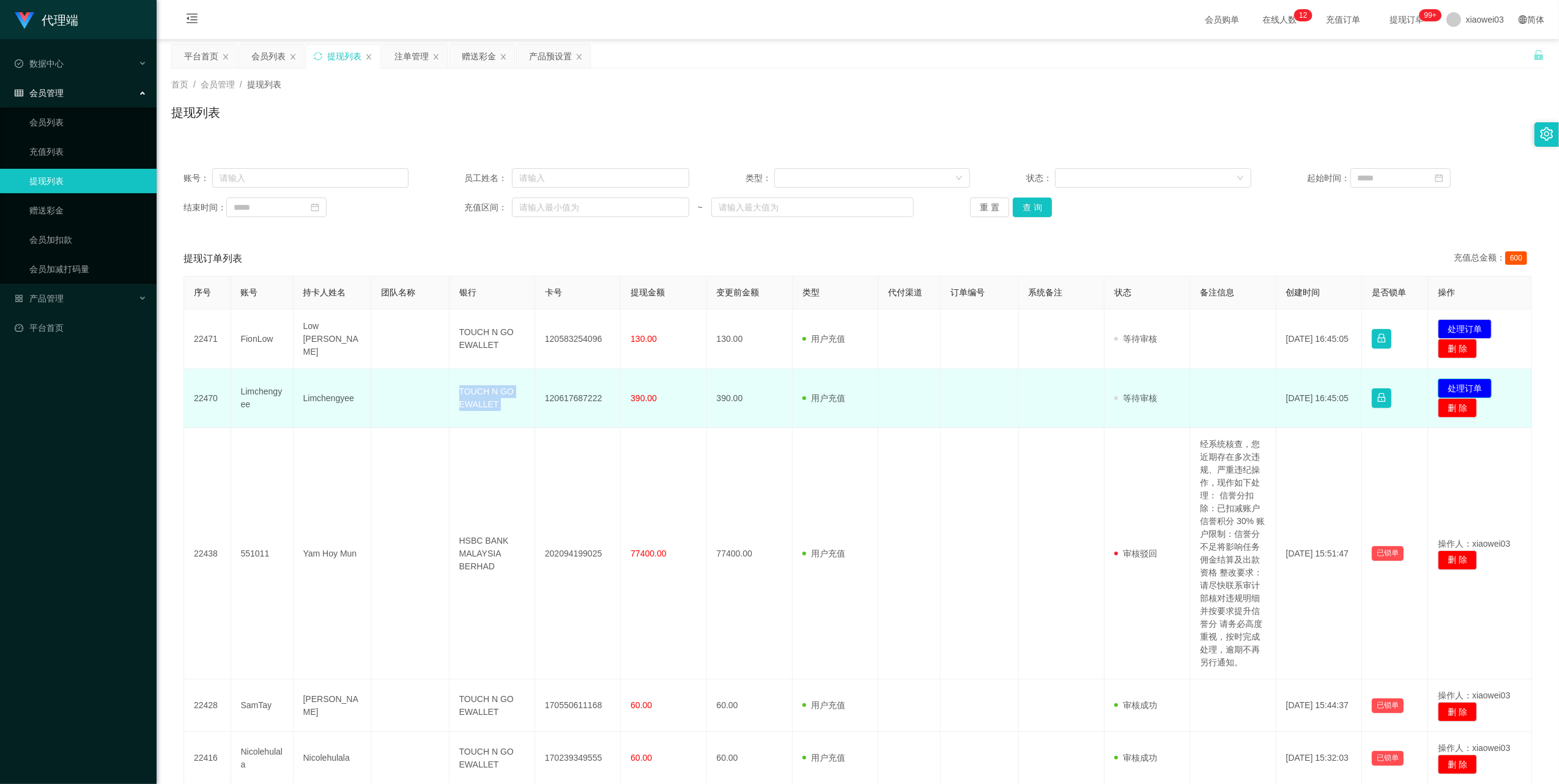
click at [1447, 383] on button "处理订单" at bounding box center [1465, 388] width 54 height 19
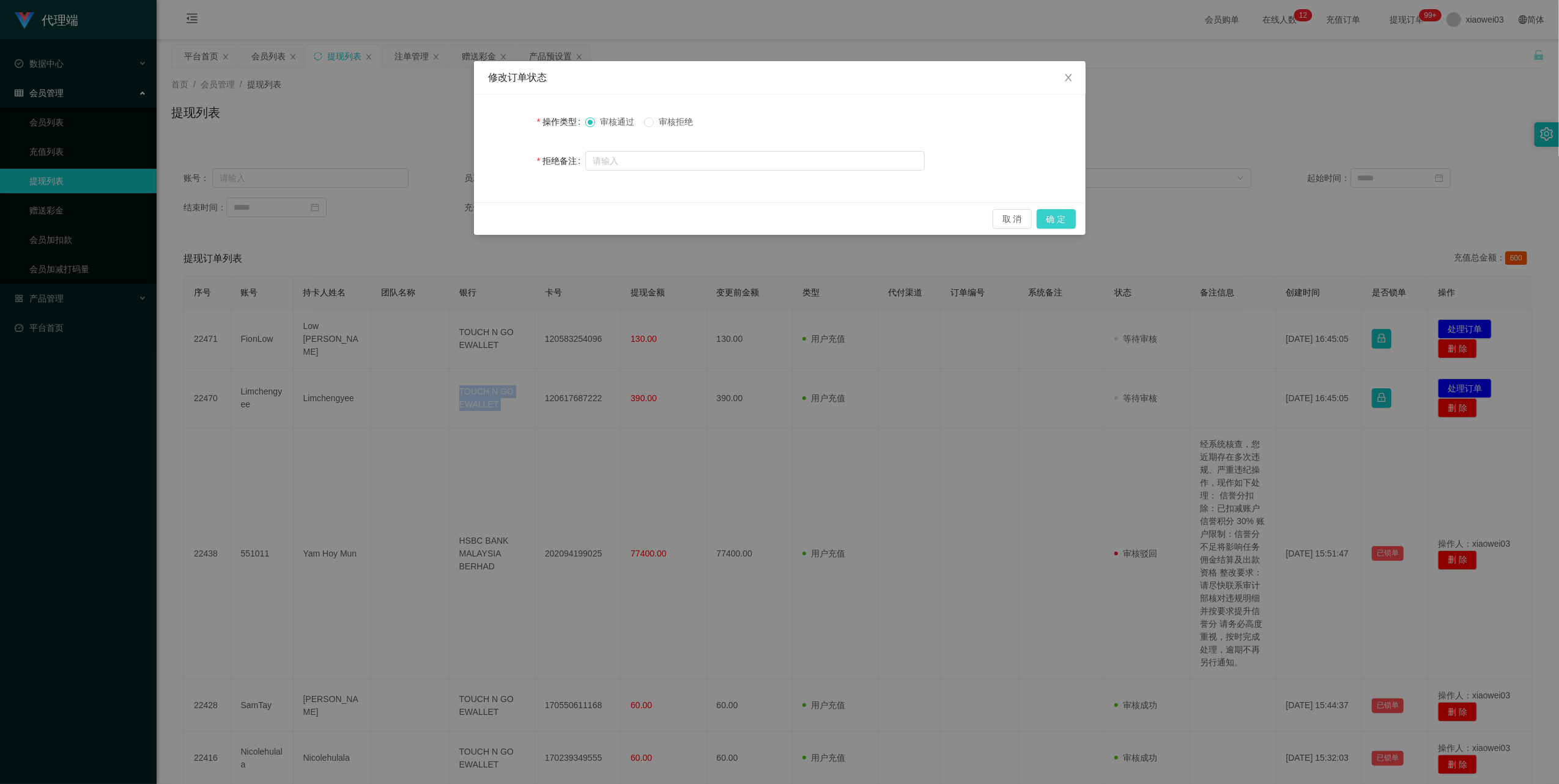
click at [1065, 219] on button "确 定" at bounding box center [1056, 218] width 39 height 19
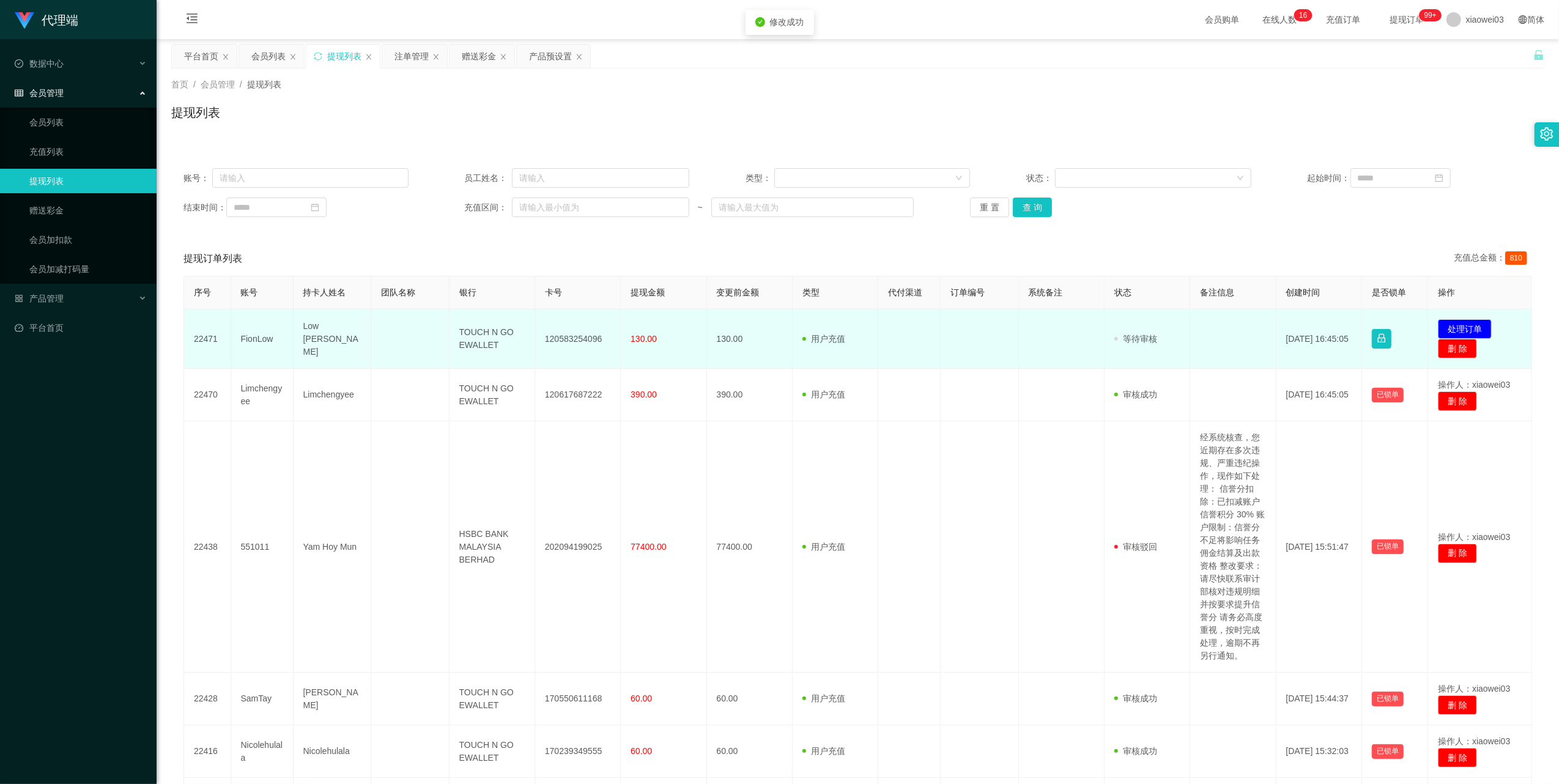
click at [581, 338] on td "120583254096" at bounding box center [578, 338] width 86 height 59
click at [582, 340] on td "120583254096" at bounding box center [578, 338] width 86 height 59
click at [480, 338] on td "TOUCH N GO EWALLET" at bounding box center [492, 338] width 86 height 59
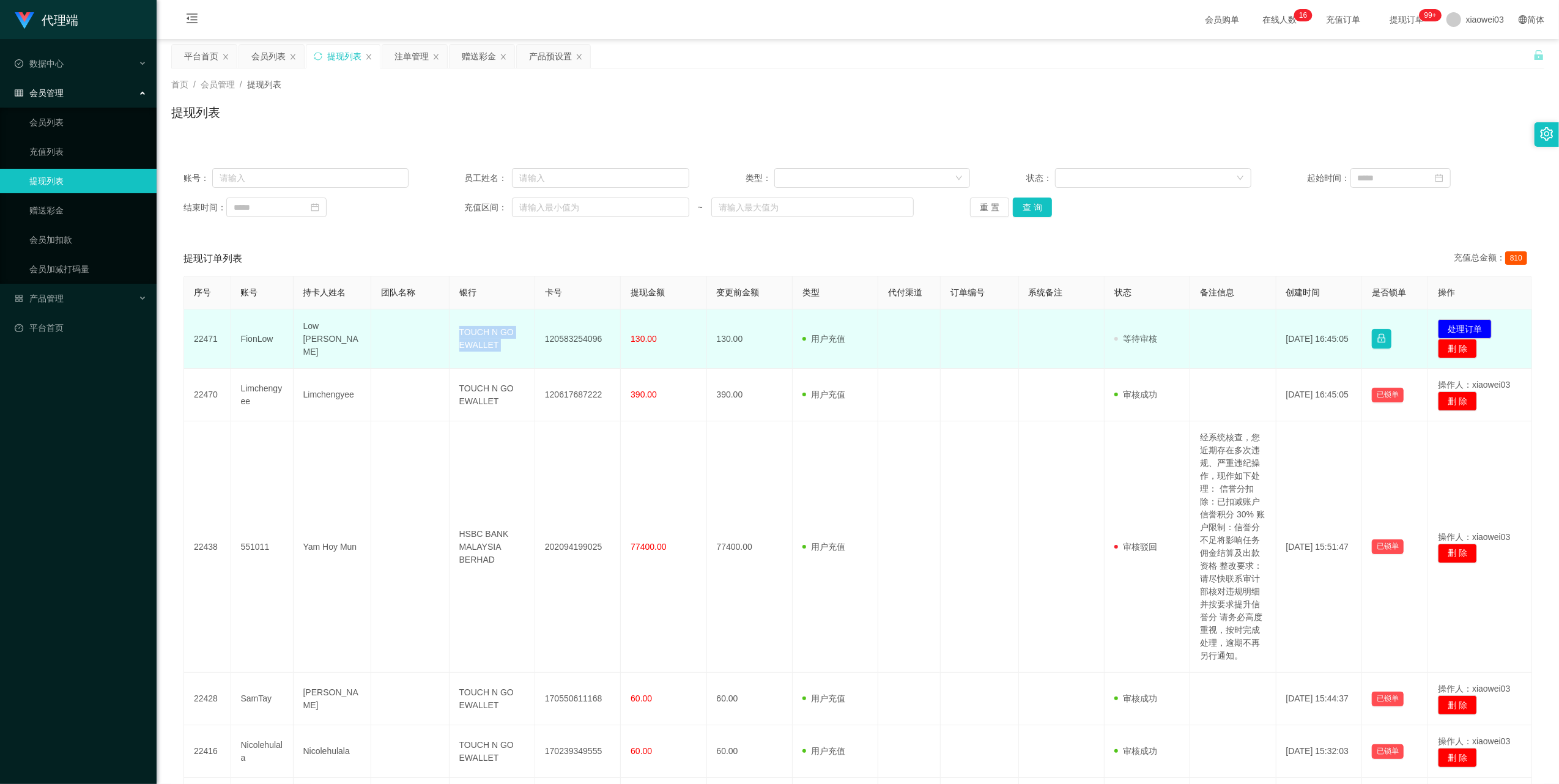
drag, startPoint x: 480, startPoint y: 338, endPoint x: 499, endPoint y: 355, distance: 25.5
click at [480, 338] on td "TOUCH N GO EWALLET" at bounding box center [492, 338] width 86 height 59
click at [1443, 324] on button "处理订单" at bounding box center [1465, 328] width 54 height 19
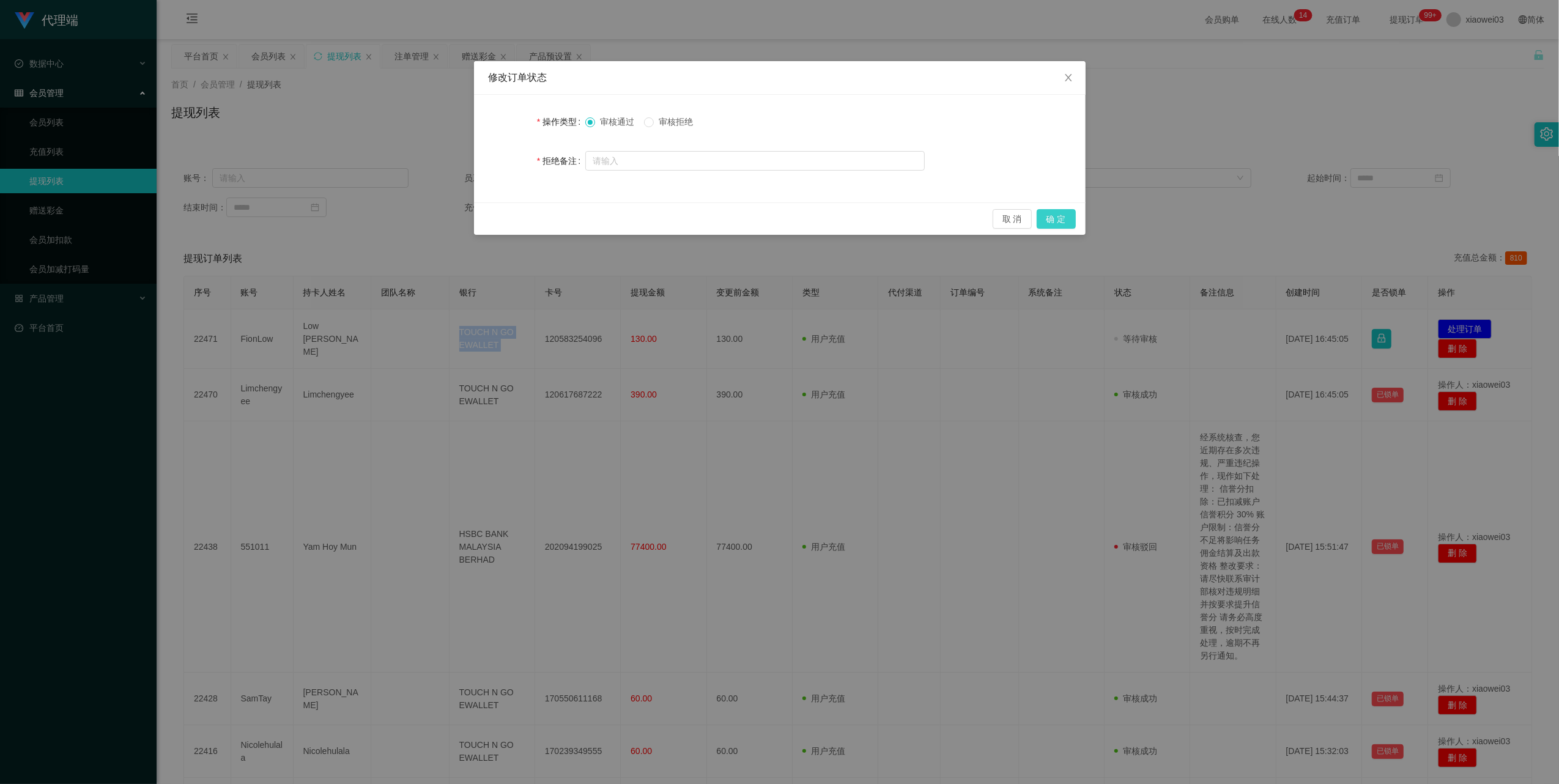
click at [1054, 219] on button "确 定" at bounding box center [1056, 218] width 39 height 19
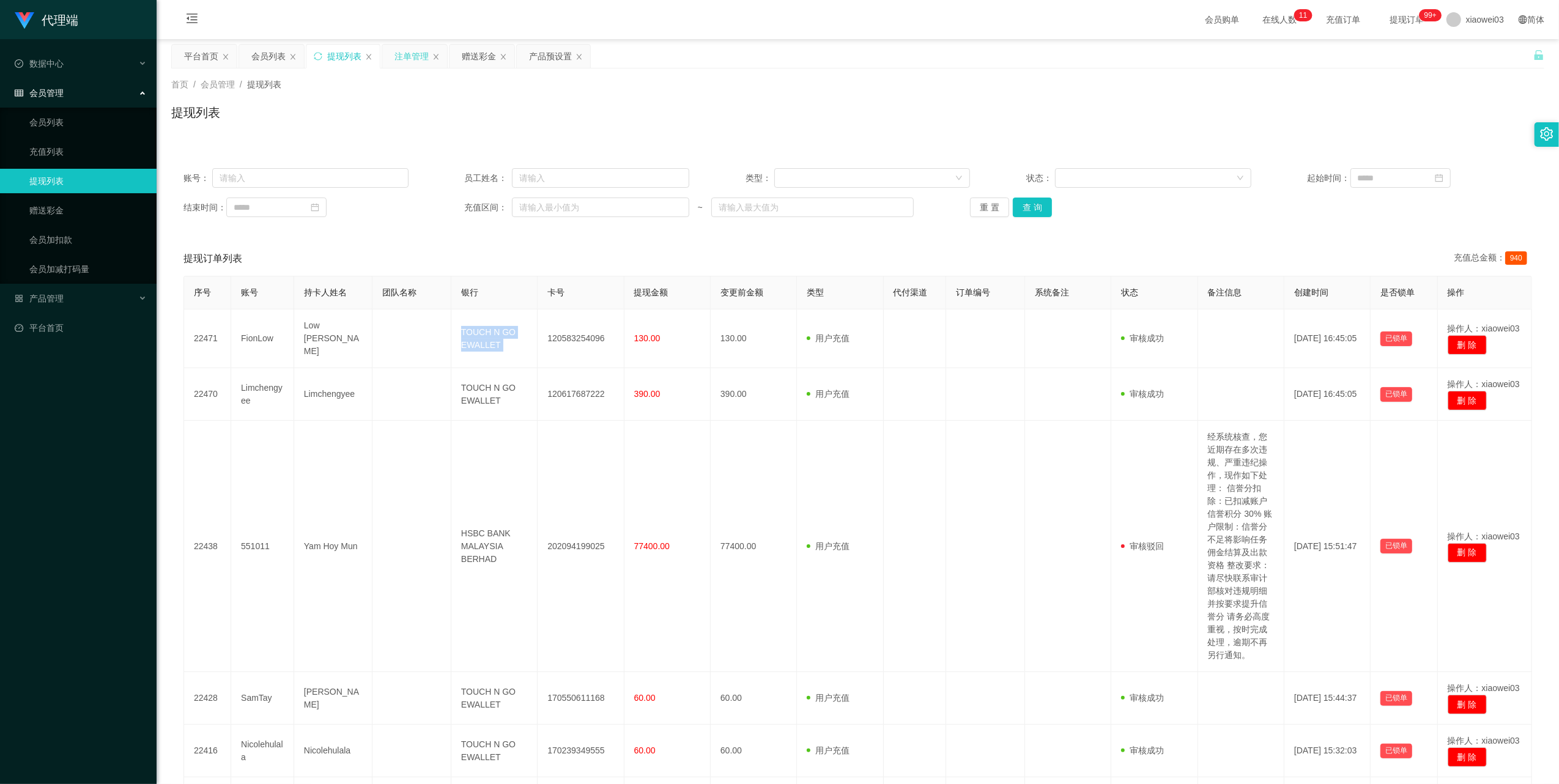
click at [414, 54] on div "注单管理" at bounding box center [411, 56] width 34 height 23
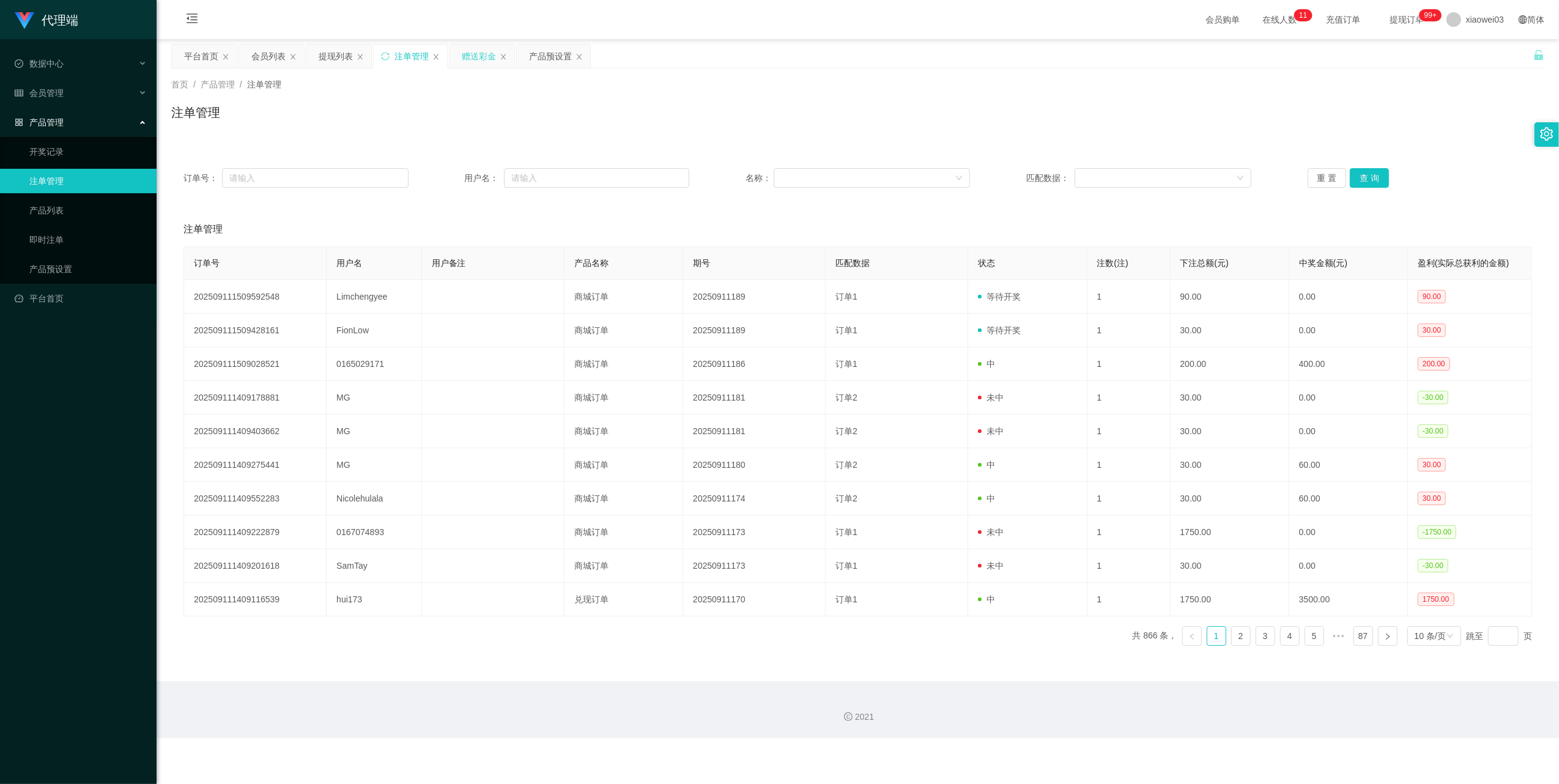
click at [478, 55] on div "赠送彩金" at bounding box center [478, 56] width 34 height 23
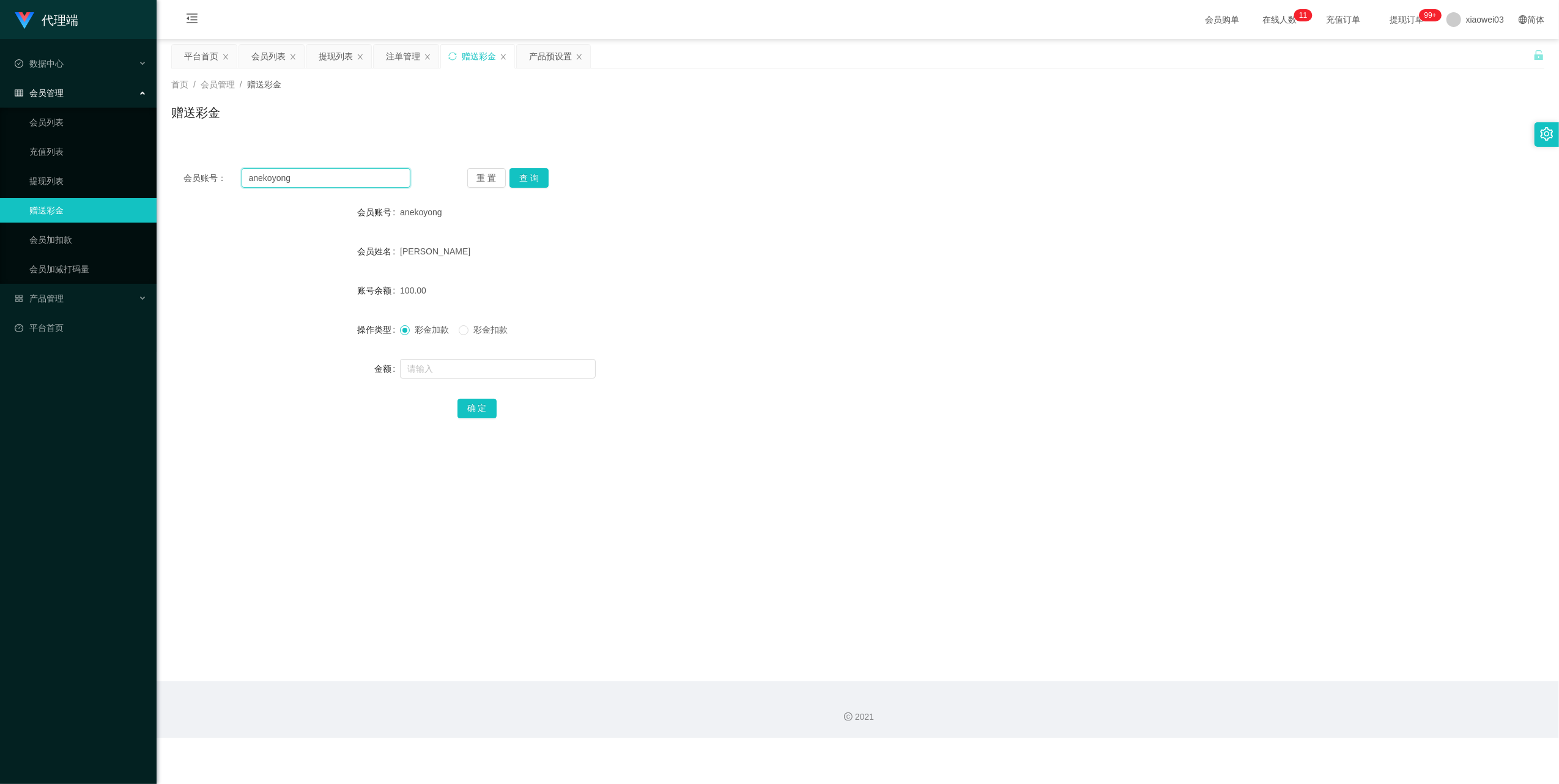
click at [349, 186] on input "anekoyong" at bounding box center [326, 178] width 169 height 19
paste input "Khewweihuan"
type input "Khewweihuan"
drag, startPoint x: 534, startPoint y: 176, endPoint x: 531, endPoint y: 217, distance: 41.1
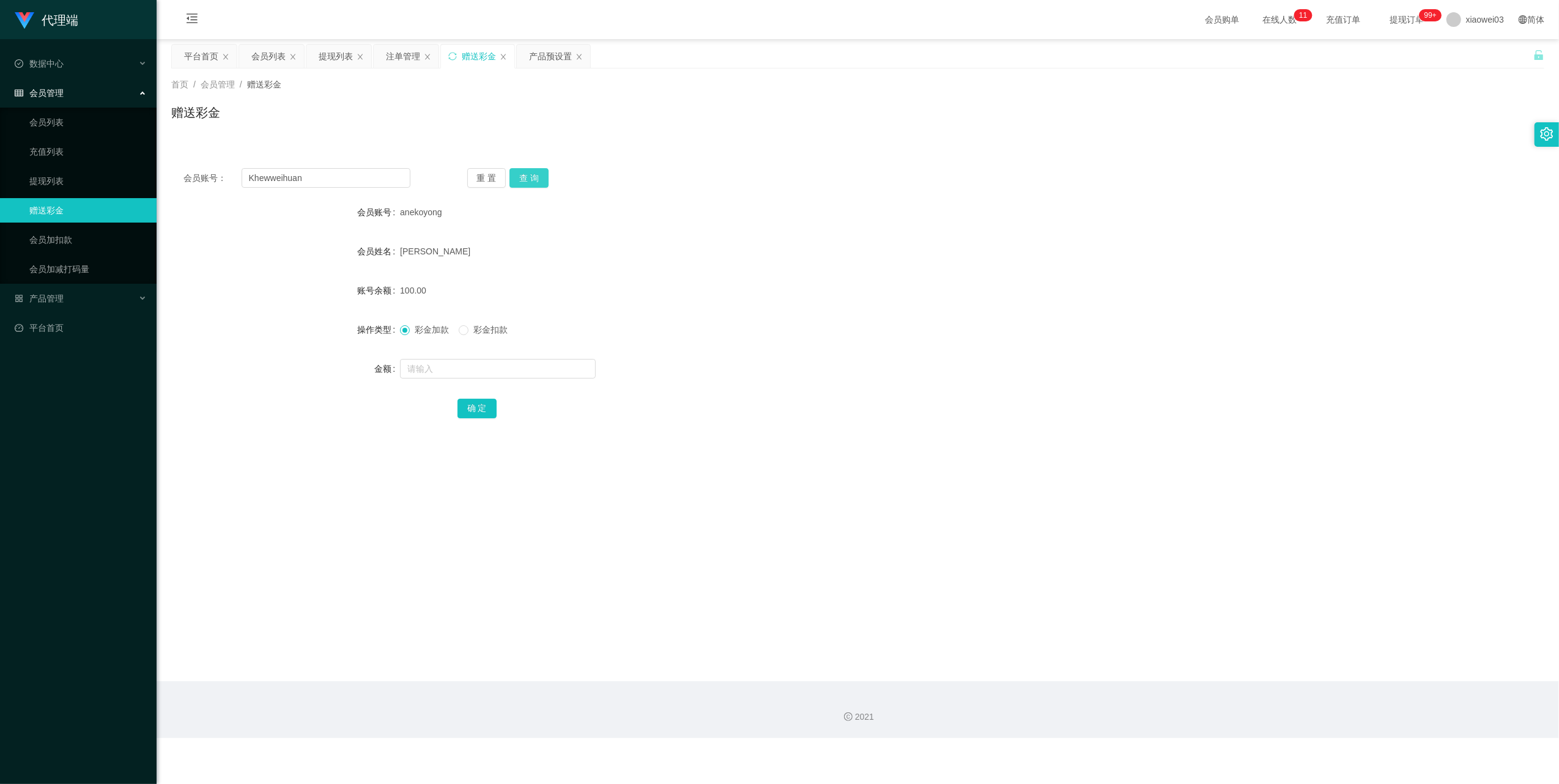
click at [534, 176] on button "查 询" at bounding box center [529, 178] width 39 height 19
click at [494, 364] on input "text" at bounding box center [497, 368] width 196 height 19
type input "100"
drag, startPoint x: 485, startPoint y: 408, endPoint x: 516, endPoint y: 402, distance: 31.6
click at [485, 408] on button "确 定" at bounding box center [477, 408] width 39 height 19
